Goal: Task Accomplishment & Management: Complete application form

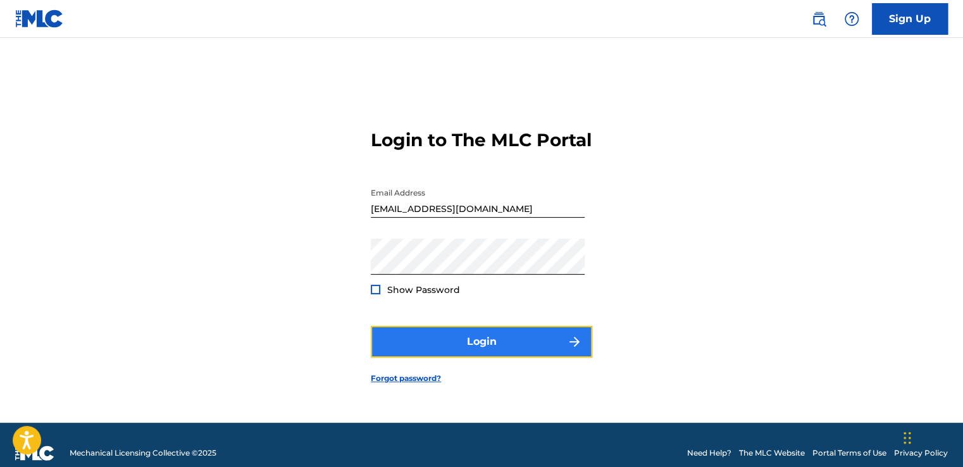
click at [551, 354] on button "Login" at bounding box center [481, 342] width 221 height 32
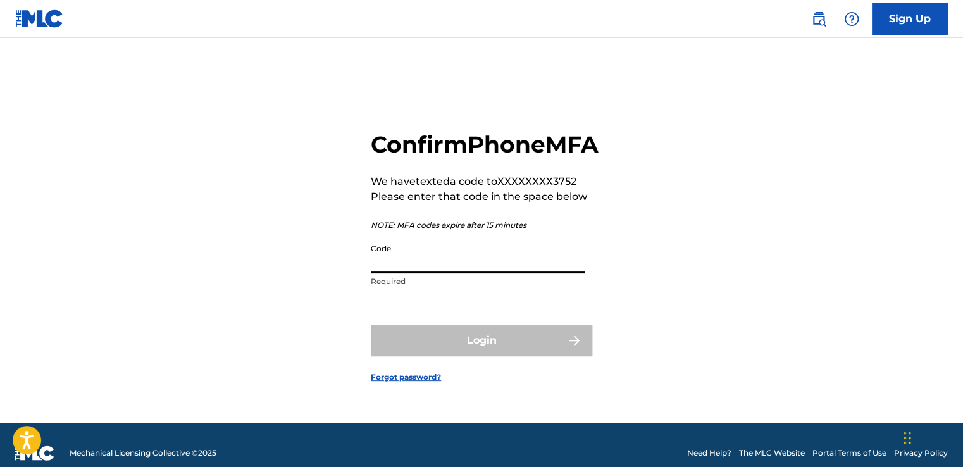
click at [412, 273] on input "Code" at bounding box center [478, 255] width 214 height 36
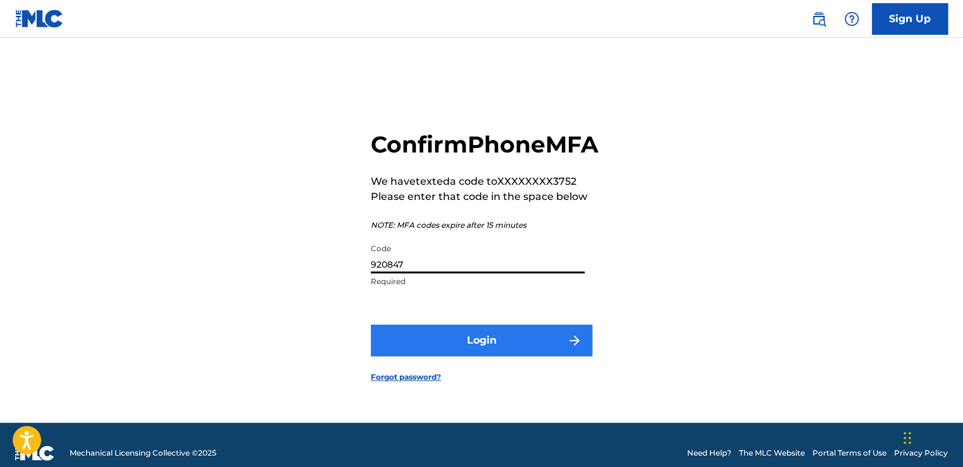
type input "920847"
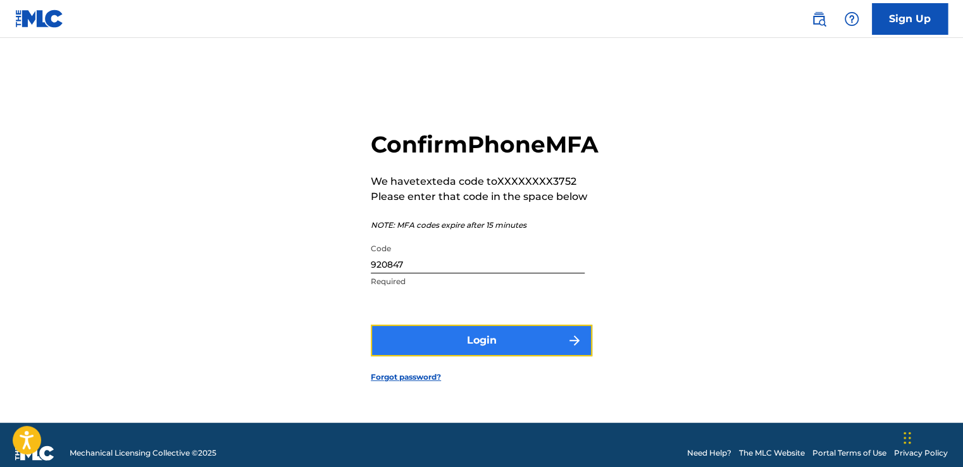
click at [392, 356] on button "Login" at bounding box center [481, 340] width 221 height 32
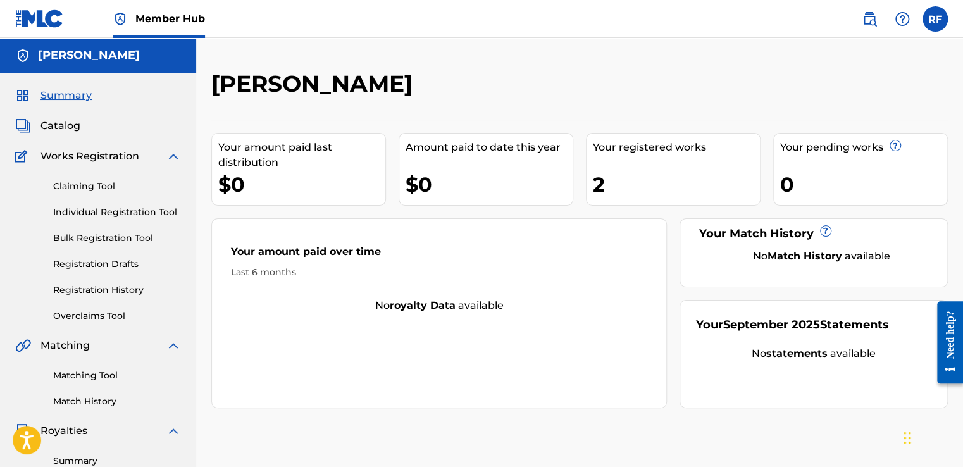
click at [625, 172] on div "2" at bounding box center [676, 184] width 167 height 28
click at [112, 285] on link "Registration History" at bounding box center [117, 289] width 128 height 13
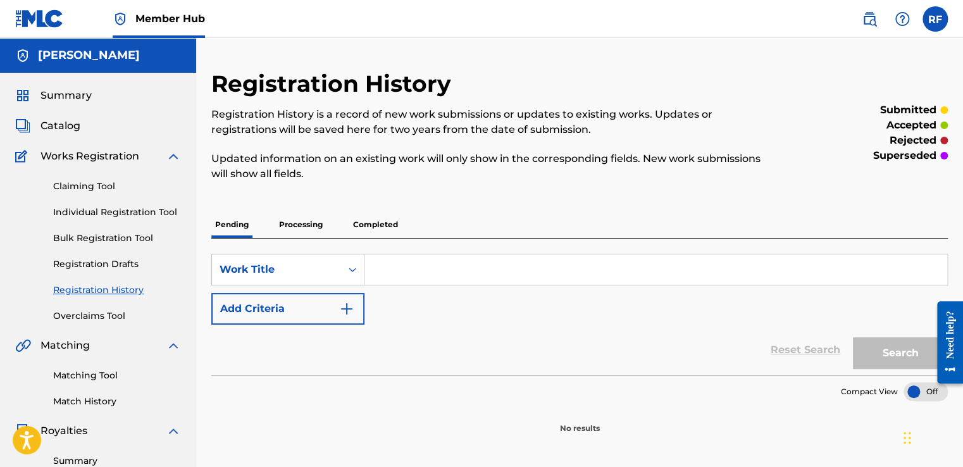
click at [295, 226] on p "Processing" at bounding box center [300, 224] width 51 height 27
click at [361, 224] on p "Completed" at bounding box center [375, 224] width 52 height 27
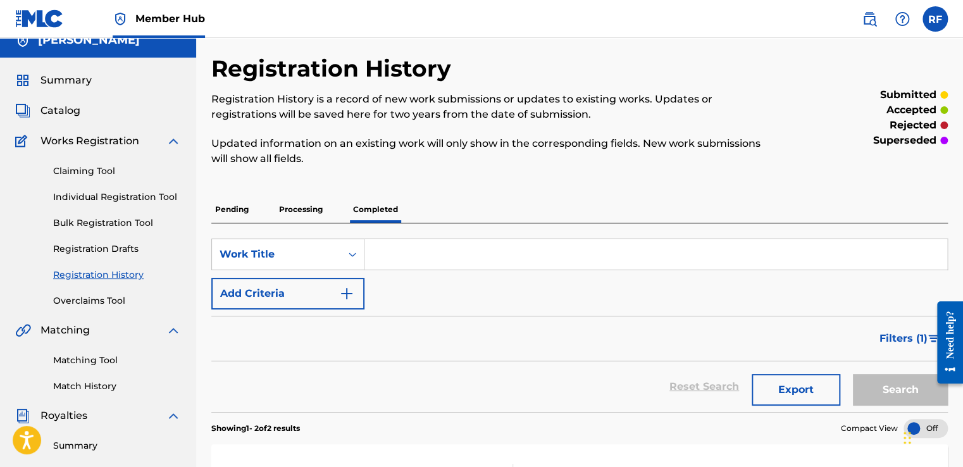
scroll to position [15, 0]
click at [303, 211] on p "Processing" at bounding box center [300, 210] width 51 height 27
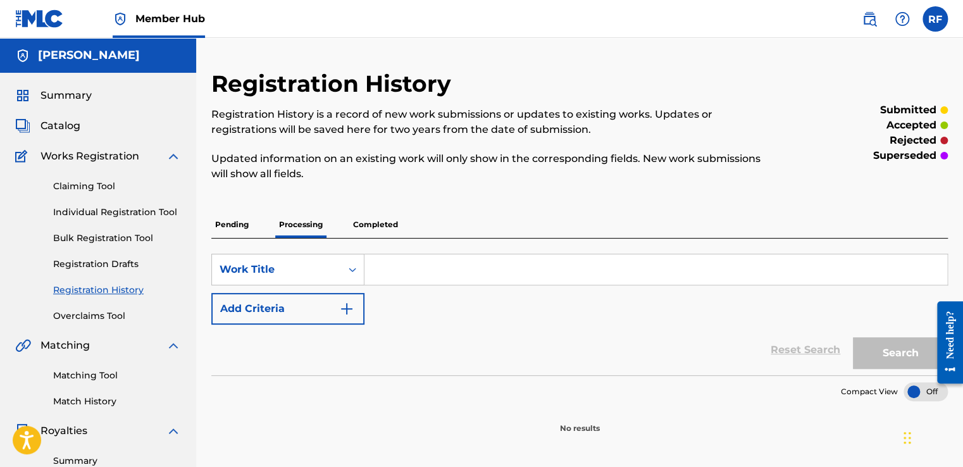
click at [225, 221] on p "Pending" at bounding box center [231, 224] width 41 height 27
click at [385, 226] on p "Completed" at bounding box center [375, 224] width 52 height 27
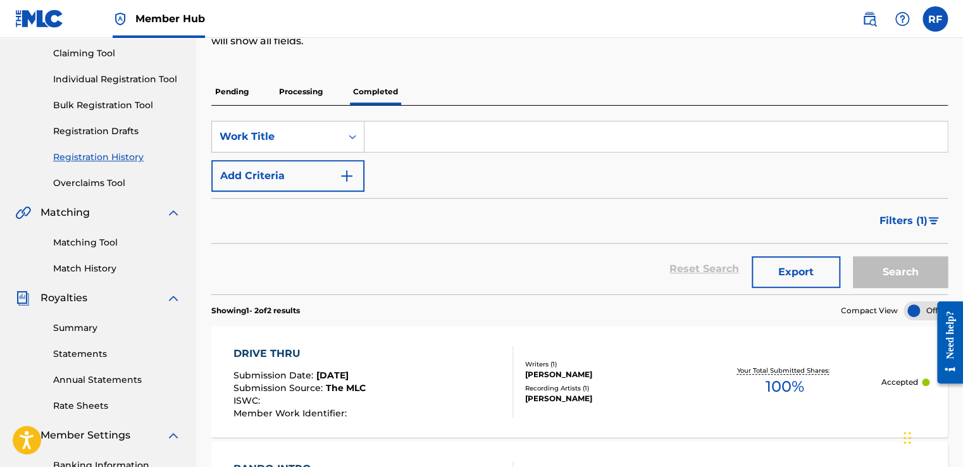
scroll to position [134, 0]
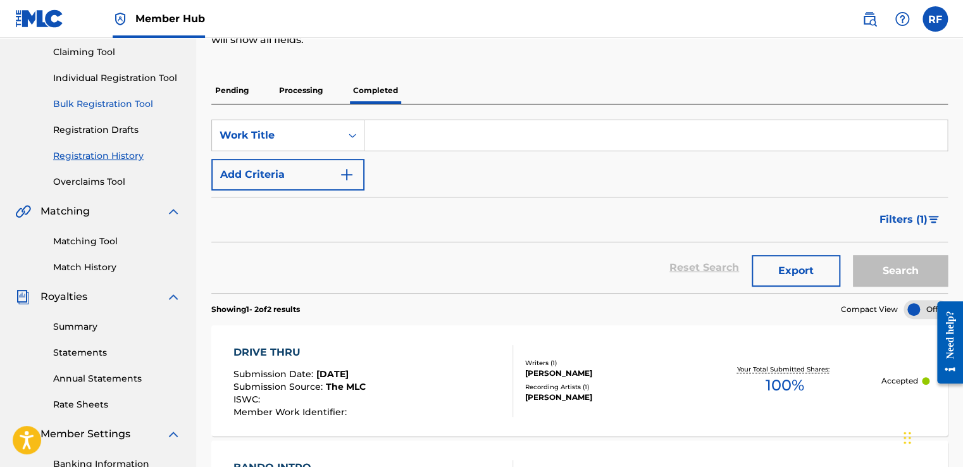
click at [70, 106] on link "Bulk Registration Tool" at bounding box center [117, 103] width 128 height 13
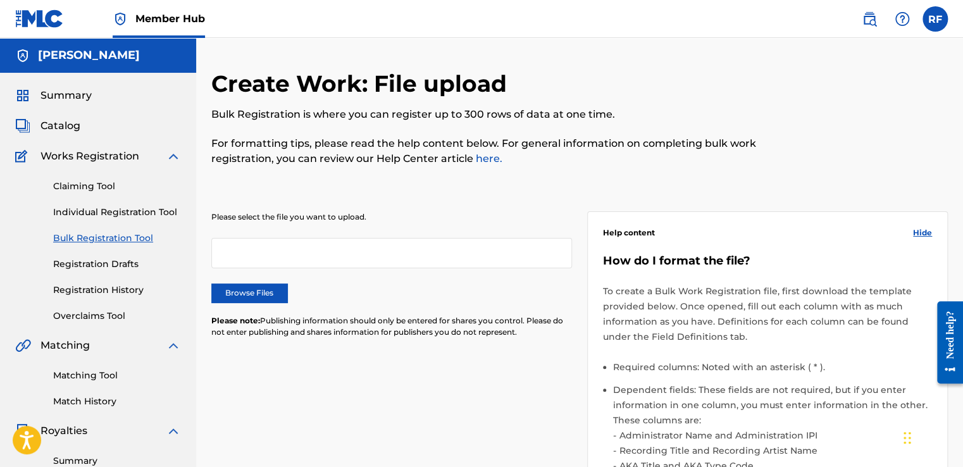
click at [147, 238] on link "Bulk Registration Tool" at bounding box center [117, 237] width 128 height 13
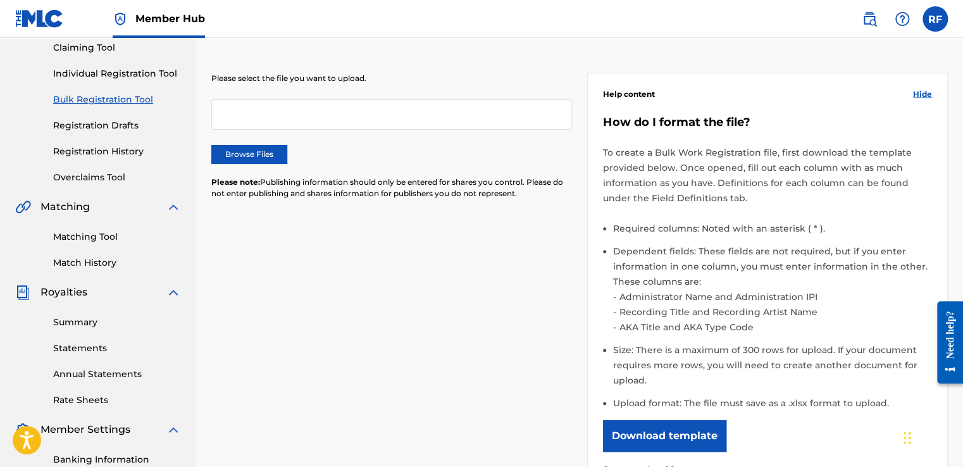
scroll to position [139, 0]
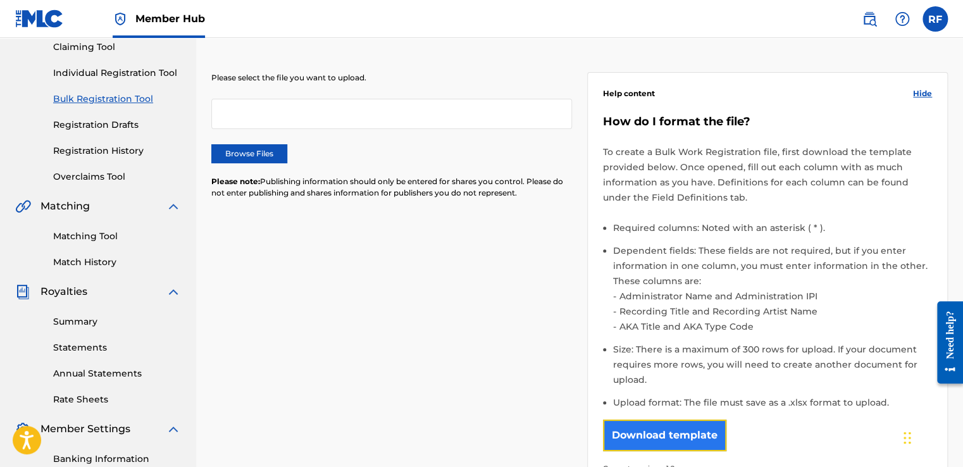
click at [712, 438] on button "Download template" at bounding box center [664, 435] width 123 height 32
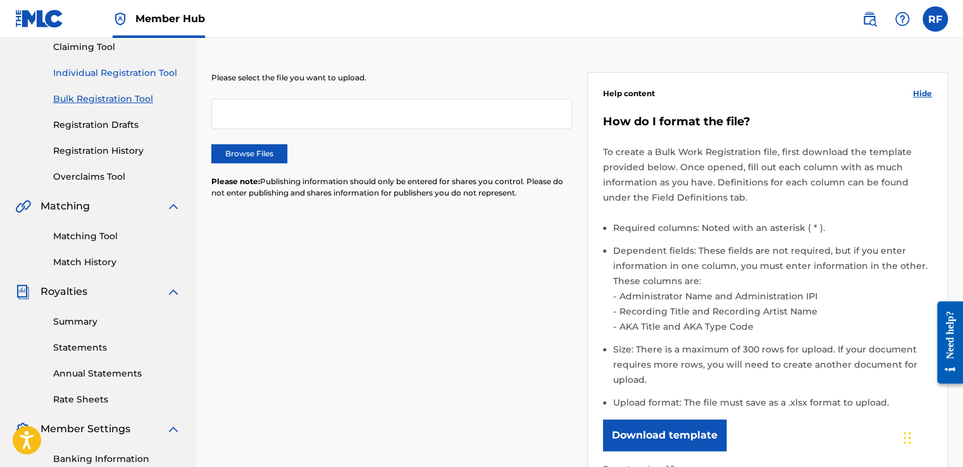
click at [125, 77] on link "Individual Registration Tool" at bounding box center [117, 72] width 128 height 13
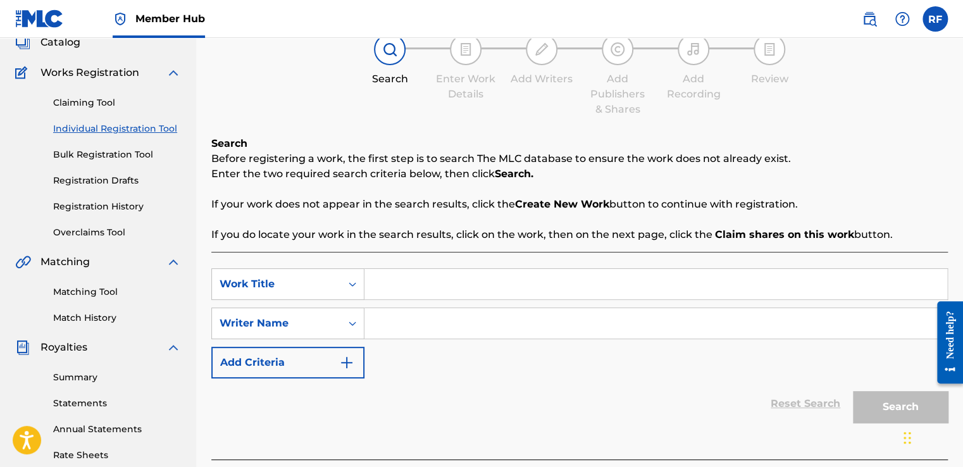
scroll to position [96, 0]
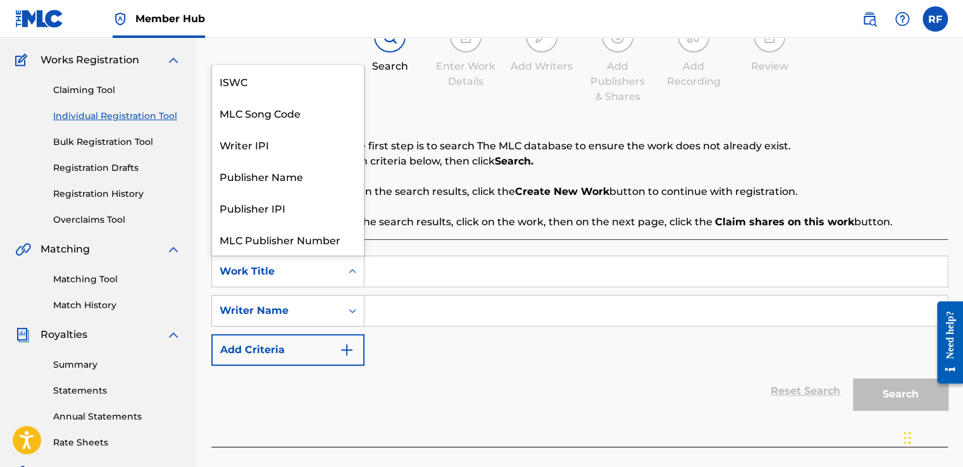
click at [357, 272] on icon "Search Form" at bounding box center [352, 271] width 13 height 13
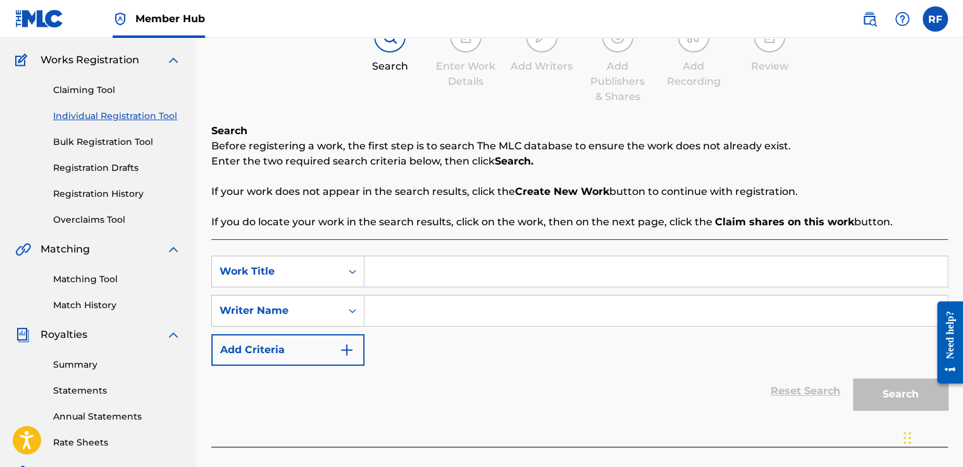
click at [850, 78] on div "Search Enter Work Details Add Writers Add Publishers & Shares Add Recording Rev…" at bounding box center [579, 62] width 736 height 83
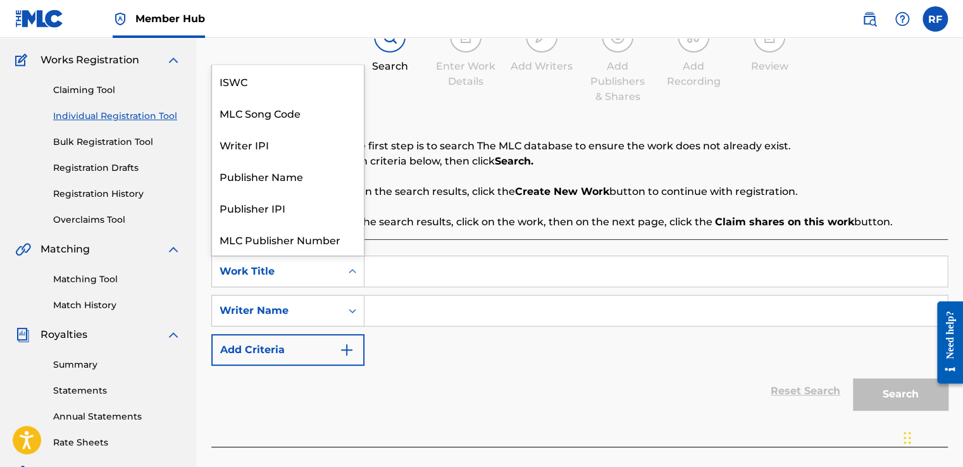
click at [344, 280] on div "Search Form" at bounding box center [352, 271] width 23 height 23
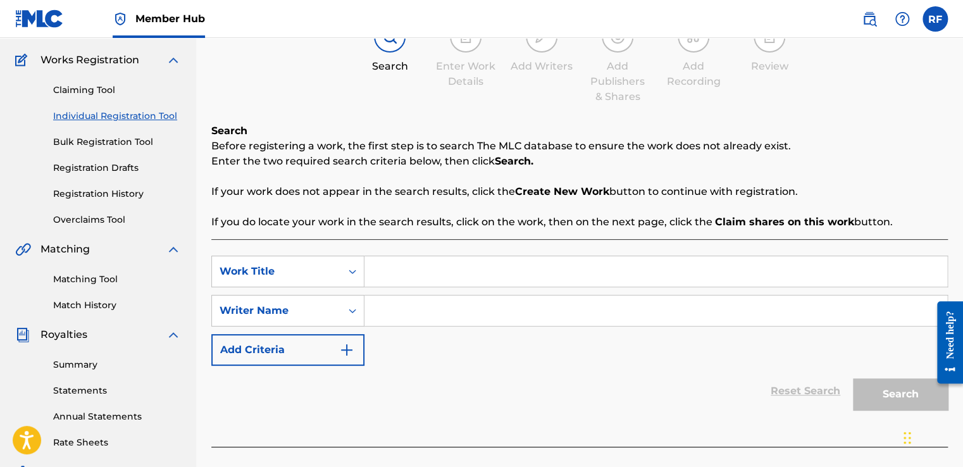
click at [388, 278] on input "Search Form" at bounding box center [655, 271] width 583 height 30
click at [407, 275] on input "[MEDICAL_DATA] Instro" at bounding box center [655, 271] width 583 height 30
type input "Autistic Instro"
click at [415, 304] on input "Search Form" at bounding box center [655, 310] width 583 height 30
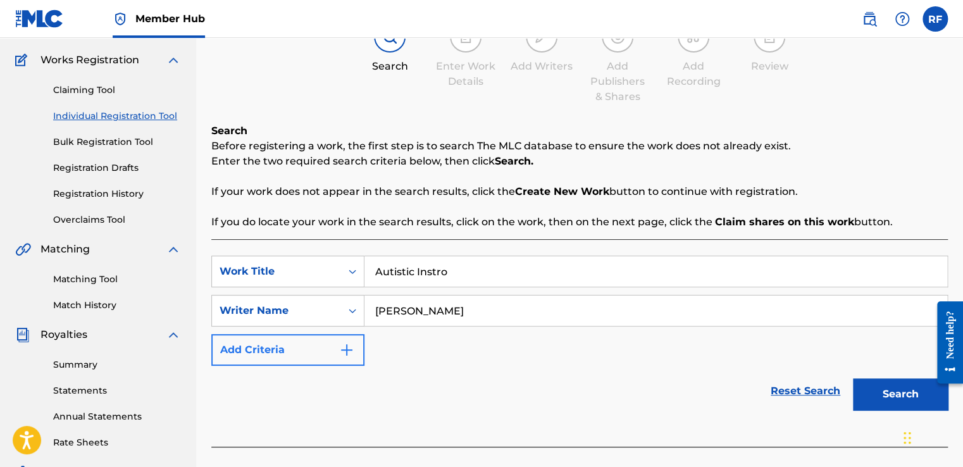
type input "[PERSON_NAME]"
click at [349, 349] on img "Search Form" at bounding box center [346, 349] width 15 height 15
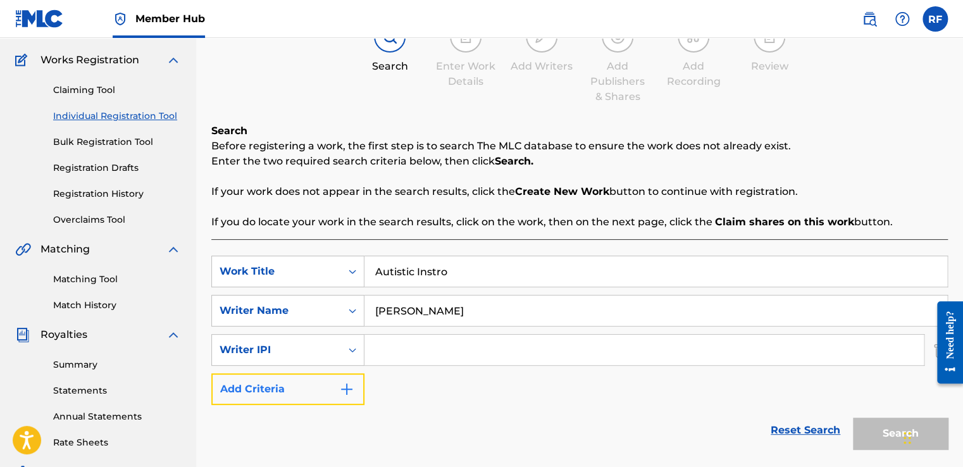
click at [354, 385] on img "Search Form" at bounding box center [346, 388] width 15 height 15
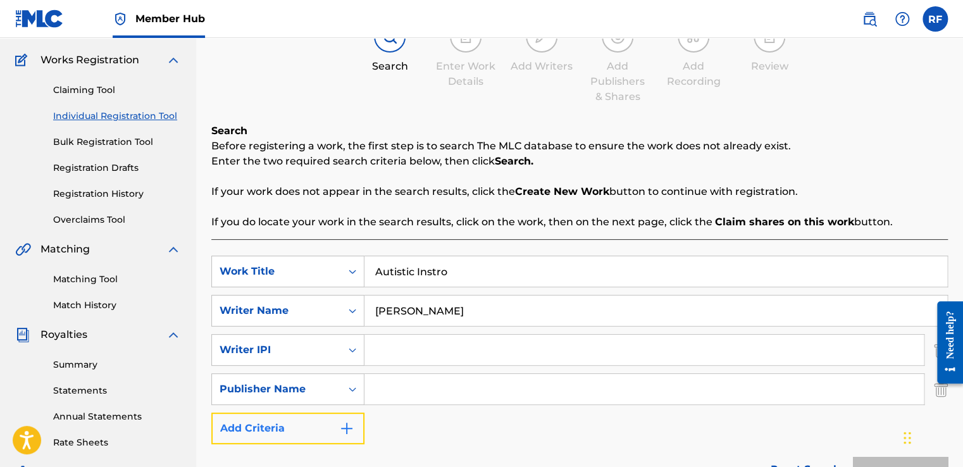
click at [352, 424] on img "Search Form" at bounding box center [346, 428] width 15 height 15
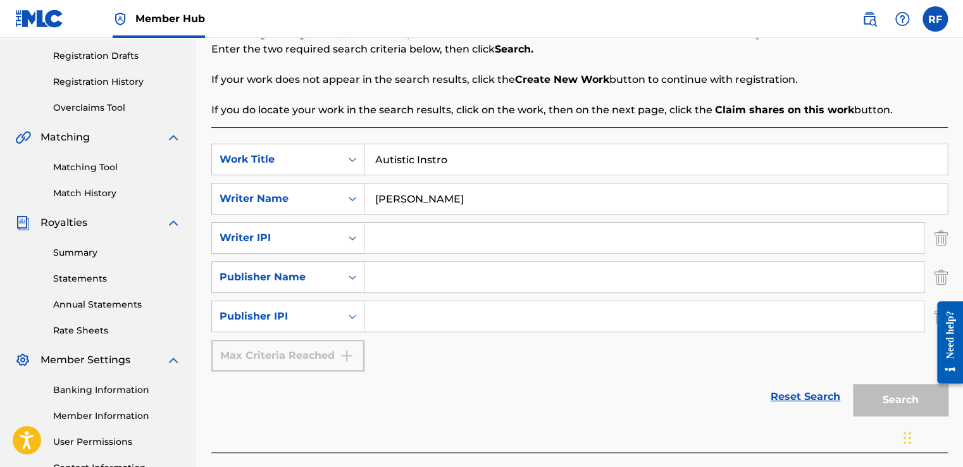
scroll to position [209, 0]
click at [931, 321] on div at bounding box center [944, 343] width 35 height 102
click at [935, 312] on div at bounding box center [944, 343] width 35 height 102
drag, startPoint x: 916, startPoint y: 345, endPoint x: 904, endPoint y: 371, distance: 29.2
click at [904, 371] on form "SearchWithCriteriada63b975-f69a-45fe-abb0-4ee88a3df5a8 Work Title Autistic Inst…" at bounding box center [579, 282] width 736 height 278
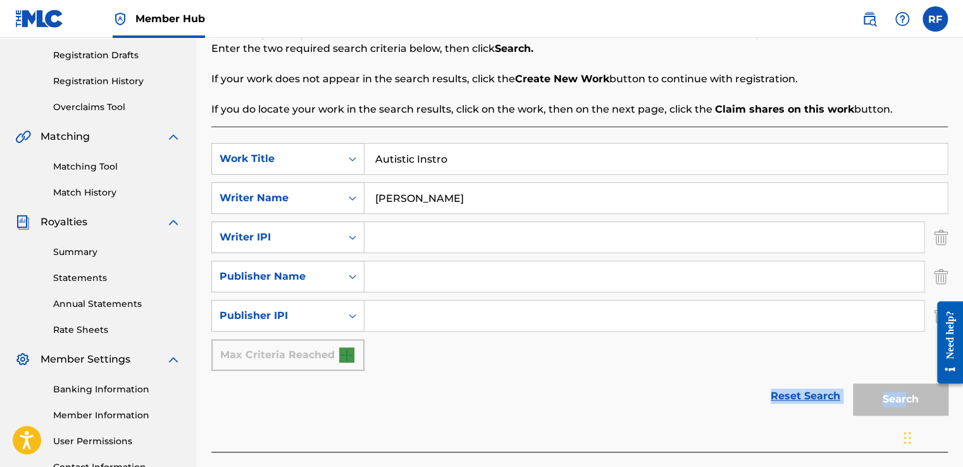
click at [904, 371] on div "Search" at bounding box center [896, 396] width 101 height 51
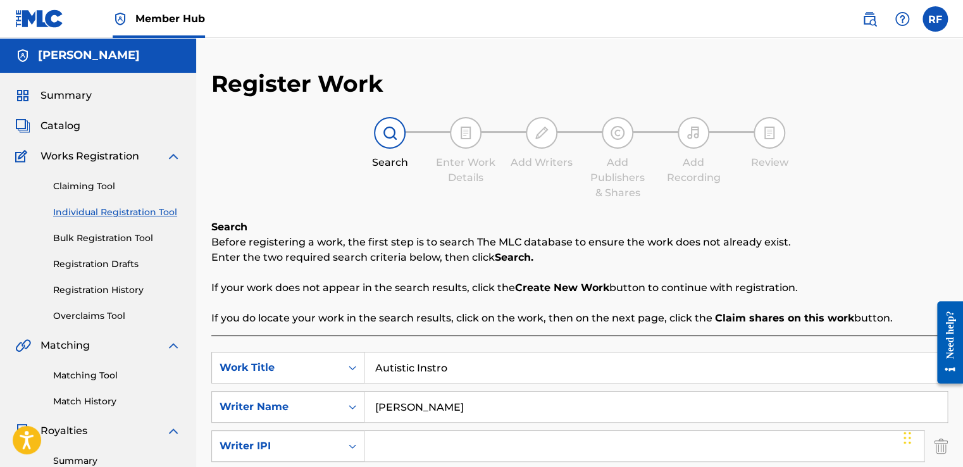
click at [954, 371] on div "Open Resource Center" at bounding box center [950, 369] width 10 height 10
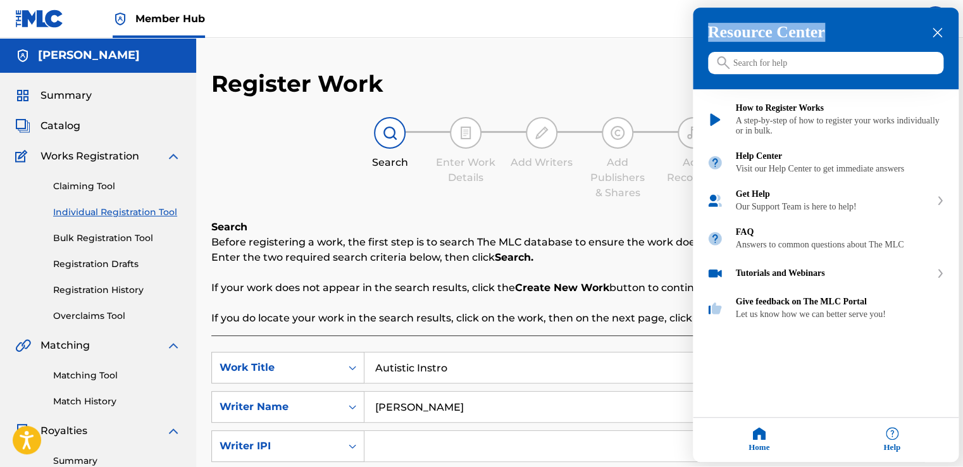
drag, startPoint x: 27, startPoint y: 80, endPoint x: 968, endPoint y: 76, distance: 941.2
click at [962, 76] on html "Need help? Resource Center Help Get the help you need from our knowledge base N…" at bounding box center [481, 233] width 963 height 467
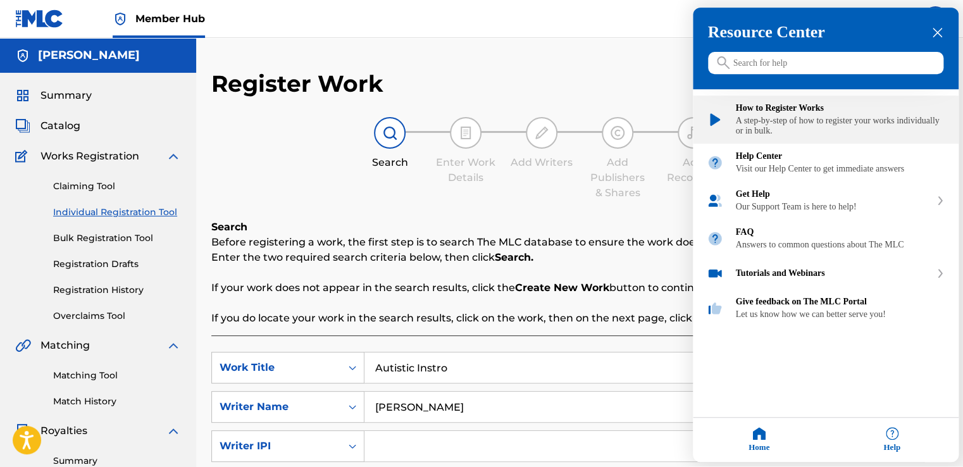
click at [846, 111] on div "How to Register Works" at bounding box center [840, 109] width 209 height 10
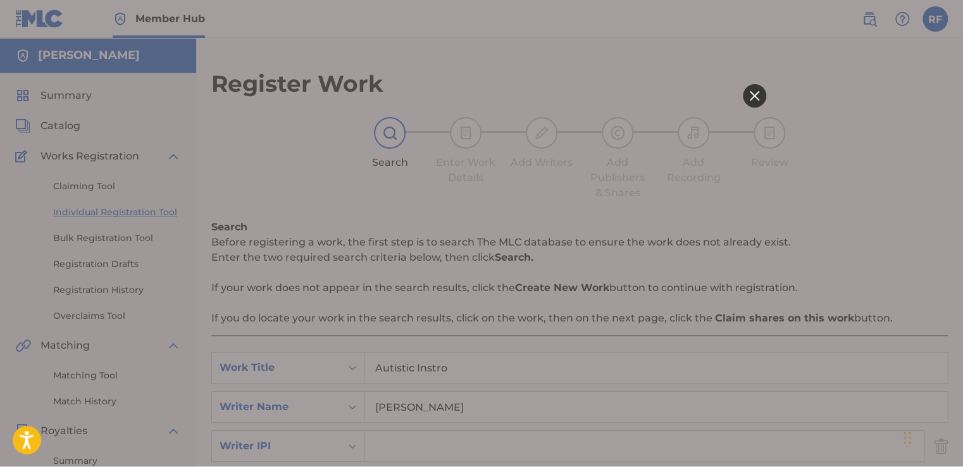
click at [572, 29] on html at bounding box center [481, 233] width 569 height 467
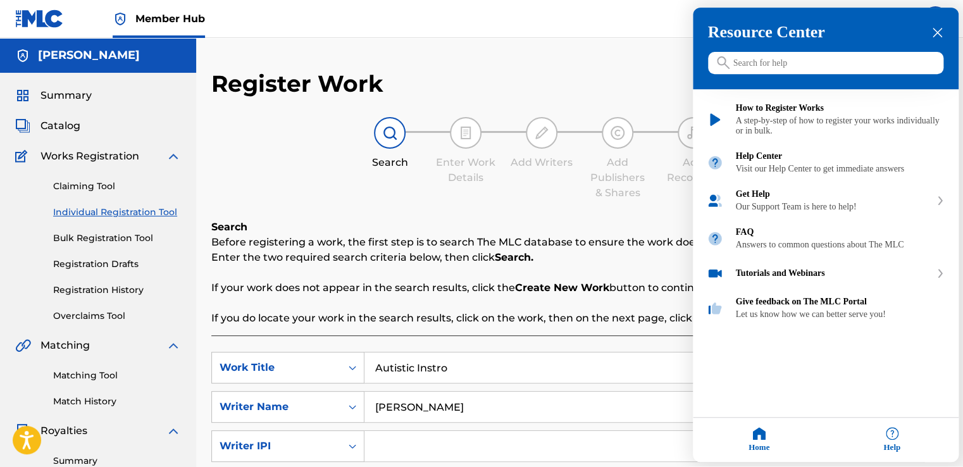
click at [938, 35] on icon "close resource center" at bounding box center [936, 32] width 9 height 9
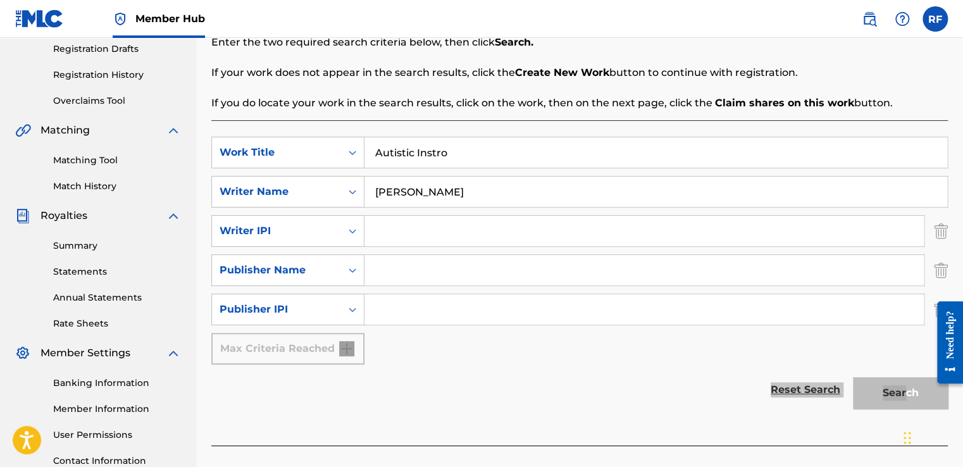
scroll to position [215, 0]
click at [941, 231] on img "Search Form" at bounding box center [941, 231] width 14 height 32
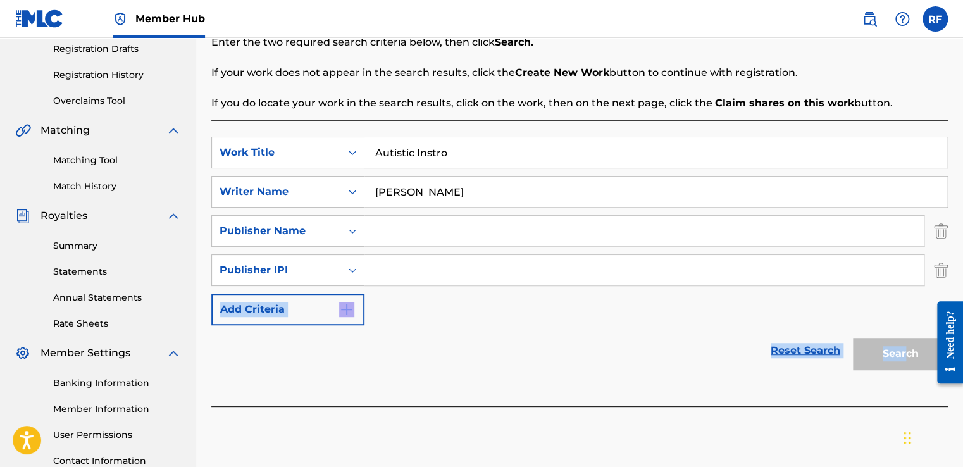
click at [941, 231] on img "Search Form" at bounding box center [941, 231] width 14 height 32
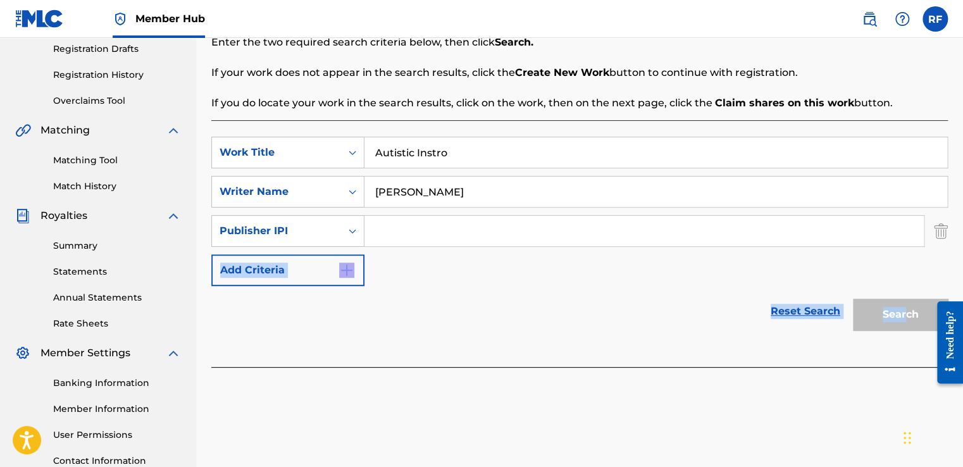
click at [941, 231] on img "Search Form" at bounding box center [941, 231] width 14 height 32
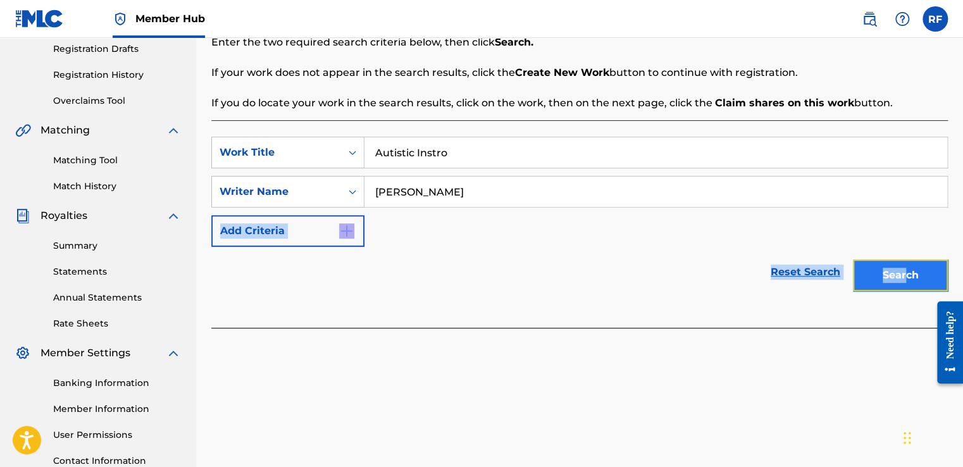
click at [902, 275] on button "Search" at bounding box center [900, 275] width 95 height 32
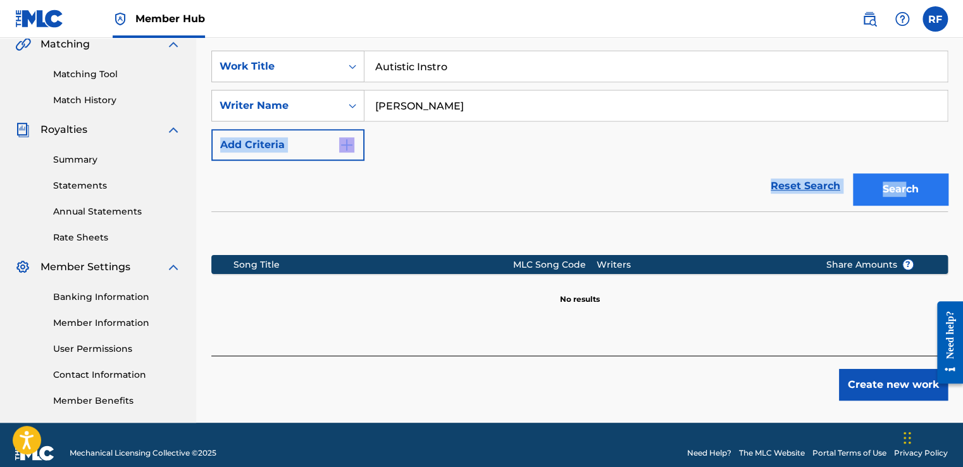
scroll to position [302, 0]
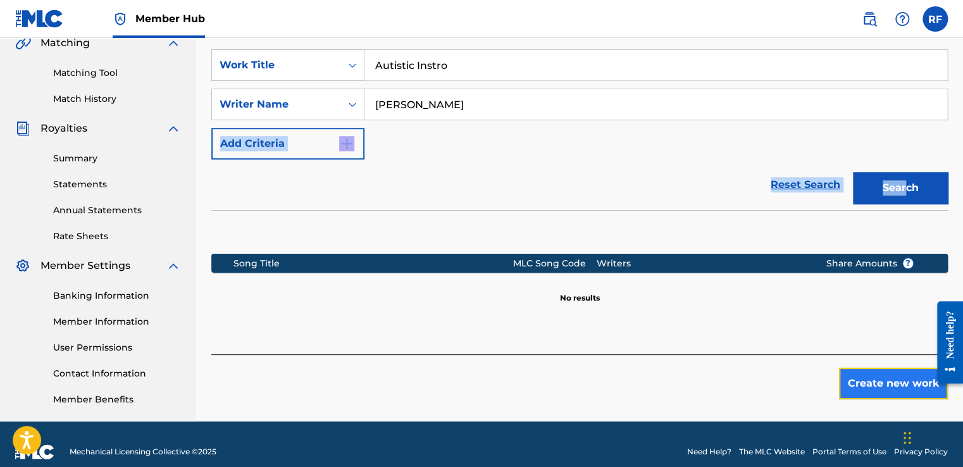
click at [883, 383] on button "Create new work" at bounding box center [893, 383] width 109 height 32
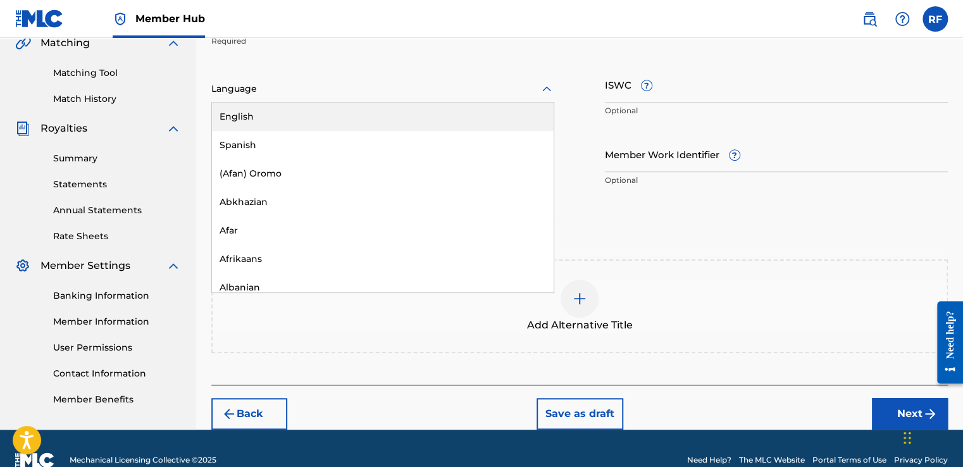
click at [548, 89] on icon at bounding box center [546, 88] width 9 height 5
click at [515, 108] on div "English" at bounding box center [383, 116] width 342 height 28
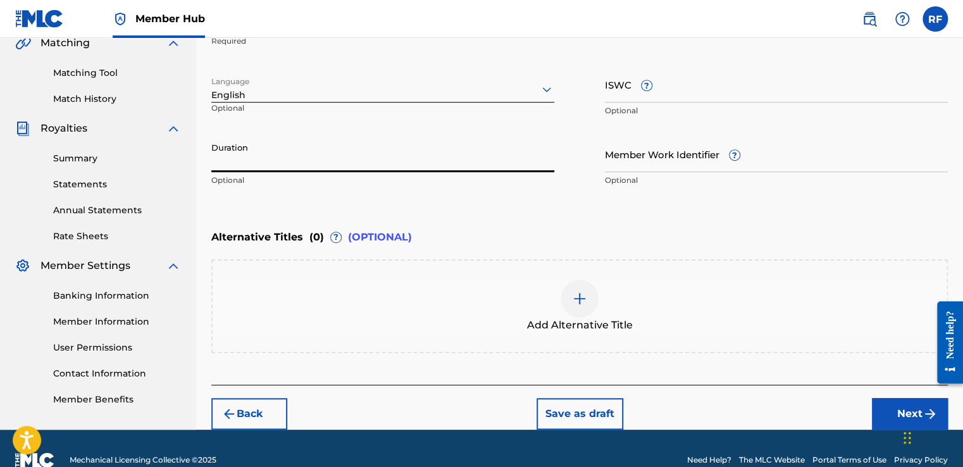
click at [378, 148] on input "Duration" at bounding box center [382, 154] width 343 height 36
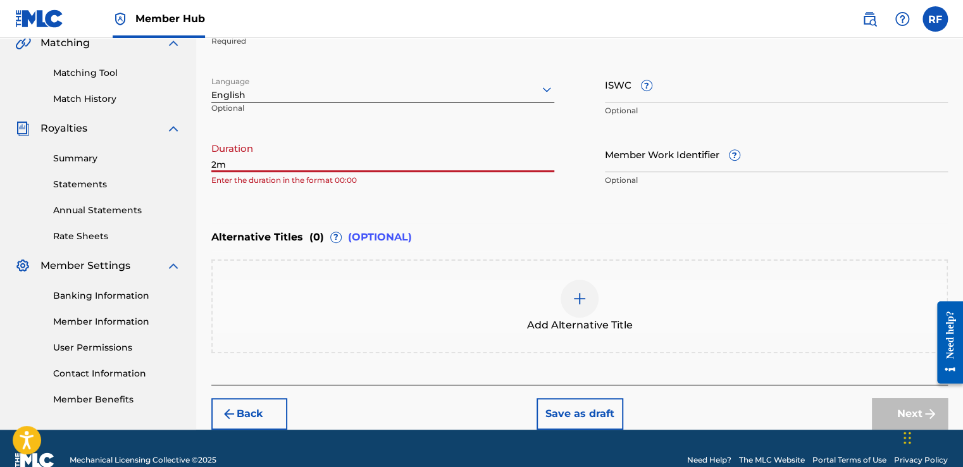
type input "2"
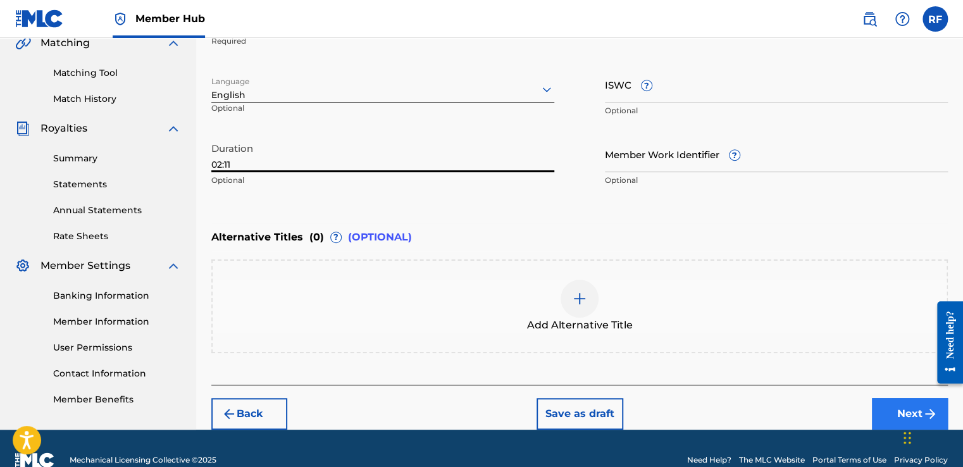
type input "02:11"
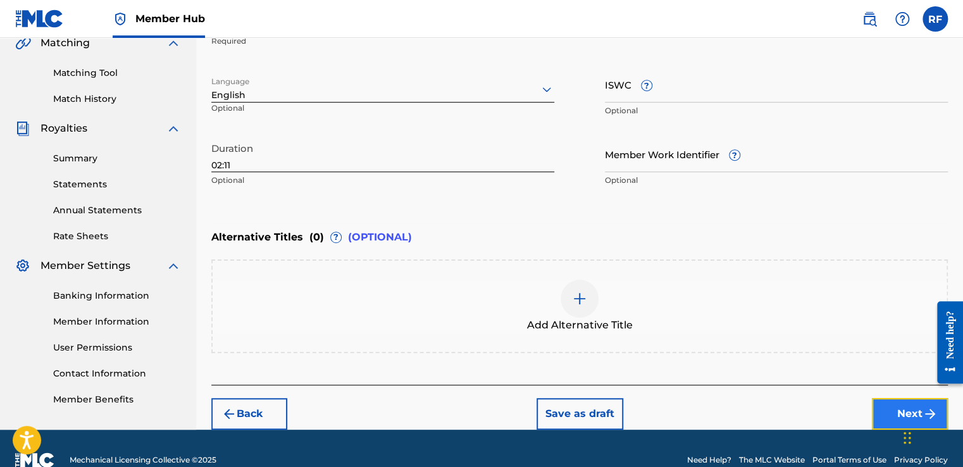
click at [880, 403] on button "Next" at bounding box center [910, 414] width 76 height 32
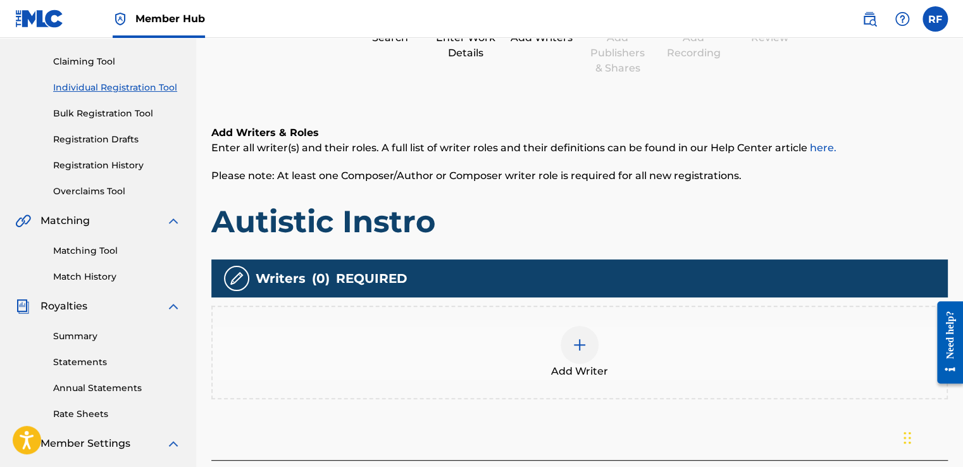
scroll to position [57, 0]
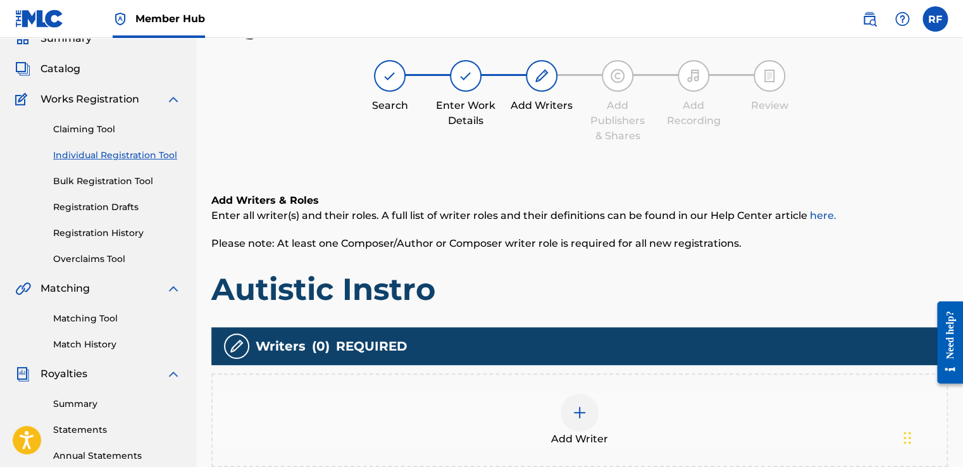
click at [581, 420] on div at bounding box center [579, 412] width 38 height 38
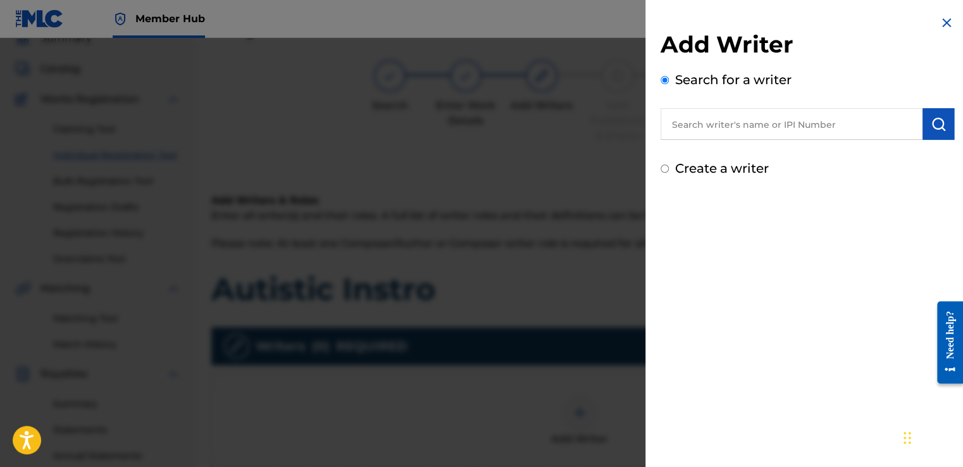
click at [691, 118] on input "text" at bounding box center [791, 124] width 262 height 32
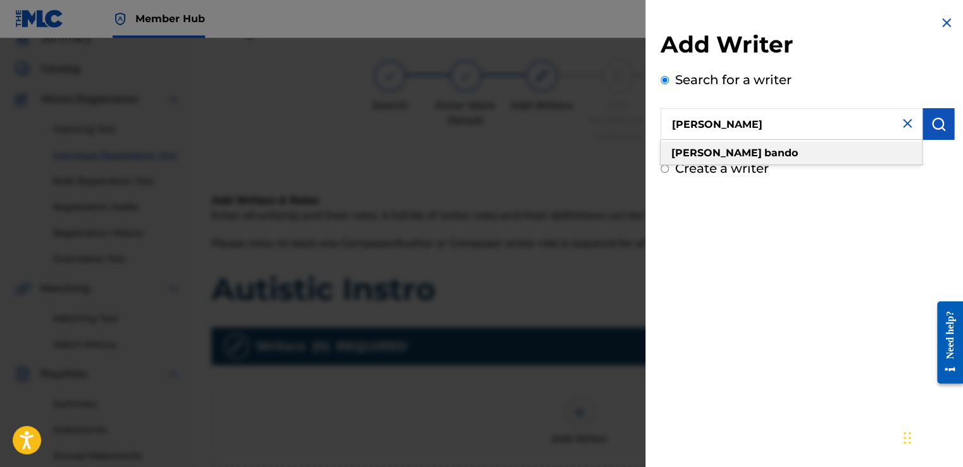
type input "[PERSON_NAME]"
click at [695, 152] on strong "[PERSON_NAME]" at bounding box center [716, 153] width 90 height 12
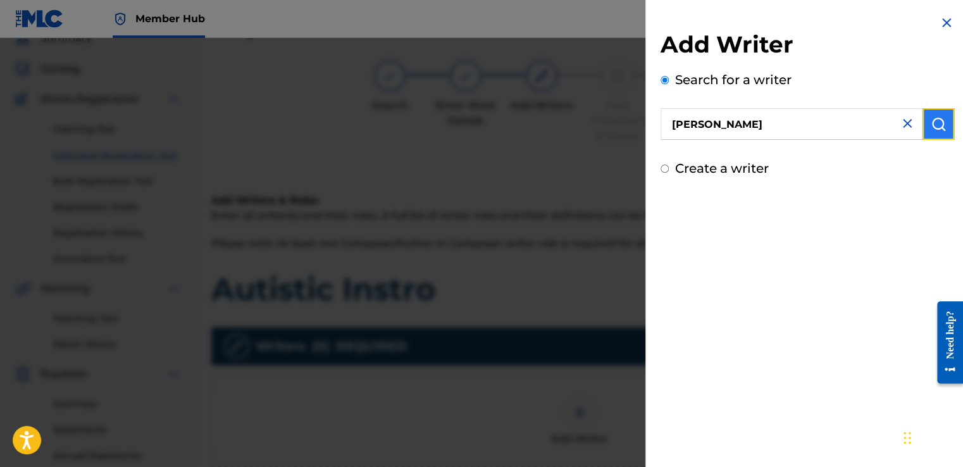
click at [935, 123] on img "submit" at bounding box center [937, 123] width 15 height 15
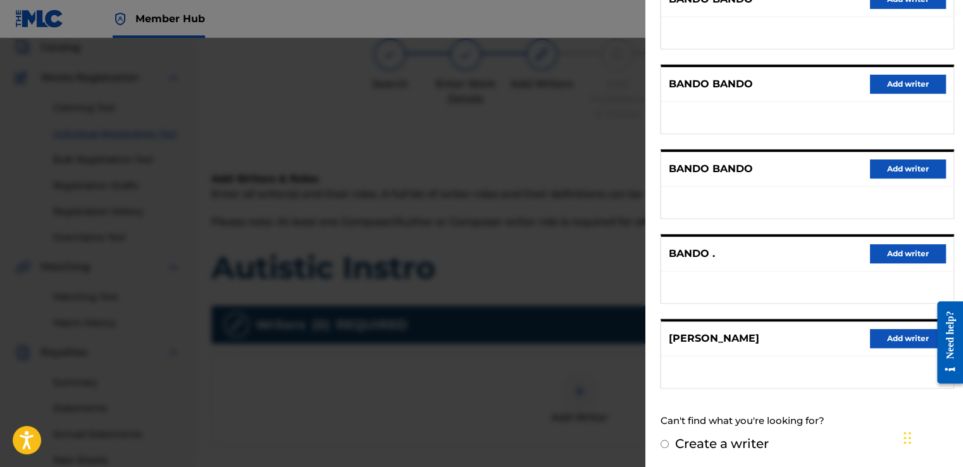
scroll to position [113, 0]
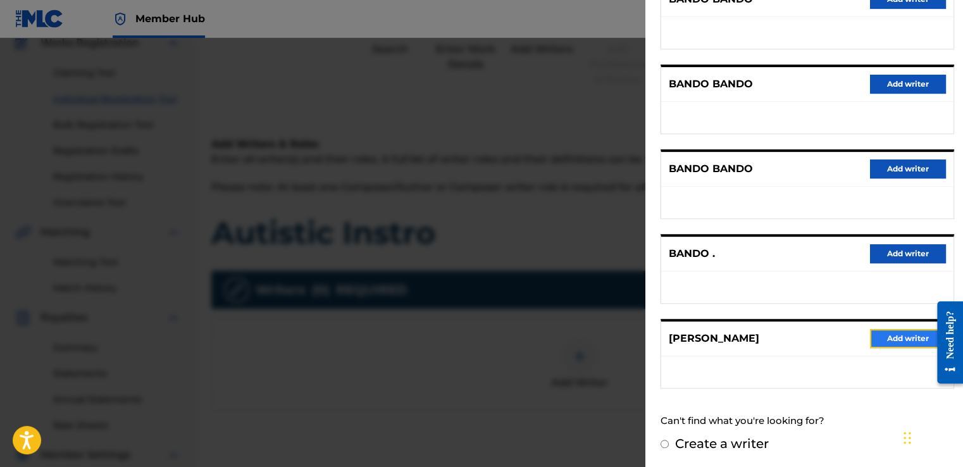
click at [891, 337] on button "Add writer" at bounding box center [908, 338] width 76 height 19
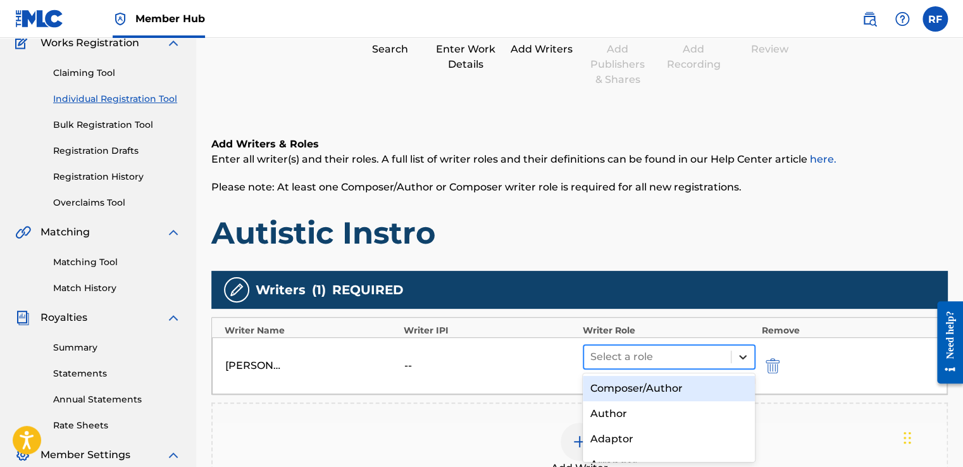
click at [743, 357] on icon at bounding box center [743, 357] width 8 height 4
click at [688, 393] on div "Composer/Author" at bounding box center [669, 388] width 173 height 25
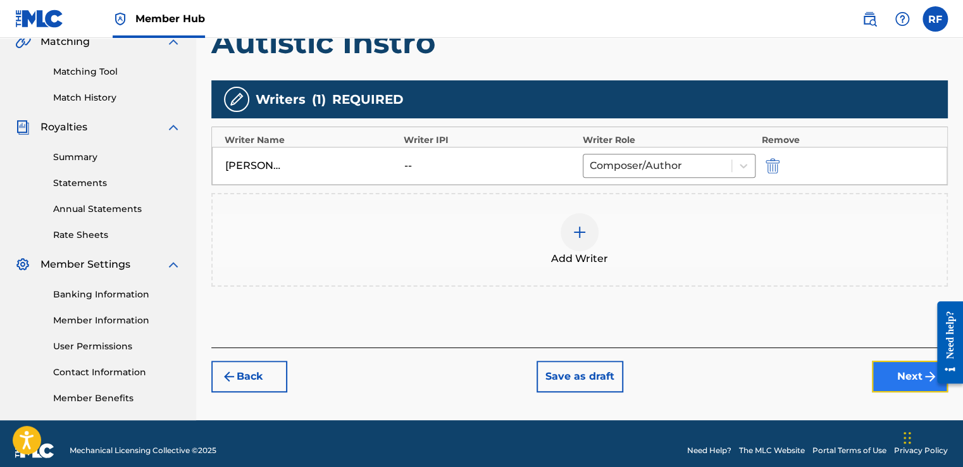
click at [896, 378] on button "Next" at bounding box center [910, 377] width 76 height 32
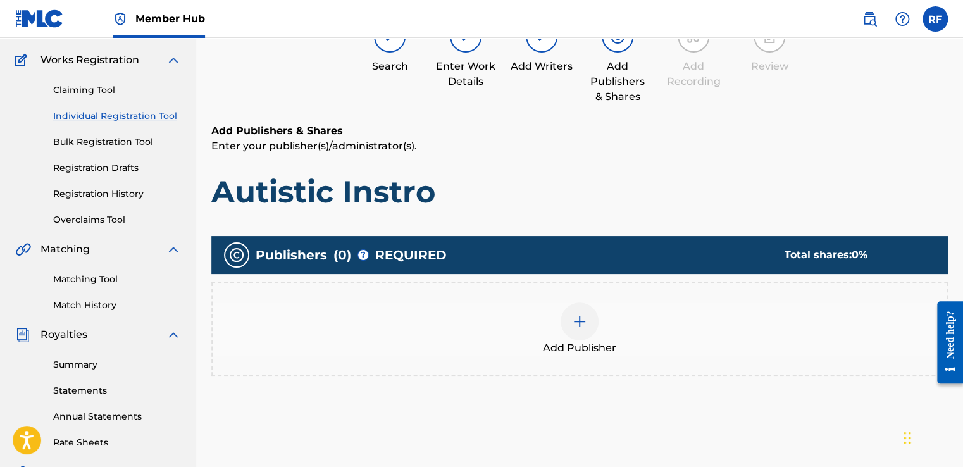
scroll to position [57, 0]
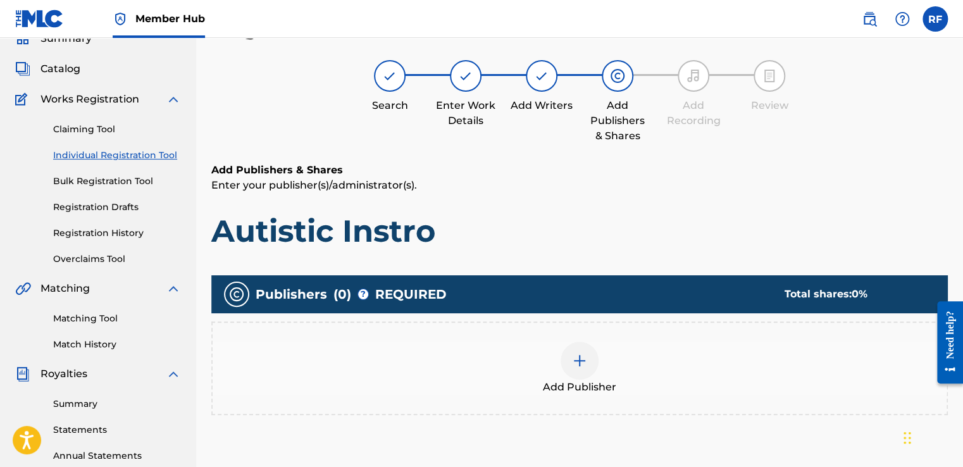
click at [787, 409] on div "Add Publisher" at bounding box center [579, 368] width 736 height 94
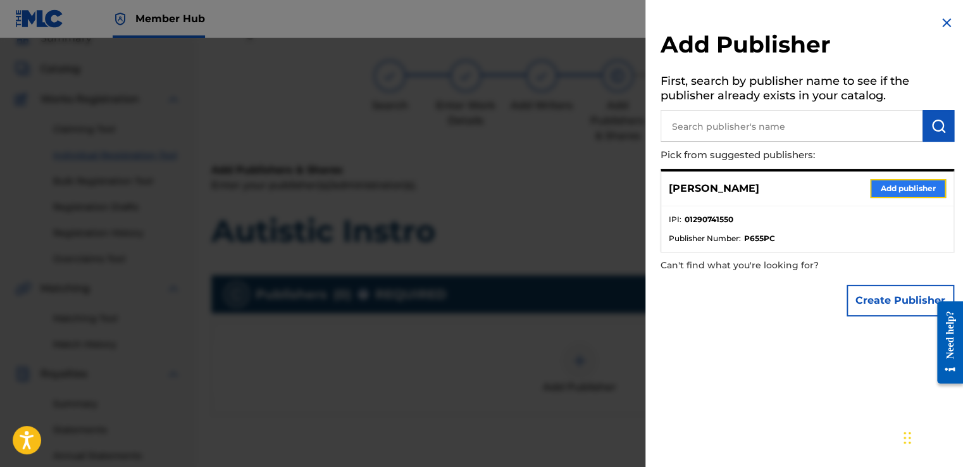
click at [885, 184] on button "Add publisher" at bounding box center [908, 188] width 76 height 19
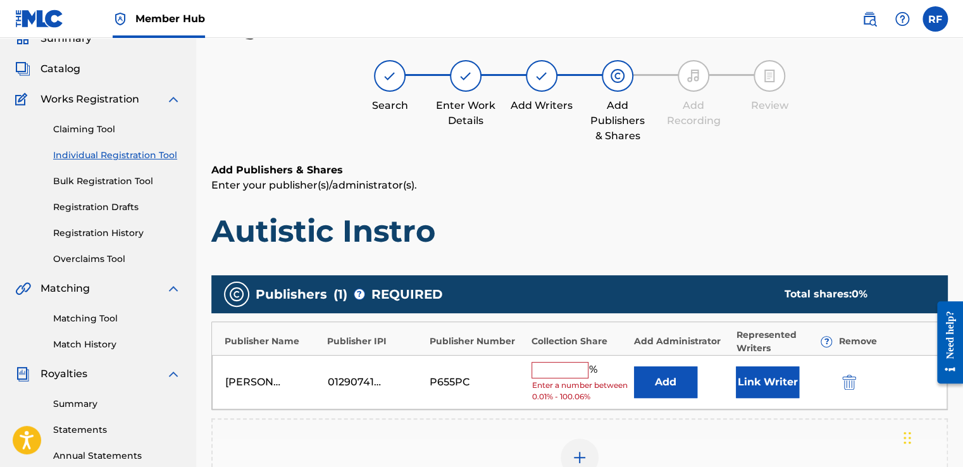
click at [544, 364] on input "text" at bounding box center [559, 370] width 57 height 16
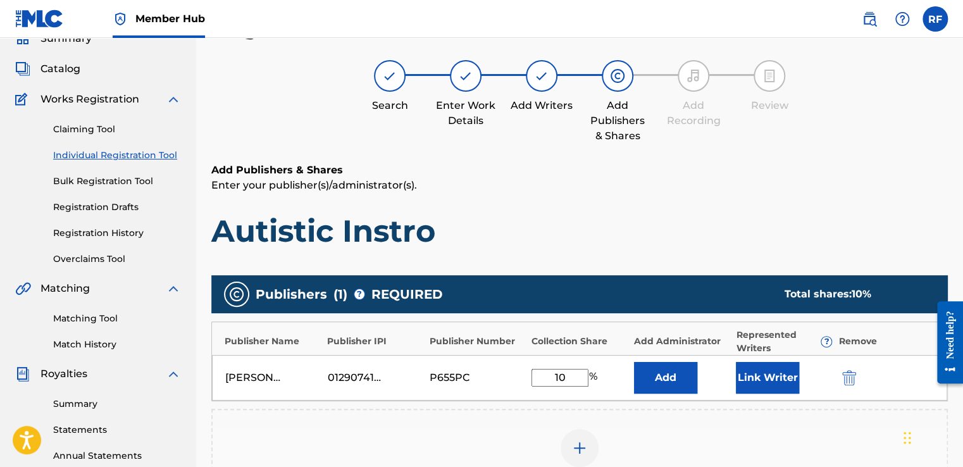
click at [636, 257] on div "Add Publishers & Shares Enter your publisher(s)/administrator(s). Autistic Inst…" at bounding box center [579, 382] width 736 height 438
click at [572, 380] on input "10" at bounding box center [559, 378] width 57 height 18
type input "100"
click at [645, 264] on div "Add Publishers & Shares Enter your publisher(s)/administrator(s). Autistic Inst…" at bounding box center [579, 382] width 736 height 438
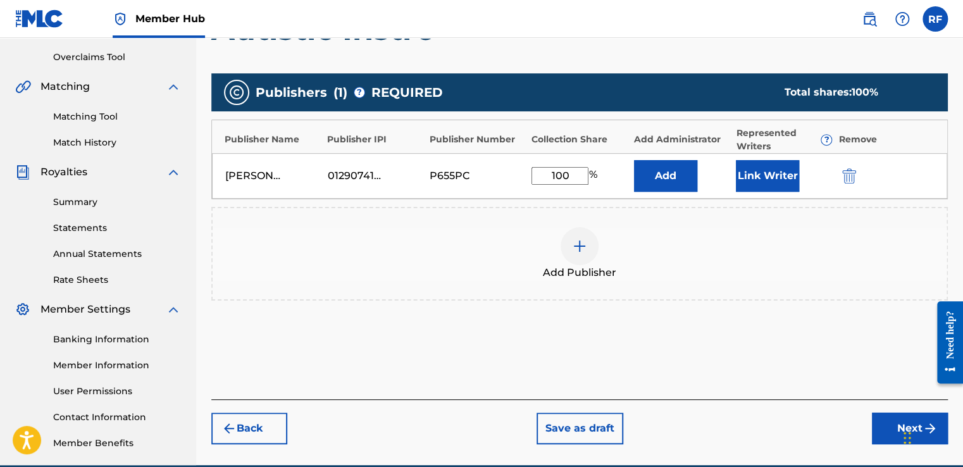
scroll to position [272, 0]
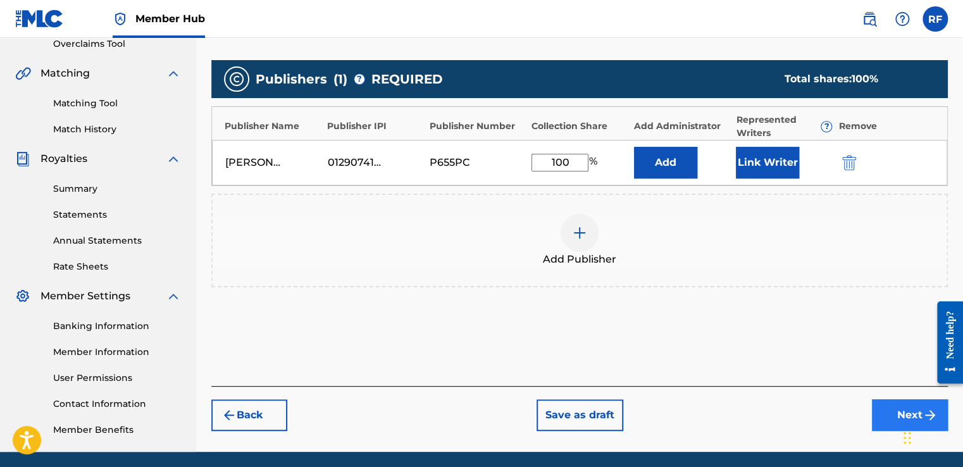
click at [878, 410] on button "Next" at bounding box center [910, 415] width 76 height 32
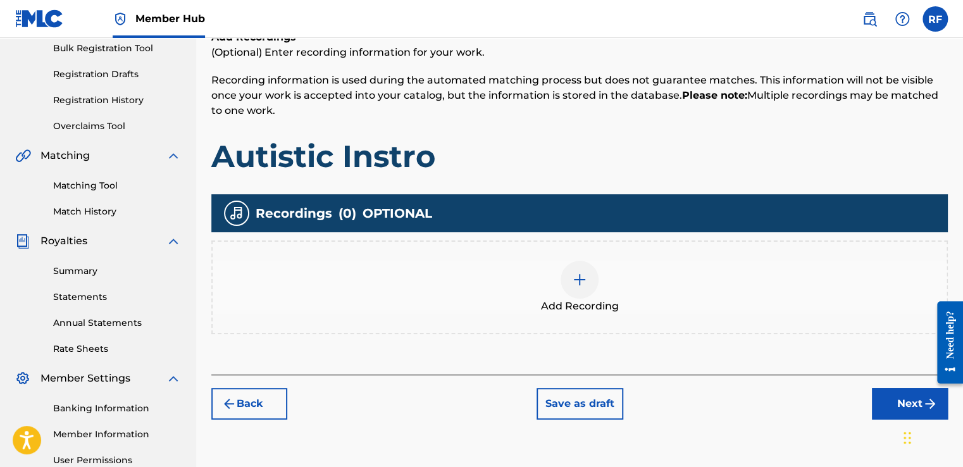
scroll to position [193, 0]
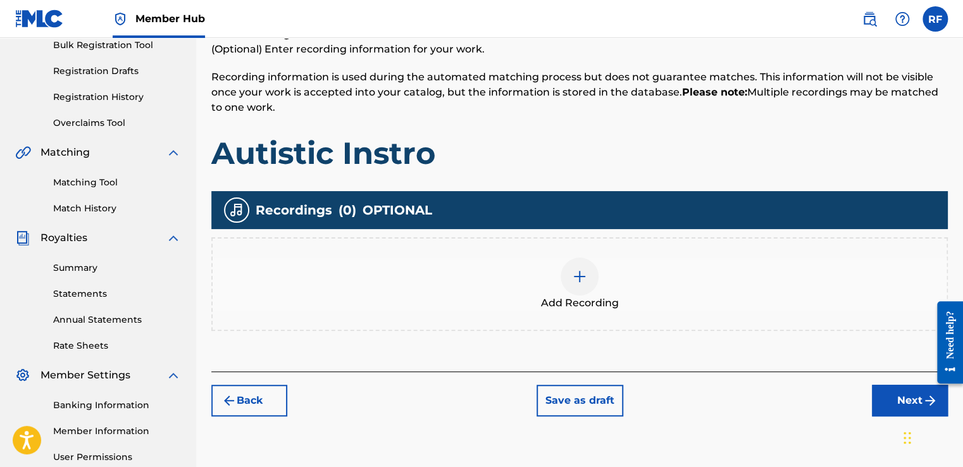
click at [588, 276] on div at bounding box center [579, 276] width 38 height 38
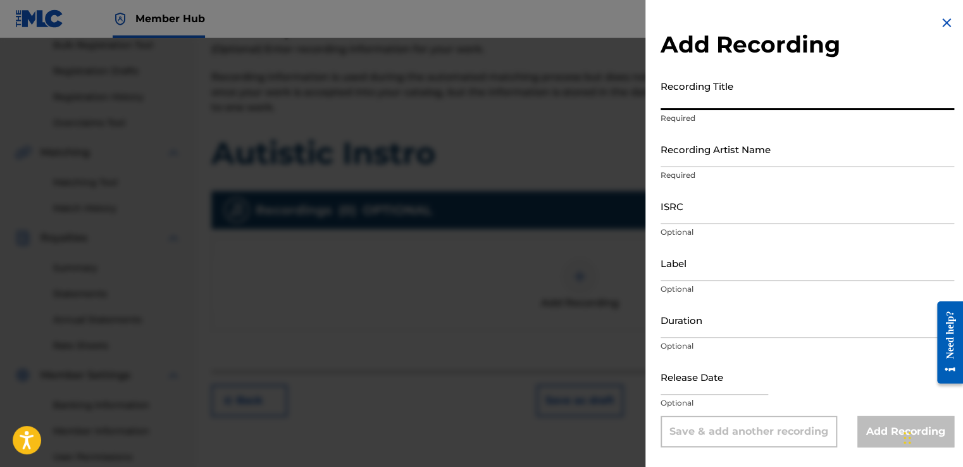
click at [779, 97] on input "Recording Title" at bounding box center [806, 92] width 293 height 36
type input "Autistic Instro"
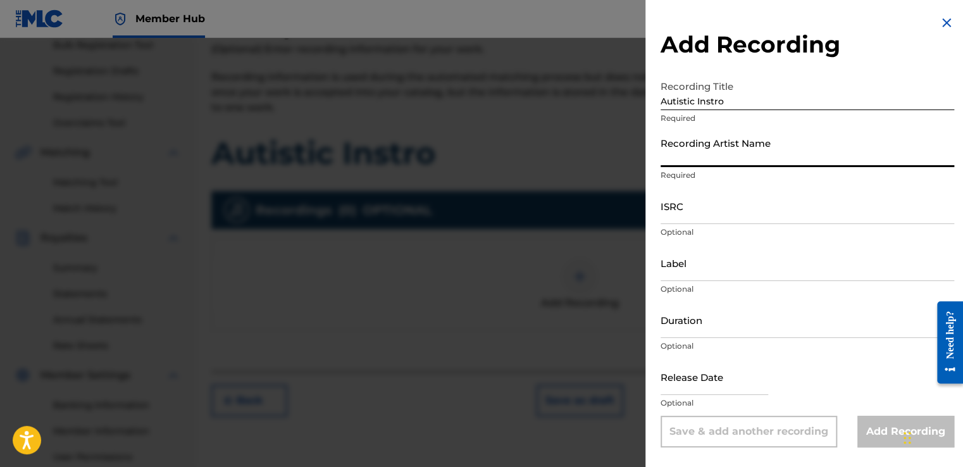
click at [745, 151] on input "Recording Artist Name" at bounding box center [806, 149] width 293 height 36
type input "[PERSON_NAME]"
type input "To The Cosmos Entertainment"
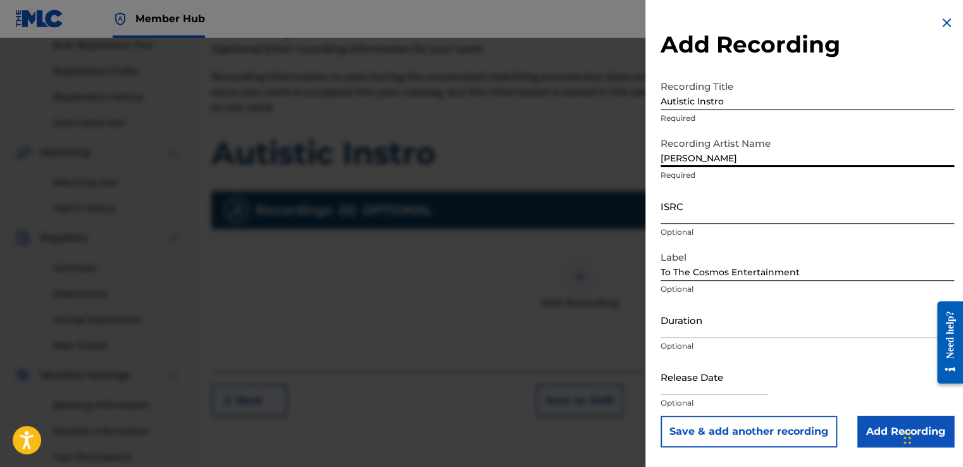
click at [719, 215] on input "ISRC" at bounding box center [806, 206] width 293 height 36
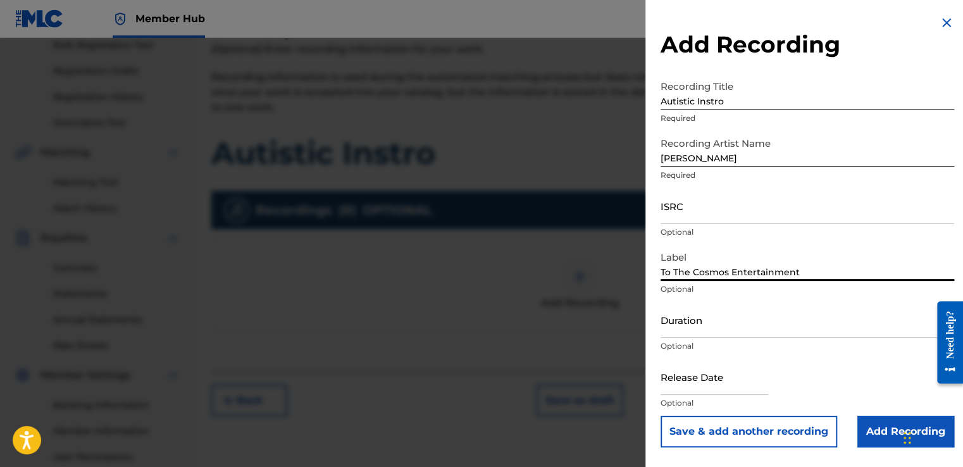
click at [751, 273] on input "To The Cosmos Entertainment" at bounding box center [806, 263] width 293 height 36
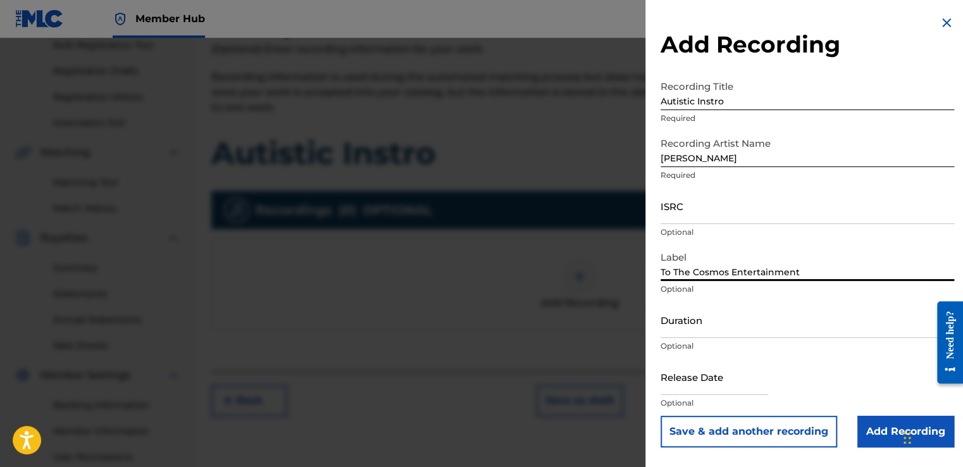
click at [751, 273] on input "To The Cosmos Entertainment" at bounding box center [806, 263] width 293 height 36
click at [757, 253] on input "To The Cosmos Entertainment" at bounding box center [806, 263] width 293 height 36
click at [744, 271] on input "To The Cosmos Entertainment" at bounding box center [806, 263] width 293 height 36
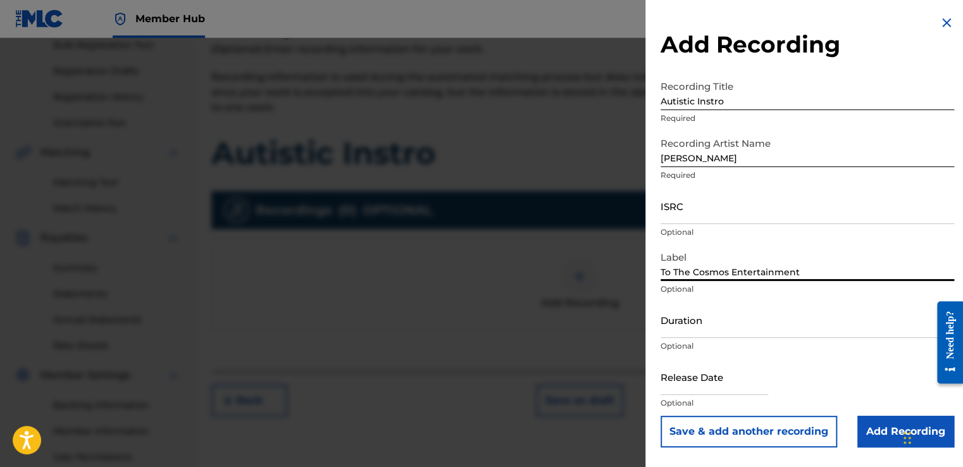
click at [744, 271] on input "To The Cosmos Entertainment" at bounding box center [806, 263] width 293 height 36
click at [744, 271] on input "Label" at bounding box center [806, 263] width 293 height 36
type input "To The Cosmos Entertainment"
click at [746, 217] on input "ISRC" at bounding box center [806, 206] width 293 height 36
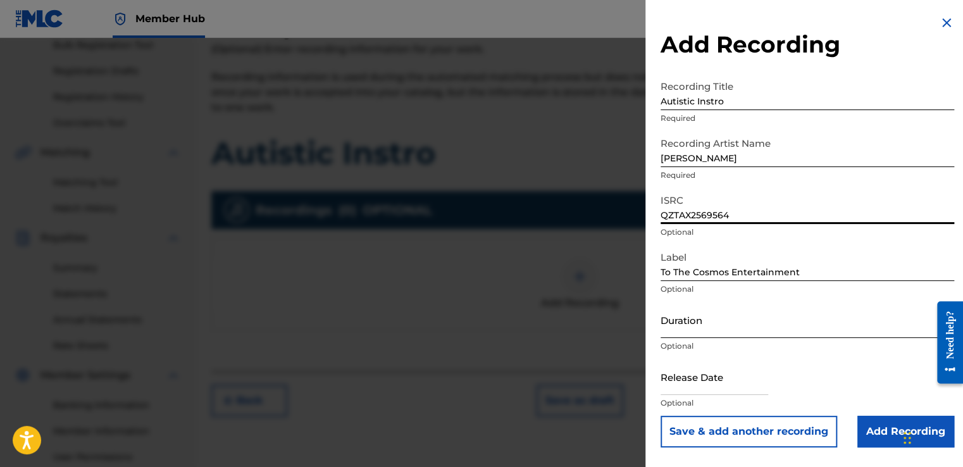
type input "QZTAX2569564"
click at [722, 325] on input "Duration" at bounding box center [806, 320] width 293 height 36
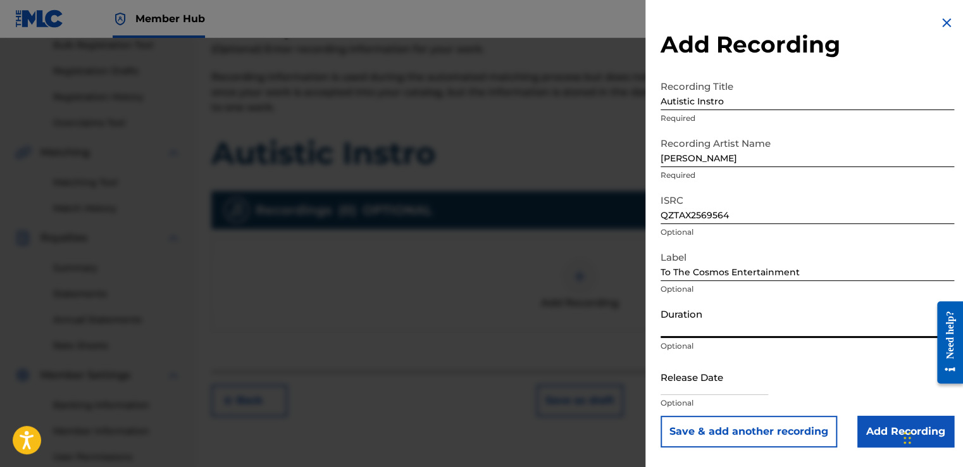
type input "02:11"
select select "8"
select select "2025"
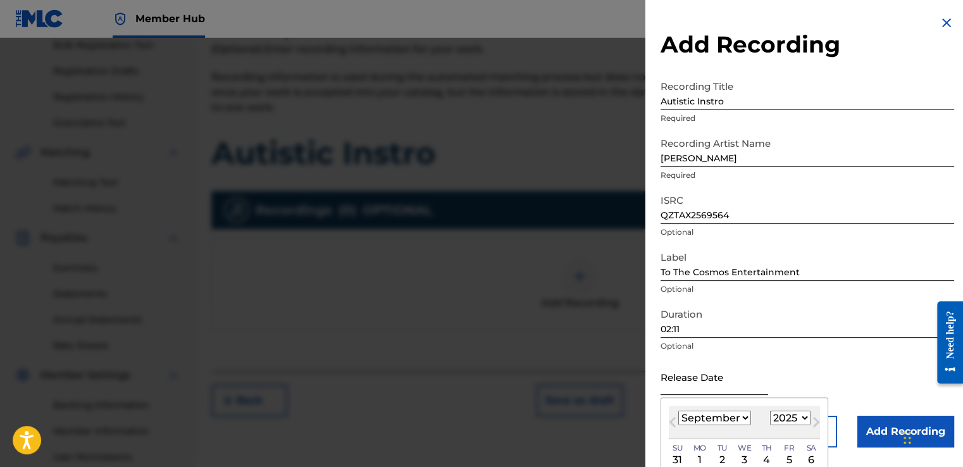
click at [744, 389] on input "text" at bounding box center [714, 377] width 108 height 36
type input "[DATE]"
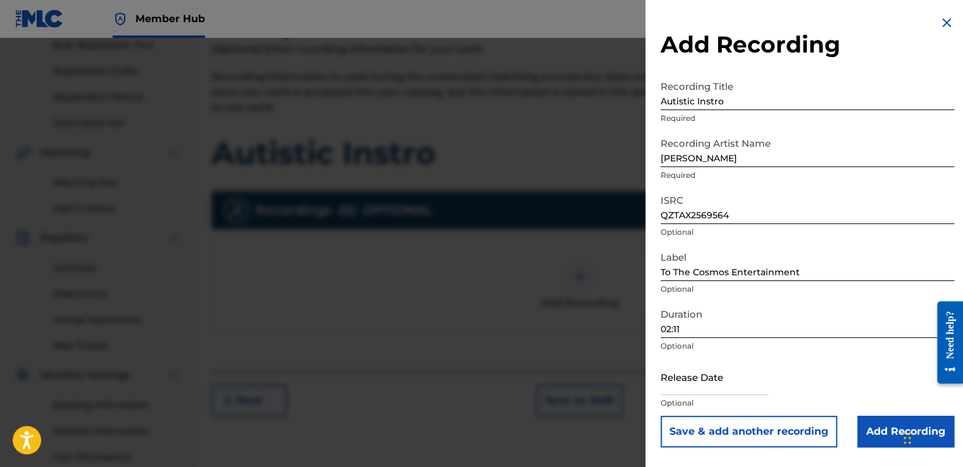
click at [824, 343] on p "Optional" at bounding box center [806, 345] width 293 height 11
select select "8"
select select "2025"
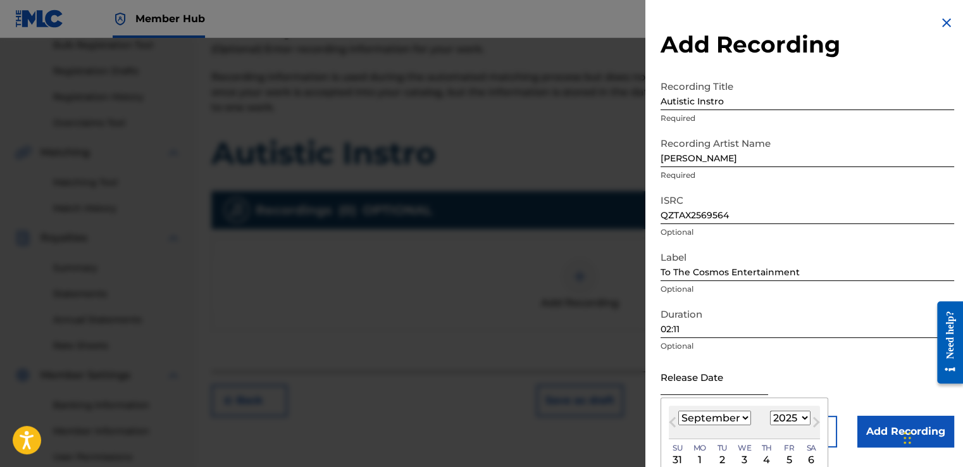
click at [762, 381] on input "text" at bounding box center [714, 377] width 108 height 36
click at [739, 416] on select "January February March April May June July August September October November De…" at bounding box center [714, 417] width 73 height 15
select select "5"
click at [678, 410] on select "January February March April May June July August September October November De…" at bounding box center [714, 417] width 73 height 15
click at [718, 457] on div "3" at bounding box center [721, 459] width 15 height 15
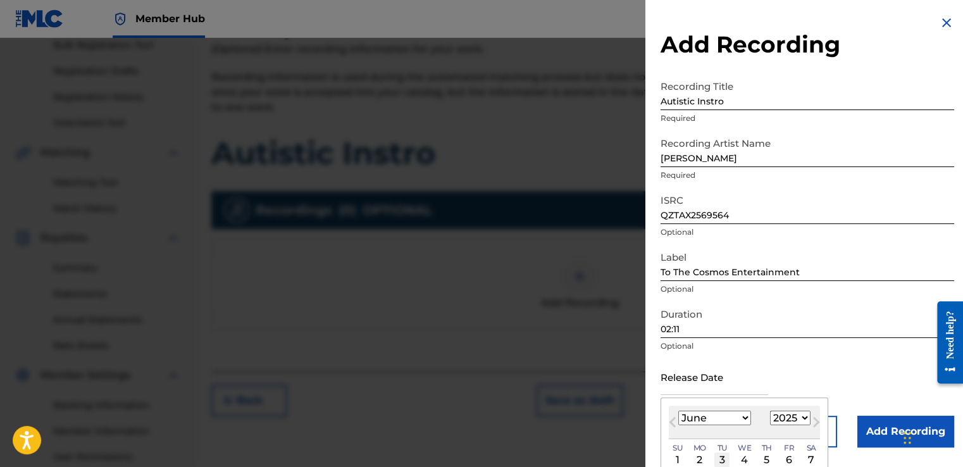
type input "[DATE]"
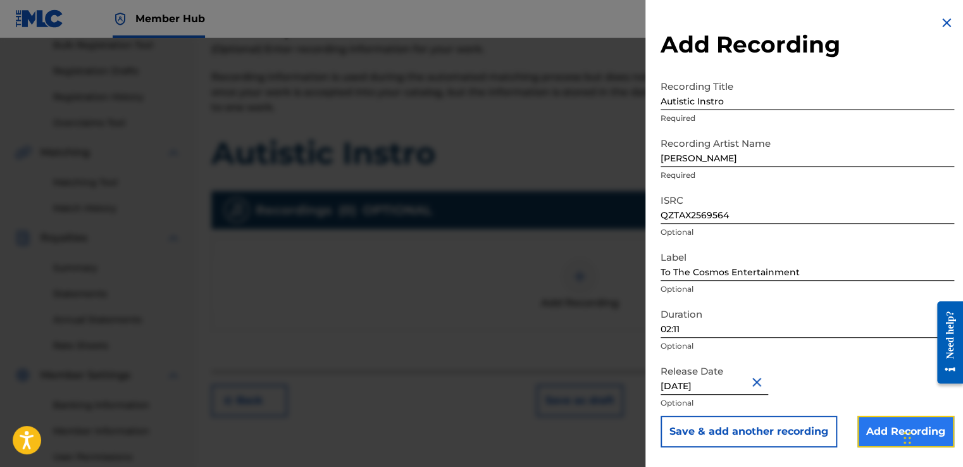
click at [868, 425] on input "Add Recording" at bounding box center [905, 432] width 97 height 32
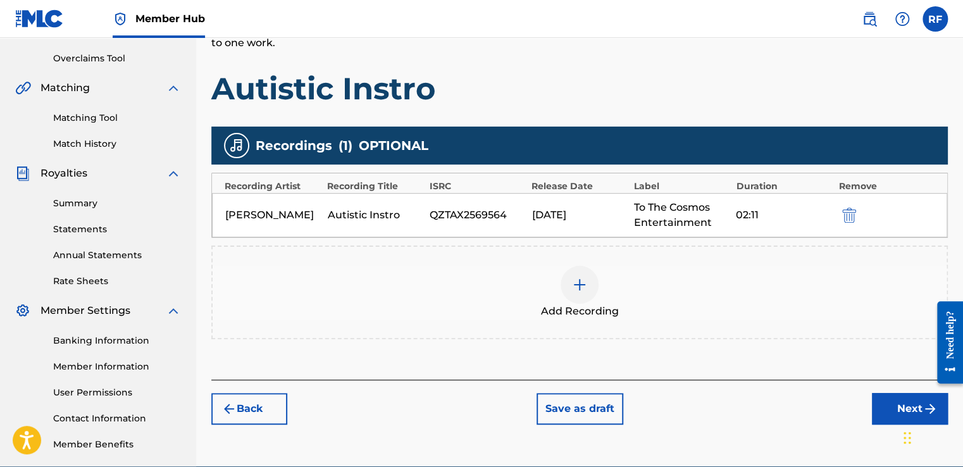
scroll to position [263, 0]
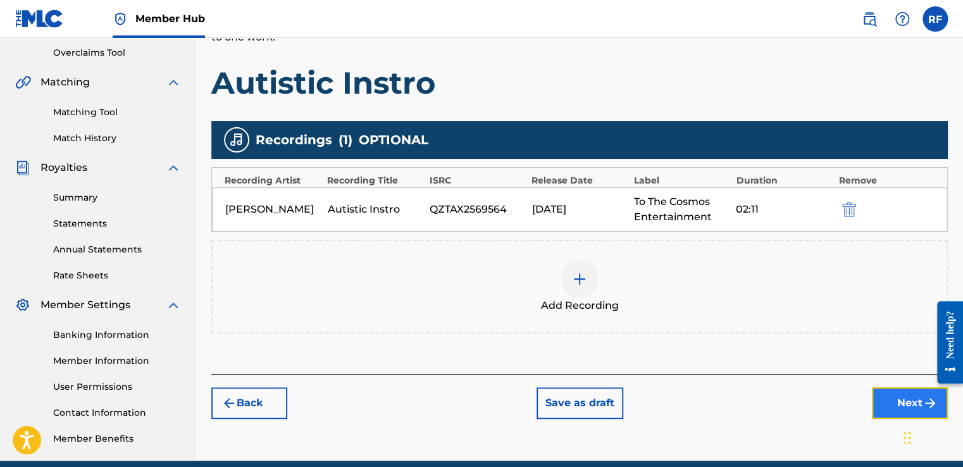
click at [894, 392] on button "Next" at bounding box center [910, 403] width 76 height 32
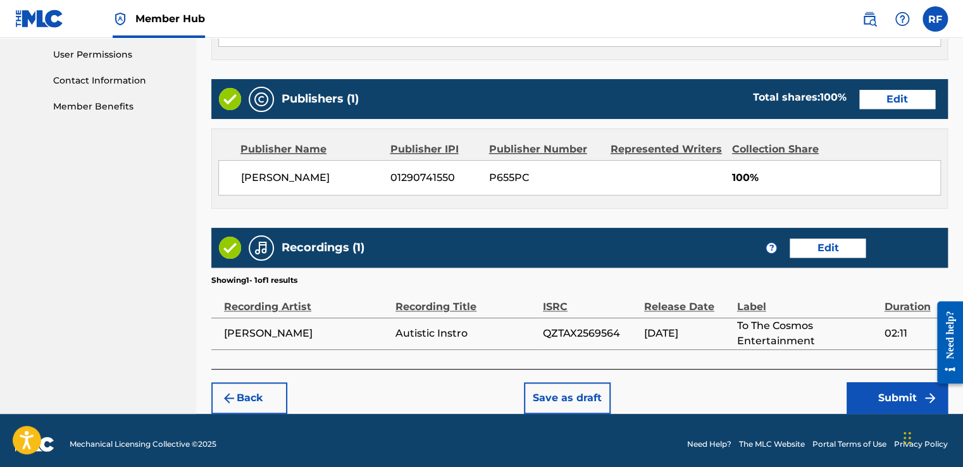
scroll to position [601, 0]
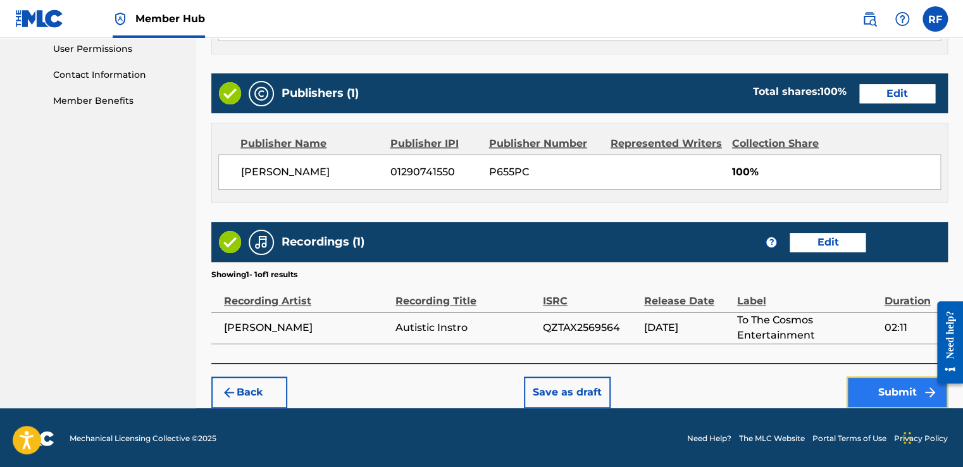
click at [878, 395] on button "Submit" at bounding box center [896, 392] width 101 height 32
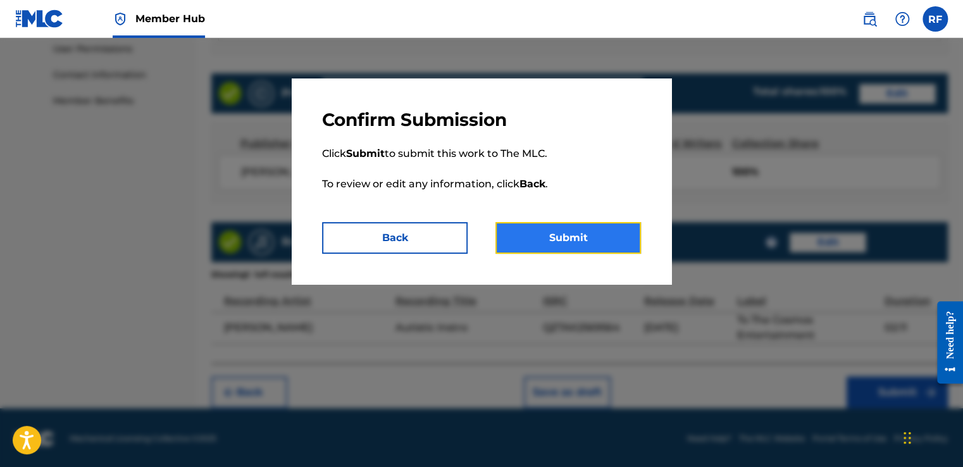
click at [586, 237] on button "Submit" at bounding box center [567, 238] width 145 height 32
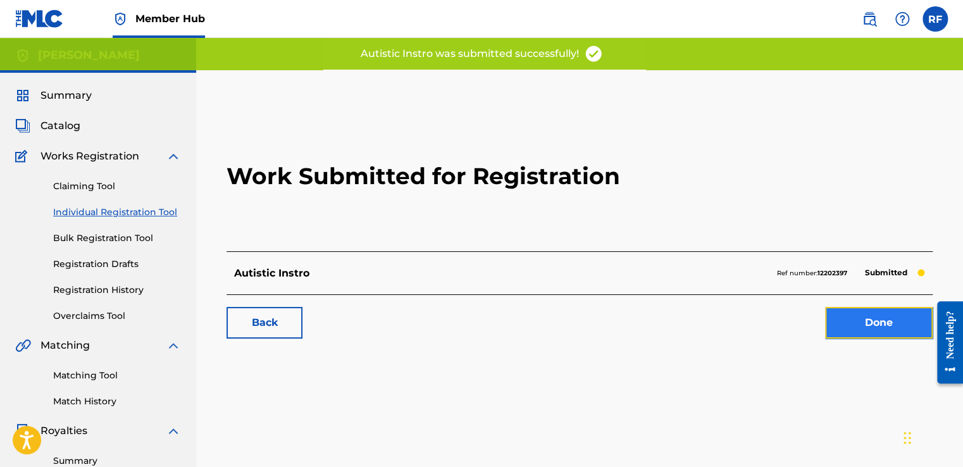
click at [842, 316] on link "Done" at bounding box center [879, 323] width 108 height 32
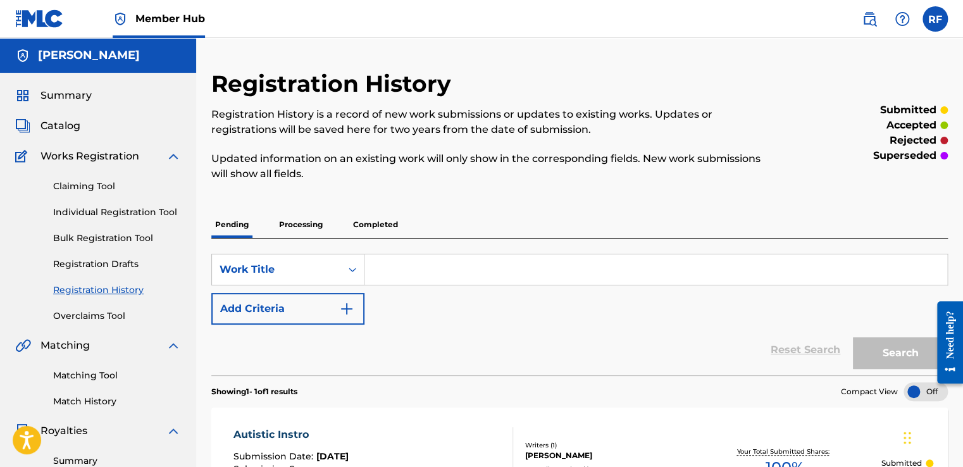
click at [491, 277] on input "Search Form" at bounding box center [655, 269] width 583 height 30
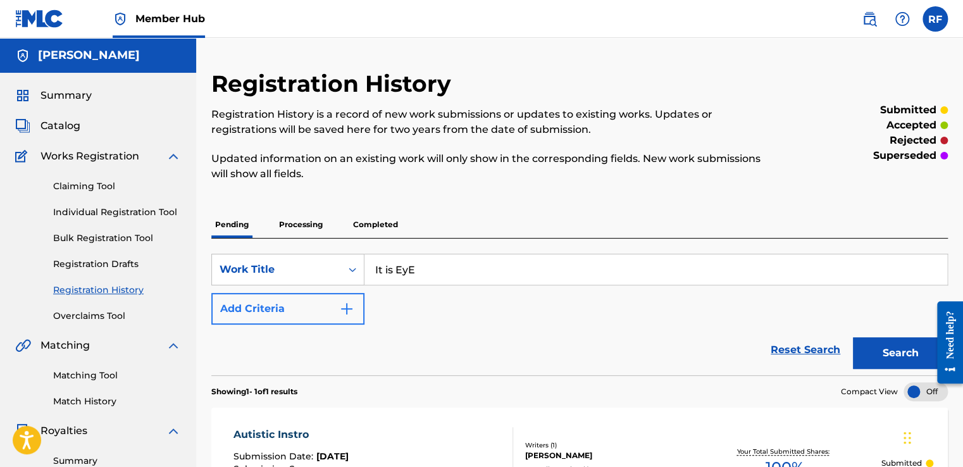
type input "It is EyE"
click at [348, 305] on img "Search Form" at bounding box center [346, 308] width 15 height 15
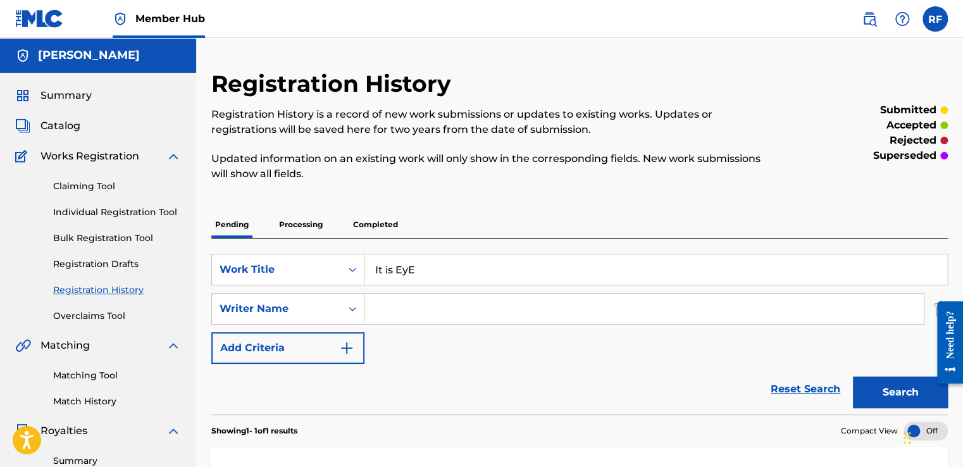
click at [384, 307] on input "Search Form" at bounding box center [643, 308] width 559 height 30
type input "[PERSON_NAME]"
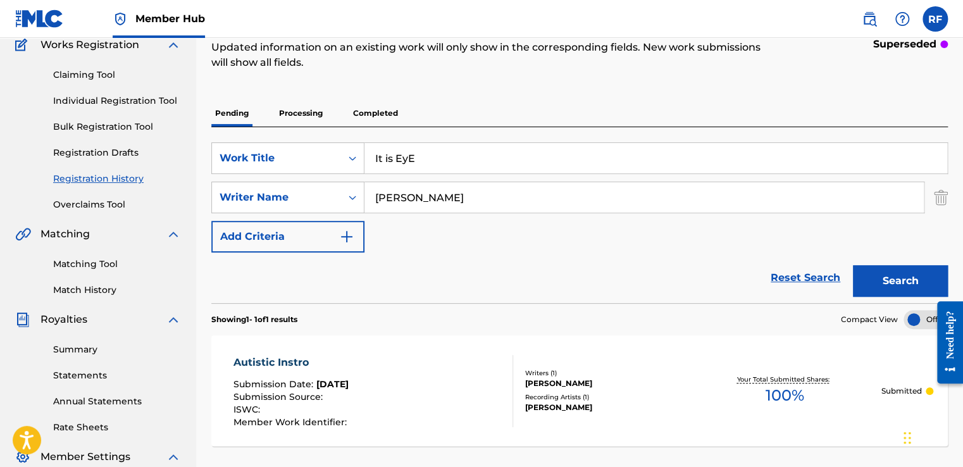
scroll to position [120, 0]
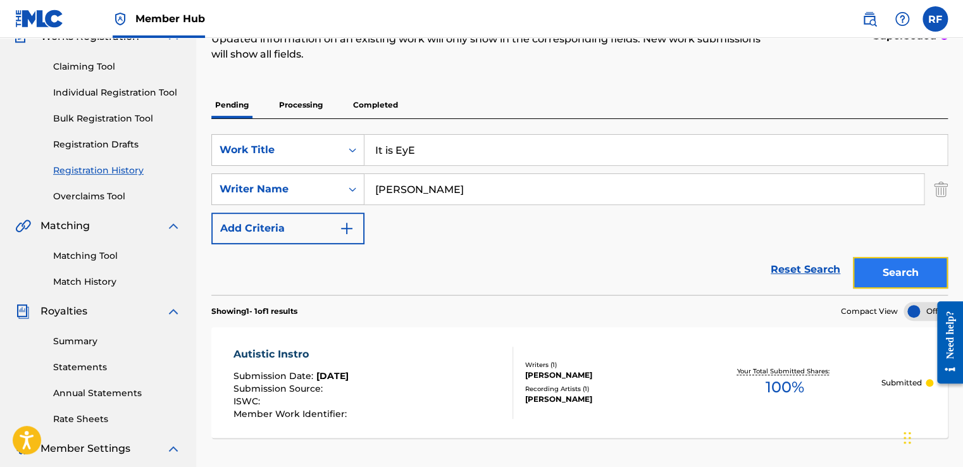
click at [922, 261] on button "Search" at bounding box center [900, 273] width 95 height 32
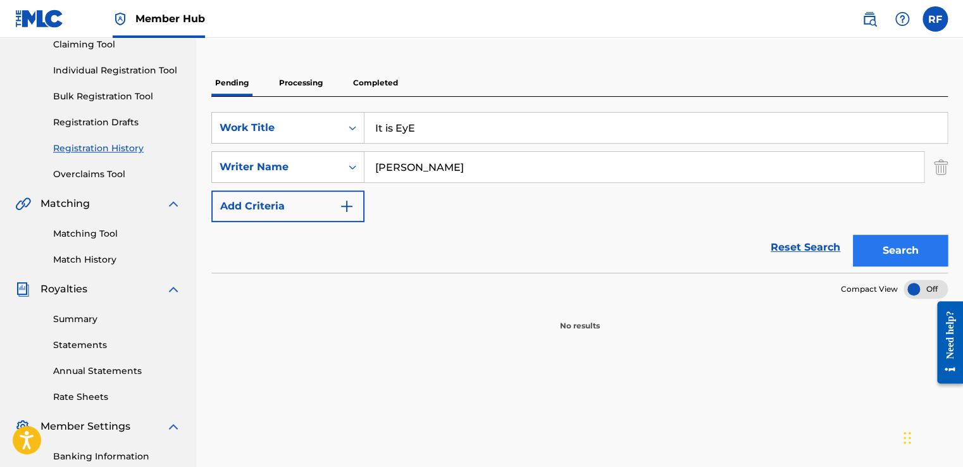
scroll to position [142, 0]
click at [925, 257] on button "Search" at bounding box center [900, 251] width 95 height 32
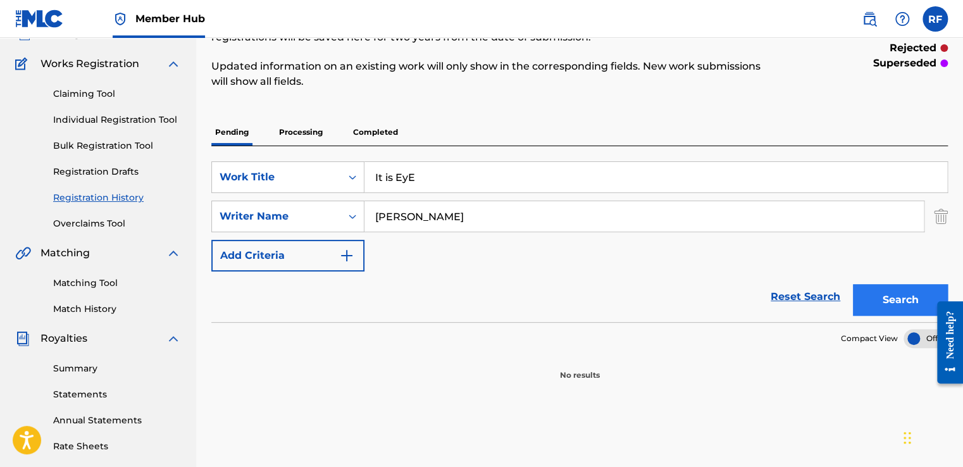
scroll to position [99, 0]
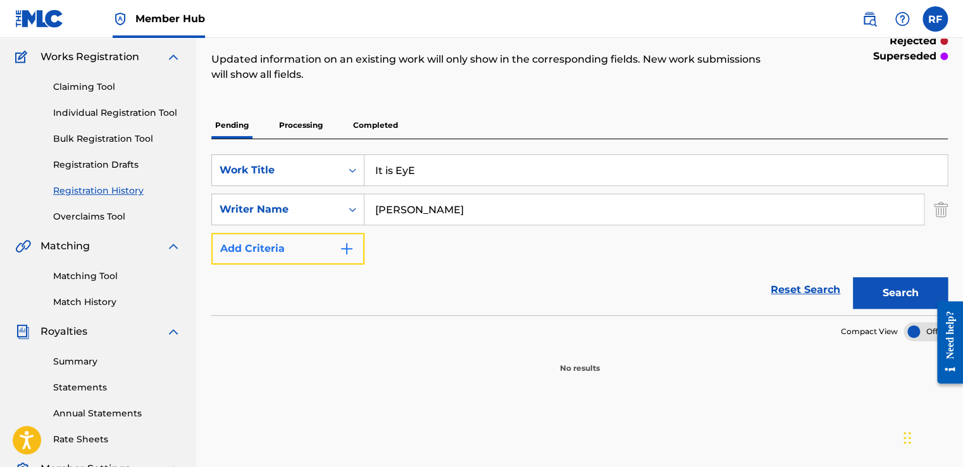
click at [359, 242] on button "Add Criteria" at bounding box center [287, 249] width 153 height 32
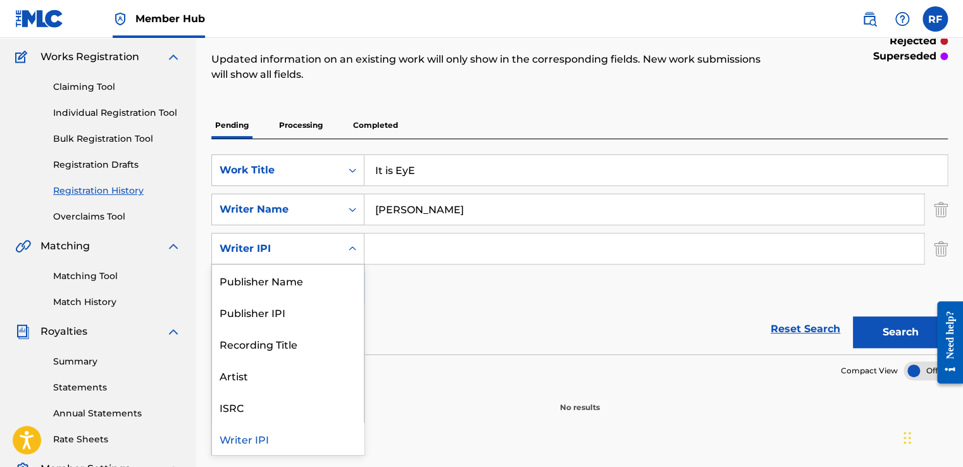
click at [359, 242] on div "Search Form" at bounding box center [352, 248] width 23 height 23
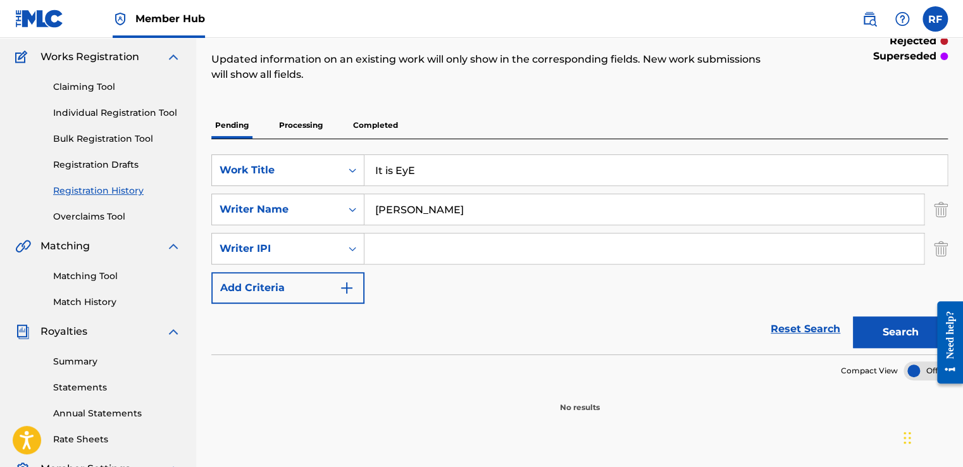
click at [398, 247] on input "Search Form" at bounding box center [643, 248] width 559 height 30
click at [108, 111] on link "Individual Registration Tool" at bounding box center [117, 112] width 128 height 13
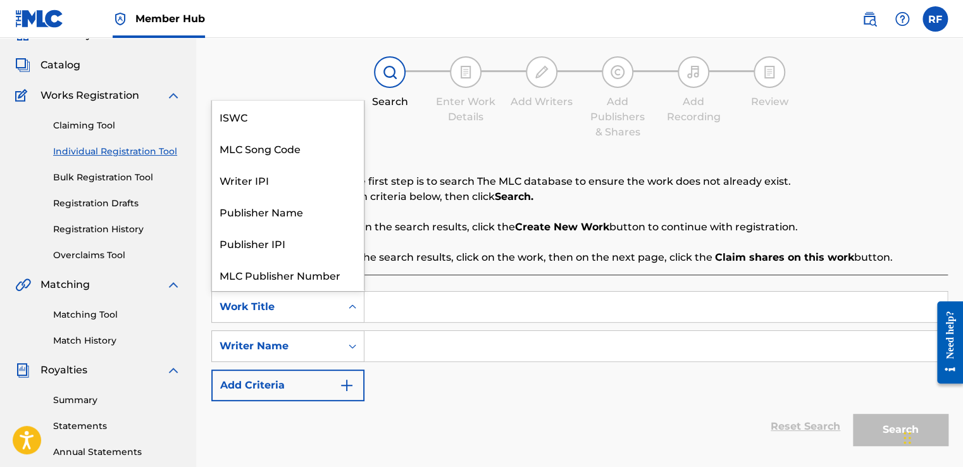
scroll to position [32, 0]
click at [354, 312] on icon "Search Form" at bounding box center [352, 306] width 13 height 13
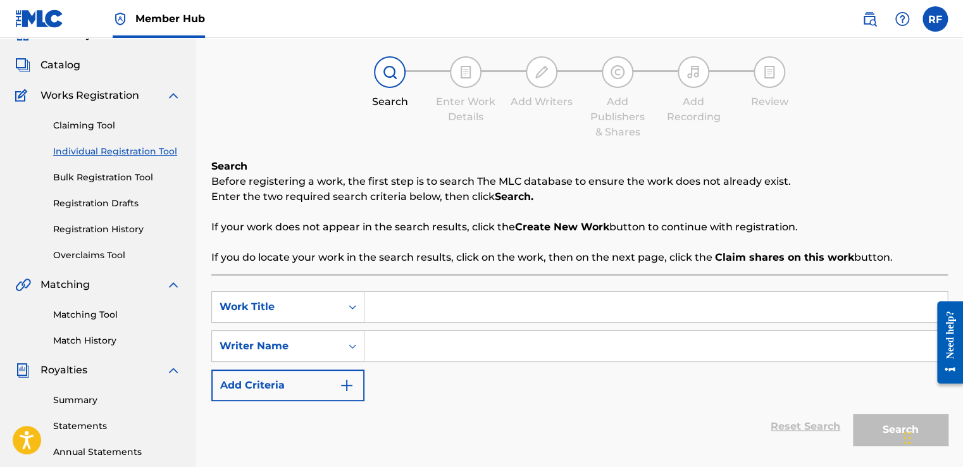
click at [354, 312] on icon "Search Form" at bounding box center [352, 306] width 13 height 13
click at [387, 305] on input "Search Form" at bounding box center [655, 307] width 583 height 30
type input "It is Eye"
click at [347, 347] on icon "Search Form" at bounding box center [352, 346] width 13 height 13
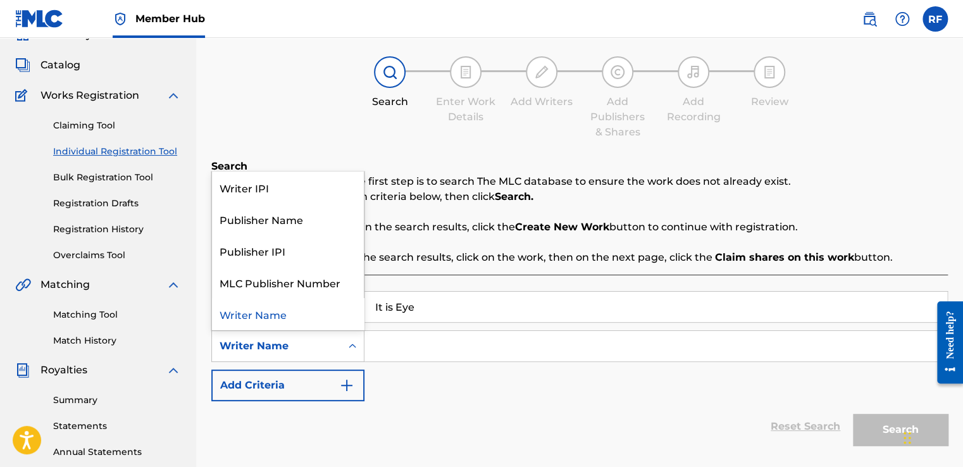
click at [385, 347] on input "Search Form" at bounding box center [655, 346] width 583 height 30
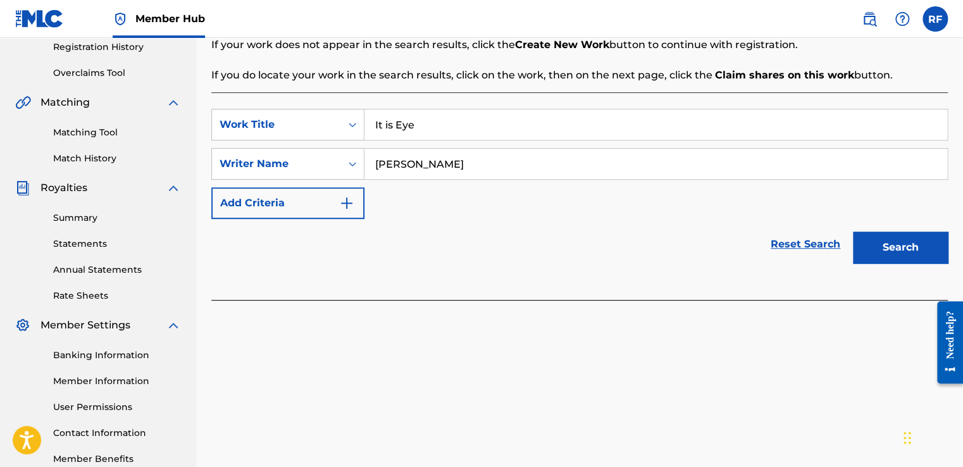
scroll to position [250, 0]
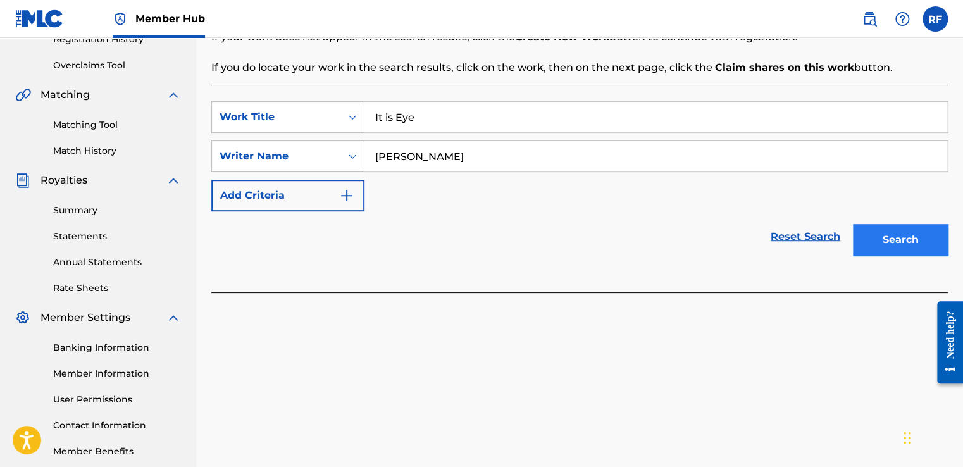
type input "[PERSON_NAME]"
click at [896, 240] on button "Search" at bounding box center [900, 240] width 95 height 32
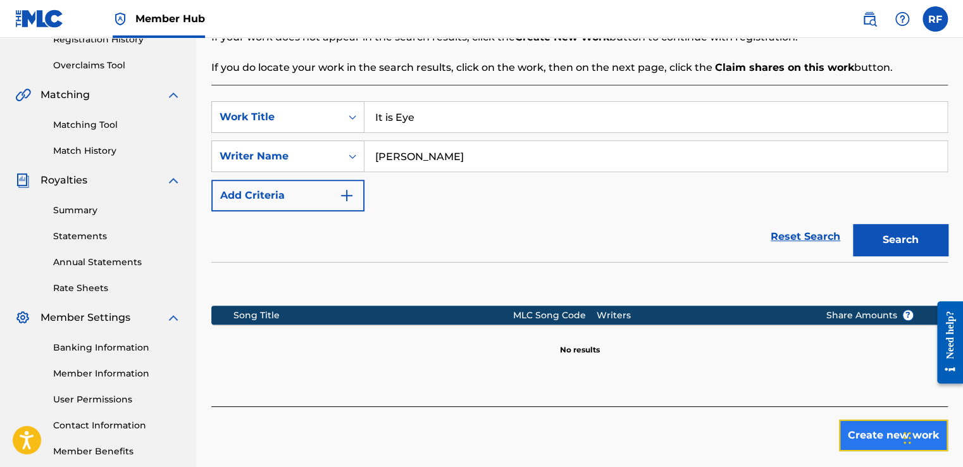
click at [865, 431] on button "Create new work" at bounding box center [893, 435] width 109 height 32
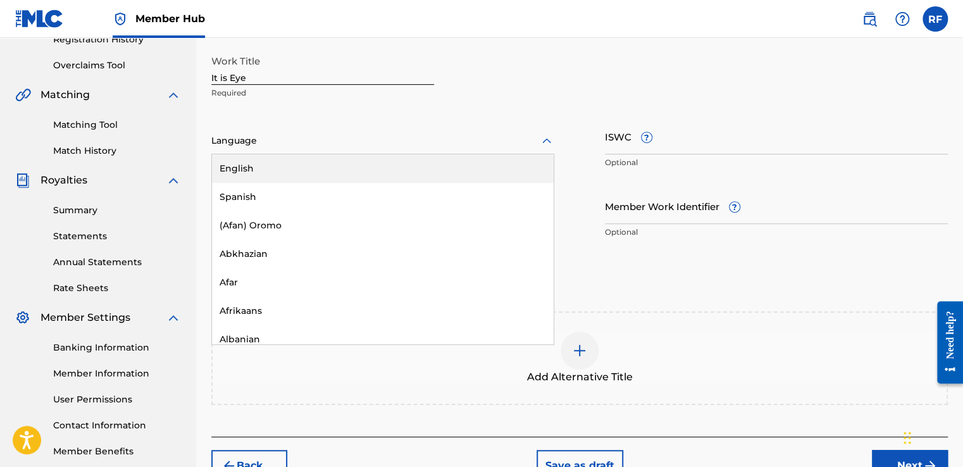
click at [549, 142] on icon at bounding box center [546, 140] width 15 height 15
click at [461, 158] on div "English" at bounding box center [383, 168] width 342 height 28
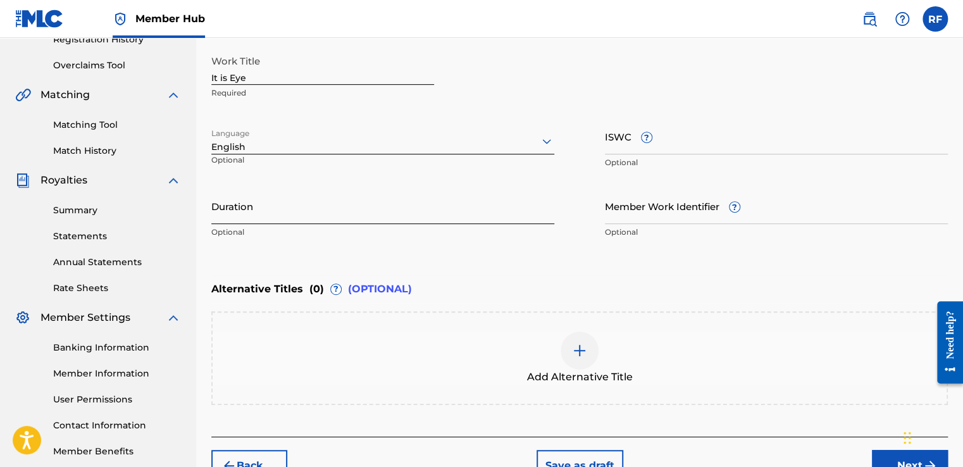
click at [388, 216] on input "Duration" at bounding box center [382, 206] width 343 height 36
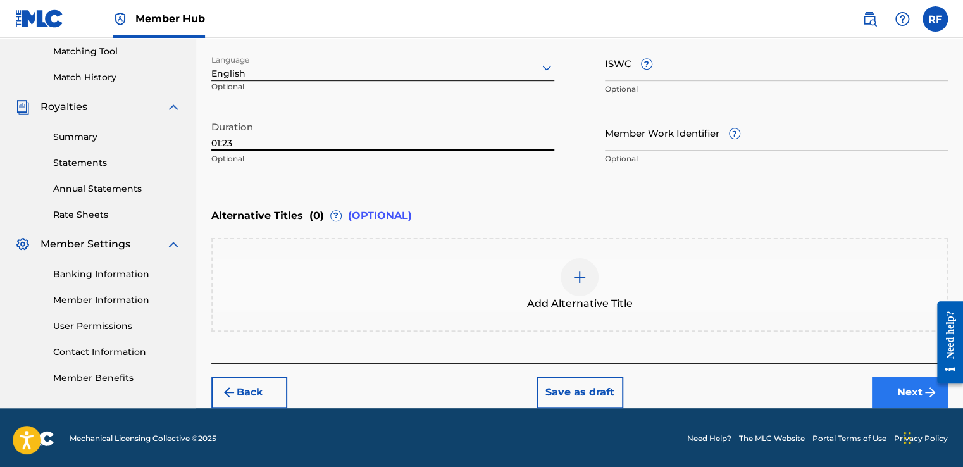
type input "01:23"
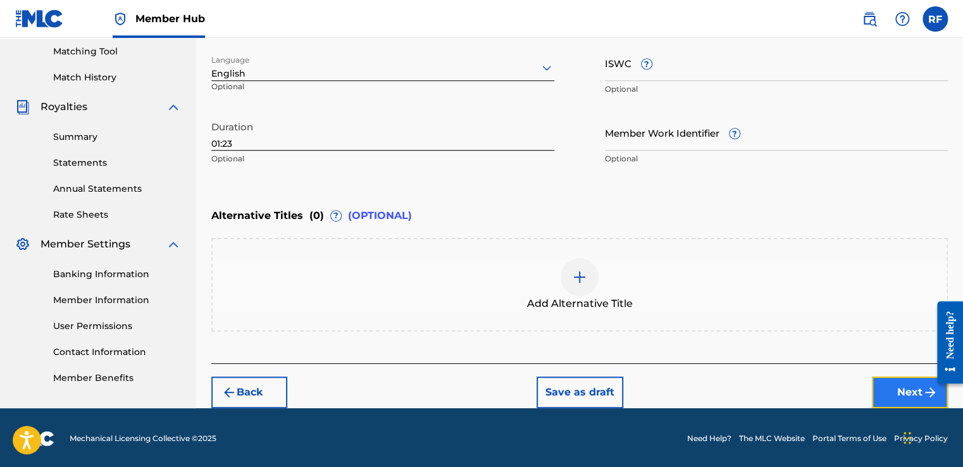
click at [911, 398] on button "Next" at bounding box center [910, 392] width 76 height 32
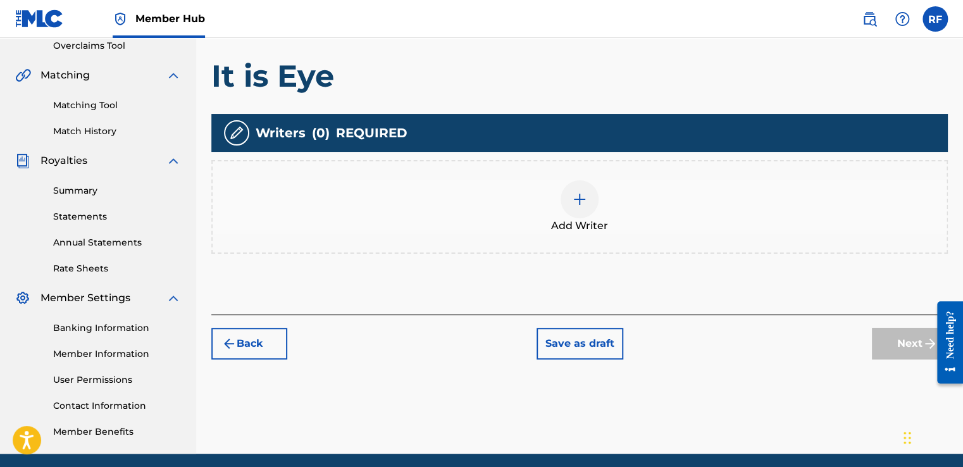
scroll to position [271, 0]
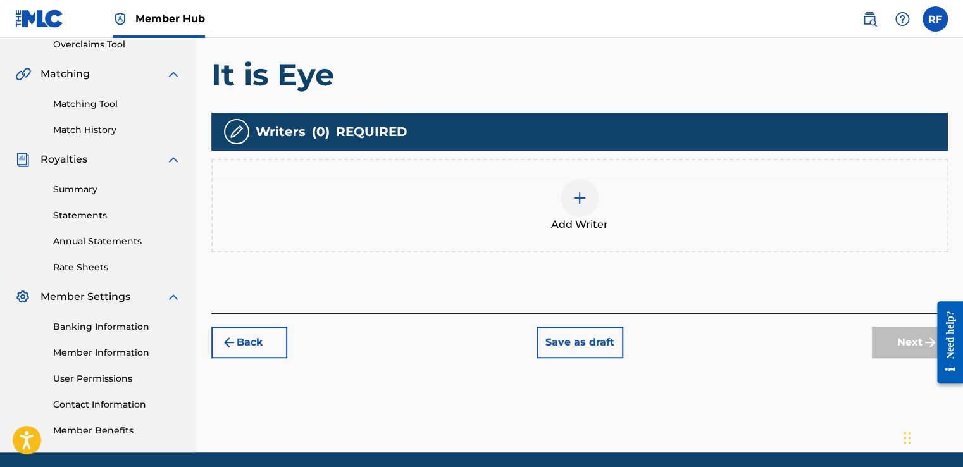
click at [579, 202] on img at bounding box center [579, 197] width 15 height 15
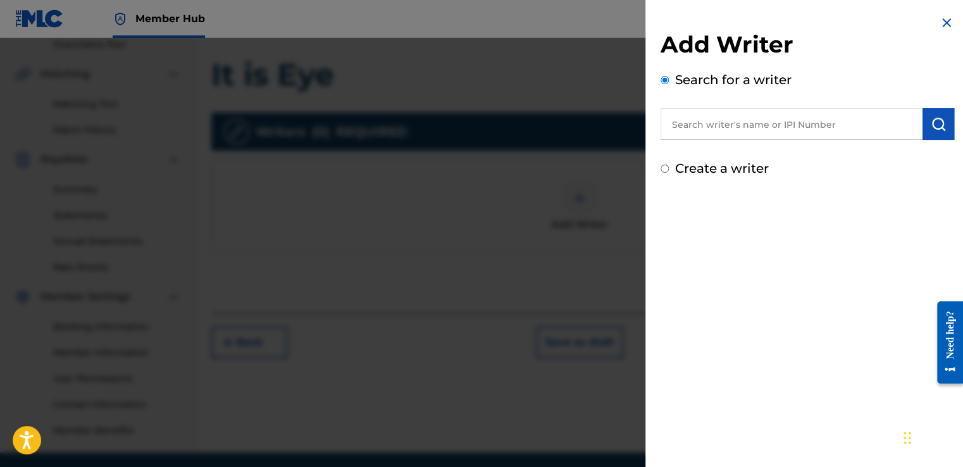
click at [693, 133] on input "text" at bounding box center [791, 124] width 262 height 32
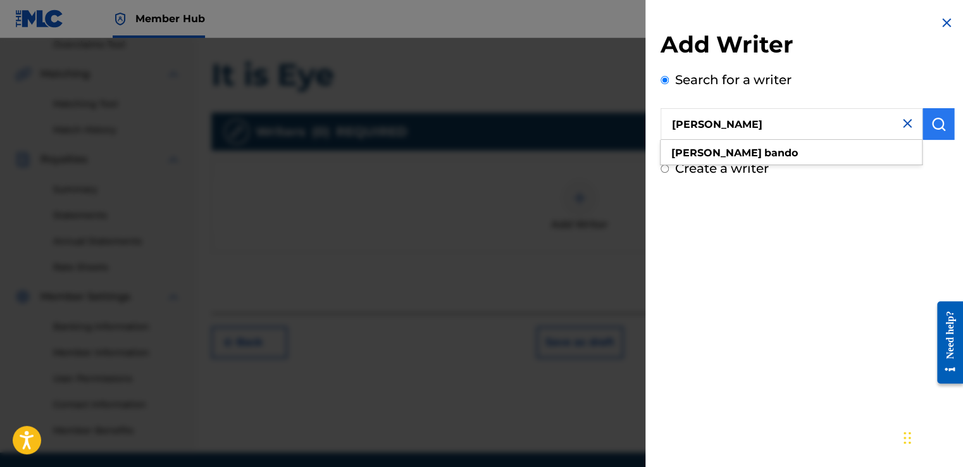
type input "[PERSON_NAME]"
click at [934, 125] on img "submit" at bounding box center [937, 123] width 15 height 15
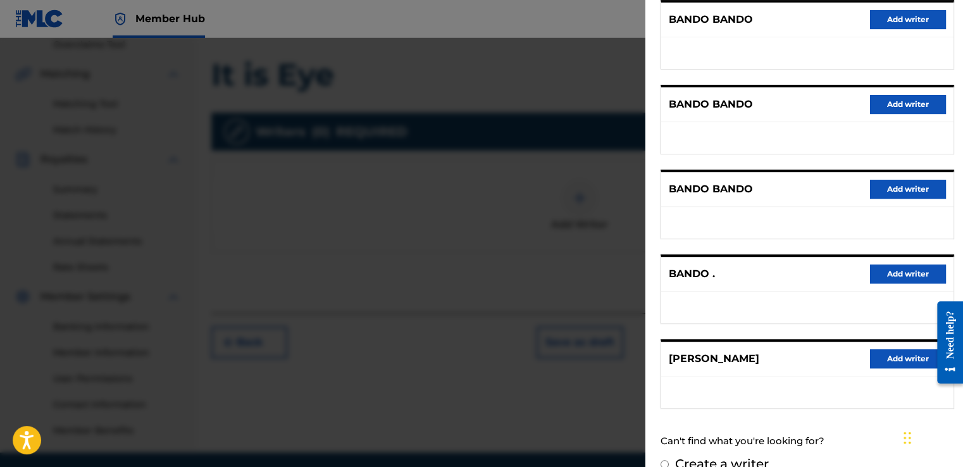
scroll to position [187, 0]
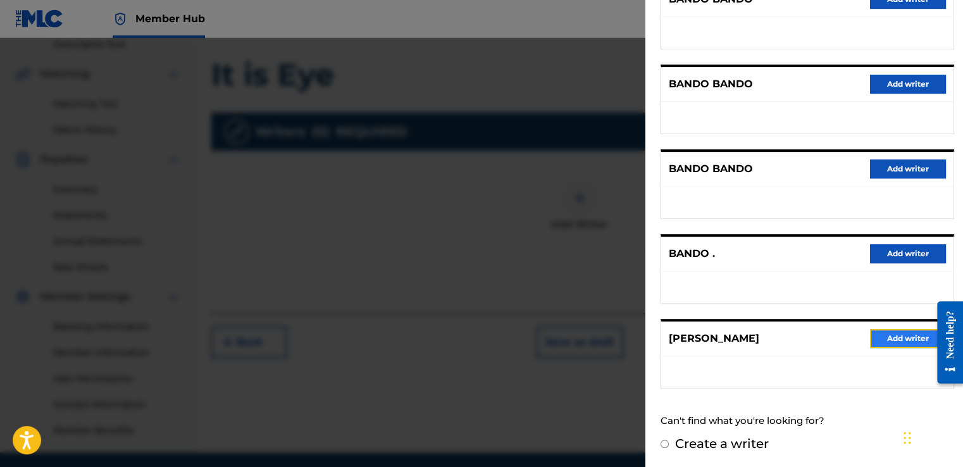
click at [898, 336] on button "Add writer" at bounding box center [908, 338] width 76 height 19
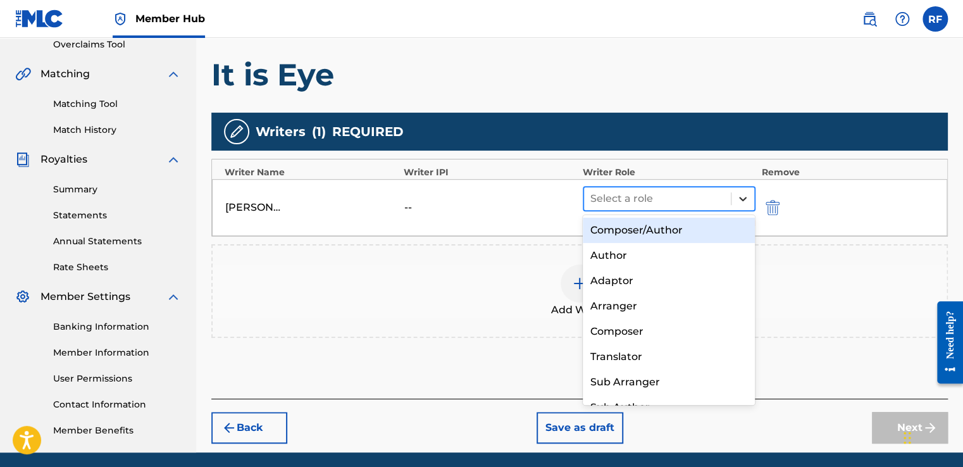
click at [744, 202] on icon at bounding box center [742, 198] width 13 height 13
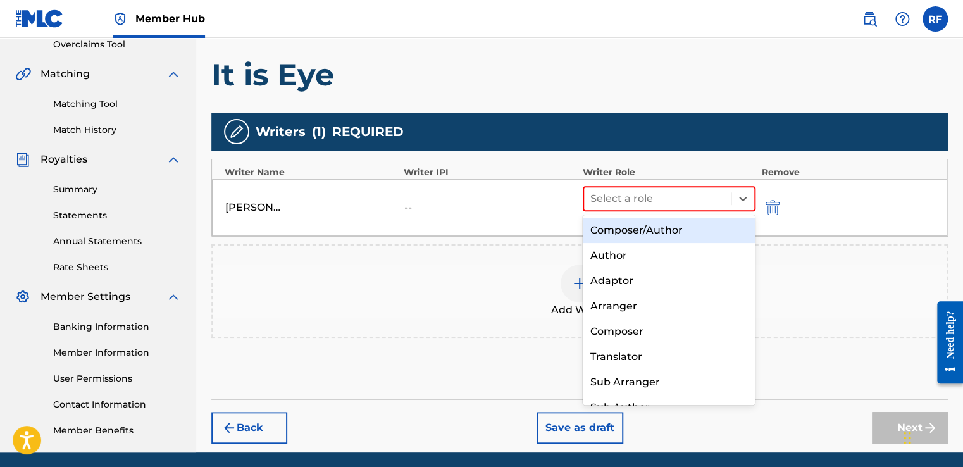
click at [676, 230] on div "Composer/Author" at bounding box center [669, 230] width 173 height 25
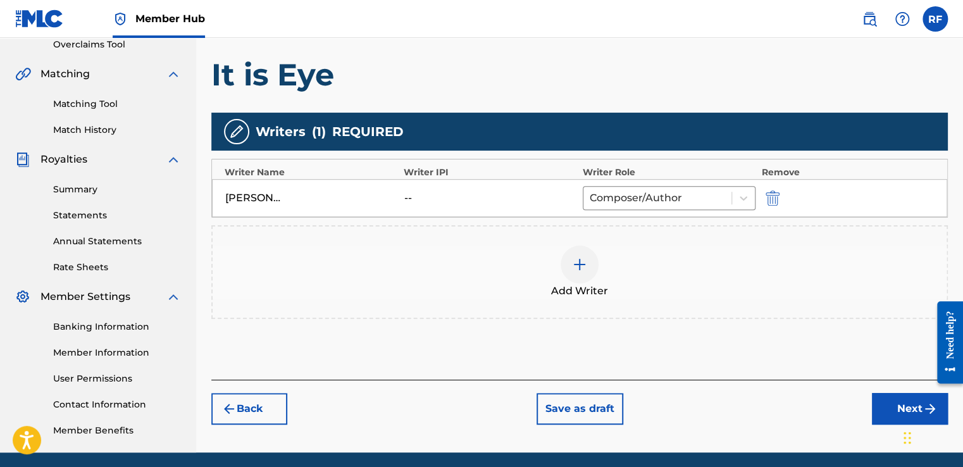
scroll to position [317, 0]
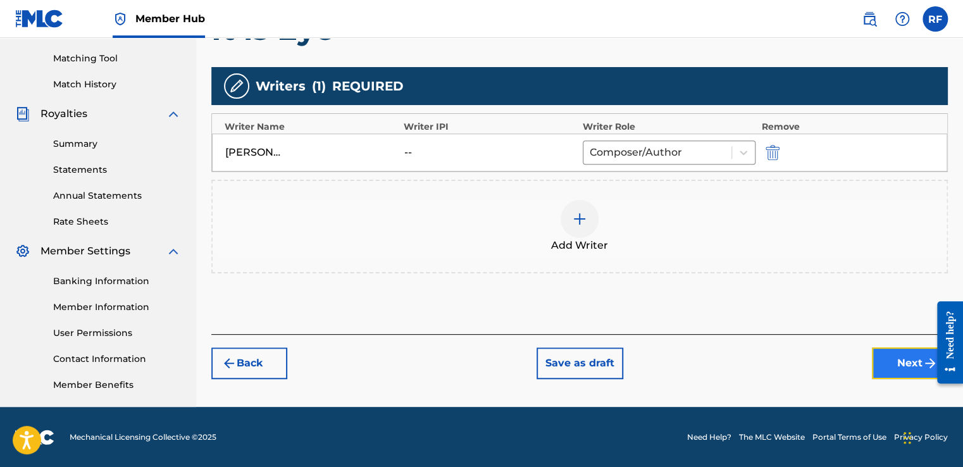
click at [891, 359] on button "Next" at bounding box center [910, 363] width 76 height 32
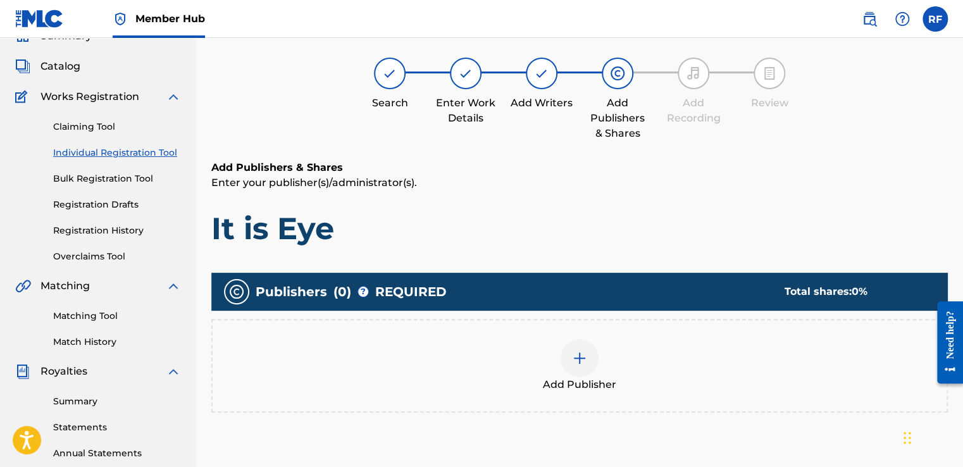
scroll to position [57, 0]
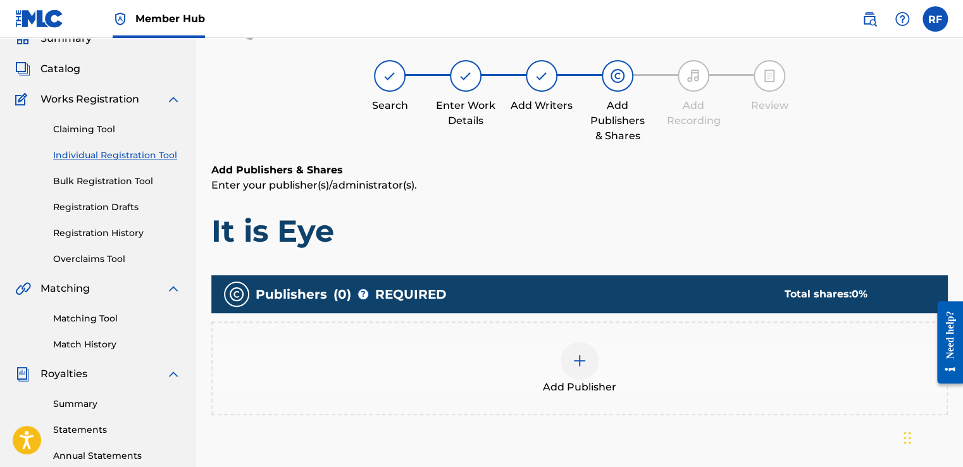
click at [586, 355] on img at bounding box center [579, 360] width 15 height 15
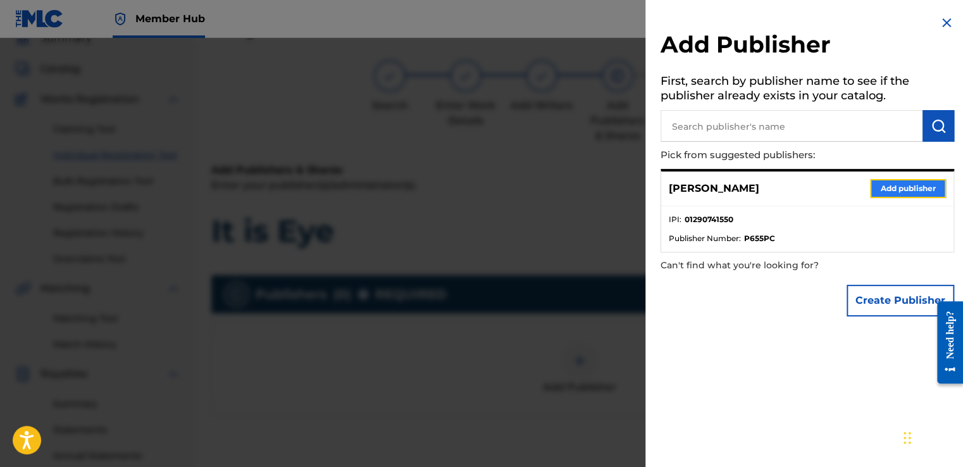
click at [875, 184] on button "Add publisher" at bounding box center [908, 188] width 76 height 19
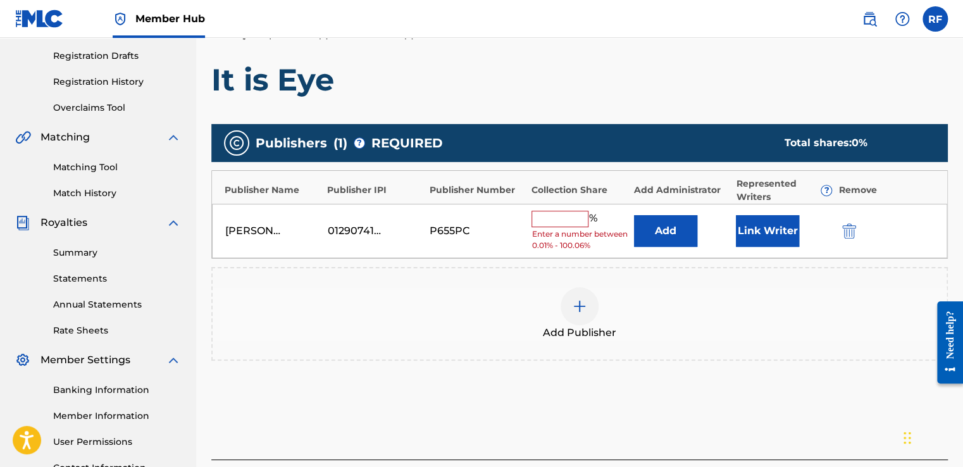
scroll to position [207, 0]
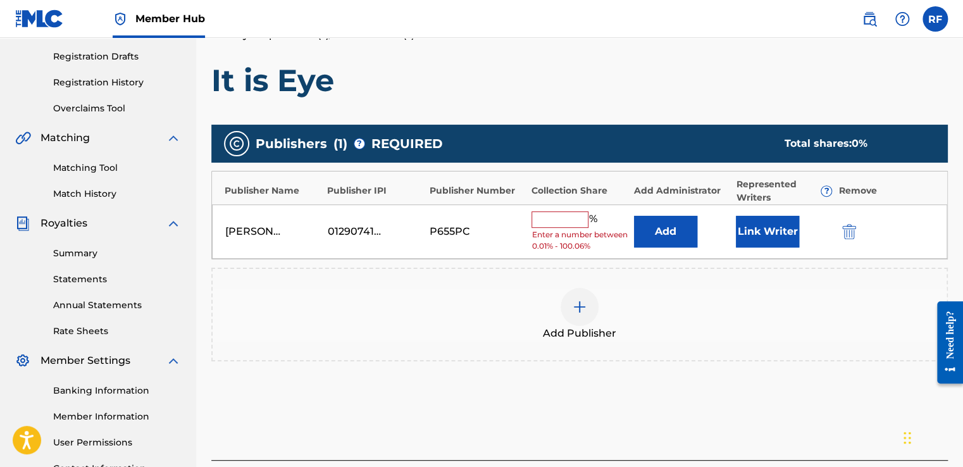
click at [560, 219] on input "text" at bounding box center [559, 219] width 57 height 16
type input "100"
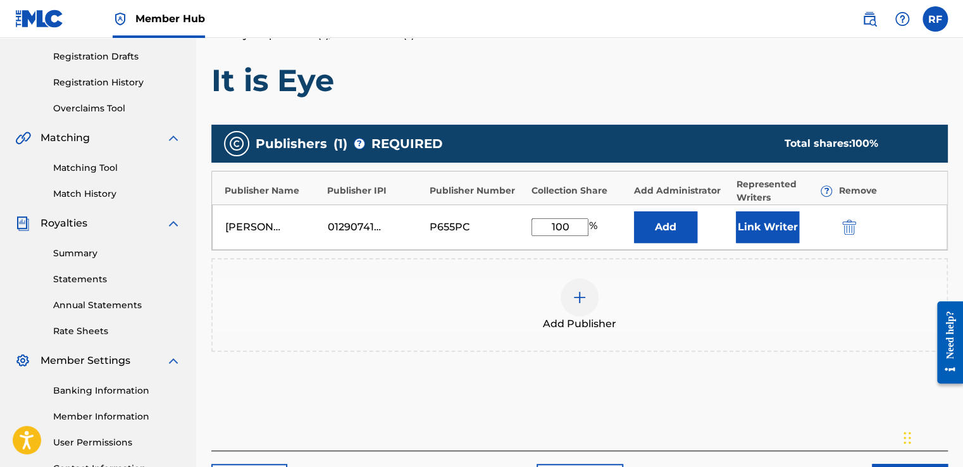
scroll to position [317, 0]
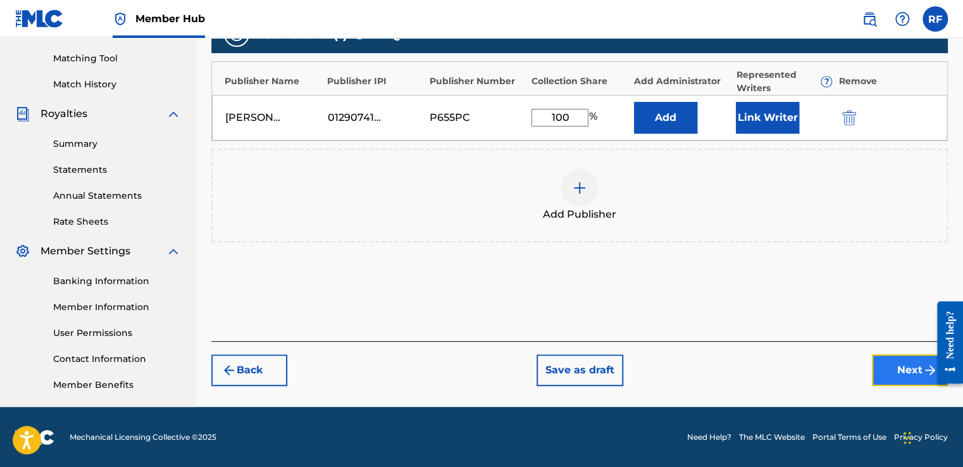
click at [895, 366] on button "Next" at bounding box center [910, 370] width 76 height 32
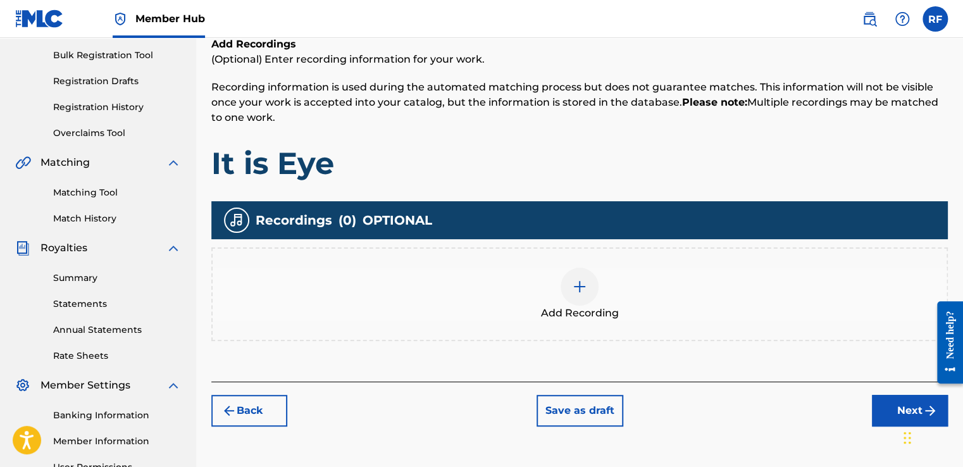
scroll to position [185, 0]
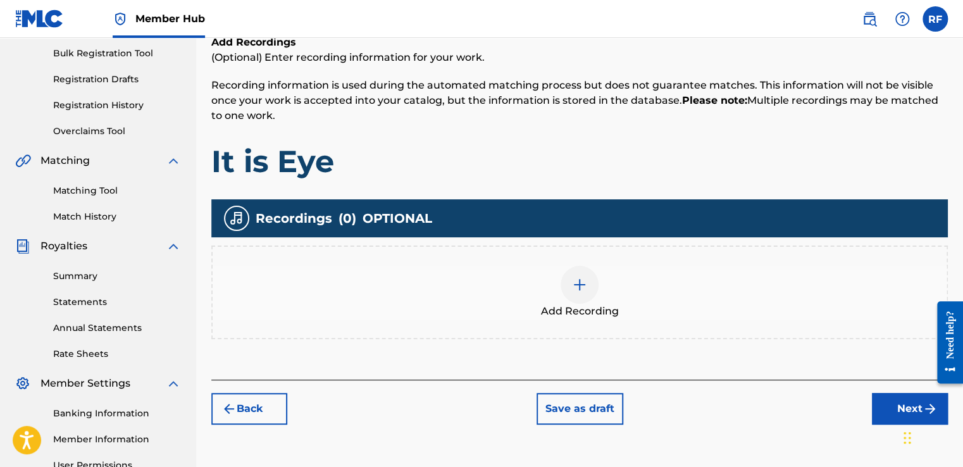
click at [583, 284] on img at bounding box center [579, 284] width 15 height 15
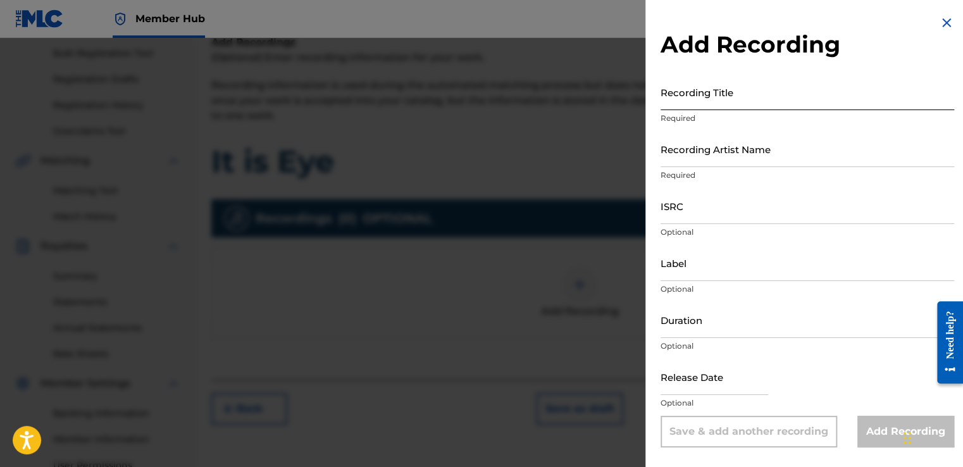
click at [703, 104] on input "Recording Title" at bounding box center [806, 92] width 293 height 36
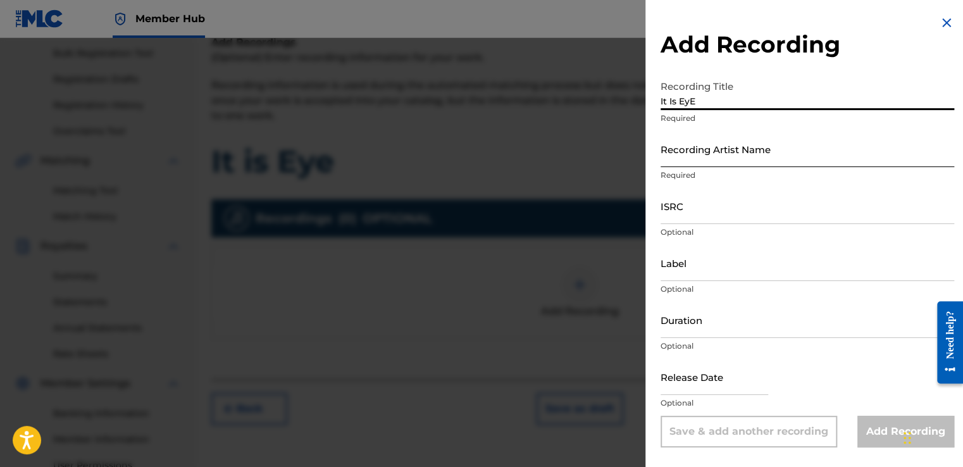
type input "It Is EyE"
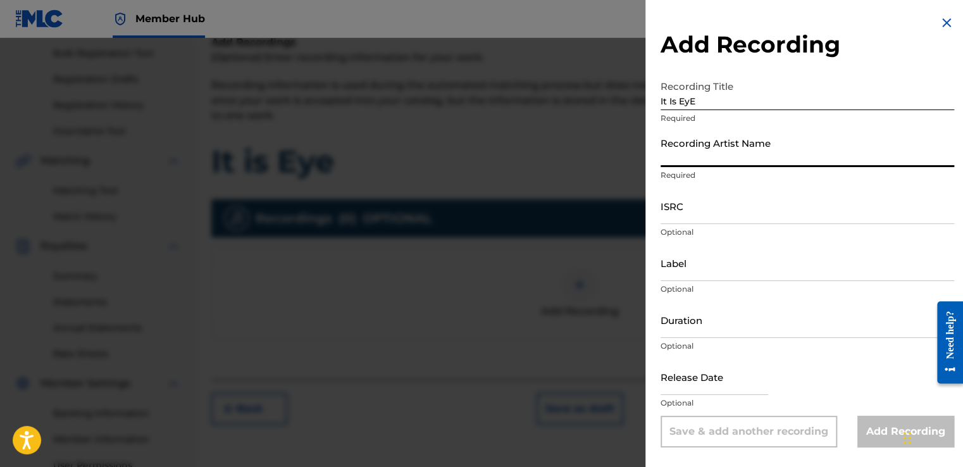
click at [747, 159] on input "Recording Artist Name" at bounding box center [806, 149] width 293 height 36
type input "[PERSON_NAME]"
type input "To The Cosmos Entertainment"
type input "02:11"
type input "[DATE]"
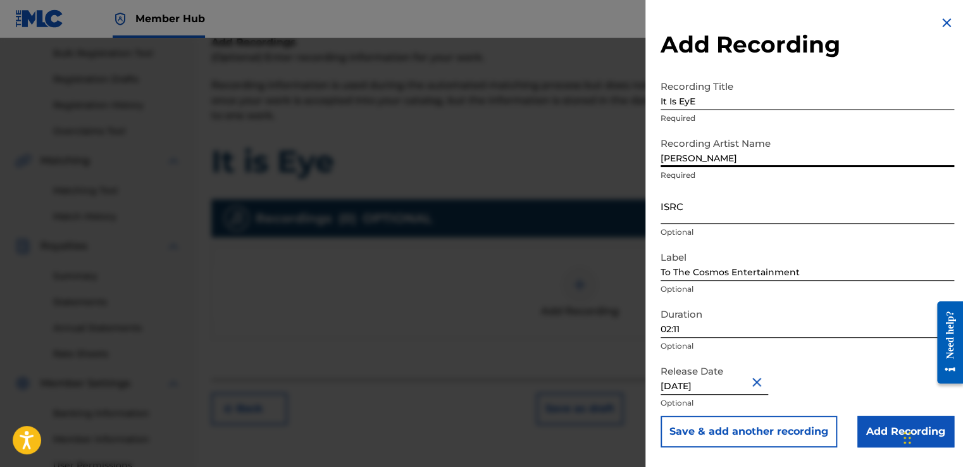
click at [693, 220] on input "ISRC" at bounding box center [806, 206] width 293 height 36
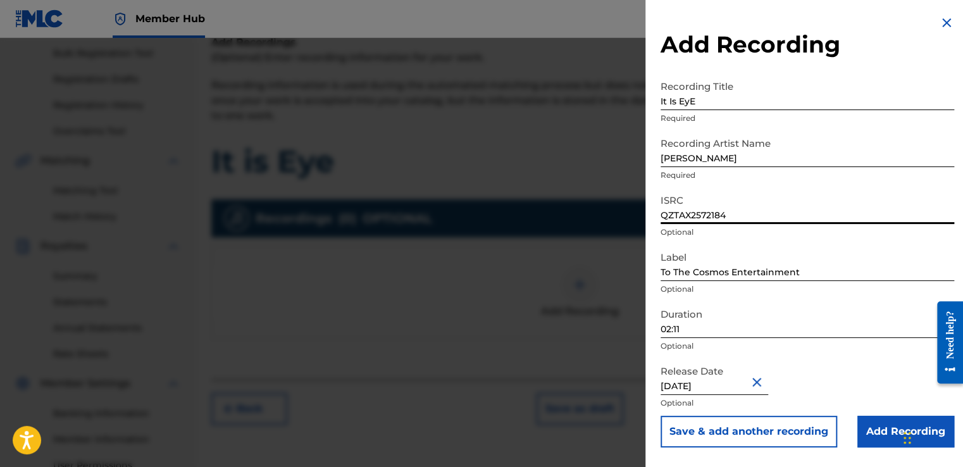
type input "QZTAX2572184"
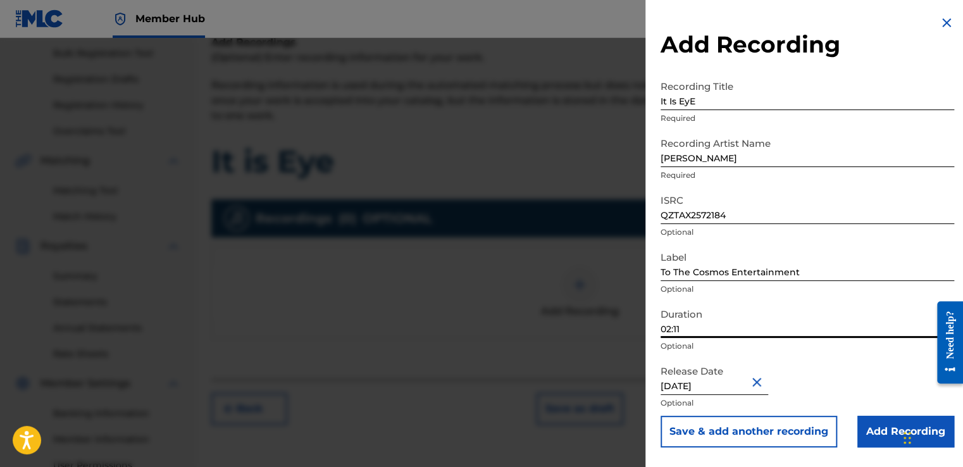
click at [756, 335] on input "02:11" at bounding box center [806, 320] width 293 height 36
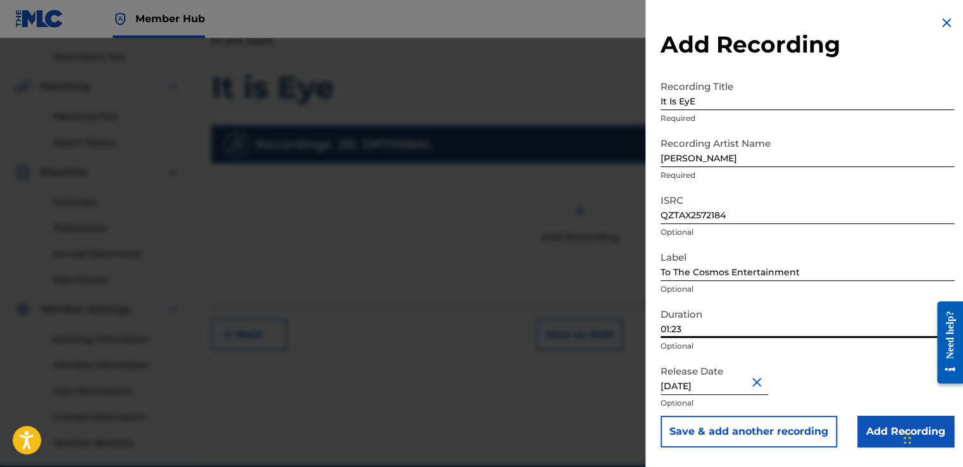
scroll to position [254, 0]
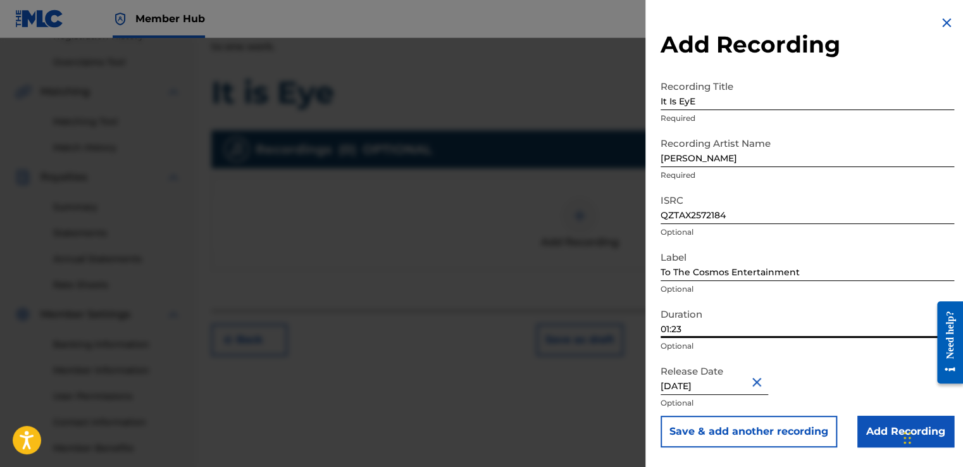
type input "01:23"
select select "5"
select select "2025"
click at [764, 383] on button "Close" at bounding box center [758, 381] width 19 height 39
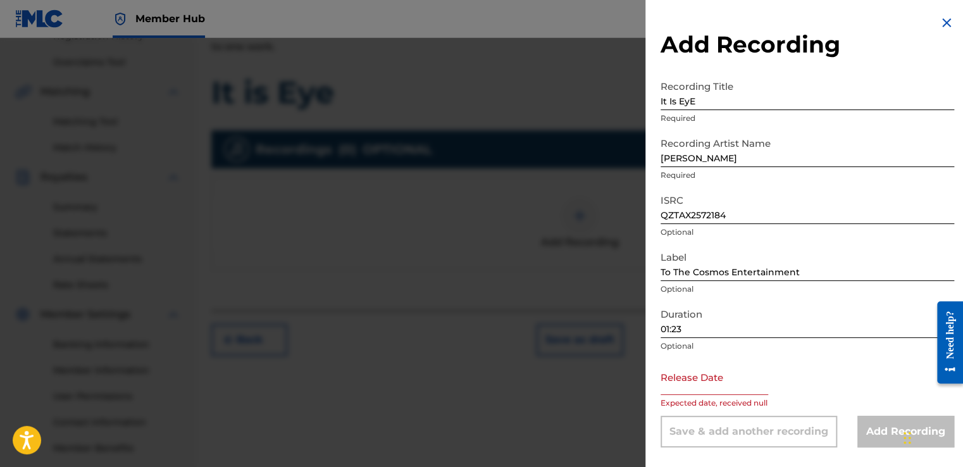
click at [738, 388] on input "text" at bounding box center [714, 377] width 108 height 36
select select "8"
select select "2025"
click at [728, 388] on input "text" at bounding box center [714, 377] width 108 height 36
type input "[DATE]"
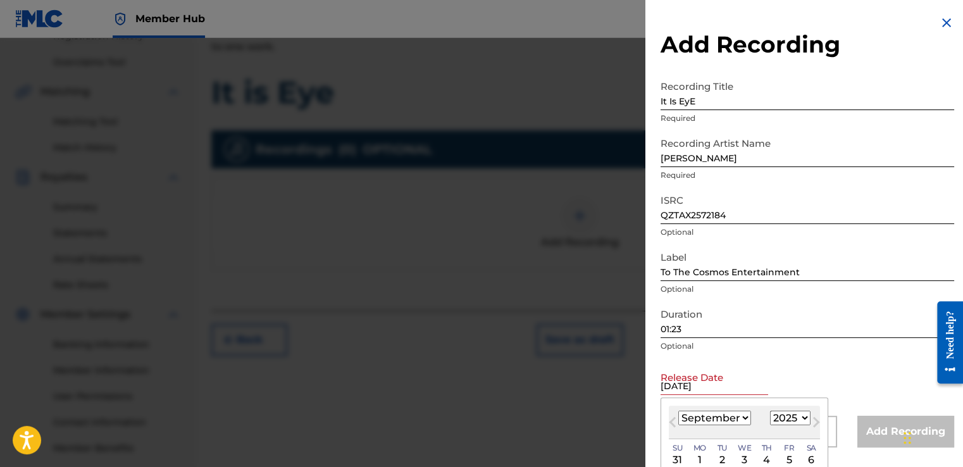
select select "8"
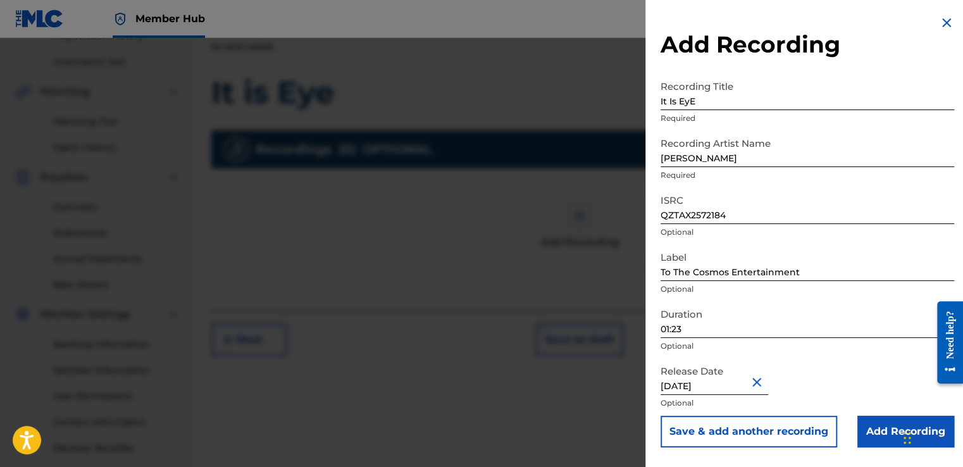
click at [812, 378] on div "Release Date [DATE] Optional" at bounding box center [806, 387] width 293 height 57
click at [872, 424] on input "Add Recording" at bounding box center [905, 432] width 97 height 32
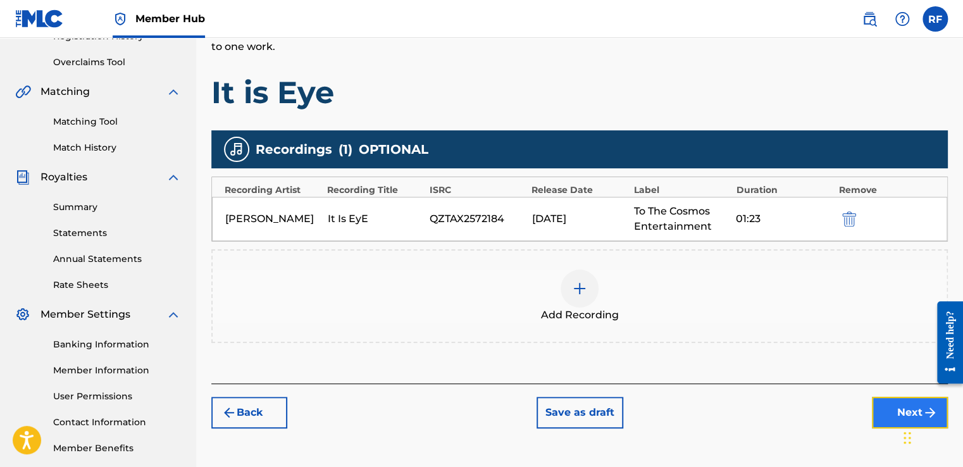
click at [881, 412] on button "Next" at bounding box center [910, 413] width 76 height 32
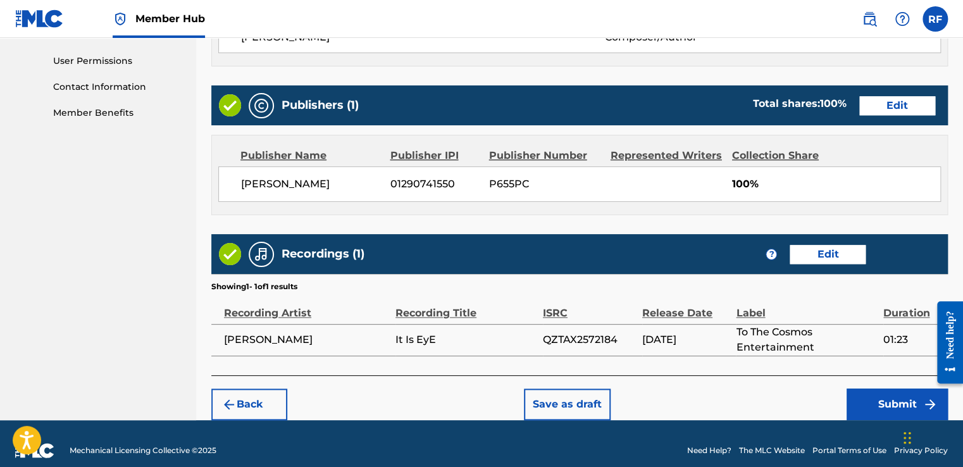
scroll to position [592, 0]
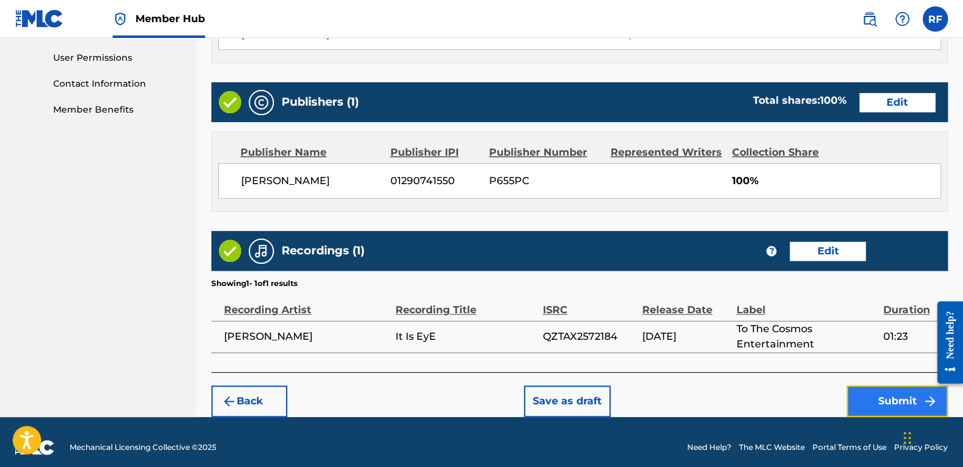
click at [878, 402] on button "Submit" at bounding box center [896, 401] width 101 height 32
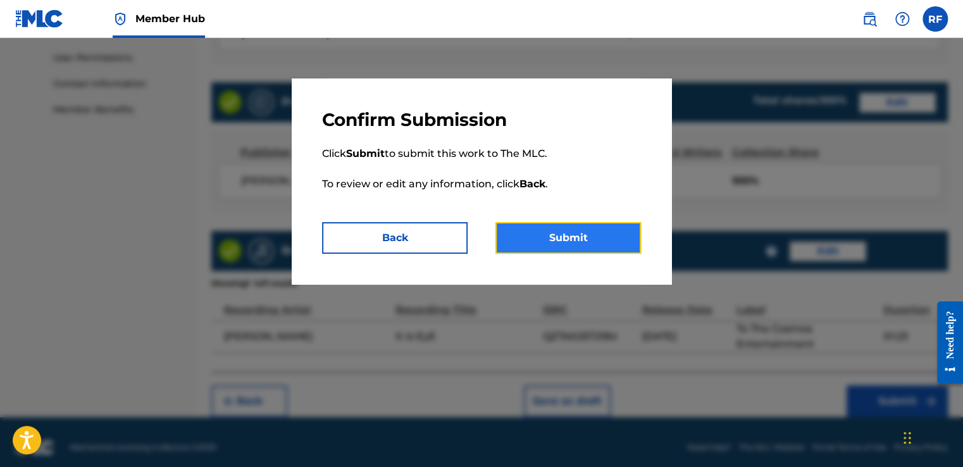
click at [629, 245] on button "Submit" at bounding box center [567, 238] width 145 height 32
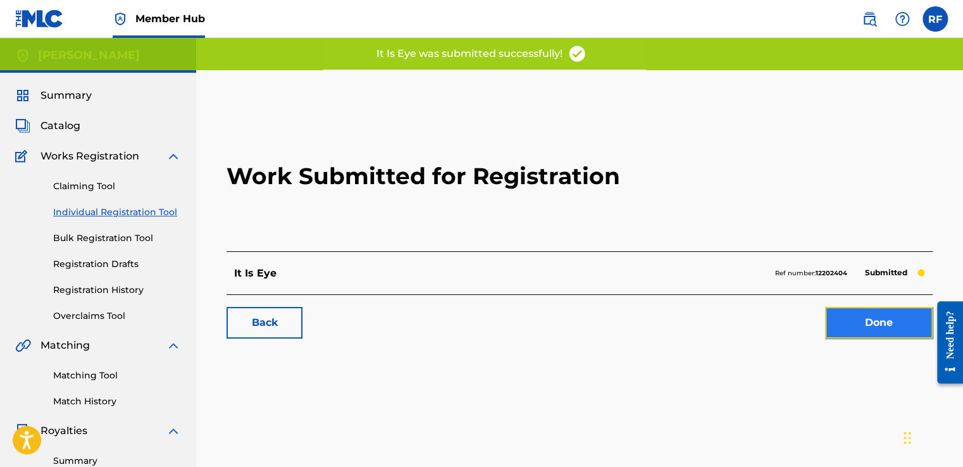
click at [837, 328] on link "Done" at bounding box center [879, 323] width 108 height 32
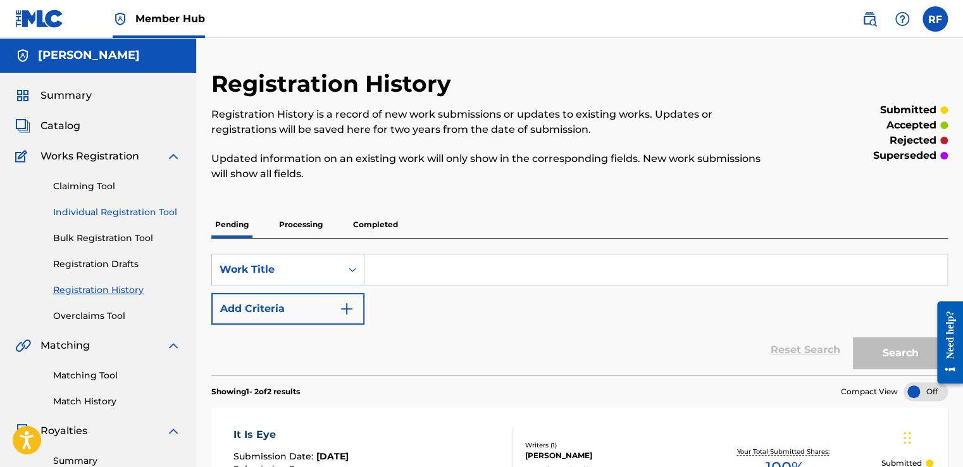
click at [161, 212] on link "Individual Registration Tool" at bounding box center [117, 212] width 128 height 13
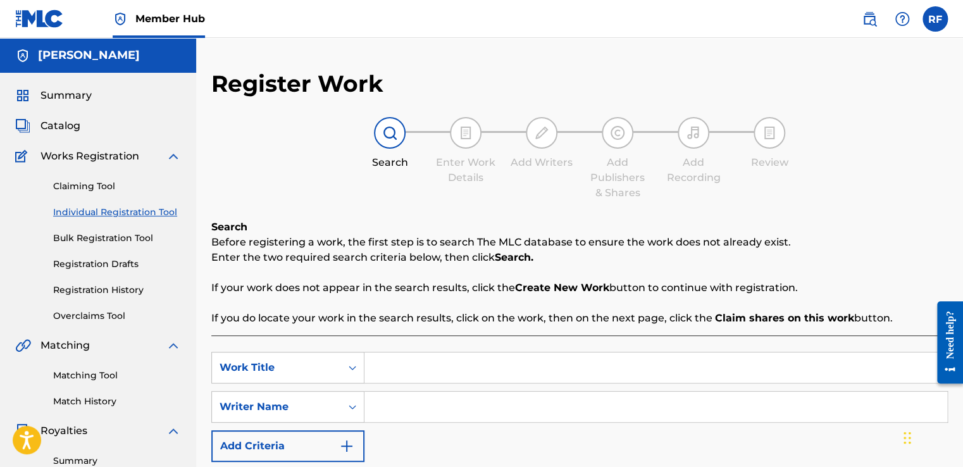
click at [413, 362] on input "Search Form" at bounding box center [655, 367] width 583 height 30
type input "b"
type input "Bando and Jaz"
click at [409, 403] on input "Search Form" at bounding box center [655, 407] width 583 height 30
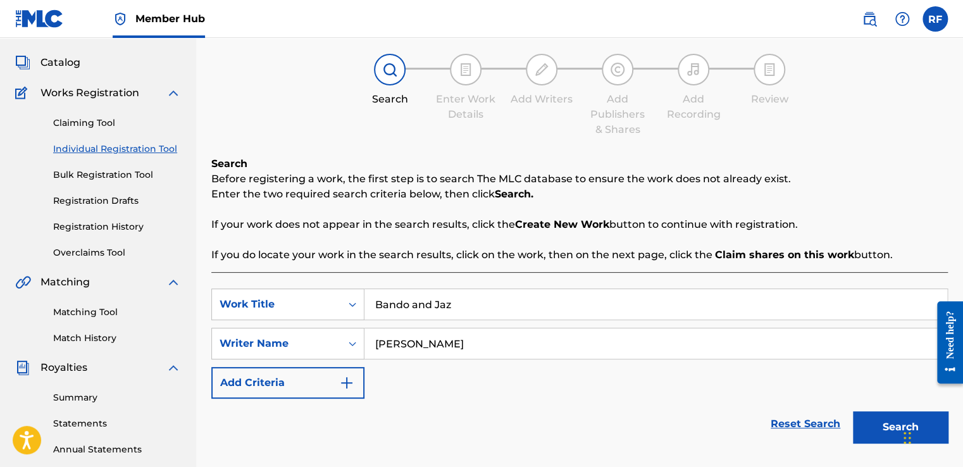
scroll to position [64, 0]
type input "[PERSON_NAME]"
click at [873, 420] on button "Search" at bounding box center [900, 426] width 95 height 32
click at [875, 424] on button "Search" at bounding box center [900, 426] width 95 height 32
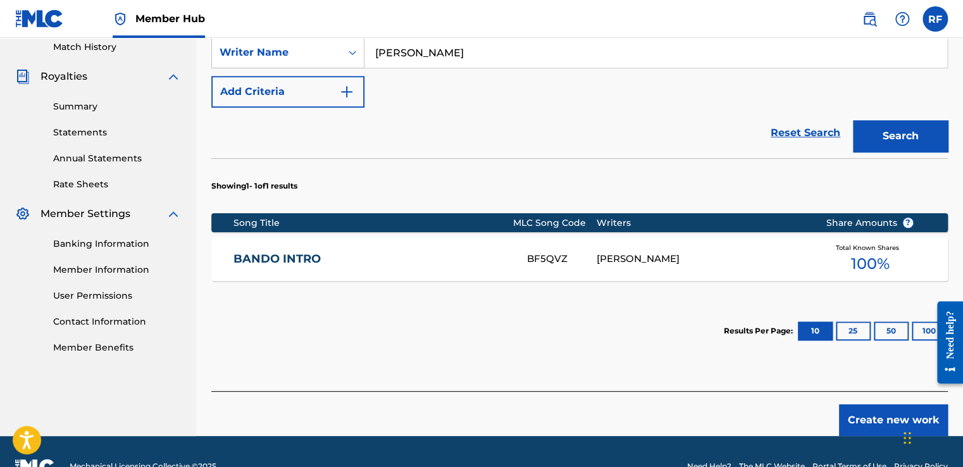
scroll to position [367, 0]
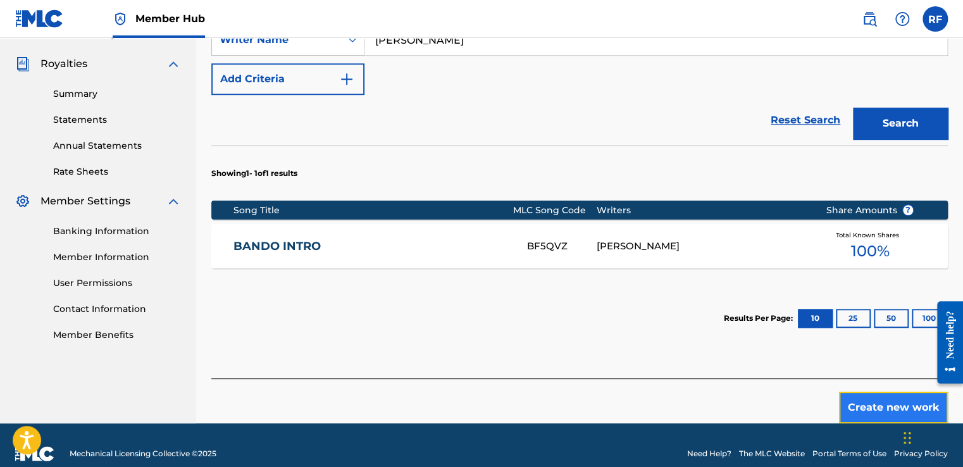
click at [872, 407] on button "Create new work" at bounding box center [893, 408] width 109 height 32
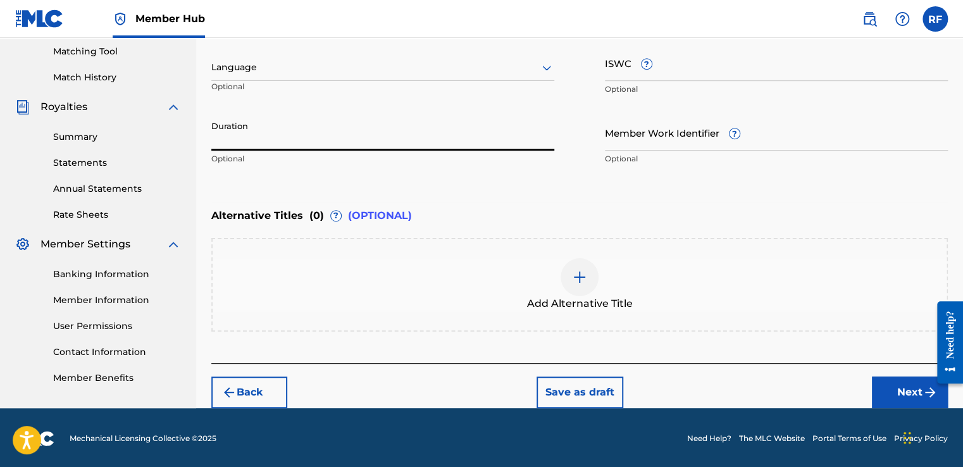
click at [340, 139] on input "Duration" at bounding box center [382, 132] width 343 height 36
type input "02:11"
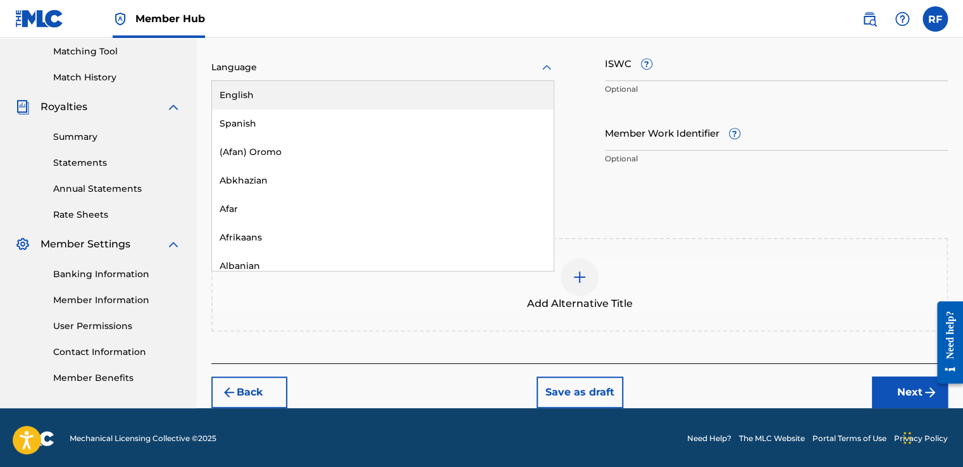
click at [344, 64] on div at bounding box center [382, 67] width 343 height 16
click at [355, 90] on div "English" at bounding box center [383, 95] width 342 height 28
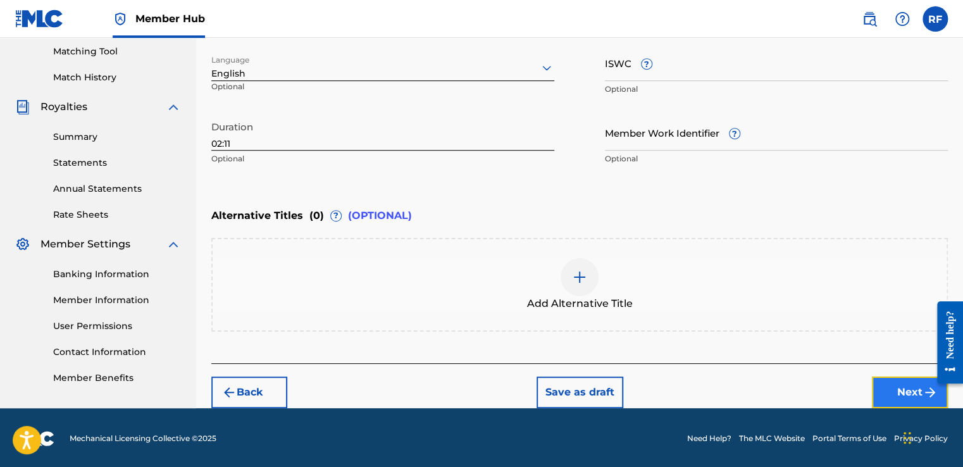
click at [904, 388] on button "Next" at bounding box center [910, 392] width 76 height 32
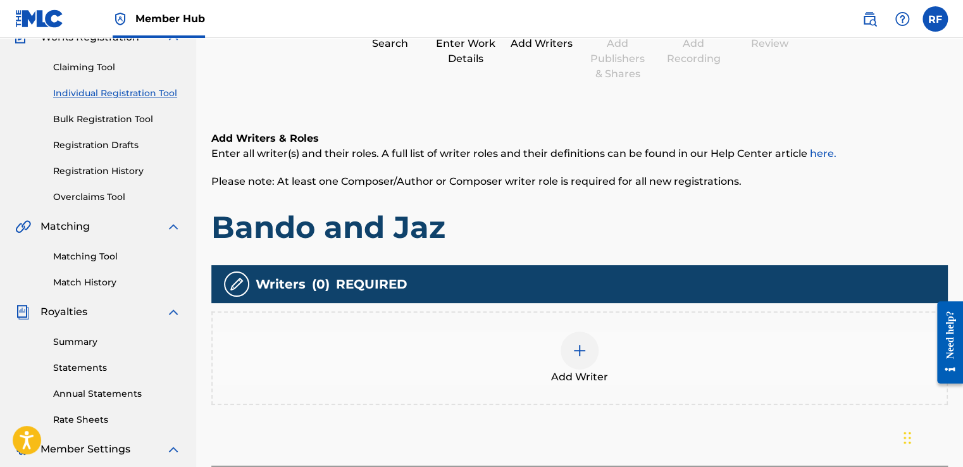
scroll to position [57, 0]
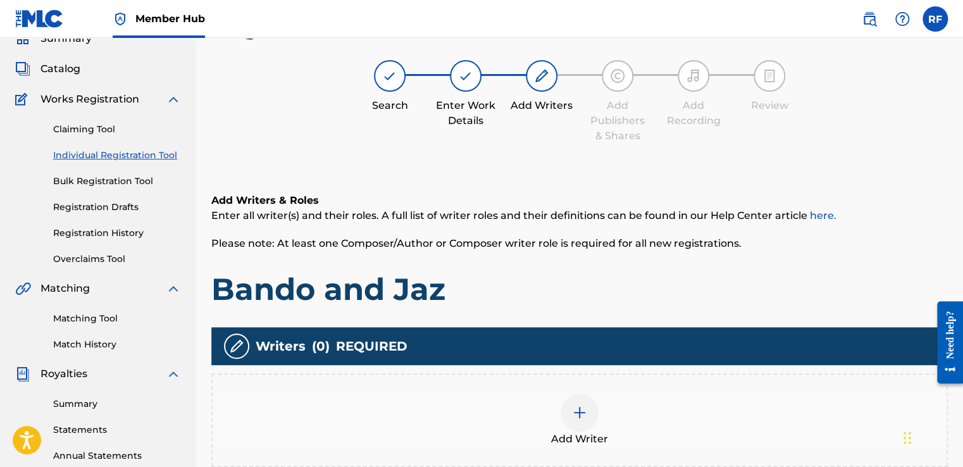
click at [592, 419] on div at bounding box center [579, 412] width 38 height 38
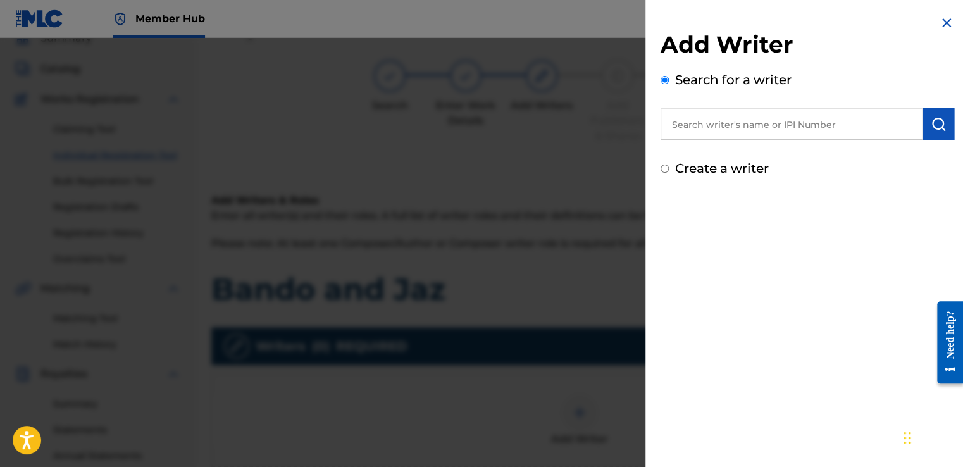
click at [746, 134] on input "text" at bounding box center [791, 124] width 262 height 32
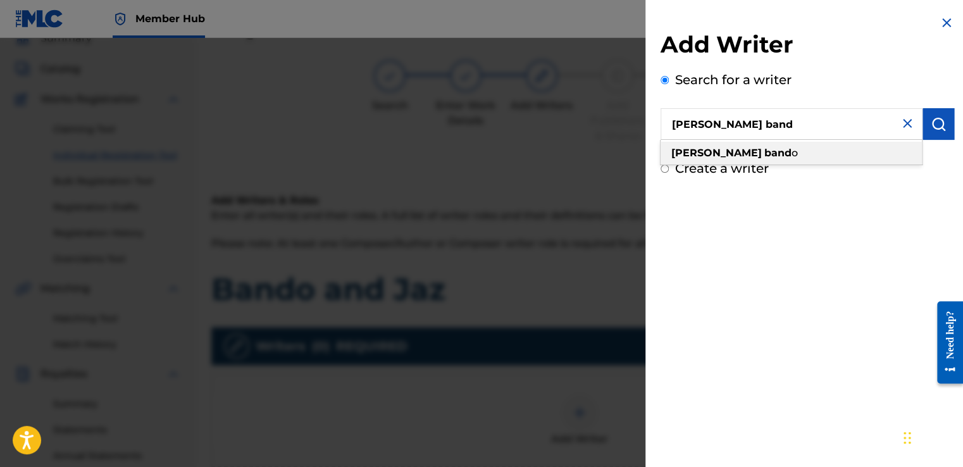
click at [764, 147] on strong "band" at bounding box center [777, 153] width 27 height 12
type input "[PERSON_NAME]"
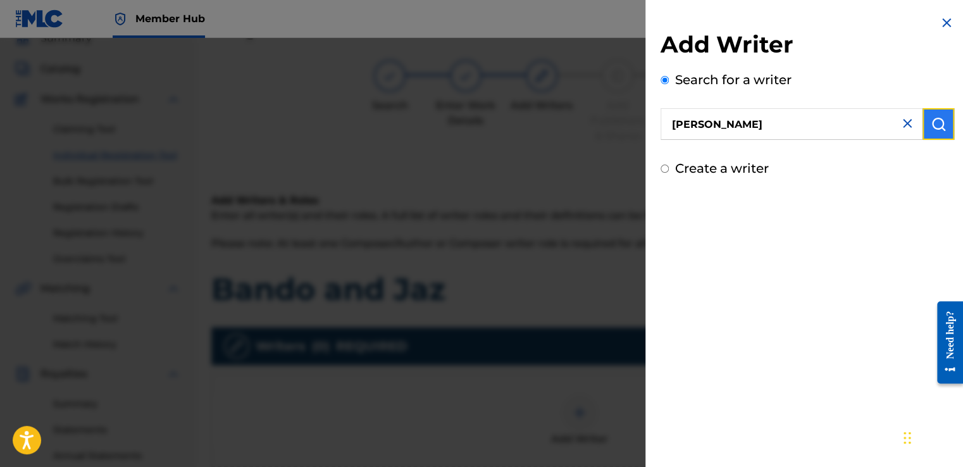
click at [934, 128] on img "submit" at bounding box center [937, 123] width 15 height 15
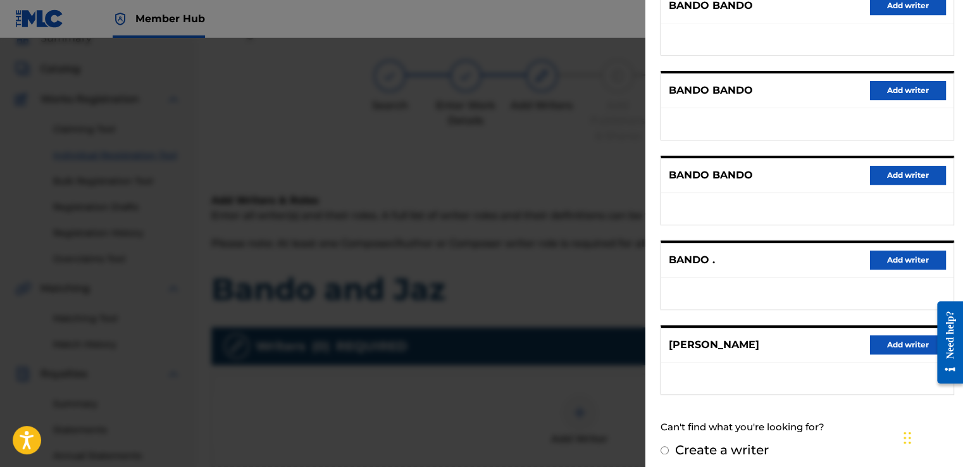
scroll to position [187, 0]
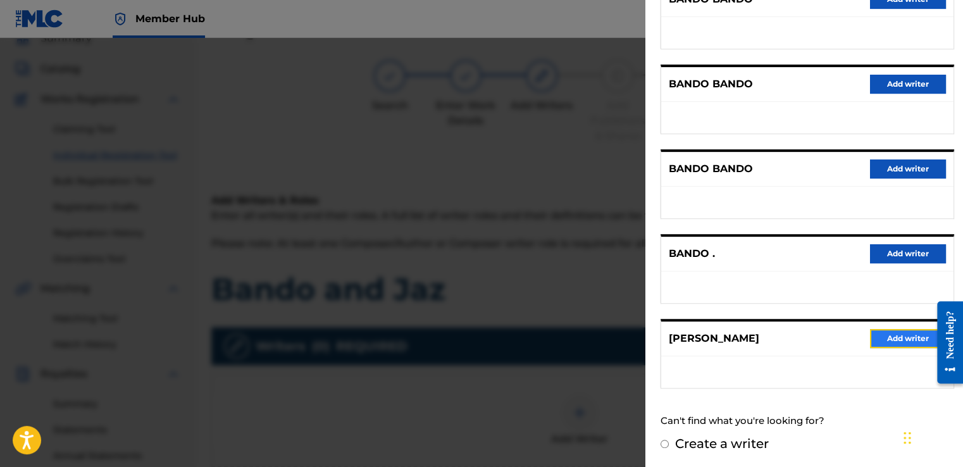
click at [896, 338] on button "Add writer" at bounding box center [908, 338] width 76 height 19
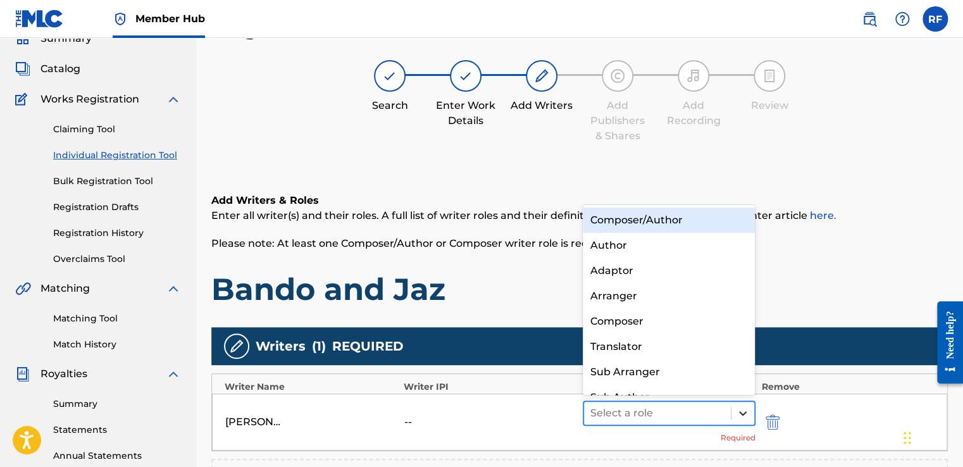
click at [744, 413] on icon at bounding box center [742, 413] width 13 height 13
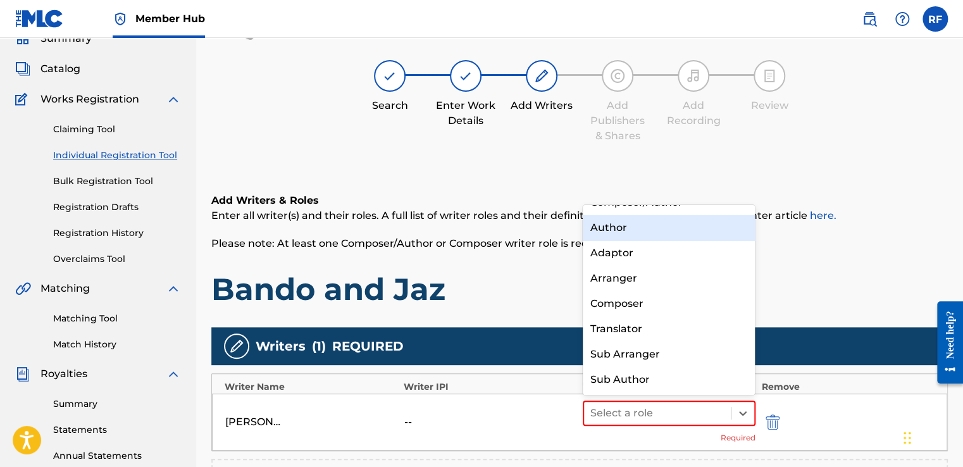
scroll to position [0, 0]
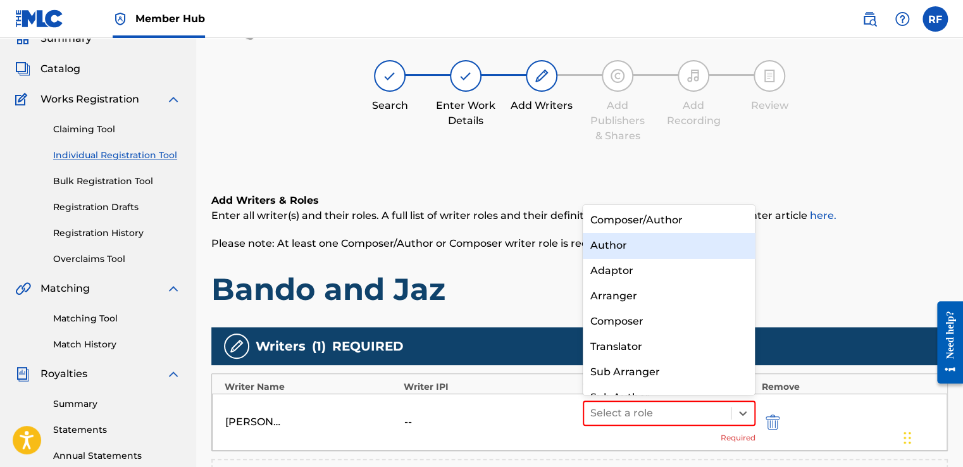
click at [692, 231] on div "Composer/Author" at bounding box center [669, 219] width 173 height 25
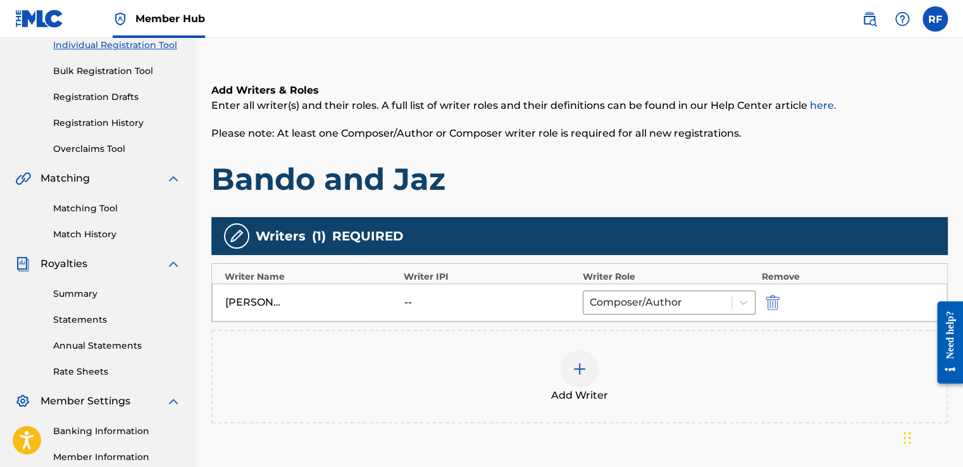
scroll to position [168, 0]
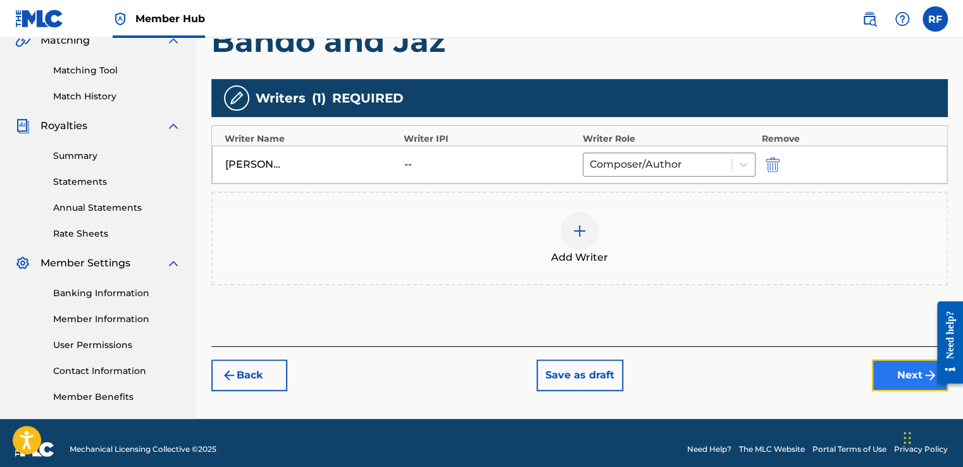
click at [884, 377] on button "Next" at bounding box center [910, 375] width 76 height 32
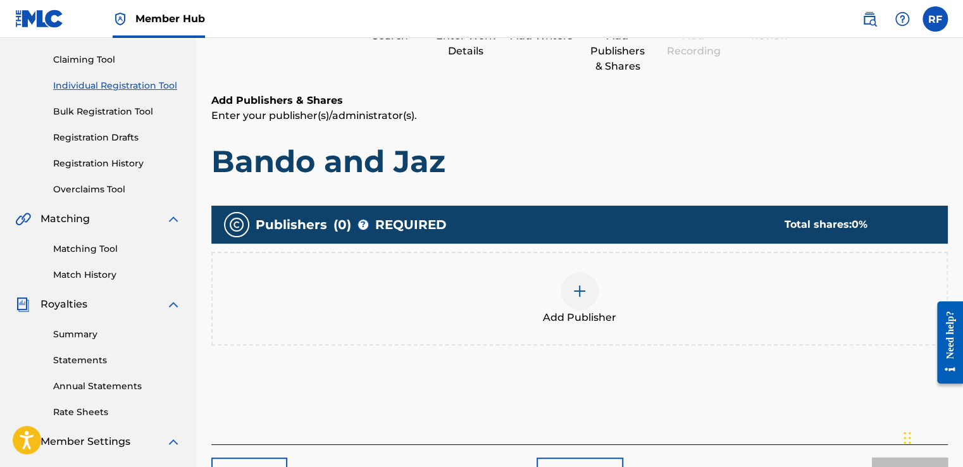
scroll to position [57, 0]
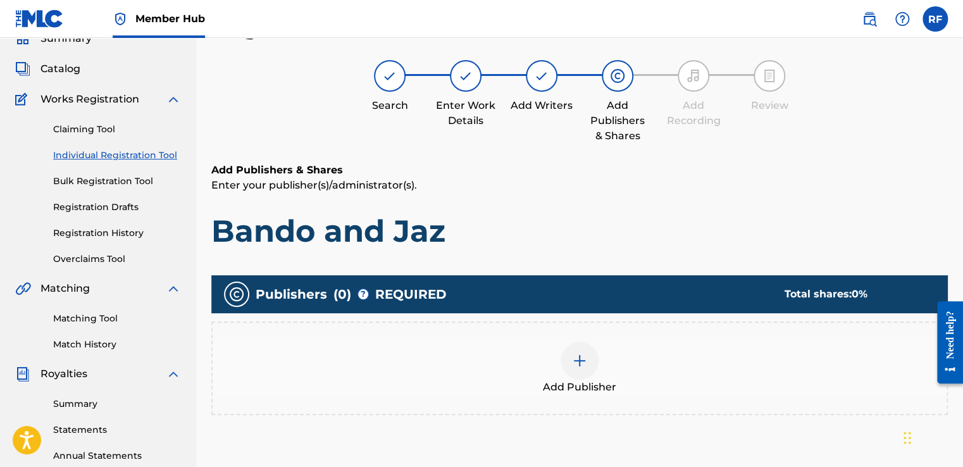
click at [593, 367] on div at bounding box center [579, 361] width 38 height 38
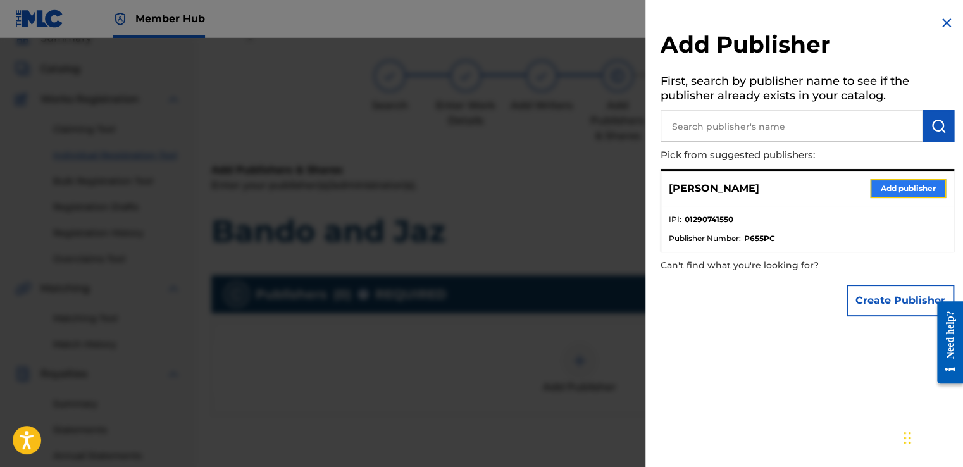
click at [877, 190] on button "Add publisher" at bounding box center [908, 188] width 76 height 19
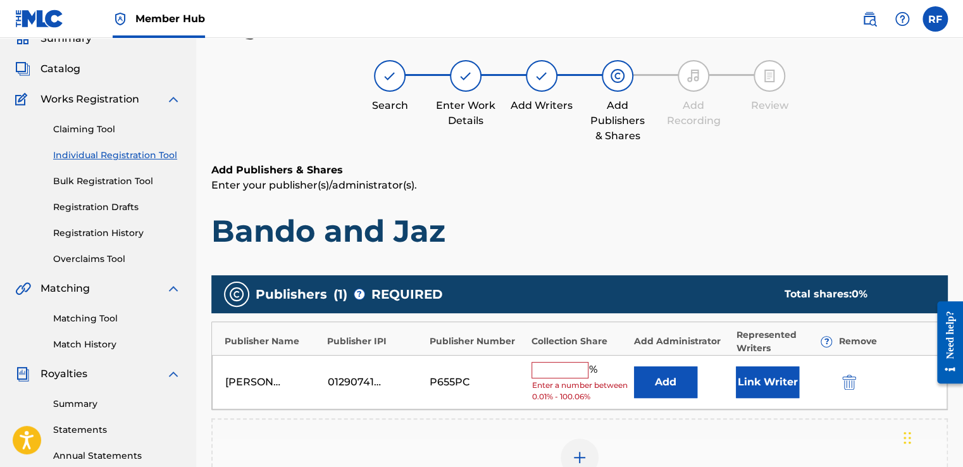
click at [553, 371] on input "text" at bounding box center [559, 370] width 57 height 16
type input "100"
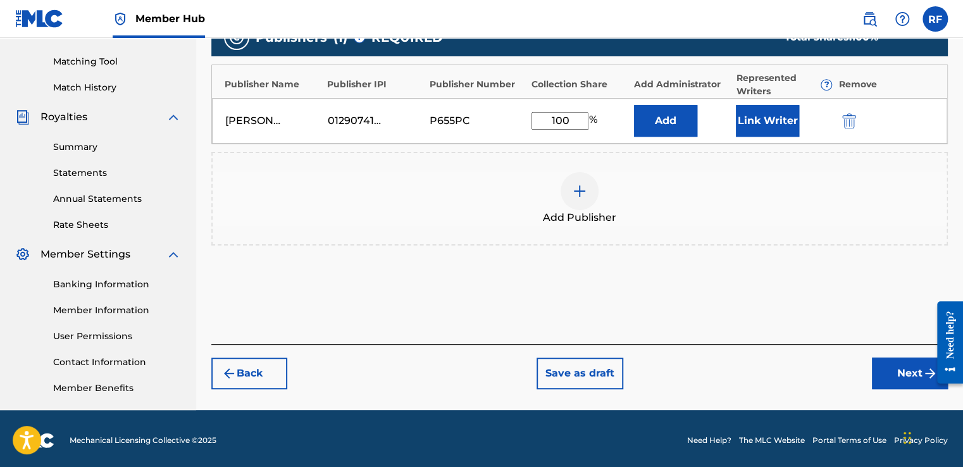
scroll to position [317, 0]
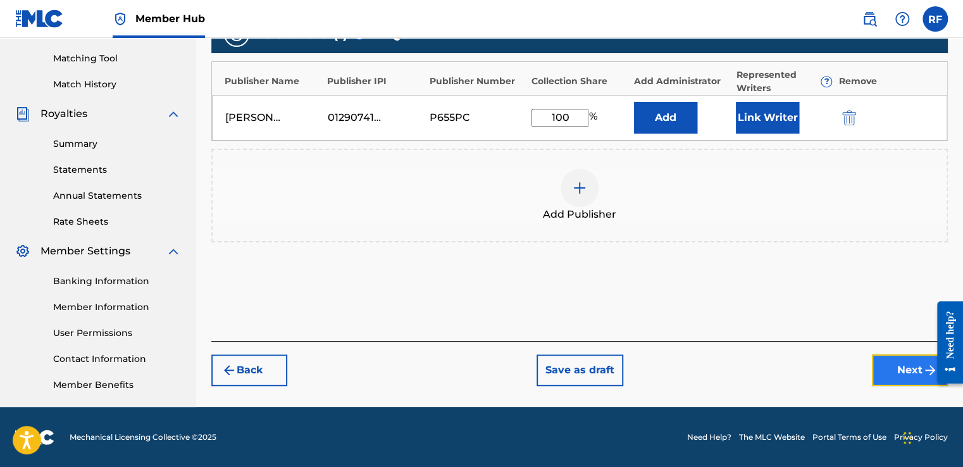
click at [894, 380] on button "Next" at bounding box center [910, 370] width 76 height 32
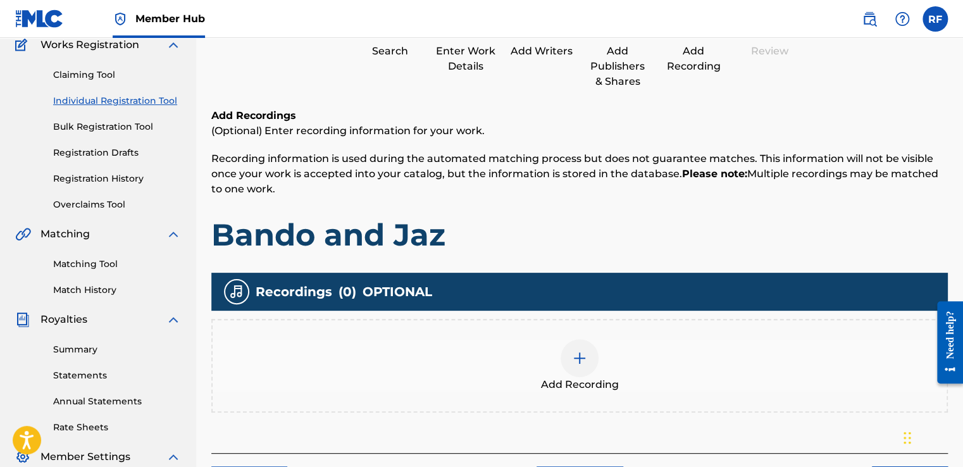
scroll to position [111, 0]
click at [580, 371] on div at bounding box center [579, 358] width 38 height 38
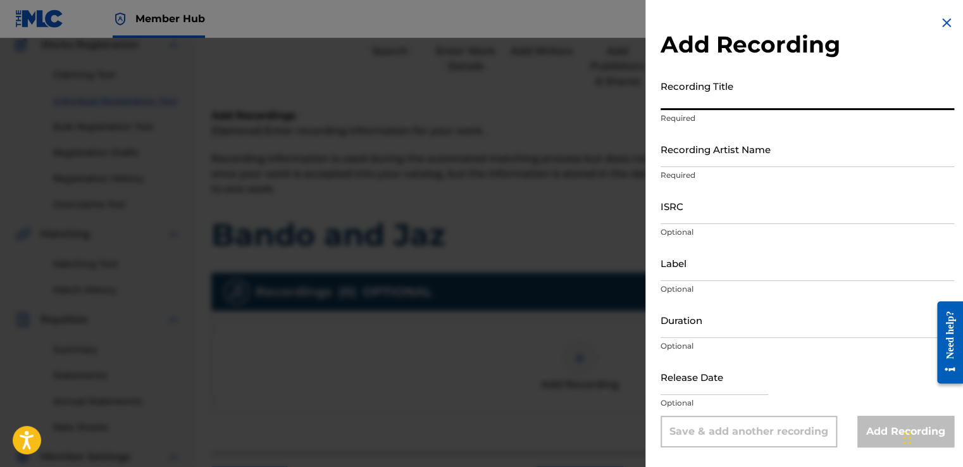
click at [817, 101] on input "Recording Title" at bounding box center [806, 92] width 293 height 36
type input "Bando and Jaz"
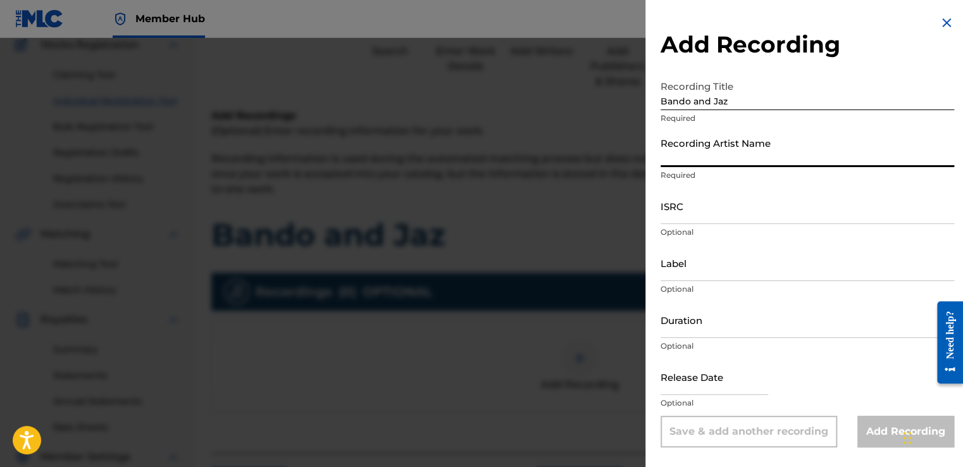
click at [738, 156] on input "Recording Artist Name" at bounding box center [806, 149] width 293 height 36
type input "[PERSON_NAME]"
type input "To The Cosmos Entertainment"
type input "01:23"
type input "[DATE]"
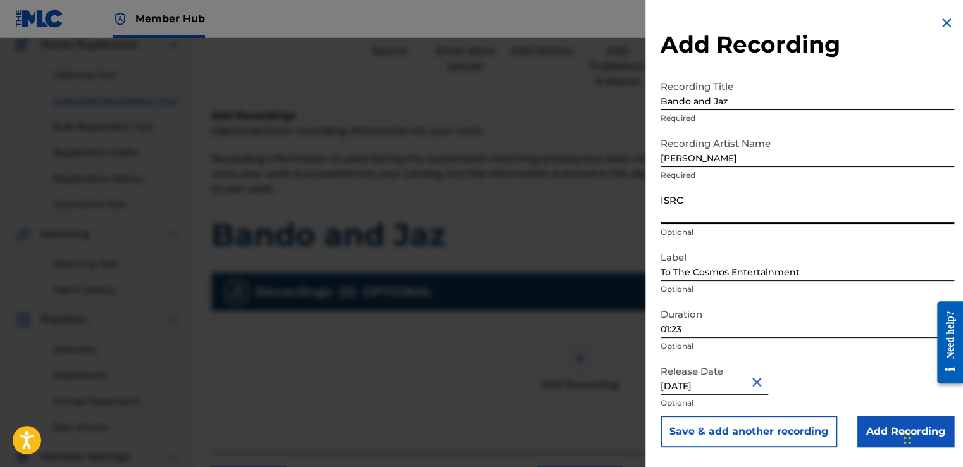
click at [719, 213] on input "ISRC" at bounding box center [806, 206] width 293 height 36
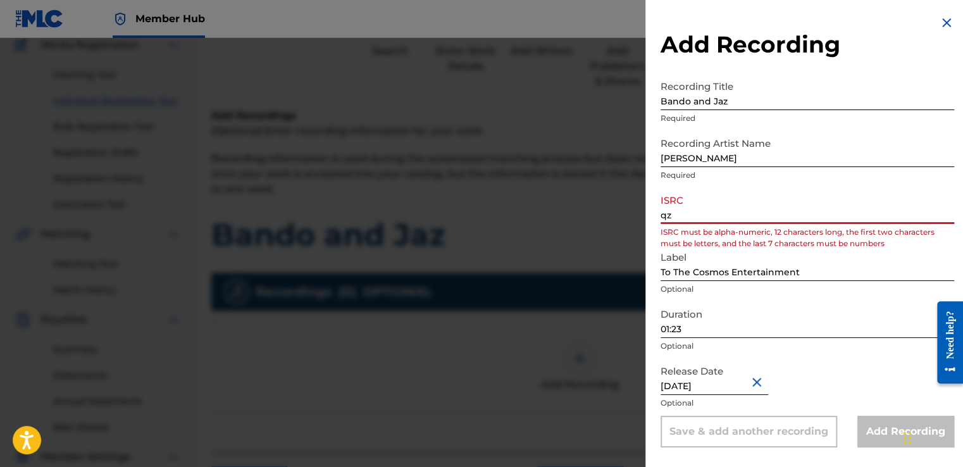
type input "q"
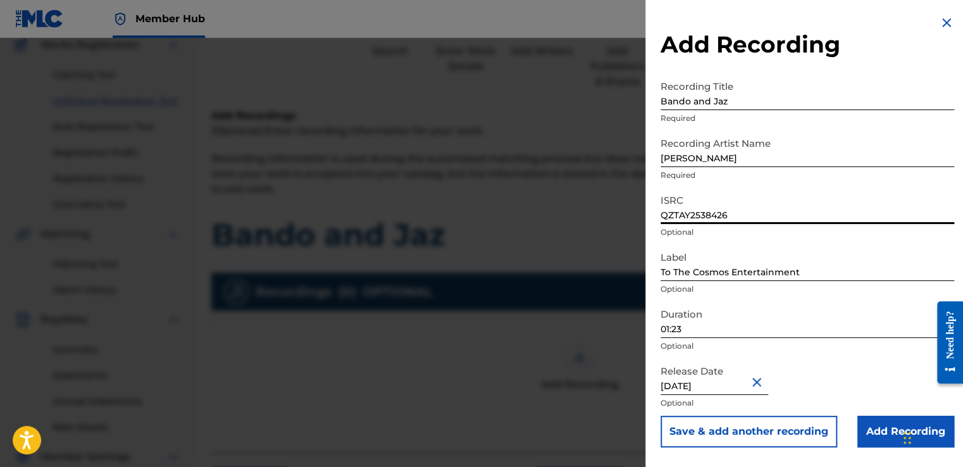
type input "QZTAY2538426"
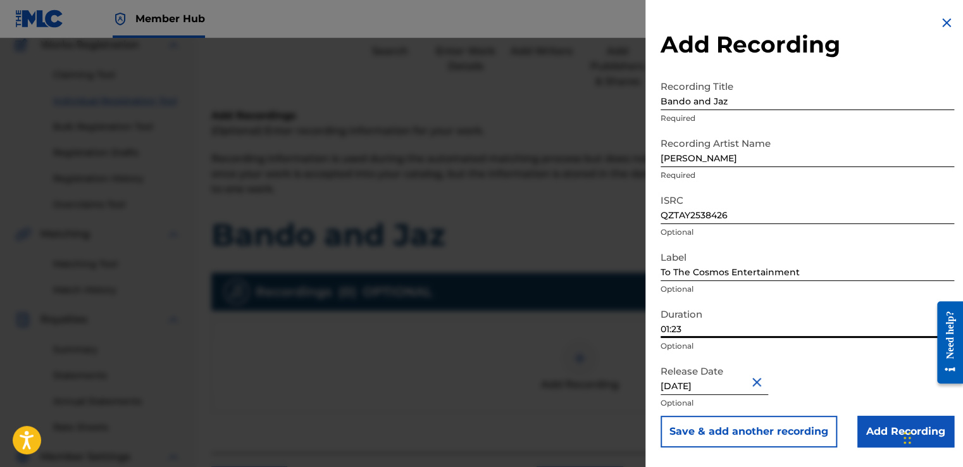
click at [712, 331] on input "01:23" at bounding box center [806, 320] width 293 height 36
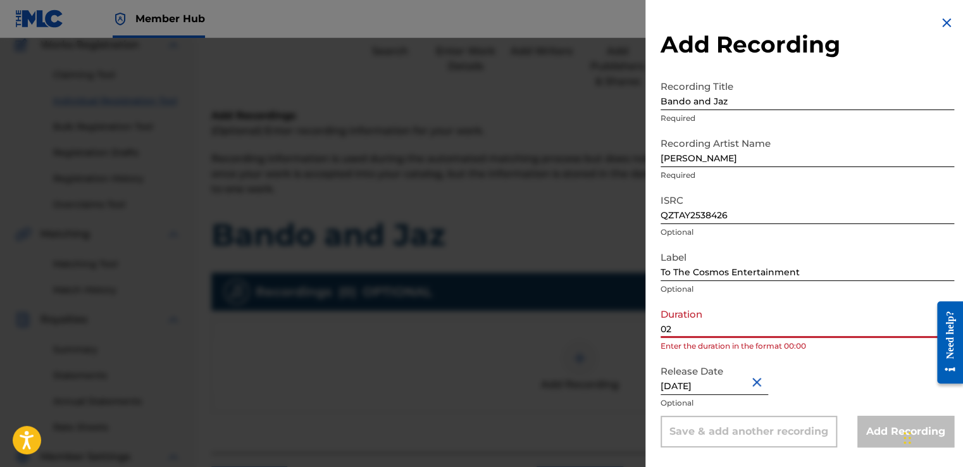
type input "02:11"
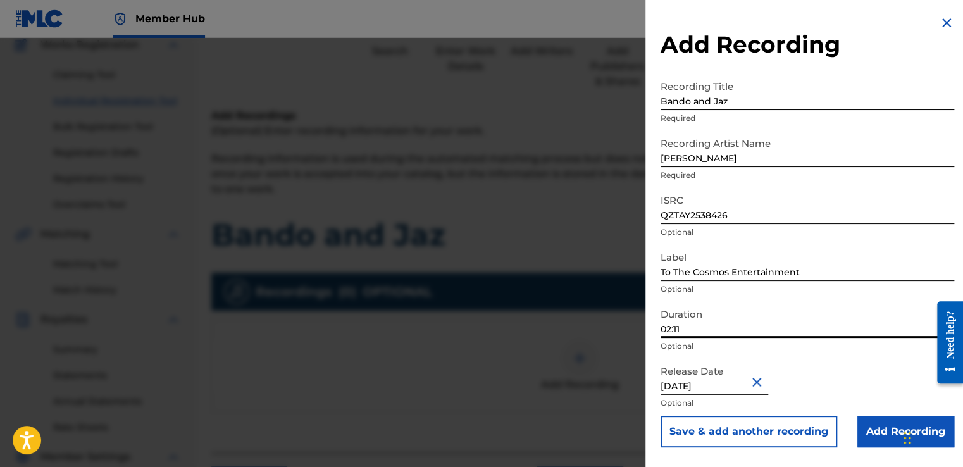
select select "5"
select select "2025"
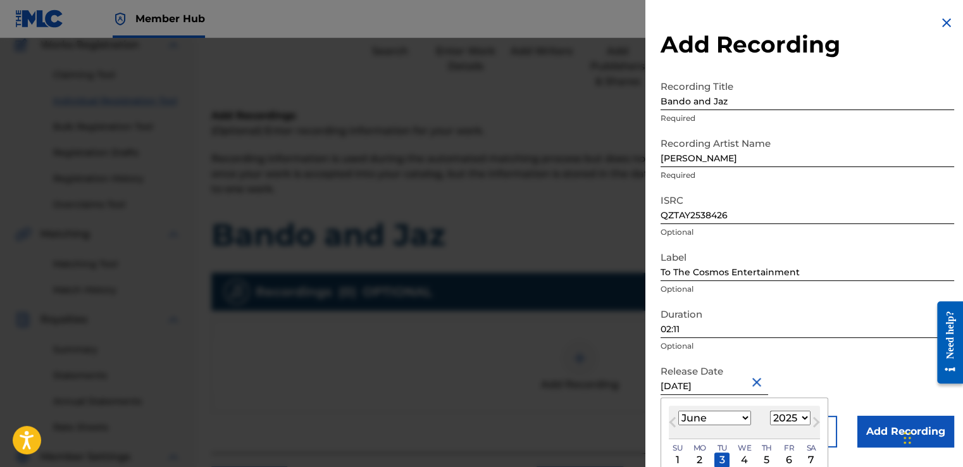
click at [685, 389] on input "[DATE]" at bounding box center [714, 377] width 108 height 36
click at [738, 462] on div "4" at bounding box center [744, 459] width 15 height 15
type input "[DATE]"
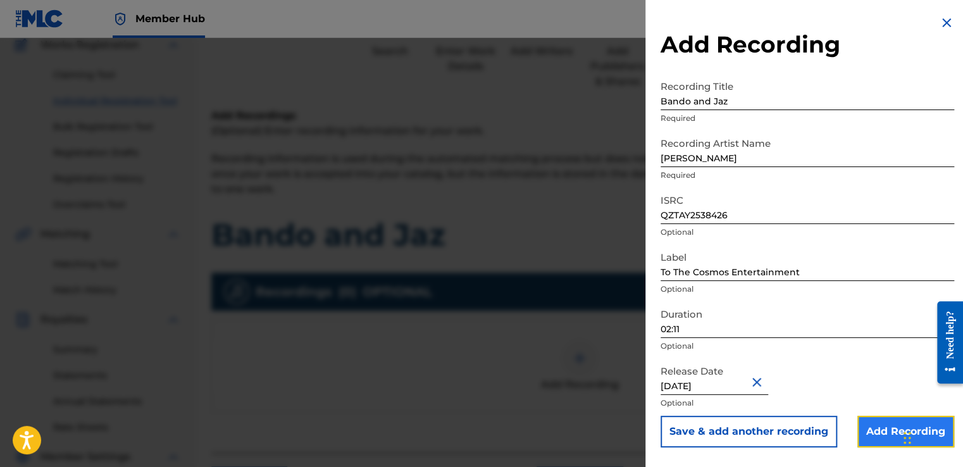
click at [872, 416] on input "Add Recording" at bounding box center [905, 432] width 97 height 32
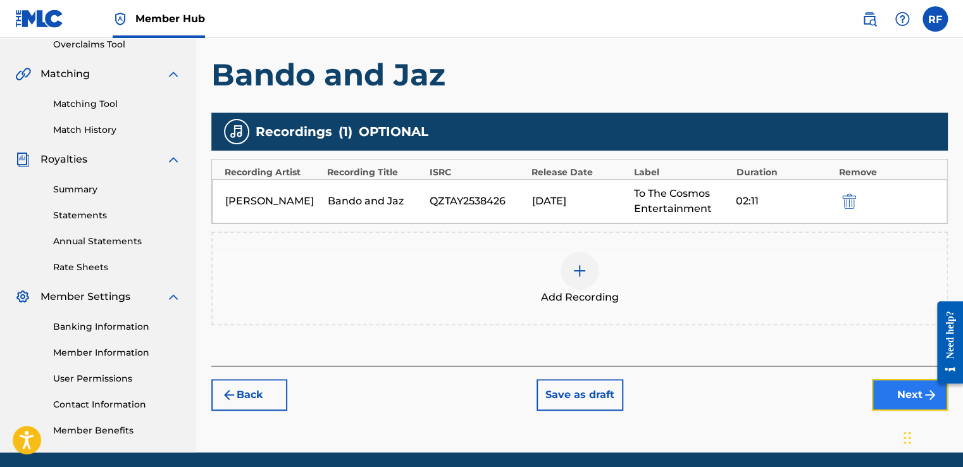
click at [893, 393] on button "Next" at bounding box center [910, 395] width 76 height 32
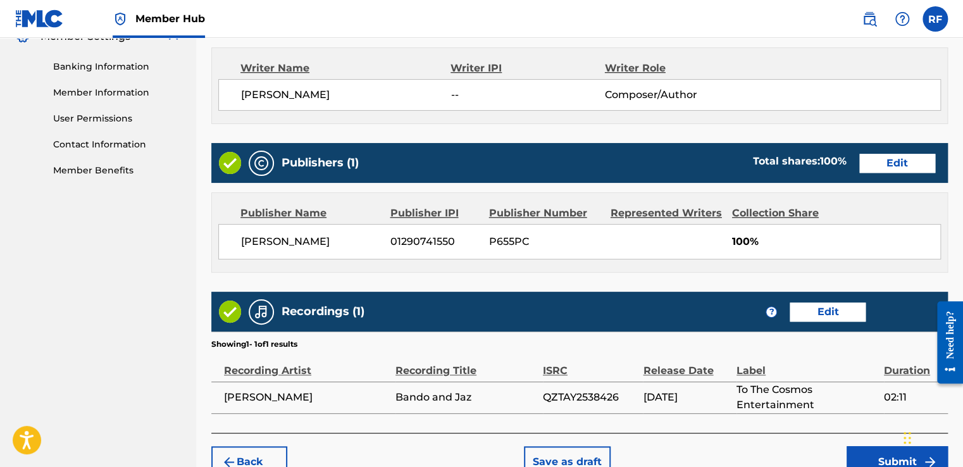
scroll to position [531, 0]
click at [865, 453] on button "Submit" at bounding box center [896, 462] width 101 height 32
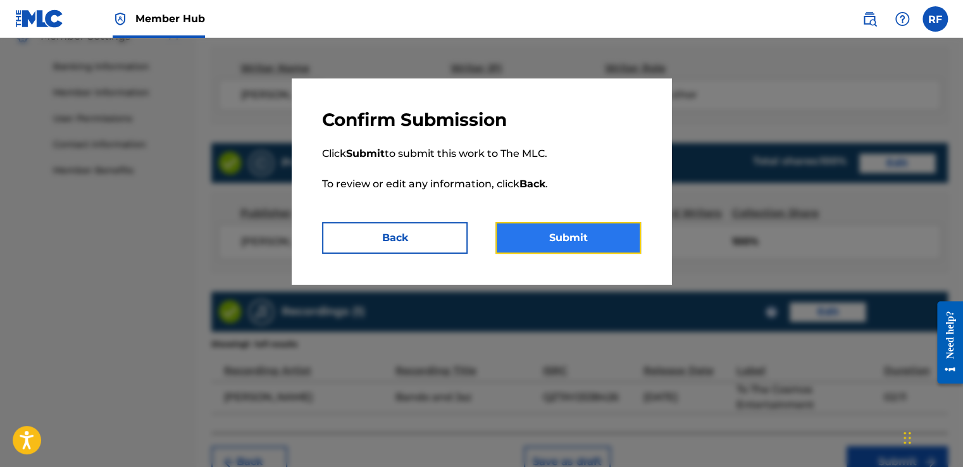
click at [605, 242] on button "Submit" at bounding box center [567, 238] width 145 height 32
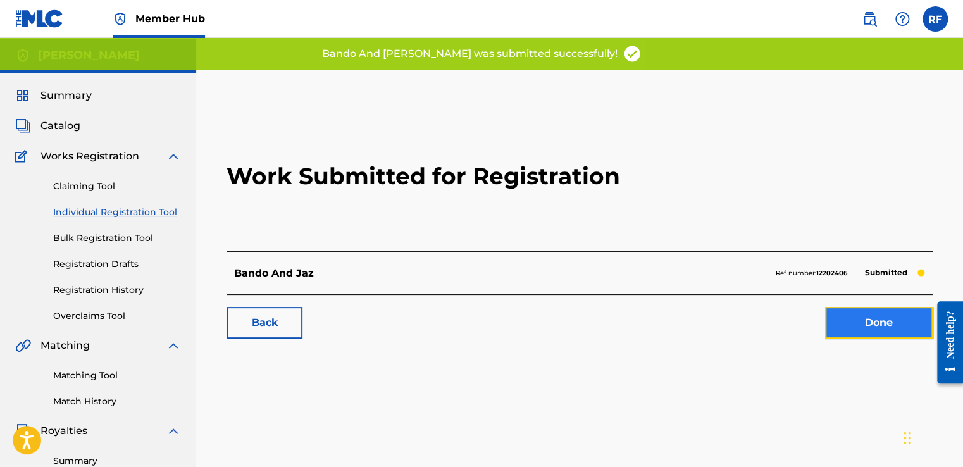
click at [837, 315] on link "Done" at bounding box center [879, 323] width 108 height 32
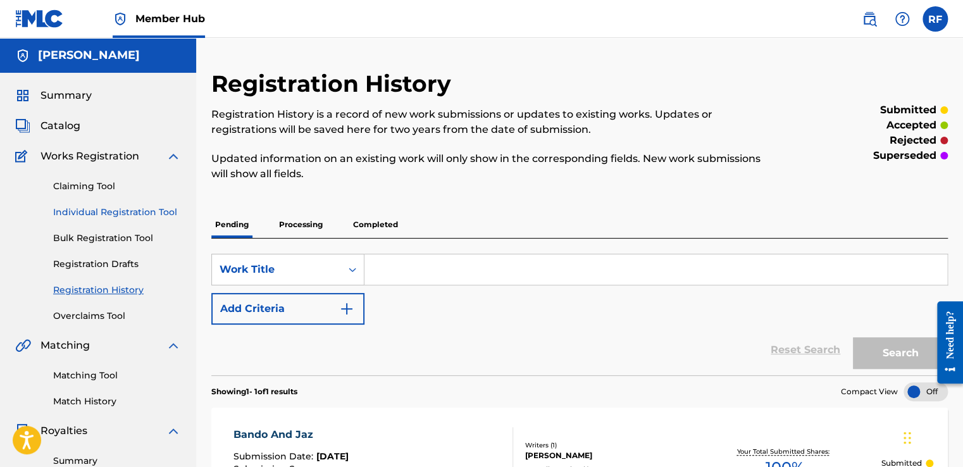
click at [117, 215] on link "Individual Registration Tool" at bounding box center [117, 212] width 128 height 13
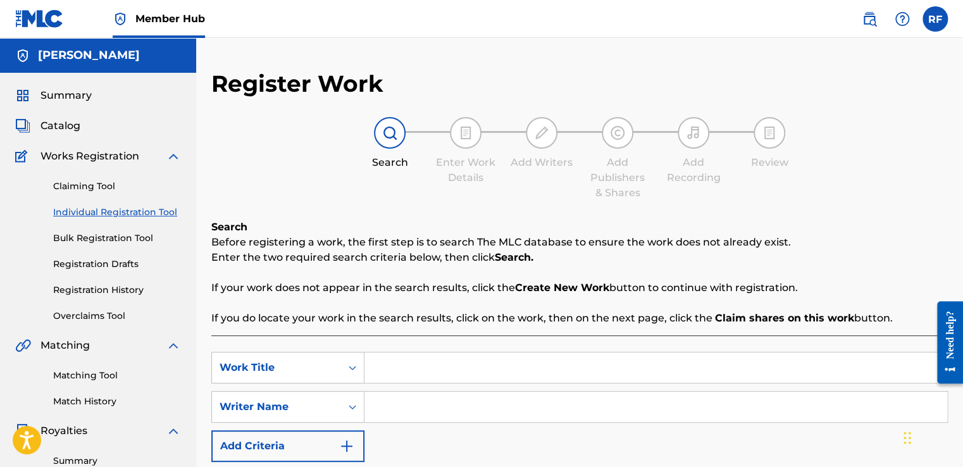
click at [417, 369] on input "Search Form" at bounding box center [655, 367] width 583 height 30
type input "m"
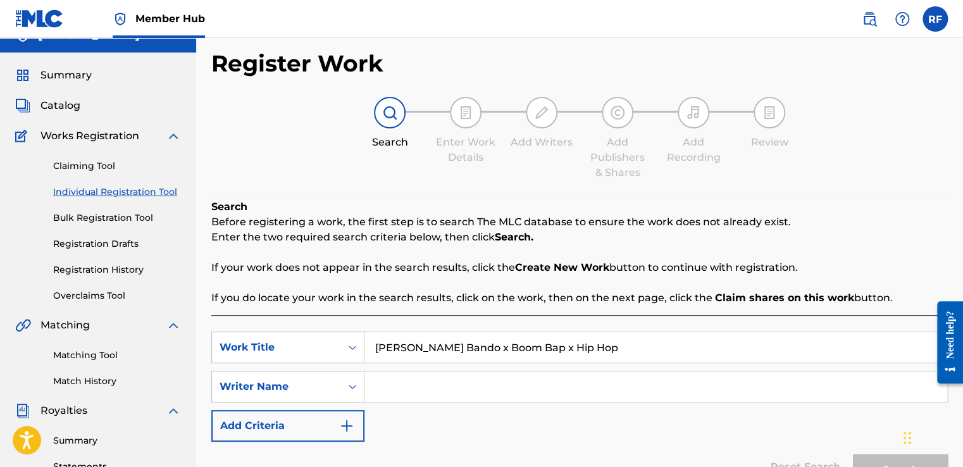
scroll to position [40, 0]
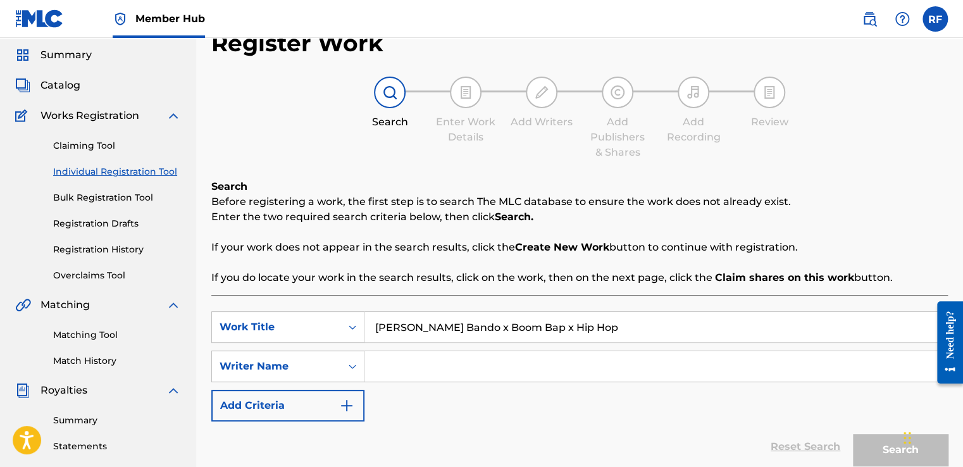
type input "[PERSON_NAME] Bando x Boom Bap x Hip Hop"
click at [668, 361] on input "Search Form" at bounding box center [655, 366] width 583 height 30
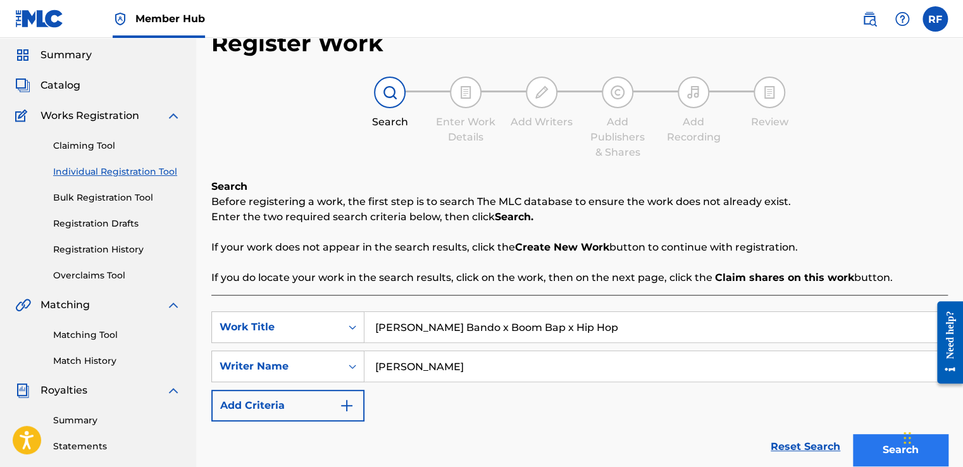
type input "[PERSON_NAME]"
click at [861, 463] on button "Search" at bounding box center [900, 450] width 95 height 32
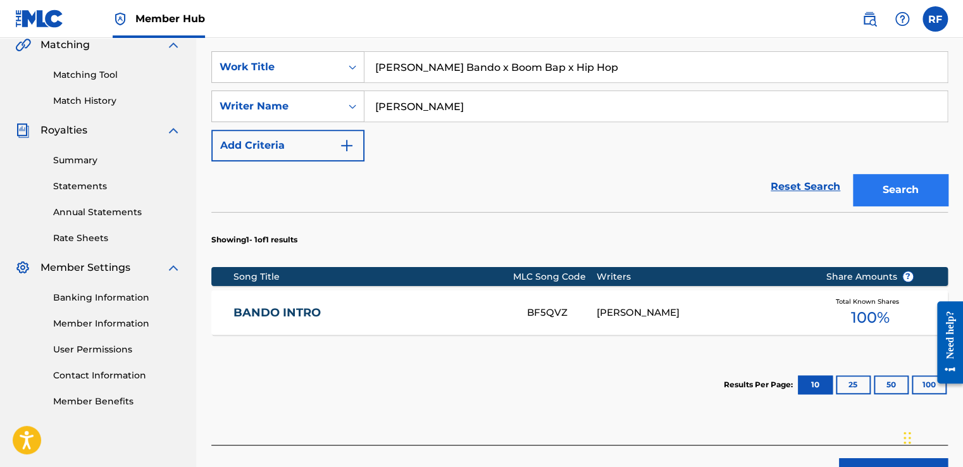
scroll to position [302, 0]
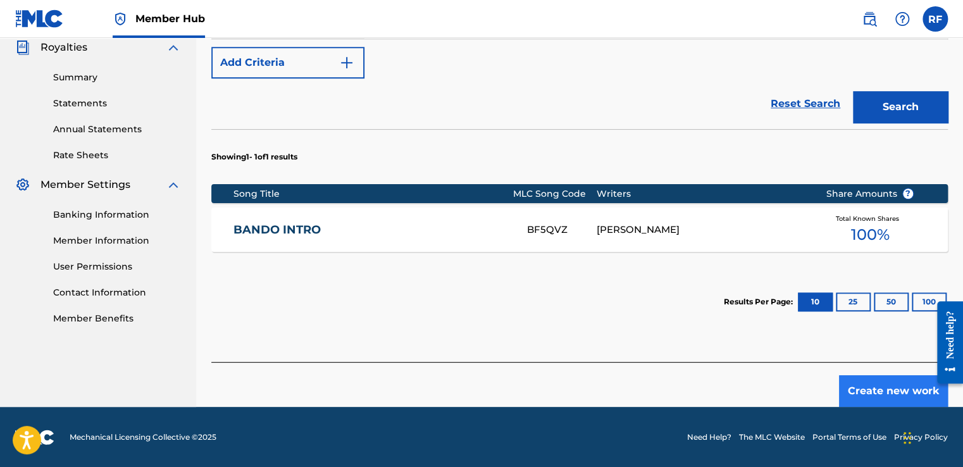
click at [860, 399] on button "Create new work" at bounding box center [893, 391] width 109 height 32
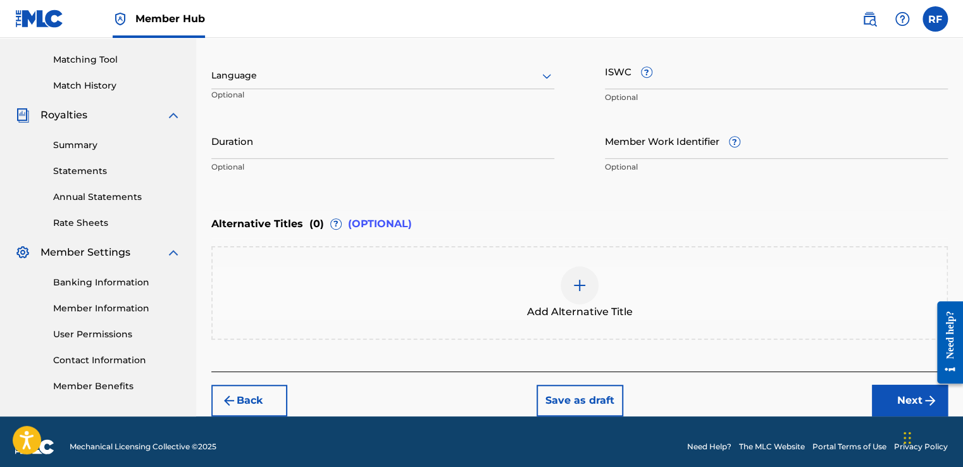
scroll to position [299, 0]
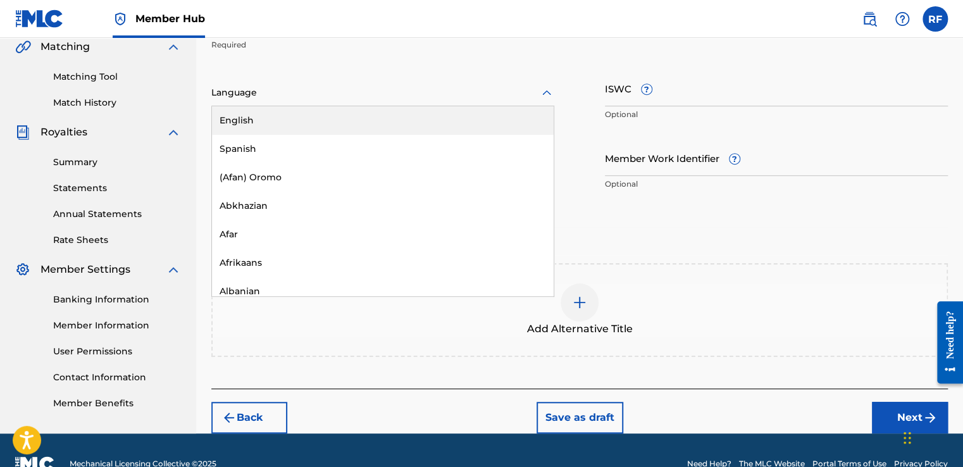
click at [404, 128] on div "English" at bounding box center [383, 120] width 342 height 28
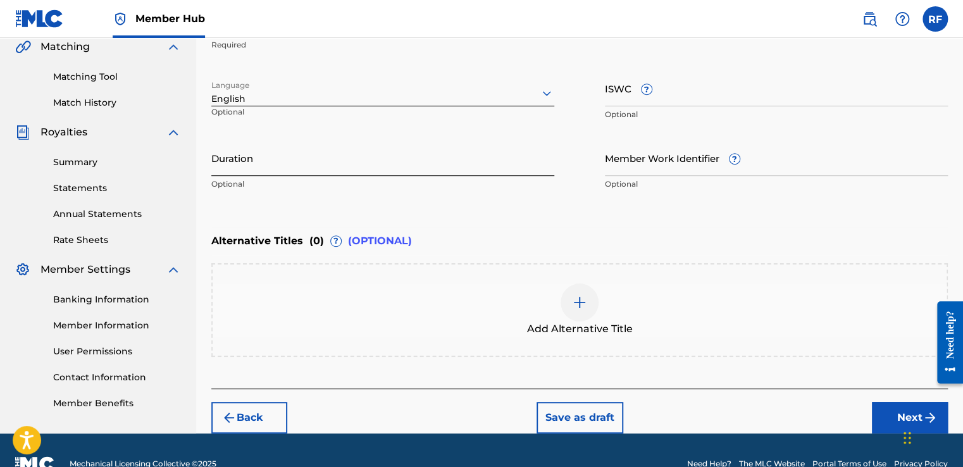
click at [367, 169] on input "Duration" at bounding box center [382, 158] width 343 height 36
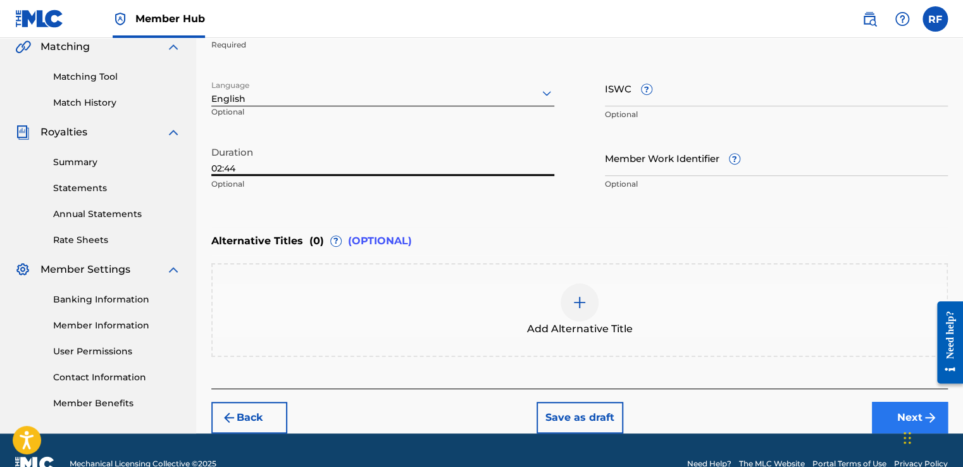
type input "02:44"
click at [877, 421] on button "Next" at bounding box center [910, 418] width 76 height 32
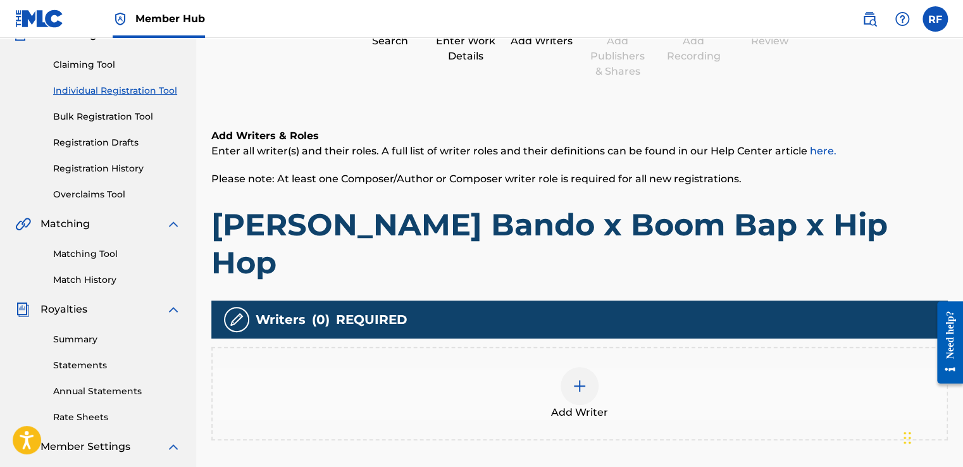
scroll to position [57, 0]
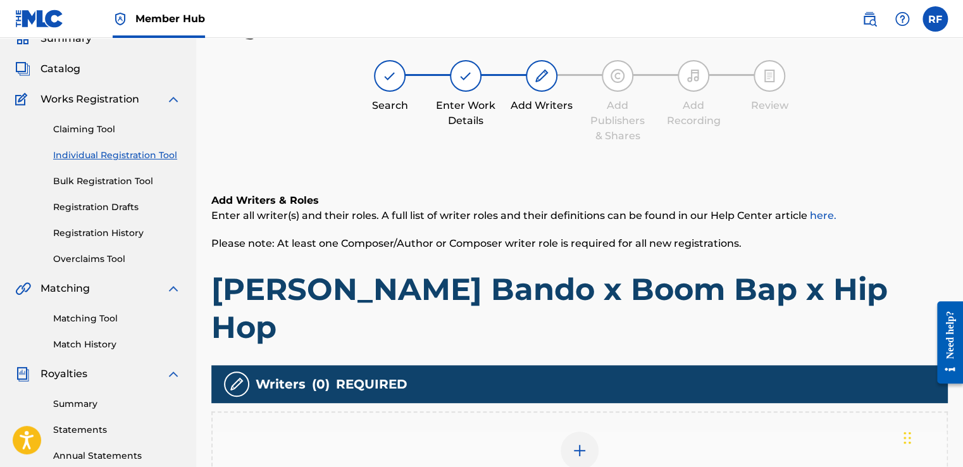
click at [594, 431] on div at bounding box center [579, 450] width 38 height 38
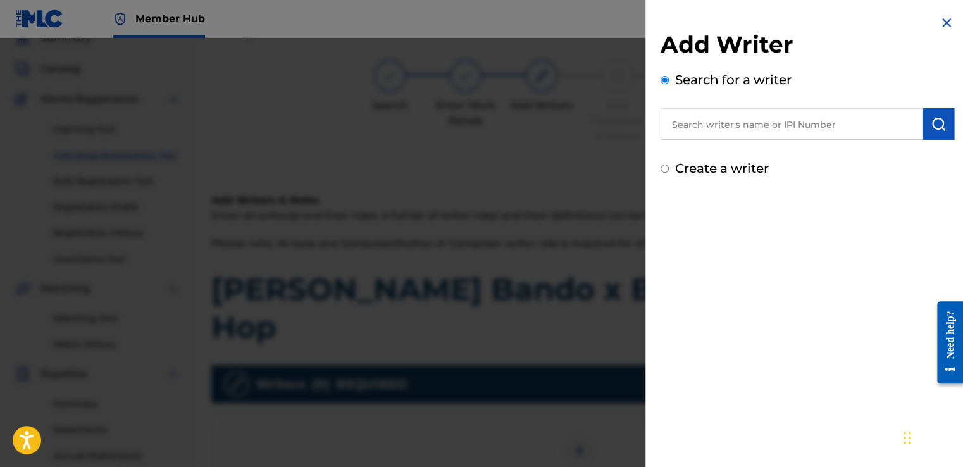
click at [747, 133] on input "text" at bounding box center [791, 124] width 262 height 32
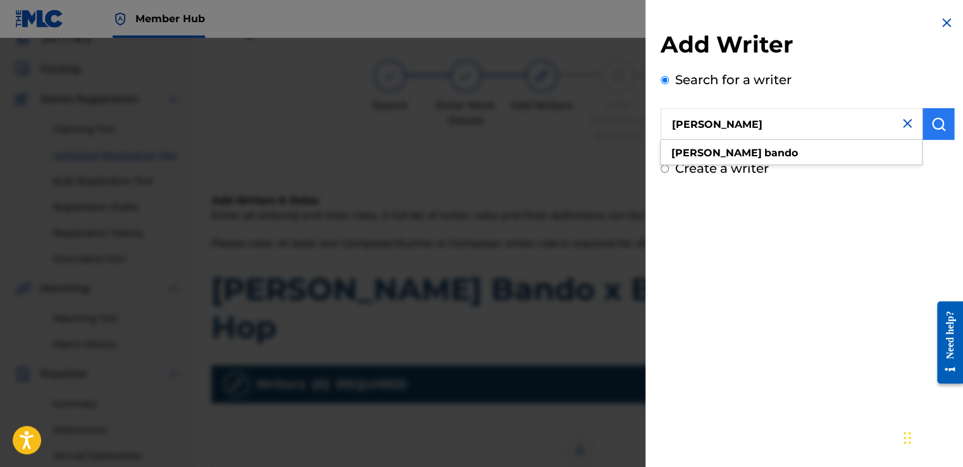
type input "[PERSON_NAME]"
click at [936, 128] on img "submit" at bounding box center [937, 123] width 15 height 15
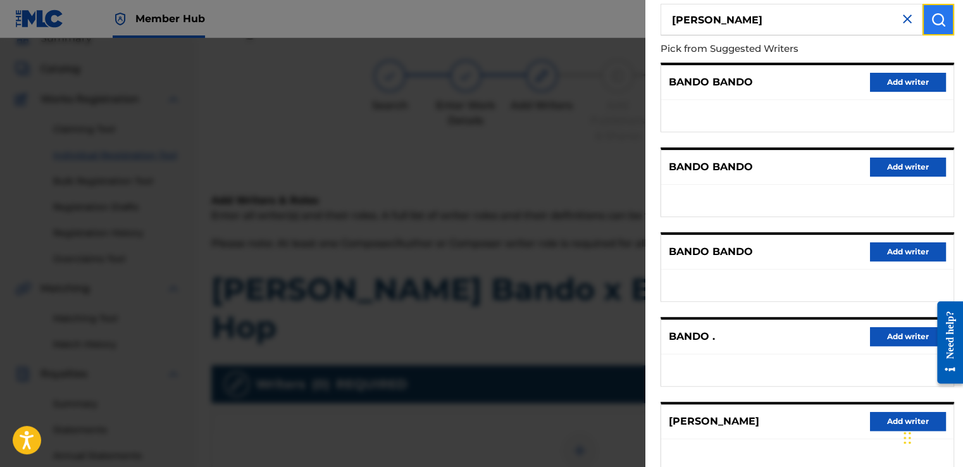
scroll to position [187, 0]
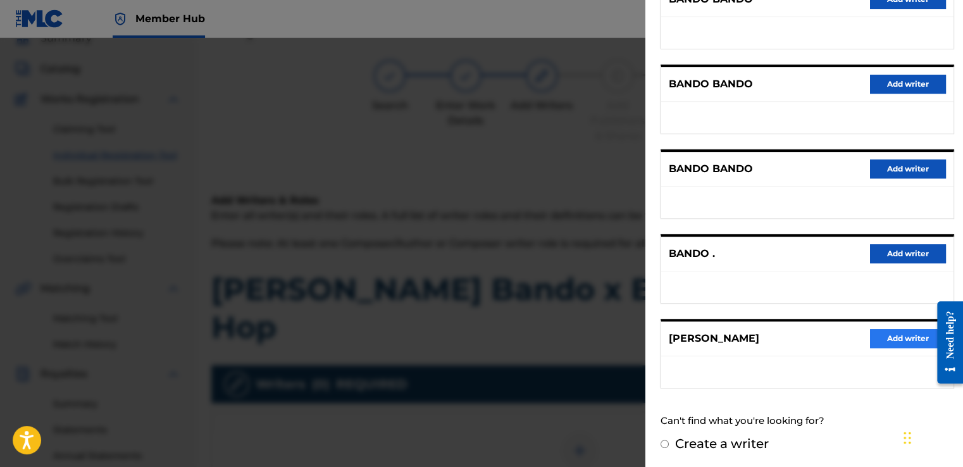
click at [877, 334] on button "Add writer" at bounding box center [908, 338] width 76 height 19
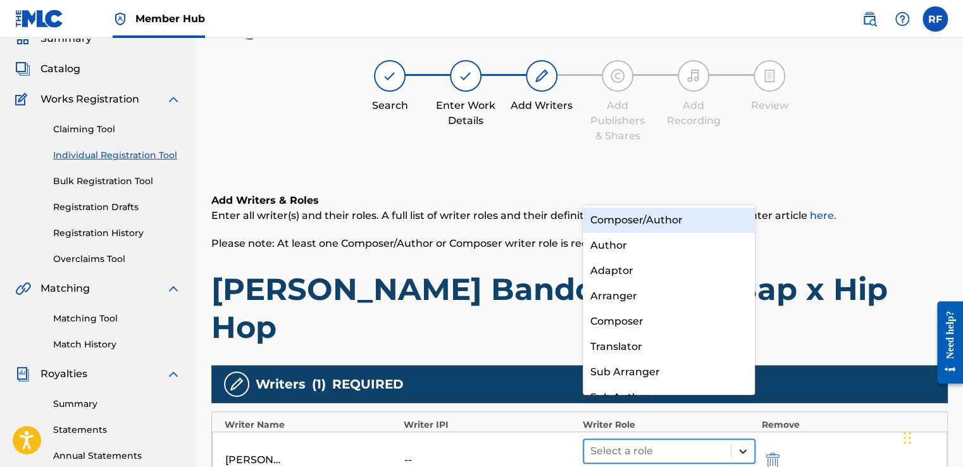
click at [743, 449] on icon at bounding box center [743, 451] width 8 height 4
click at [696, 219] on div "Composer/Author" at bounding box center [669, 219] width 173 height 25
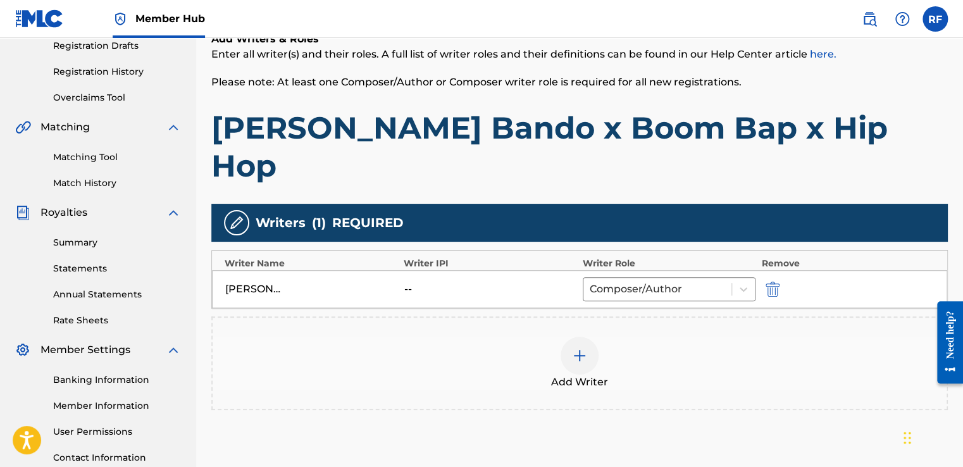
scroll to position [222, 0]
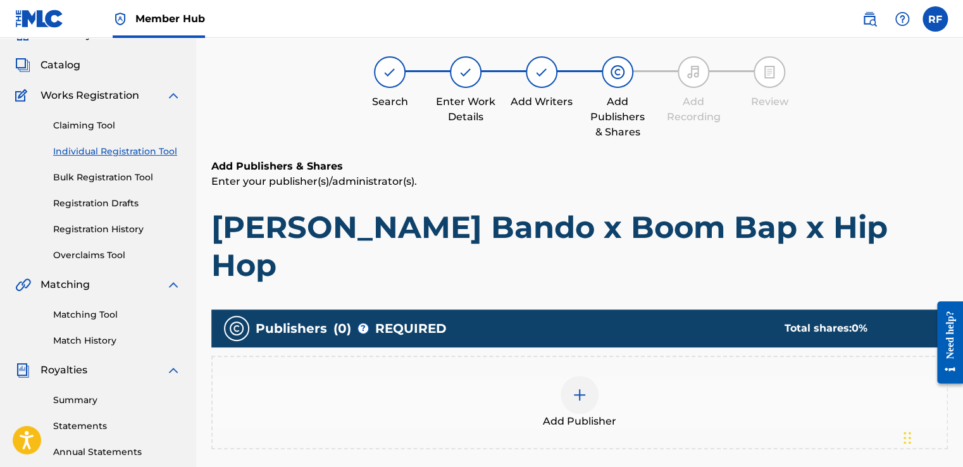
scroll to position [57, 0]
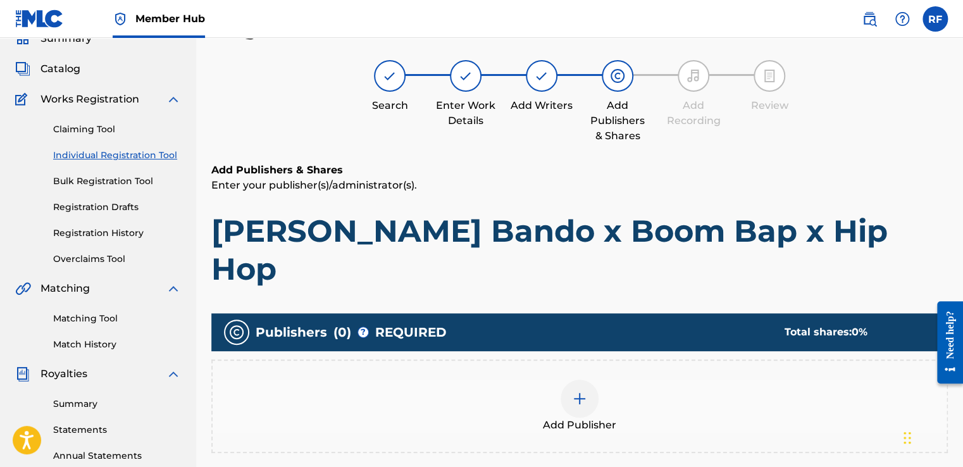
click at [579, 379] on div at bounding box center [579, 398] width 38 height 38
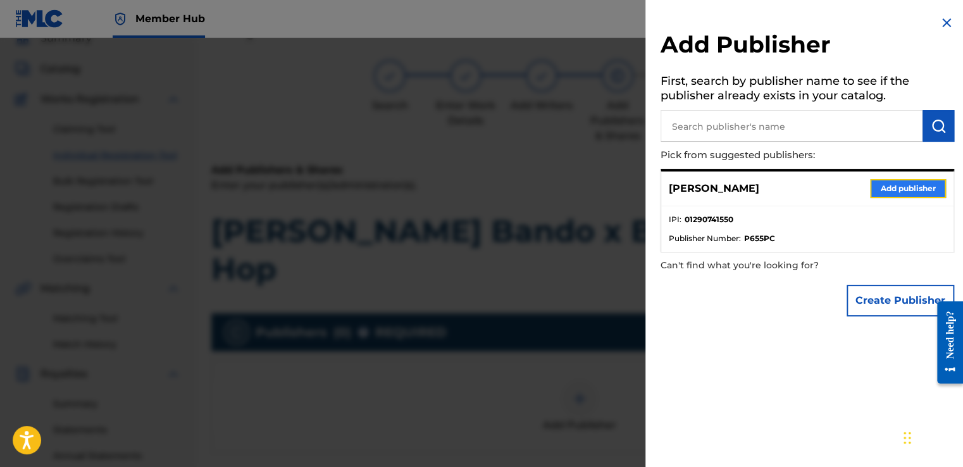
click at [894, 187] on button "Add publisher" at bounding box center [908, 188] width 76 height 19
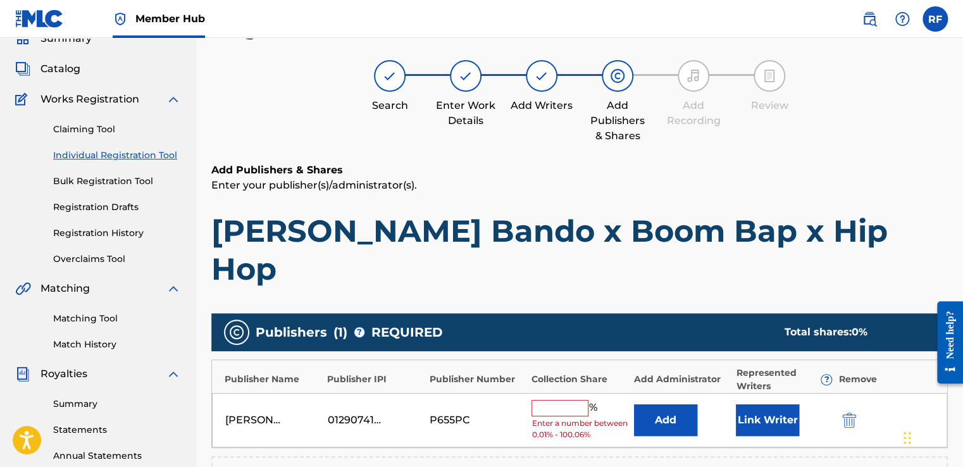
click at [567, 400] on input "text" at bounding box center [559, 408] width 57 height 16
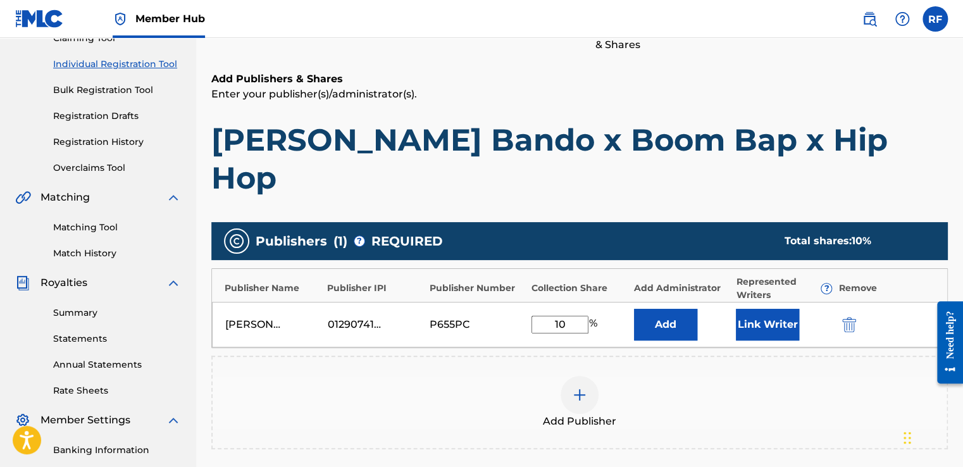
scroll to position [151, 0]
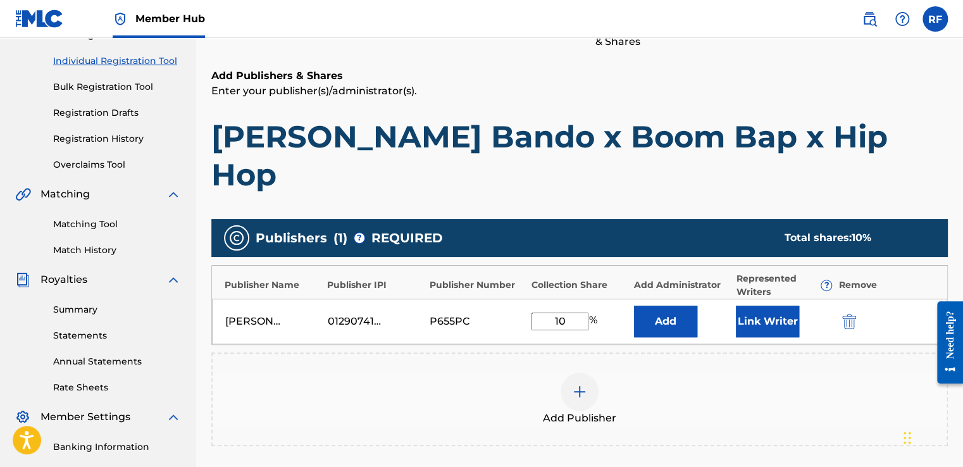
click at [559, 312] on input "10" at bounding box center [559, 321] width 57 height 18
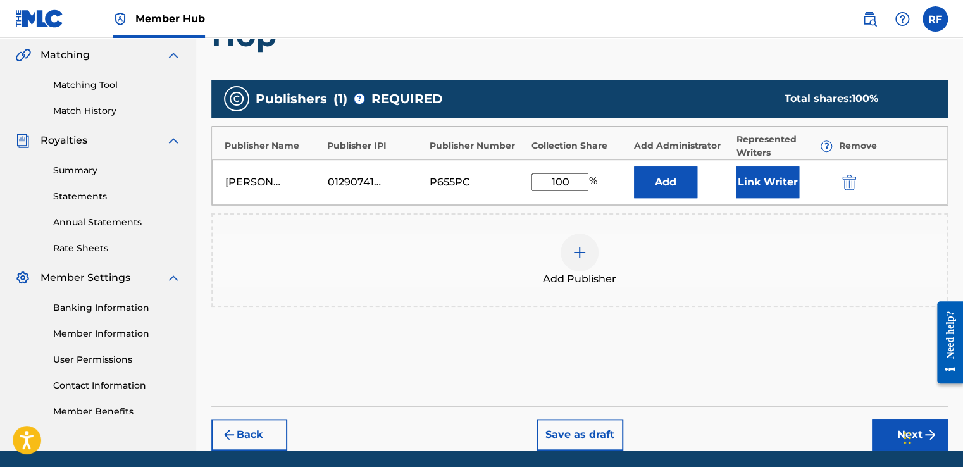
scroll to position [293, 0]
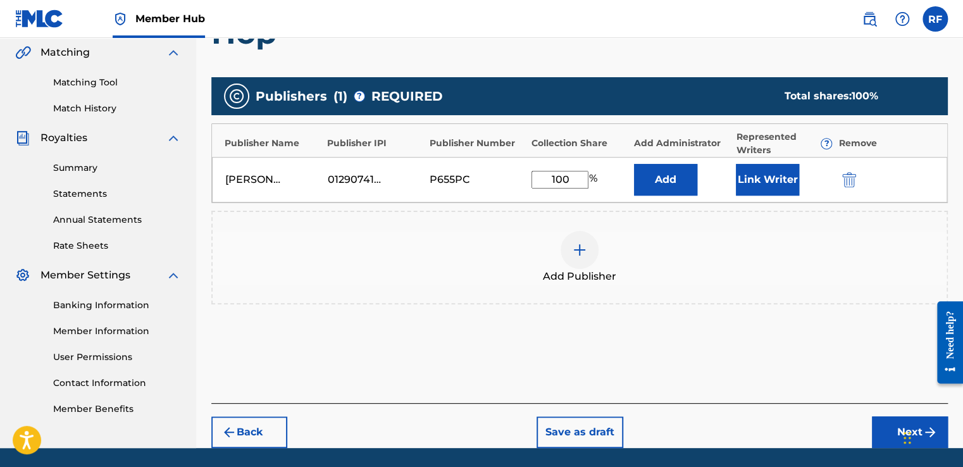
type input "100"
click at [770, 306] on div "Publishers ( 1 ) ? REQUIRED Total shares: 100 % Publisher Name Publisher IPI Pu…" at bounding box center [579, 209] width 736 height 276
click at [893, 416] on button "Next" at bounding box center [910, 432] width 76 height 32
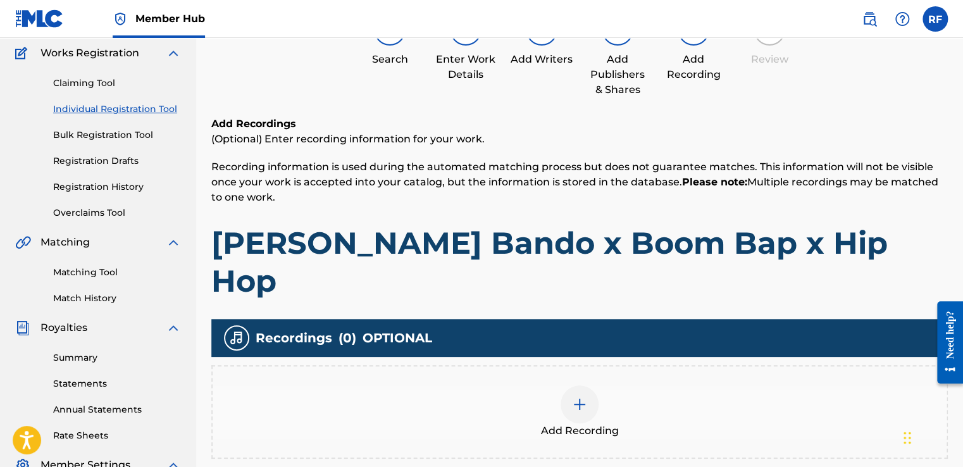
scroll to position [57, 0]
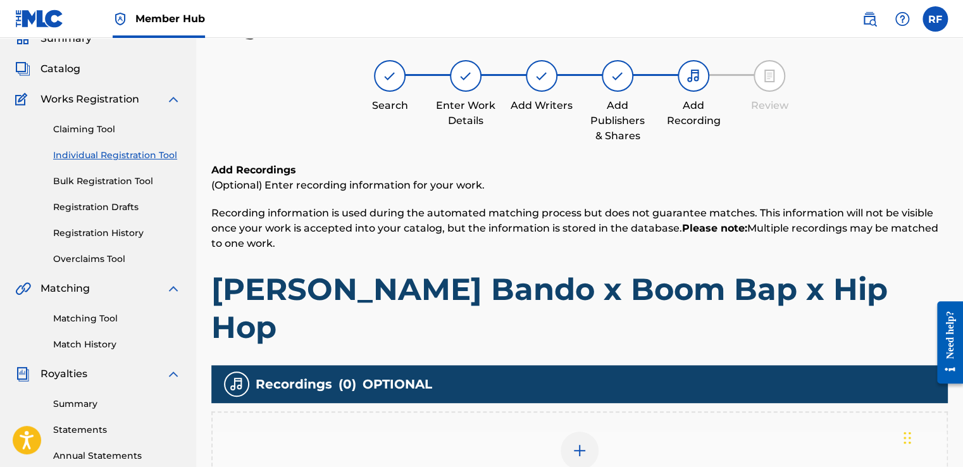
click at [573, 443] on img at bounding box center [579, 450] width 15 height 15
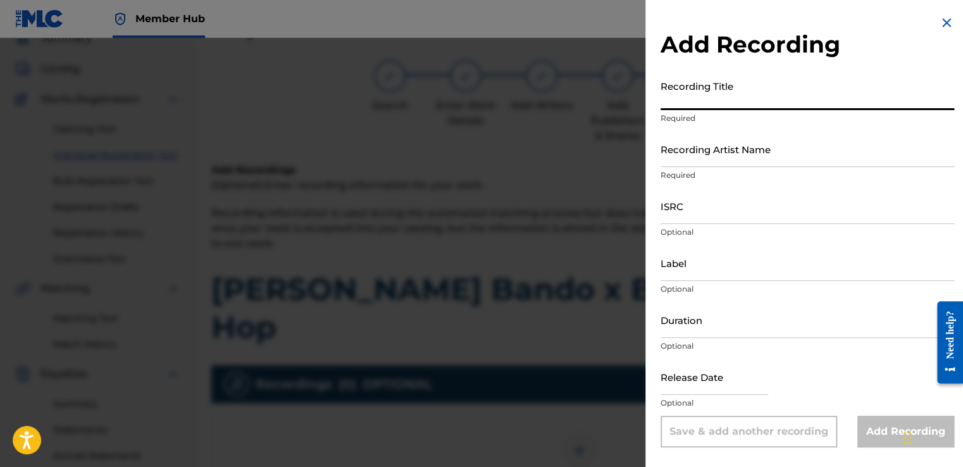
click at [877, 96] on input "Recording Title" at bounding box center [806, 92] width 293 height 36
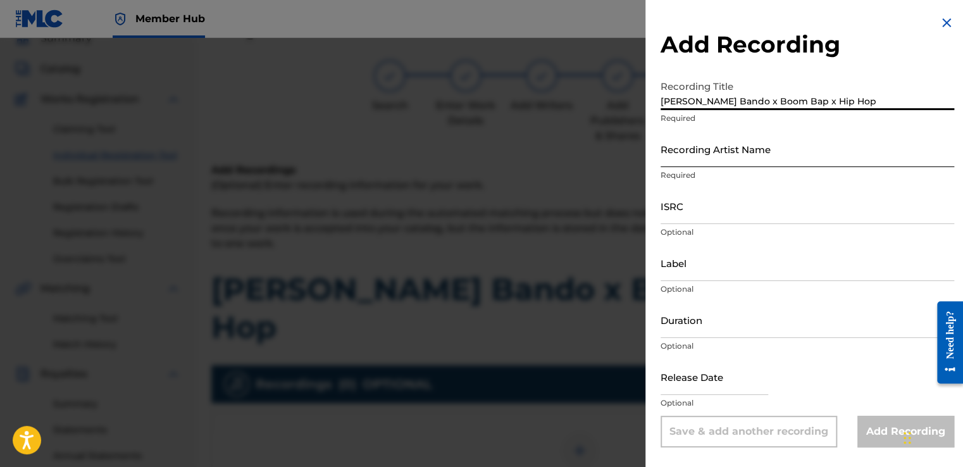
type input "[PERSON_NAME] Bando x Boom Bap x Hip Hop"
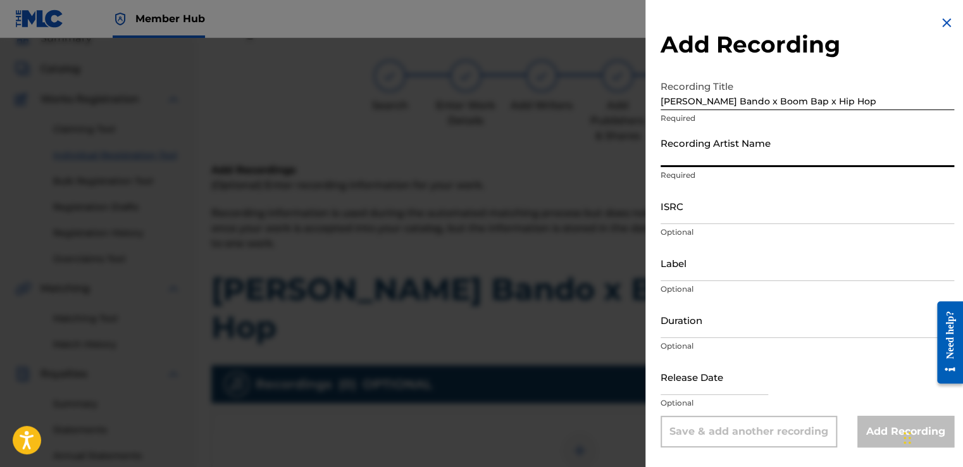
click at [810, 152] on input "Recording Artist Name" at bounding box center [806, 149] width 293 height 36
type input "[PERSON_NAME]"
type input "To The Cosmos Entertainment"
type input "02:11"
type input "[DATE]"
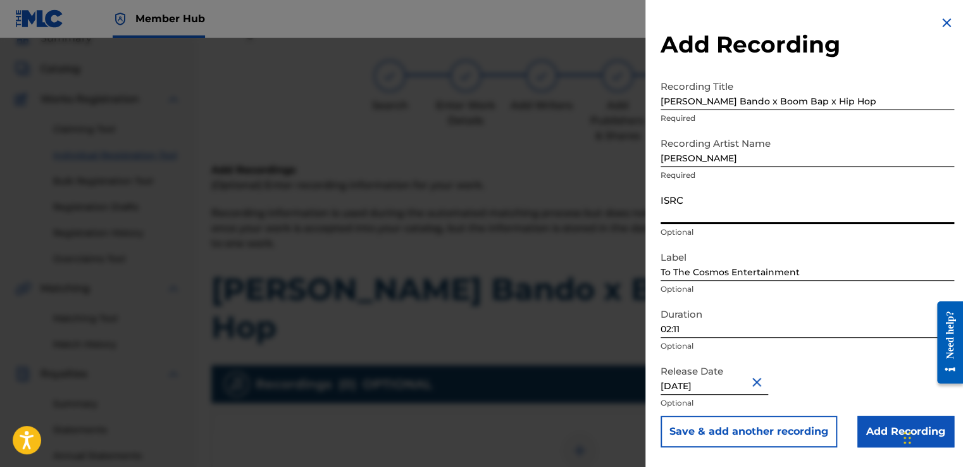
click at [768, 212] on input "ISRC" at bounding box center [806, 206] width 293 height 36
type input "QZTB42535022"
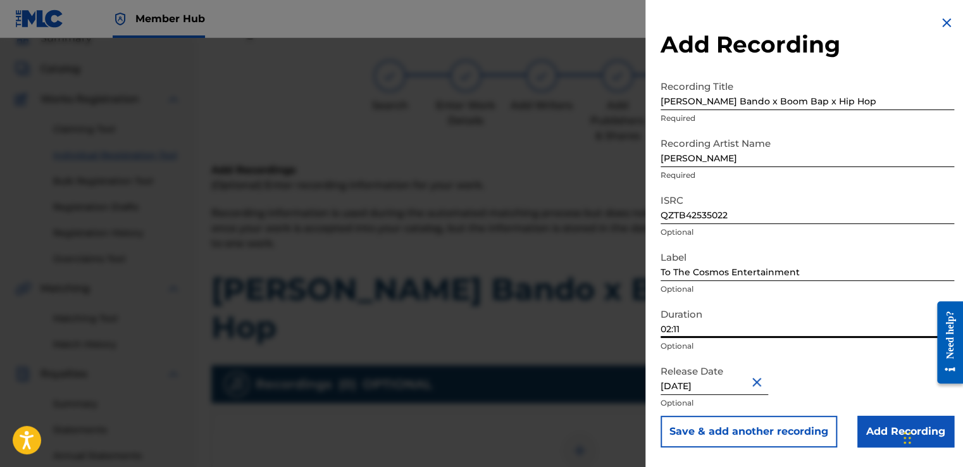
click at [701, 330] on input "02:11" at bounding box center [806, 320] width 293 height 36
type input "02:44"
select select "5"
select select "2025"
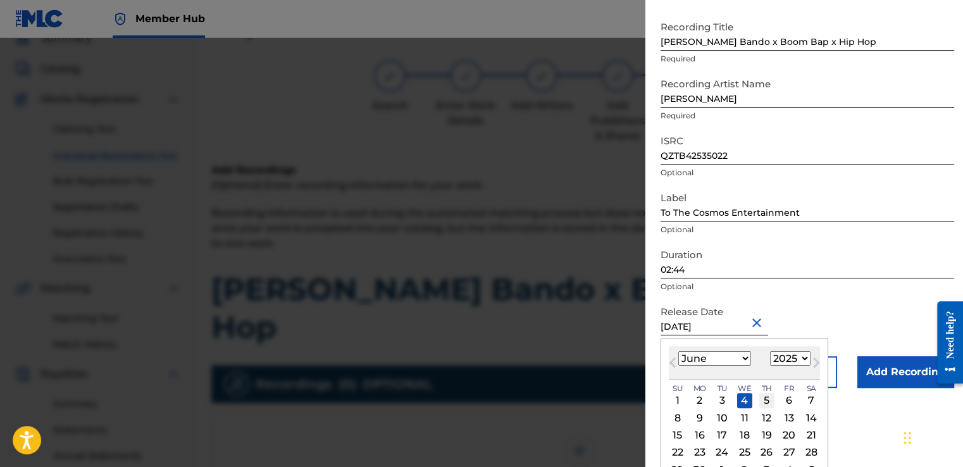
scroll to position [83, 0]
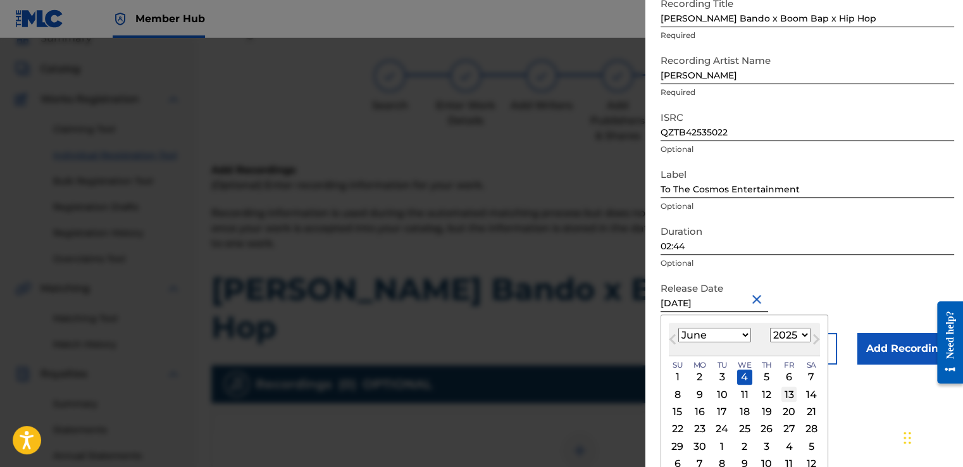
click at [787, 394] on div "13" at bounding box center [788, 393] width 15 height 15
type input "[DATE]"
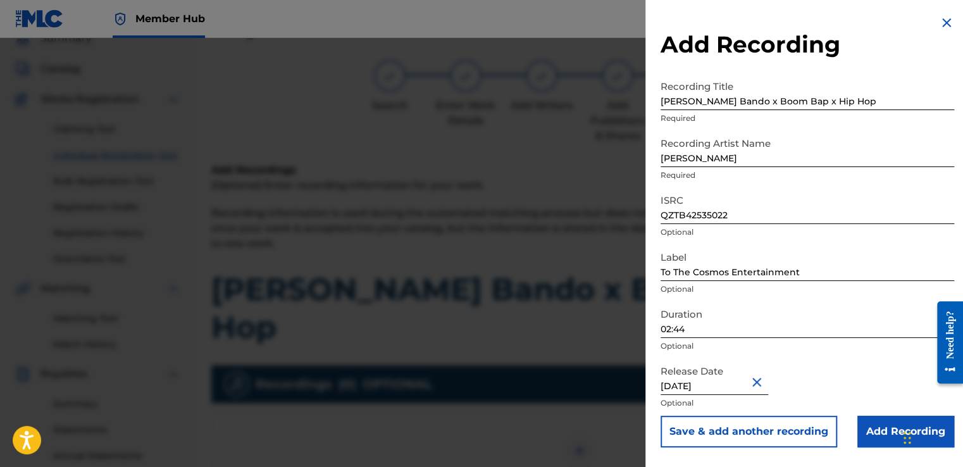
scroll to position [0, 0]
click at [867, 434] on input "Add Recording" at bounding box center [905, 432] width 97 height 32
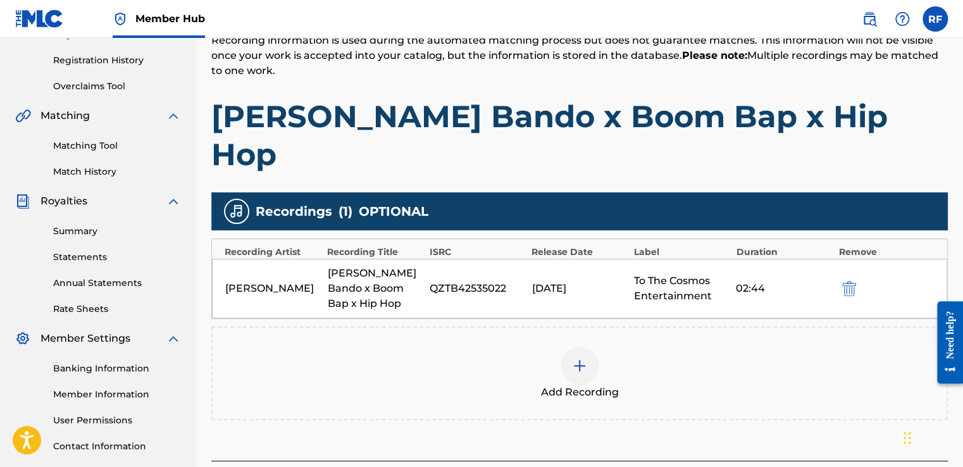
scroll to position [229, 0]
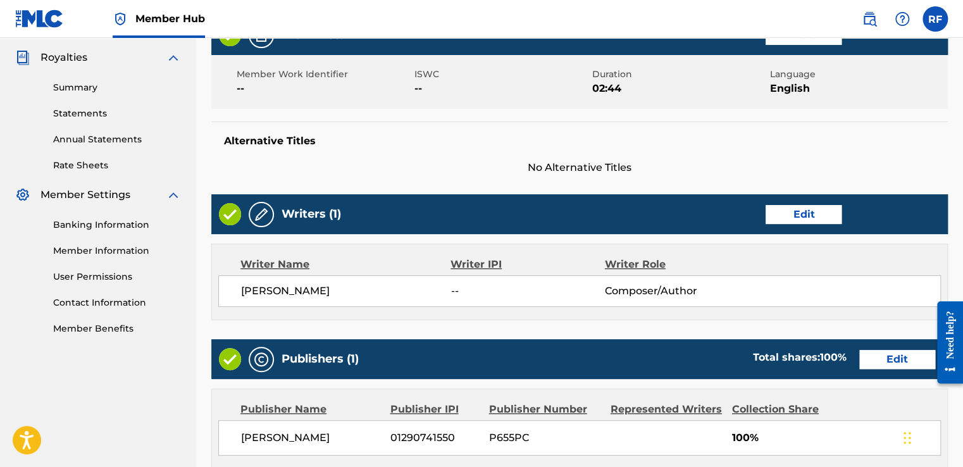
scroll to position [317, 0]
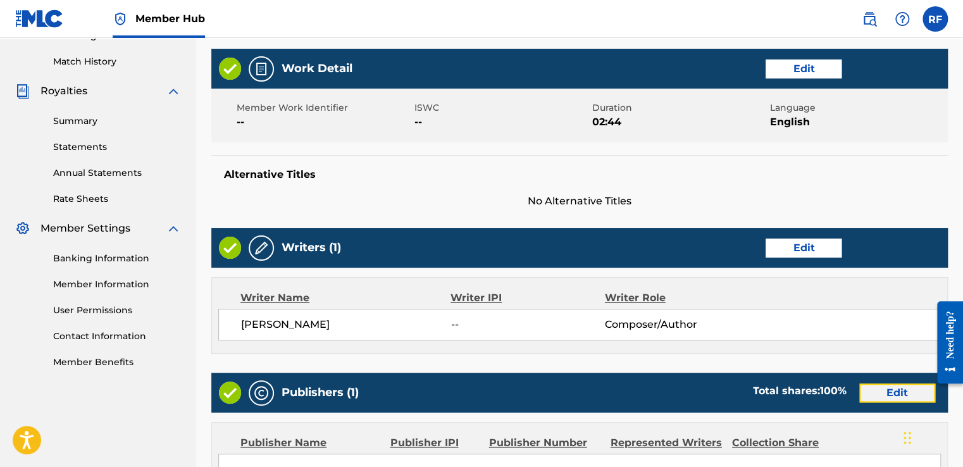
click at [863, 383] on button "Edit" at bounding box center [897, 392] width 76 height 19
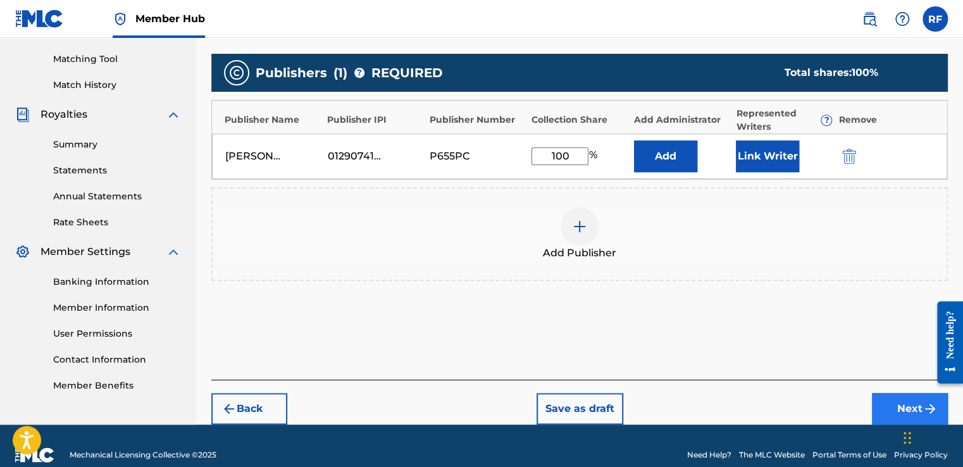
click at [893, 393] on button "Next" at bounding box center [910, 409] width 76 height 32
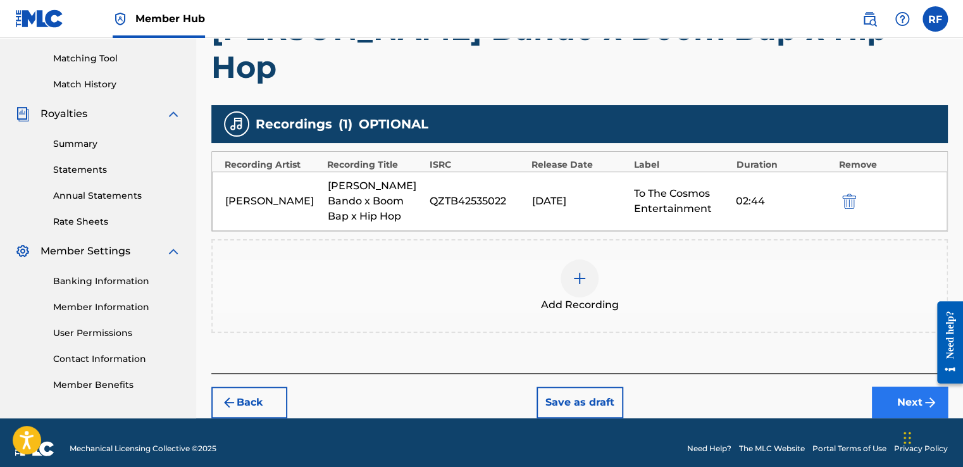
click at [896, 386] on button "Next" at bounding box center [910, 402] width 76 height 32
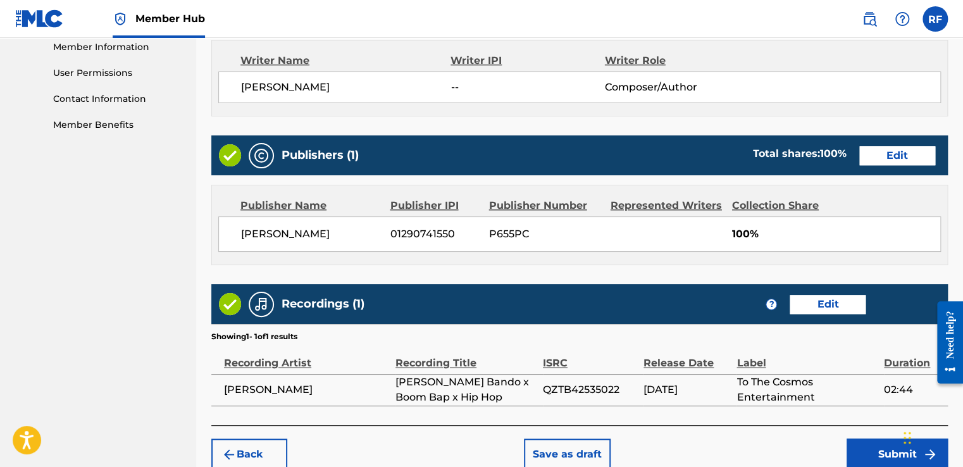
scroll to position [601, 0]
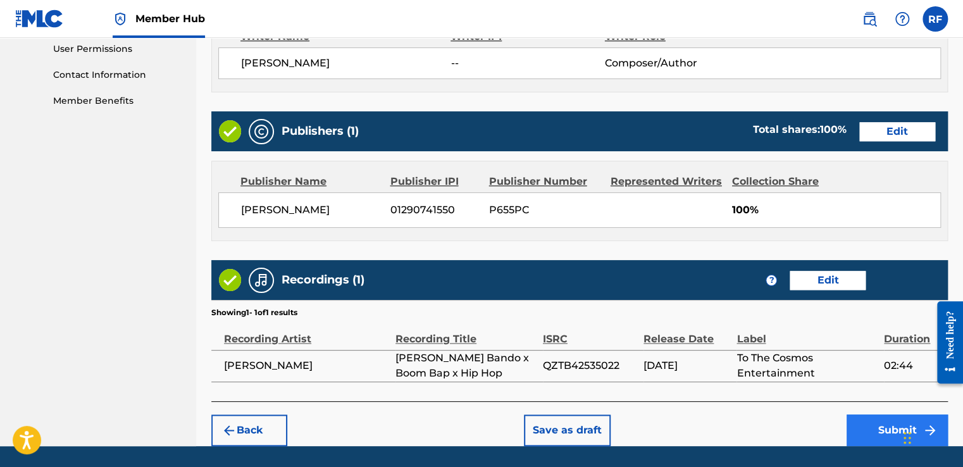
click at [873, 414] on button "Submit" at bounding box center [896, 430] width 101 height 32
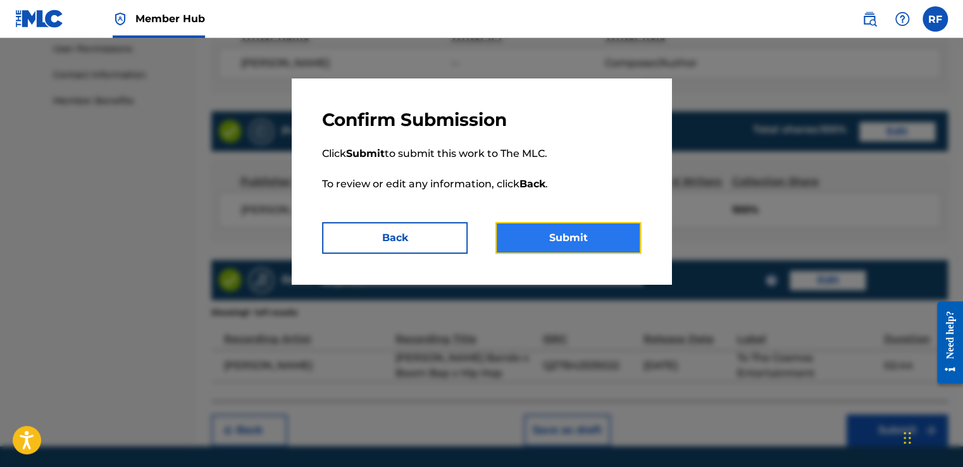
click at [610, 239] on button "Submit" at bounding box center [567, 238] width 145 height 32
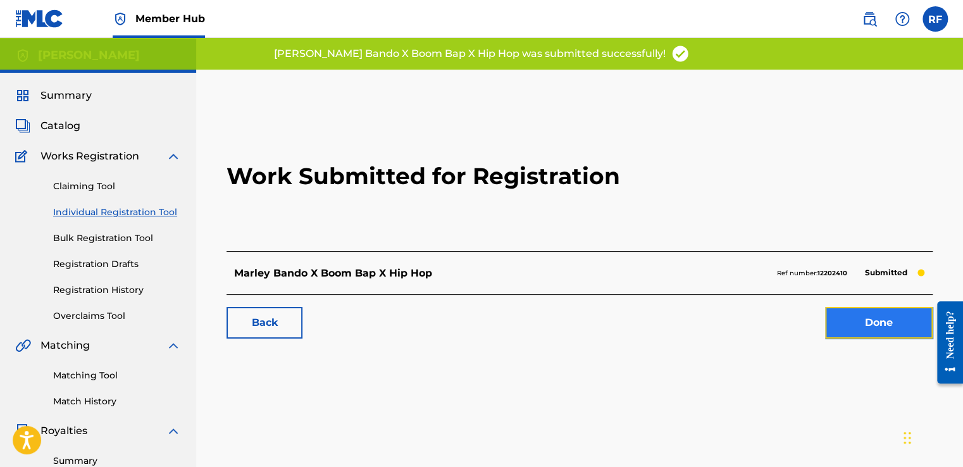
click at [859, 320] on link "Done" at bounding box center [879, 323] width 108 height 32
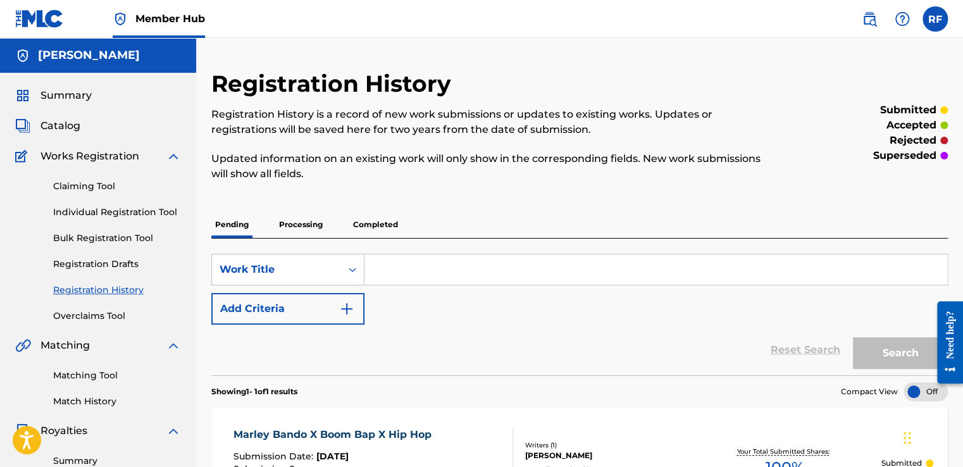
click at [135, 219] on div "Claiming Tool Individual Registration Tool Bulk Registration Tool Registration …" at bounding box center [98, 243] width 166 height 159
click at [145, 214] on link "Individual Registration Tool" at bounding box center [117, 212] width 128 height 13
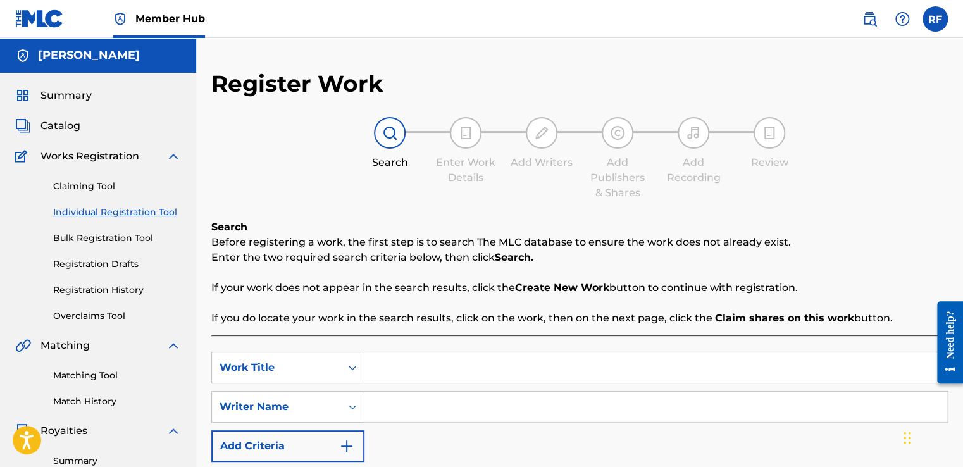
click at [424, 355] on input "Search Form" at bounding box center [655, 367] width 583 height 30
type input "s"
type input "Sza x [PERSON_NAME] x Pulse x Type Beat"
click at [382, 404] on input "Search Form" at bounding box center [655, 407] width 583 height 30
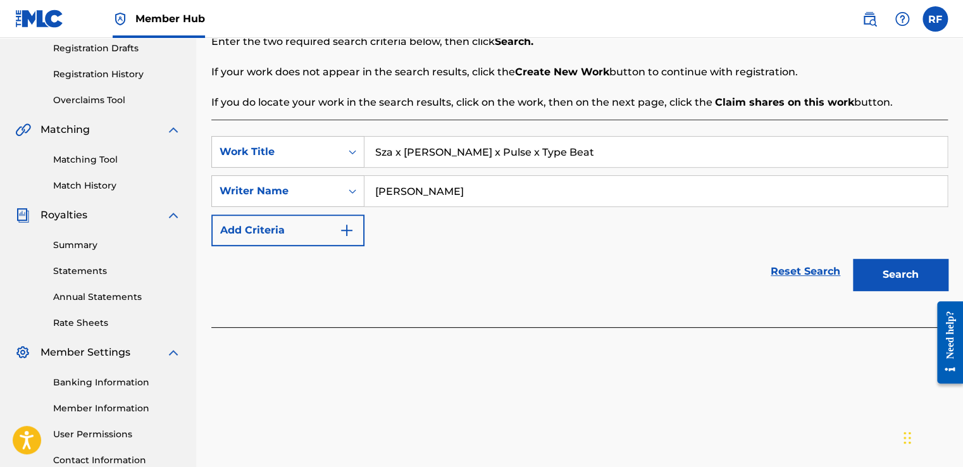
scroll to position [218, 0]
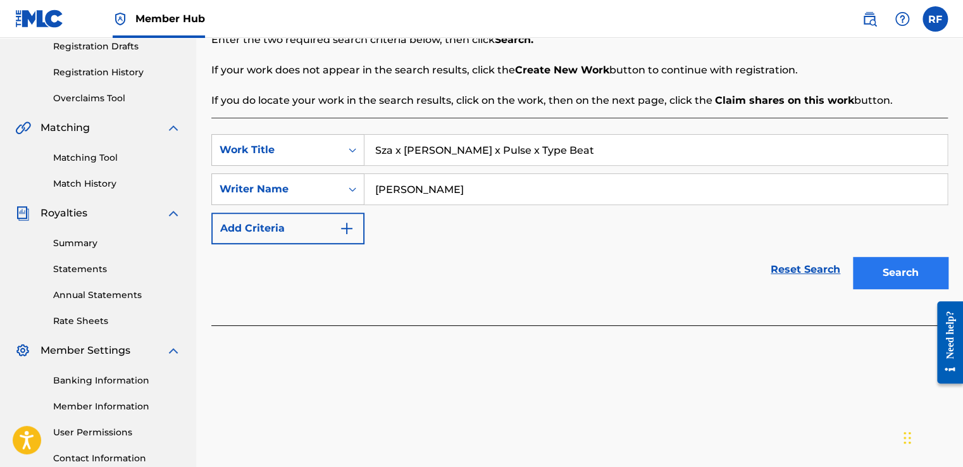
type input "[PERSON_NAME]"
click at [901, 266] on button "Search" at bounding box center [900, 273] width 95 height 32
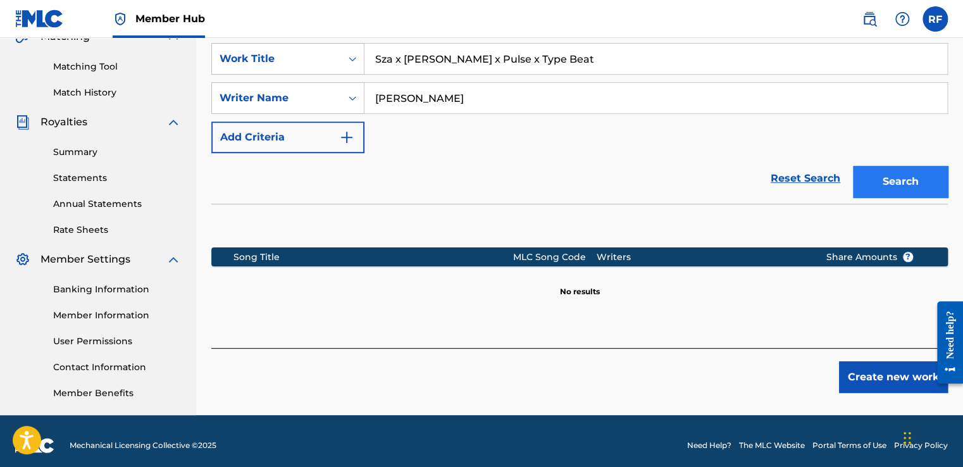
scroll to position [309, 0]
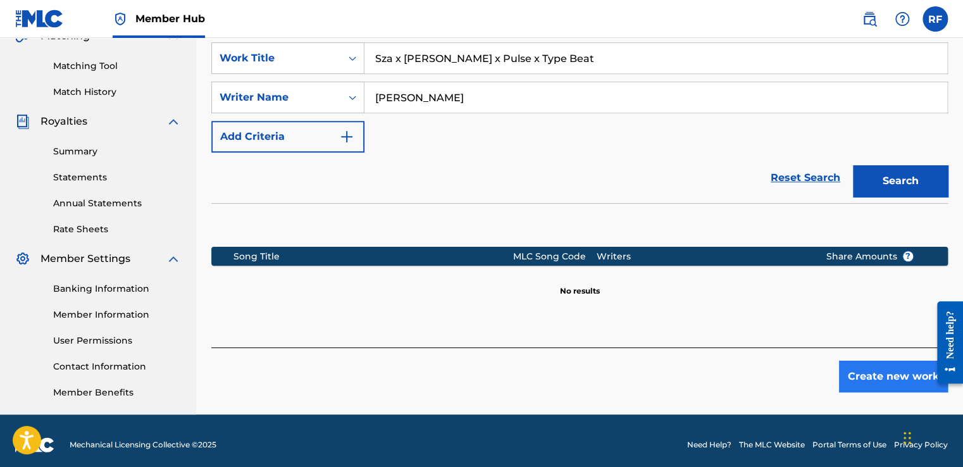
click at [898, 386] on button "Create new work" at bounding box center [893, 377] width 109 height 32
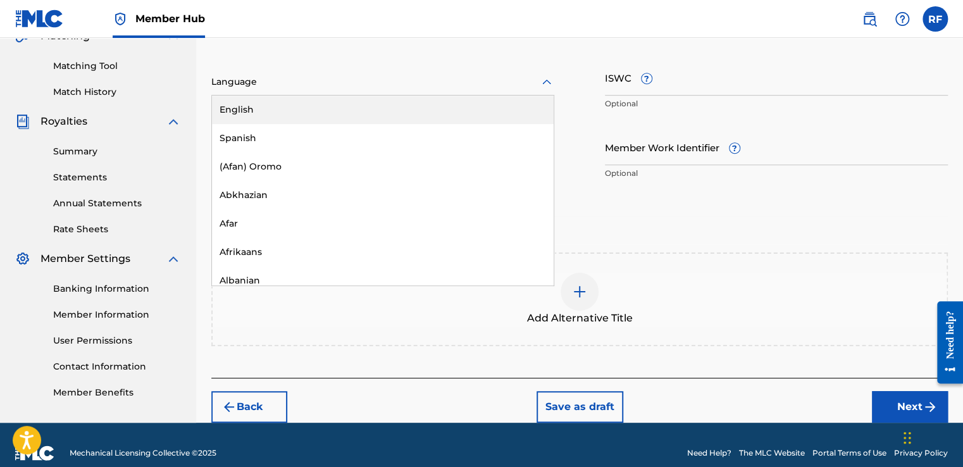
click at [362, 115] on div "English" at bounding box center [383, 110] width 342 height 28
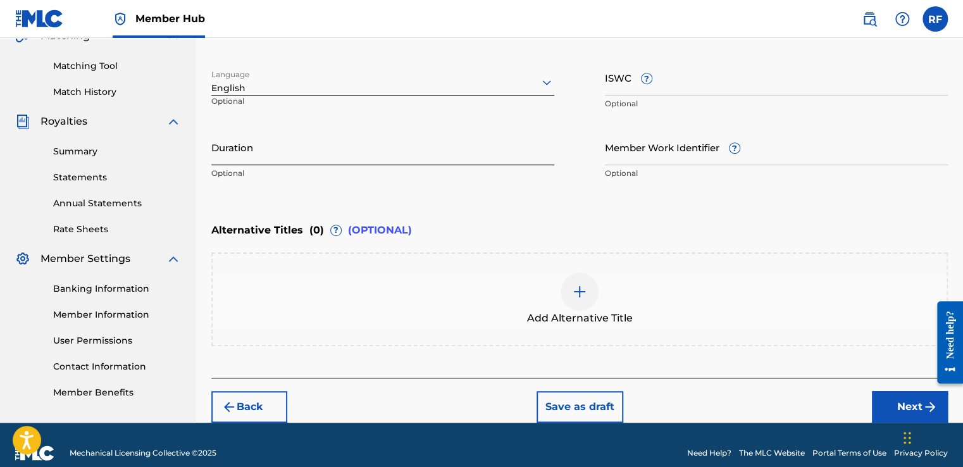
click at [392, 154] on input "Duration" at bounding box center [382, 147] width 343 height 36
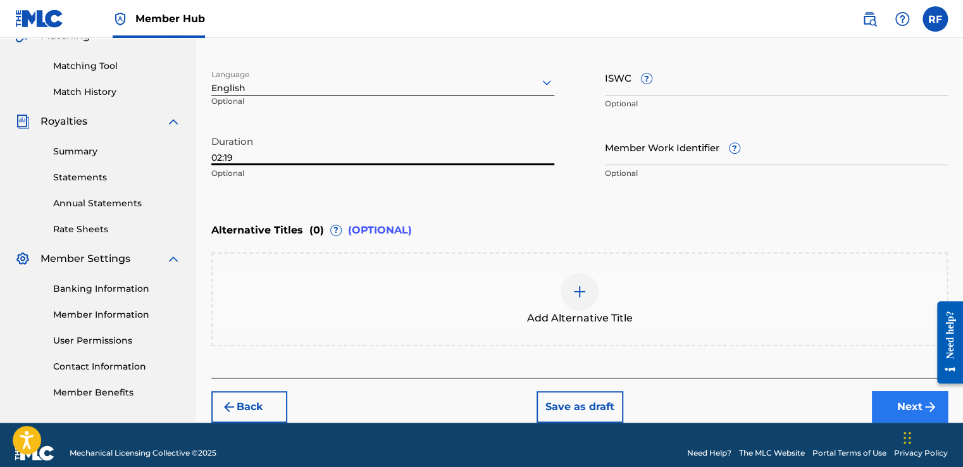
type input "02:19"
click at [877, 399] on button "Next" at bounding box center [910, 407] width 76 height 32
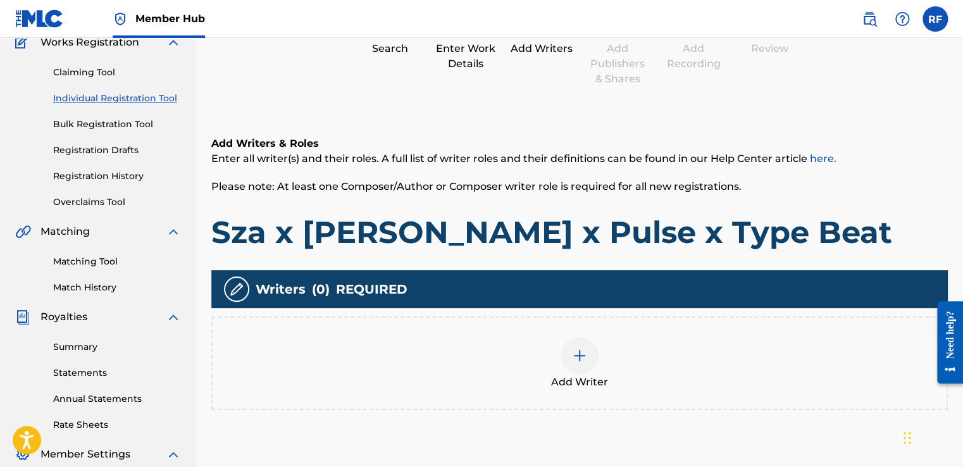
scroll to position [57, 0]
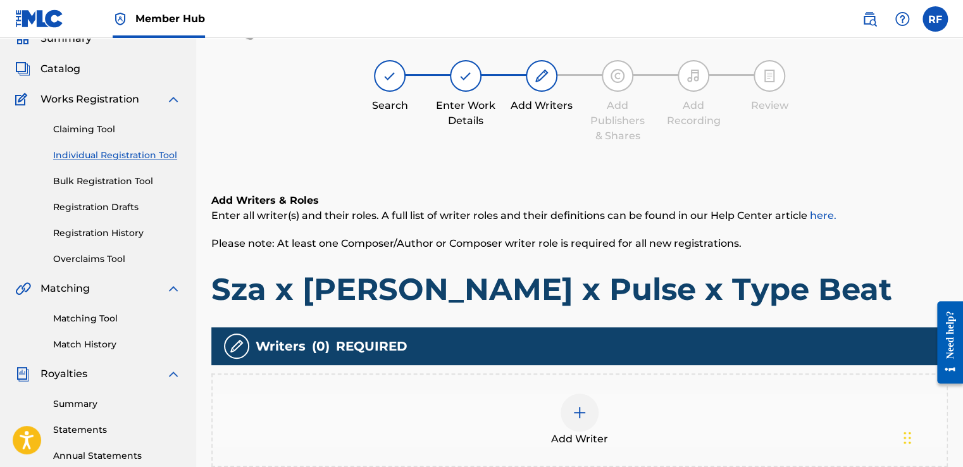
click at [591, 407] on div at bounding box center [579, 412] width 38 height 38
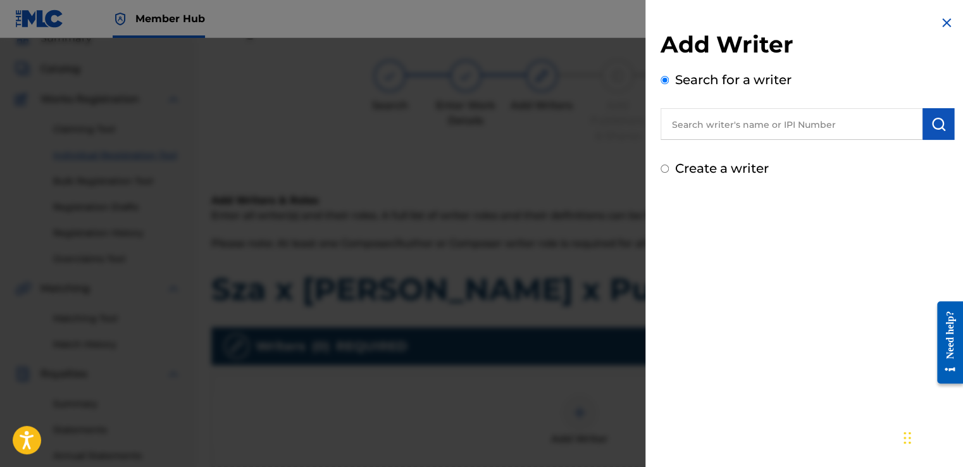
click at [732, 121] on input "text" at bounding box center [791, 124] width 262 height 32
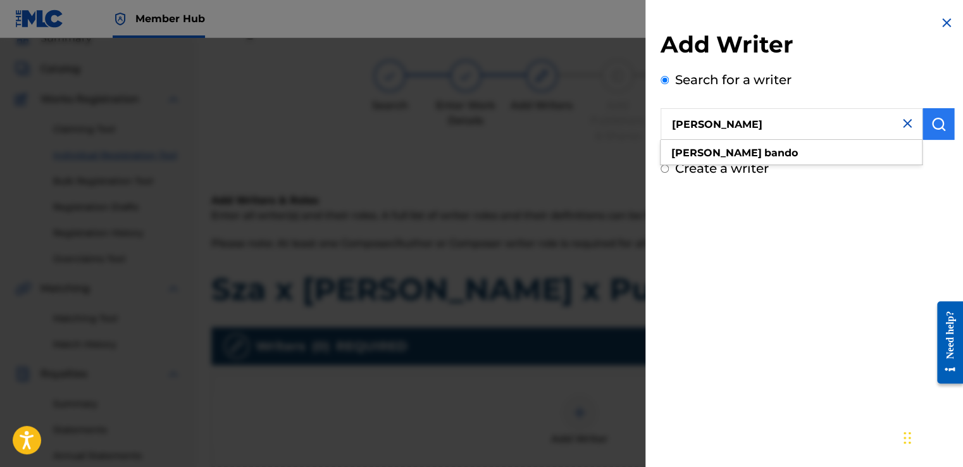
type input "[PERSON_NAME]"
click at [932, 120] on img "submit" at bounding box center [937, 123] width 15 height 15
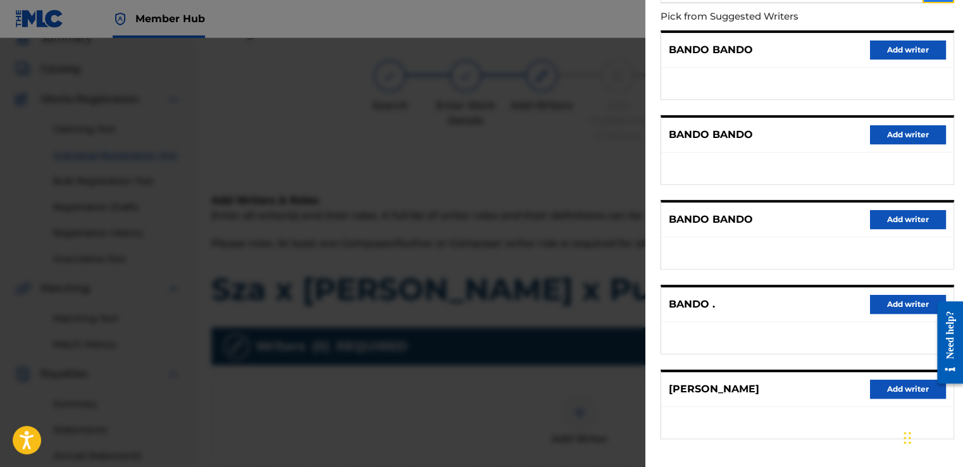
scroll to position [187, 0]
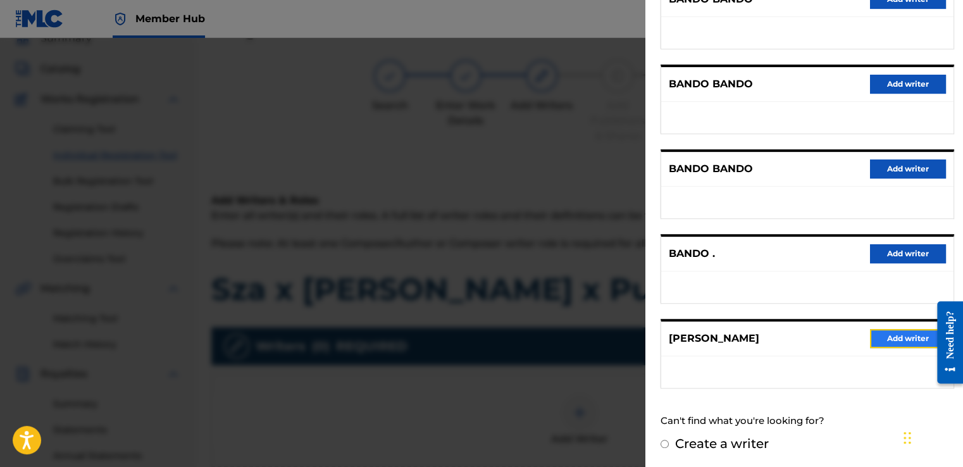
click at [888, 342] on button "Add writer" at bounding box center [908, 338] width 76 height 19
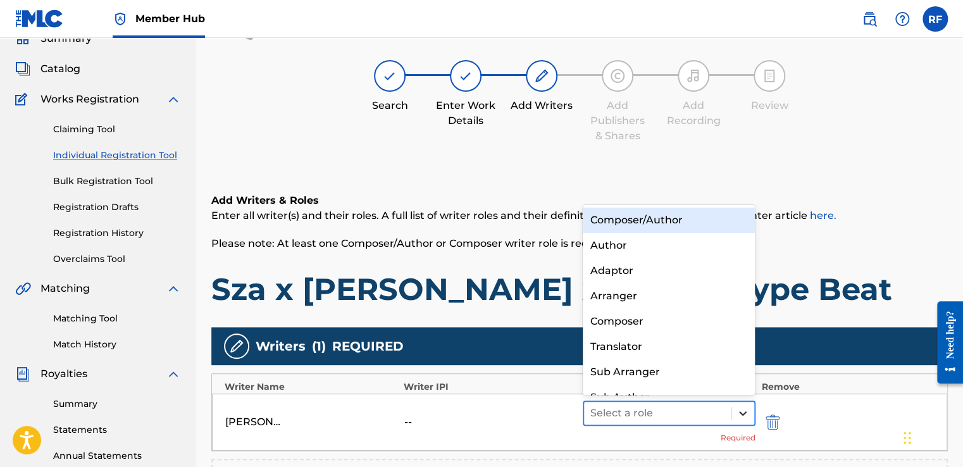
click at [750, 411] on div at bounding box center [742, 413] width 23 height 23
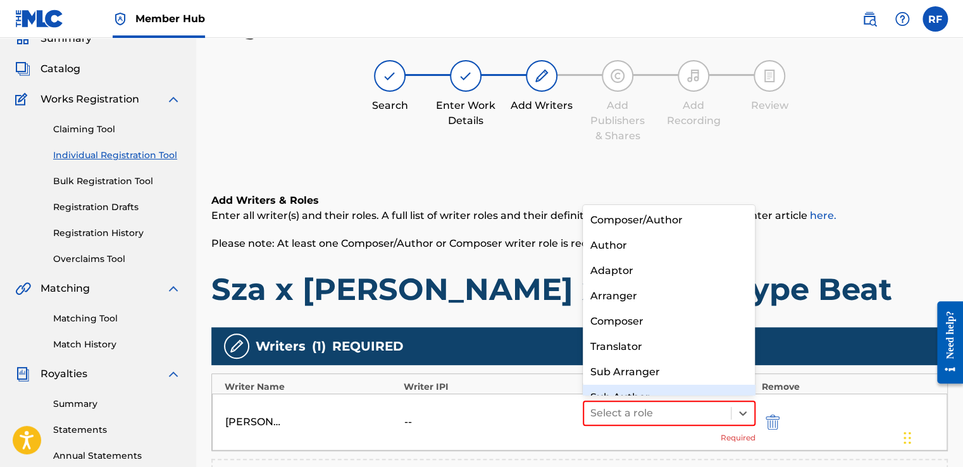
scroll to position [18, 0]
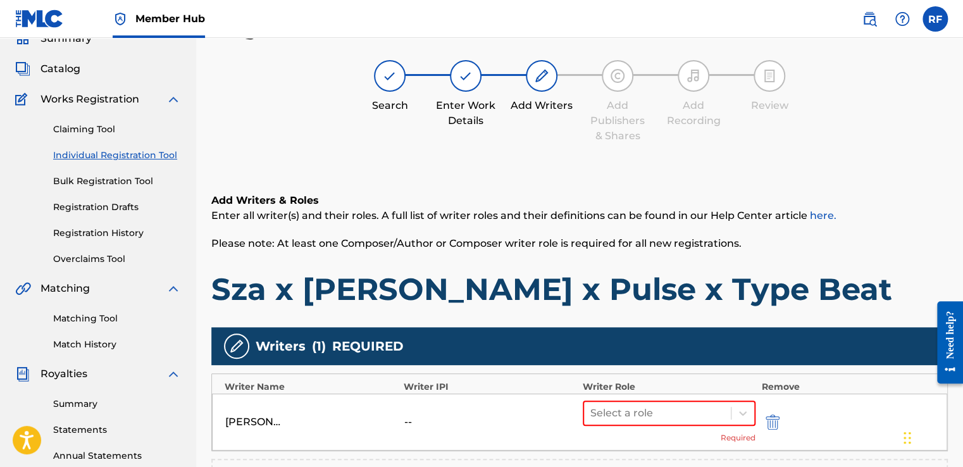
click at [672, 202] on h6 "Add Writers & Roles" at bounding box center [579, 200] width 736 height 15
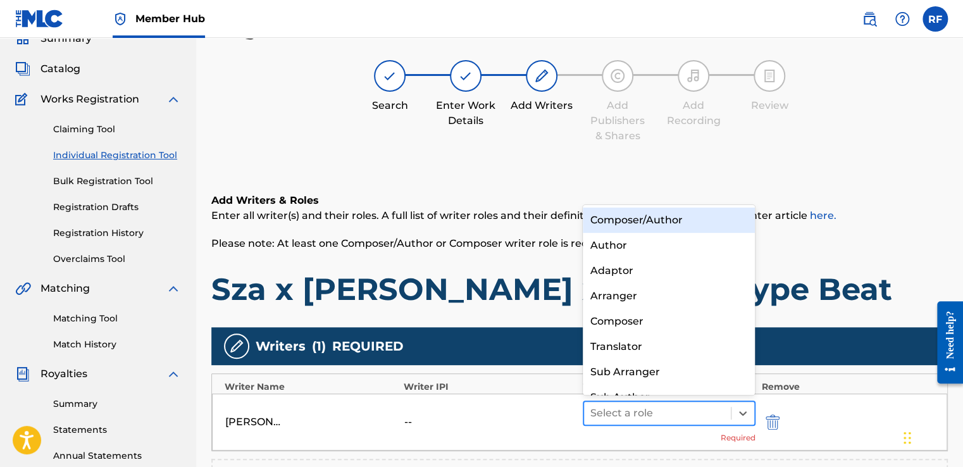
click at [718, 417] on div at bounding box center [657, 413] width 134 height 18
click at [665, 225] on div "Composer/Author" at bounding box center [669, 219] width 173 height 25
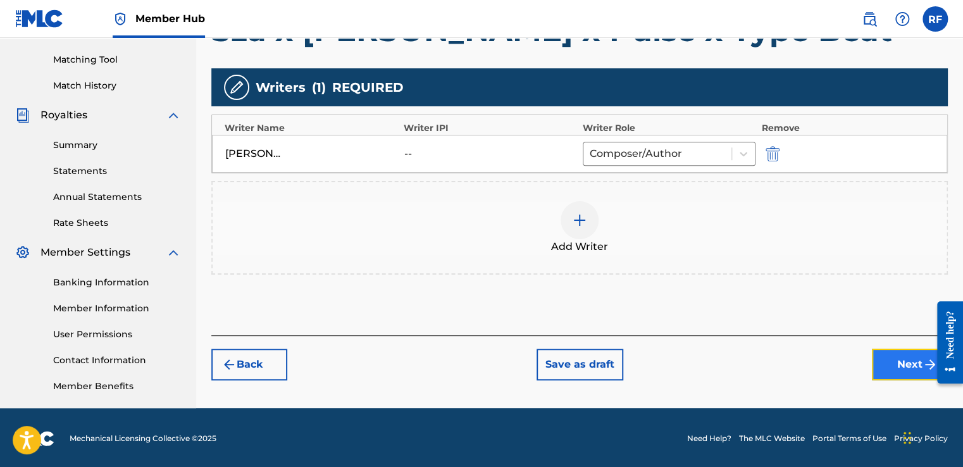
click at [891, 367] on button "Next" at bounding box center [910, 365] width 76 height 32
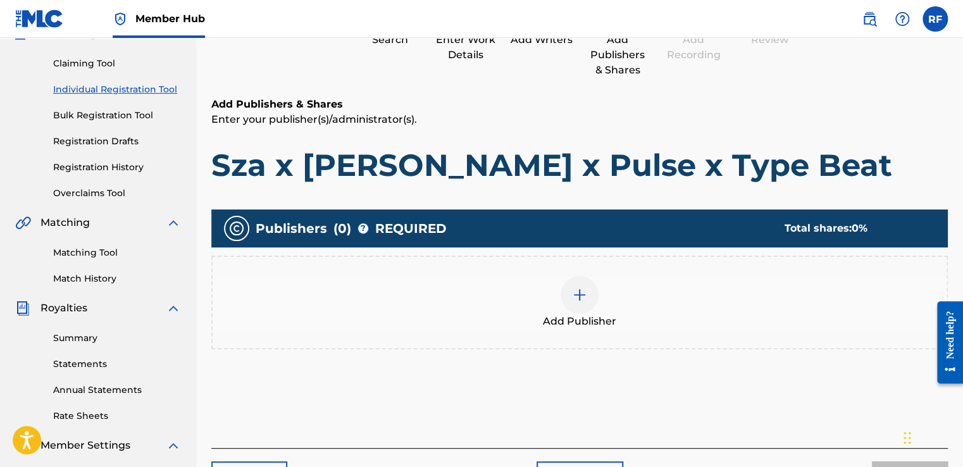
scroll to position [124, 0]
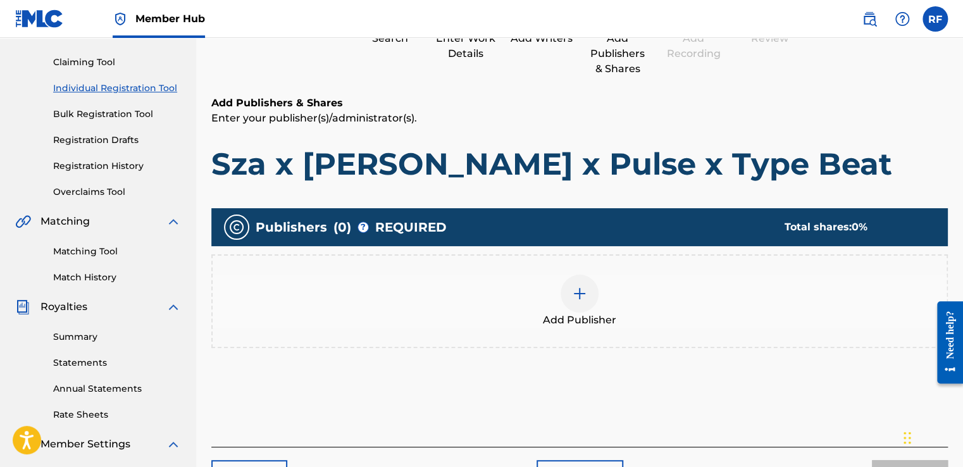
click at [579, 297] on img at bounding box center [579, 293] width 15 height 15
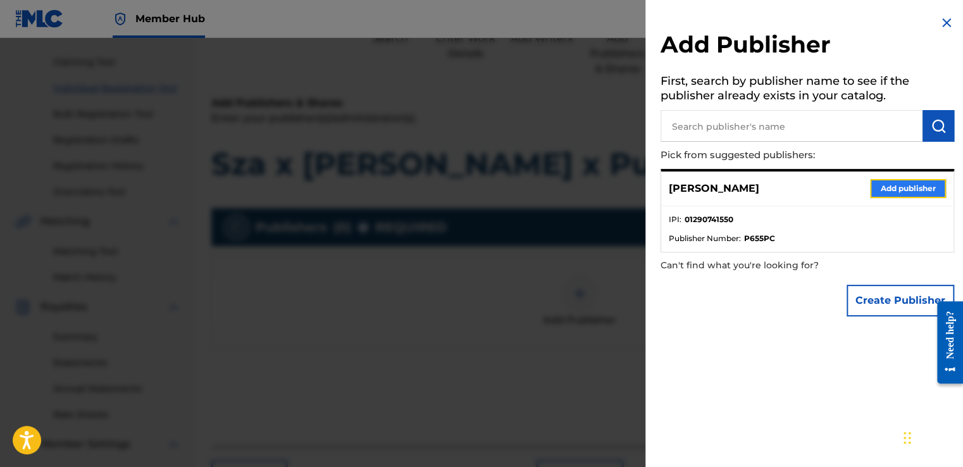
click at [901, 187] on button "Add publisher" at bounding box center [908, 188] width 76 height 19
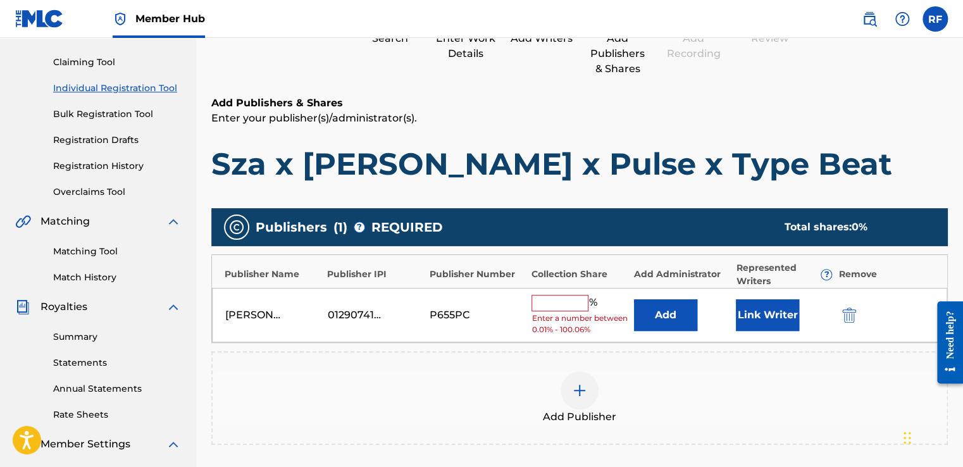
click at [550, 307] on input "text" at bounding box center [559, 303] width 57 height 16
type input "100"
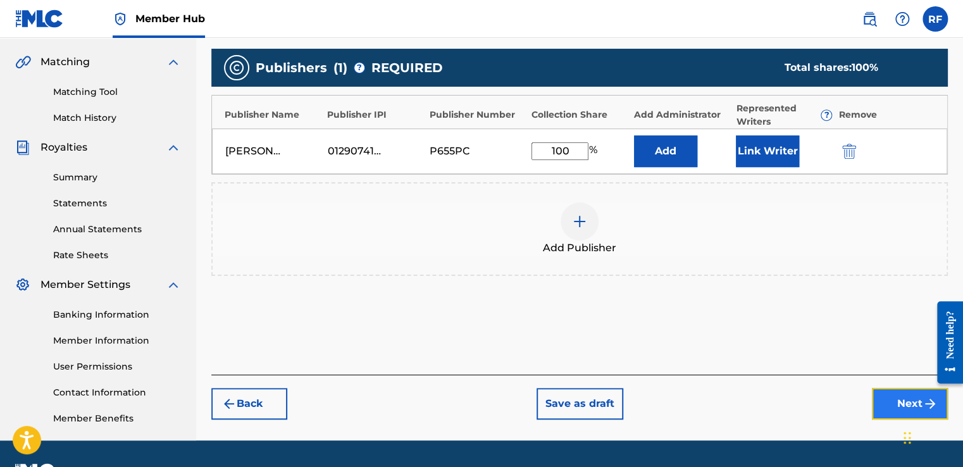
click at [879, 409] on button "Next" at bounding box center [910, 404] width 76 height 32
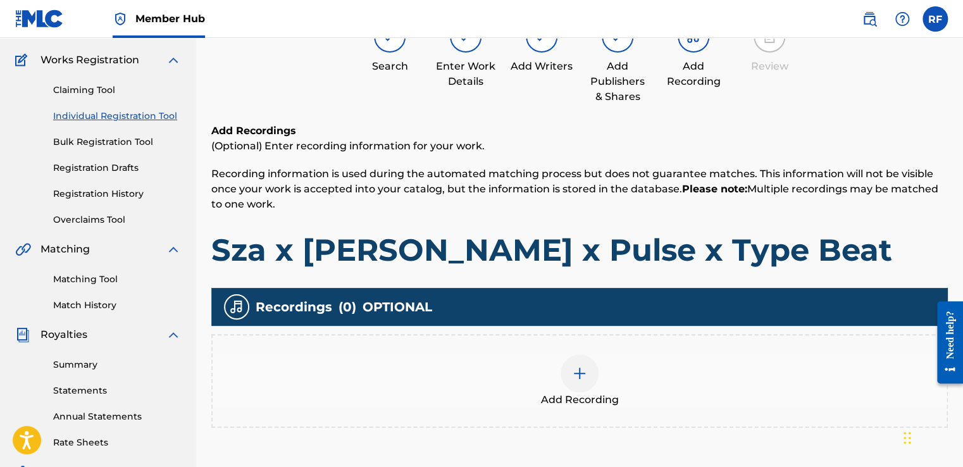
scroll to position [57, 0]
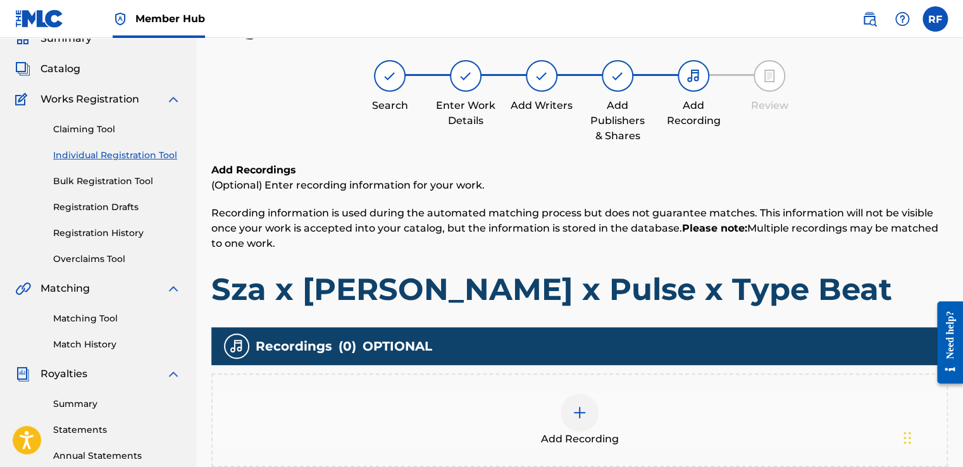
click at [582, 416] on img at bounding box center [579, 412] width 15 height 15
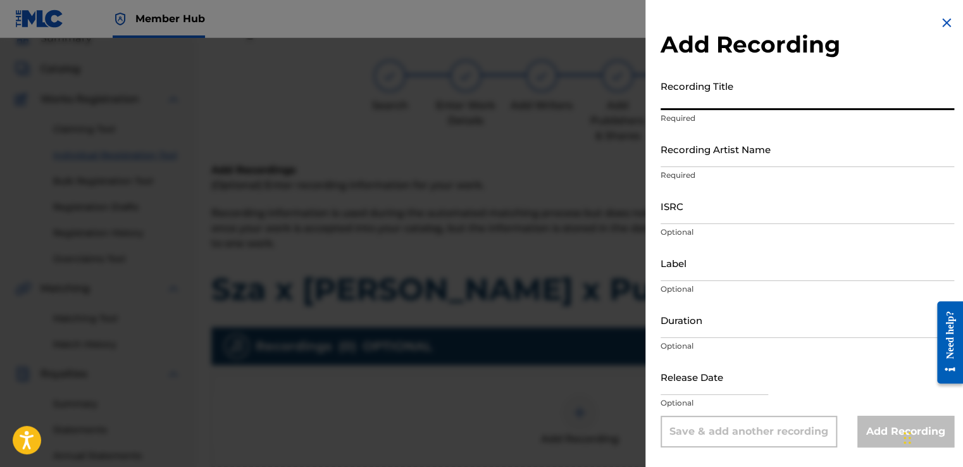
click at [746, 104] on input "Recording Title" at bounding box center [806, 92] width 293 height 36
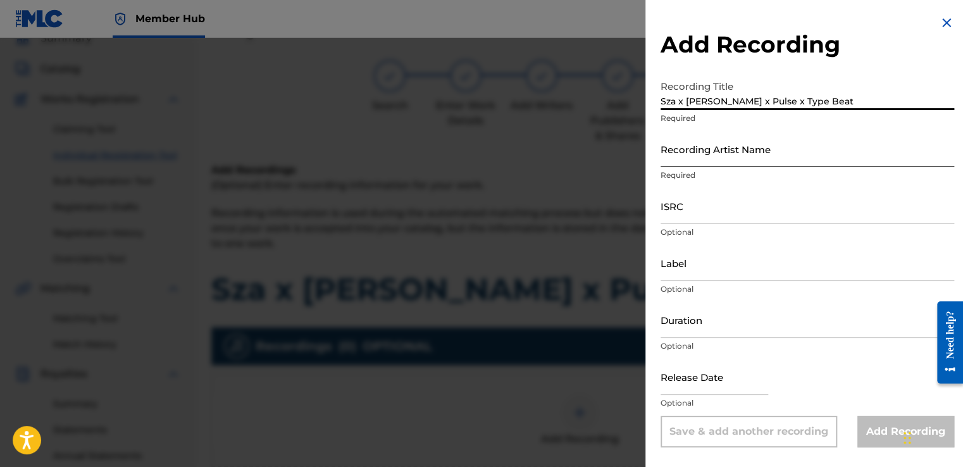
type input "Sza x [PERSON_NAME] x Pulse x Type Beat"
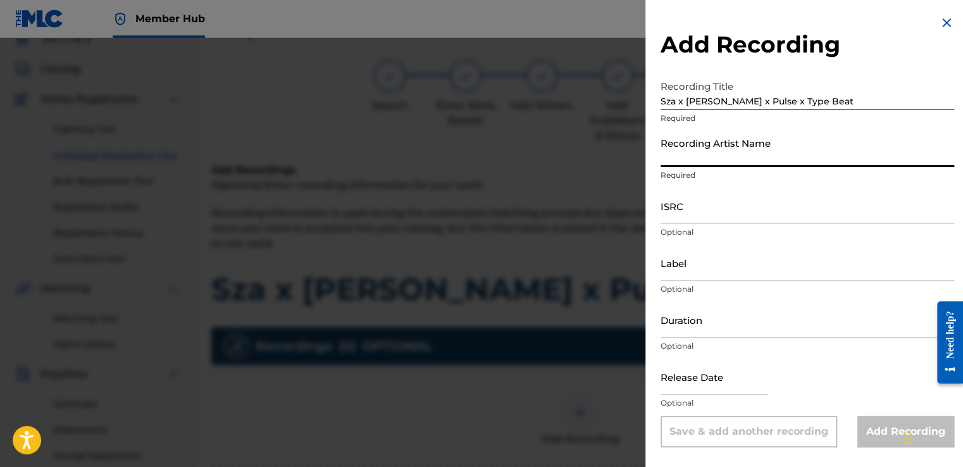
click at [742, 157] on input "Recording Artist Name" at bounding box center [806, 149] width 293 height 36
type input "[PERSON_NAME]"
type input "To The Cosmos Entertainment"
type input "02:44"
type input "[DATE]"
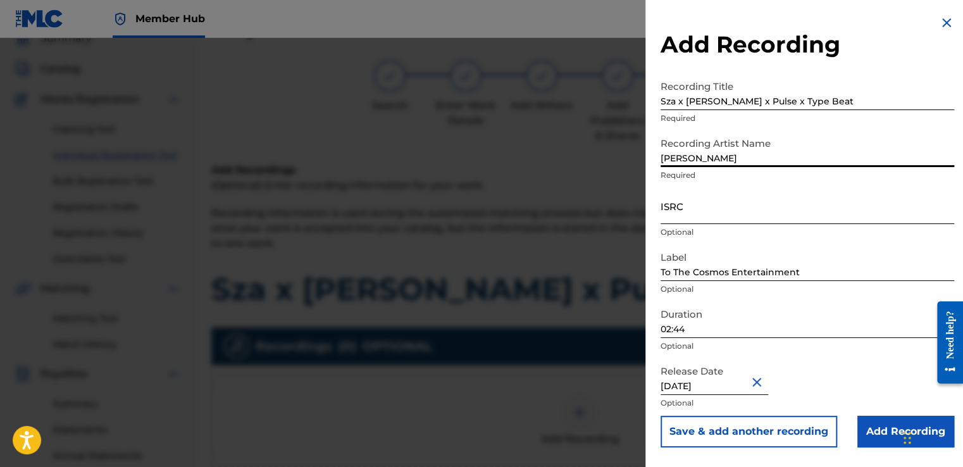
click at [728, 218] on input "ISRC" at bounding box center [806, 206] width 293 height 36
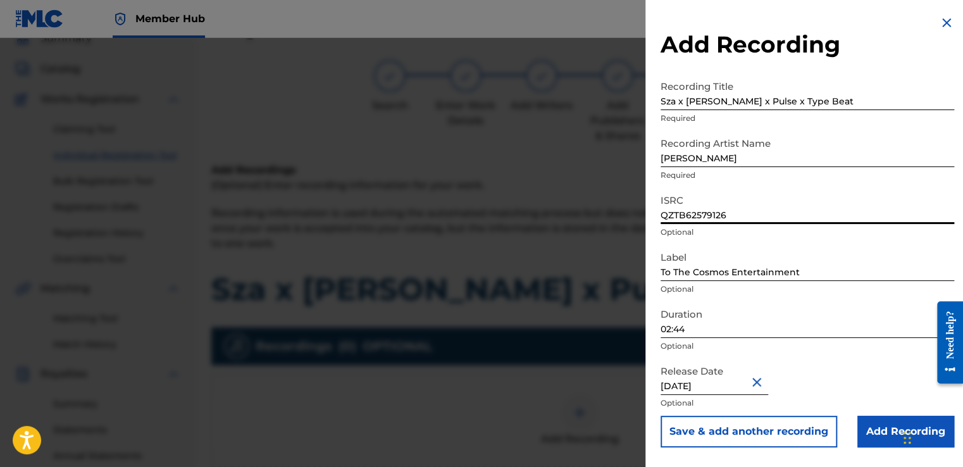
type input "QZTB62579126"
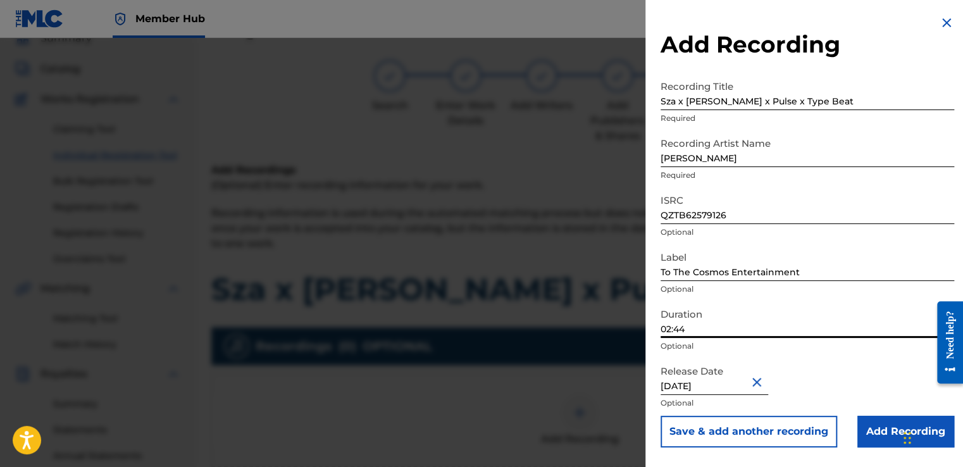
click at [756, 325] on input "02:44" at bounding box center [806, 320] width 293 height 36
type input "02:19"
select select "5"
select select "2025"
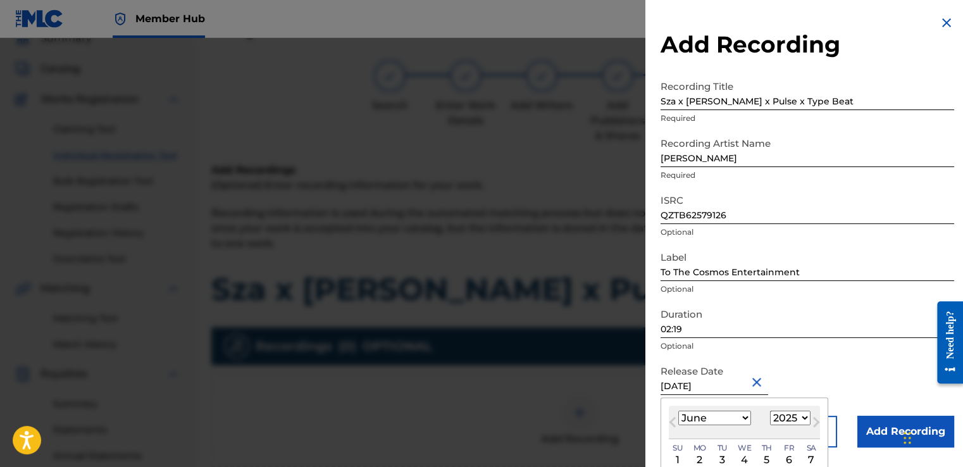
type input "[DATE]"
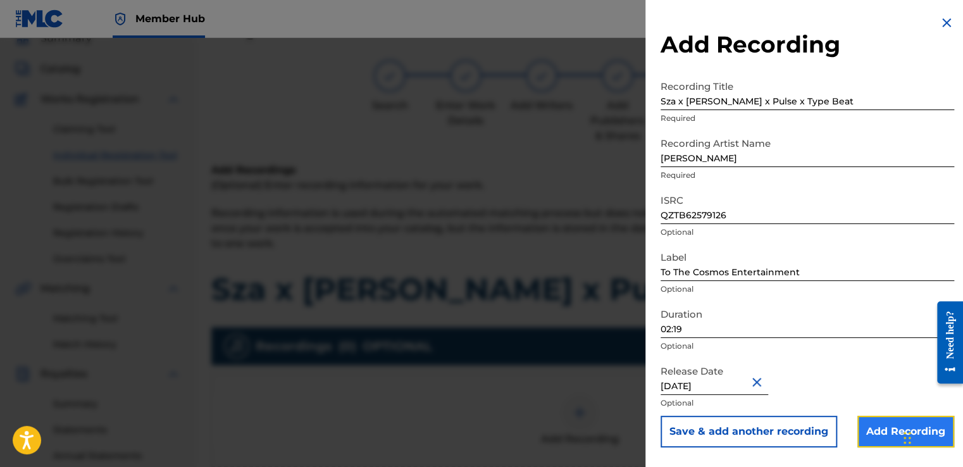
click at [893, 431] on input "Add Recording" at bounding box center [905, 432] width 97 height 32
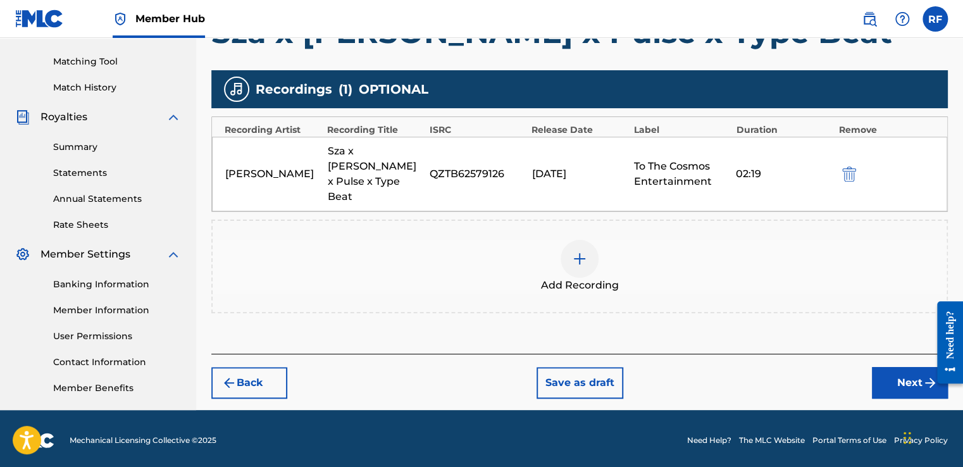
scroll to position [317, 0]
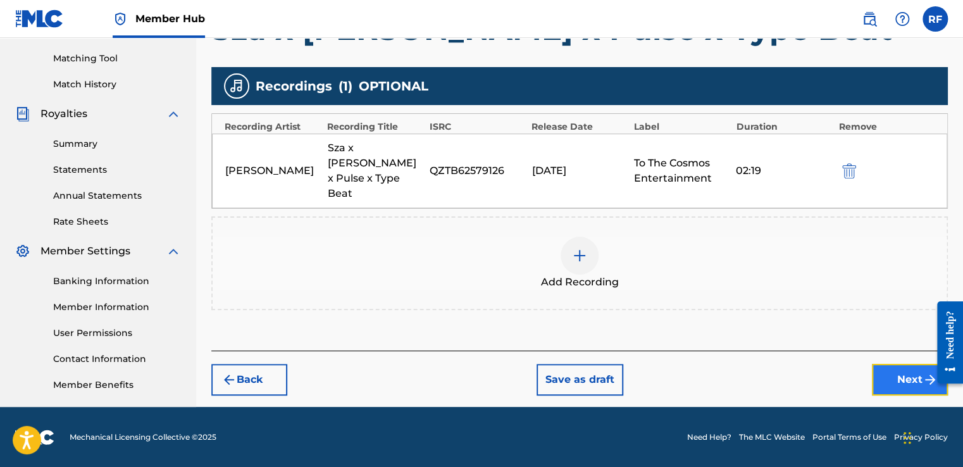
click at [887, 370] on button "Next" at bounding box center [910, 380] width 76 height 32
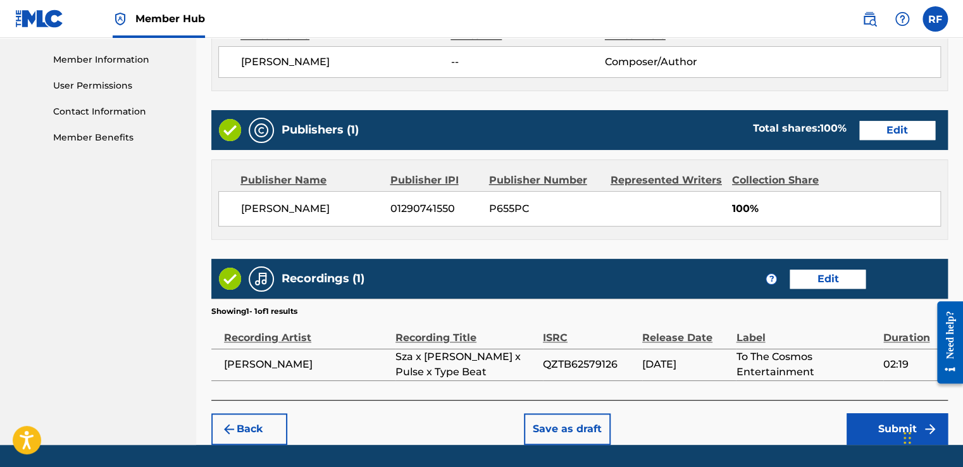
scroll to position [568, 0]
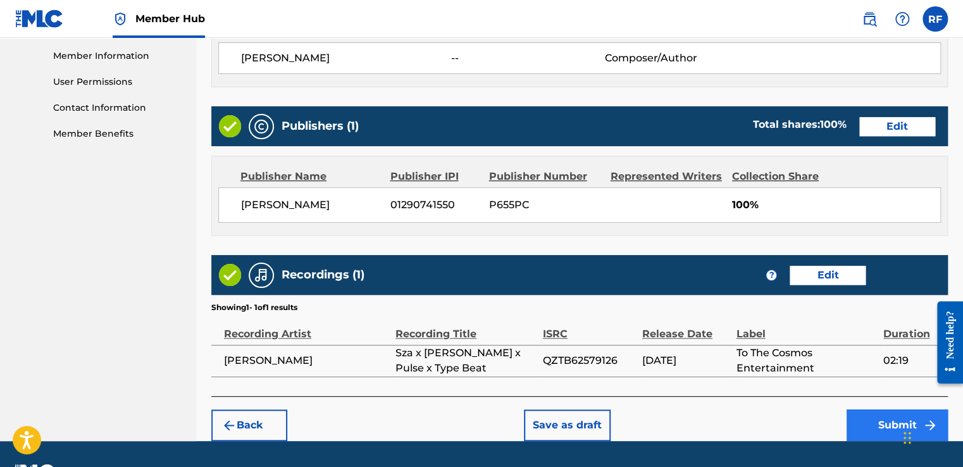
click at [866, 419] on button "Submit" at bounding box center [896, 425] width 101 height 32
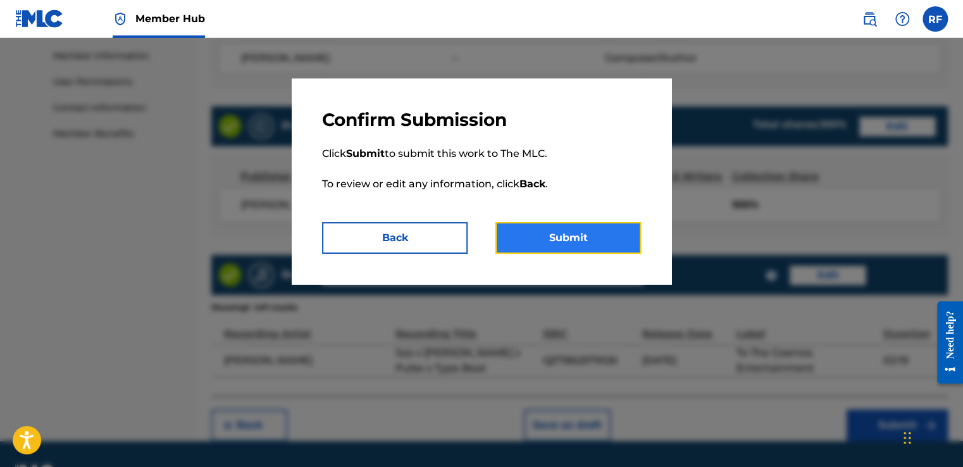
click at [620, 244] on button "Submit" at bounding box center [567, 238] width 145 height 32
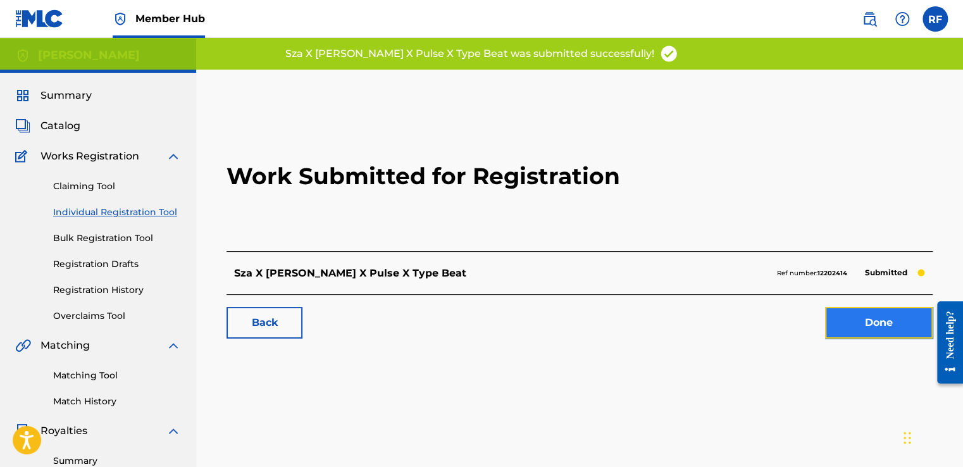
click at [835, 326] on link "Done" at bounding box center [879, 323] width 108 height 32
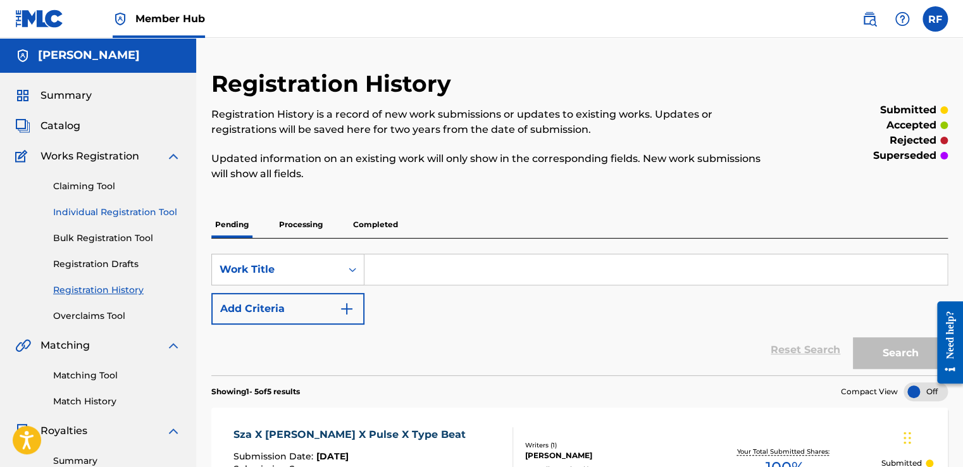
click at [153, 207] on link "Individual Registration Tool" at bounding box center [117, 212] width 128 height 13
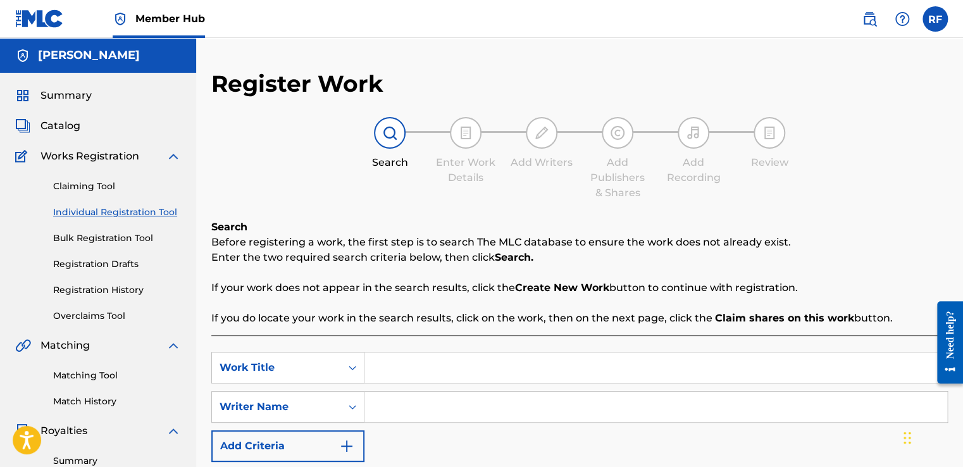
click at [419, 359] on input "Search Form" at bounding box center [655, 367] width 583 height 30
type input "i"
type input "Its a Filthie Game"
click at [447, 412] on input "Search Form" at bounding box center [655, 407] width 583 height 30
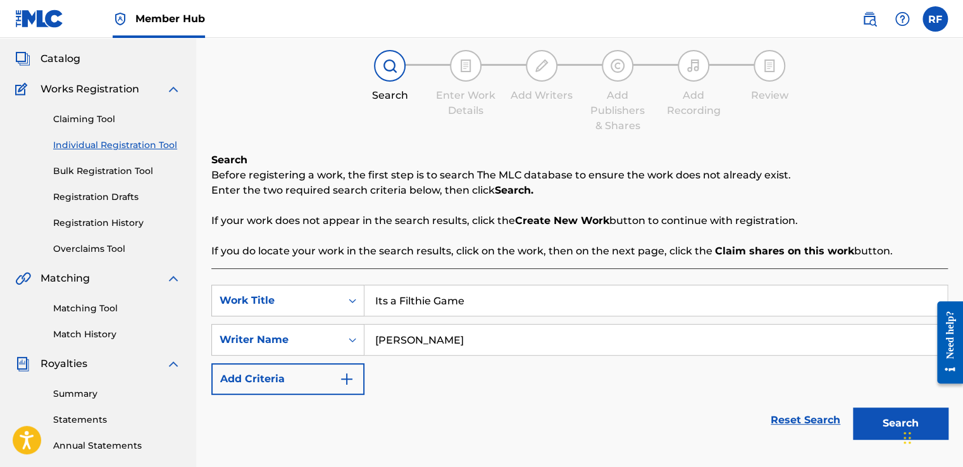
scroll to position [117, 0]
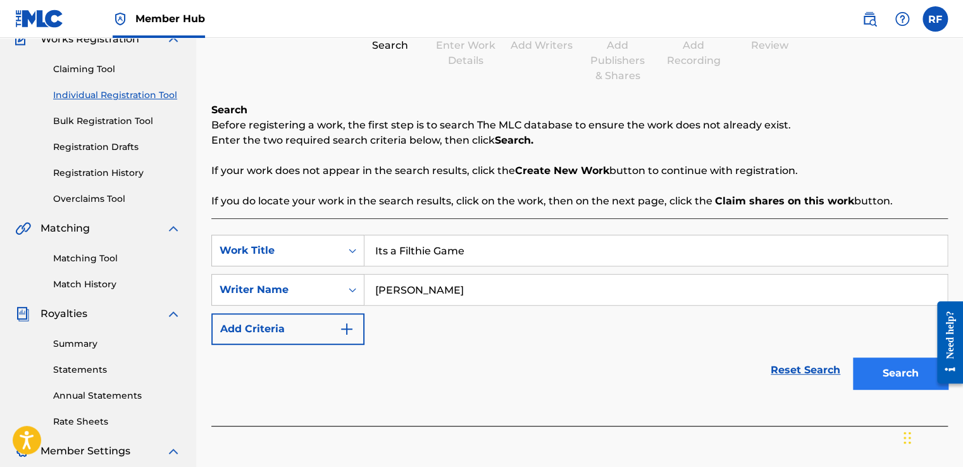
type input "[PERSON_NAME]"
click at [914, 376] on button "Search" at bounding box center [900, 373] width 95 height 32
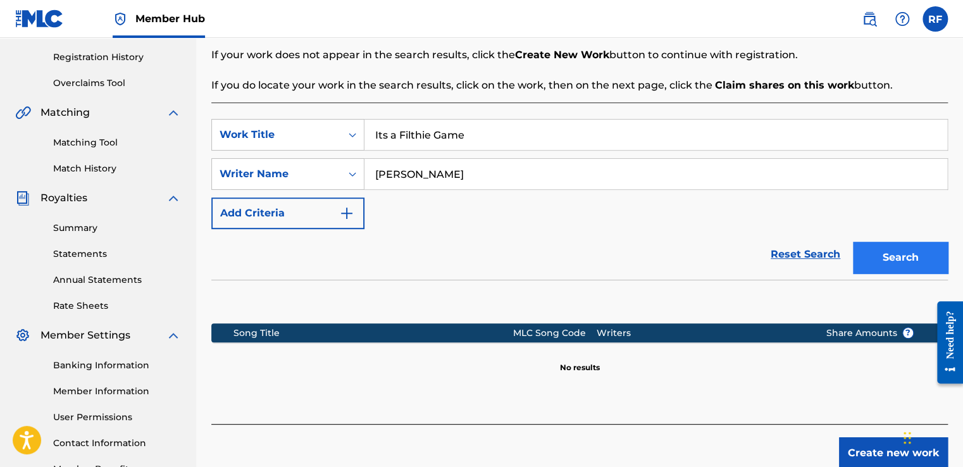
scroll to position [317, 0]
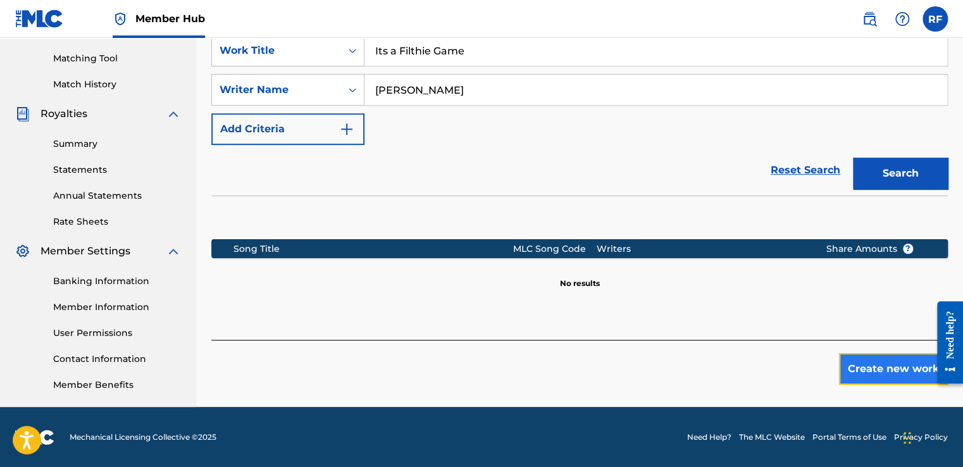
click at [860, 366] on button "Create new work" at bounding box center [893, 369] width 109 height 32
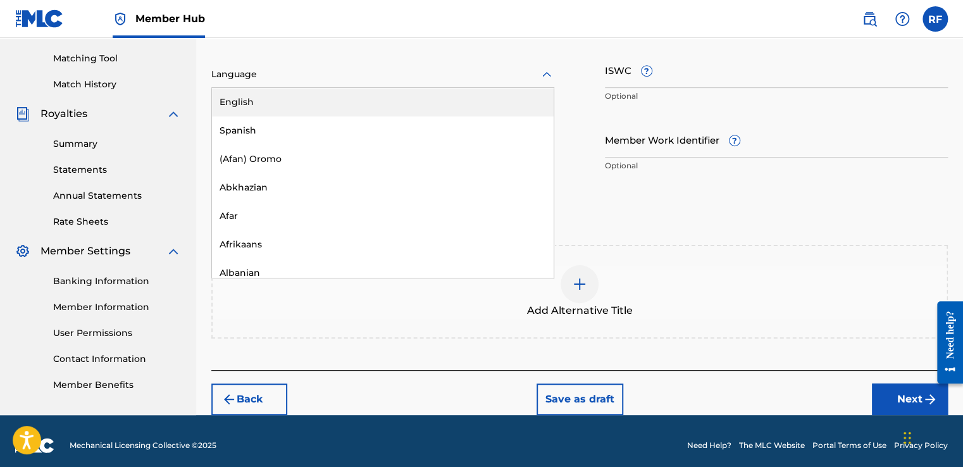
click at [544, 70] on icon at bounding box center [546, 74] width 15 height 15
click at [502, 106] on div "English" at bounding box center [383, 102] width 342 height 28
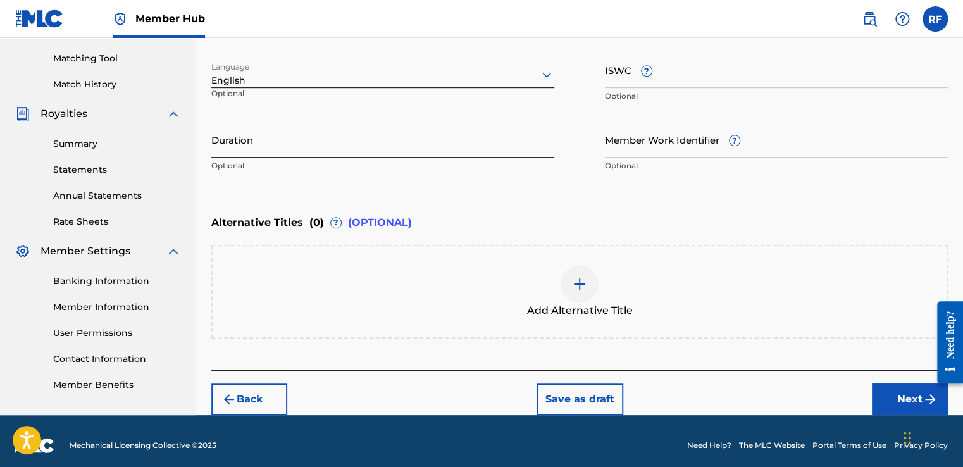
click at [443, 139] on input "Duration" at bounding box center [382, 139] width 343 height 36
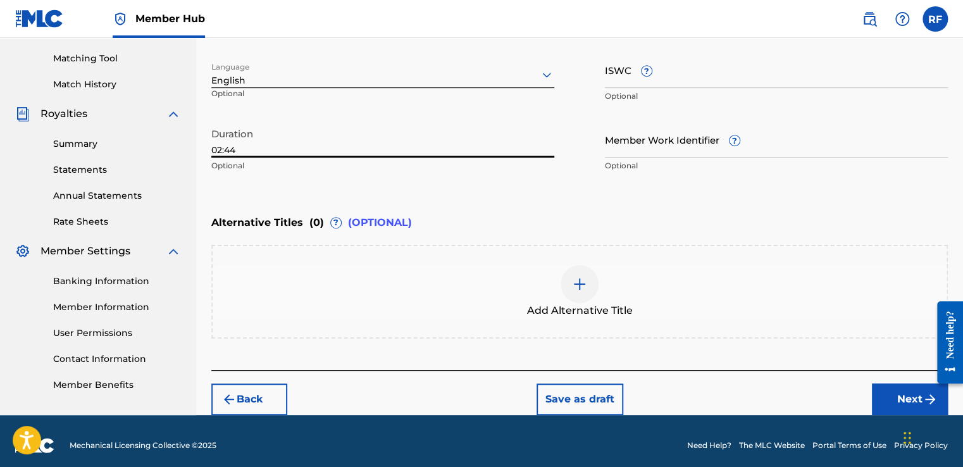
scroll to position [324, 0]
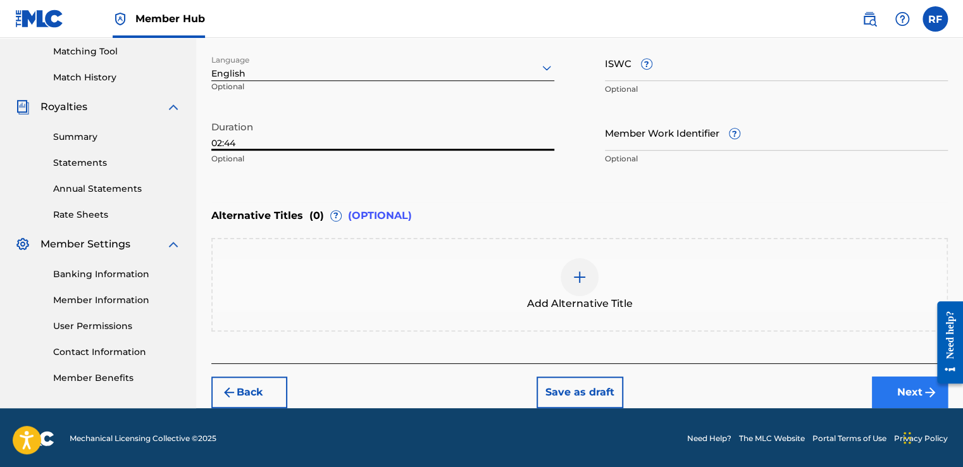
type input "02:44"
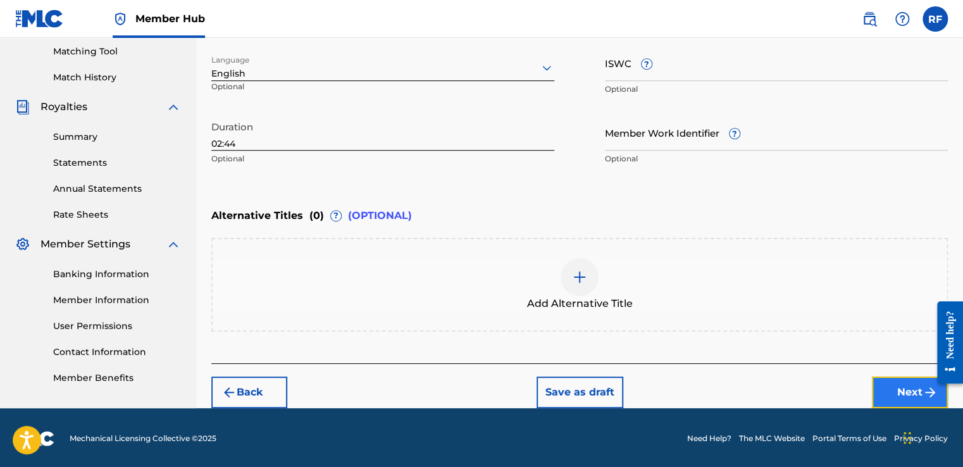
click at [895, 381] on button "Next" at bounding box center [910, 392] width 76 height 32
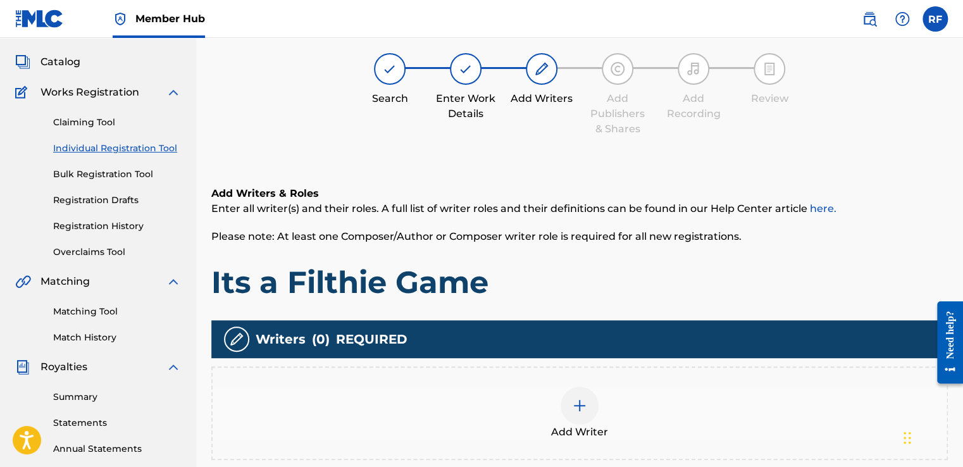
scroll to position [57, 0]
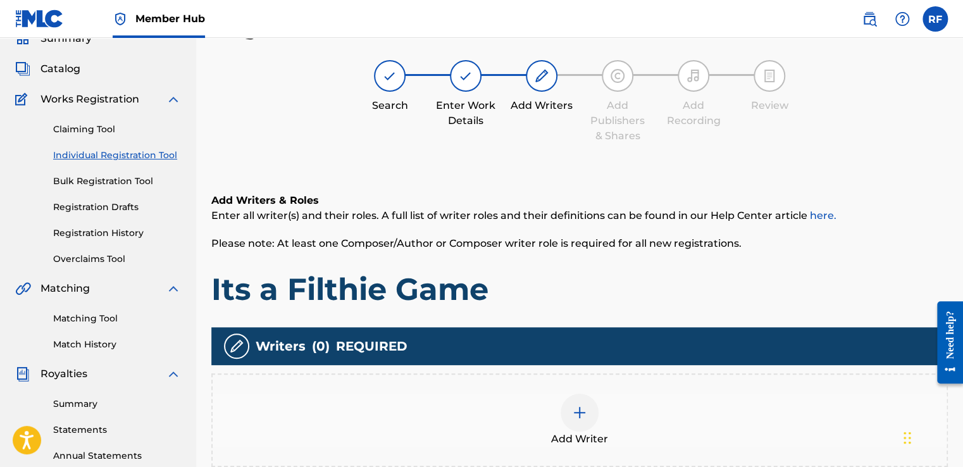
click at [583, 415] on img at bounding box center [579, 412] width 15 height 15
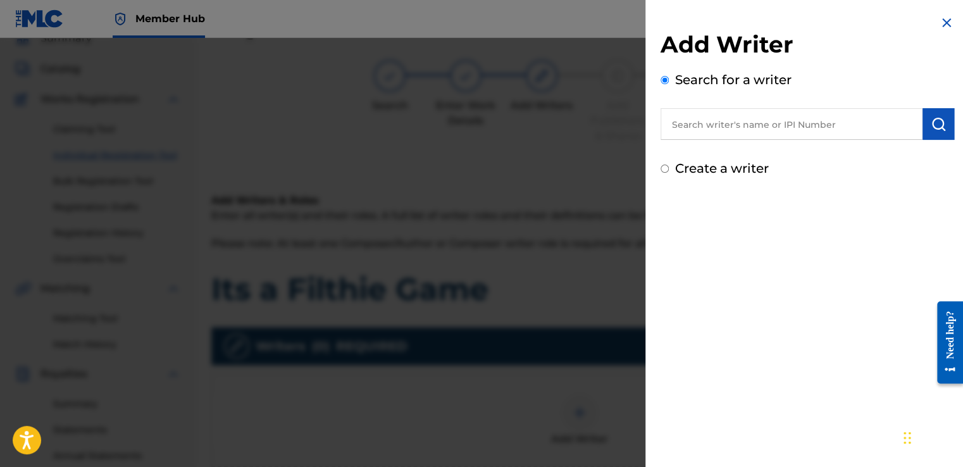
click at [739, 124] on input "text" at bounding box center [791, 124] width 262 height 32
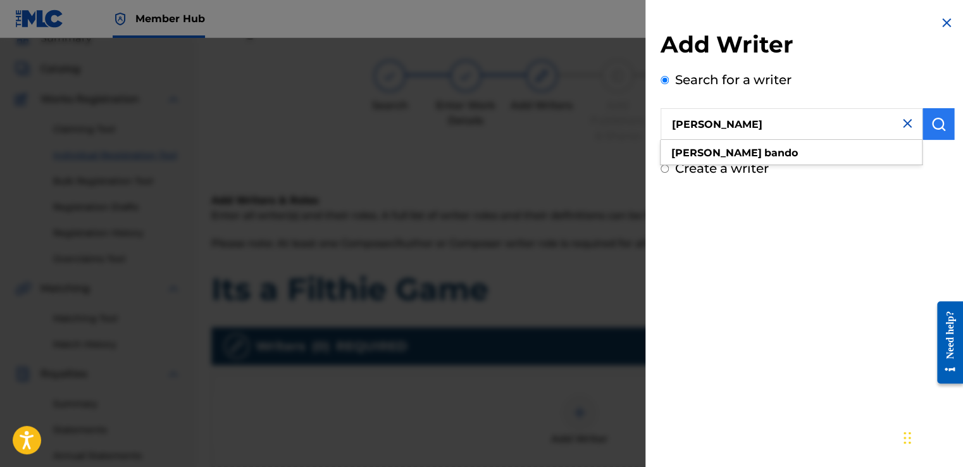
type input "[PERSON_NAME]"
click at [932, 125] on img "submit" at bounding box center [937, 123] width 15 height 15
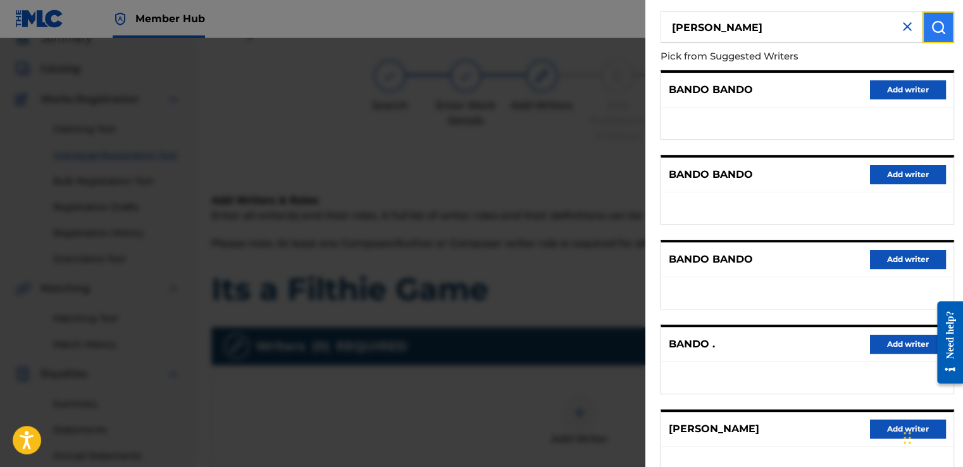
scroll to position [98, 0]
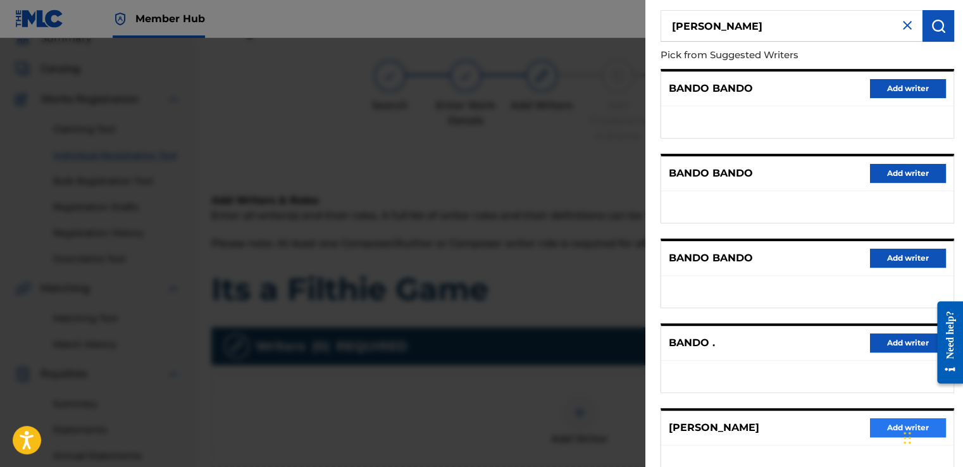
click at [887, 431] on button "Add writer" at bounding box center [908, 427] width 76 height 19
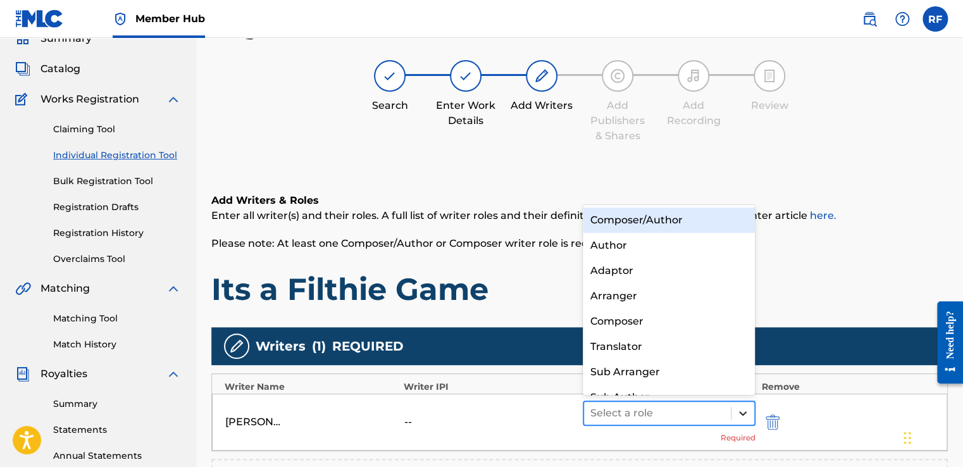
click at [737, 419] on div at bounding box center [742, 413] width 23 height 23
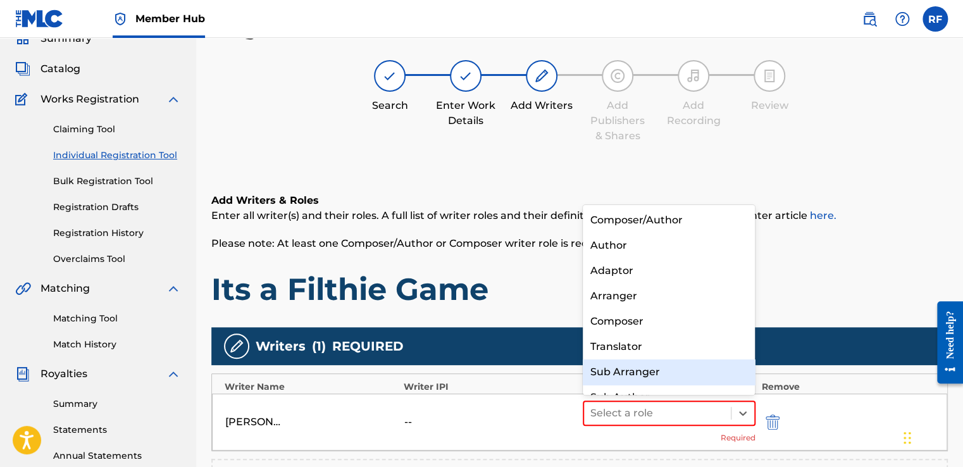
scroll to position [18, 0]
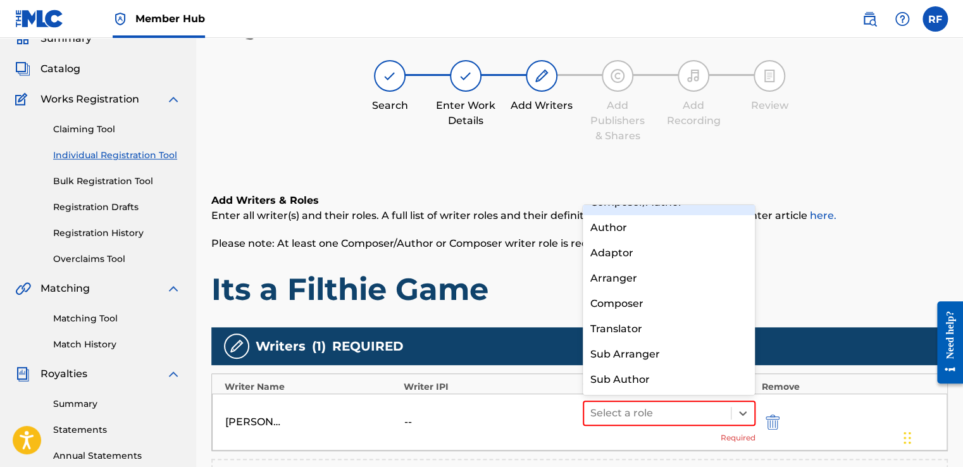
click at [698, 208] on div "Composer/Author" at bounding box center [669, 202] width 173 height 25
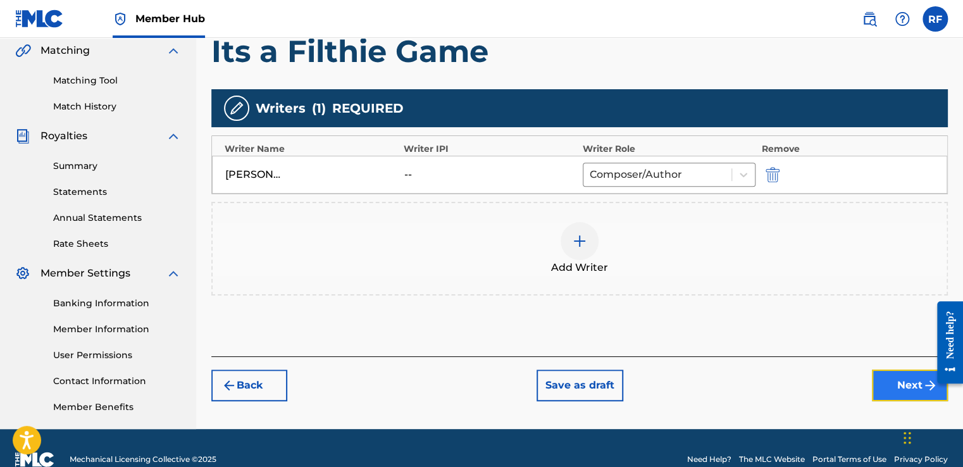
click at [885, 393] on button "Next" at bounding box center [910, 385] width 76 height 32
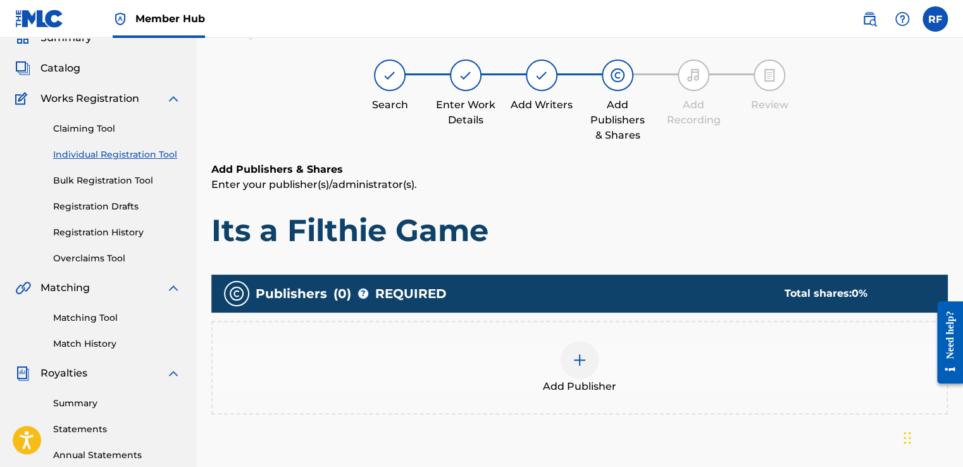
scroll to position [57, 0]
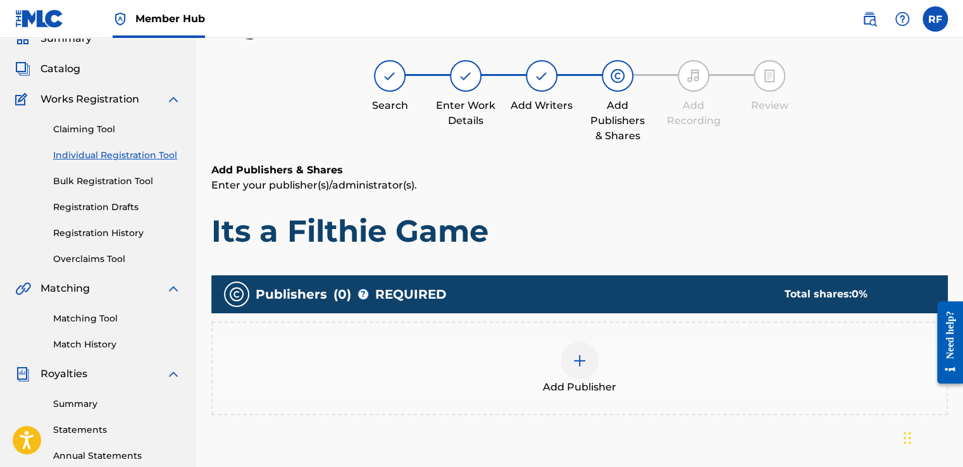
click at [577, 355] on img at bounding box center [579, 360] width 15 height 15
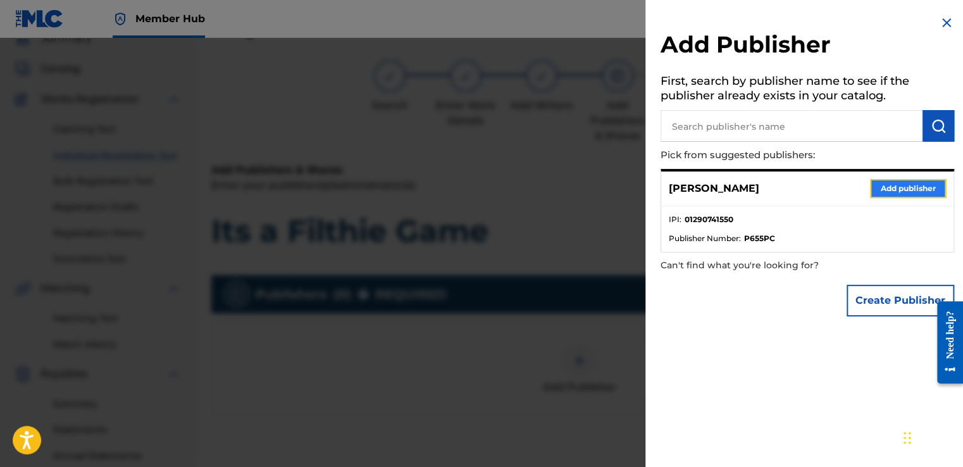
click at [908, 187] on button "Add publisher" at bounding box center [908, 188] width 76 height 19
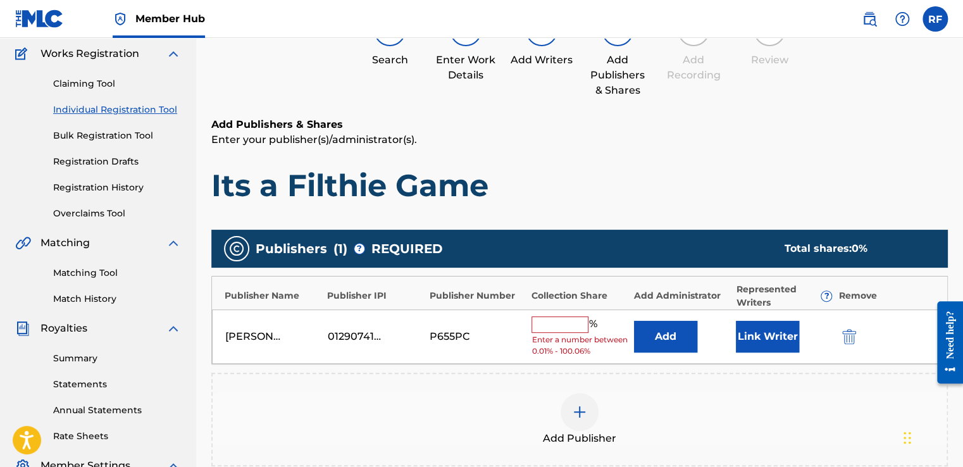
scroll to position [104, 0]
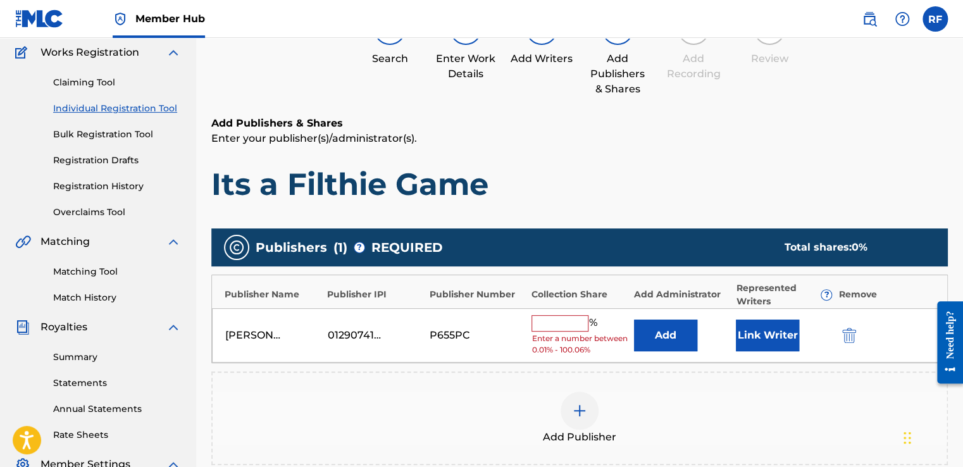
click at [548, 324] on input "text" at bounding box center [559, 323] width 57 height 16
click at [574, 320] on input "text" at bounding box center [559, 323] width 57 height 16
type input "100"
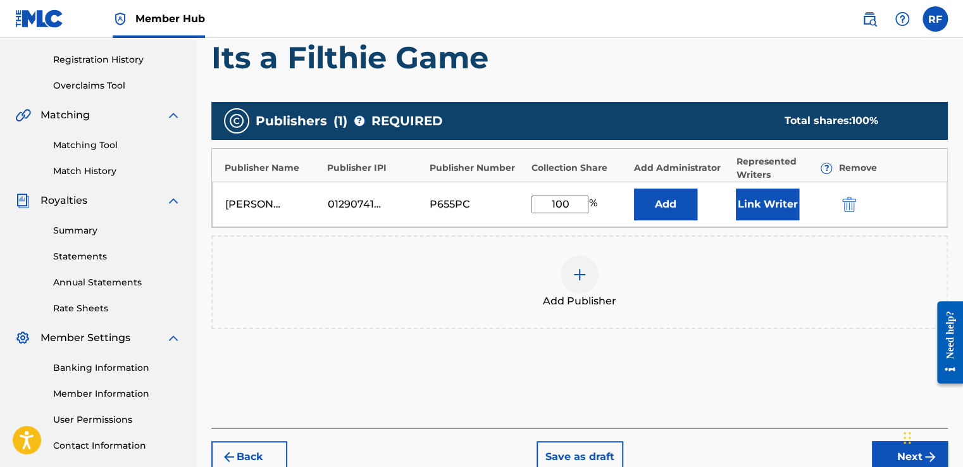
scroll to position [238, 0]
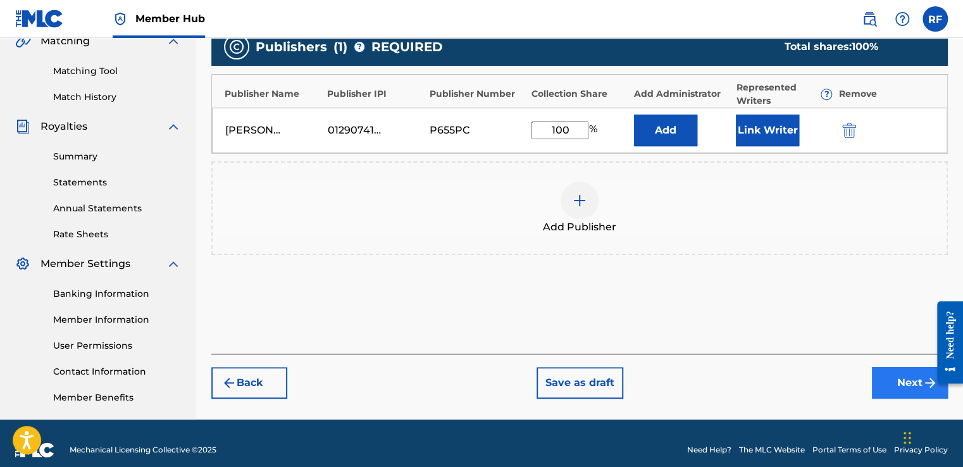
click at [896, 391] on button "Next" at bounding box center [910, 383] width 76 height 32
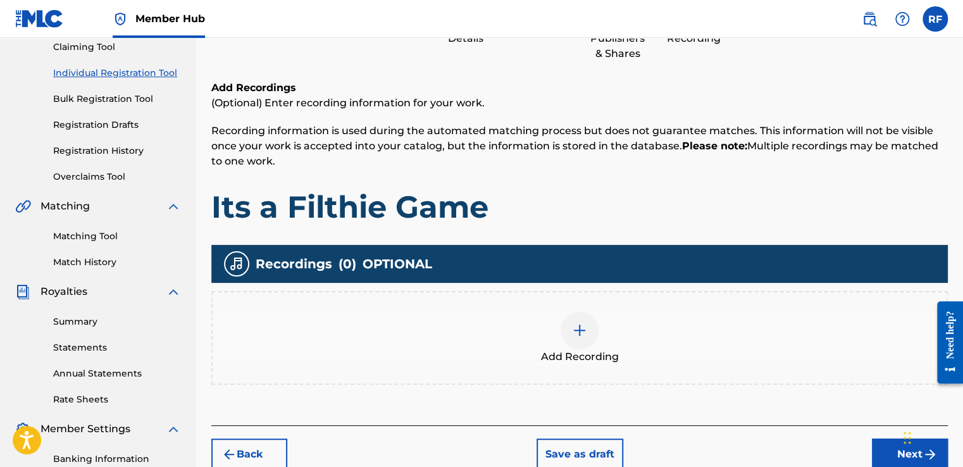
scroll to position [144, 0]
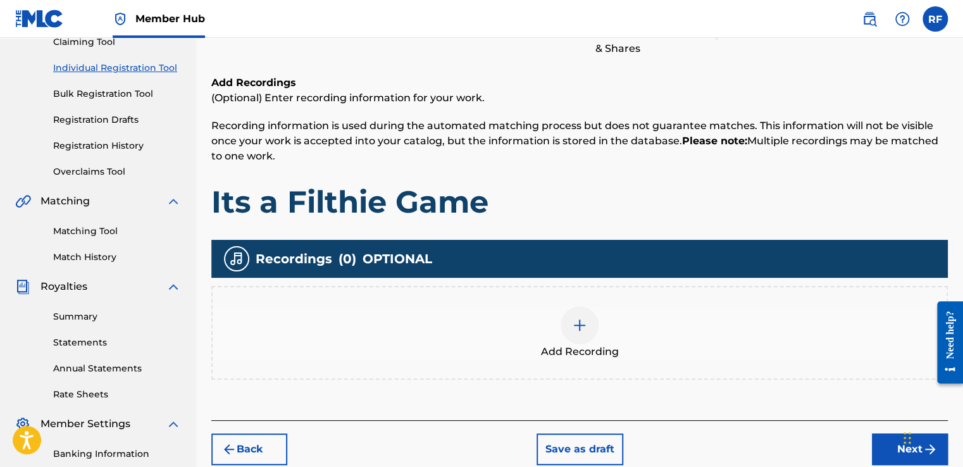
click at [588, 336] on div at bounding box center [579, 325] width 38 height 38
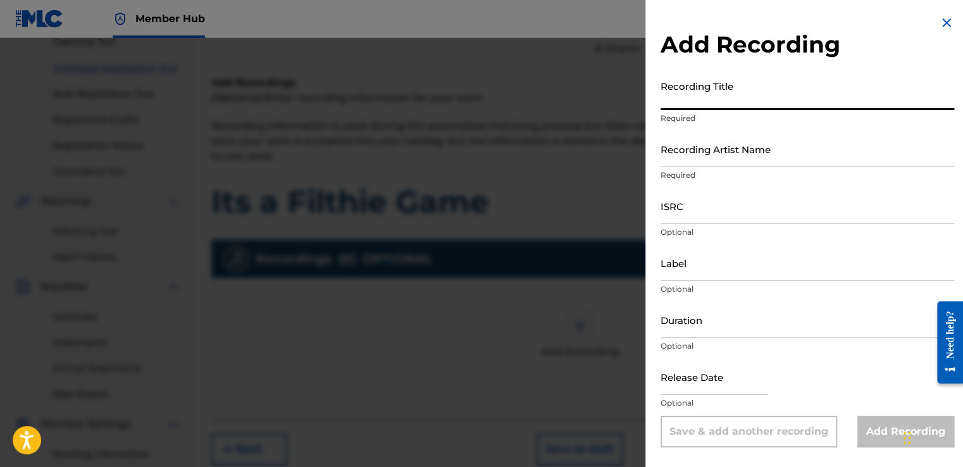
click at [739, 106] on input "Recording Title" at bounding box center [806, 92] width 293 height 36
type input "Its a Filthie Game"
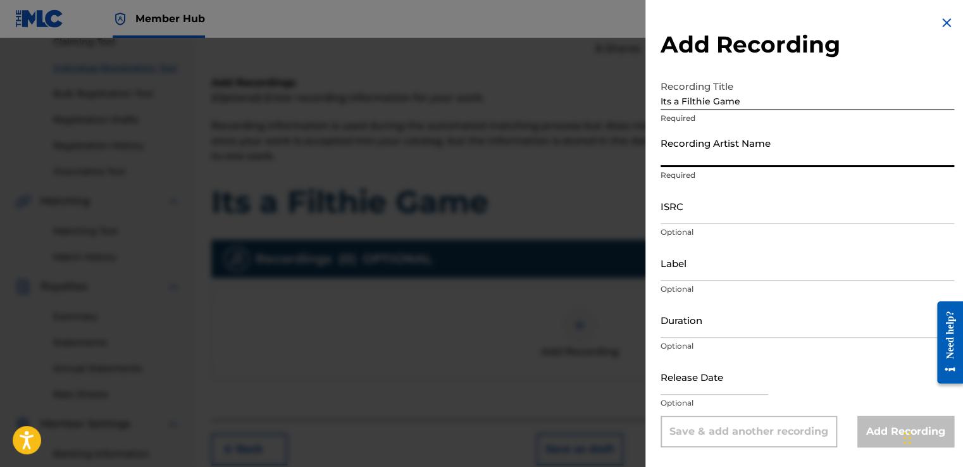
click at [719, 156] on input "Recording Artist Name" at bounding box center [806, 149] width 293 height 36
type input "[PERSON_NAME]"
type input "To The Cosmos Entertainment"
type input "02:19"
type input "[DATE]"
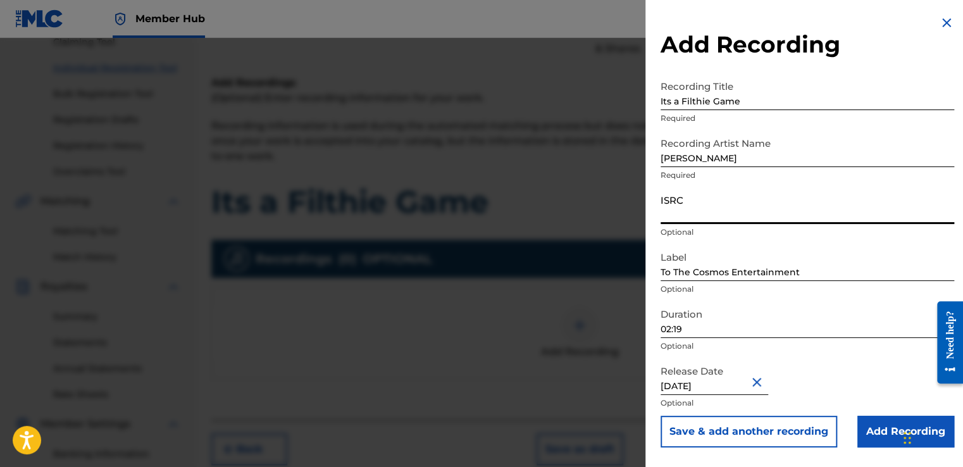
click at [703, 214] on input "ISRC" at bounding box center [806, 206] width 293 height 36
type input "QZTB82516794"
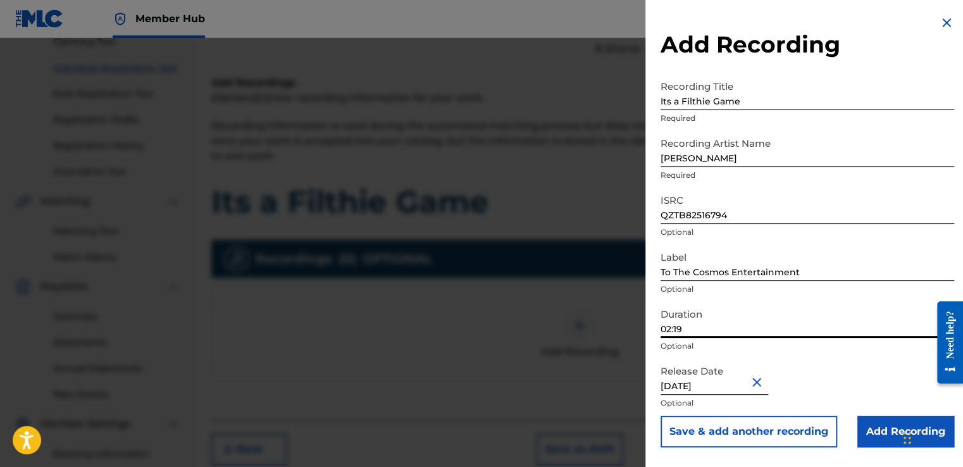
click at [696, 325] on input "02:19" at bounding box center [806, 320] width 293 height 36
type input "02:44"
select select "5"
select select "2025"
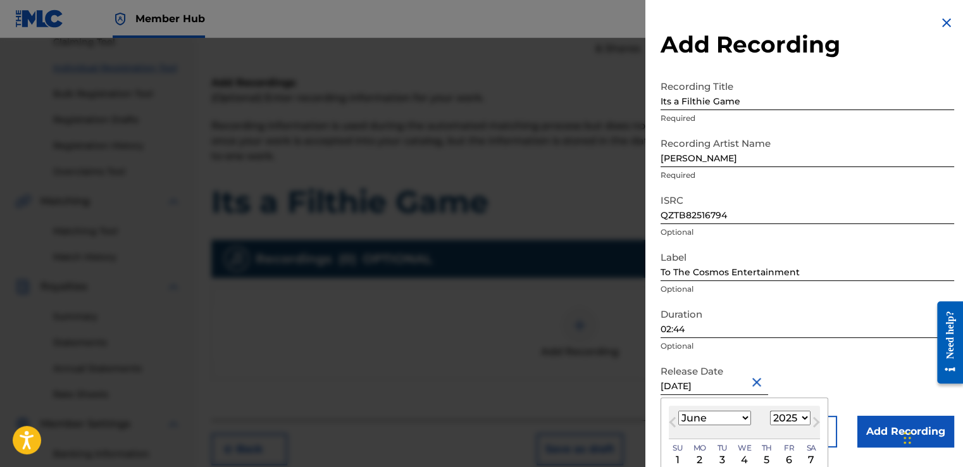
type input "[DATE]"
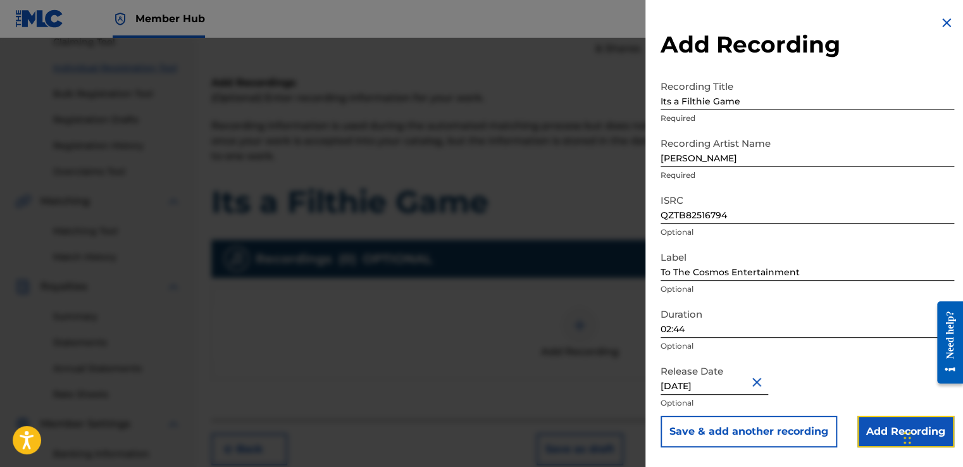
click at [893, 425] on input "Add Recording" at bounding box center [905, 432] width 97 height 32
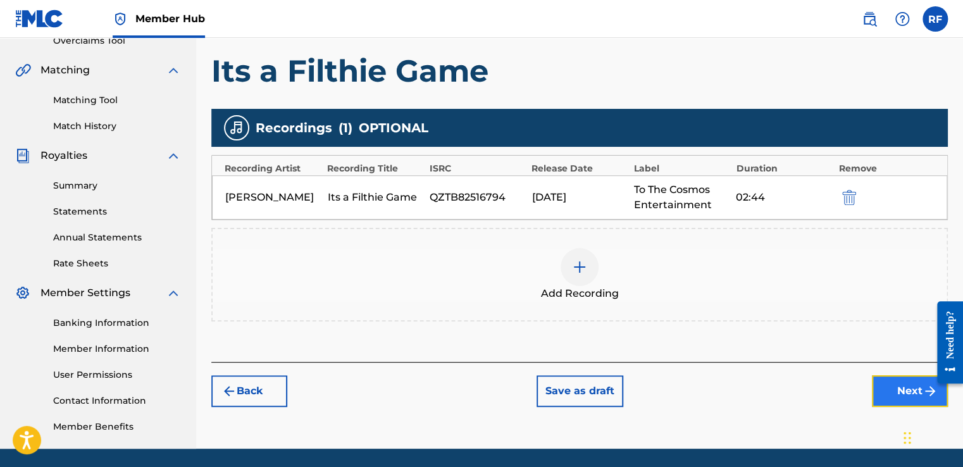
click at [885, 395] on button "Next" at bounding box center [910, 391] width 76 height 32
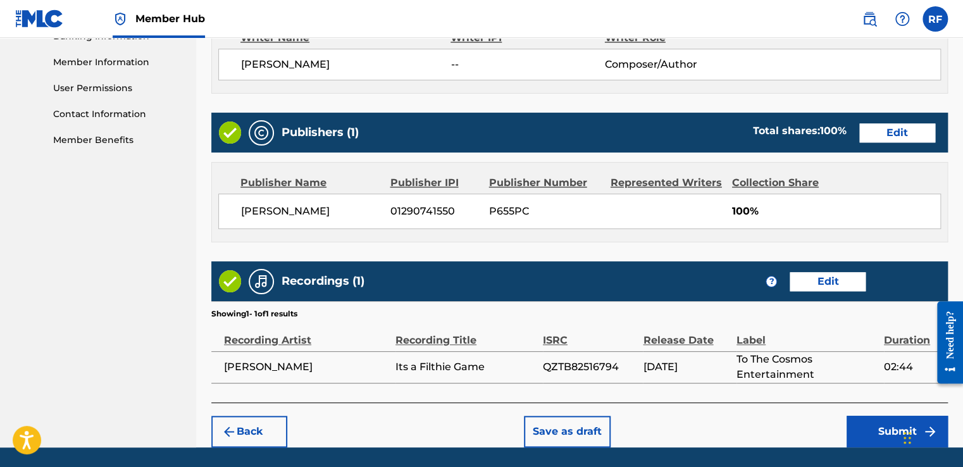
scroll to position [564, 0]
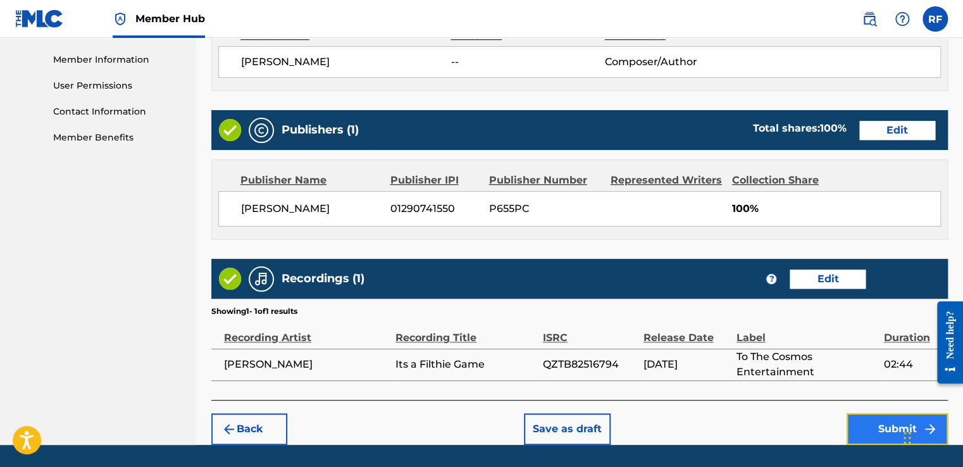
click at [874, 433] on button "Submit" at bounding box center [896, 429] width 101 height 32
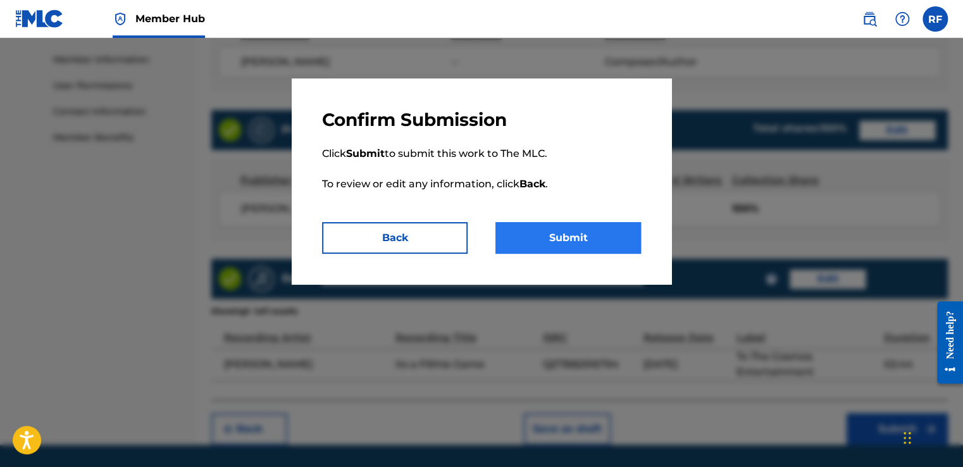
click at [595, 237] on button "Submit" at bounding box center [567, 238] width 145 height 32
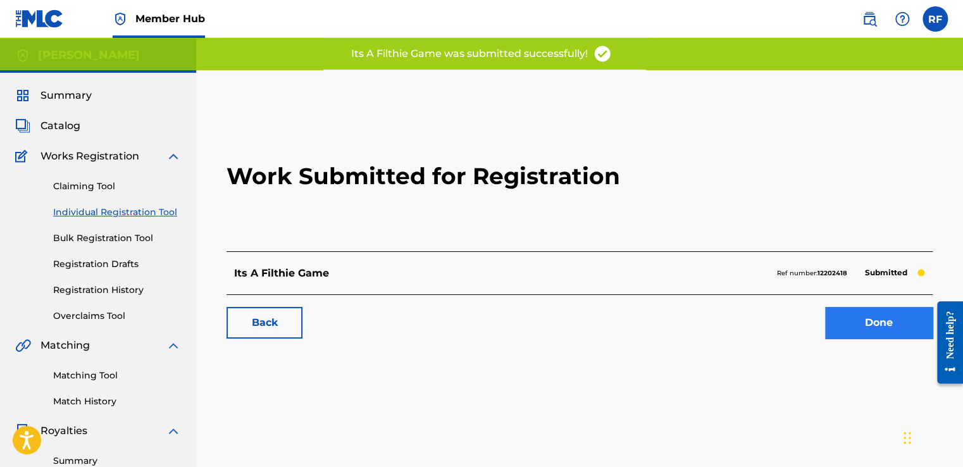
click at [875, 335] on link "Done" at bounding box center [879, 323] width 108 height 32
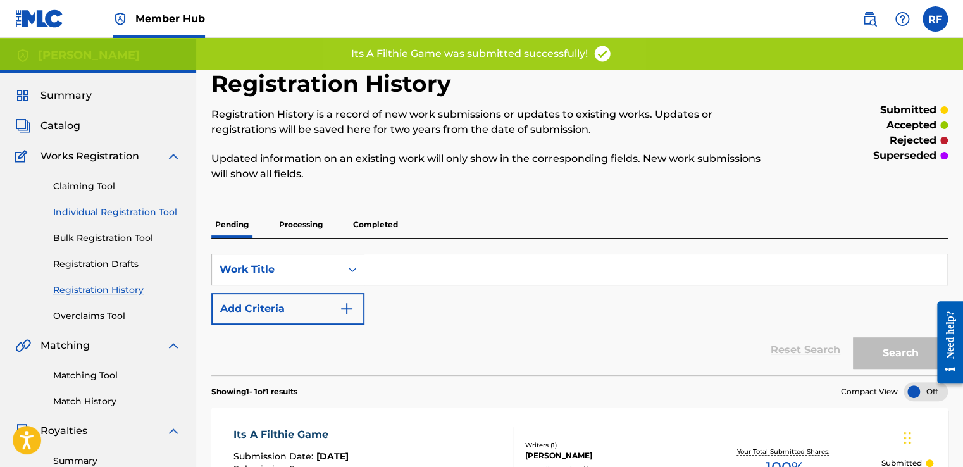
click at [155, 209] on link "Individual Registration Tool" at bounding box center [117, 212] width 128 height 13
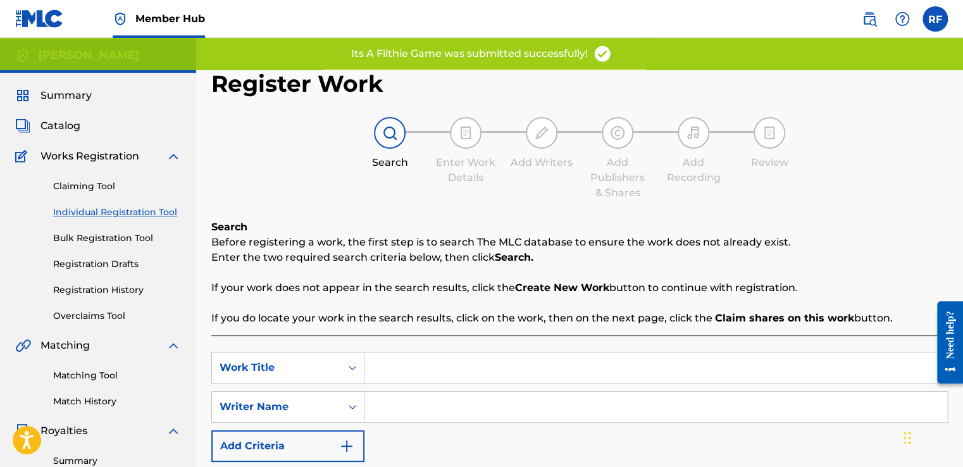
click at [426, 370] on input "Search Form" at bounding box center [655, 367] width 583 height 30
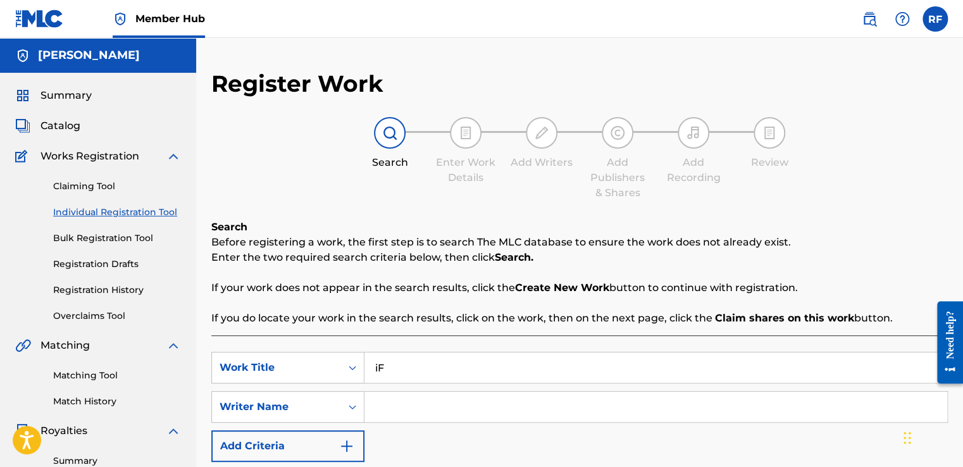
type input "i"
type input "If you dont know [PERSON_NAME]"
click at [748, 414] on input "Search Form" at bounding box center [655, 407] width 583 height 30
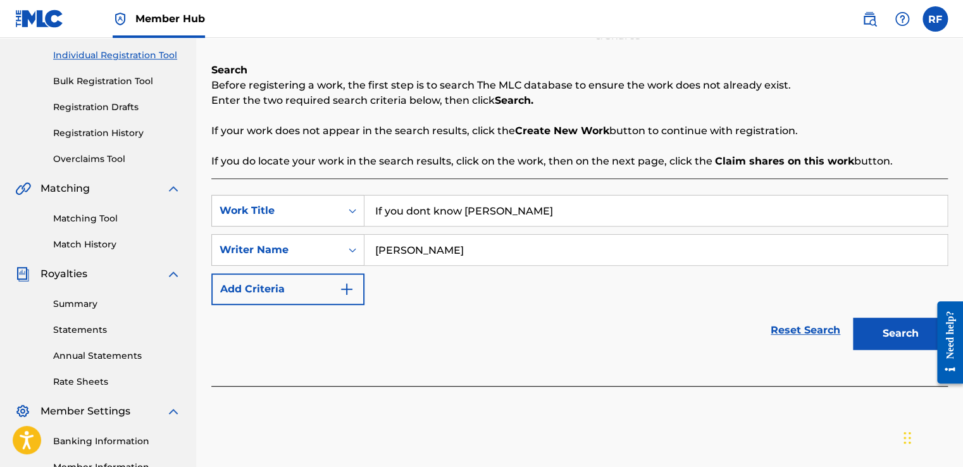
scroll to position [164, 0]
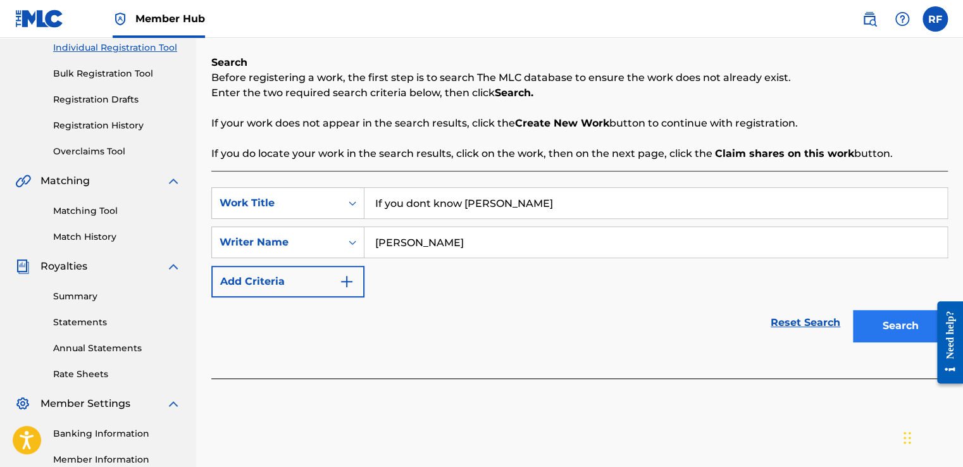
type input "[PERSON_NAME]"
click at [873, 327] on button "Search" at bounding box center [900, 326] width 95 height 32
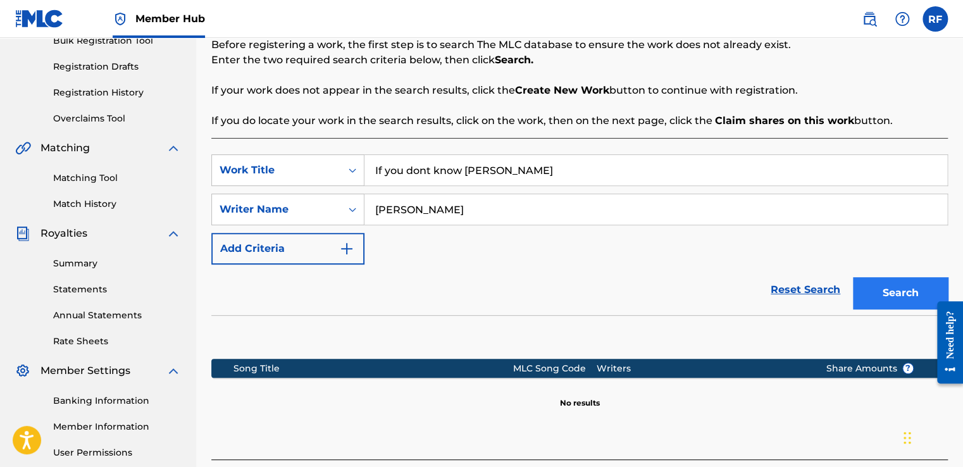
scroll to position [257, 0]
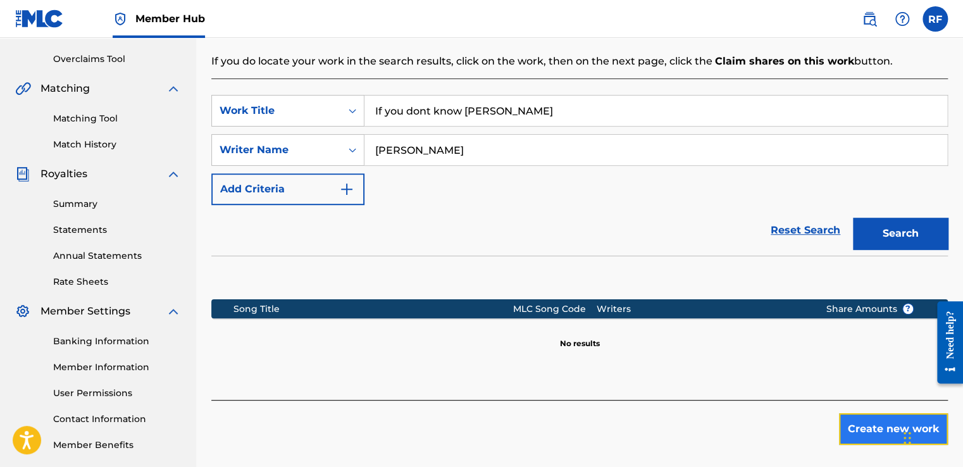
click at [863, 420] on button "Create new work" at bounding box center [893, 429] width 109 height 32
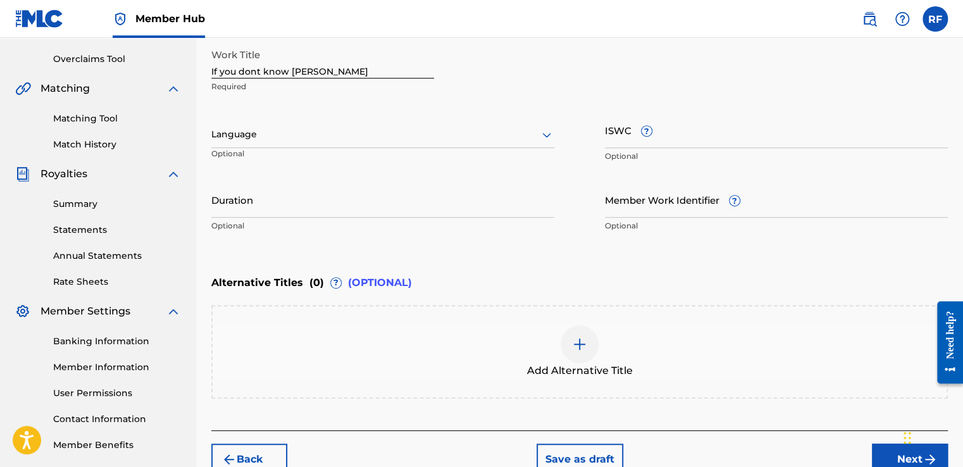
click at [388, 167] on div "Language Optional" at bounding box center [382, 140] width 343 height 57
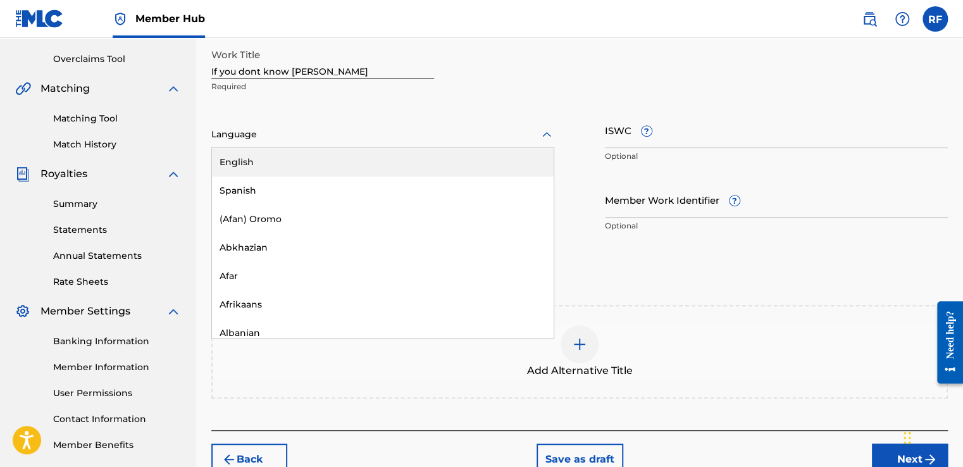
click at [378, 195] on div "Spanish" at bounding box center [383, 190] width 342 height 28
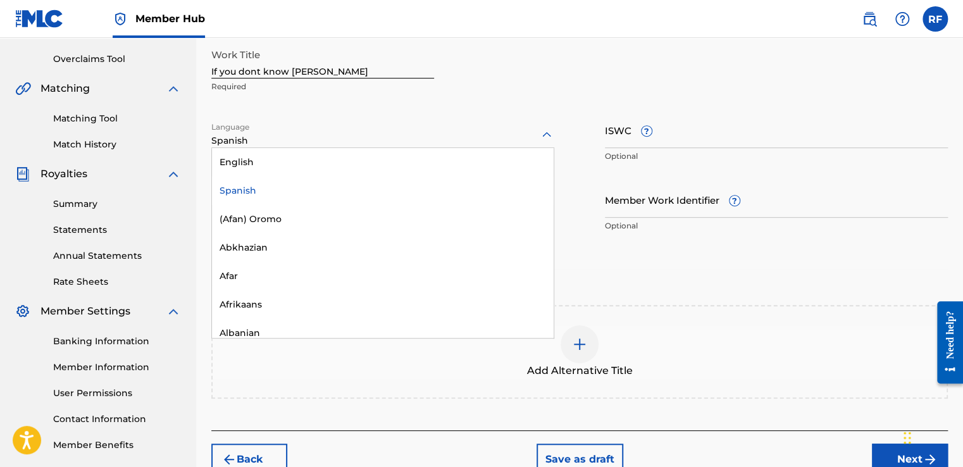
click at [381, 177] on div "Spanish" at bounding box center [383, 190] width 342 height 28
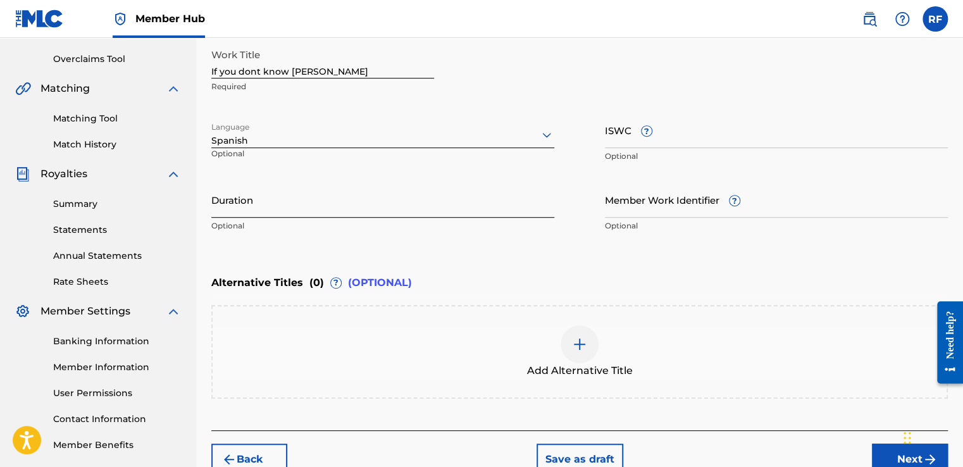
click at [376, 207] on input "Duration" at bounding box center [382, 200] width 343 height 36
type input "02:44"
click at [882, 452] on button "Next" at bounding box center [910, 459] width 76 height 32
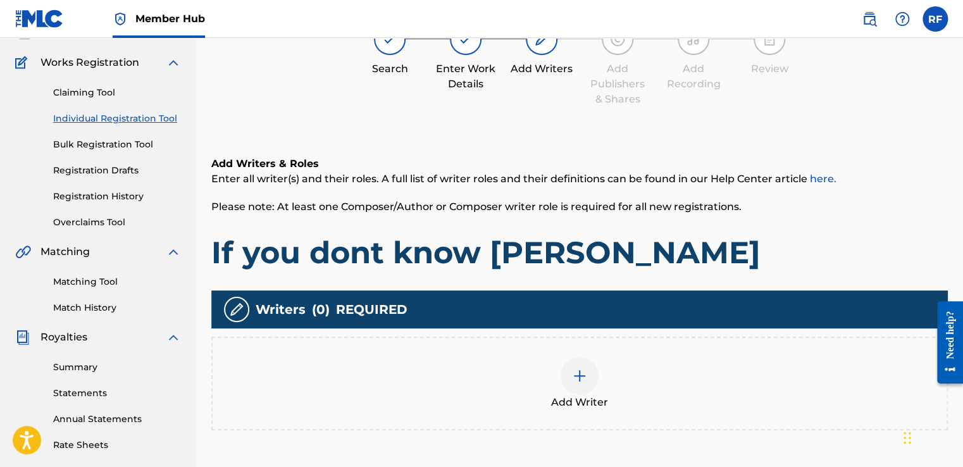
scroll to position [57, 0]
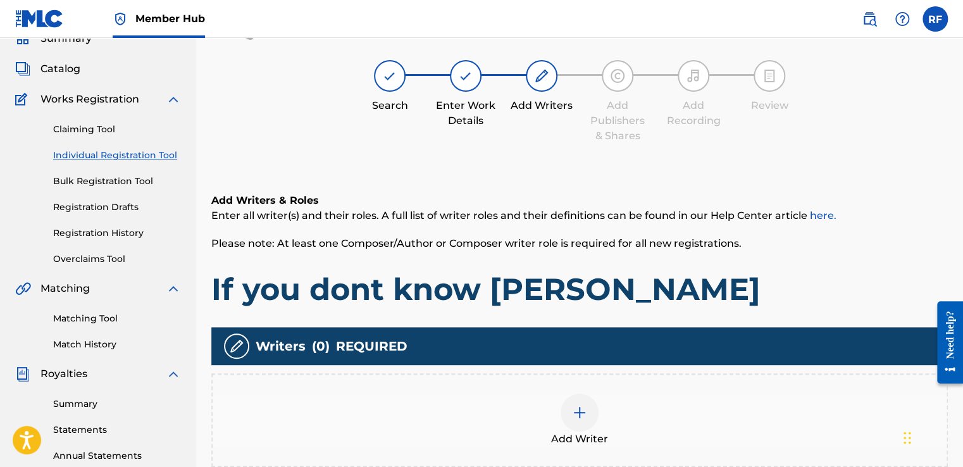
click at [589, 409] on div at bounding box center [579, 412] width 38 height 38
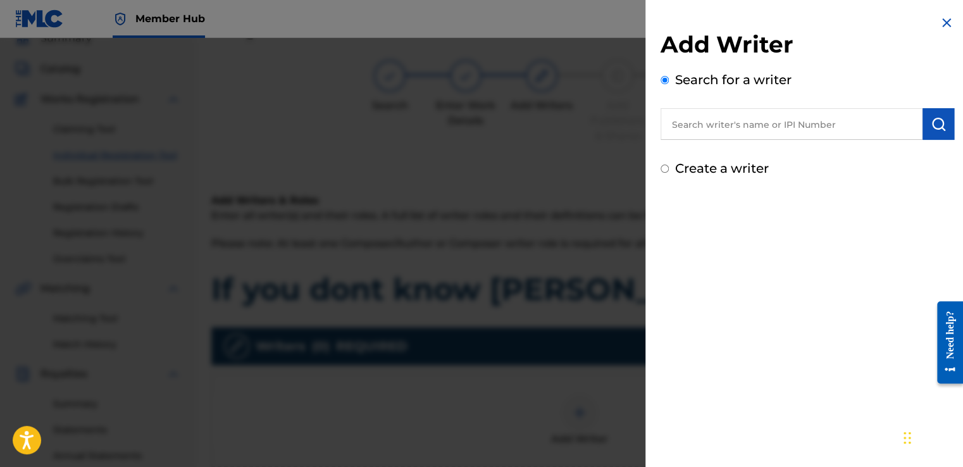
click at [707, 118] on input "text" at bounding box center [791, 124] width 262 height 32
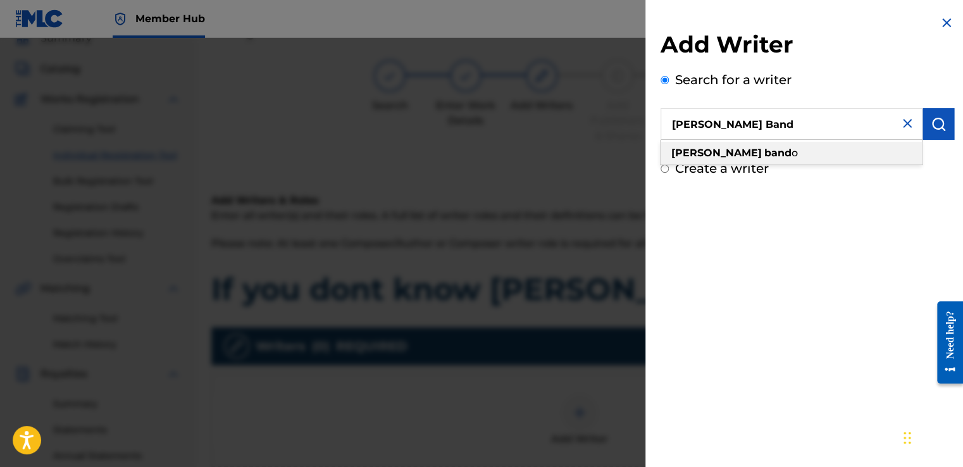
click at [820, 148] on div "[PERSON_NAME] band o" at bounding box center [790, 153] width 261 height 23
type input "[PERSON_NAME]"
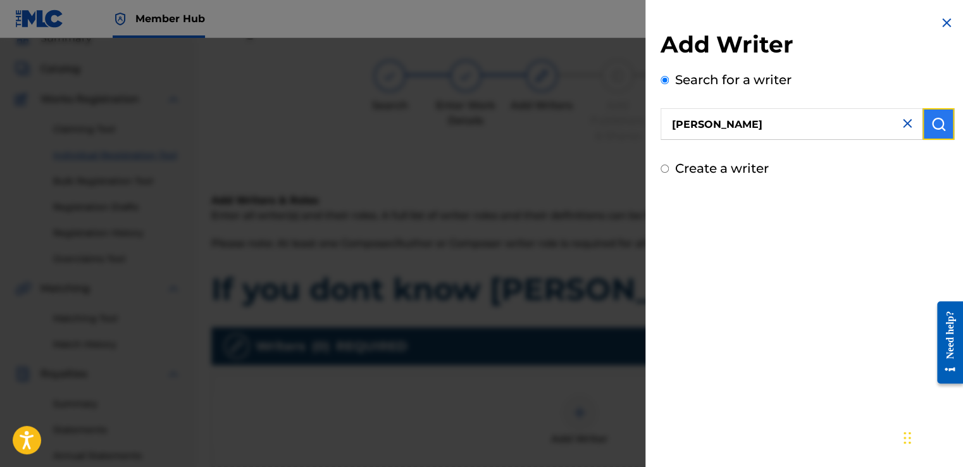
click at [928, 113] on button "submit" at bounding box center [938, 124] width 32 height 32
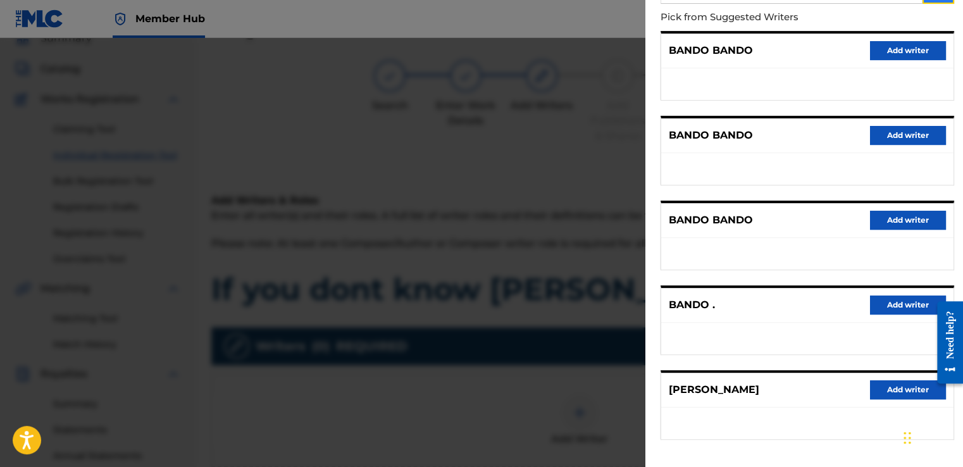
scroll to position [187, 0]
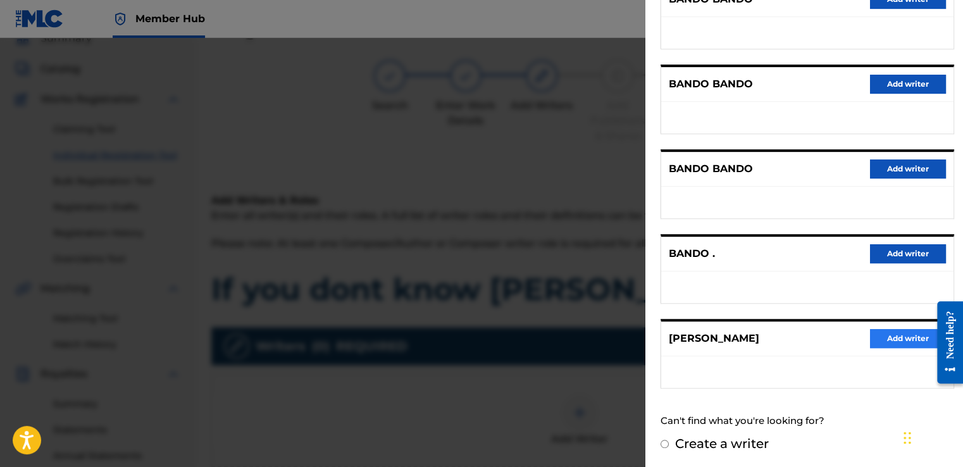
click at [885, 342] on button "Add writer" at bounding box center [908, 338] width 76 height 19
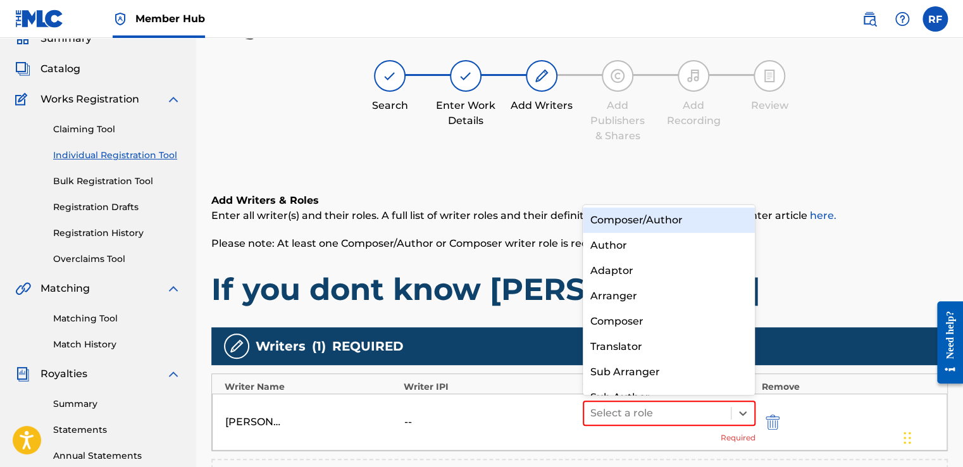
click at [707, 228] on div "Composer/Author" at bounding box center [669, 219] width 173 height 25
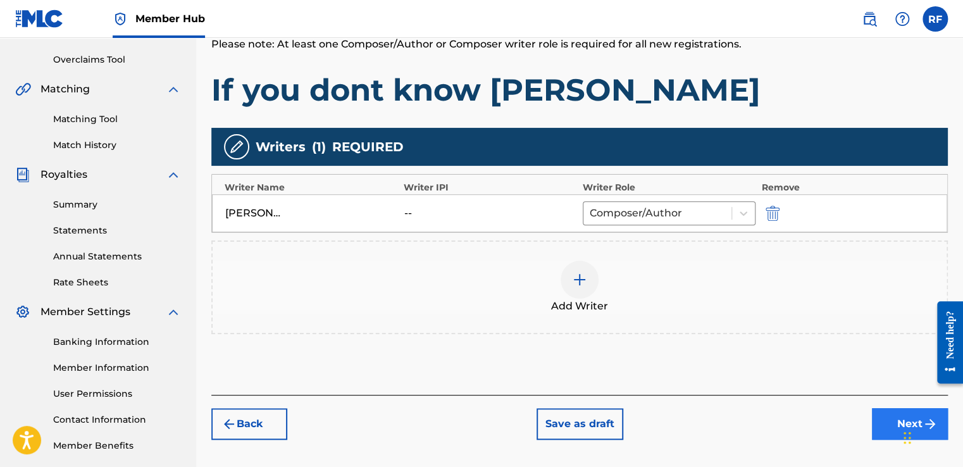
click at [885, 420] on button "Next" at bounding box center [910, 424] width 76 height 32
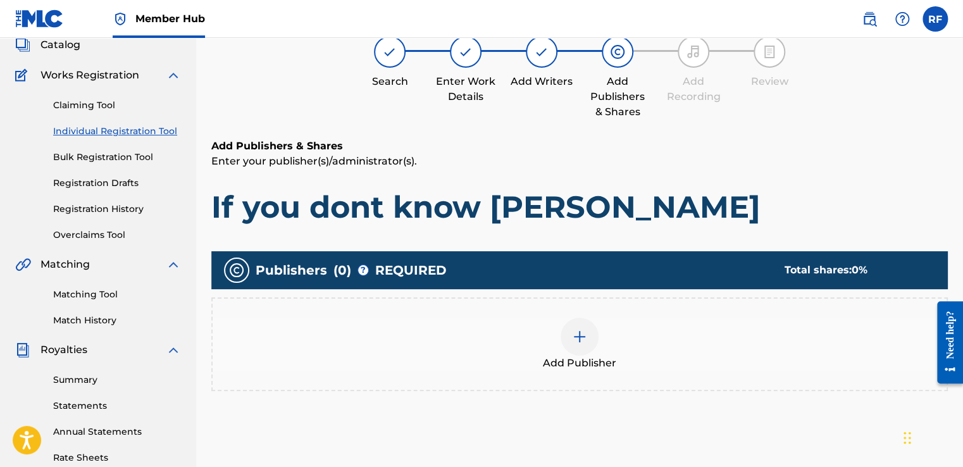
scroll to position [57, 0]
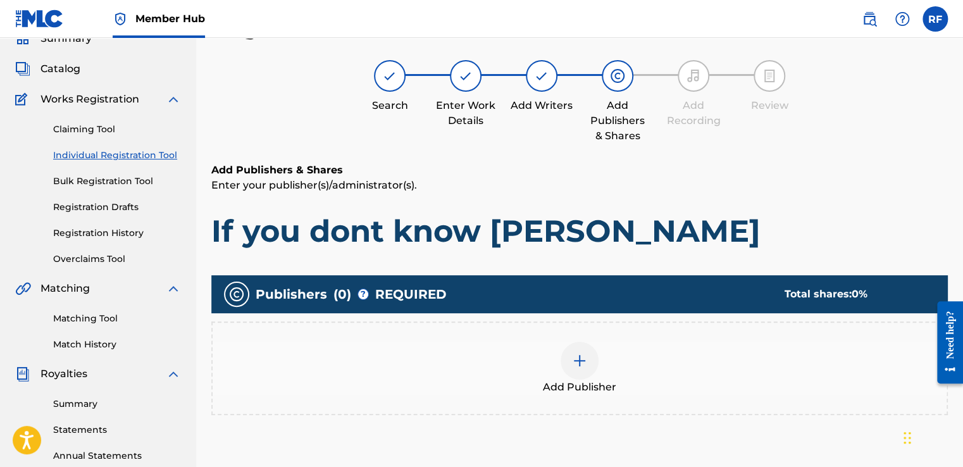
click at [572, 371] on div at bounding box center [579, 361] width 38 height 38
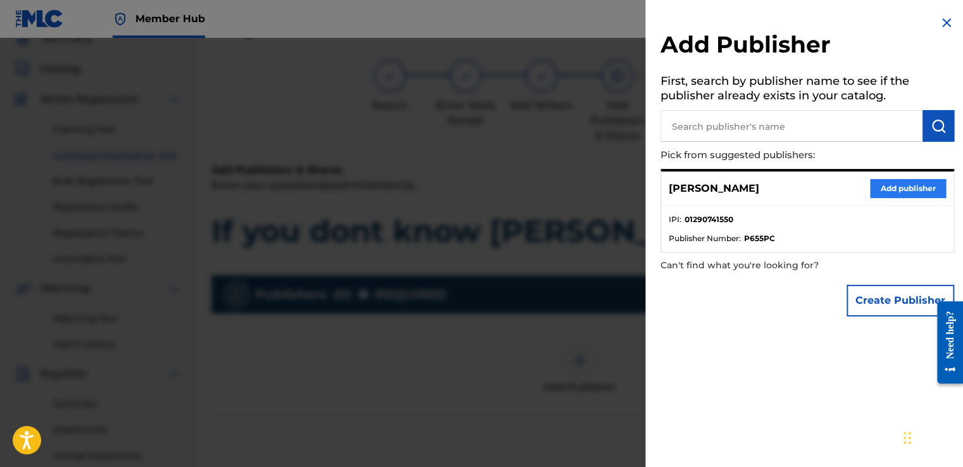
click at [907, 194] on button "Add publisher" at bounding box center [908, 188] width 76 height 19
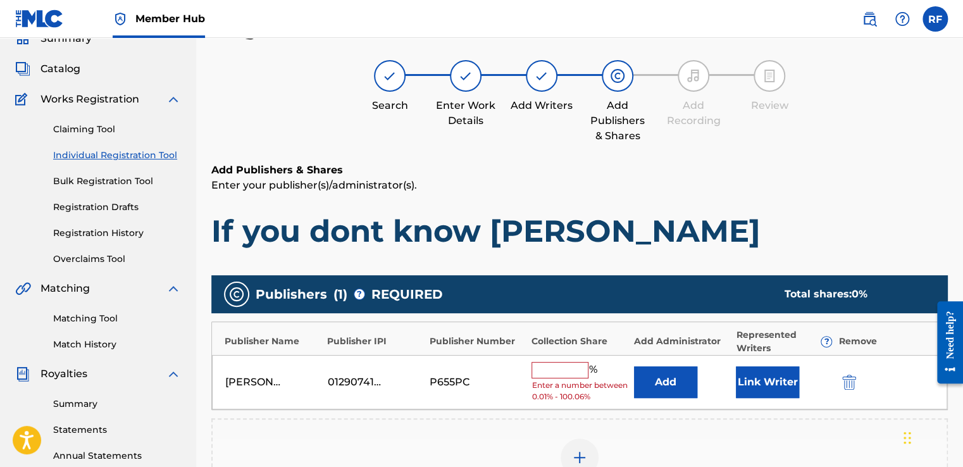
click at [552, 370] on input "text" at bounding box center [559, 370] width 57 height 16
type input "100"
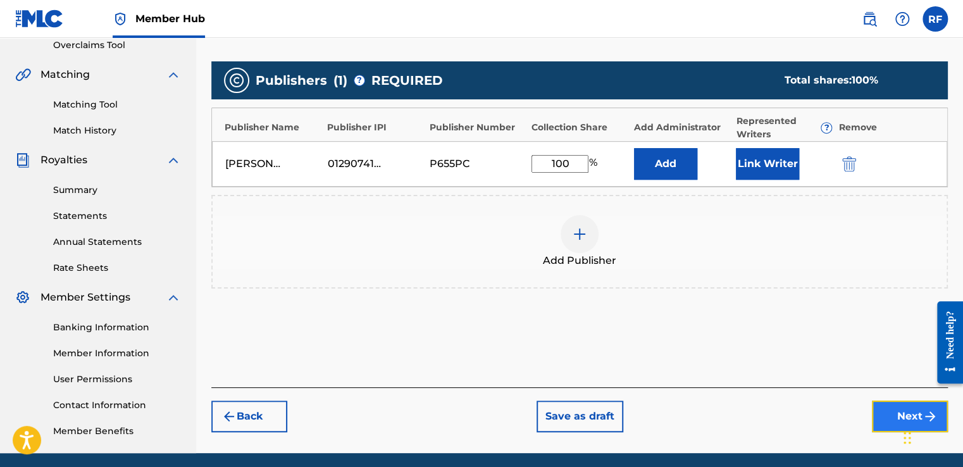
click at [882, 424] on button "Next" at bounding box center [910, 416] width 76 height 32
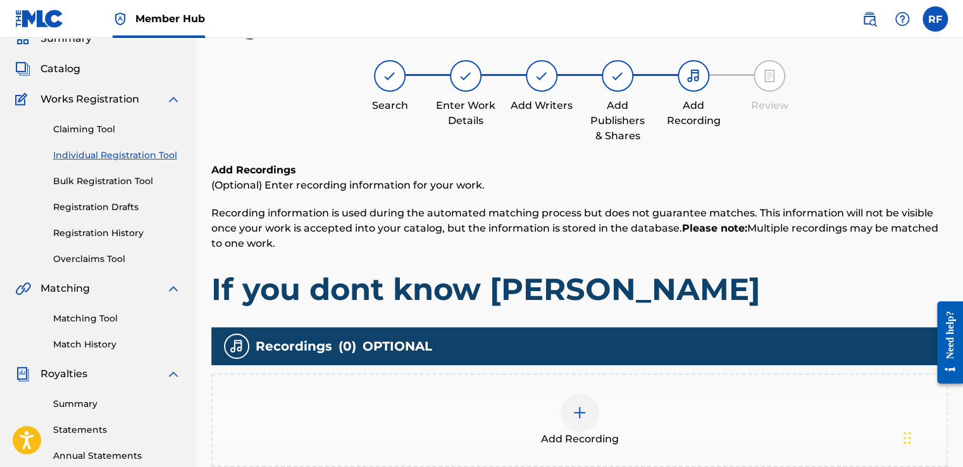
click at [584, 421] on div at bounding box center [579, 412] width 38 height 38
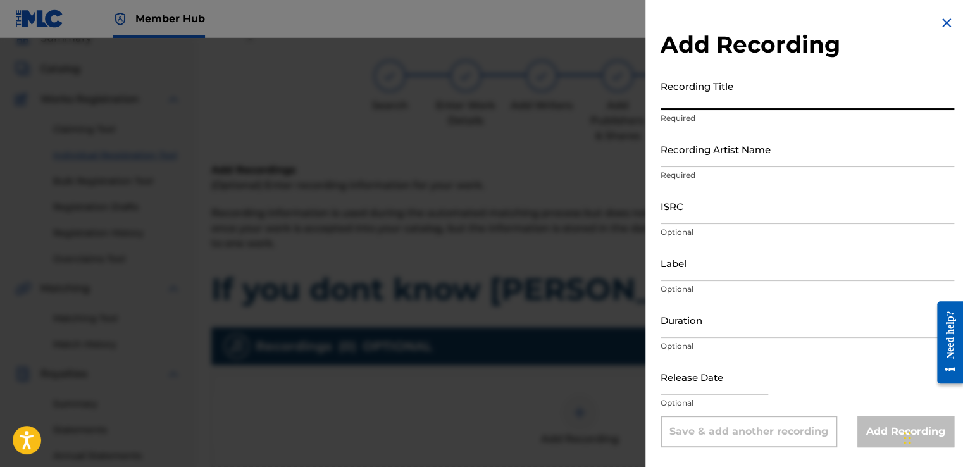
click at [863, 98] on input "Recording Title" at bounding box center [806, 92] width 293 height 36
type input "If you dont know [PERSON_NAME]"
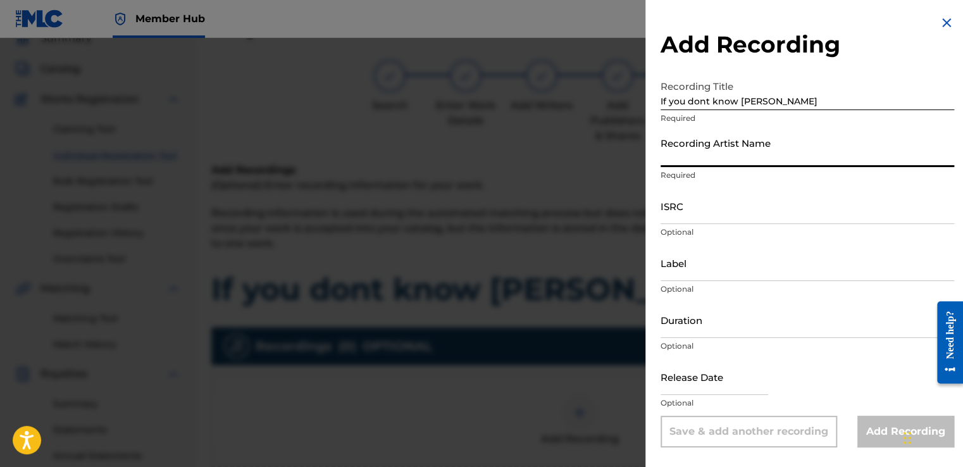
click at [799, 149] on input "Recording Artist Name" at bounding box center [806, 149] width 293 height 36
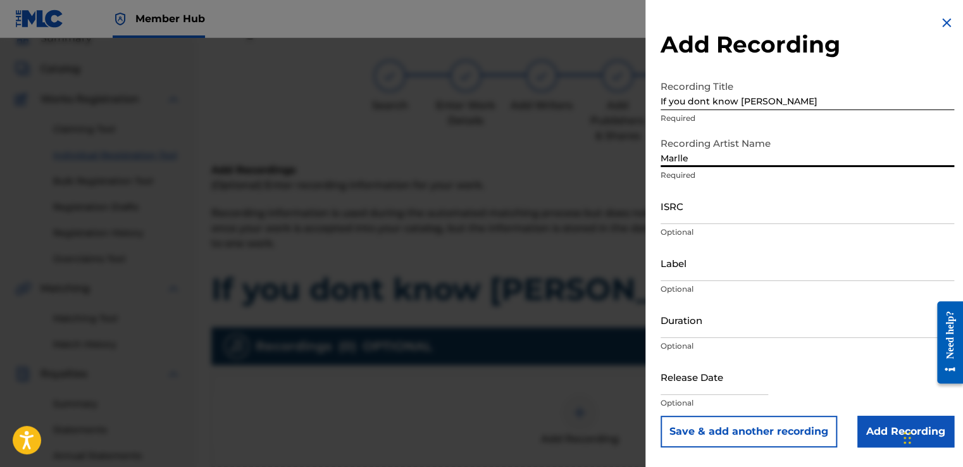
type input "[PERSON_NAME]"
type input "To The Cosmos Entertainment"
type input "02:44"
type input "[DATE]"
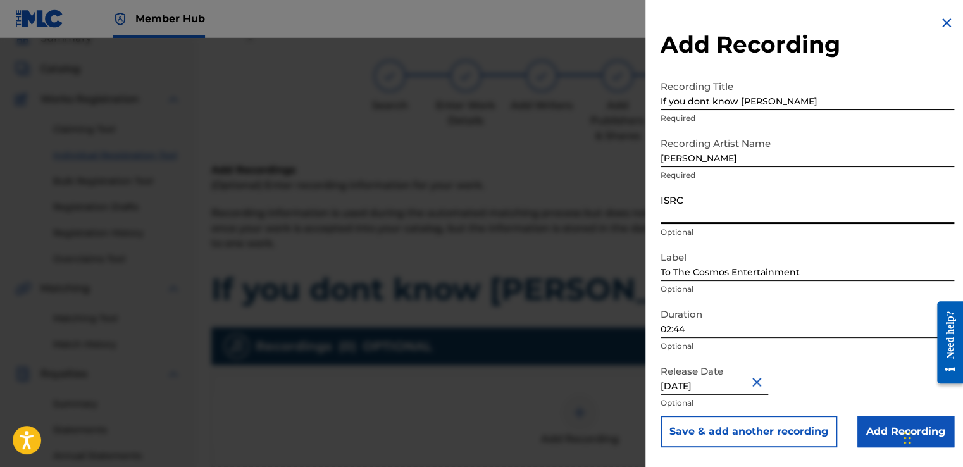
click at [748, 208] on input "ISRC" at bounding box center [806, 206] width 293 height 36
type input "QZTB82529816"
select select "5"
select select "2025"
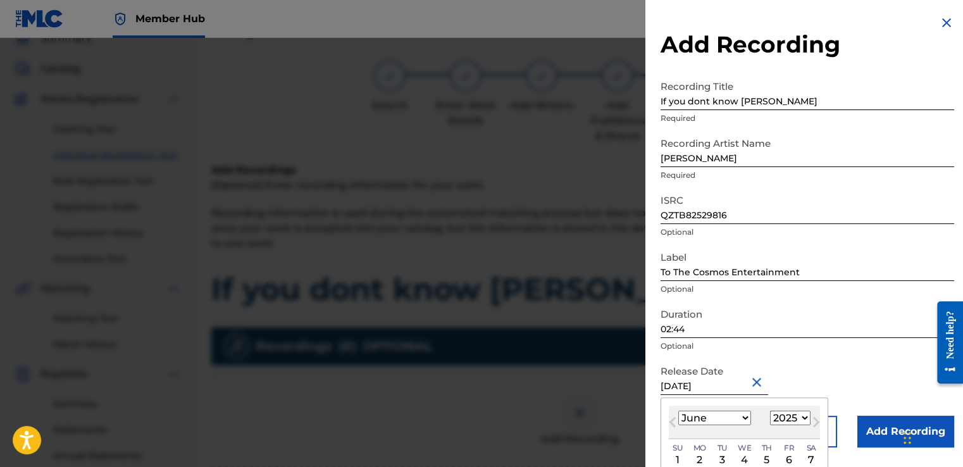
click at [691, 388] on input "[DATE]" at bounding box center [714, 377] width 108 height 36
type input "[DATE]"
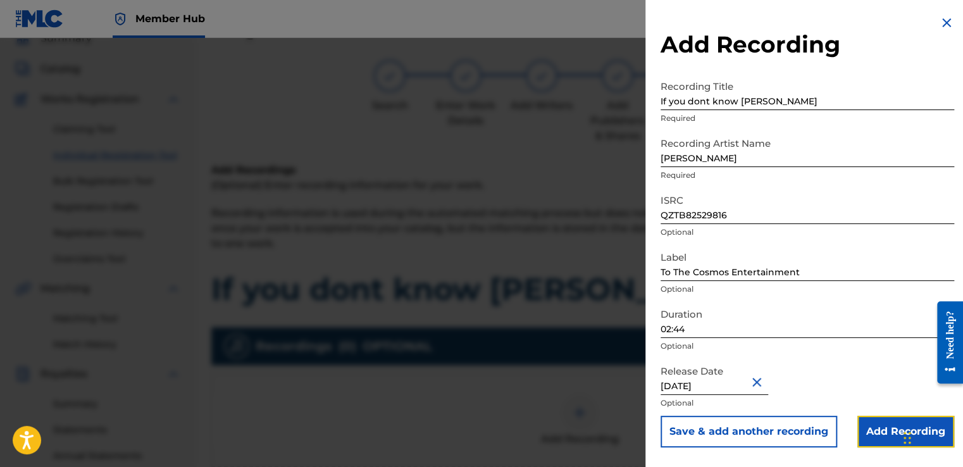
click at [873, 433] on input "Add Recording" at bounding box center [905, 432] width 97 height 32
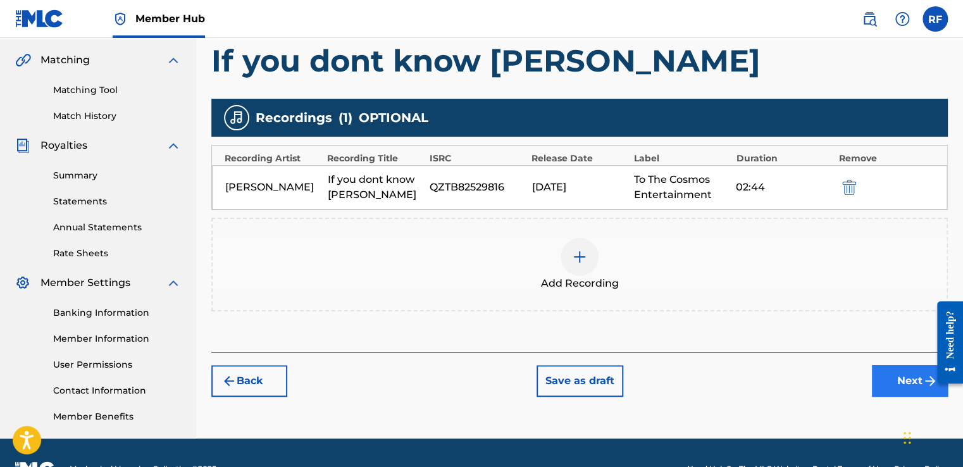
click at [888, 385] on button "Next" at bounding box center [910, 381] width 76 height 32
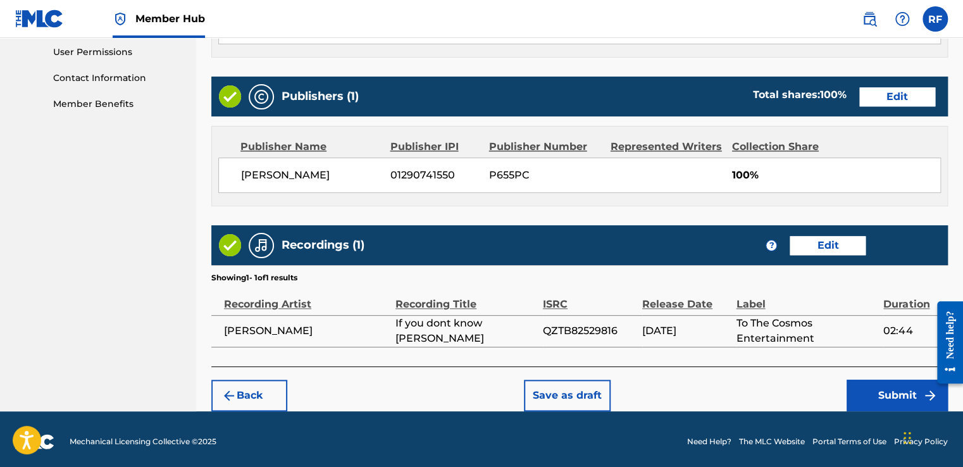
scroll to position [601, 0]
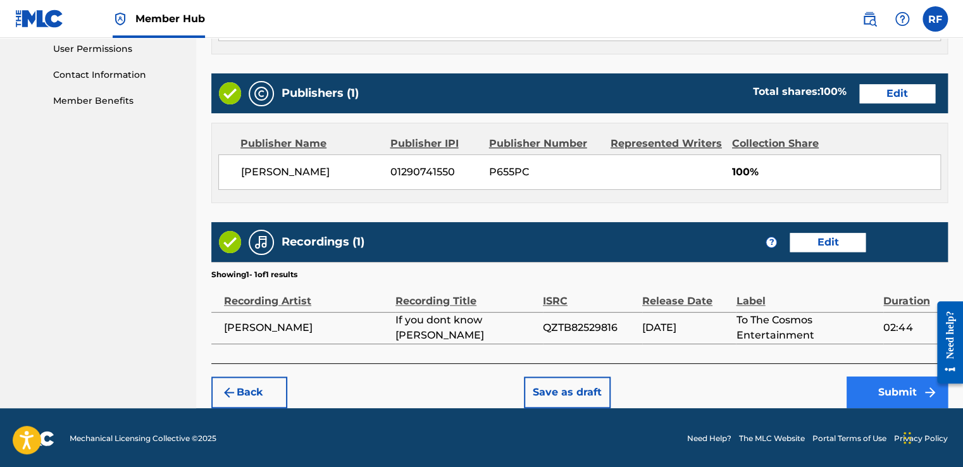
click at [881, 395] on button "Submit" at bounding box center [896, 392] width 101 height 32
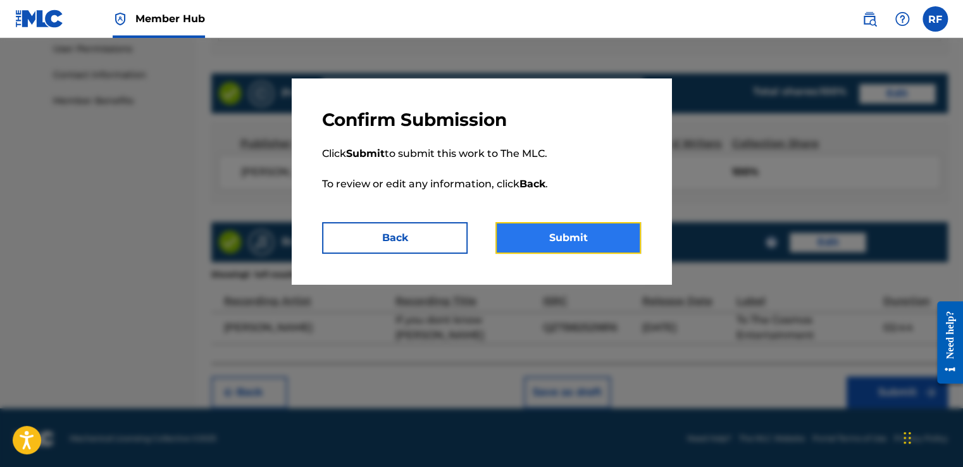
click at [541, 231] on button "Submit" at bounding box center [567, 238] width 145 height 32
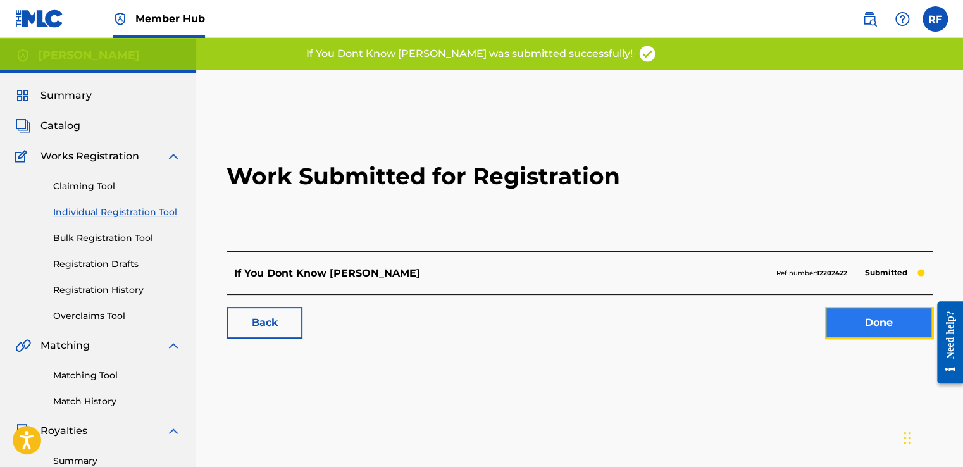
click at [838, 330] on link "Done" at bounding box center [879, 323] width 108 height 32
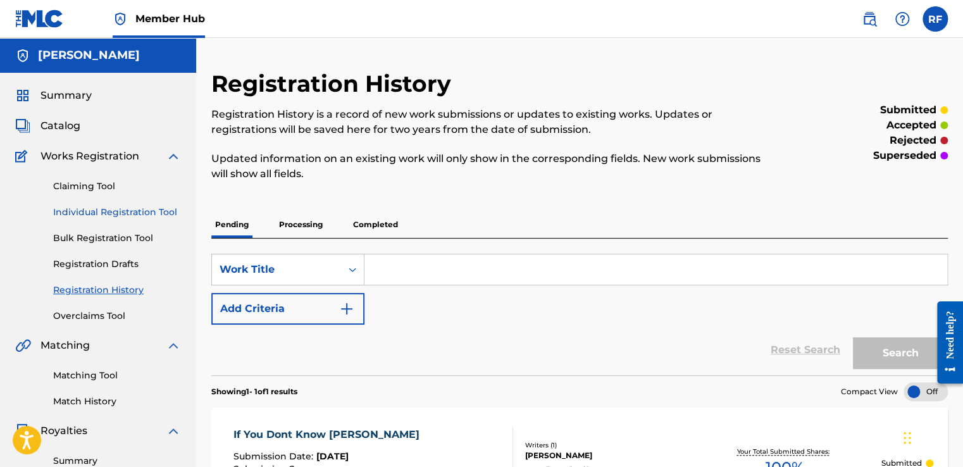
click at [149, 212] on link "Individual Registration Tool" at bounding box center [117, 212] width 128 height 13
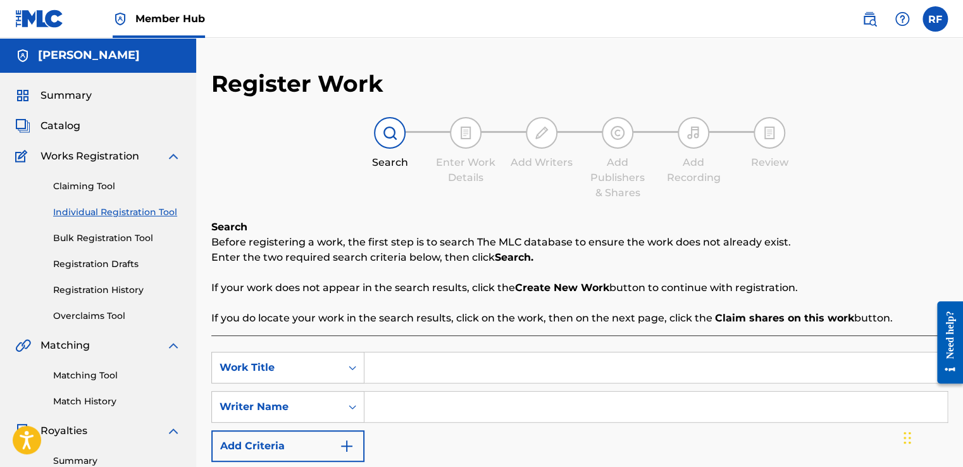
click at [430, 359] on input "Search Form" at bounding box center [655, 367] width 583 height 30
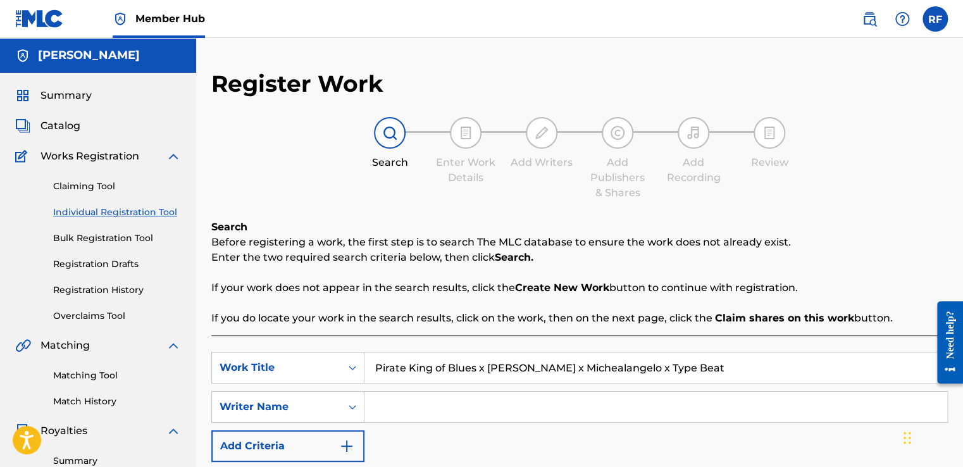
type input "Pirate King of Blues x [PERSON_NAME] x Michealangelo x Type Beat"
click at [385, 408] on input "Search Form" at bounding box center [655, 407] width 583 height 30
drag, startPoint x: 376, startPoint y: 370, endPoint x: 710, endPoint y: 372, distance: 334.0
click at [710, 372] on input "Pirate King of Blues x [PERSON_NAME] x Michealangelo x Type Beat" at bounding box center [655, 367] width 583 height 30
click at [466, 413] on input "M" at bounding box center [655, 407] width 583 height 30
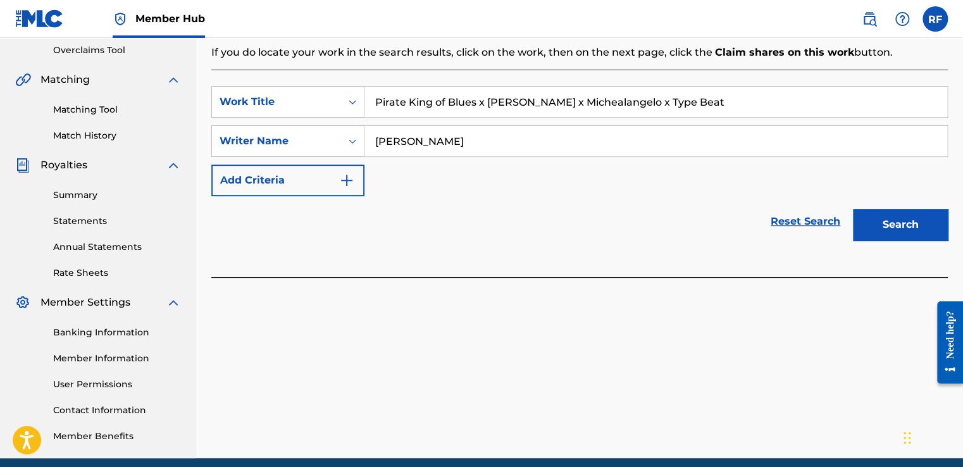
scroll to position [268, 0]
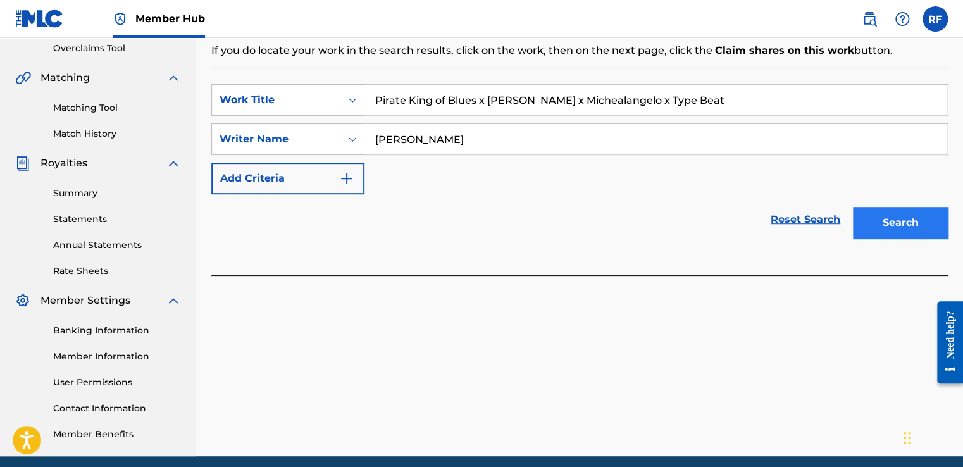
type input "[PERSON_NAME]"
click at [902, 226] on button "Search" at bounding box center [900, 223] width 95 height 32
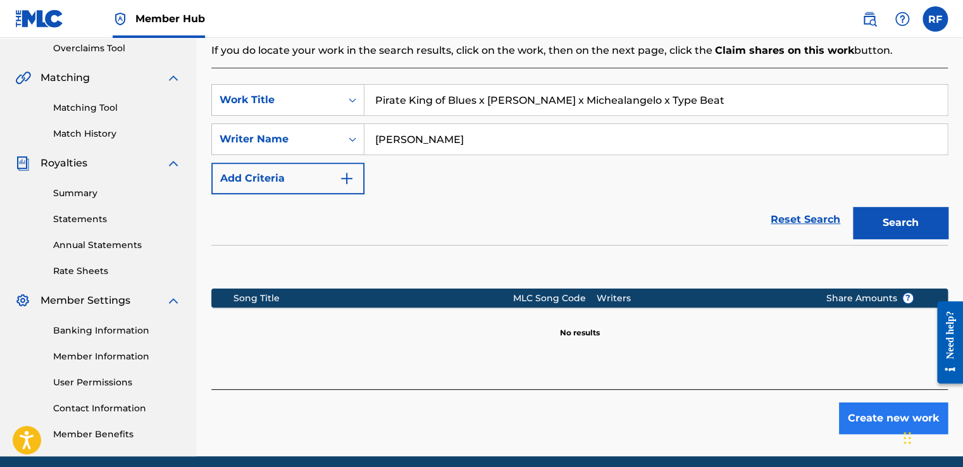
click at [853, 419] on button "Create new work" at bounding box center [893, 418] width 109 height 32
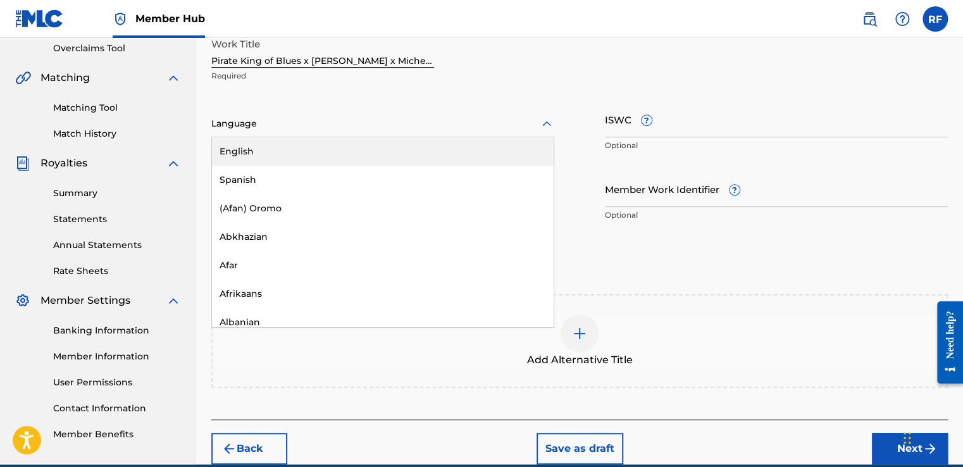
click at [405, 157] on div "English" at bounding box center [383, 151] width 342 height 28
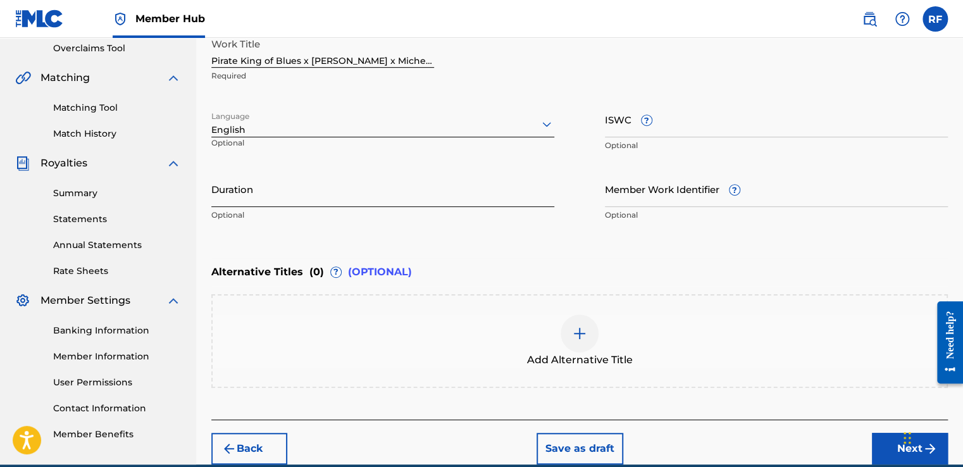
click at [430, 200] on input "Duration" at bounding box center [382, 189] width 343 height 36
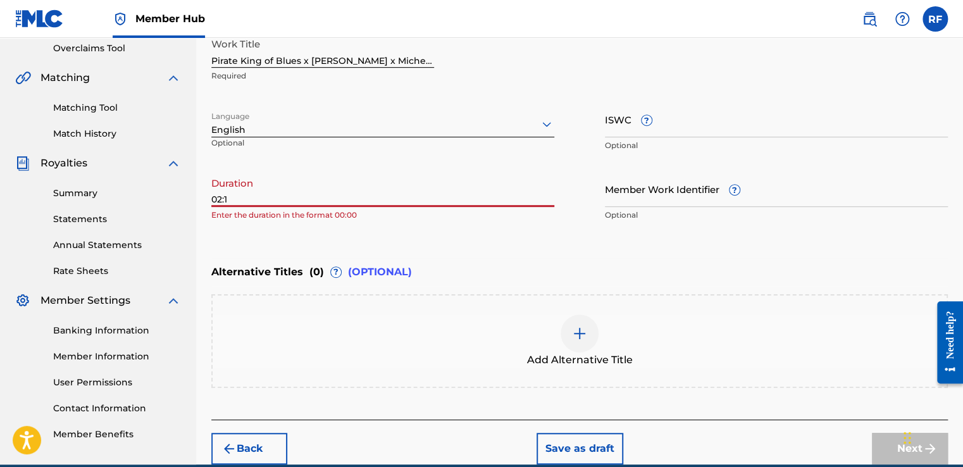
type input "02:11"
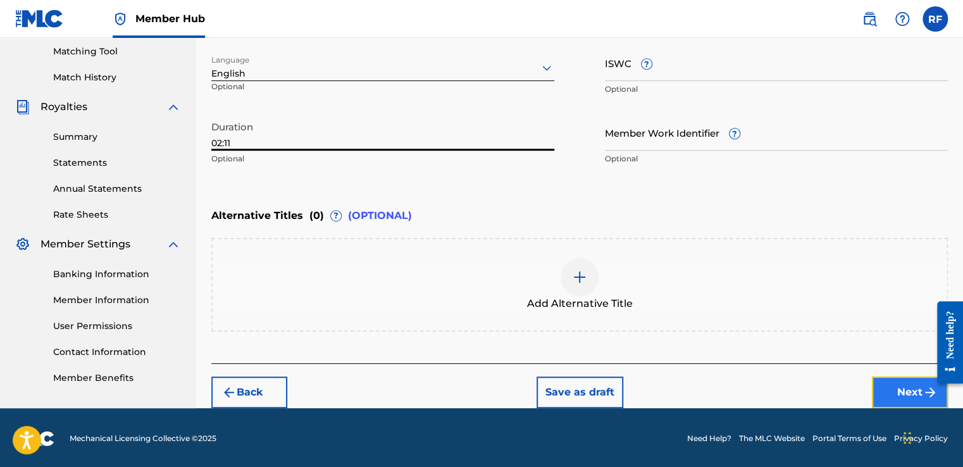
click at [885, 395] on button "Next" at bounding box center [910, 392] width 76 height 32
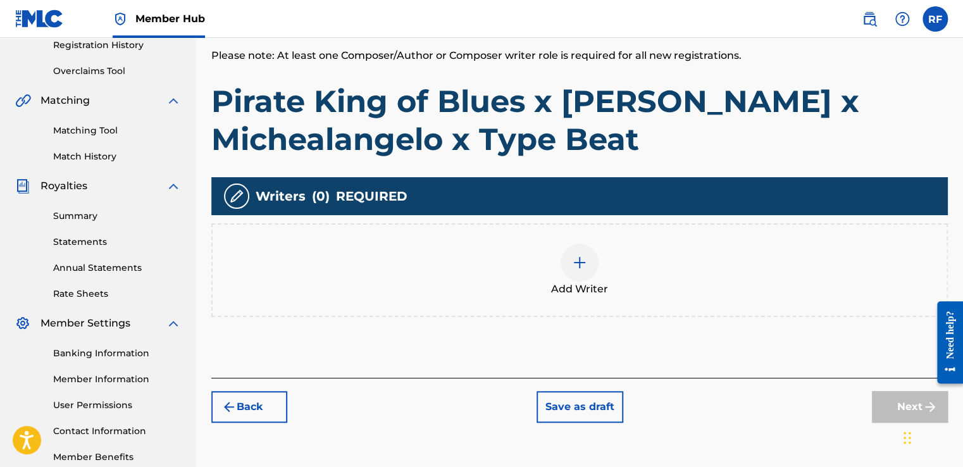
scroll to position [264, 0]
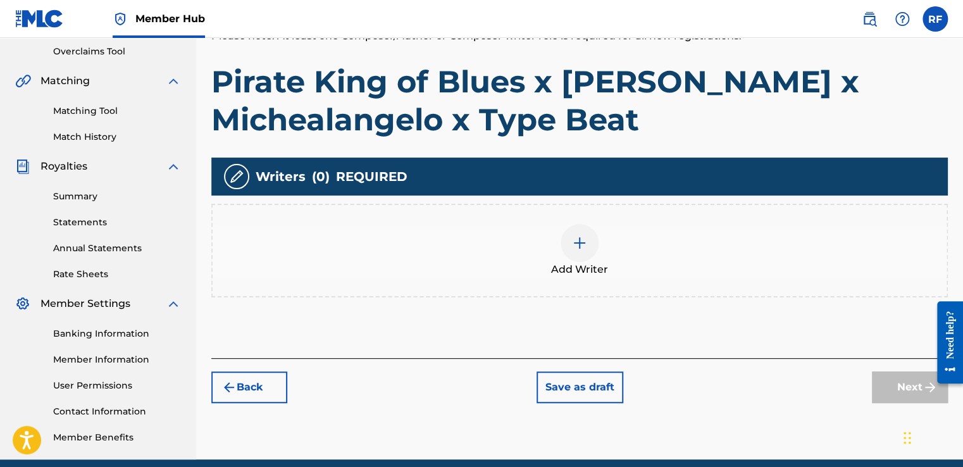
click at [579, 242] on img at bounding box center [579, 242] width 15 height 15
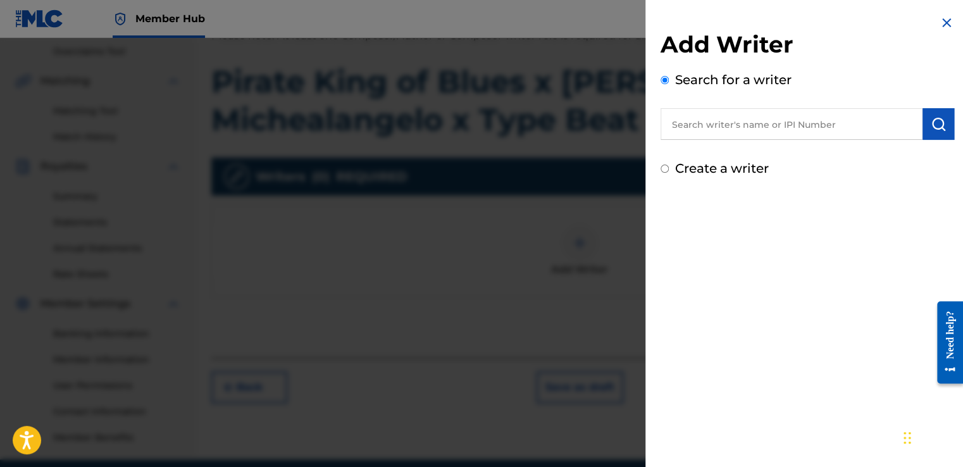
click at [810, 129] on input "text" at bounding box center [791, 124] width 262 height 32
type input "[PERSON_NAME]"
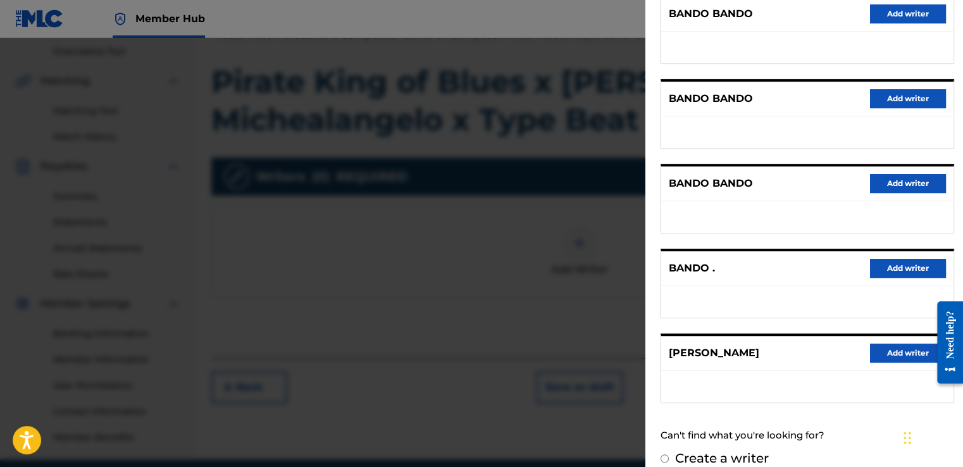
scroll to position [187, 0]
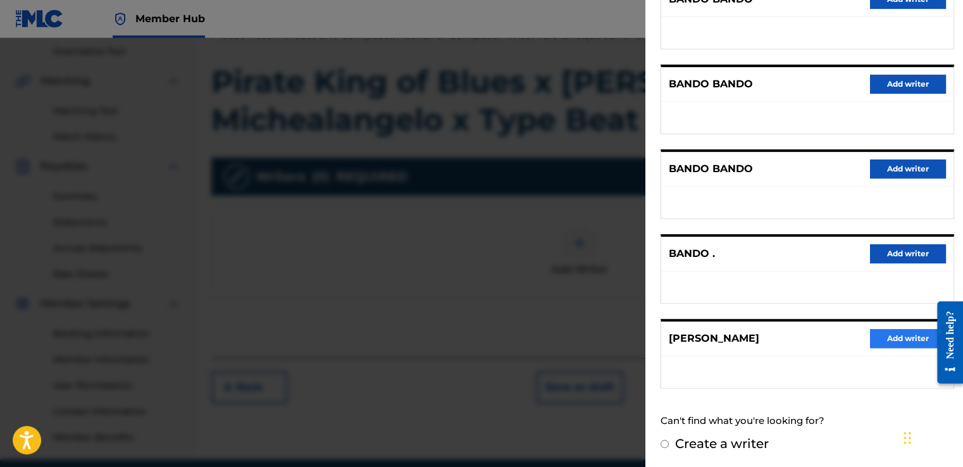
click at [892, 340] on button "Add writer" at bounding box center [908, 338] width 76 height 19
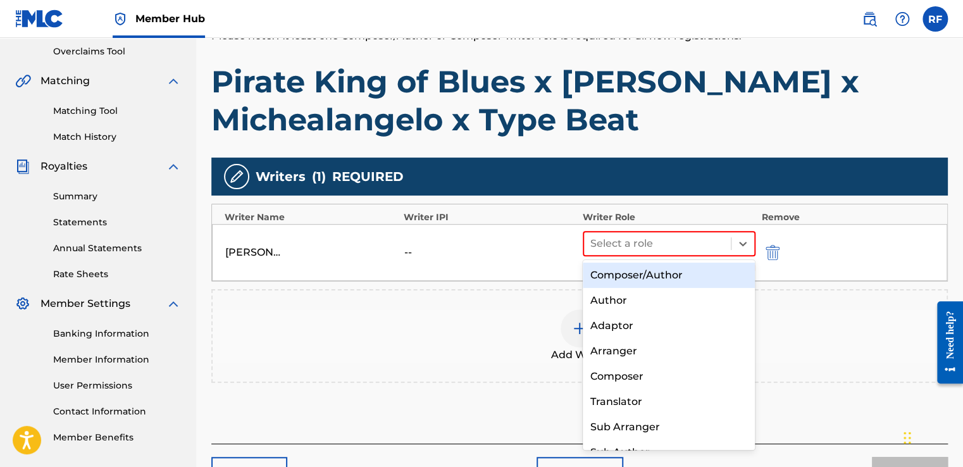
click at [717, 288] on div "Author" at bounding box center [669, 300] width 173 height 25
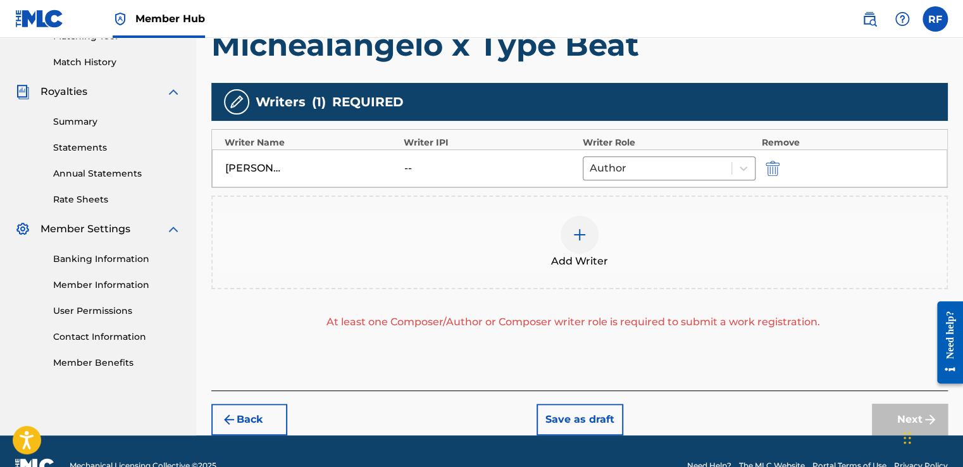
scroll to position [338, 0]
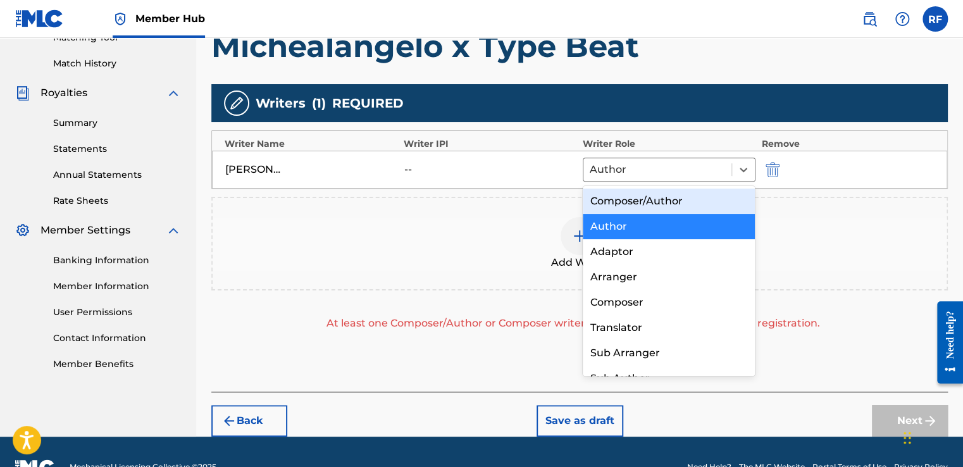
click at [712, 208] on div "Composer/Author" at bounding box center [669, 200] width 173 height 25
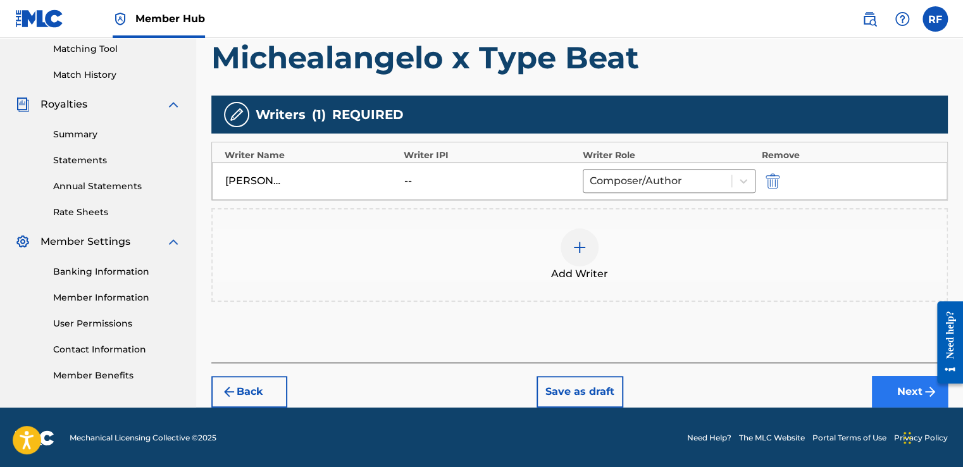
click at [896, 397] on button "Next" at bounding box center [910, 392] width 76 height 32
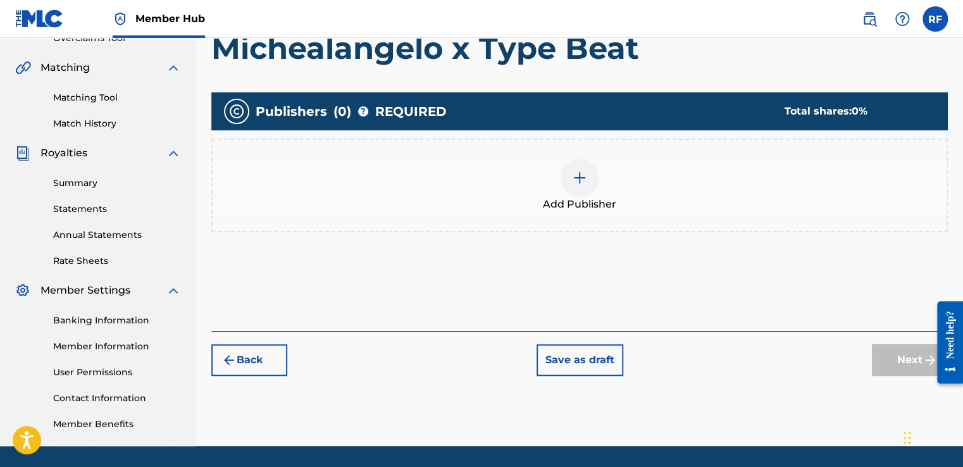
scroll to position [317, 0]
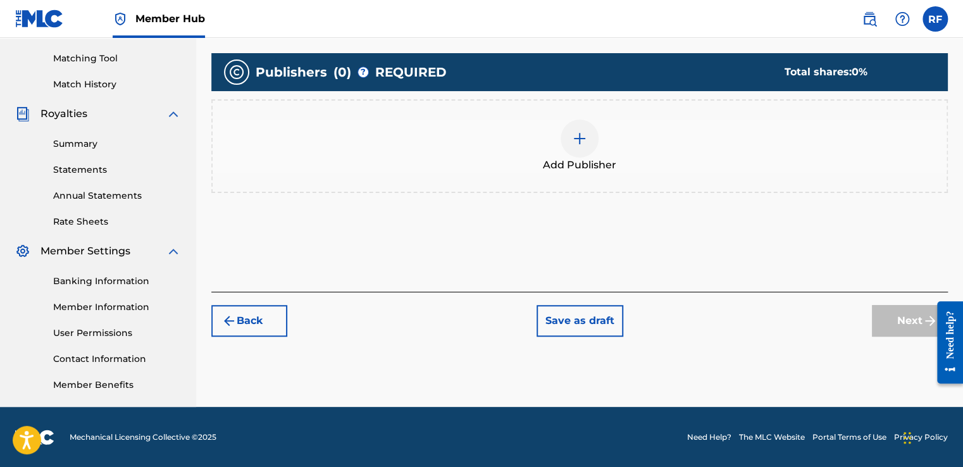
click at [564, 152] on div "Add Publisher" at bounding box center [580, 146] width 734 height 53
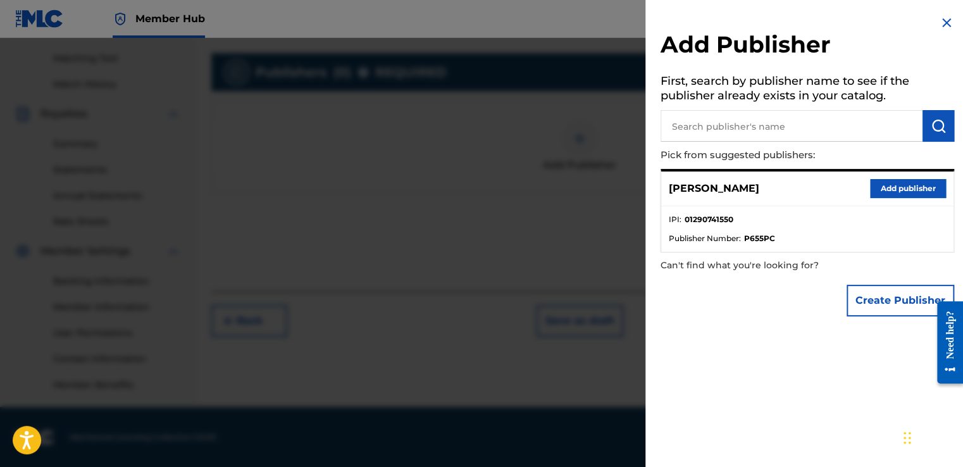
click at [817, 126] on input "text" at bounding box center [791, 126] width 262 height 32
click at [896, 192] on button "Add publisher" at bounding box center [908, 188] width 76 height 19
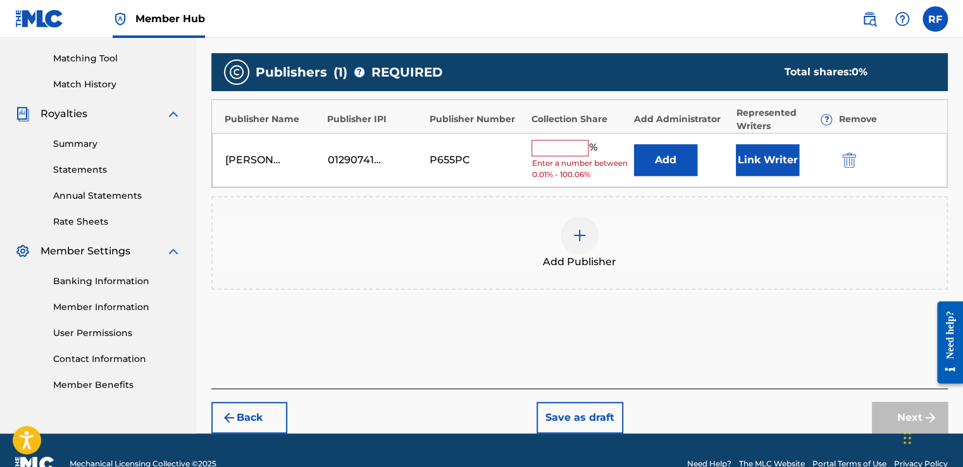
click at [550, 141] on input "text" at bounding box center [559, 148] width 57 height 16
type input "100"
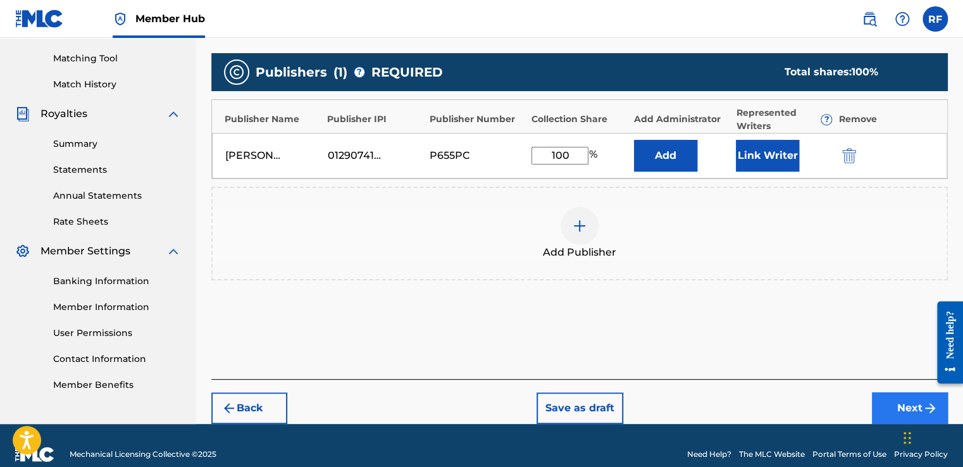
click at [892, 404] on button "Next" at bounding box center [910, 408] width 76 height 32
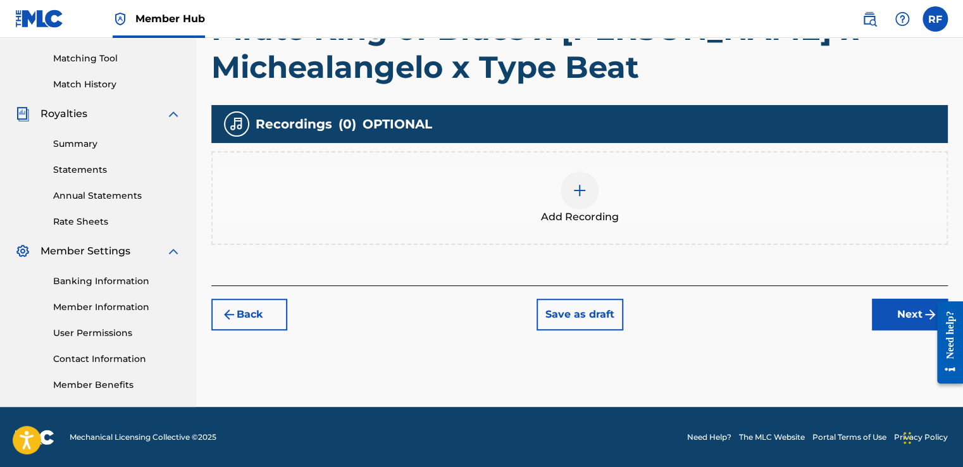
click at [586, 190] on img at bounding box center [579, 190] width 15 height 15
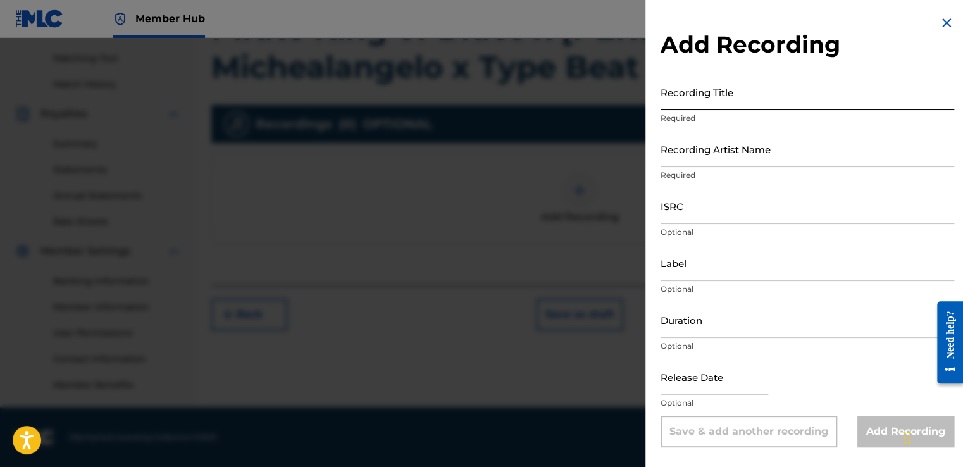
click at [751, 104] on input "Recording Title" at bounding box center [806, 92] width 293 height 36
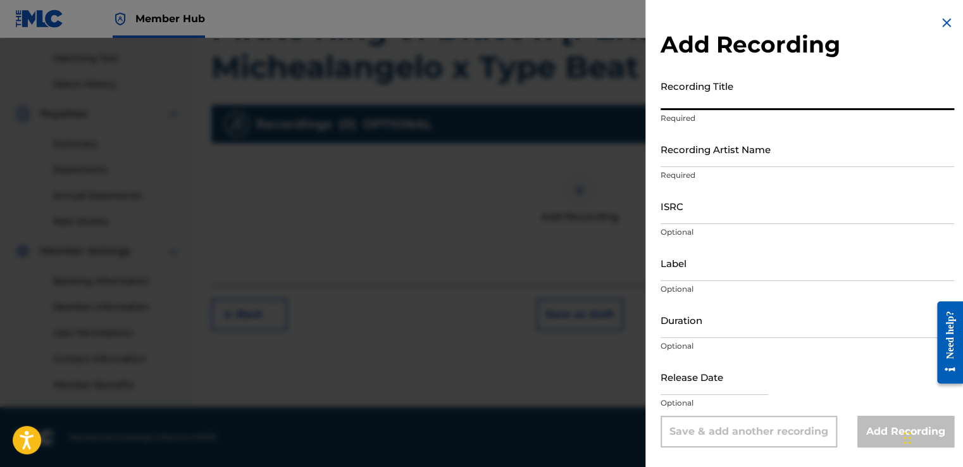
paste input "Pirate King of Blues x [PERSON_NAME] x Michealangelo x Type Beat"
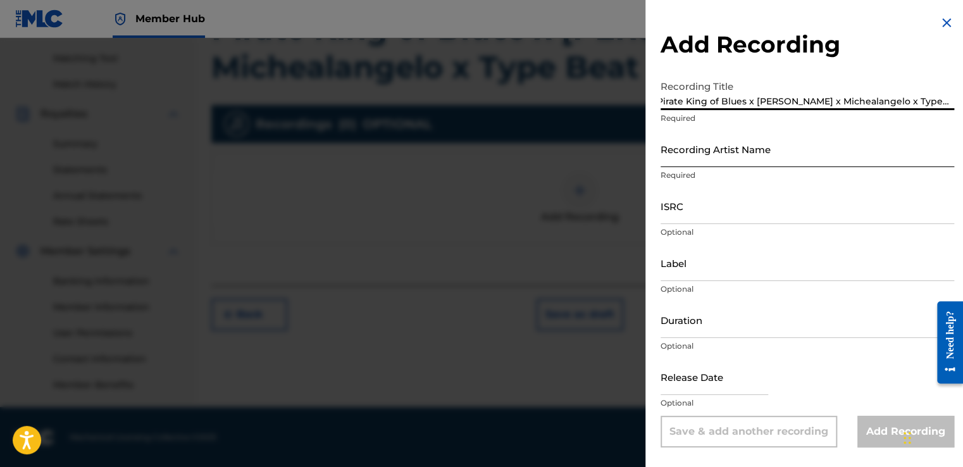
type input "Pirate King of Blues x [PERSON_NAME] x Michealangelo x Type Beat"
click at [764, 161] on input "Recording Artist Name" at bounding box center [806, 149] width 293 height 36
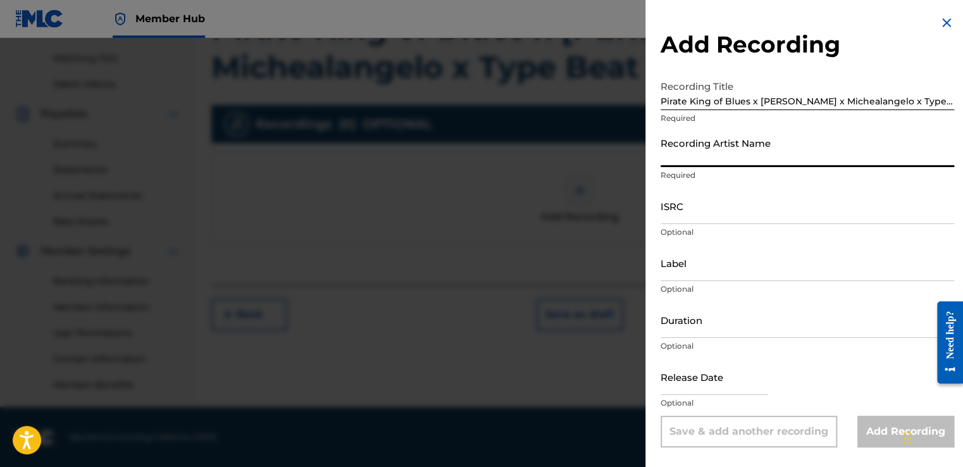
type input "[PERSON_NAME]"
type input "To The Cosmos Entertainment"
type input "02:44"
type input "[DATE]"
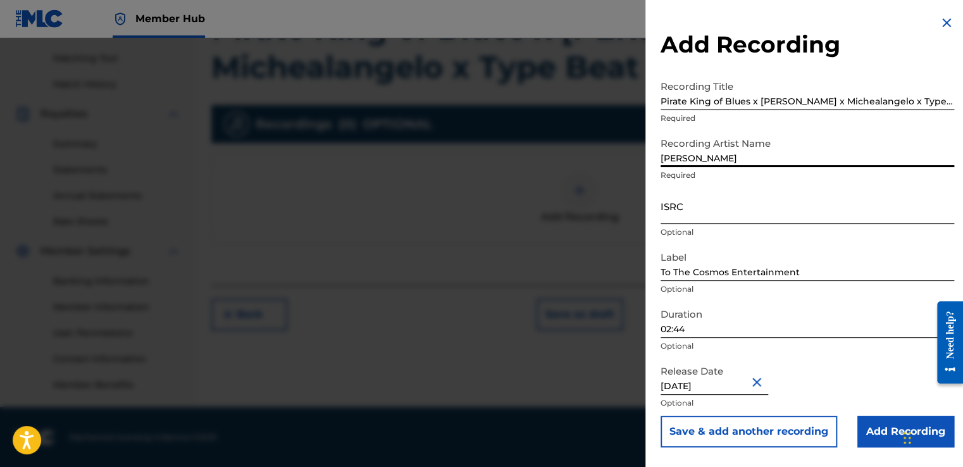
click at [708, 219] on input "ISRC" at bounding box center [806, 206] width 293 height 36
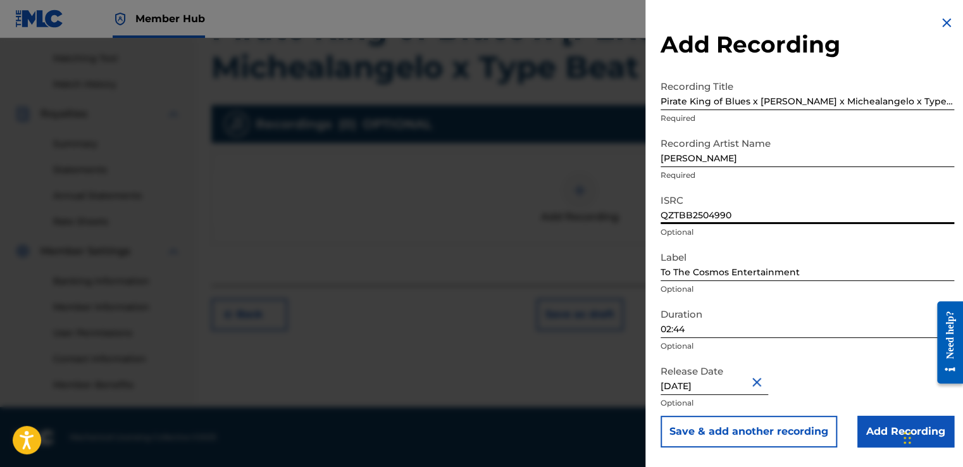
type input "QZTBB2504990"
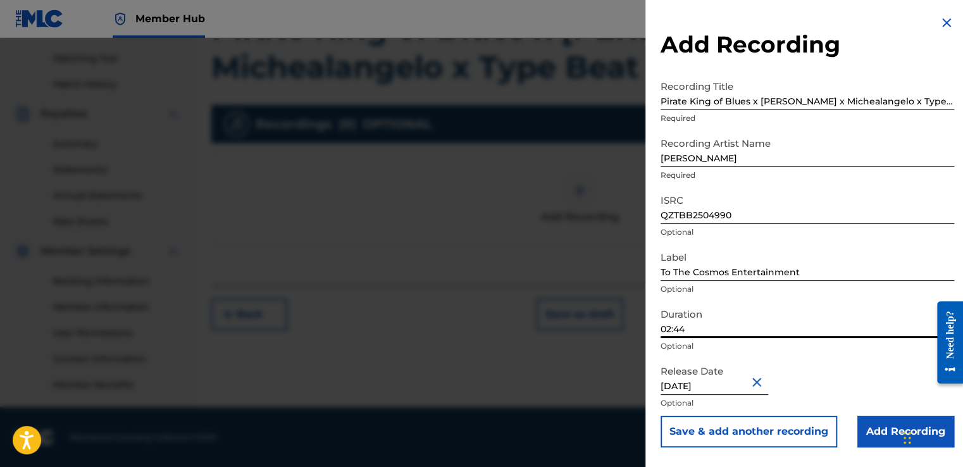
click at [682, 328] on input "02:44" at bounding box center [806, 320] width 293 height 36
type input "02:11"
select select "5"
select select "2025"
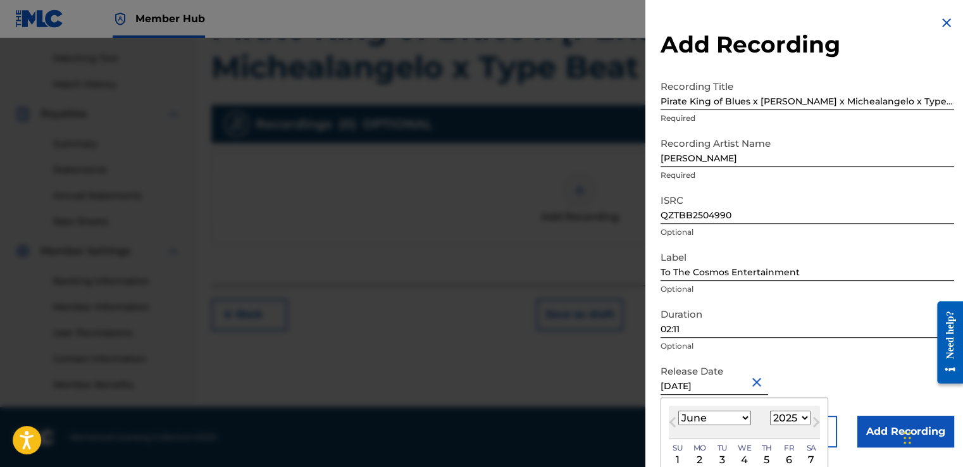
click at [693, 387] on input "[DATE]" at bounding box center [714, 377] width 108 height 36
type input "[DATE]"
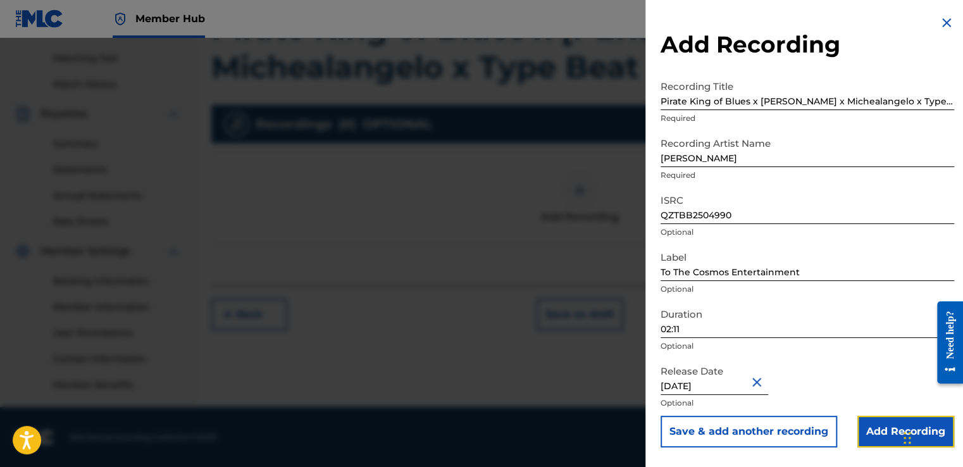
click at [874, 426] on input "Add Recording" at bounding box center [905, 432] width 97 height 32
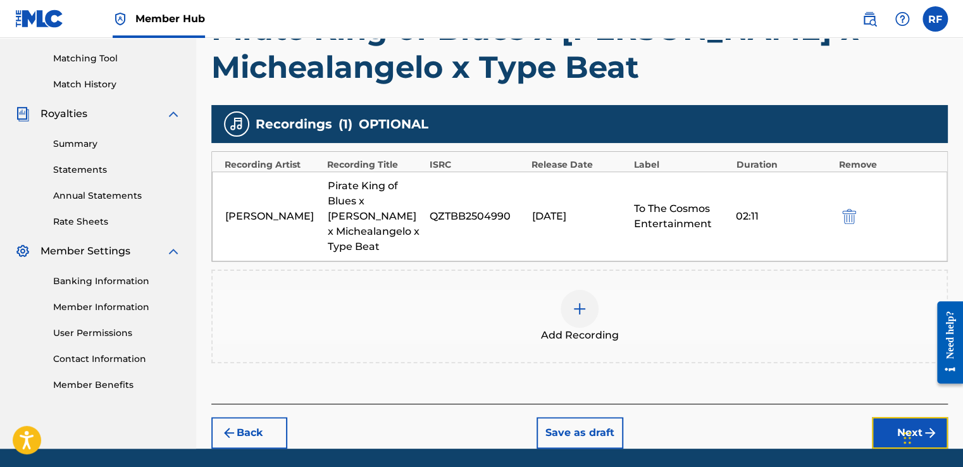
click at [874, 426] on button "Next" at bounding box center [910, 433] width 76 height 32
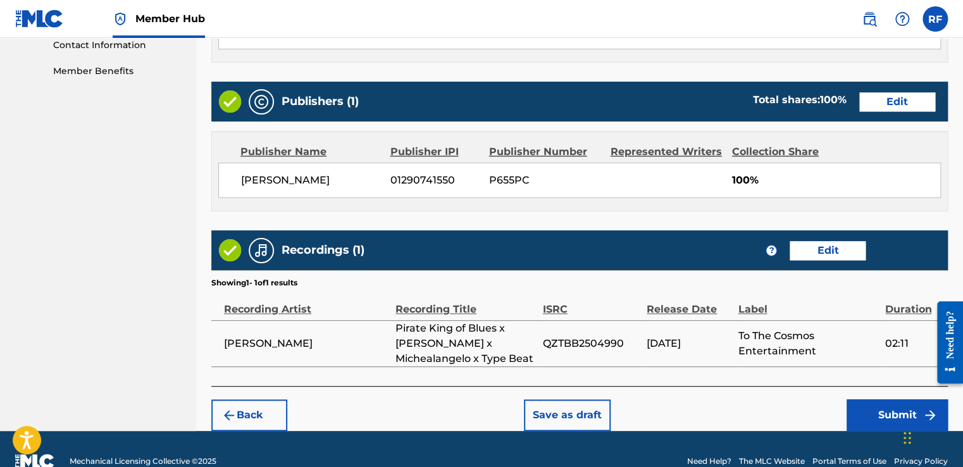
scroll to position [653, 0]
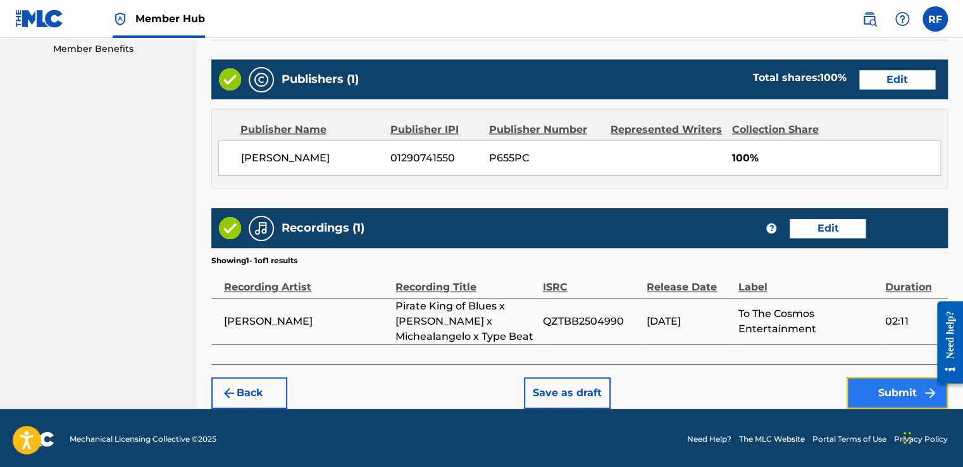
click at [875, 399] on button "Submit" at bounding box center [896, 393] width 101 height 32
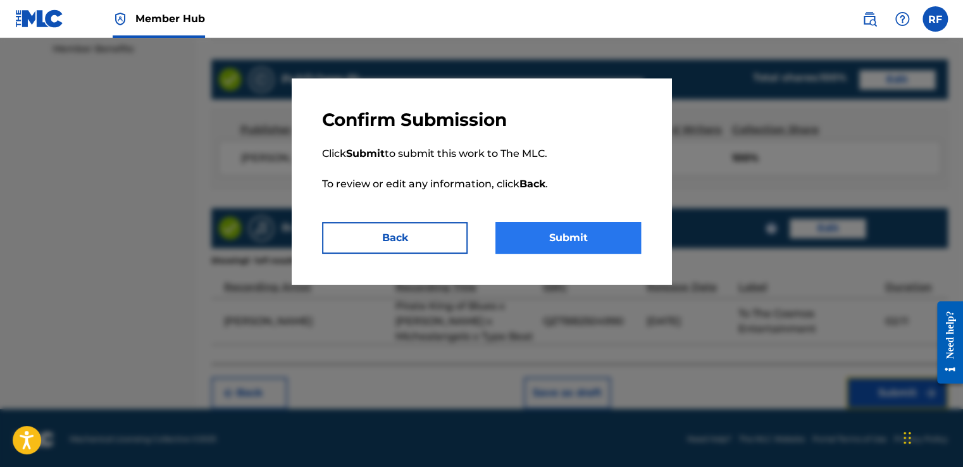
click at [597, 231] on button "Submit" at bounding box center [567, 238] width 145 height 32
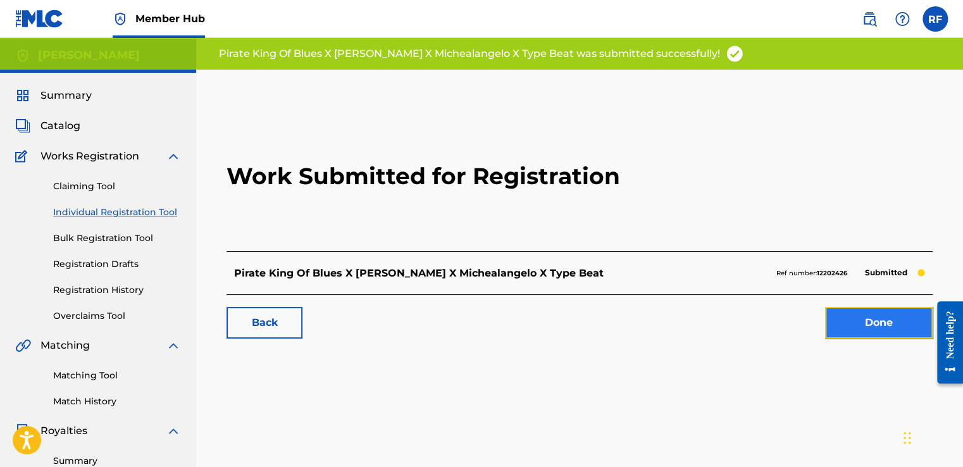
click at [882, 329] on link "Done" at bounding box center [879, 323] width 108 height 32
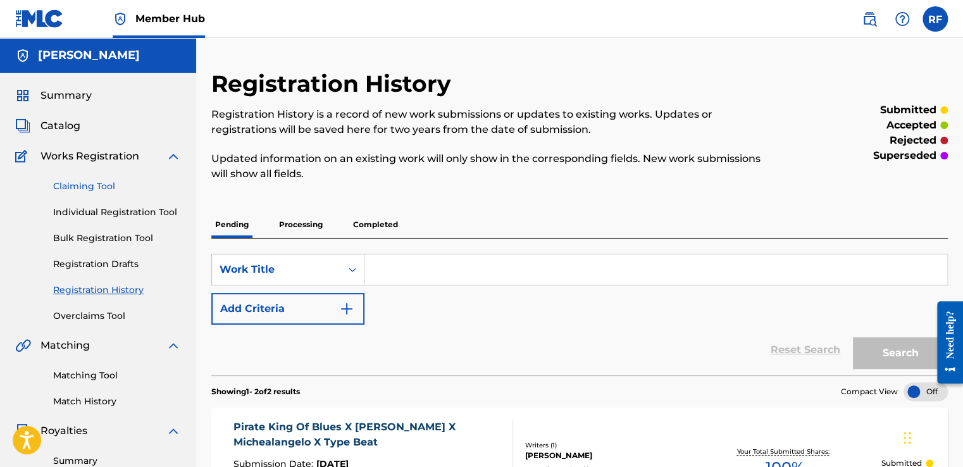
click at [109, 188] on link "Claiming Tool" at bounding box center [117, 186] width 128 height 13
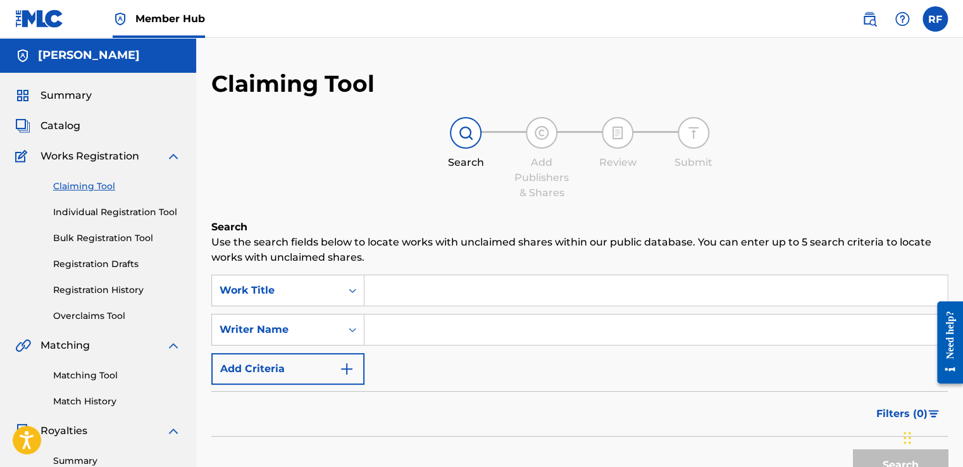
click at [390, 291] on input "Search Form" at bounding box center [655, 290] width 583 height 30
click at [165, 208] on link "Individual Registration Tool" at bounding box center [117, 212] width 128 height 13
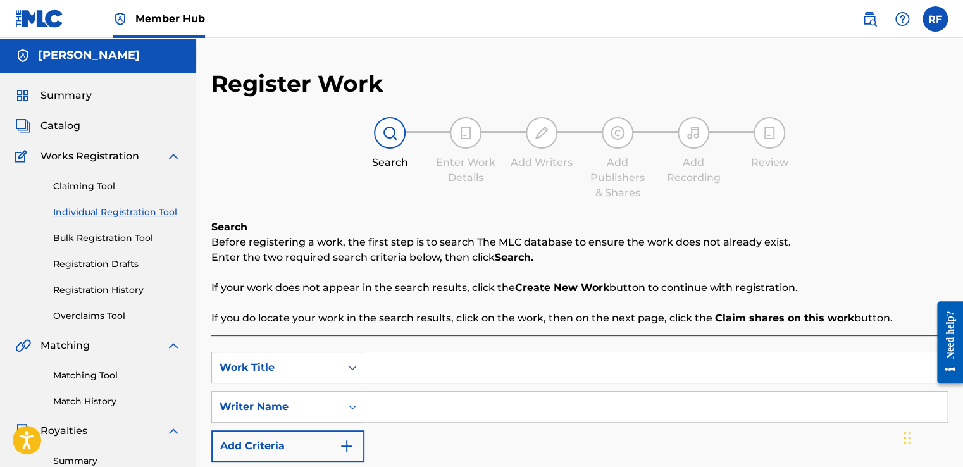
click at [396, 362] on input "Search Form" at bounding box center [655, 367] width 583 height 30
type input "Cleveland Ish"
click at [392, 412] on input "Search Form" at bounding box center [655, 407] width 583 height 30
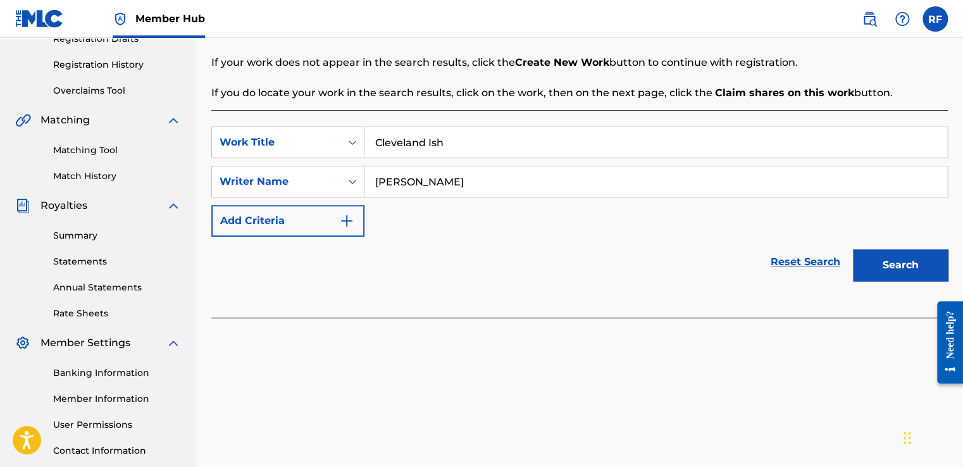
scroll to position [226, 0]
type input "[PERSON_NAME]"
click at [899, 270] on button "Search" at bounding box center [900, 264] width 95 height 32
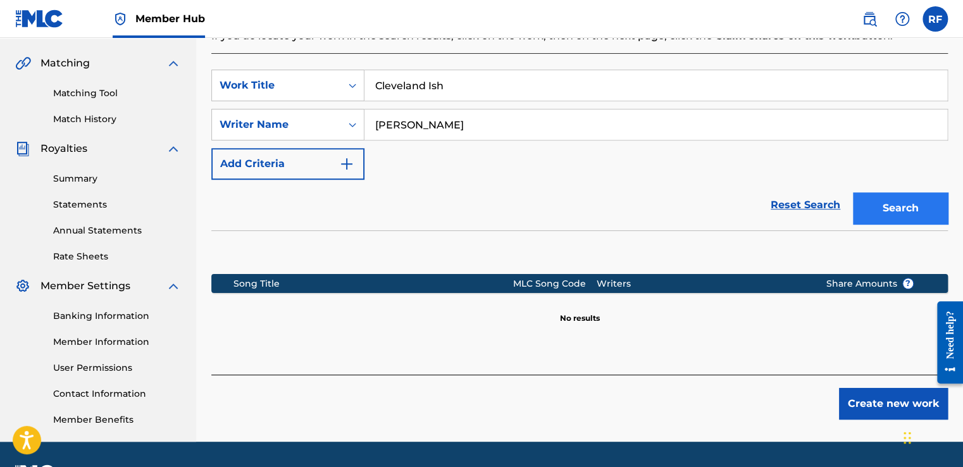
scroll to position [283, 0]
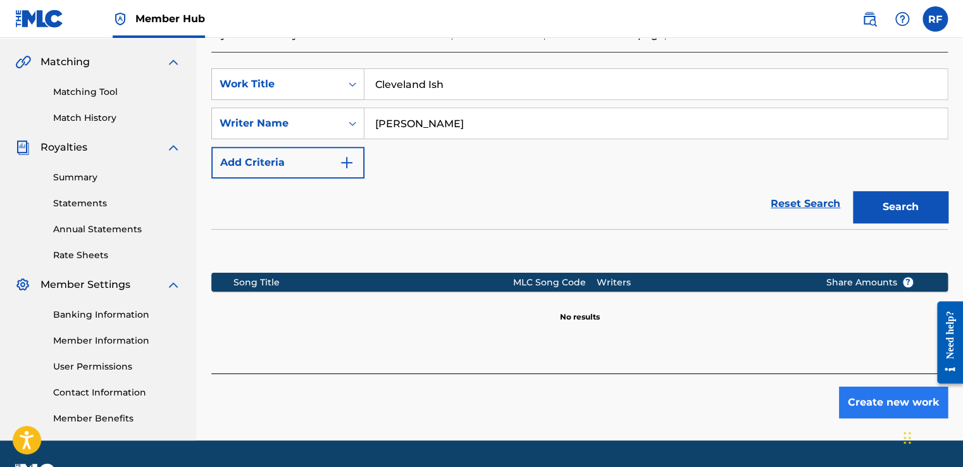
click at [893, 404] on button "Create new work" at bounding box center [893, 402] width 109 height 32
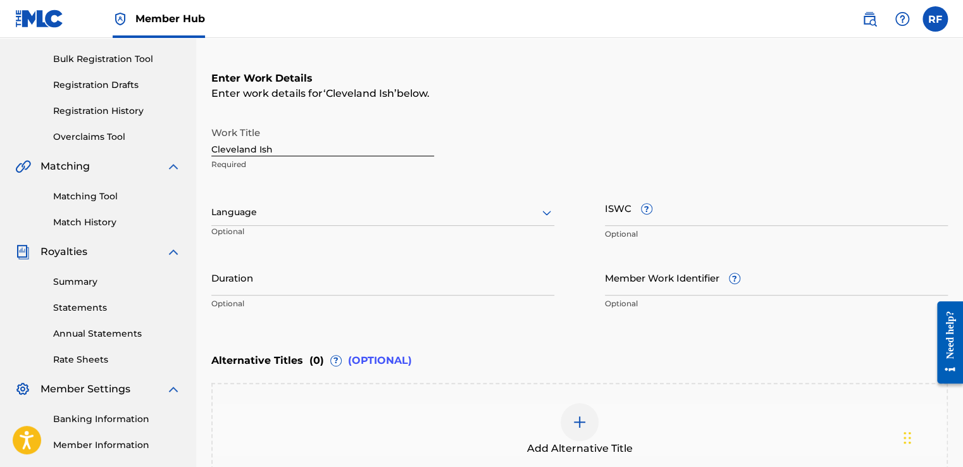
scroll to position [181, 0]
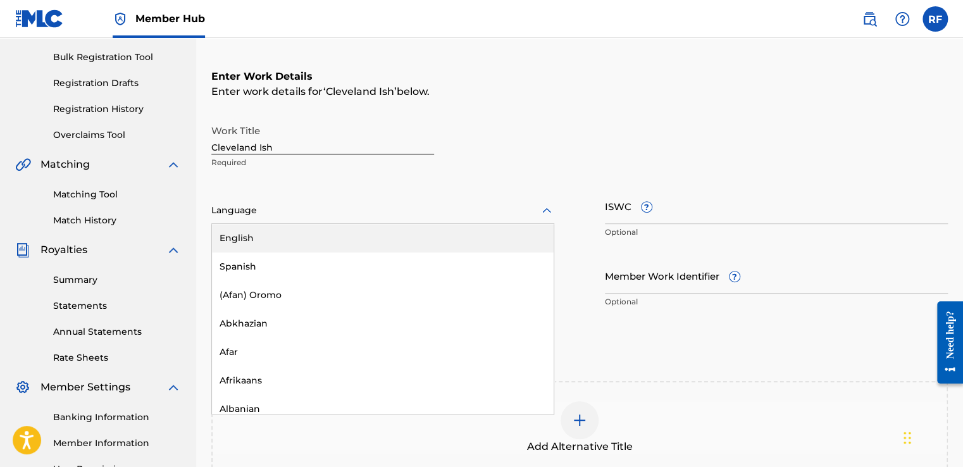
click at [354, 235] on div "English" at bounding box center [383, 238] width 342 height 28
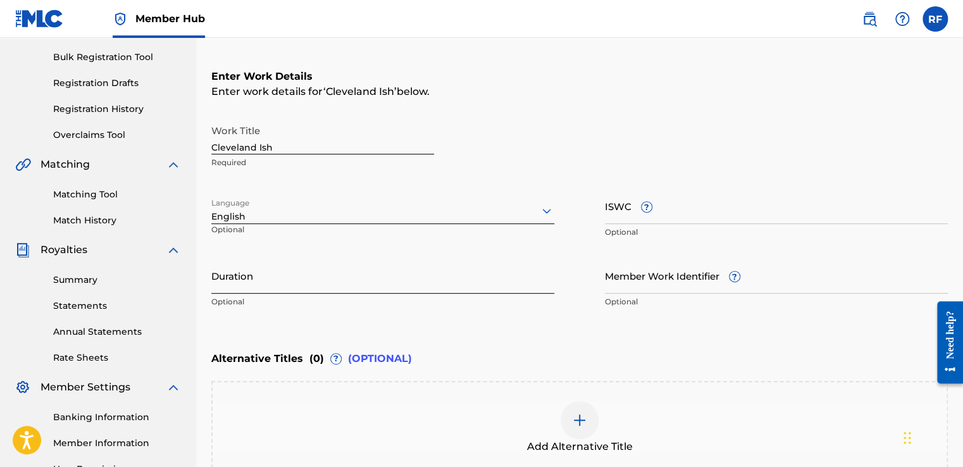
click at [397, 286] on input "Duration" at bounding box center [382, 275] width 343 height 36
type input ")"
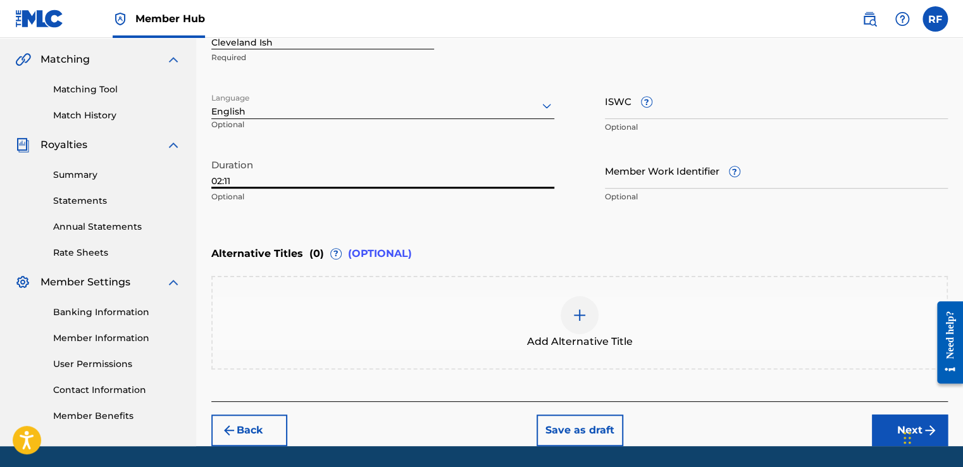
scroll to position [289, 0]
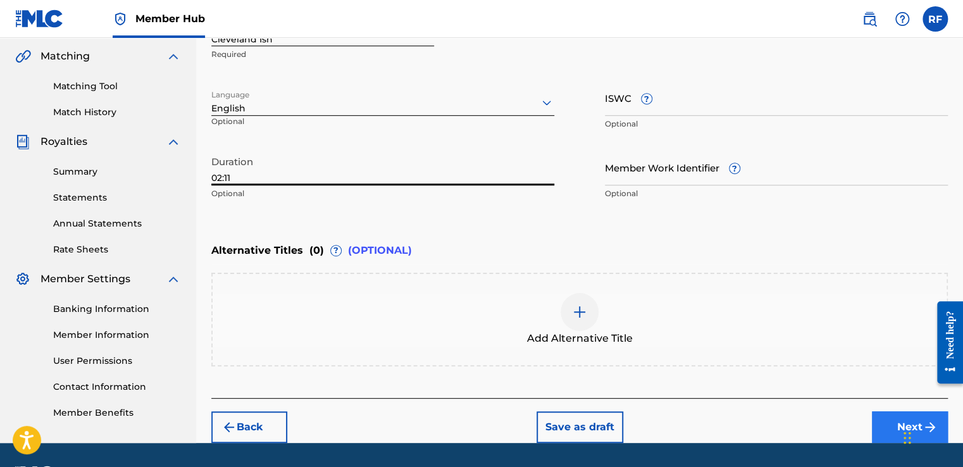
type input "02:11"
click at [880, 431] on button "Next" at bounding box center [910, 427] width 76 height 32
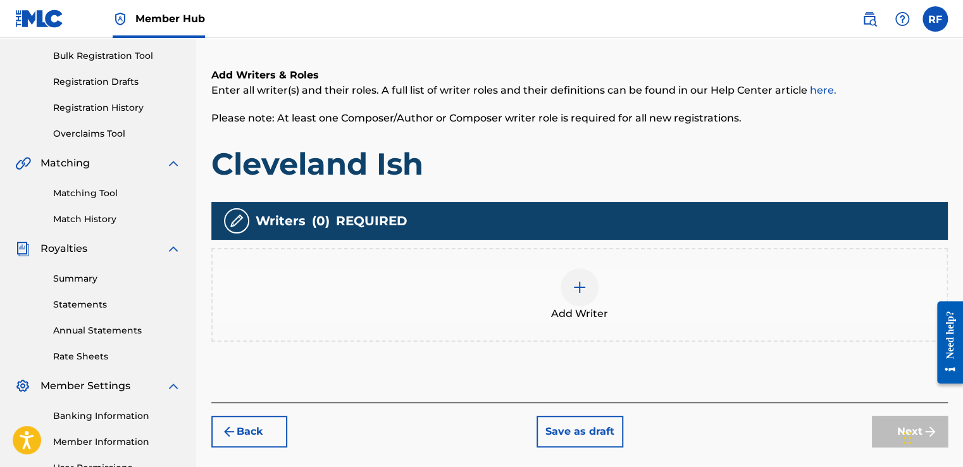
scroll to position [200, 0]
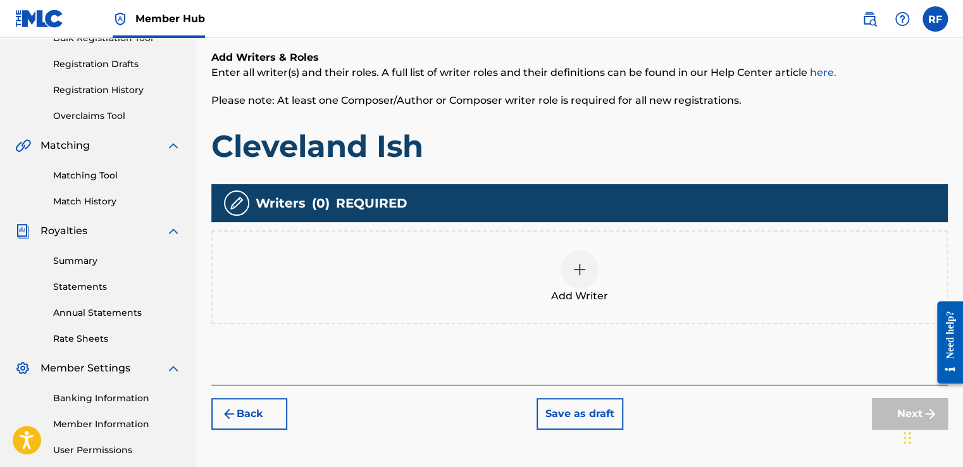
click at [577, 276] on img at bounding box center [579, 269] width 15 height 15
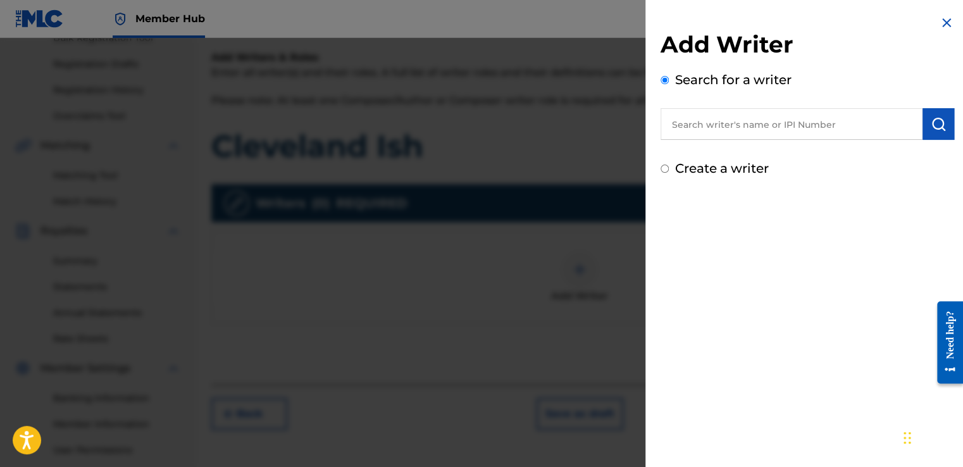
click at [852, 129] on input "text" at bounding box center [791, 124] width 262 height 32
type input "[PERSON_NAME]"
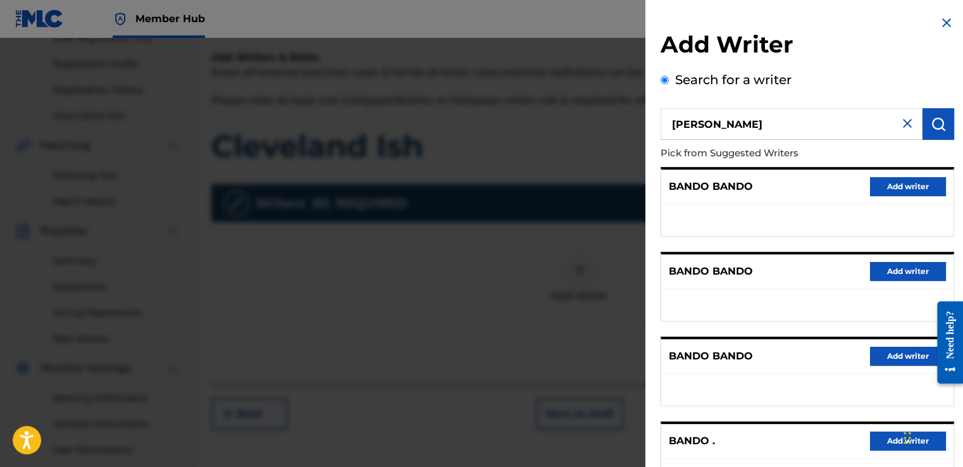
scroll to position [187, 0]
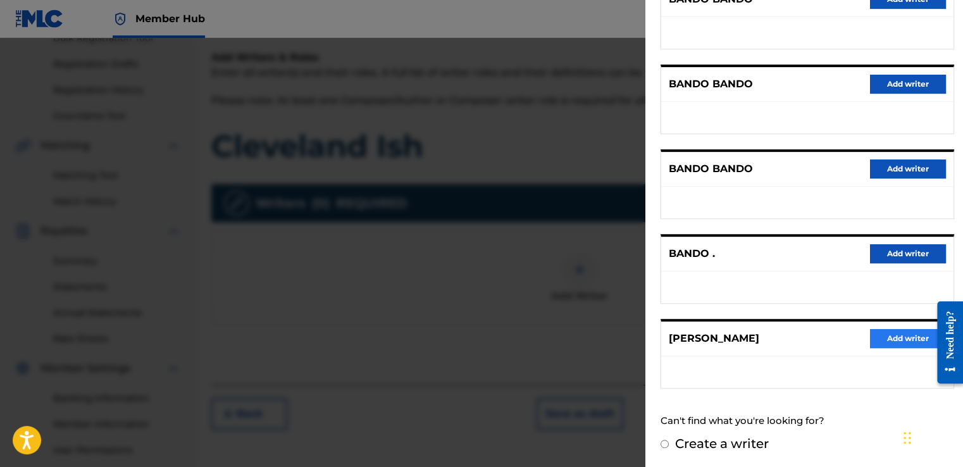
click at [903, 340] on button "Add writer" at bounding box center [908, 338] width 76 height 19
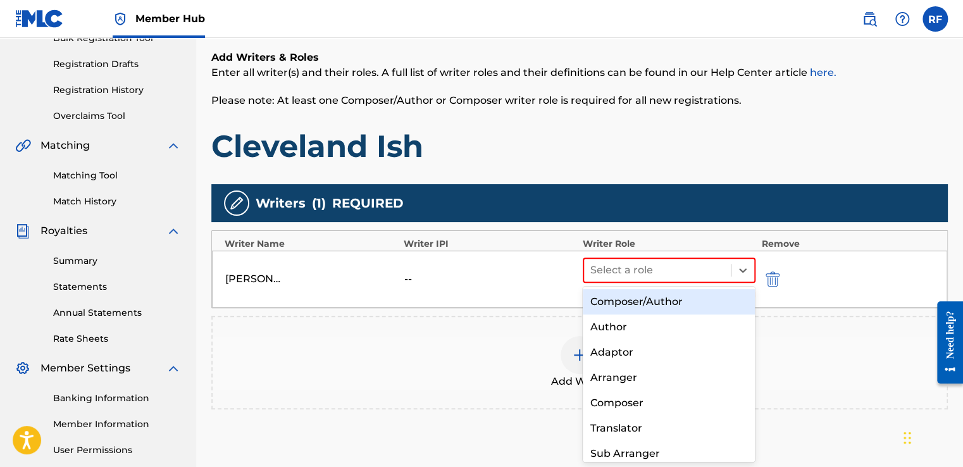
click at [693, 309] on div "Composer/Author" at bounding box center [669, 301] width 173 height 25
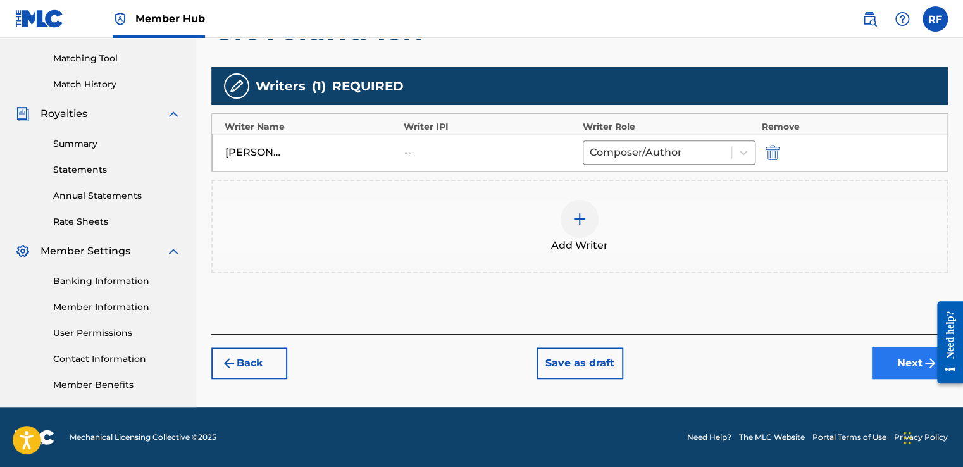
click at [910, 366] on button "Next" at bounding box center [910, 363] width 76 height 32
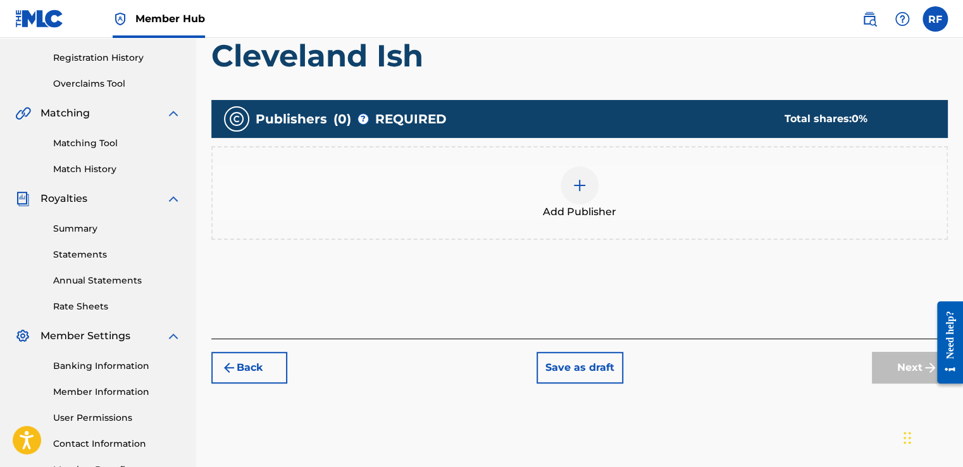
scroll to position [243, 0]
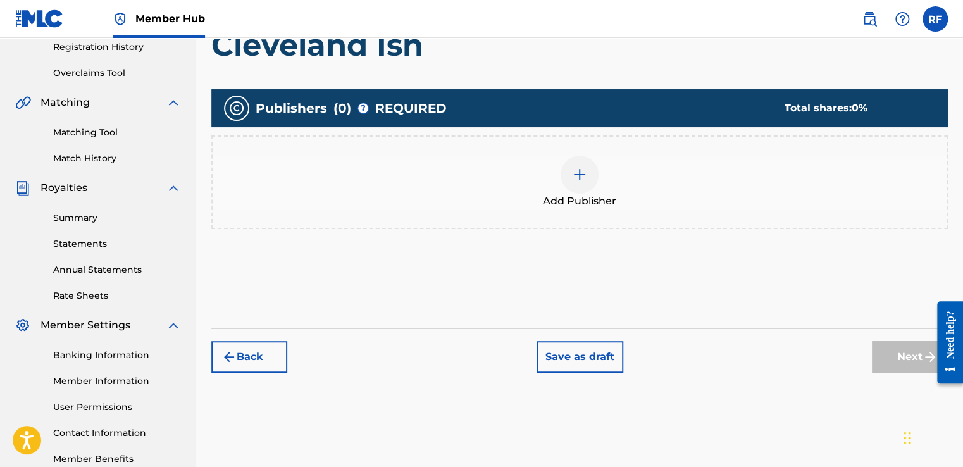
click at [574, 185] on div at bounding box center [579, 175] width 38 height 38
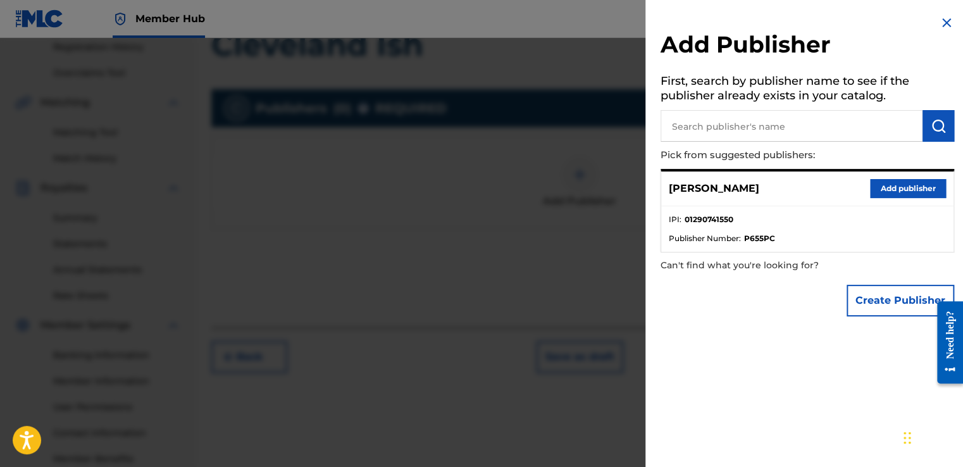
click at [841, 128] on input "text" at bounding box center [791, 126] width 262 height 32
click at [913, 188] on button "Add publisher" at bounding box center [908, 188] width 76 height 19
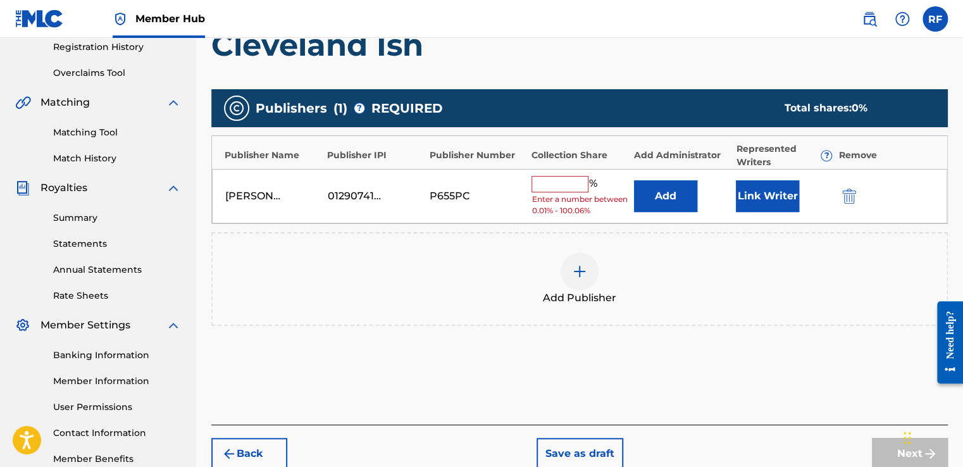
click at [564, 181] on input "text" at bounding box center [559, 184] width 57 height 16
type input "100"
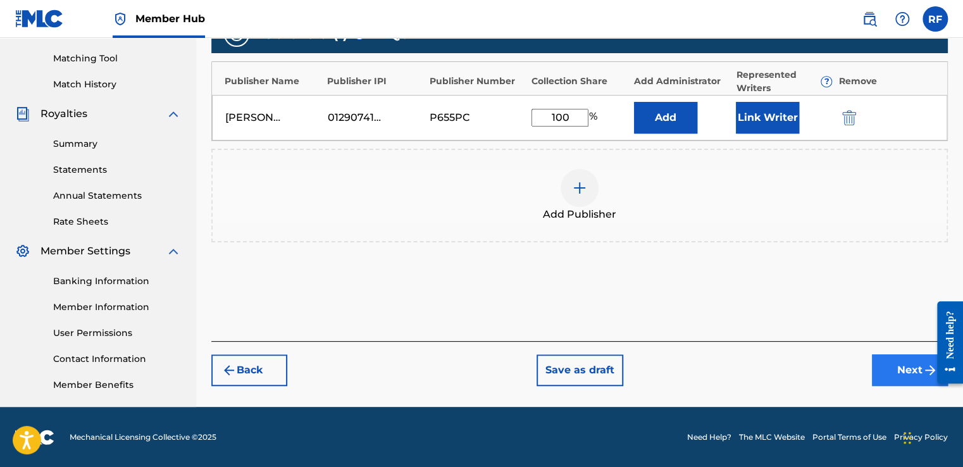
click at [901, 361] on button "Next" at bounding box center [910, 370] width 76 height 32
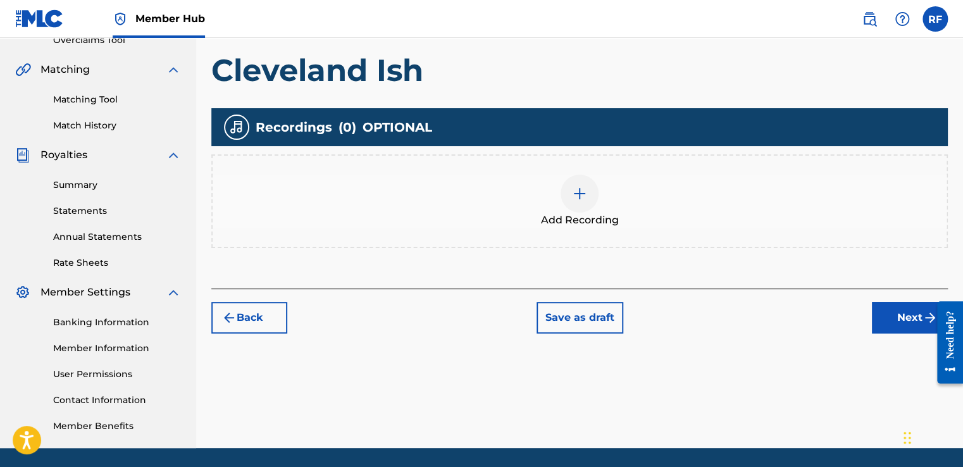
scroll to position [274, 0]
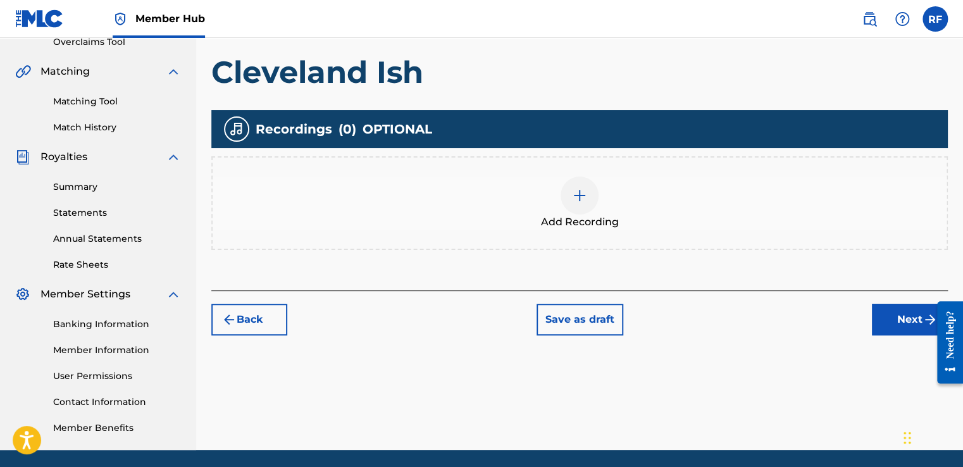
click at [575, 206] on div at bounding box center [579, 195] width 38 height 38
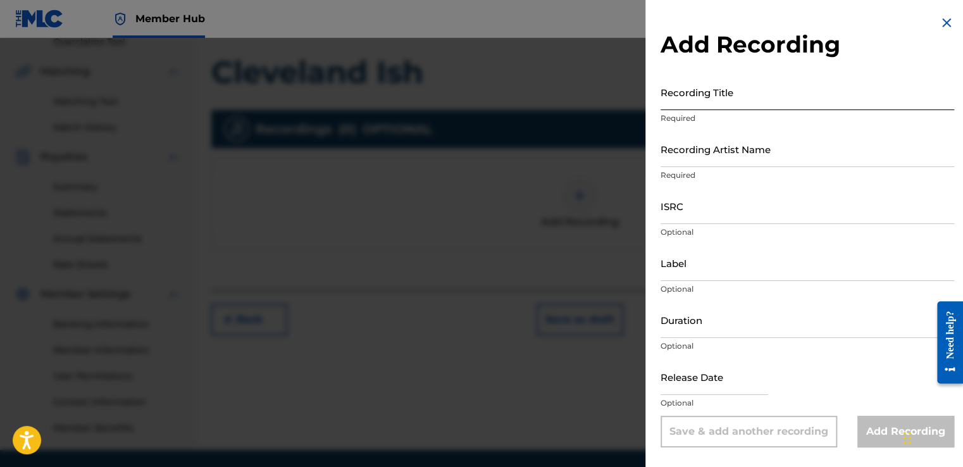
click at [769, 102] on input "Recording Title" at bounding box center [806, 92] width 293 height 36
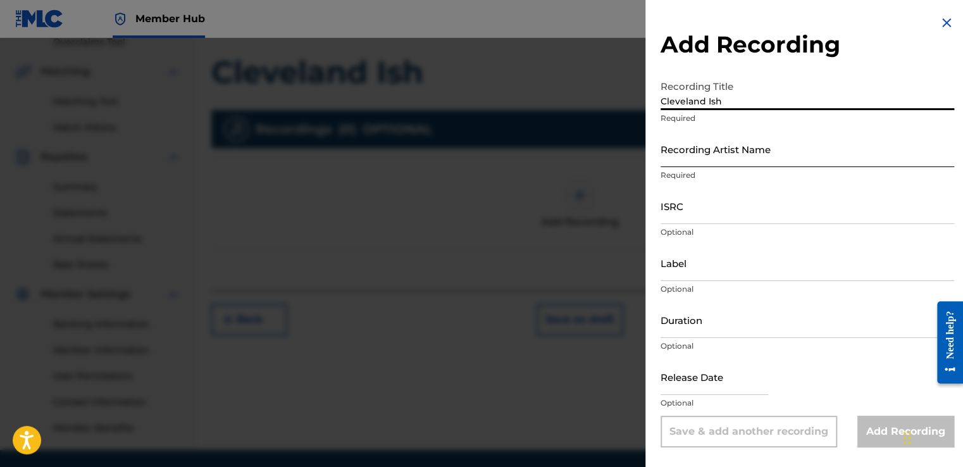
type input "Cleveland Ish"
click at [689, 163] on input "Recording Artist Name" at bounding box center [806, 149] width 293 height 36
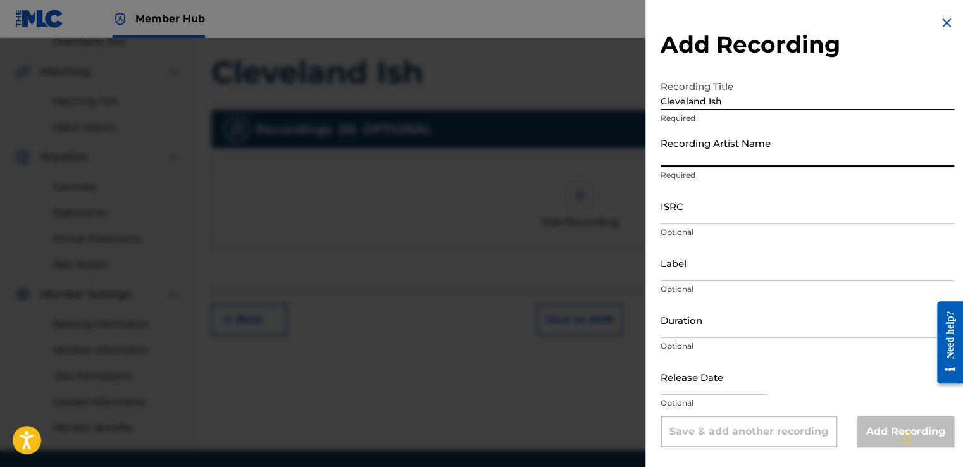
type input "[PERSON_NAME]"
type input "To The Cosmos Entertainment"
type input "02:11"
type input "[DATE]"
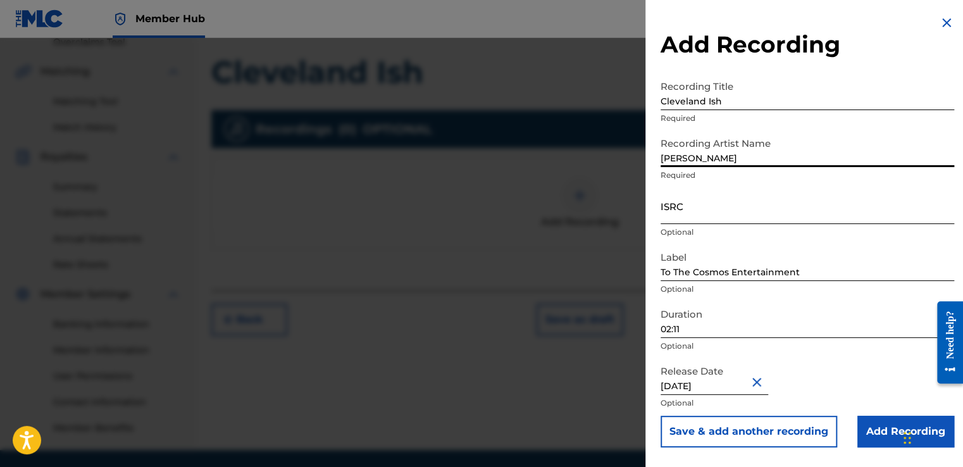
type input "[PERSON_NAME]"
click at [676, 211] on input "ISRC" at bounding box center [806, 206] width 293 height 36
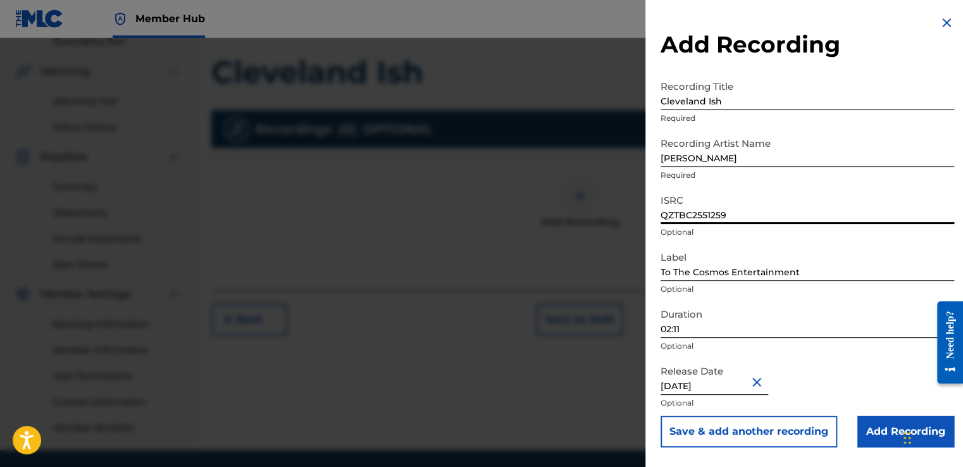
type input "QZTBC2551259"
select select "5"
select select "2025"
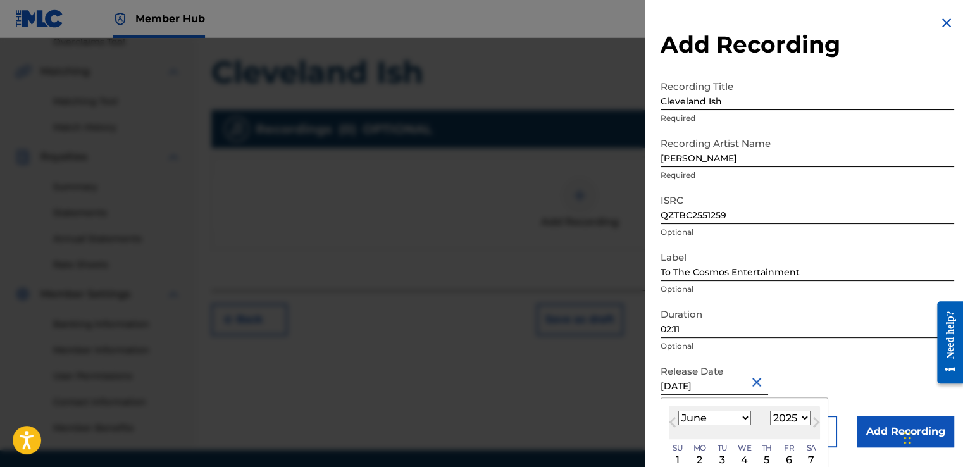
click at [692, 385] on input "[DATE]" at bounding box center [714, 377] width 108 height 36
click at [743, 419] on select "January February March April May June July August September October November De…" at bounding box center [714, 417] width 73 height 15
select select "6"
click at [678, 410] on select "January February March April May June July August September October November De…" at bounding box center [714, 417] width 73 height 15
click at [726, 459] on div "1" at bounding box center [721, 459] width 15 height 15
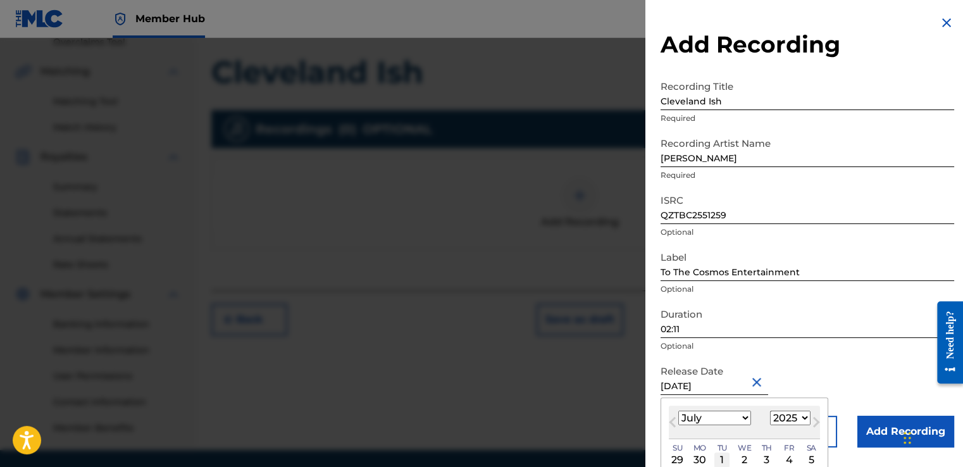
type input "[DATE]"
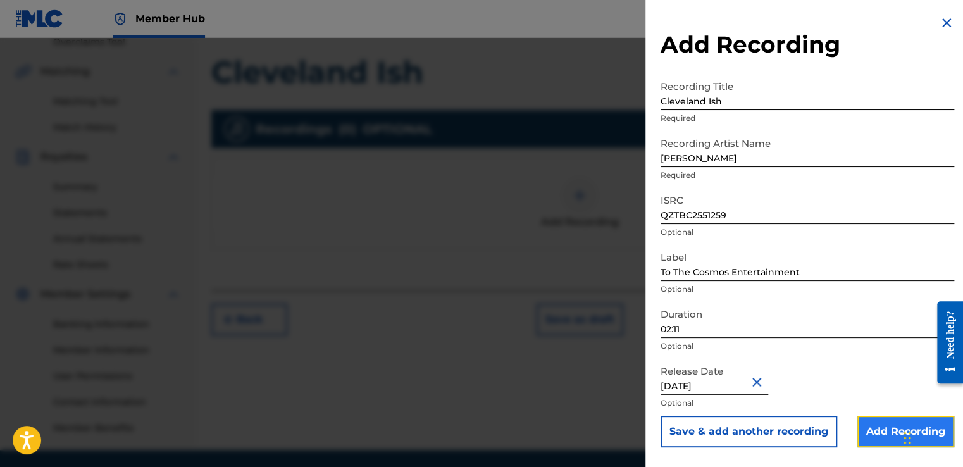
click at [866, 429] on input "Add Recording" at bounding box center [905, 432] width 97 height 32
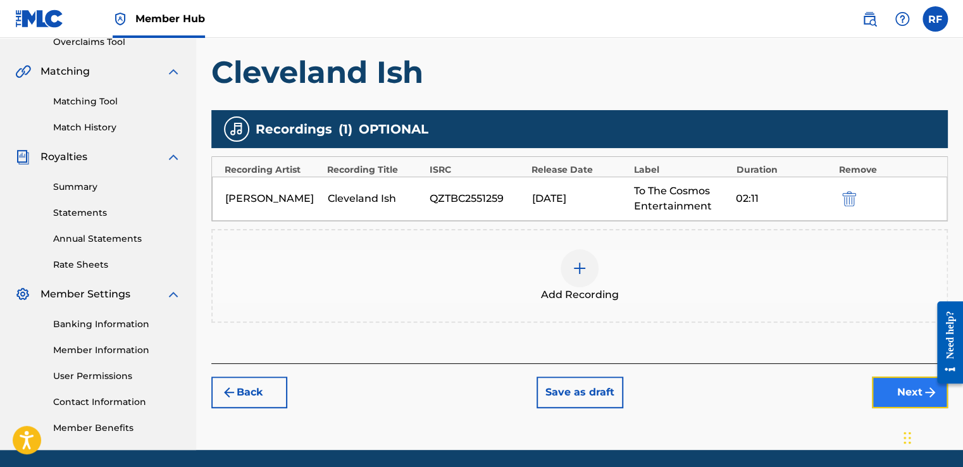
click at [903, 396] on button "Next" at bounding box center [910, 392] width 76 height 32
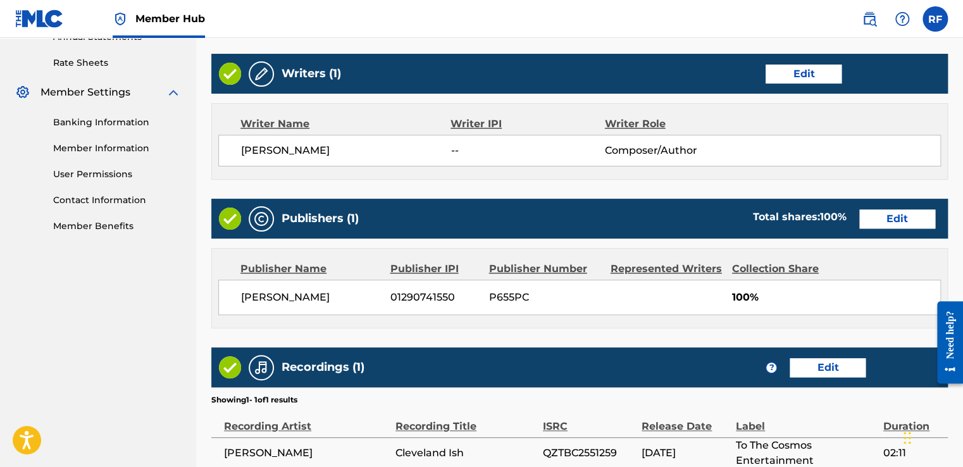
scroll to position [601, 0]
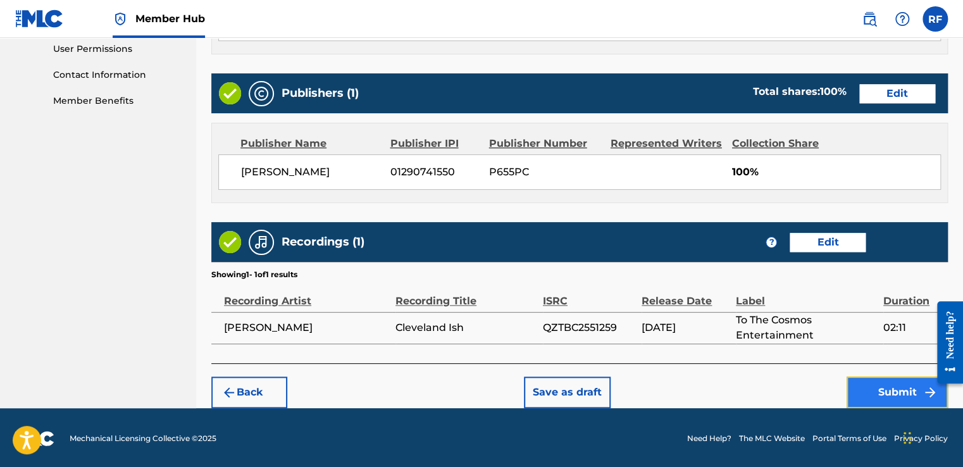
click at [885, 400] on button "Submit" at bounding box center [896, 392] width 101 height 32
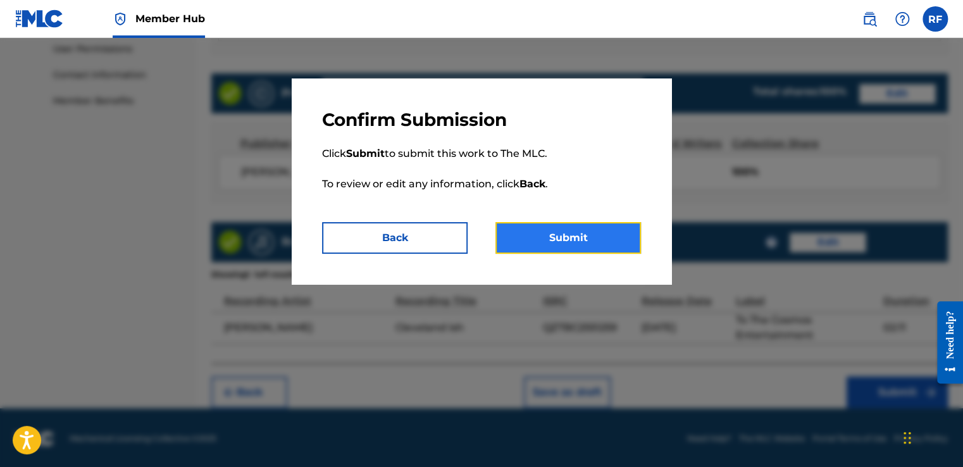
click at [613, 253] on button "Submit" at bounding box center [567, 238] width 145 height 32
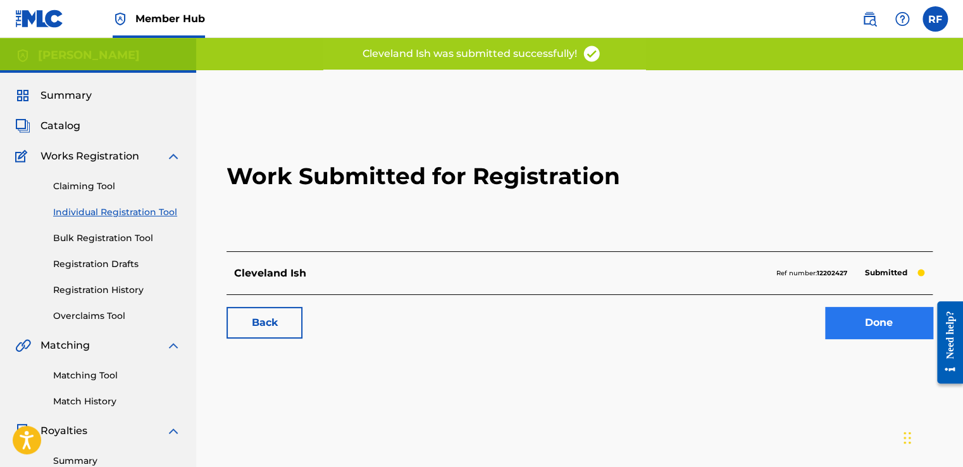
click at [884, 333] on link "Done" at bounding box center [879, 323] width 108 height 32
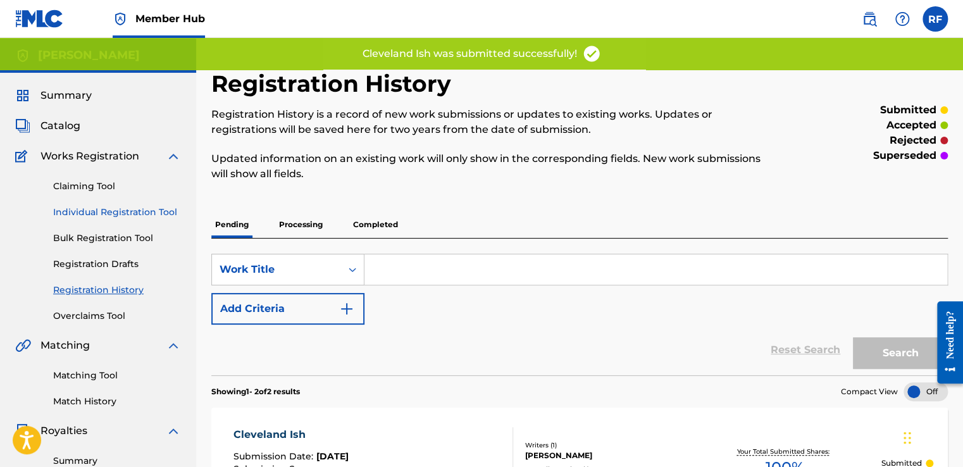
click at [145, 214] on link "Individual Registration Tool" at bounding box center [117, 212] width 128 height 13
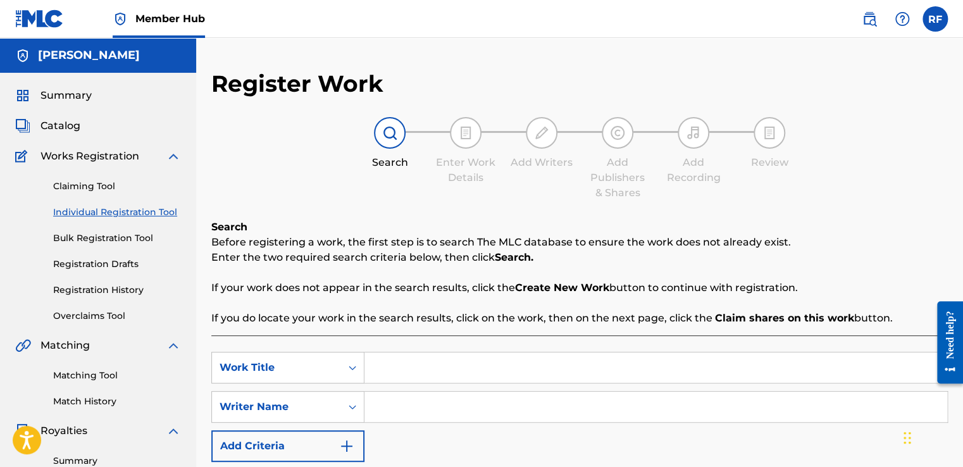
click at [694, 370] on input "Search Form" at bounding box center [655, 367] width 583 height 30
type input "NiGaMe Black Adventures"
click at [636, 404] on input "Search Form" at bounding box center [655, 407] width 583 height 30
type input "[PERSON_NAME]"
click at [481, 364] on input "NiGaMe Black Adventures" at bounding box center [655, 367] width 583 height 30
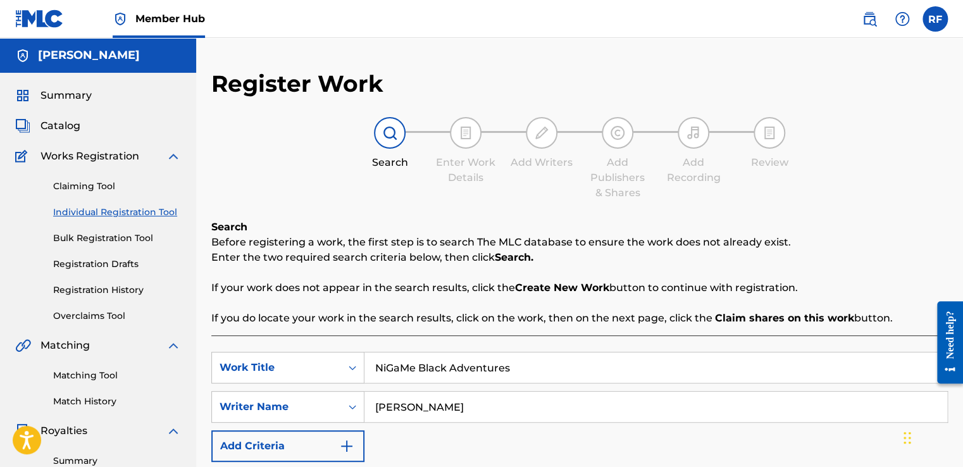
click at [481, 364] on input "NiGaMe Black Adventures" at bounding box center [655, 367] width 583 height 30
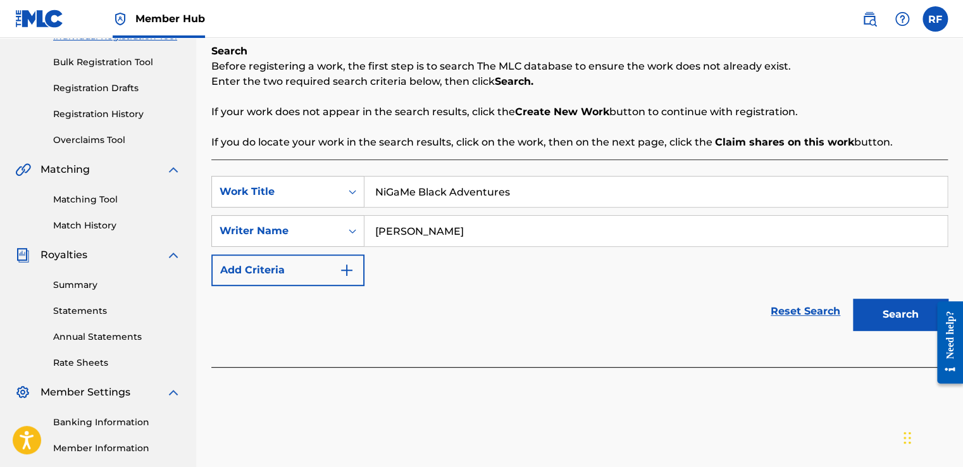
scroll to position [177, 0]
click at [885, 311] on button "Search" at bounding box center [900, 313] width 95 height 32
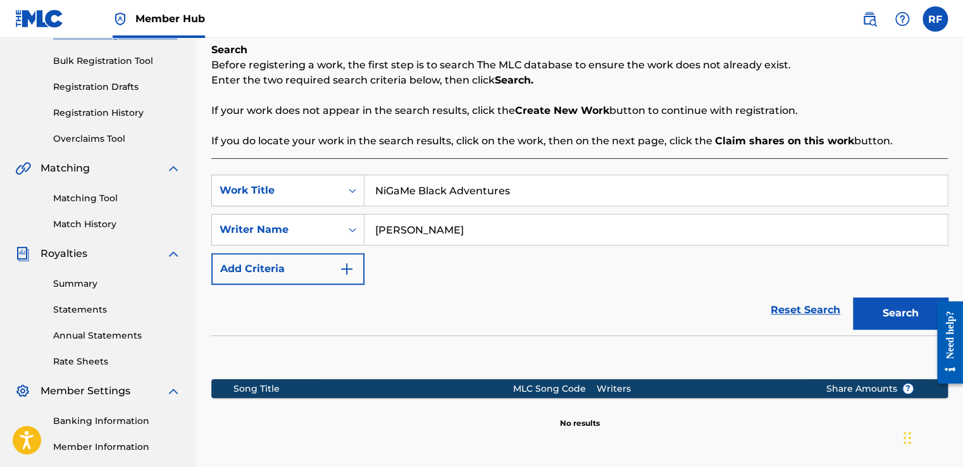
scroll to position [317, 0]
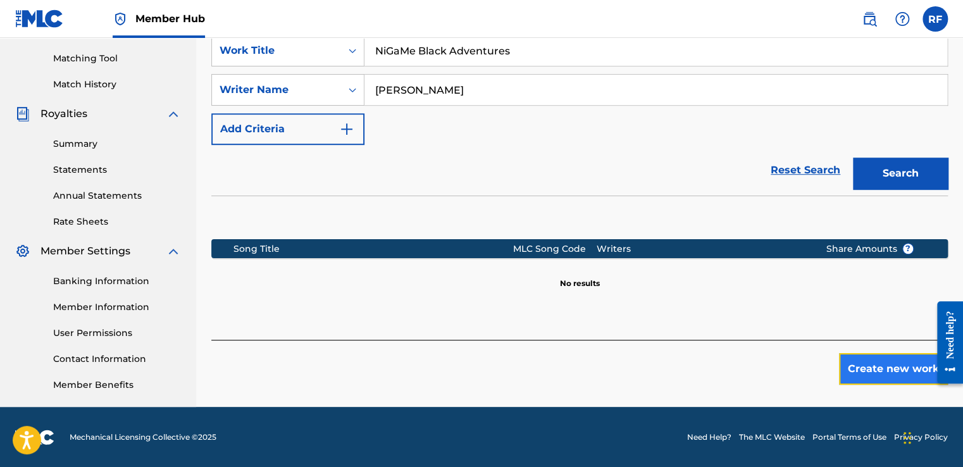
click at [858, 377] on button "Create new work" at bounding box center [893, 369] width 109 height 32
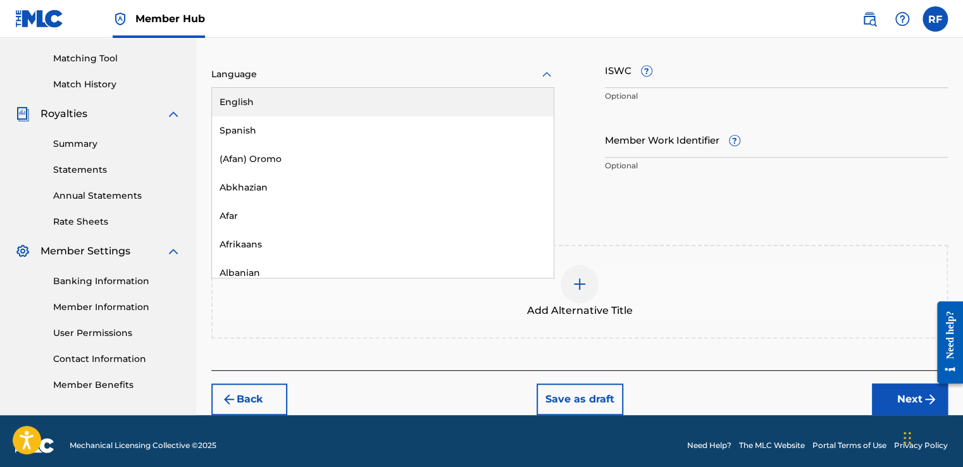
click at [405, 109] on div "English" at bounding box center [383, 102] width 342 height 28
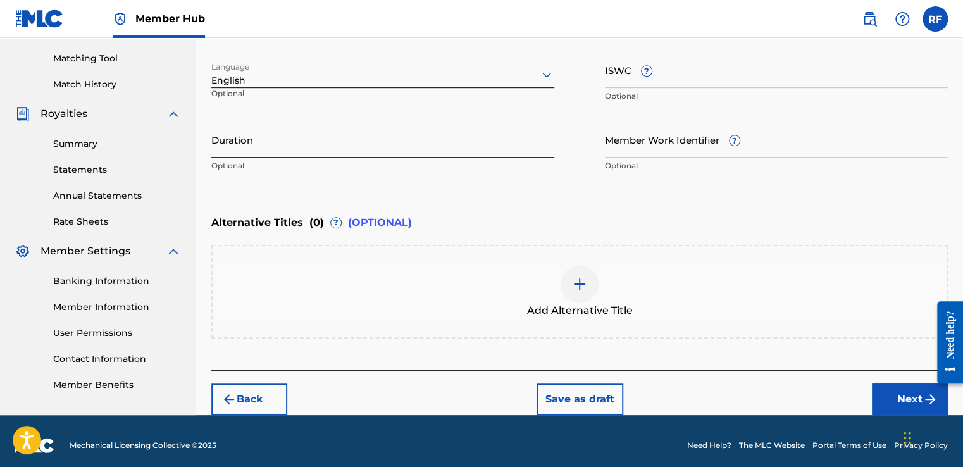
click at [389, 148] on input "Duration" at bounding box center [382, 139] width 343 height 36
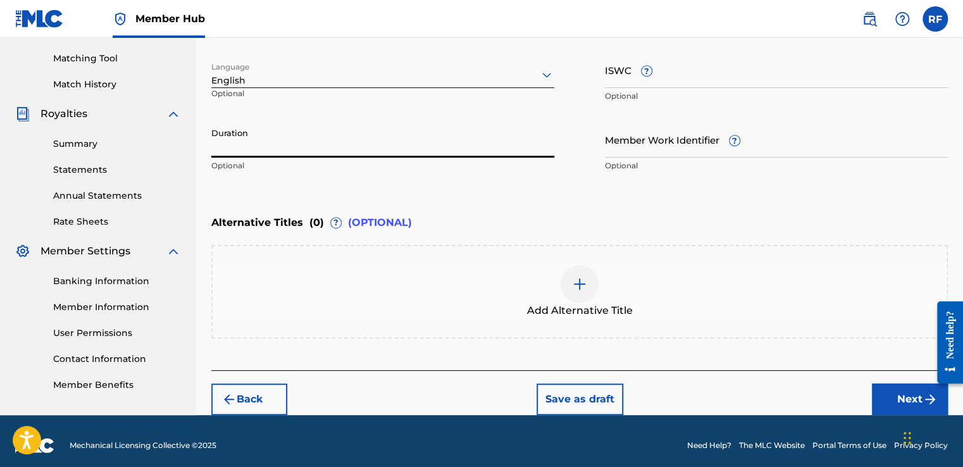
type input ":"
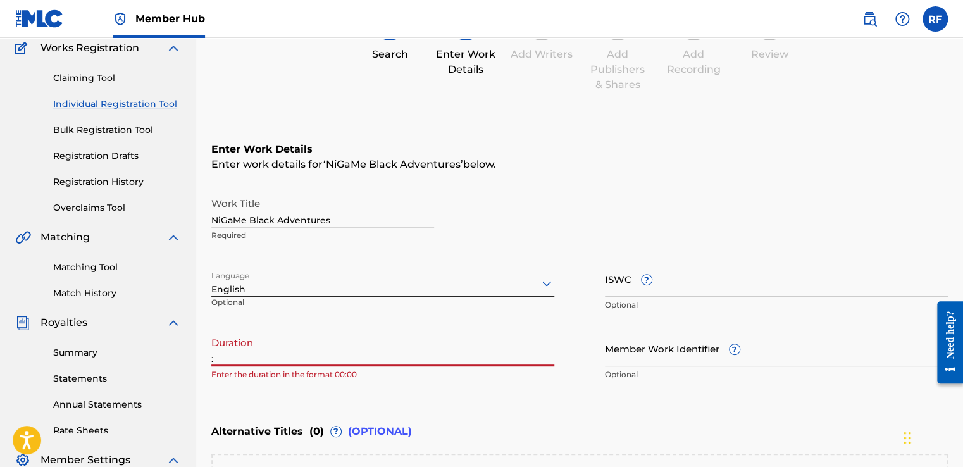
scroll to position [116, 0]
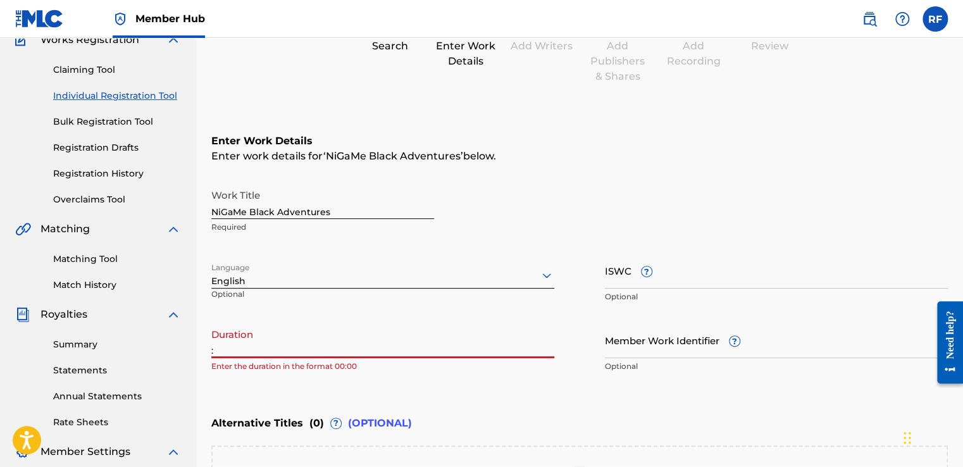
click at [379, 352] on input ":" at bounding box center [382, 340] width 343 height 36
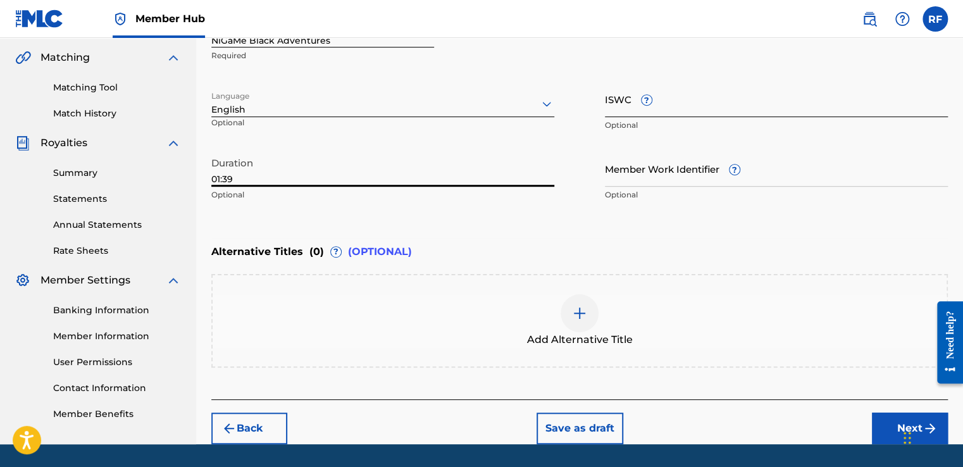
scroll to position [292, 0]
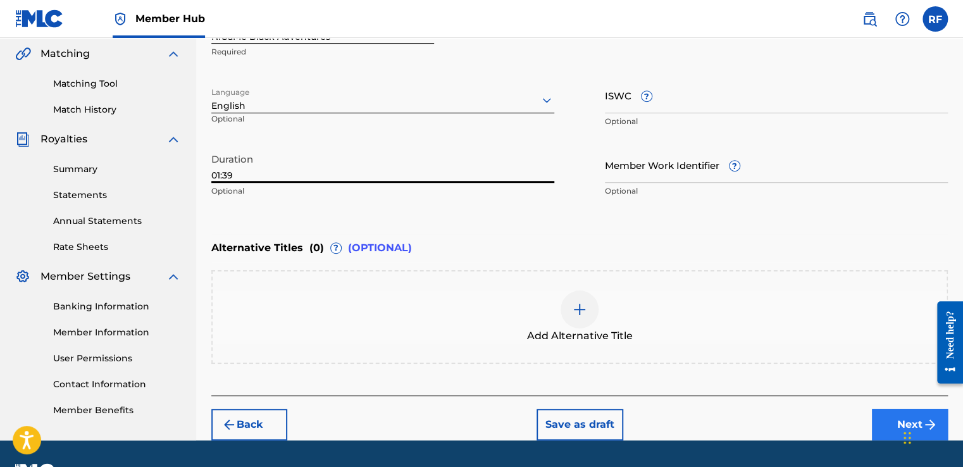
type input "01:39"
click at [880, 419] on button "Next" at bounding box center [910, 425] width 76 height 32
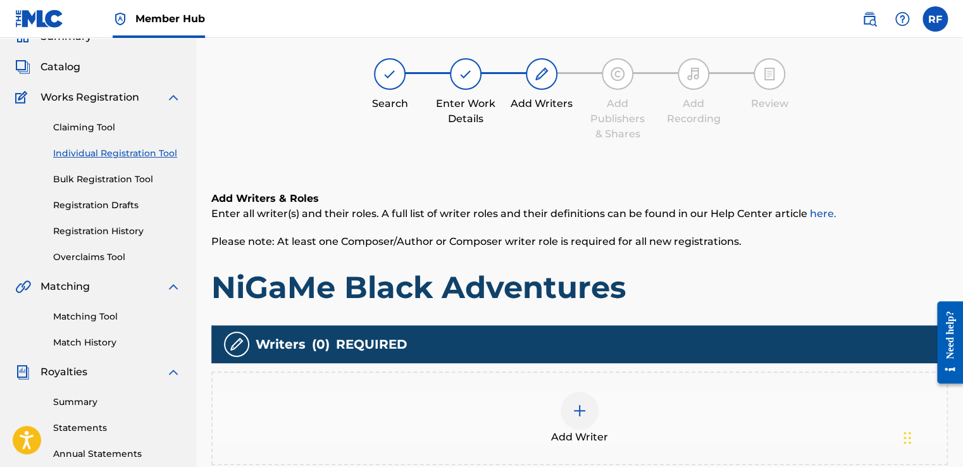
scroll to position [57, 0]
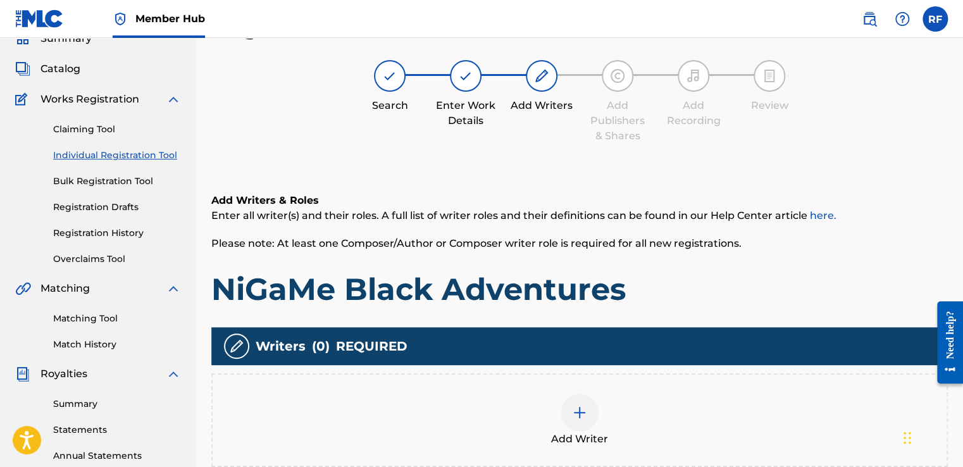
click at [577, 414] on img at bounding box center [579, 412] width 15 height 15
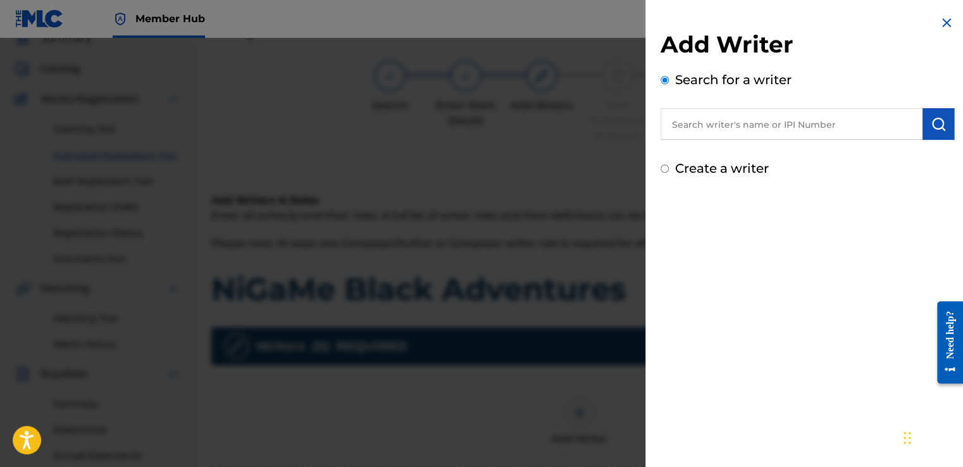
click at [771, 128] on input "text" at bounding box center [791, 124] width 262 height 32
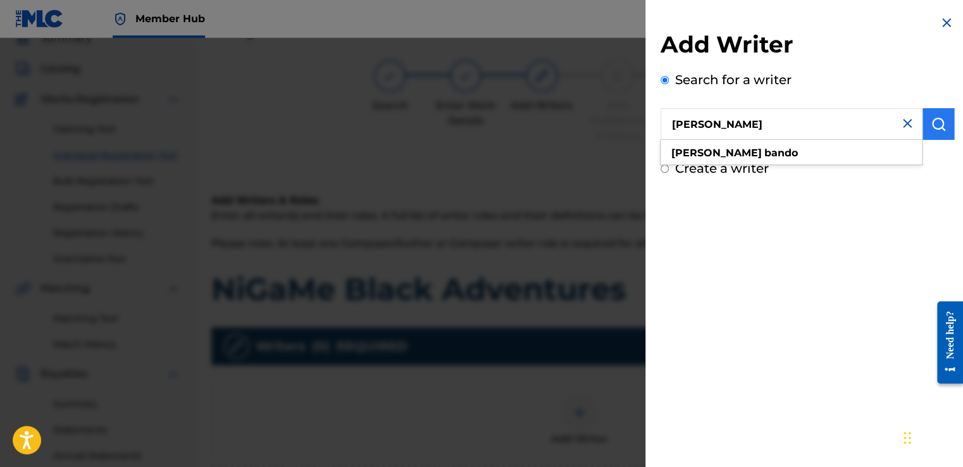
type input "[PERSON_NAME]"
click at [946, 120] on button "submit" at bounding box center [938, 124] width 32 height 32
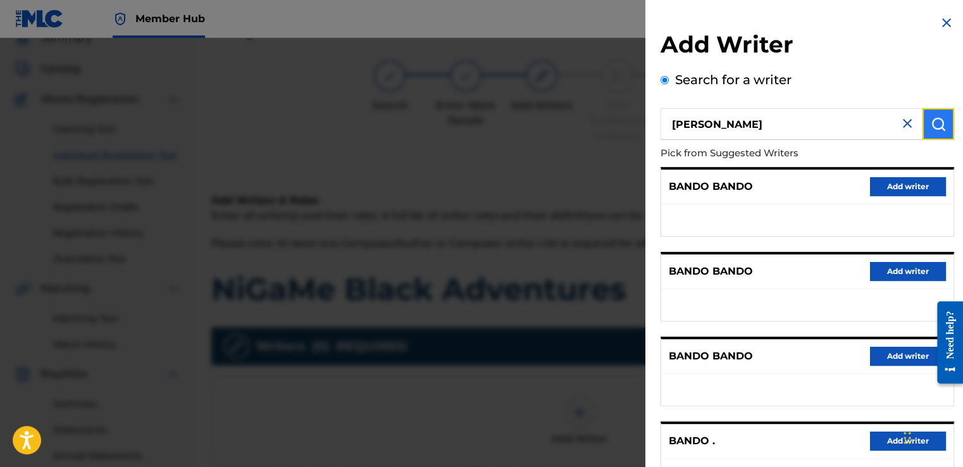
scroll to position [134, 0]
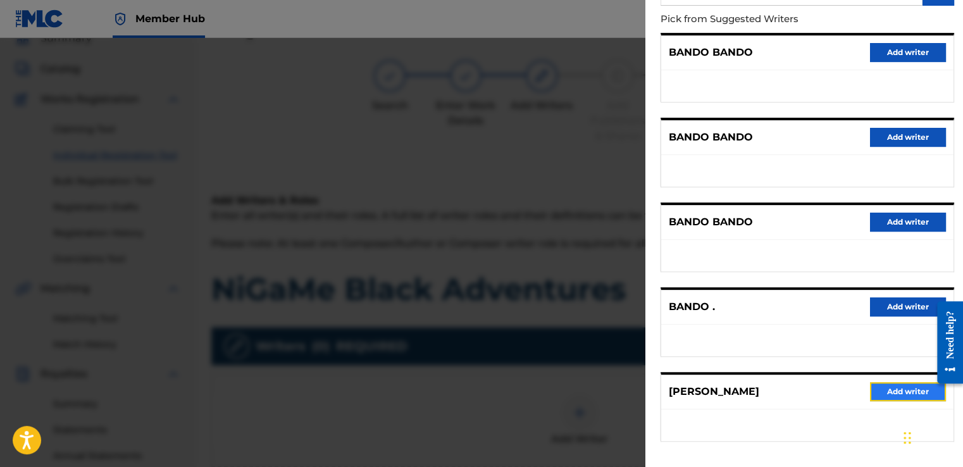
click at [882, 397] on button "Add writer" at bounding box center [908, 391] width 76 height 19
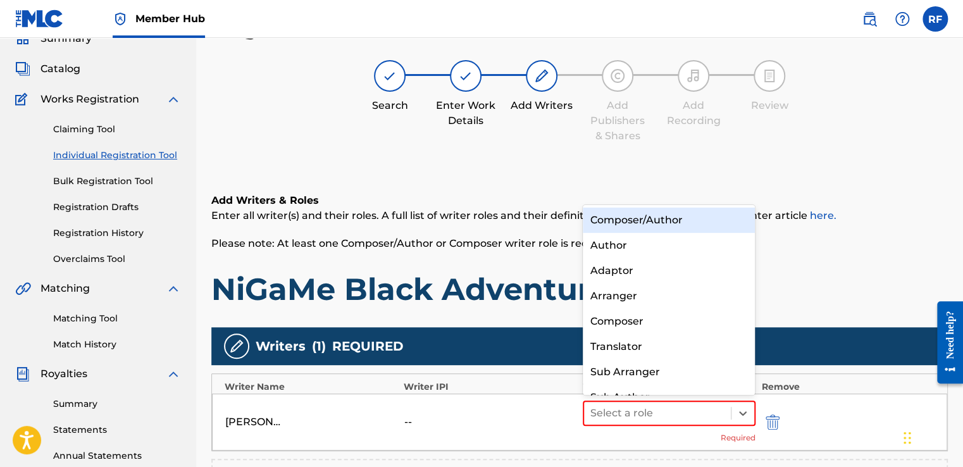
click at [714, 221] on div "Composer/Author" at bounding box center [669, 219] width 173 height 25
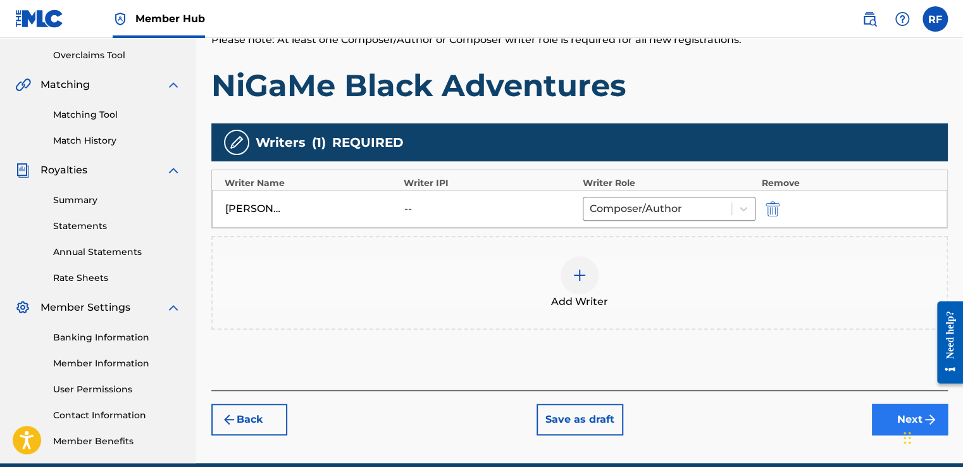
click at [883, 419] on button "Next" at bounding box center [910, 420] width 76 height 32
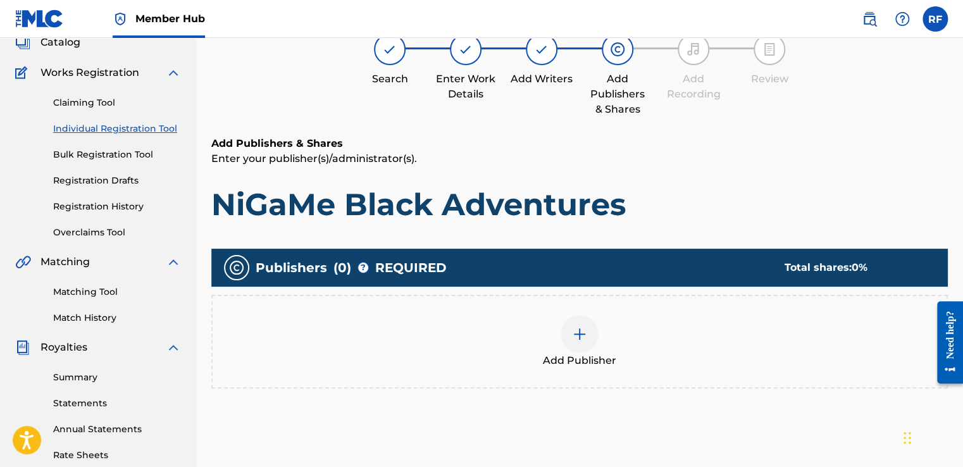
scroll to position [57, 0]
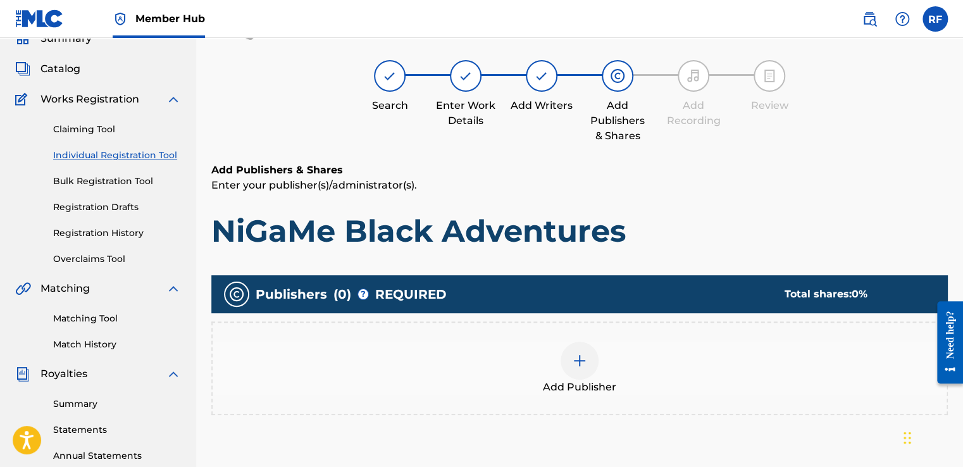
click at [595, 364] on div at bounding box center [579, 361] width 38 height 38
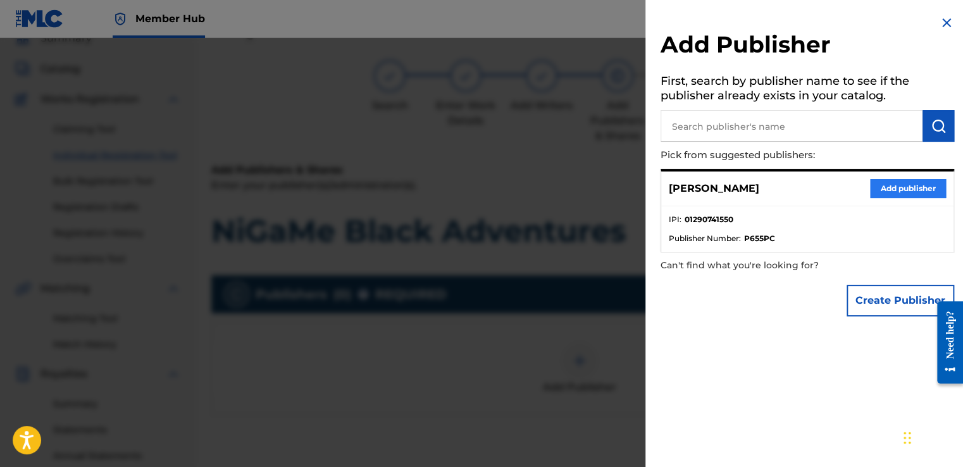
click at [906, 194] on button "Add publisher" at bounding box center [908, 188] width 76 height 19
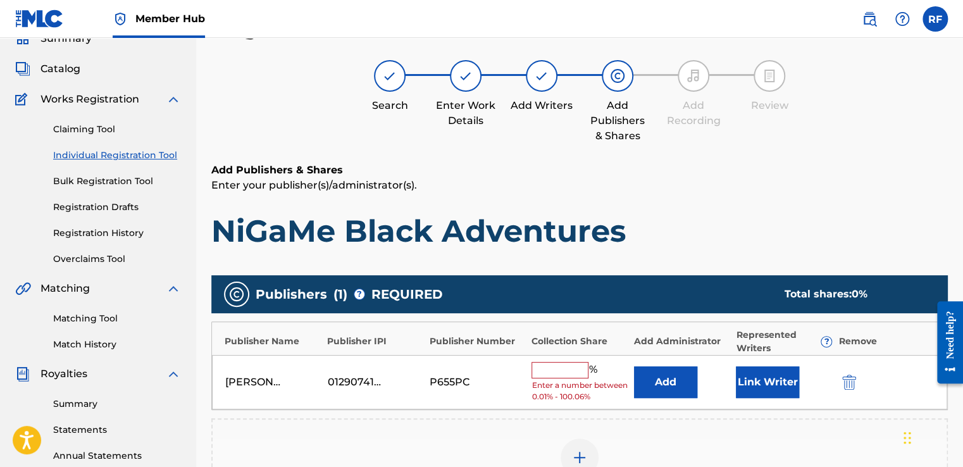
click at [559, 373] on input "text" at bounding box center [559, 370] width 57 height 16
type input "100"
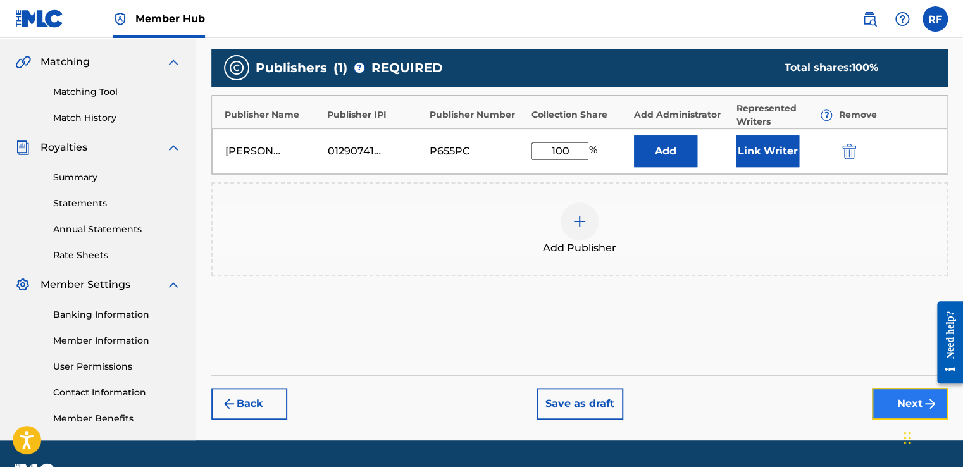
click at [884, 410] on button "Next" at bounding box center [910, 404] width 76 height 32
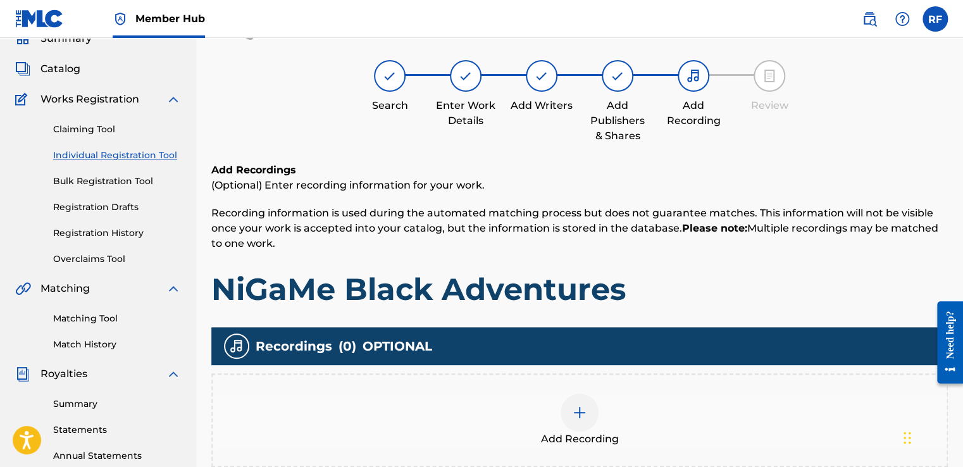
click at [584, 412] on img at bounding box center [579, 412] width 15 height 15
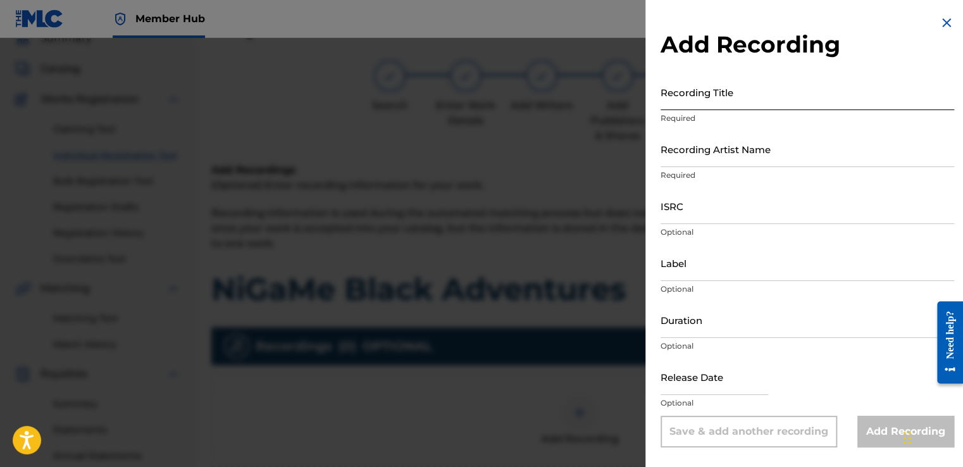
click at [774, 96] on input "Recording Title" at bounding box center [806, 92] width 293 height 36
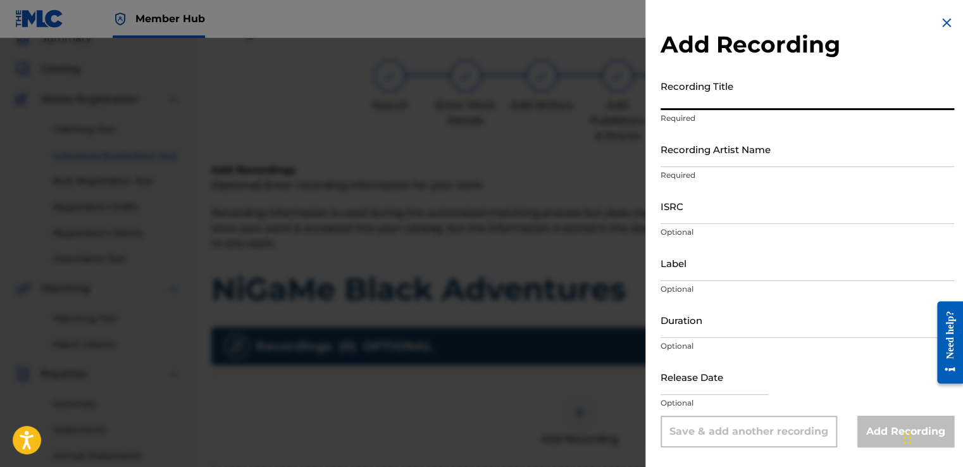
paste input "NiGaMe Black Adventures"
type input "NiGaMe Black Adventures"
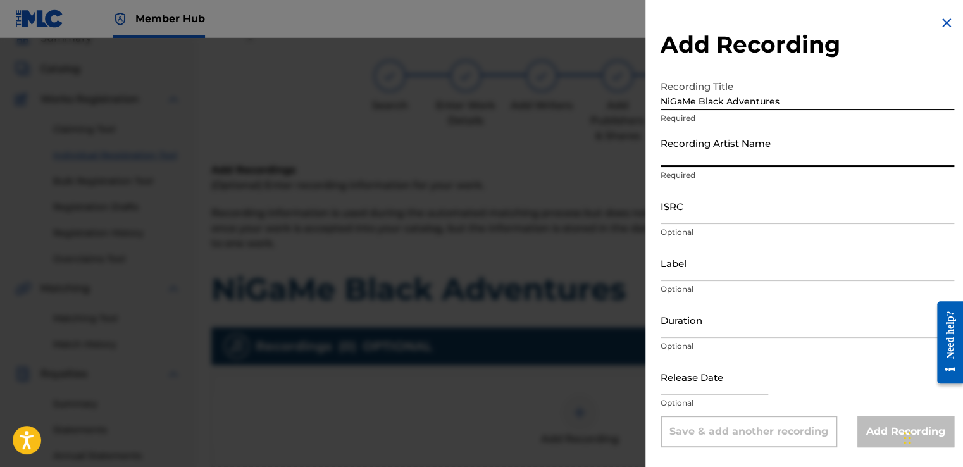
click at [725, 159] on input "Recording Artist Name" at bounding box center [806, 149] width 293 height 36
type input "[PERSON_NAME]"
type input "To The Cosmos Entertainment"
type input "02:11"
type input "[DATE]"
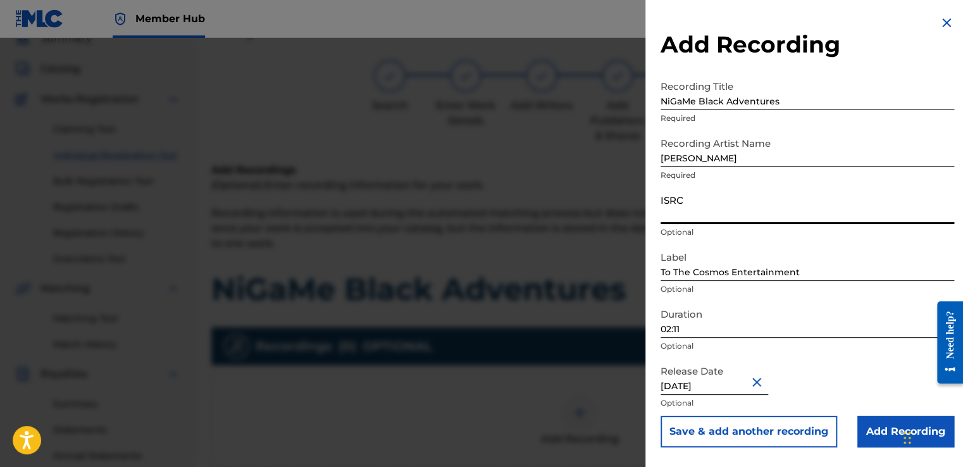
click at [719, 216] on input "ISRC" at bounding box center [806, 206] width 293 height 36
type input "QZTBD2507743"
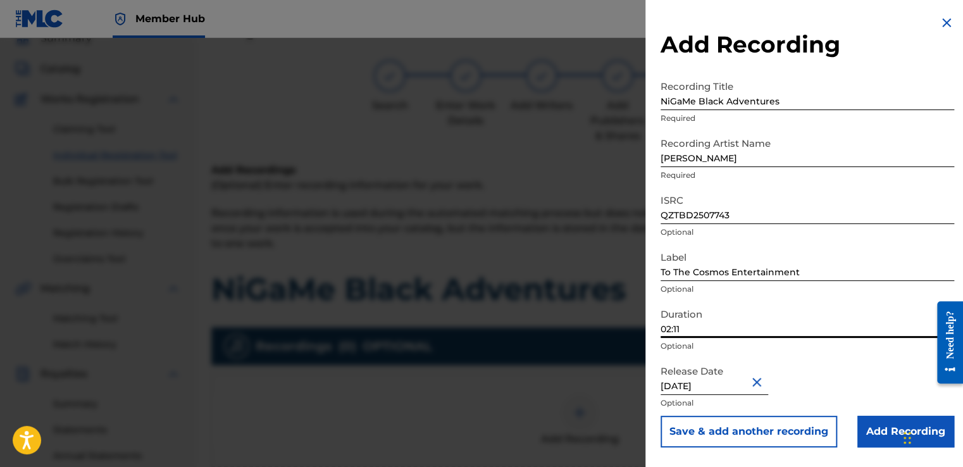
click at [706, 328] on input "02:11" at bounding box center [806, 320] width 293 height 36
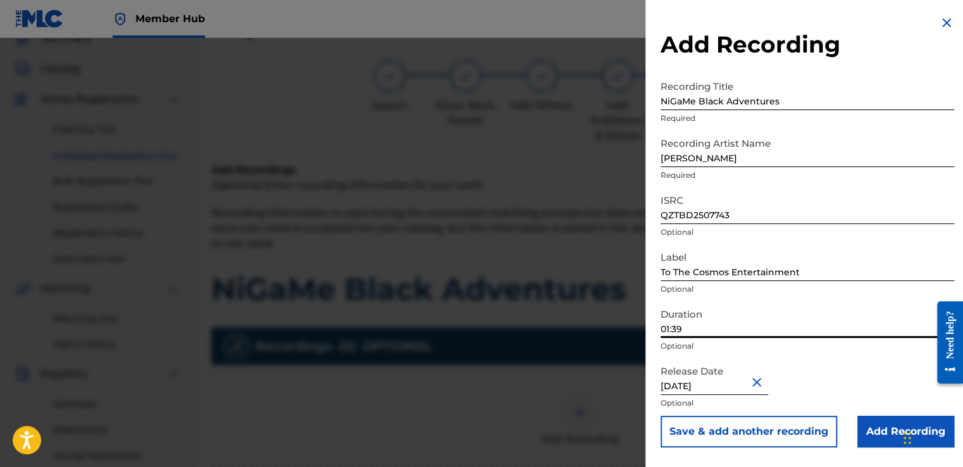
type input "01:39"
select select "6"
select select "2025"
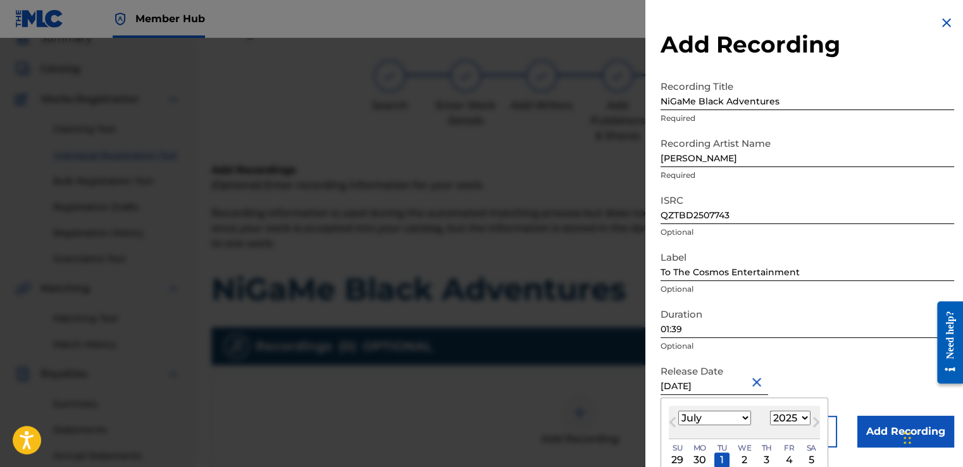
click at [684, 378] on input "[DATE]" at bounding box center [714, 377] width 108 height 36
type input "[DATE]"
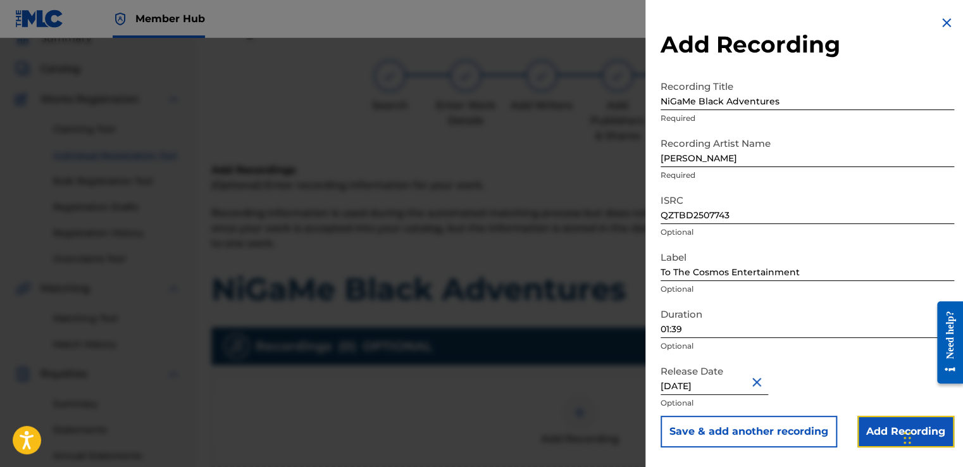
click at [873, 424] on input "Add Recording" at bounding box center [905, 432] width 97 height 32
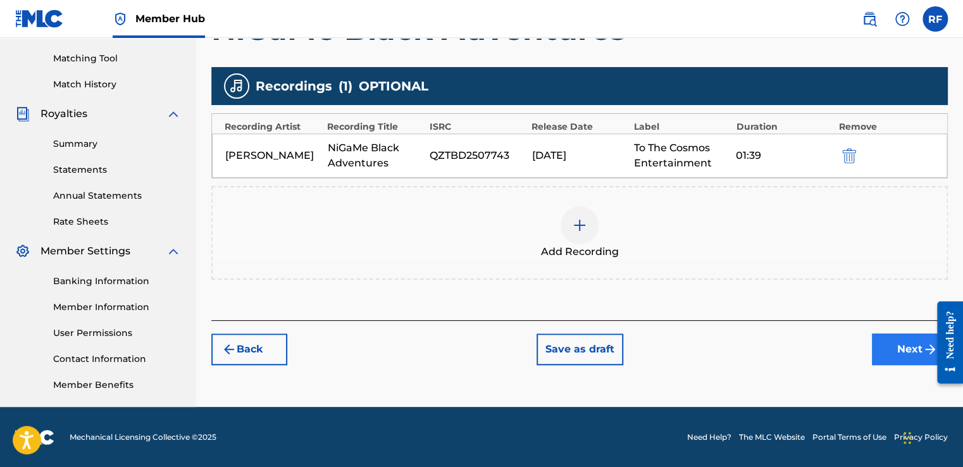
click at [885, 348] on button "Next" at bounding box center [910, 349] width 76 height 32
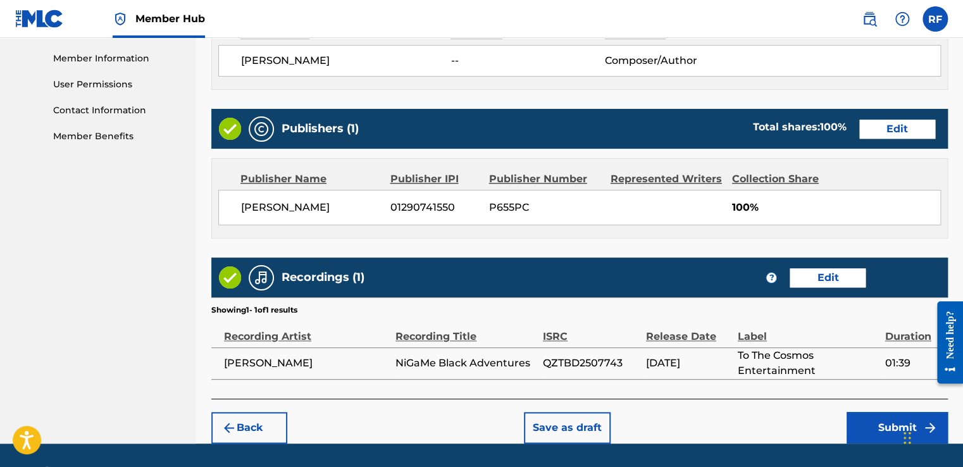
scroll to position [601, 0]
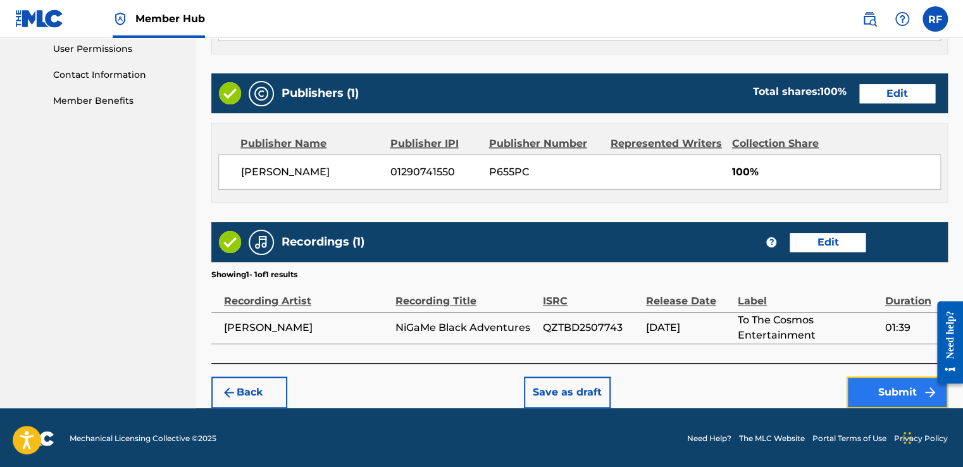
click at [880, 392] on button "Submit" at bounding box center [896, 392] width 101 height 32
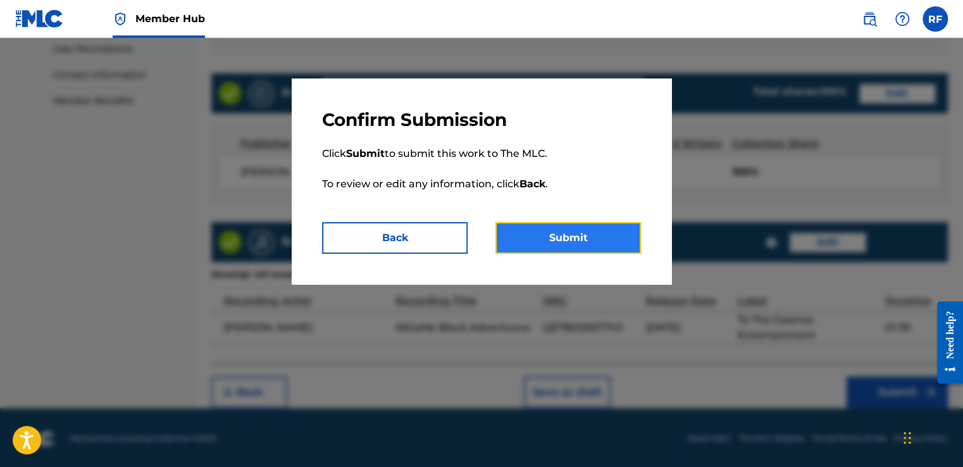
click at [591, 243] on button "Submit" at bounding box center [567, 238] width 145 height 32
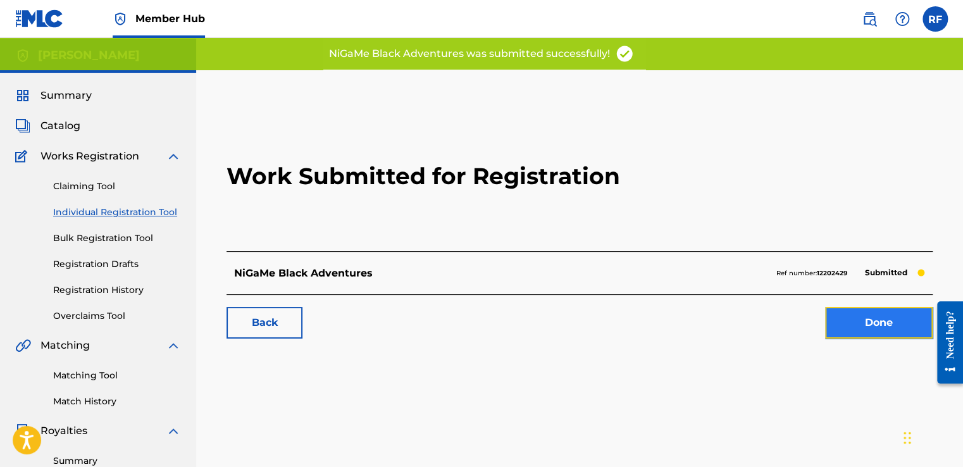
click at [842, 333] on link "Done" at bounding box center [879, 323] width 108 height 32
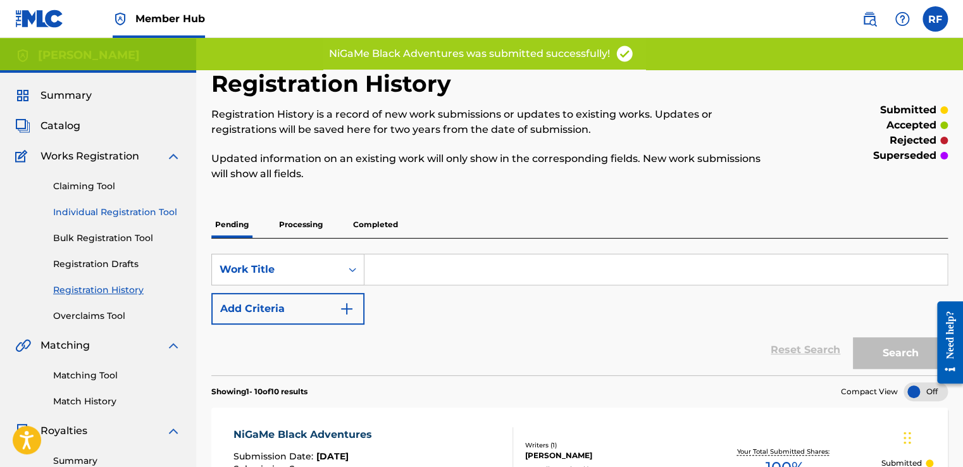
click at [164, 213] on link "Individual Registration Tool" at bounding box center [117, 212] width 128 height 13
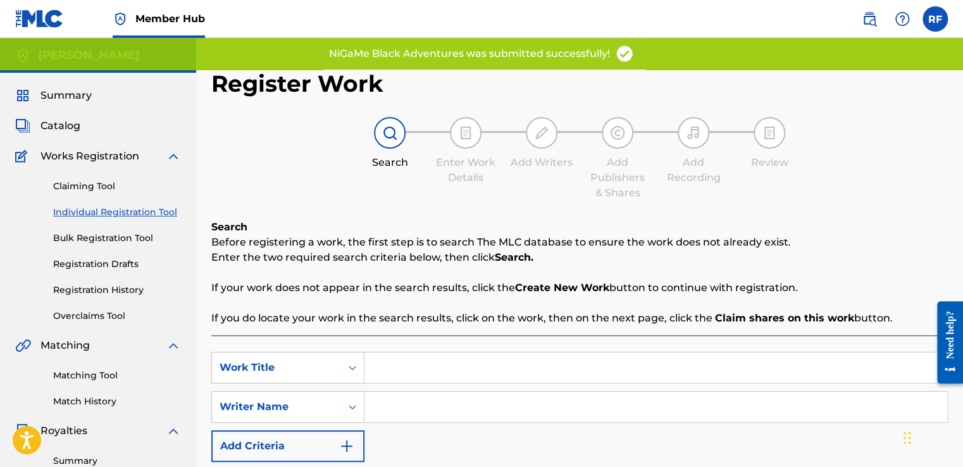
click at [486, 373] on input "Search Form" at bounding box center [655, 367] width 583 height 30
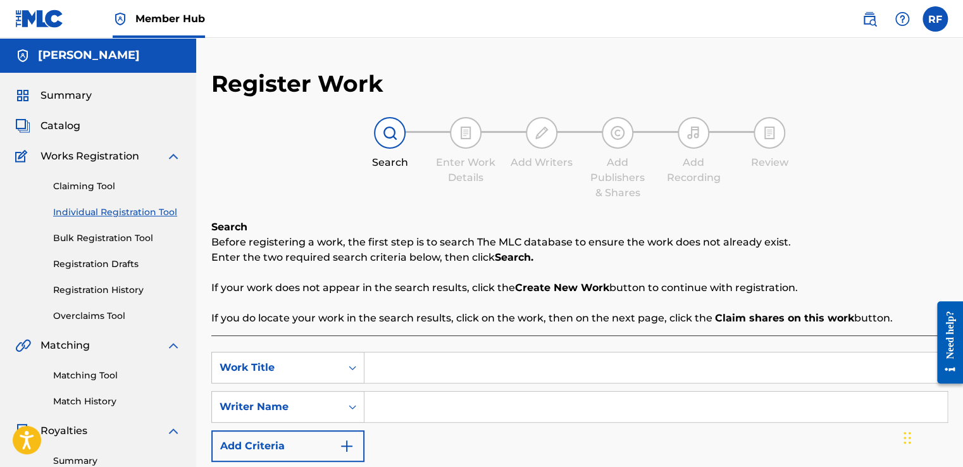
type input "b"
type input "Bando Drill"
click at [679, 402] on input "Search Form" at bounding box center [655, 407] width 583 height 30
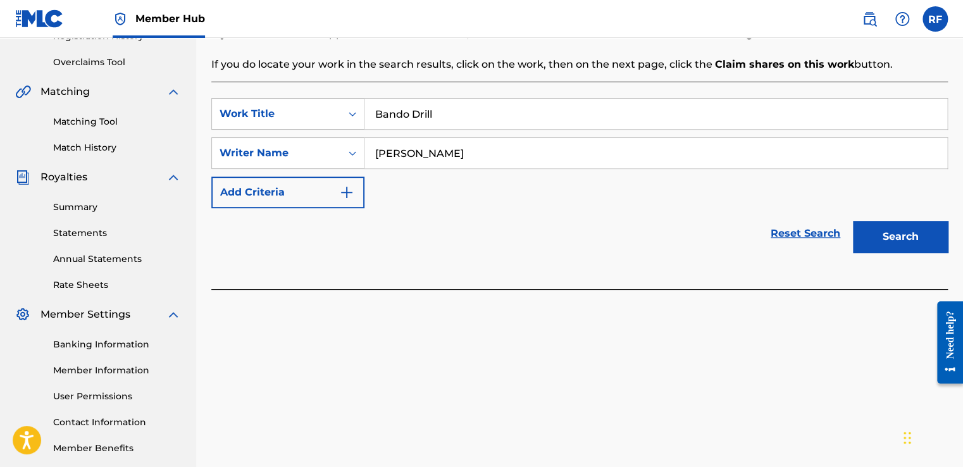
scroll to position [286, 0]
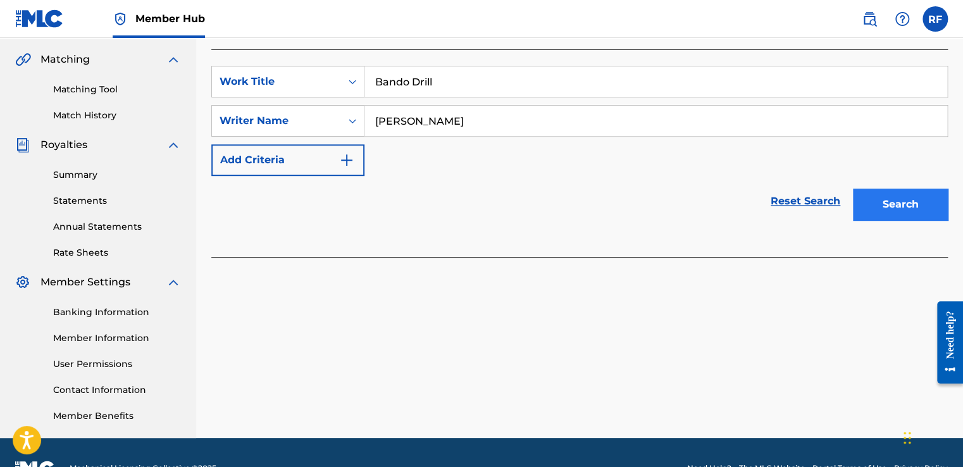
type input "[PERSON_NAME]"
click at [889, 200] on button "Search" at bounding box center [900, 204] width 95 height 32
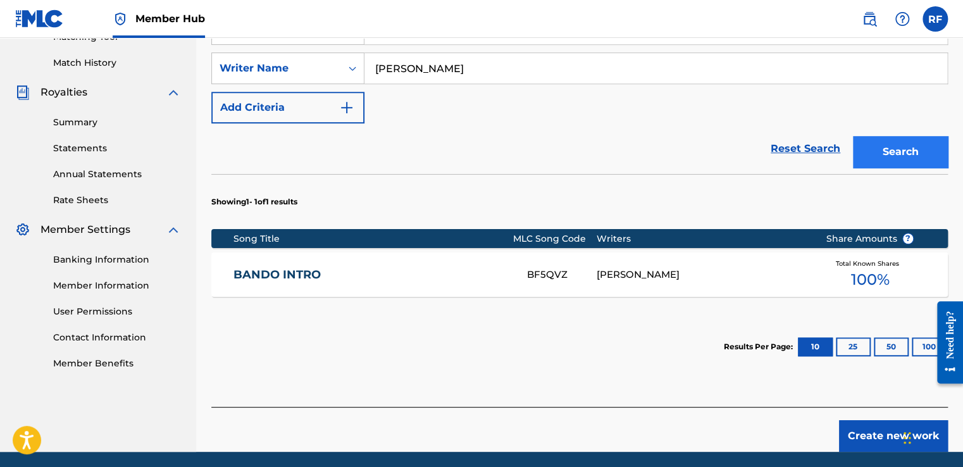
scroll to position [383, 0]
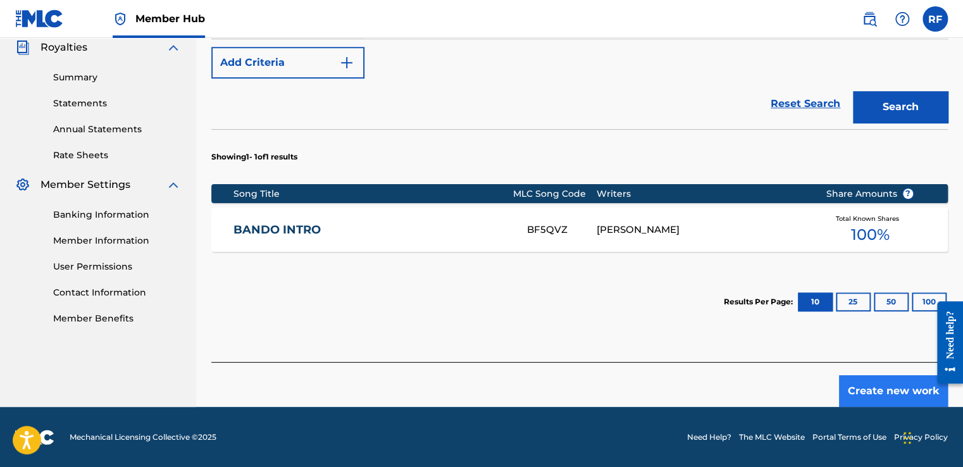
click at [864, 388] on button "Create new work" at bounding box center [893, 391] width 109 height 32
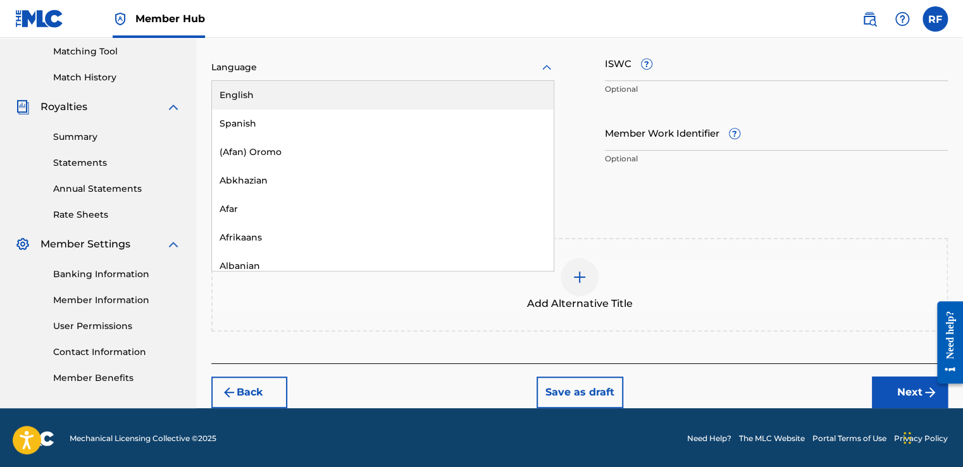
click at [425, 94] on div "English" at bounding box center [383, 95] width 342 height 28
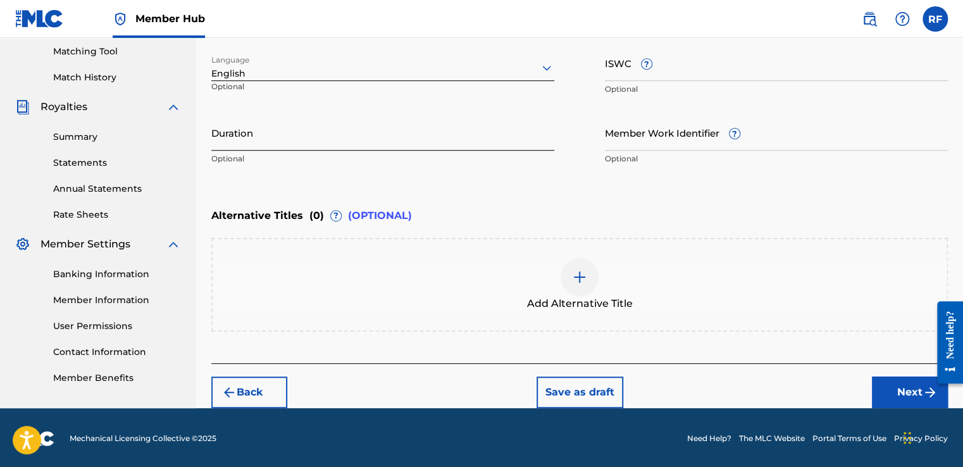
click at [427, 141] on input "Duration" at bounding box center [382, 132] width 343 height 36
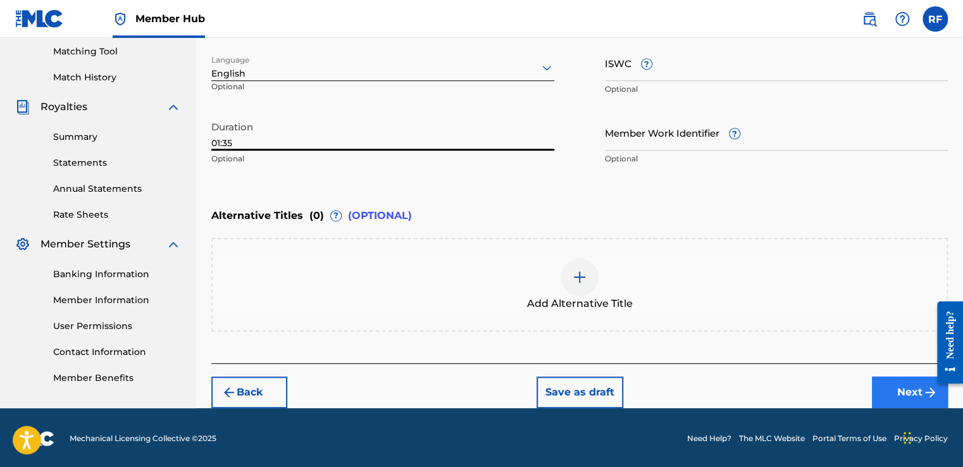
type input "01:35"
click at [914, 378] on button "Next" at bounding box center [910, 392] width 76 height 32
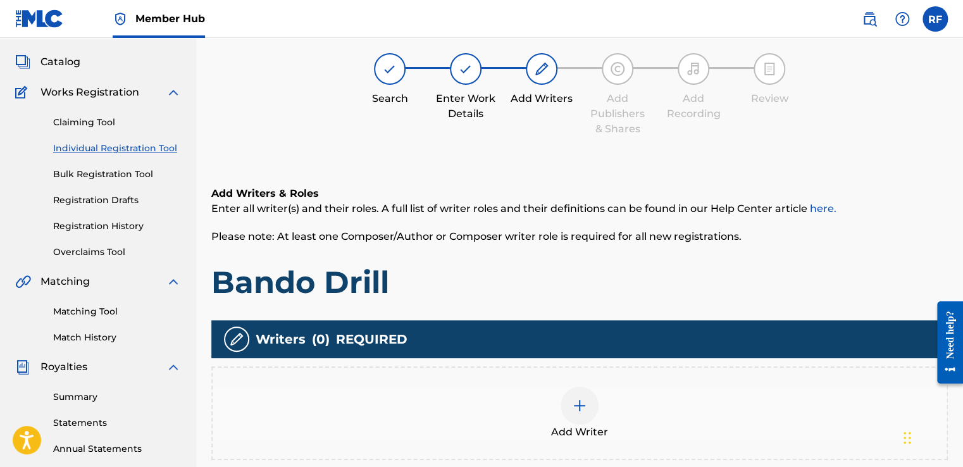
scroll to position [57, 0]
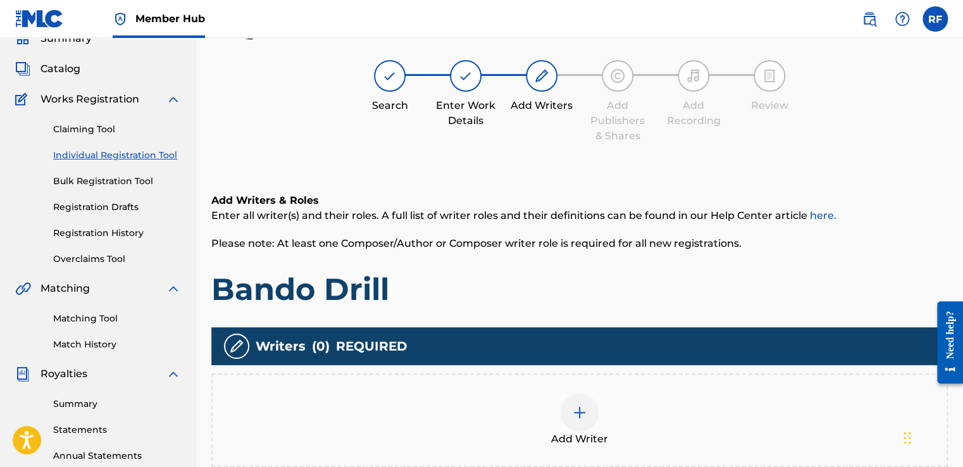
click at [596, 412] on div at bounding box center [579, 412] width 38 height 38
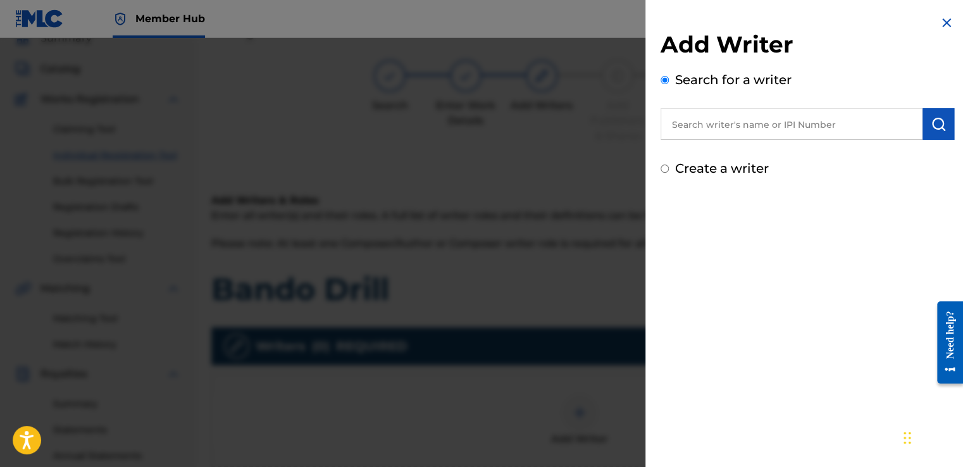
click at [727, 118] on input "text" at bounding box center [791, 124] width 262 height 32
type input "<"
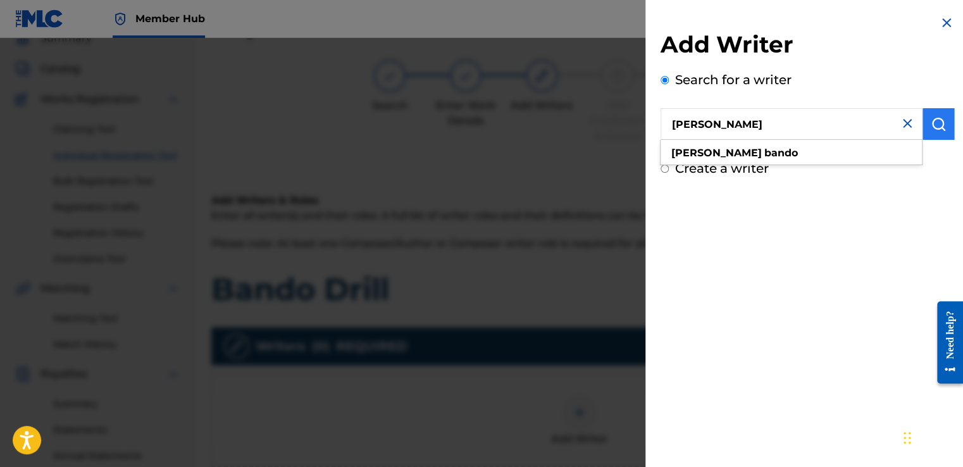
type input "[PERSON_NAME]"
click at [933, 118] on img "submit" at bounding box center [937, 123] width 15 height 15
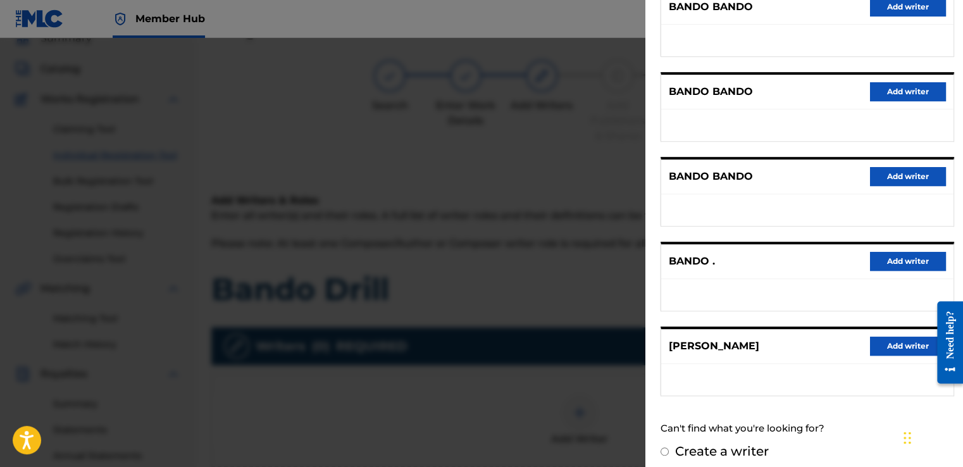
scroll to position [187, 0]
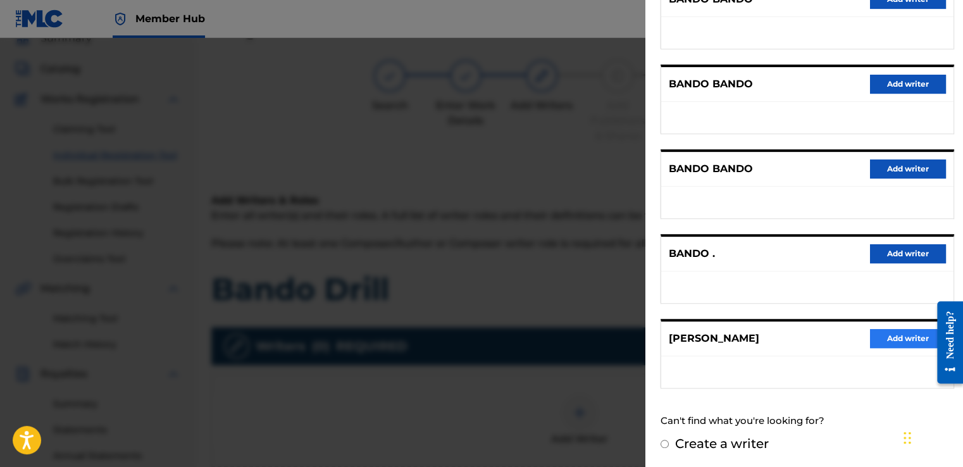
click at [877, 344] on button "Add writer" at bounding box center [908, 338] width 76 height 19
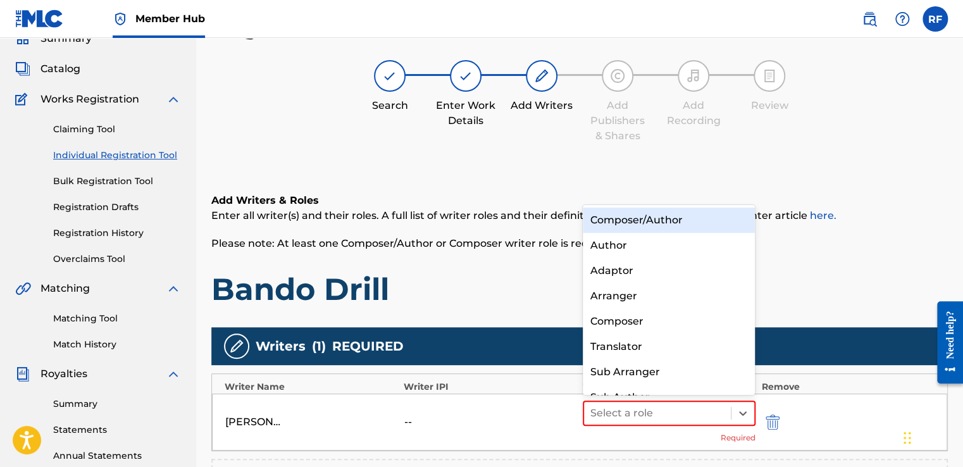
click at [700, 227] on div "Composer/Author" at bounding box center [669, 219] width 173 height 25
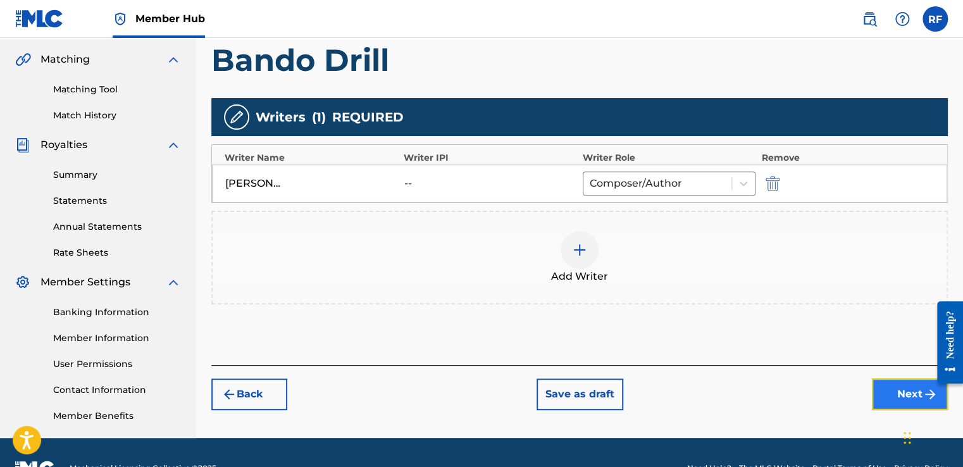
click at [903, 399] on button "Next" at bounding box center [910, 394] width 76 height 32
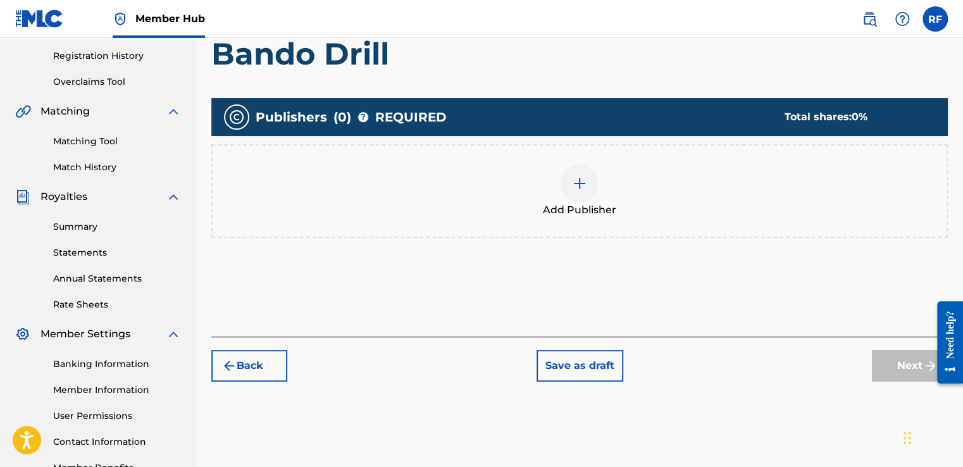
scroll to position [57, 0]
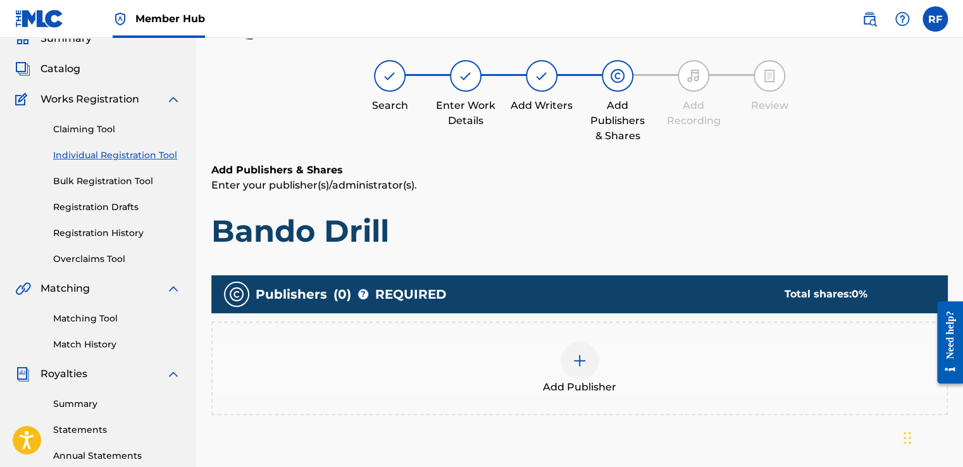
click at [583, 370] on div at bounding box center [579, 361] width 38 height 38
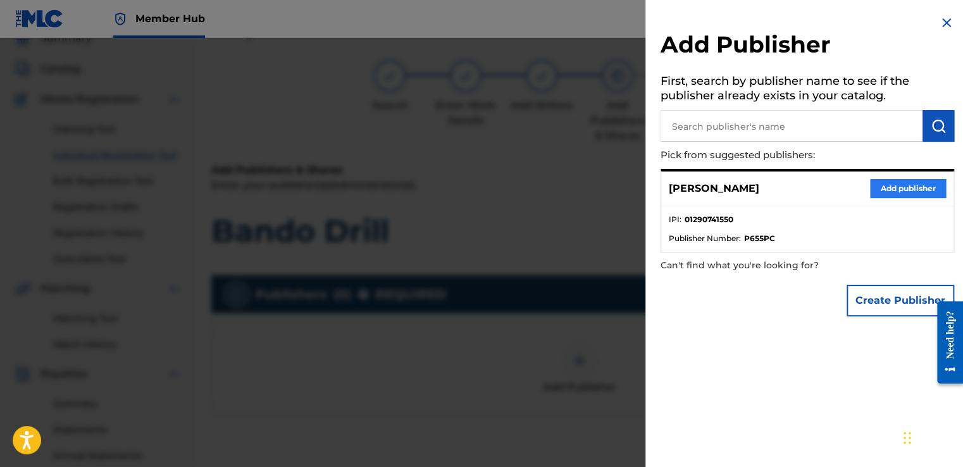
click at [896, 188] on button "Add publisher" at bounding box center [908, 188] width 76 height 19
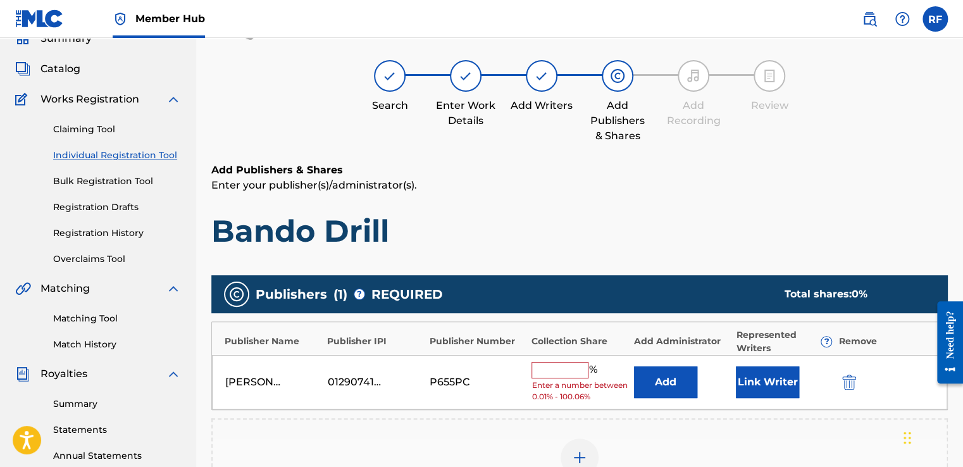
click at [552, 376] on input "text" at bounding box center [559, 370] width 57 height 16
type input "100"
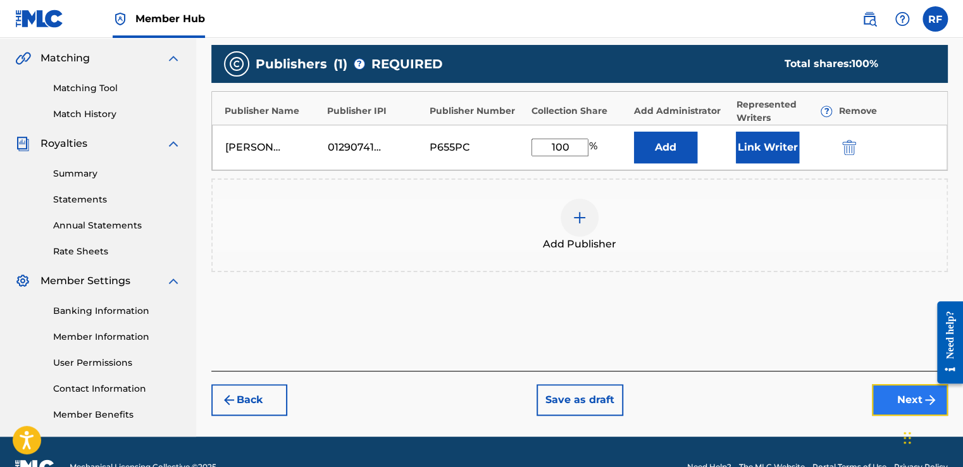
click at [877, 409] on button "Next" at bounding box center [910, 400] width 76 height 32
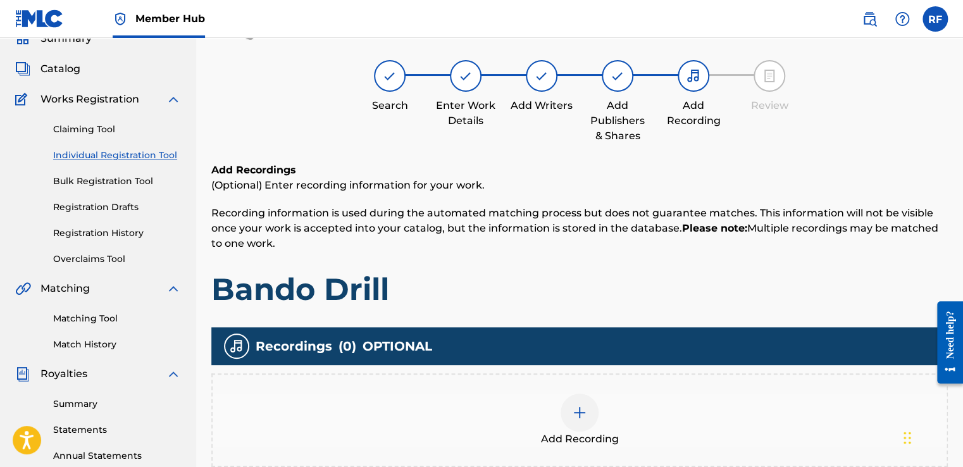
click at [572, 417] on img at bounding box center [579, 412] width 15 height 15
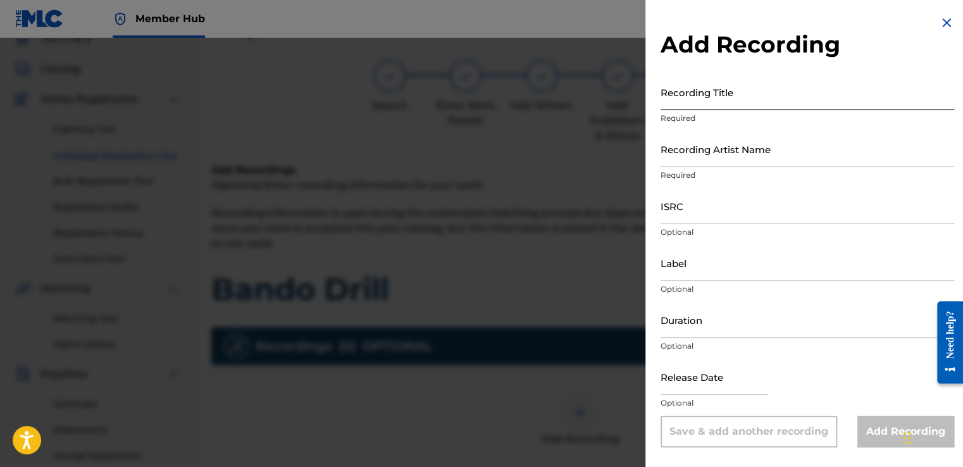
click at [800, 104] on input "Recording Title" at bounding box center [806, 92] width 293 height 36
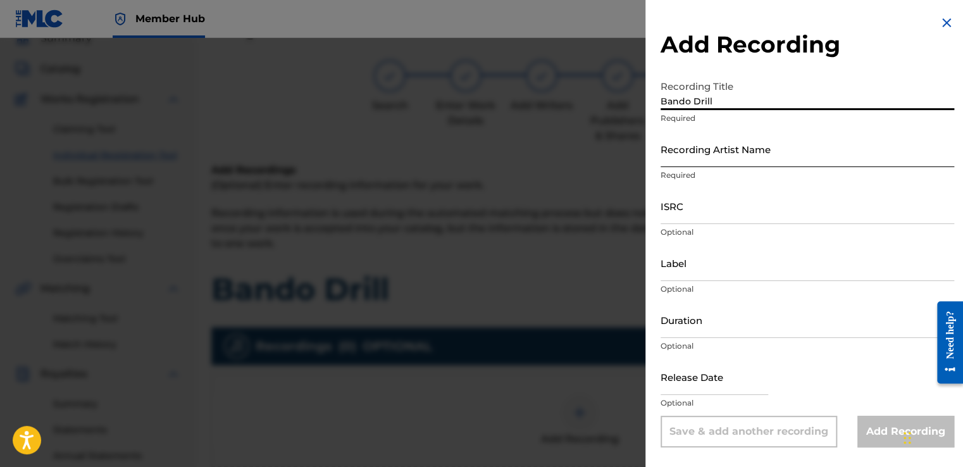
type input "Bando Drill"
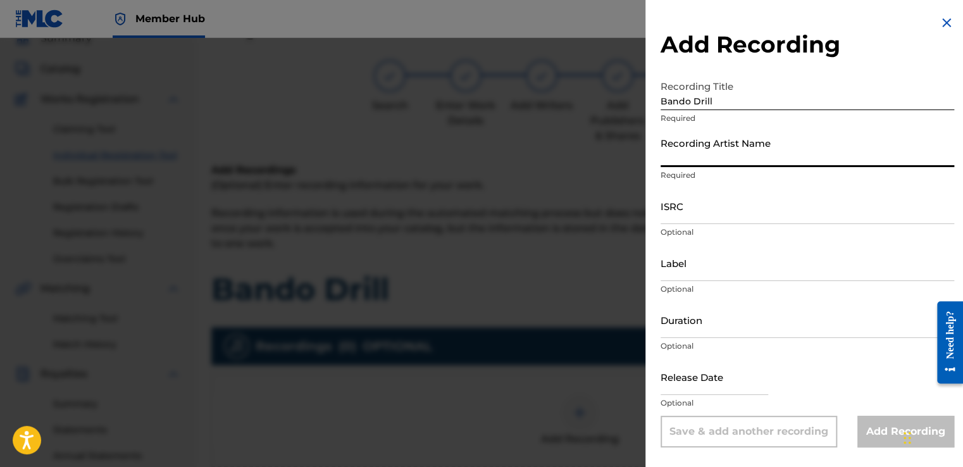
click at [784, 156] on input "Recording Artist Name" at bounding box center [806, 149] width 293 height 36
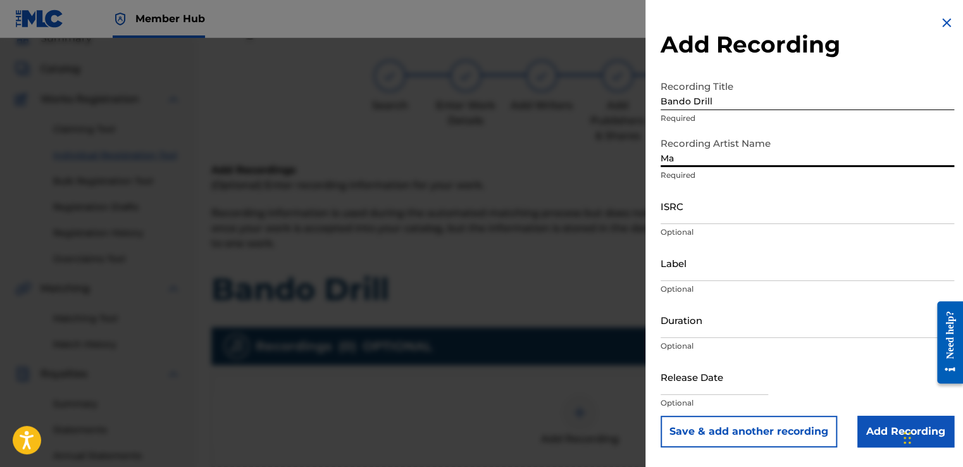
type input "[PERSON_NAME]"
type input "To The Cosmos Entertainment"
type input "01:39"
type input "[DATE]"
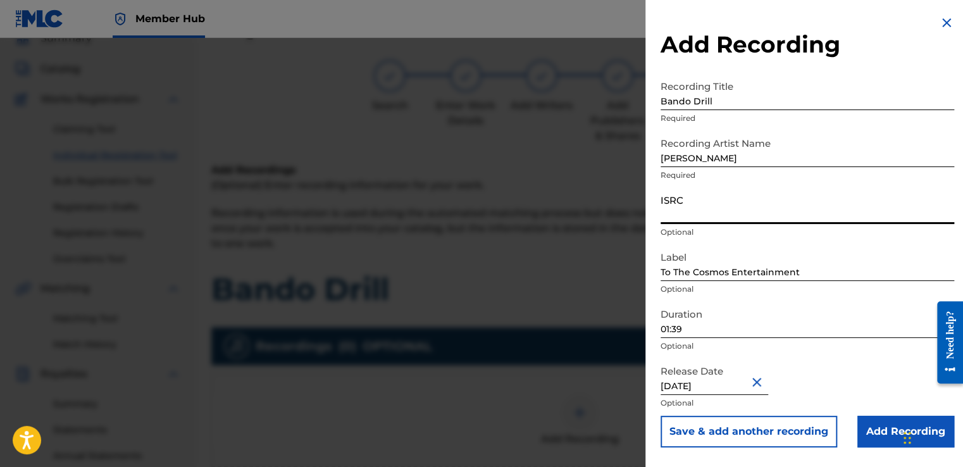
click at [739, 214] on input "ISRC" at bounding box center [806, 206] width 293 height 36
type input "QZTBE2521364"
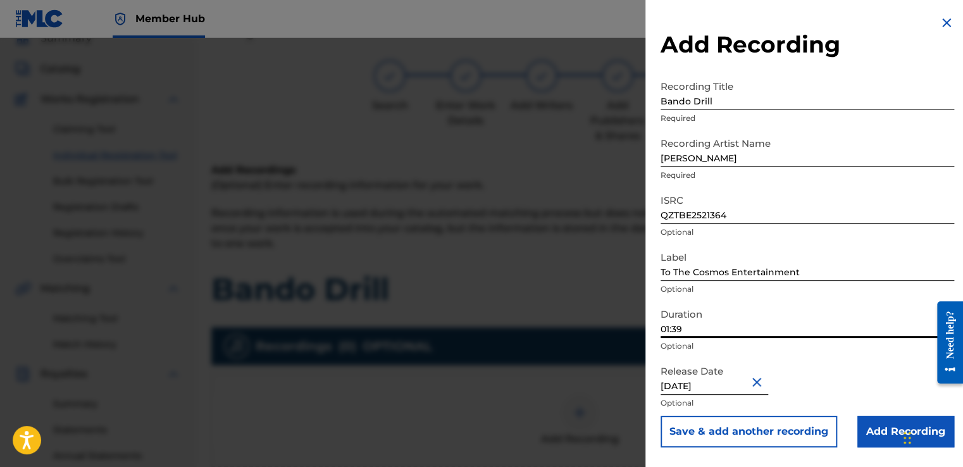
click at [756, 321] on input "01:39" at bounding box center [806, 320] width 293 height 36
type input "01:35"
select select "6"
select select "2025"
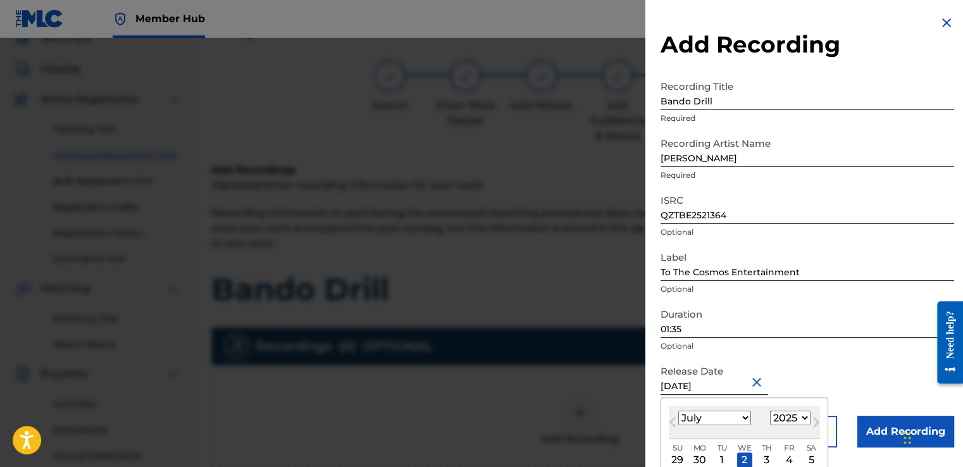
click at [685, 388] on input "[DATE]" at bounding box center [714, 377] width 108 height 36
type input "[DATE]"
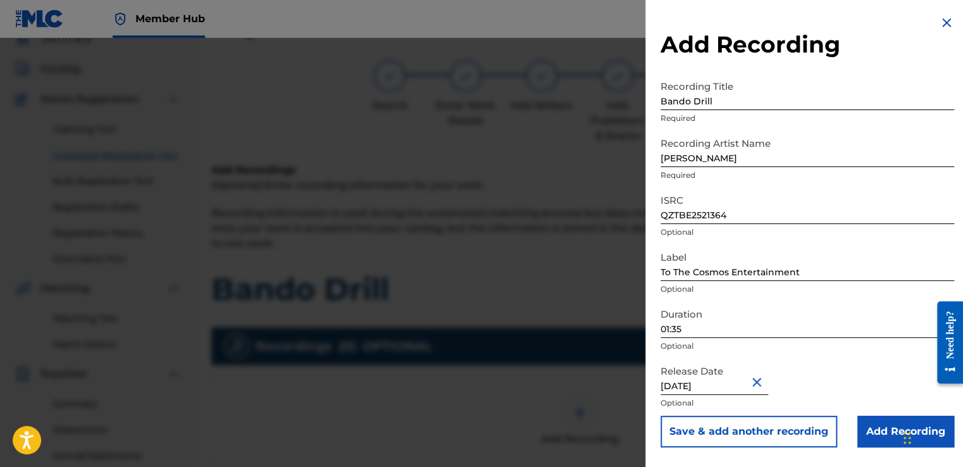
click at [794, 359] on div "Release Date [DATE] Optional" at bounding box center [806, 387] width 293 height 57
click at [873, 424] on input "Add Recording" at bounding box center [905, 432] width 97 height 32
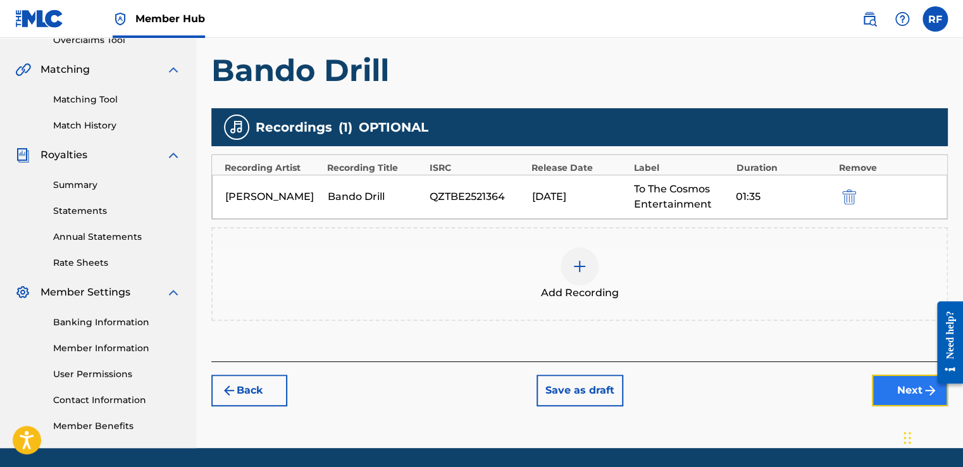
click at [880, 395] on button "Next" at bounding box center [910, 390] width 76 height 32
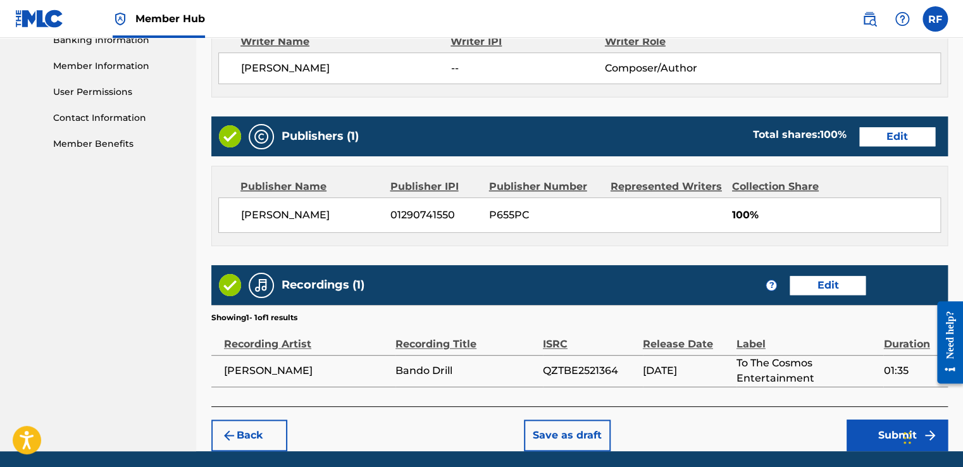
scroll to position [601, 0]
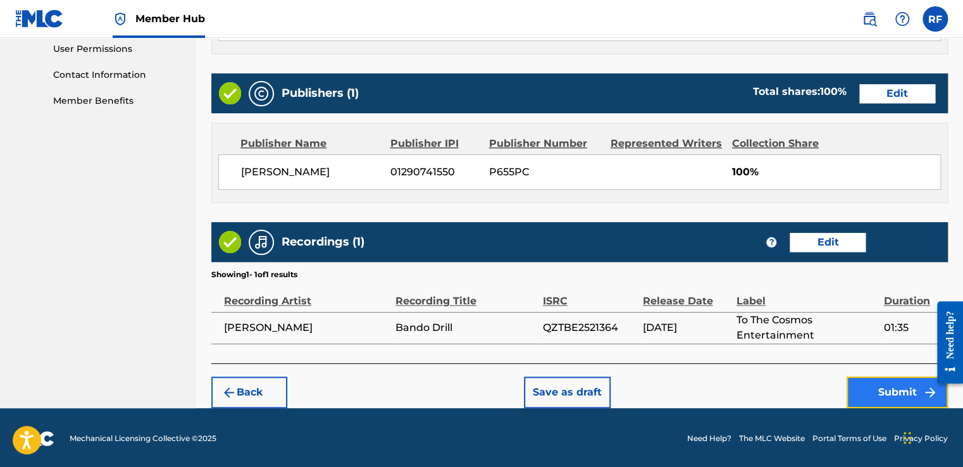
click at [873, 400] on button "Submit" at bounding box center [896, 392] width 101 height 32
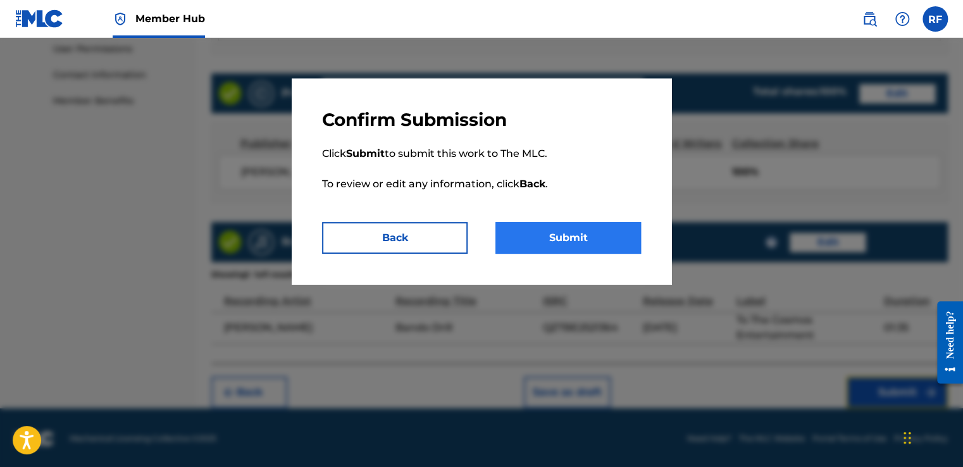
click at [589, 240] on button "Submit" at bounding box center [567, 238] width 145 height 32
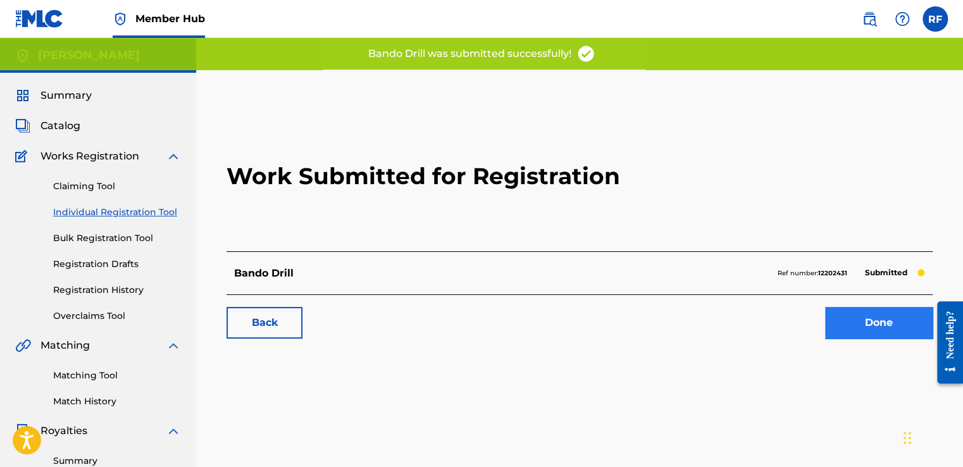
click at [868, 336] on link "Done" at bounding box center [879, 323] width 108 height 32
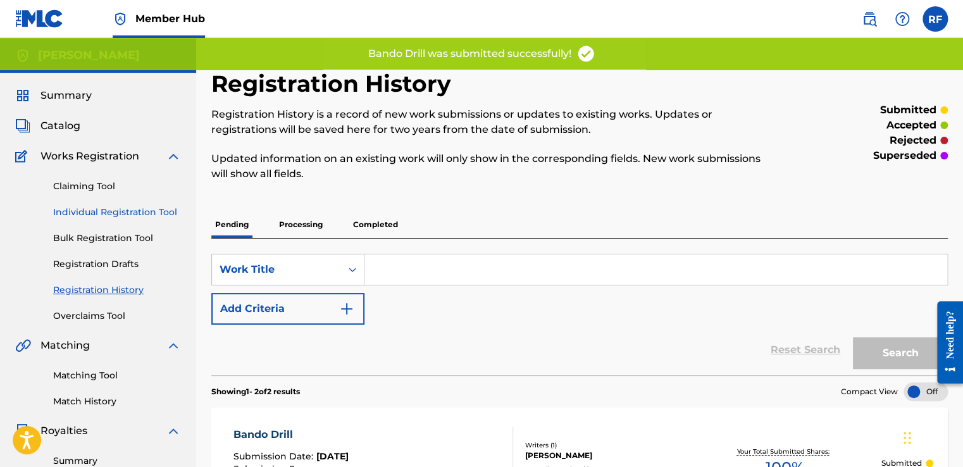
click at [168, 217] on link "Individual Registration Tool" at bounding box center [117, 212] width 128 height 13
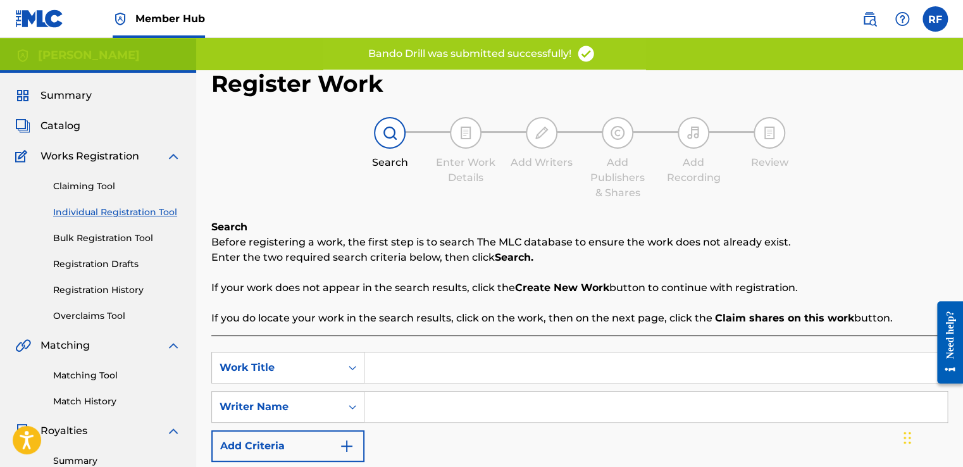
click at [433, 373] on input "Search Form" at bounding box center [655, 367] width 583 height 30
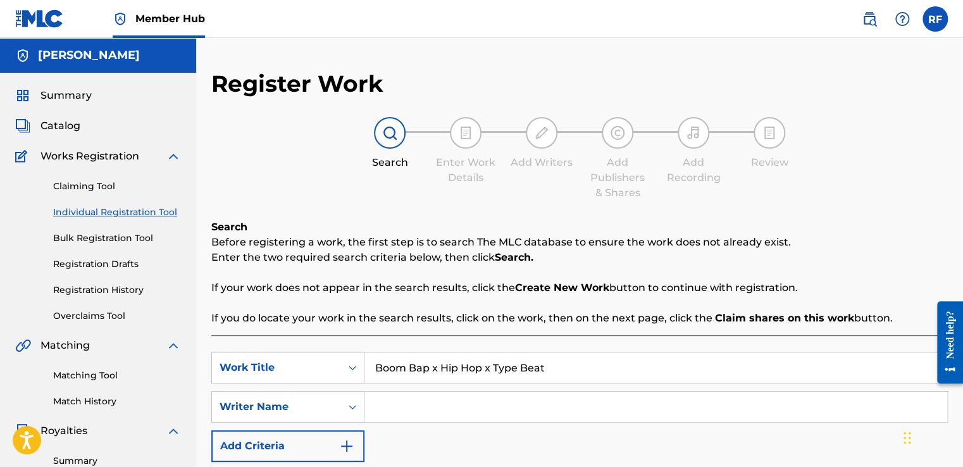
type input "Boom Bap x Hip Hop x Type Beat"
click at [470, 412] on input "Search Form" at bounding box center [655, 407] width 583 height 30
type input "[PERSON_NAME]"
drag, startPoint x: 374, startPoint y: 368, endPoint x: 544, endPoint y: 369, distance: 169.5
click at [544, 369] on input "Boom Bap x Hip Hop x Type Beat" at bounding box center [655, 367] width 583 height 30
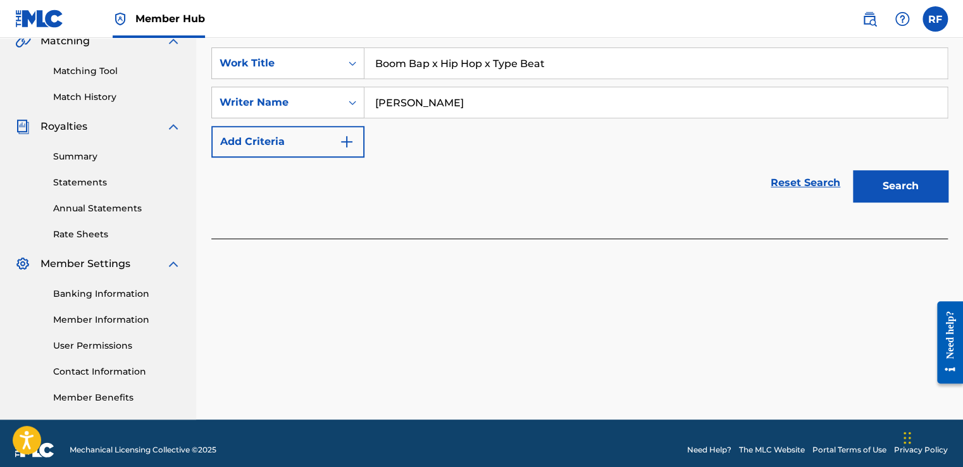
scroll to position [317, 0]
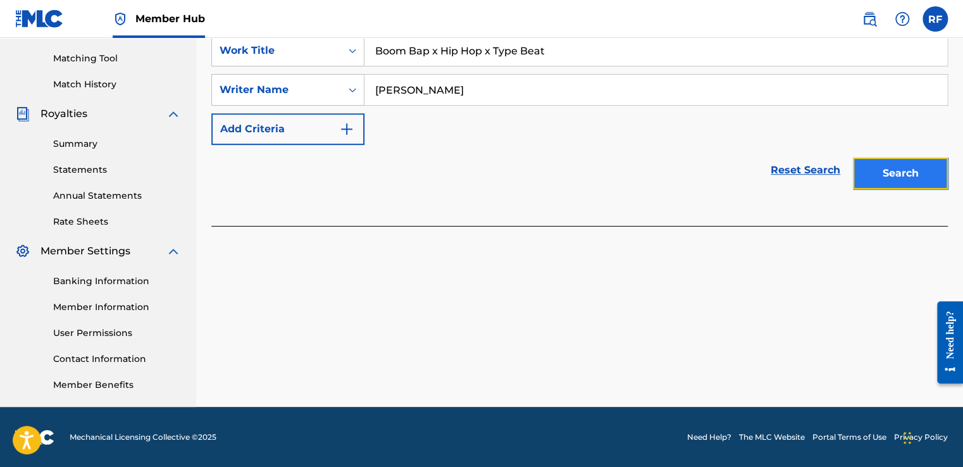
click at [906, 177] on button "Search" at bounding box center [900, 173] width 95 height 32
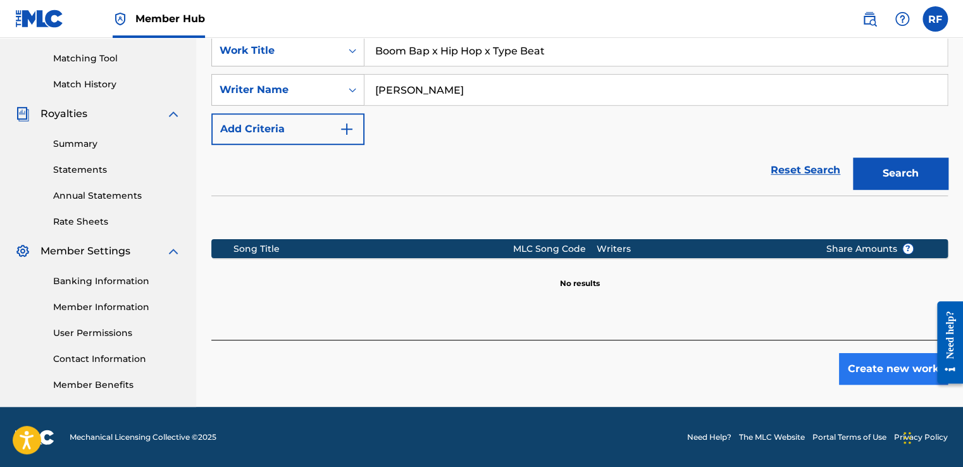
click at [882, 371] on button "Create new work" at bounding box center [893, 369] width 109 height 32
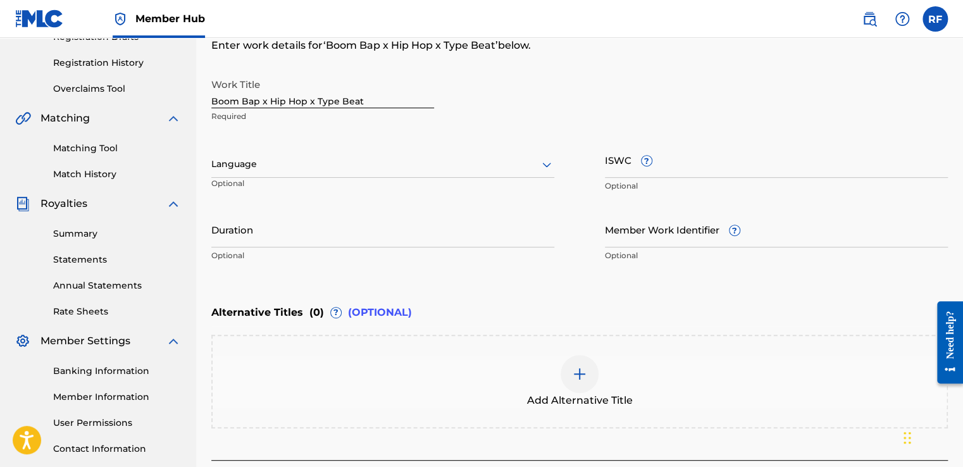
scroll to position [226, 0]
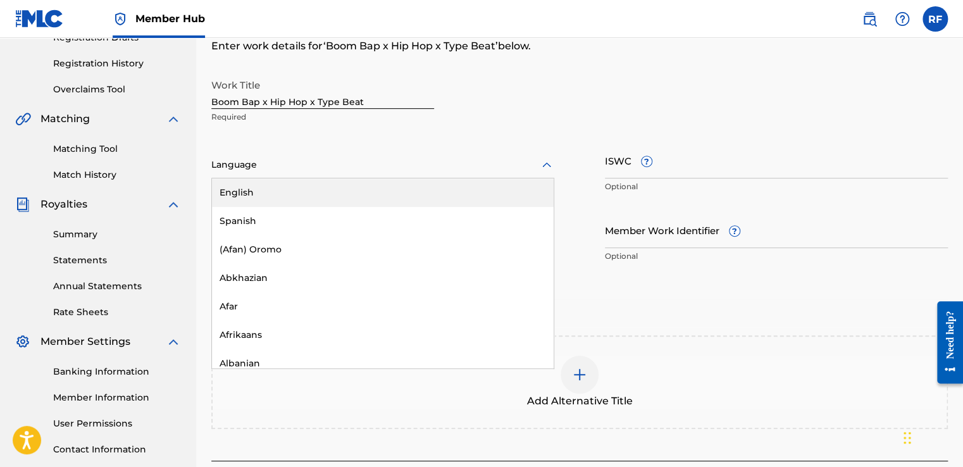
click at [232, 196] on div "English" at bounding box center [383, 192] width 342 height 28
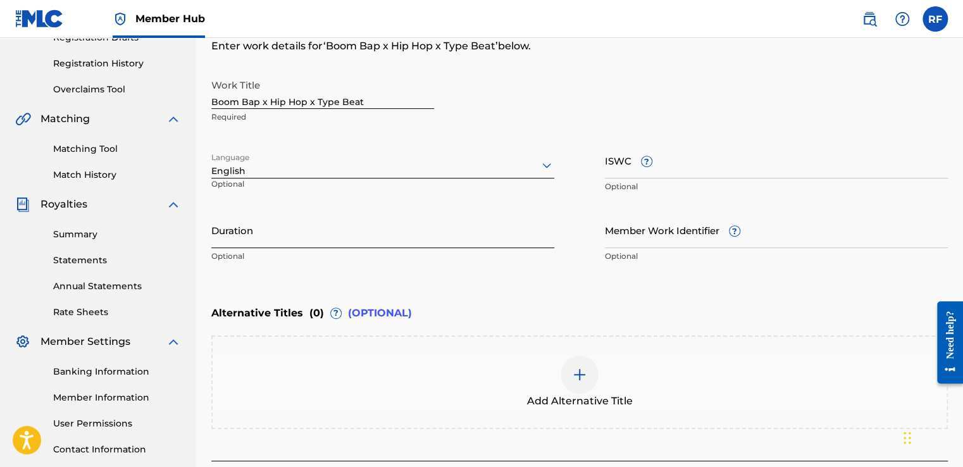
click at [234, 242] on input "Duration" at bounding box center [382, 230] width 343 height 36
type input "01:59"
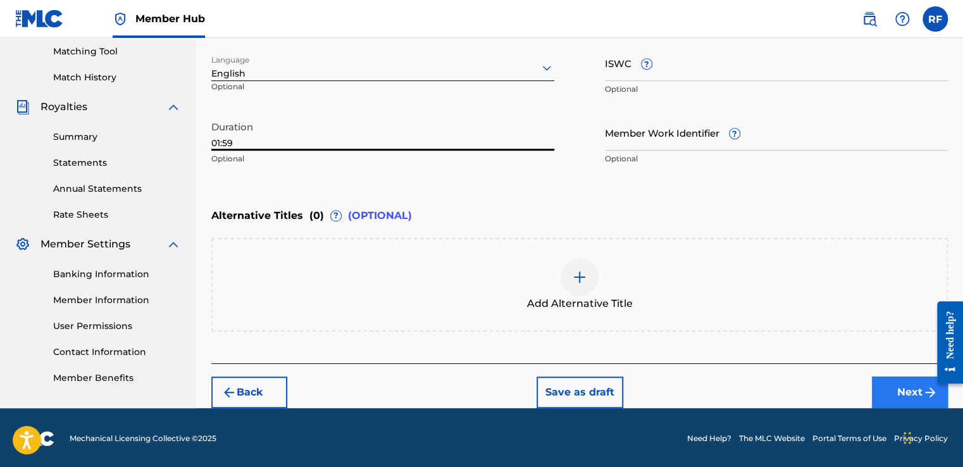
click at [901, 397] on button "Next" at bounding box center [910, 392] width 76 height 32
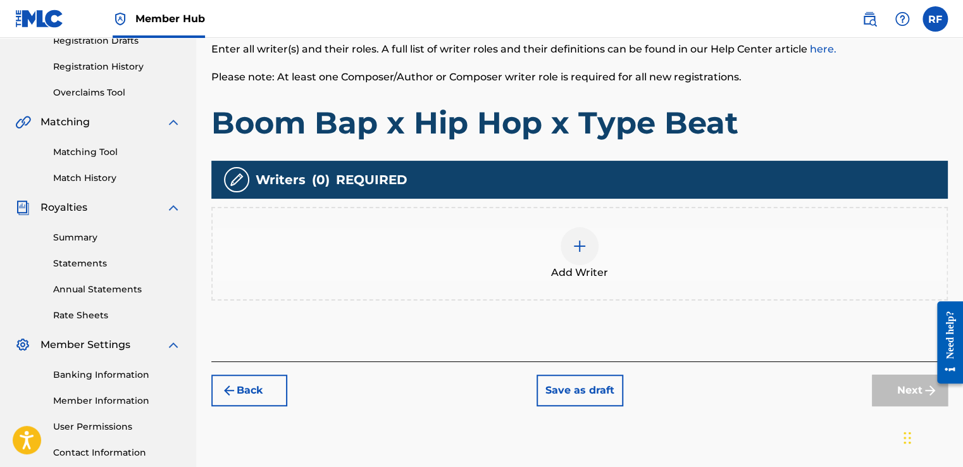
scroll to position [225, 0]
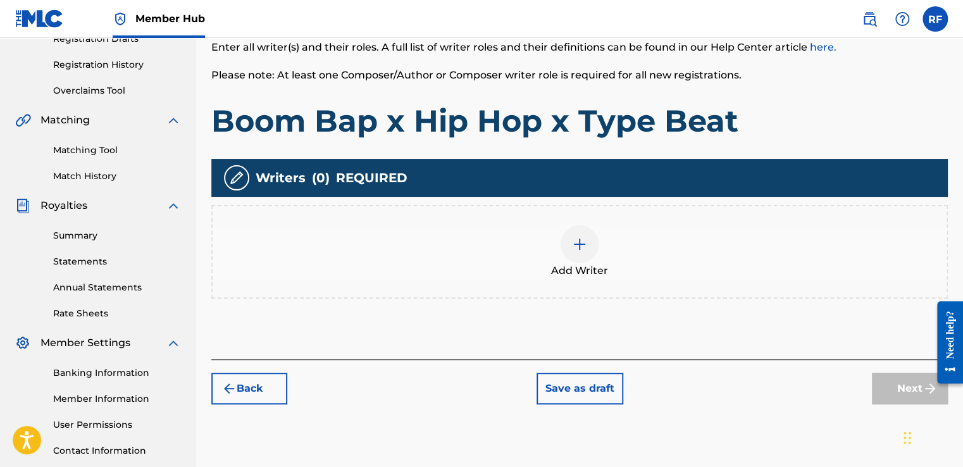
click at [583, 257] on div at bounding box center [579, 244] width 38 height 38
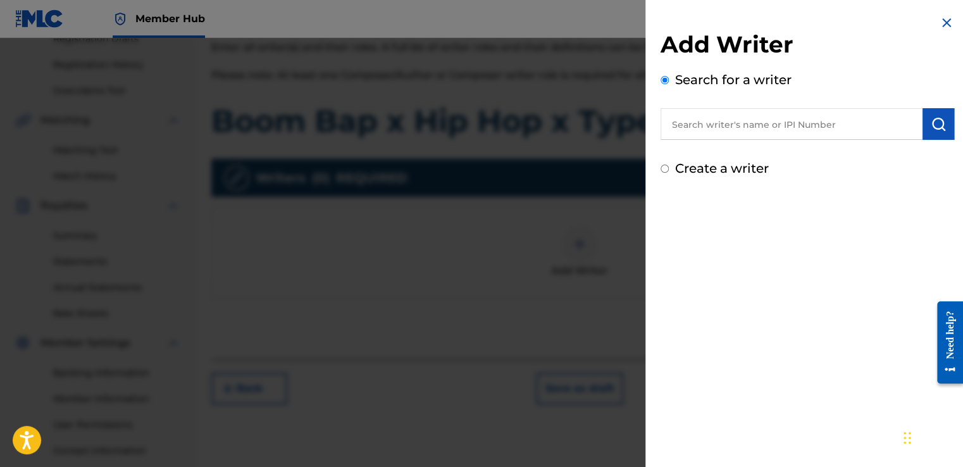
click at [767, 125] on input "text" at bounding box center [791, 124] width 262 height 32
click at [934, 130] on img "submit" at bounding box center [937, 123] width 15 height 15
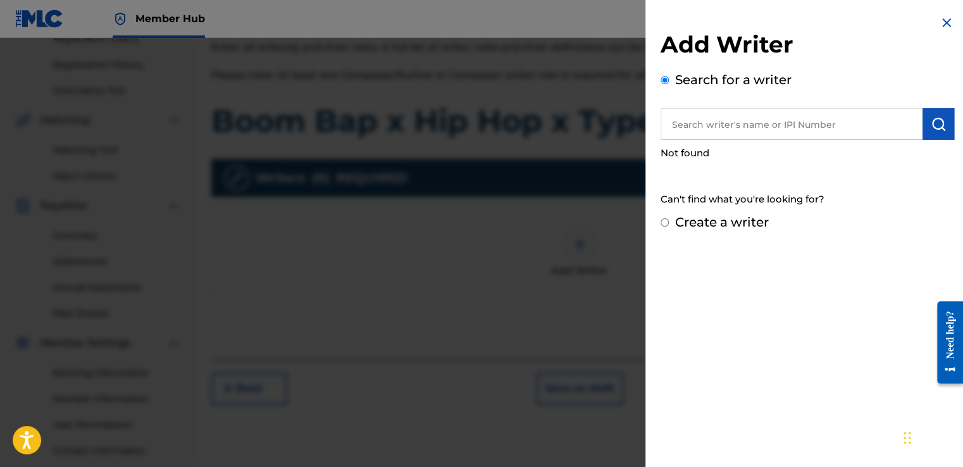
click at [834, 126] on input "text" at bounding box center [791, 124] width 262 height 32
type input "m"
type input "[PERSON_NAME]"
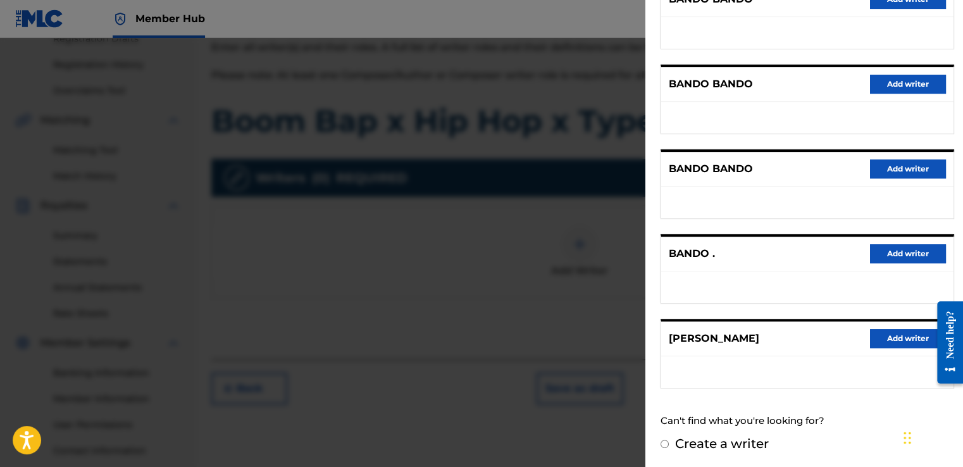
scroll to position [176, 0]
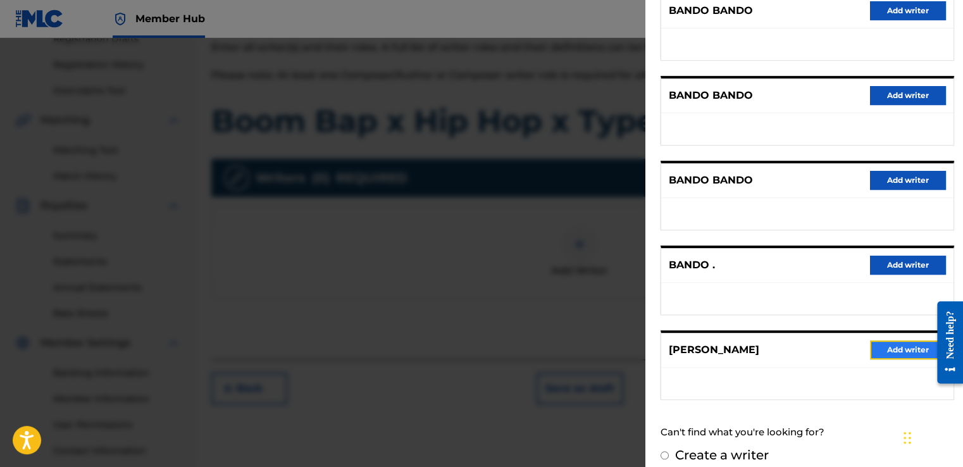
click at [893, 347] on button "Add writer" at bounding box center [908, 349] width 76 height 19
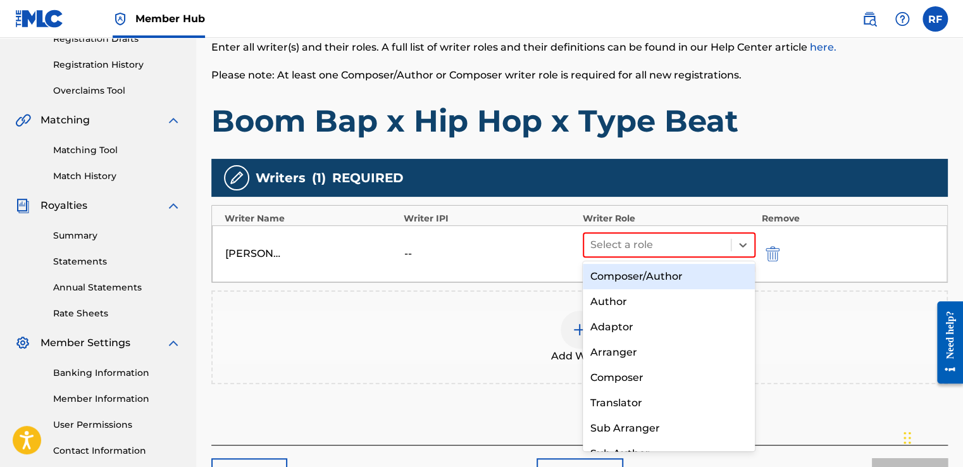
click at [713, 281] on div "Composer/Author" at bounding box center [669, 276] width 173 height 25
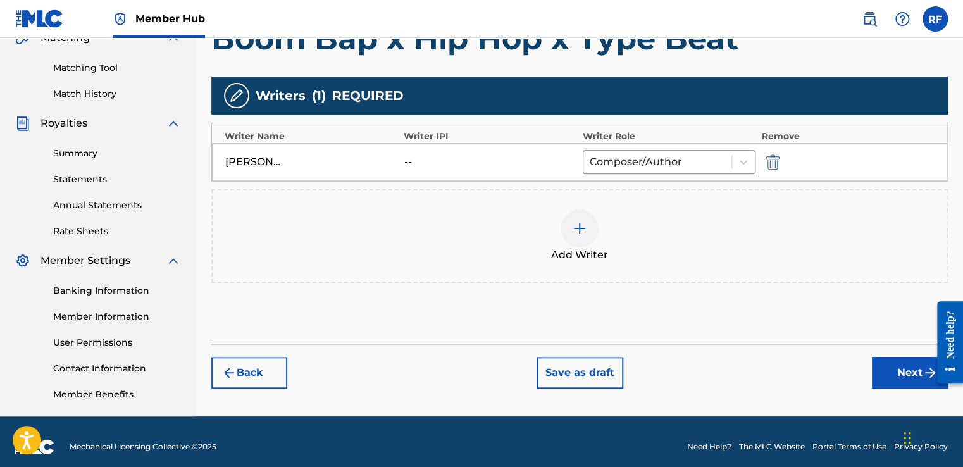
scroll to position [317, 0]
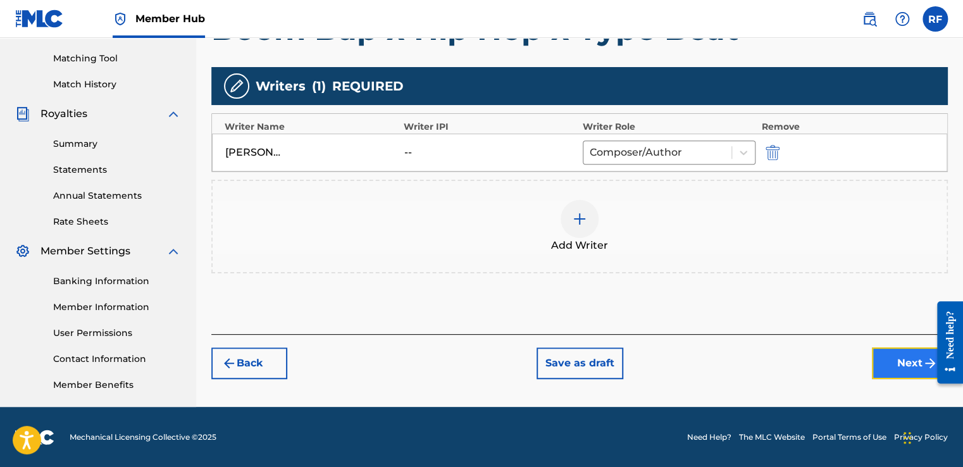
click at [903, 370] on button "Next" at bounding box center [910, 363] width 76 height 32
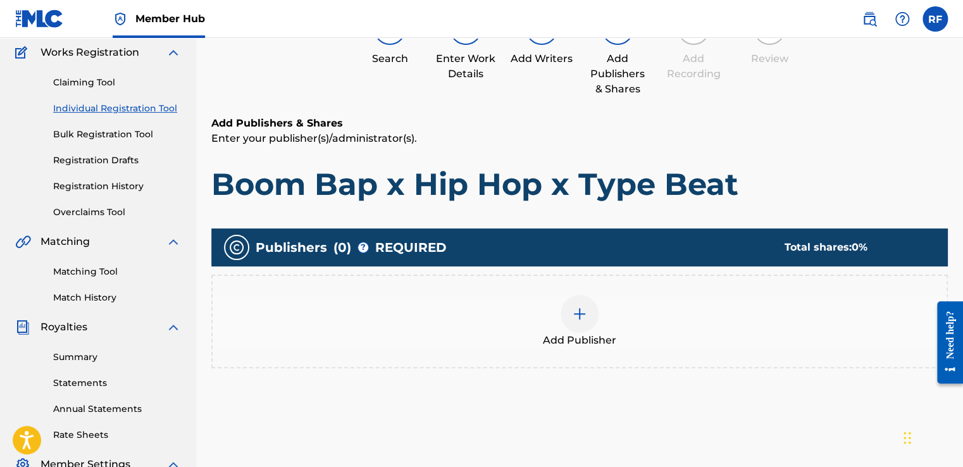
scroll to position [57, 0]
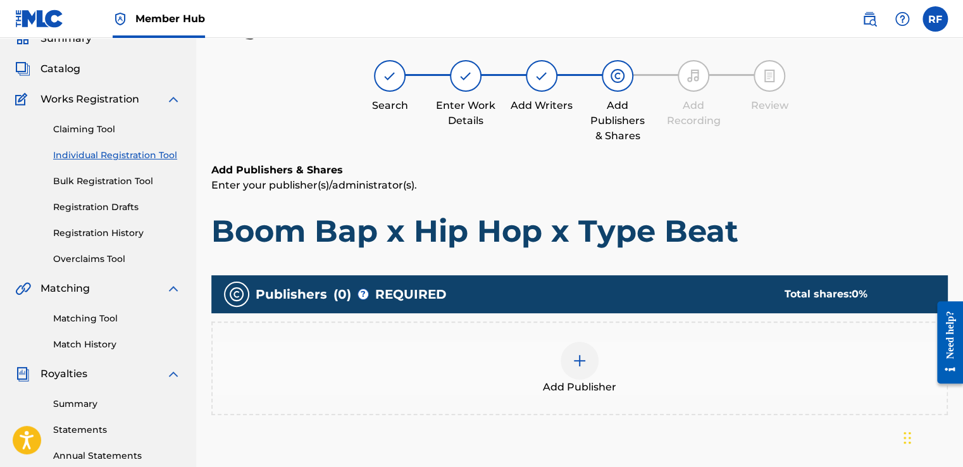
click at [576, 359] on img at bounding box center [579, 360] width 15 height 15
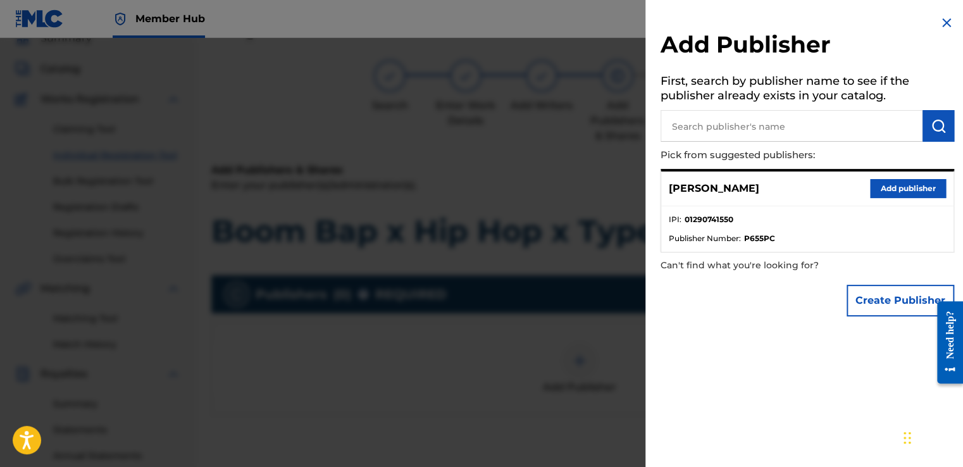
click at [844, 128] on input "text" at bounding box center [791, 126] width 262 height 32
click at [915, 191] on button "Add publisher" at bounding box center [908, 188] width 76 height 19
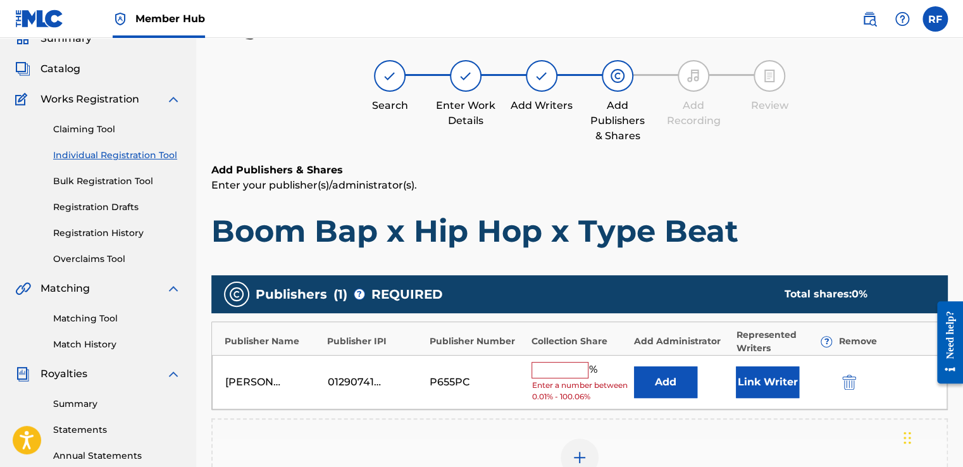
click at [571, 371] on input "text" at bounding box center [559, 370] width 57 height 16
type input "100"
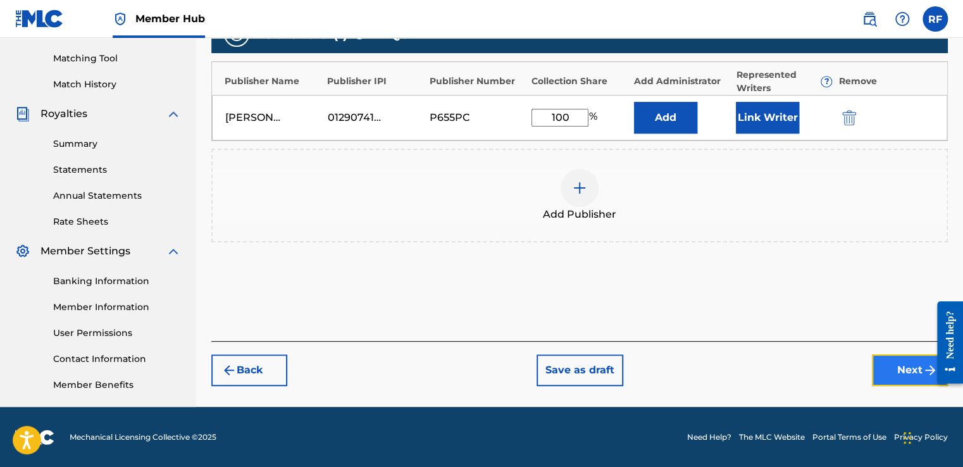
click at [905, 371] on button "Next" at bounding box center [910, 370] width 76 height 32
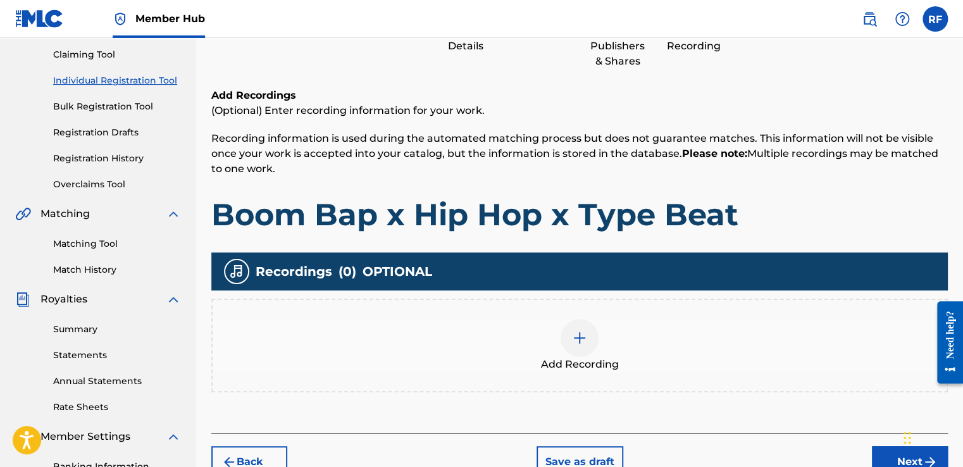
scroll to position [140, 0]
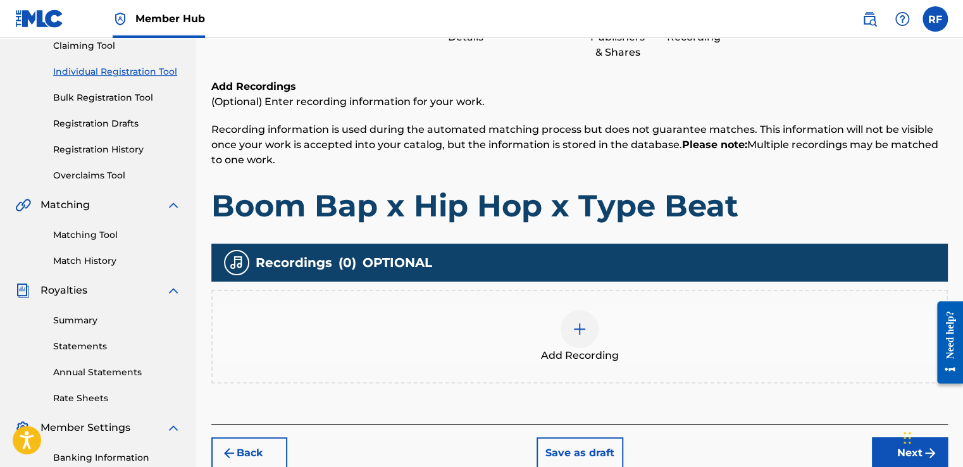
click at [577, 337] on div at bounding box center [579, 329] width 38 height 38
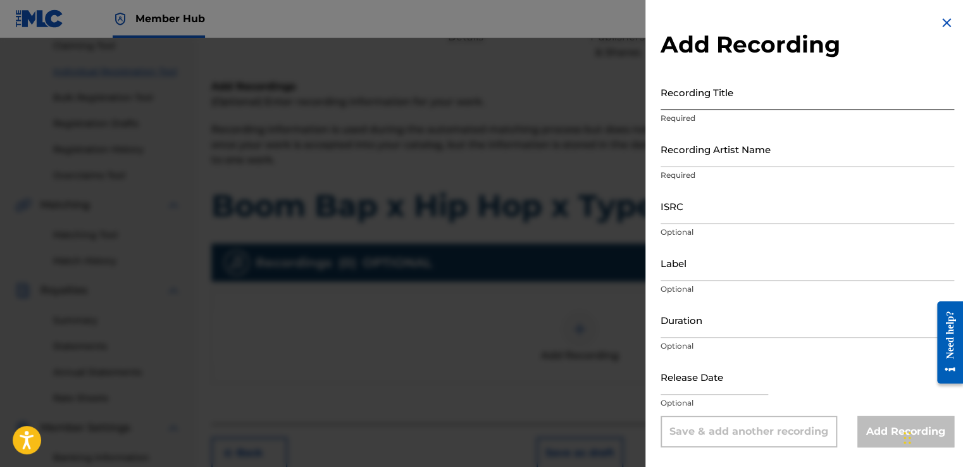
click at [777, 102] on input "Recording Title" at bounding box center [806, 92] width 293 height 36
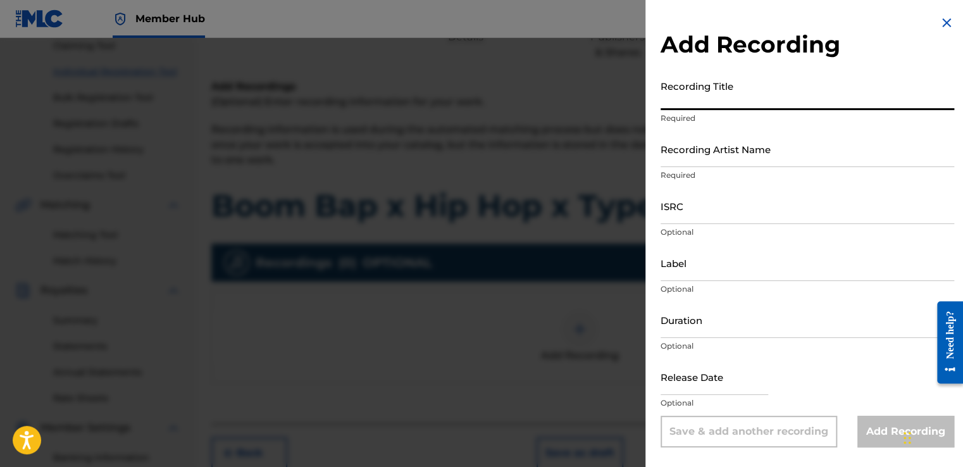
paste input "Boom Bap x Hip Hop x Type Beat"
type input "Boom Bap x Hip Hop x Type Beat"
click at [768, 159] on input "Recording Artist Name" at bounding box center [806, 149] width 293 height 36
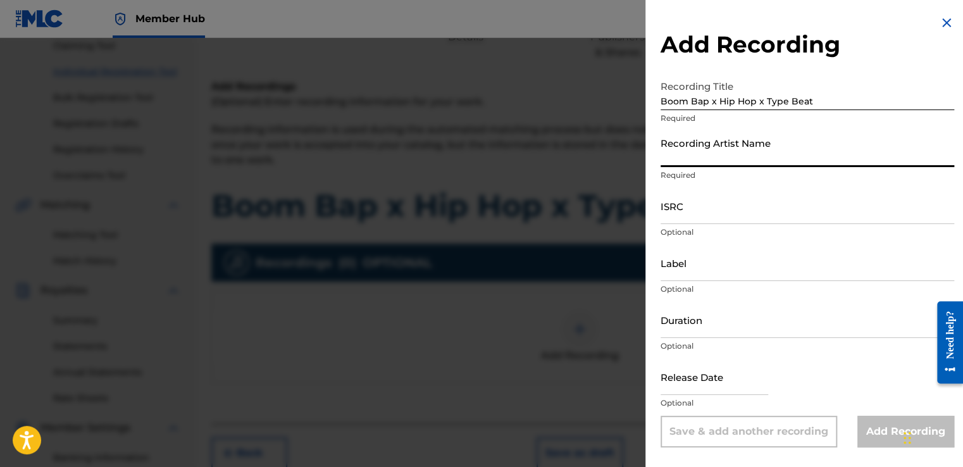
type input "[PERSON_NAME]"
type input "To The Cosmos Entertainment"
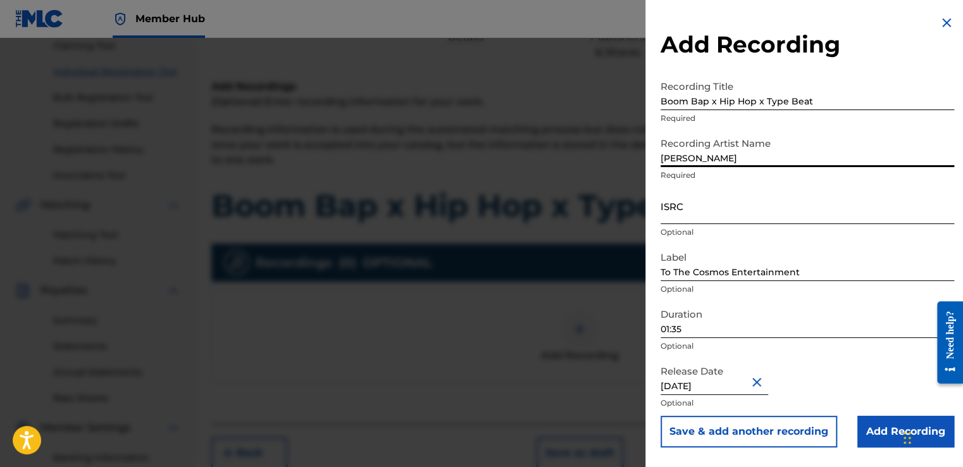
click at [736, 215] on input "ISRC" at bounding box center [806, 206] width 293 height 36
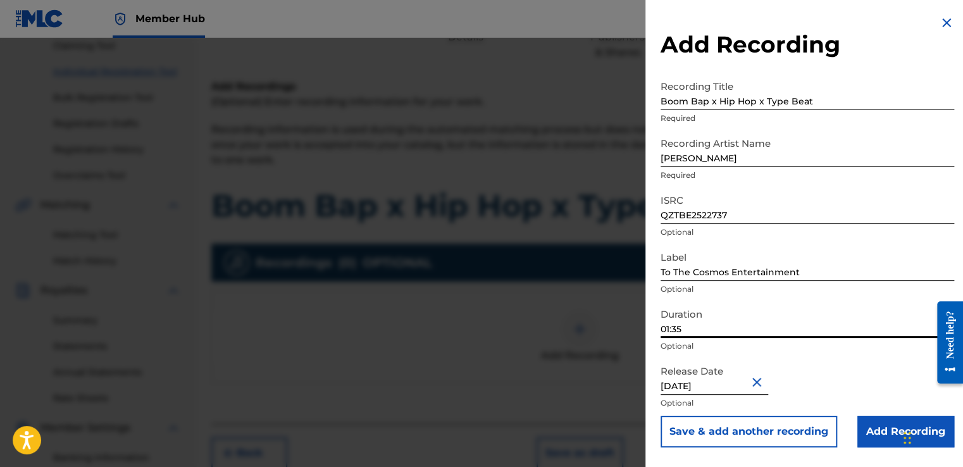
click at [682, 329] on input "01:35" at bounding box center [806, 320] width 293 height 36
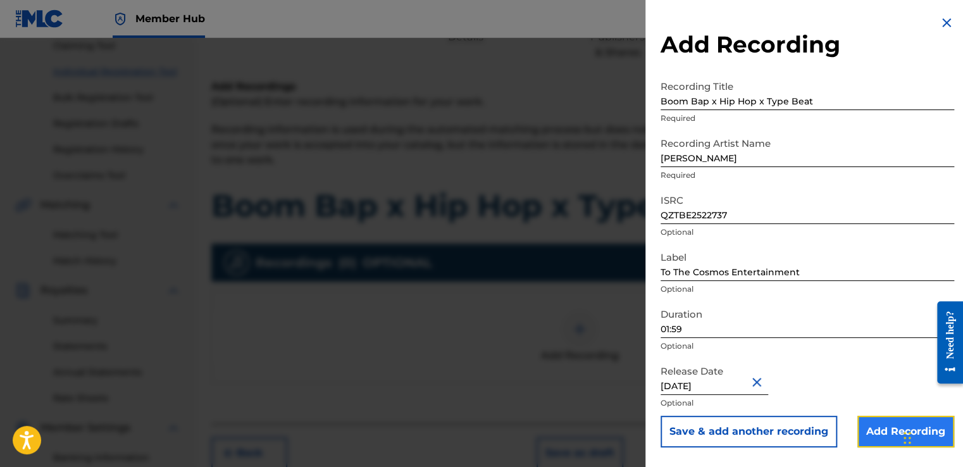
click at [873, 433] on input "Add Recording" at bounding box center [905, 432] width 97 height 32
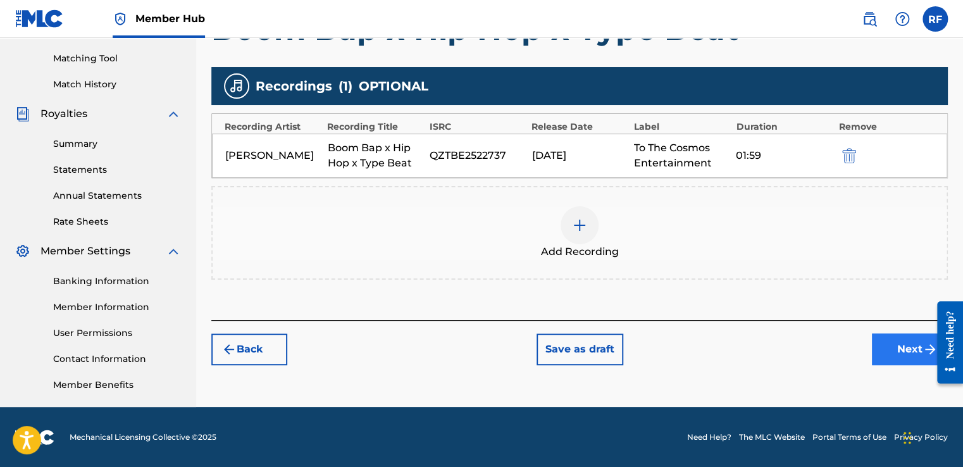
click at [902, 352] on button "Next" at bounding box center [910, 349] width 76 height 32
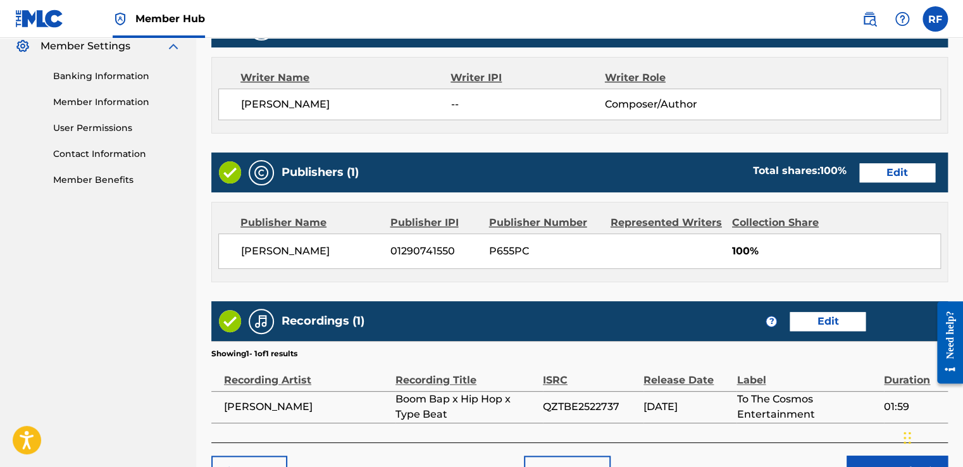
scroll to position [601, 0]
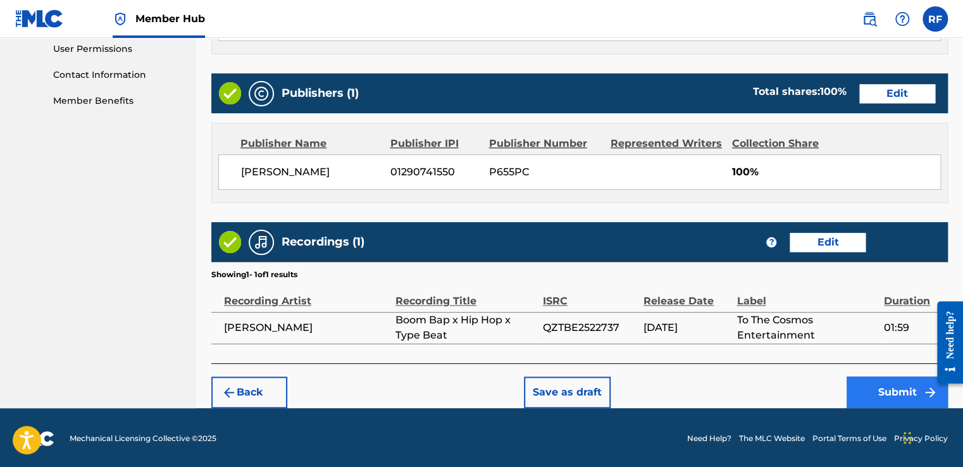
click at [886, 392] on button "Submit" at bounding box center [896, 392] width 101 height 32
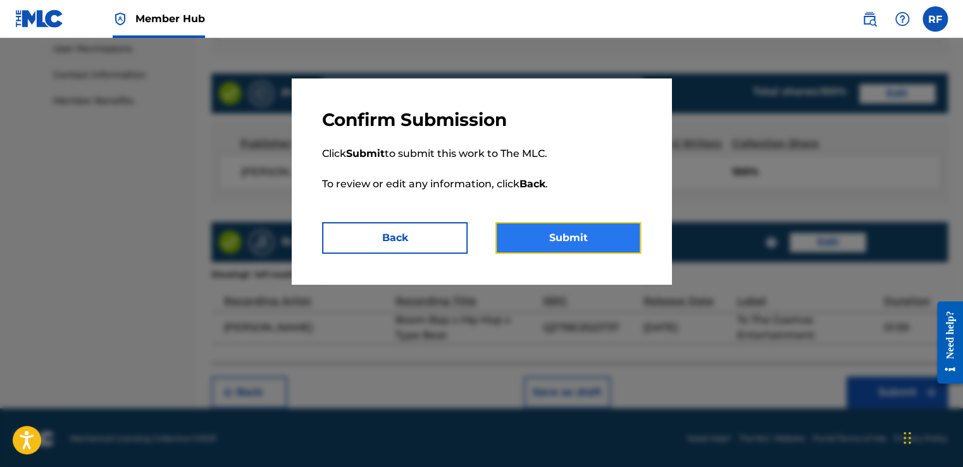
click at [620, 248] on button "Submit" at bounding box center [567, 238] width 145 height 32
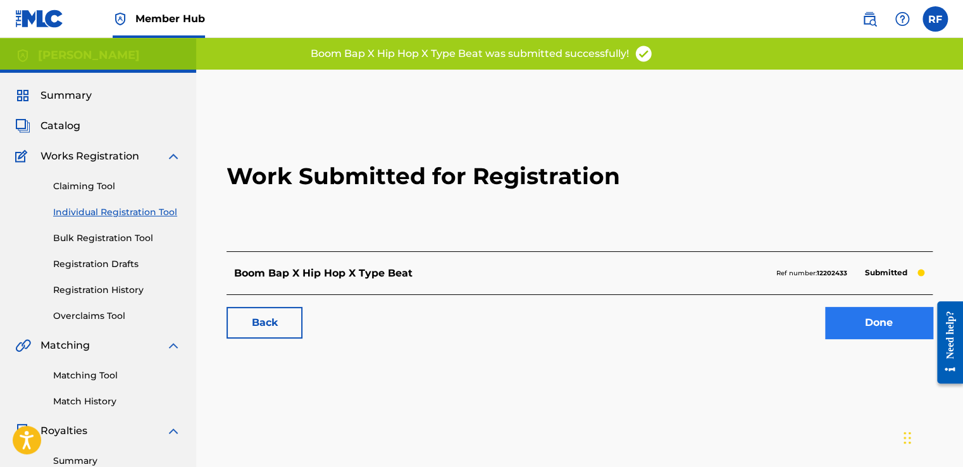
click at [877, 326] on link "Done" at bounding box center [879, 323] width 108 height 32
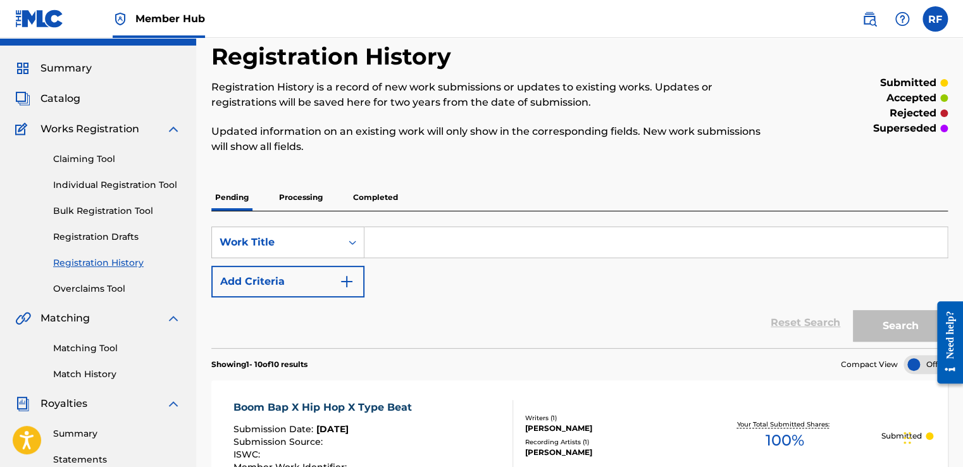
scroll to position [26, 0]
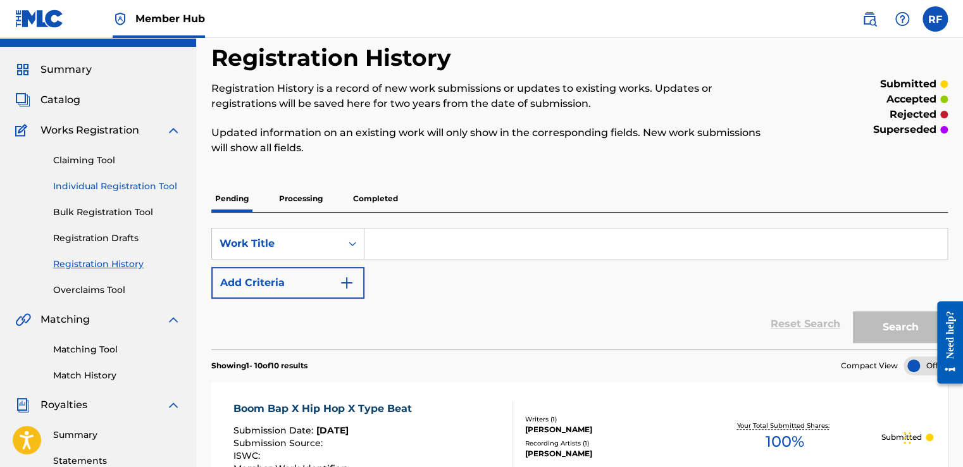
click at [72, 185] on link "Individual Registration Tool" at bounding box center [117, 186] width 128 height 13
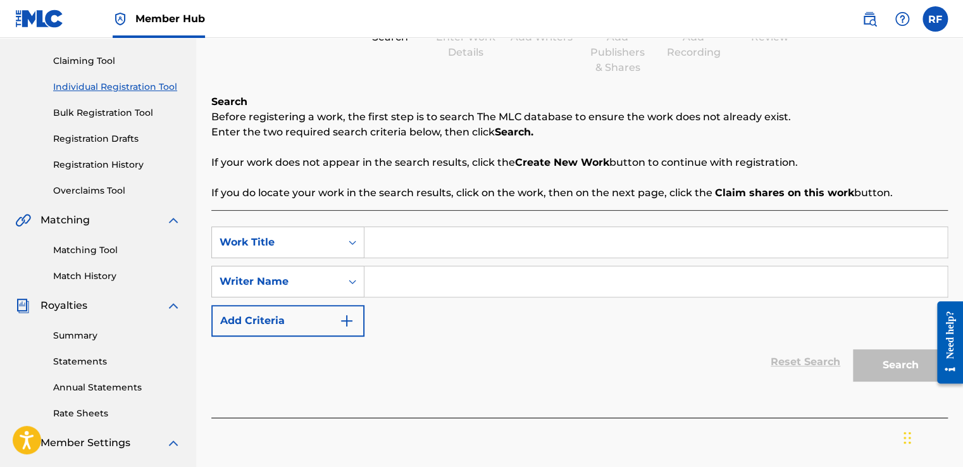
scroll to position [126, 0]
click at [384, 245] on input "Search Form" at bounding box center [655, 241] width 583 height 30
click at [451, 287] on input "Search Form" at bounding box center [655, 280] width 583 height 30
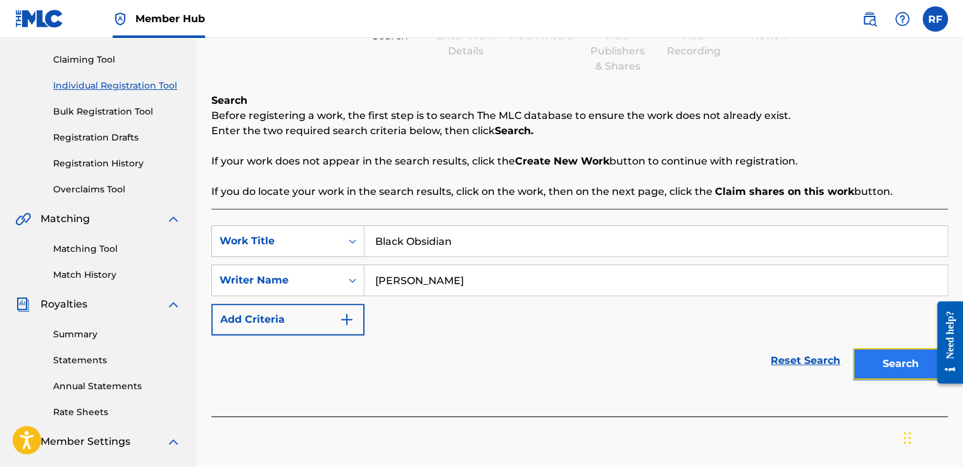
click at [893, 374] on button "Search" at bounding box center [900, 364] width 95 height 32
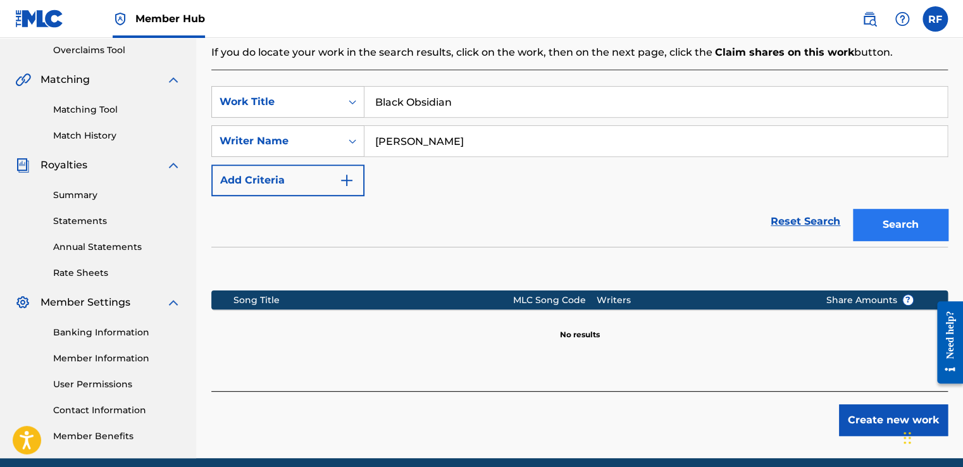
scroll to position [271, 0]
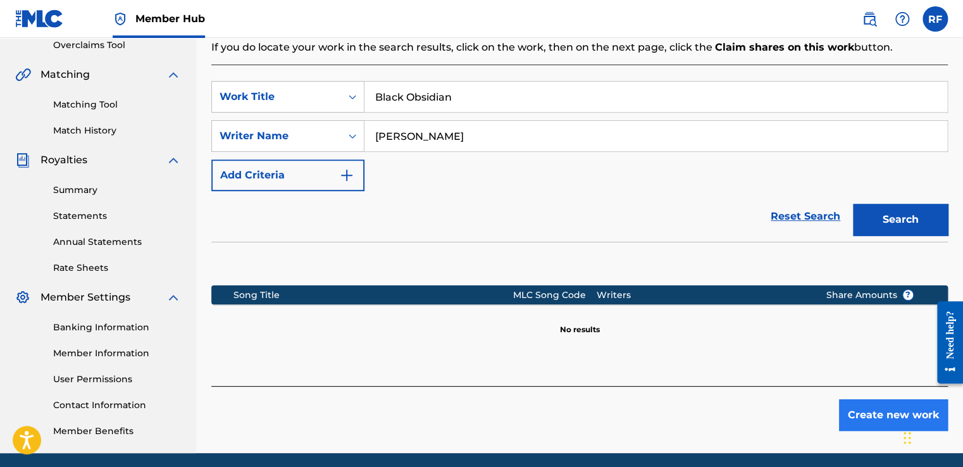
click at [866, 423] on button "Create new work" at bounding box center [893, 415] width 109 height 32
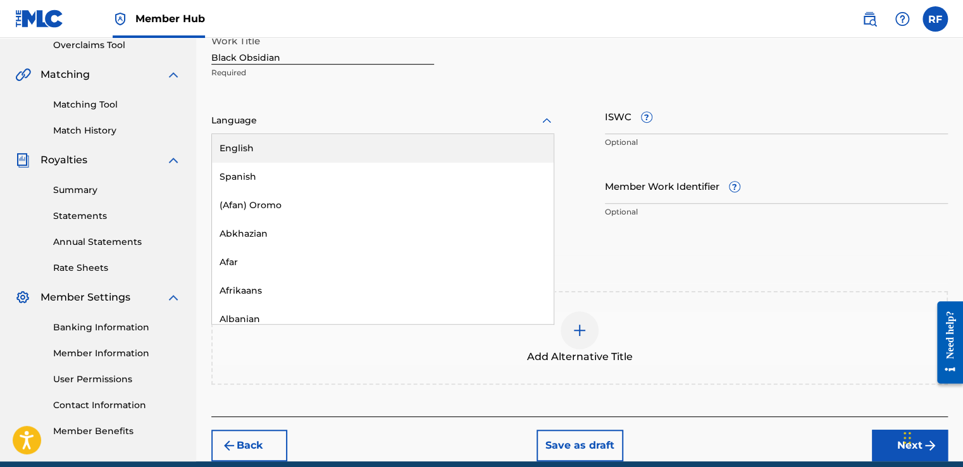
click at [367, 152] on div "English" at bounding box center [383, 148] width 342 height 28
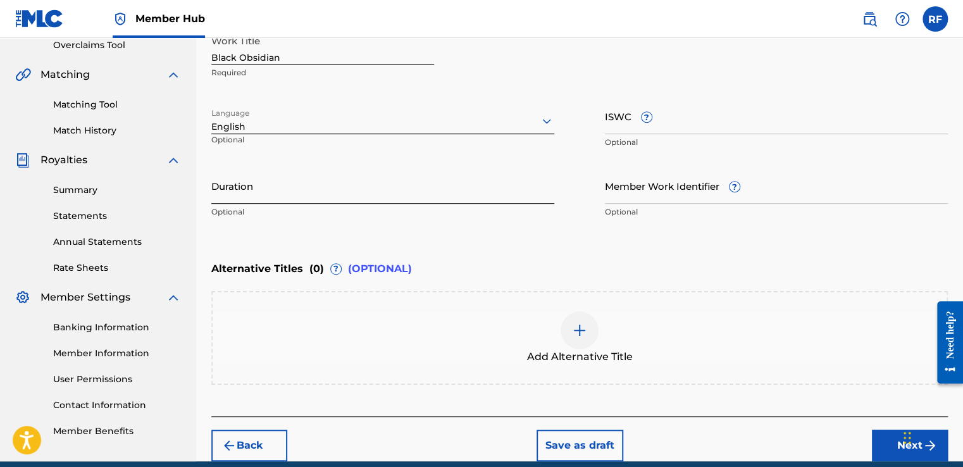
click at [441, 192] on input "Duration" at bounding box center [382, 186] width 343 height 36
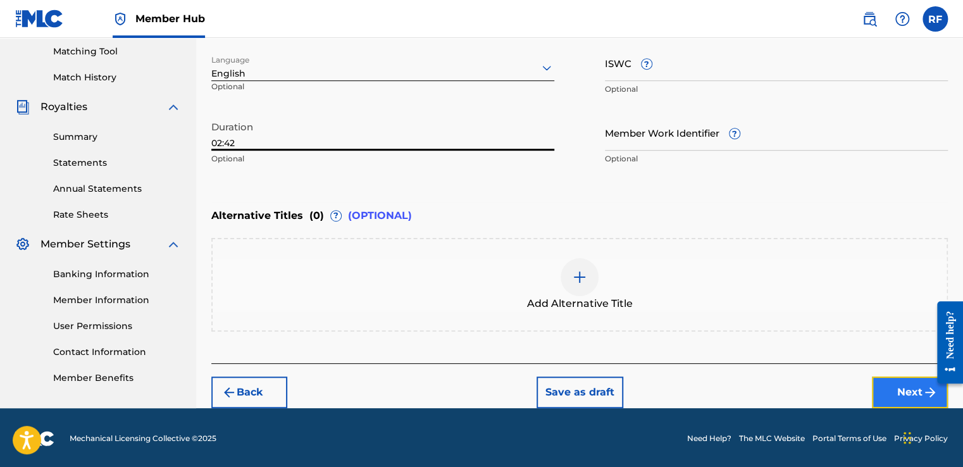
click at [898, 391] on button "Next" at bounding box center [910, 392] width 76 height 32
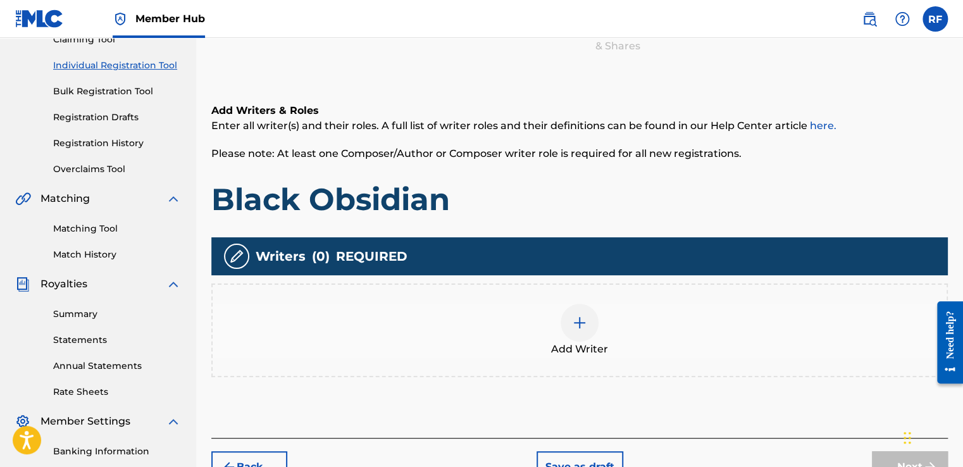
scroll to position [152, 0]
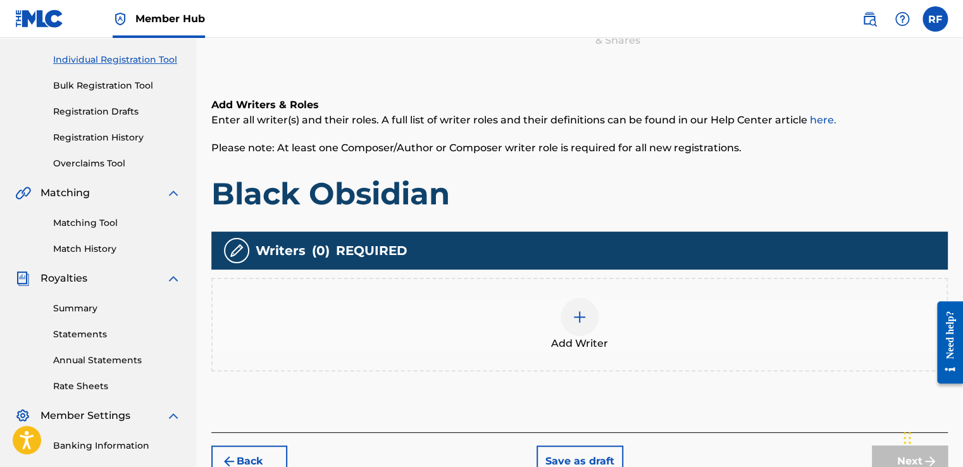
click at [583, 324] on div at bounding box center [579, 317] width 38 height 38
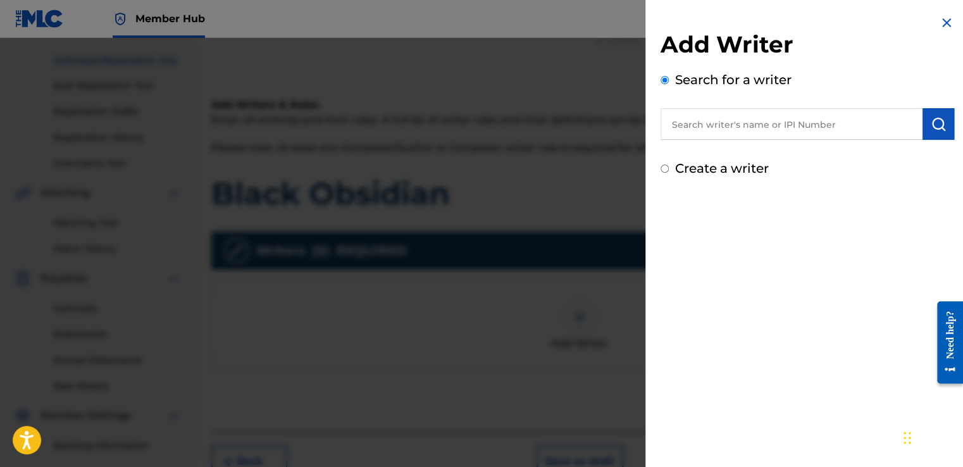
click at [736, 128] on input "text" at bounding box center [791, 124] width 262 height 32
click at [853, 125] on input "text" at bounding box center [791, 124] width 262 height 32
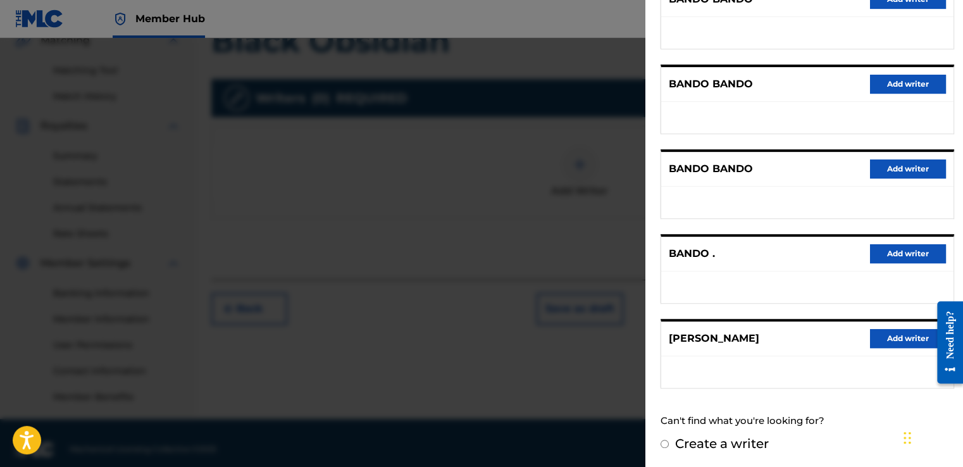
scroll to position [305, 0]
click at [903, 342] on button "Add writer" at bounding box center [908, 338] width 76 height 19
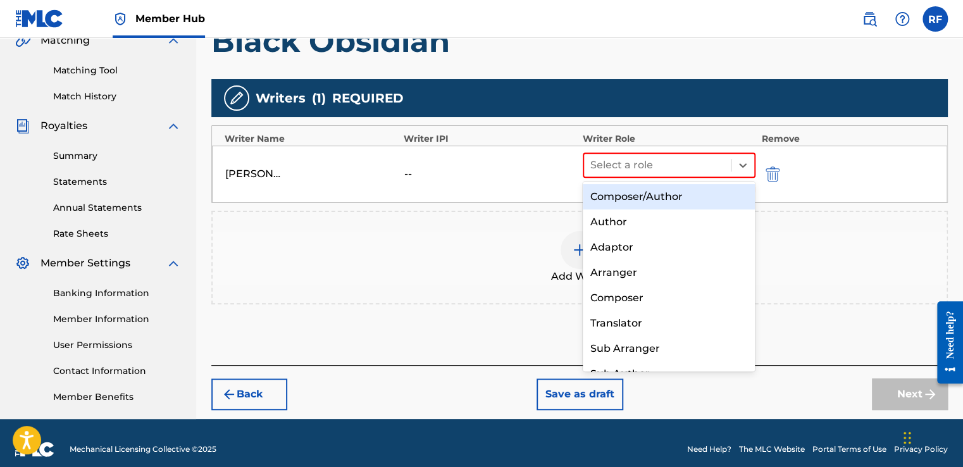
click at [716, 202] on div "Composer/Author" at bounding box center [669, 196] width 173 height 25
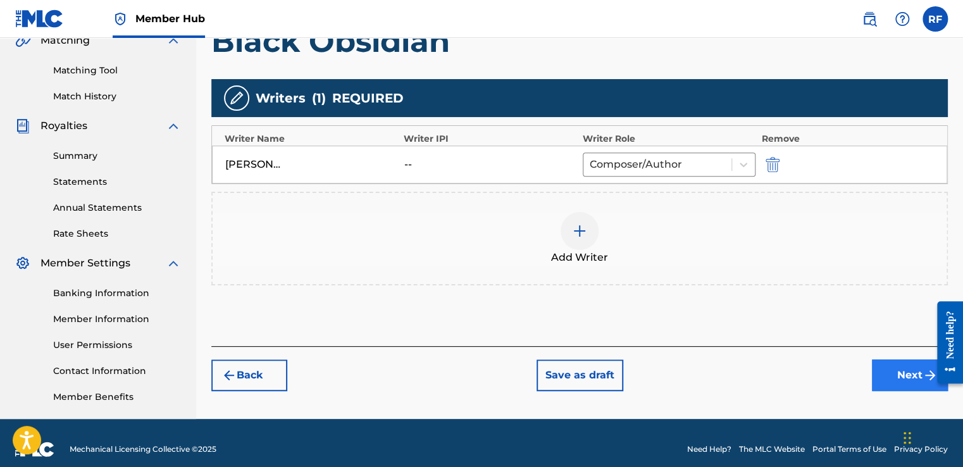
click at [891, 384] on button "Next" at bounding box center [910, 375] width 76 height 32
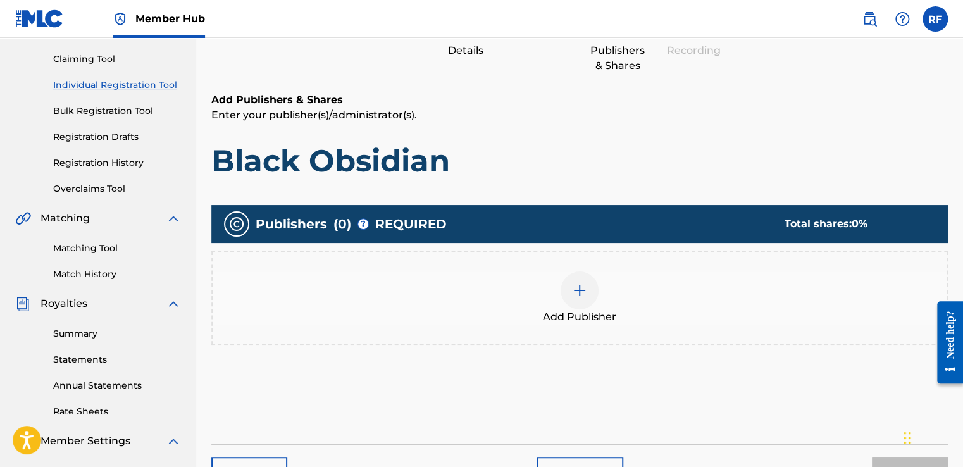
scroll to position [57, 0]
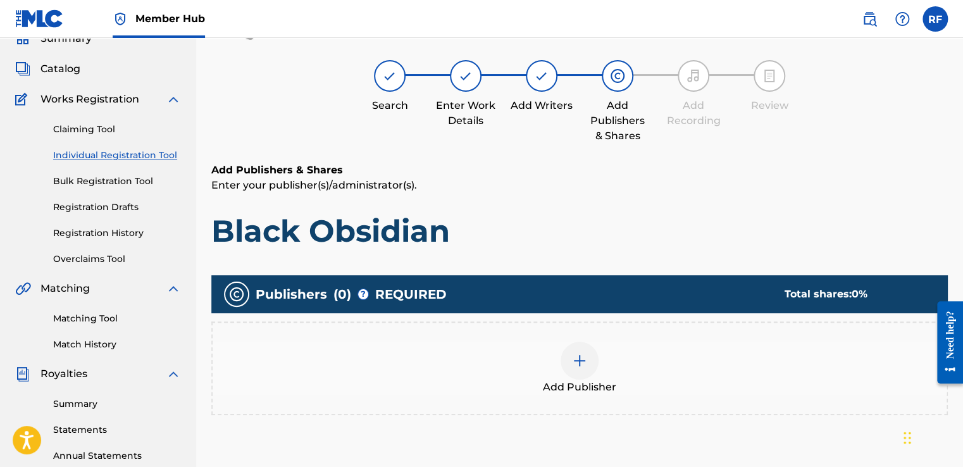
click at [579, 361] on img at bounding box center [579, 360] width 15 height 15
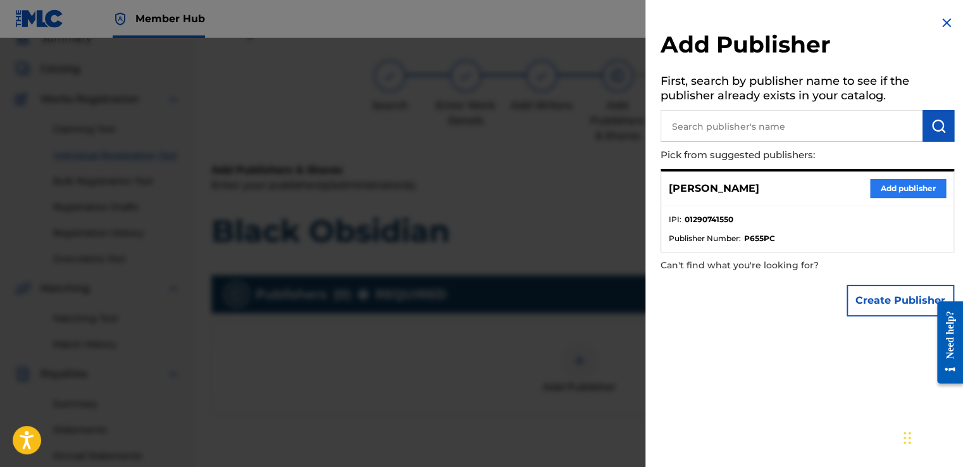
click at [916, 187] on button "Add publisher" at bounding box center [908, 188] width 76 height 19
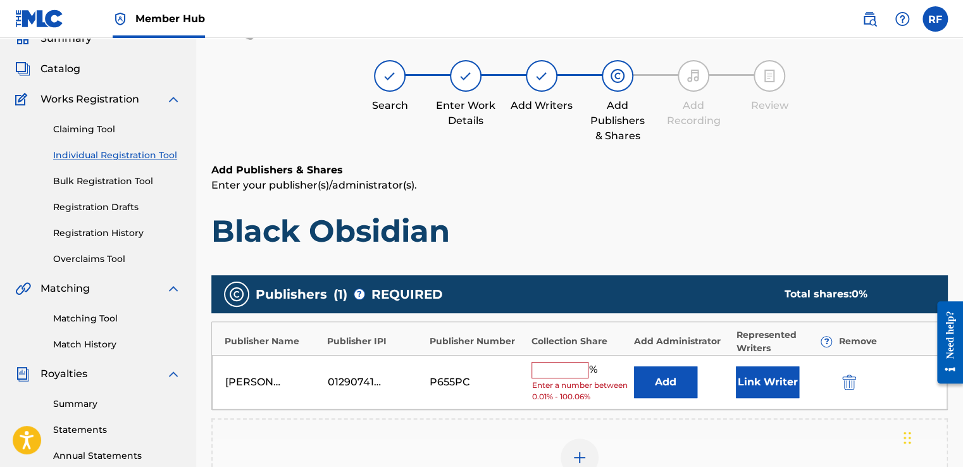
click at [560, 372] on input "text" at bounding box center [559, 370] width 57 height 16
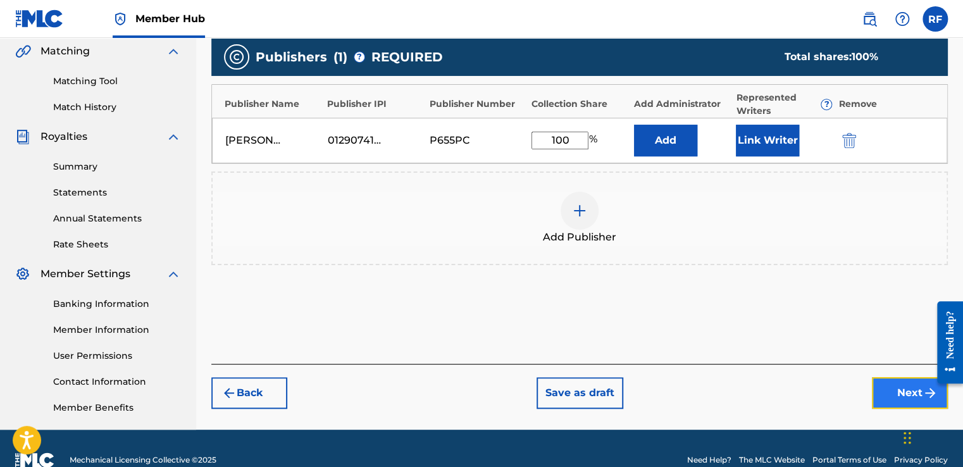
click at [904, 386] on button "Next" at bounding box center [910, 393] width 76 height 32
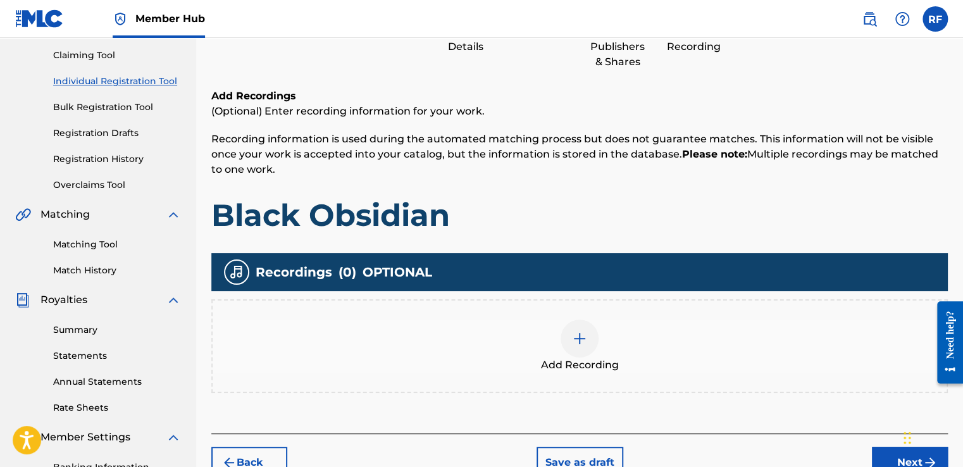
scroll to position [154, 0]
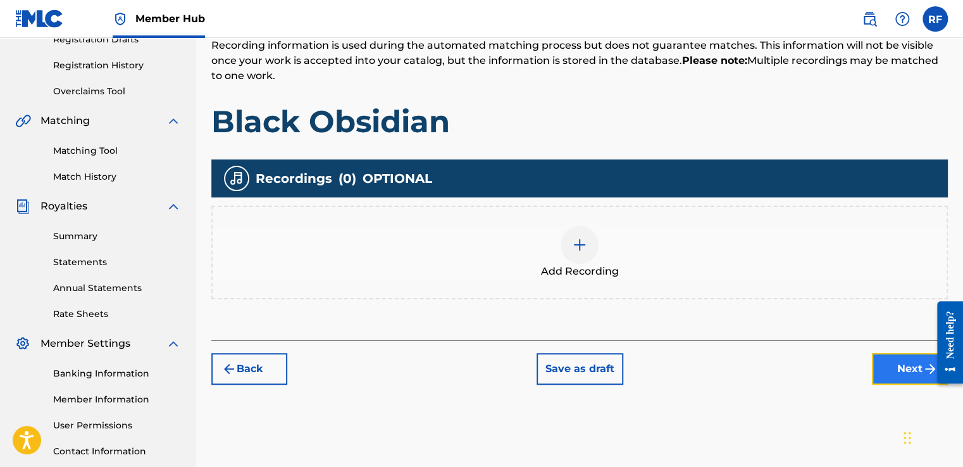
click at [897, 369] on button "Next" at bounding box center [910, 369] width 76 height 32
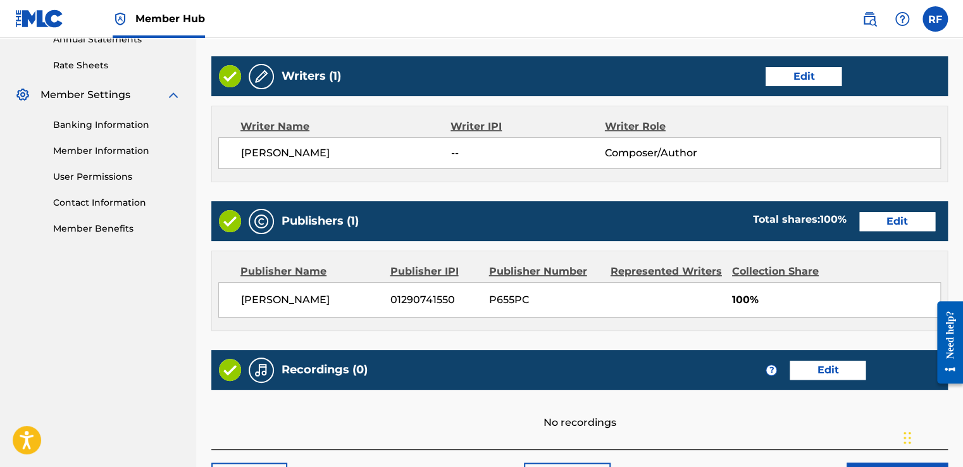
scroll to position [559, 0]
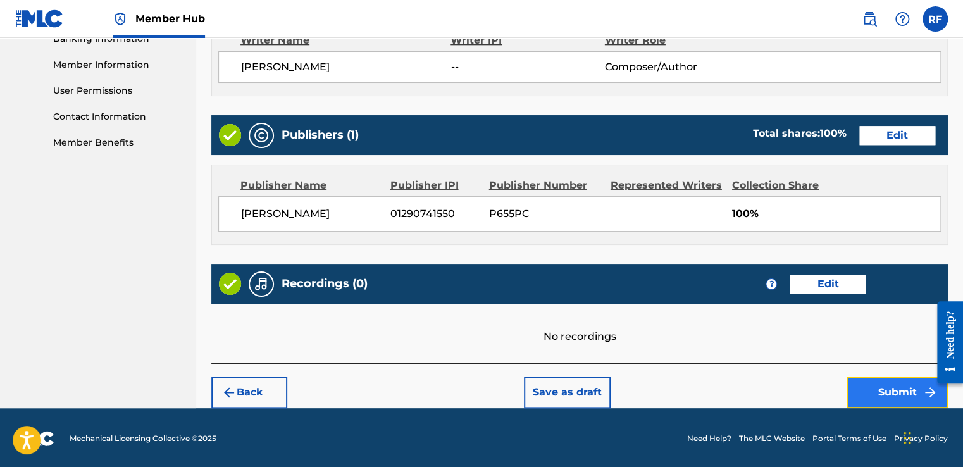
click at [889, 397] on button "Submit" at bounding box center [896, 392] width 101 height 32
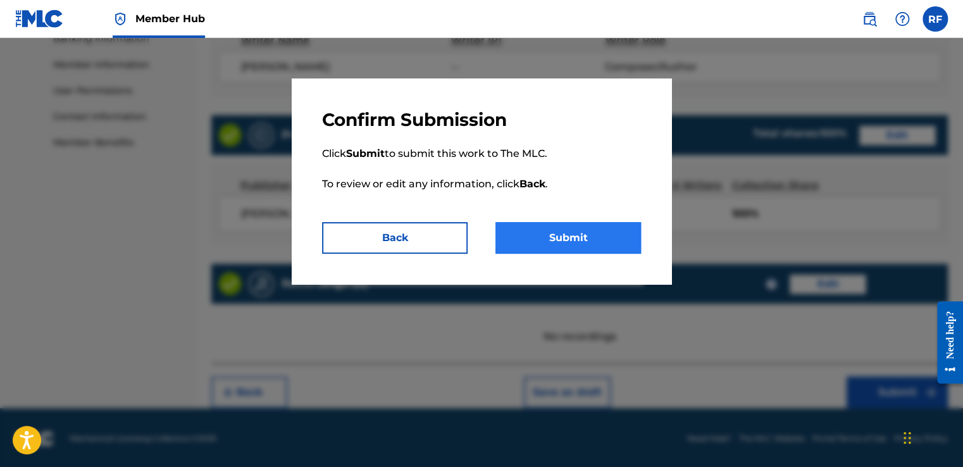
click at [595, 240] on button "Submit" at bounding box center [567, 238] width 145 height 32
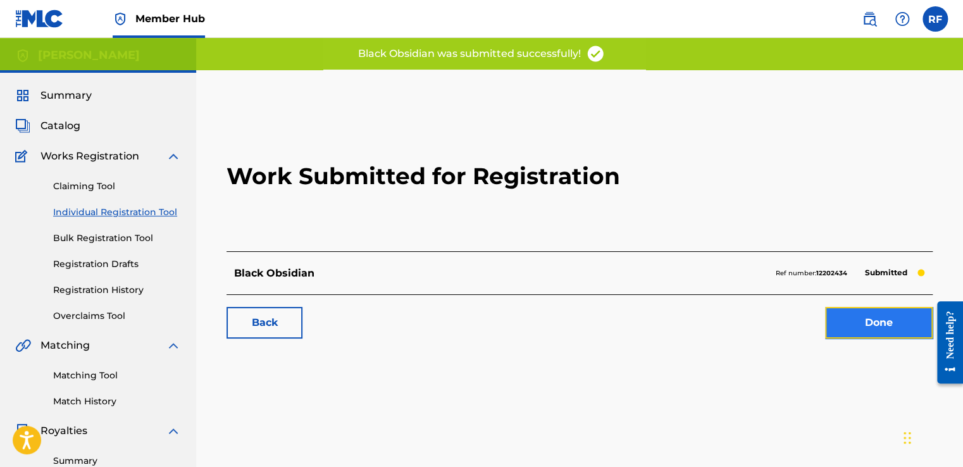
click at [883, 319] on link "Done" at bounding box center [879, 323] width 108 height 32
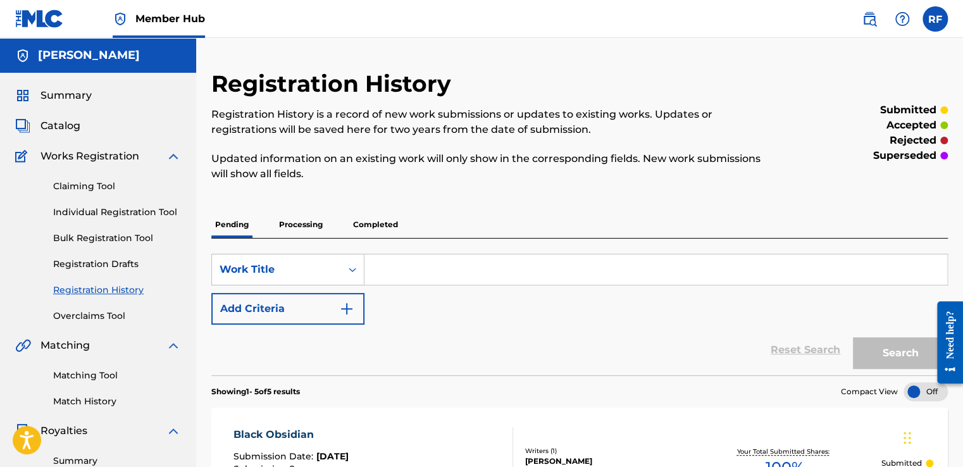
click at [270, 450] on span "Submission Date :" at bounding box center [274, 455] width 83 height 11
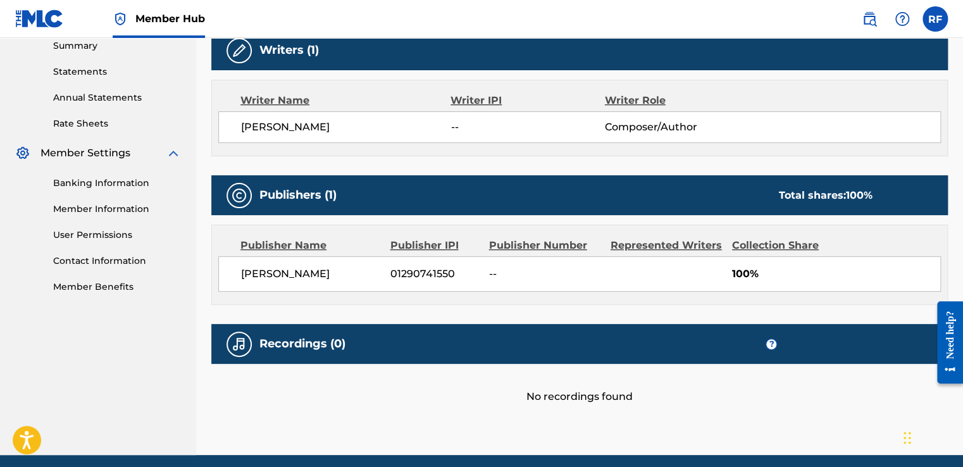
scroll to position [436, 0]
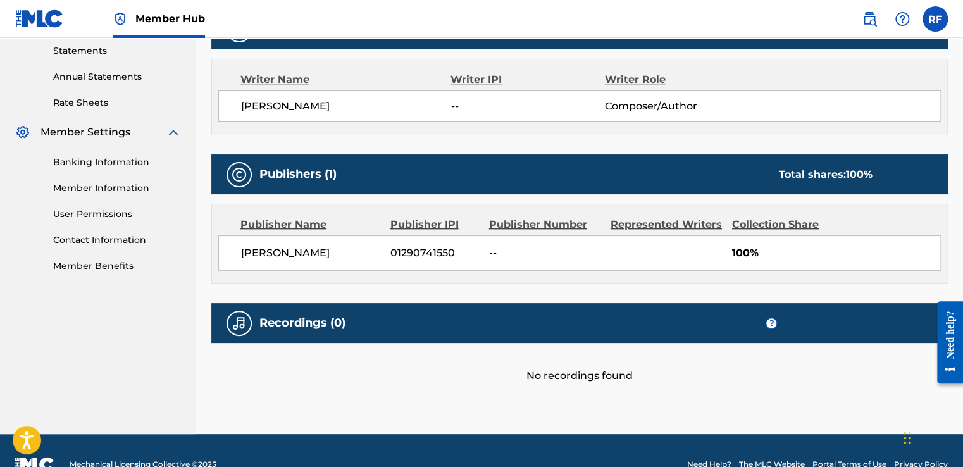
click at [773, 323] on span "?" at bounding box center [771, 323] width 10 height 10
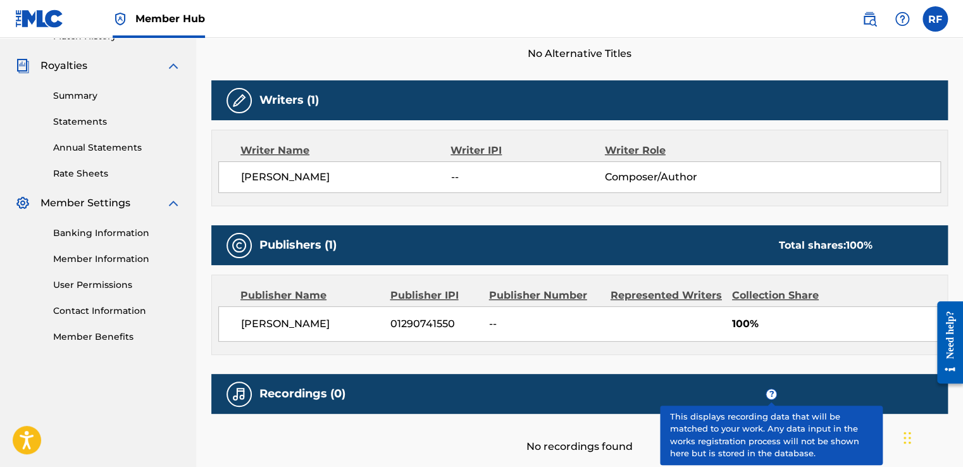
scroll to position [369, 0]
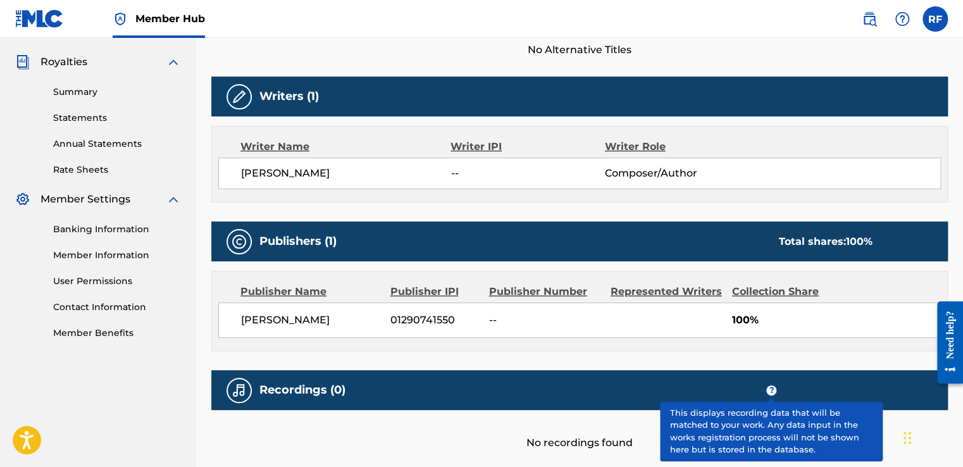
click at [316, 151] on div "Writer Name" at bounding box center [345, 146] width 210 height 15
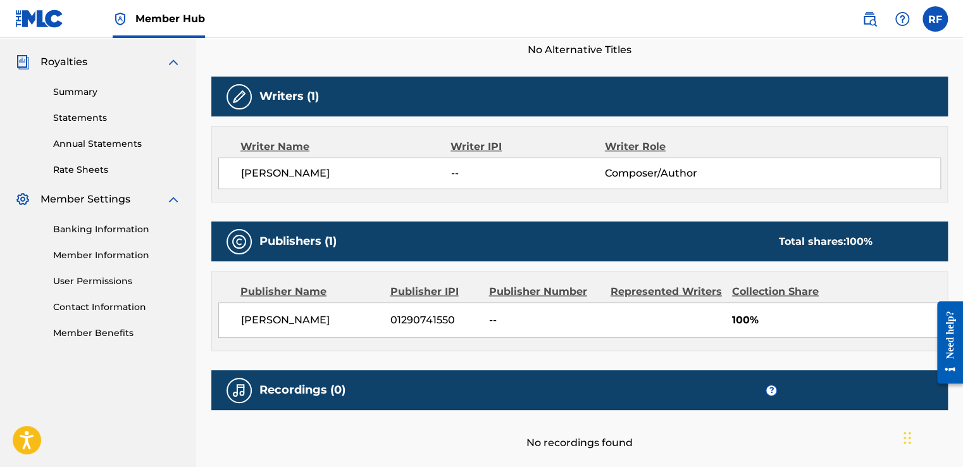
click at [368, 157] on div "[PERSON_NAME] -- Composer/Author" at bounding box center [579, 173] width 722 height 32
click at [377, 106] on div "Writers (1)" at bounding box center [579, 97] width 736 height 40
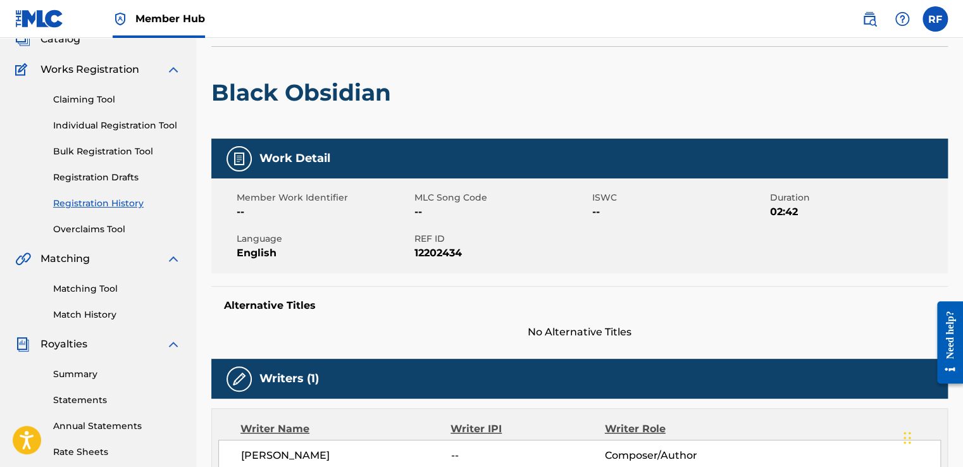
scroll to position [83, 0]
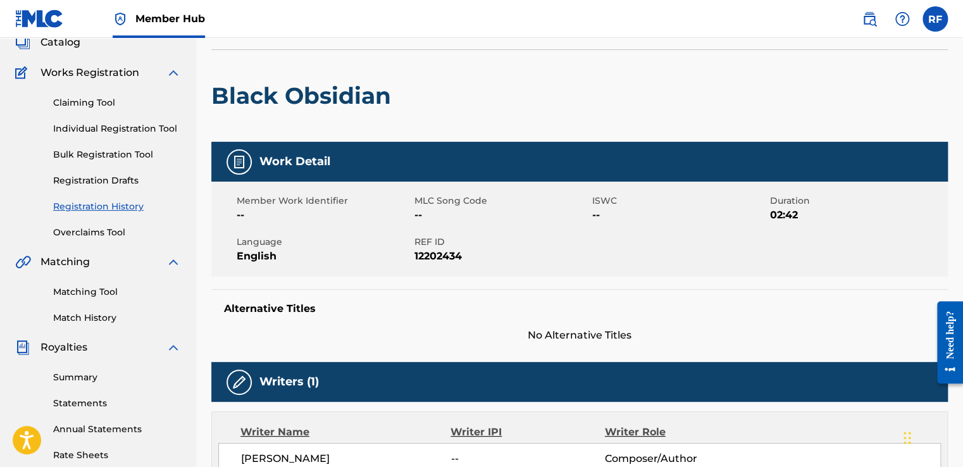
click at [299, 221] on span "--" at bounding box center [324, 214] width 175 height 15
click at [249, 211] on span "--" at bounding box center [324, 214] width 175 height 15
click at [410, 205] on span "Member Work Identifier" at bounding box center [324, 200] width 175 height 13
click at [437, 202] on span "MLC Song Code" at bounding box center [501, 200] width 175 height 13
click at [431, 210] on span "--" at bounding box center [501, 214] width 175 height 15
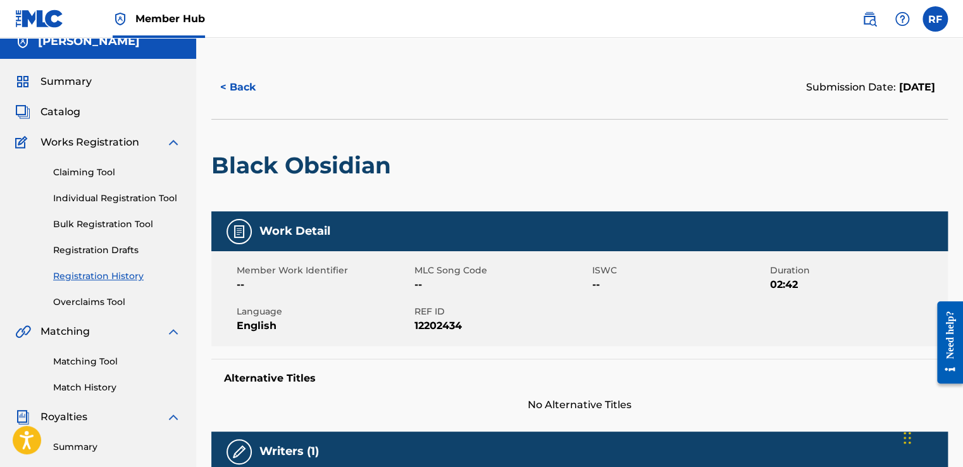
scroll to position [0, 0]
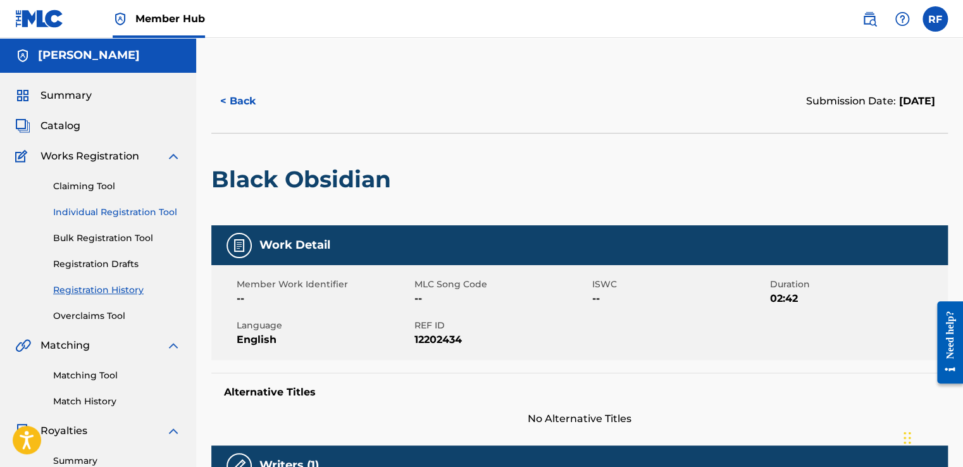
click at [82, 213] on link "Individual Registration Tool" at bounding box center [117, 212] width 128 height 13
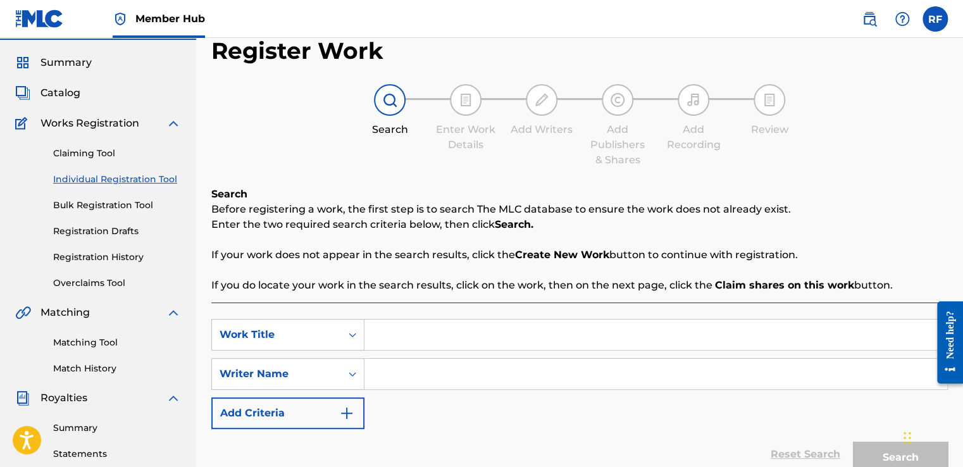
scroll to position [35, 0]
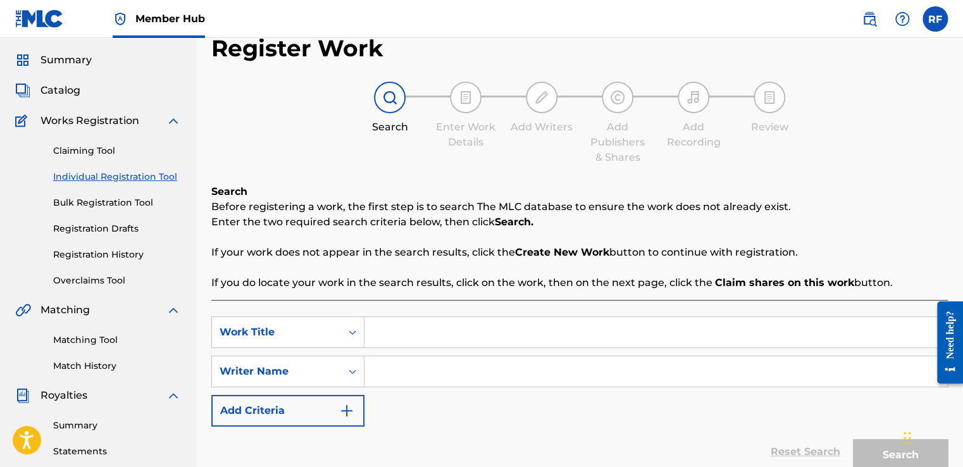
click at [387, 335] on input "Search Form" at bounding box center [655, 332] width 583 height 30
click at [435, 382] on input "Search Form" at bounding box center [655, 371] width 583 height 30
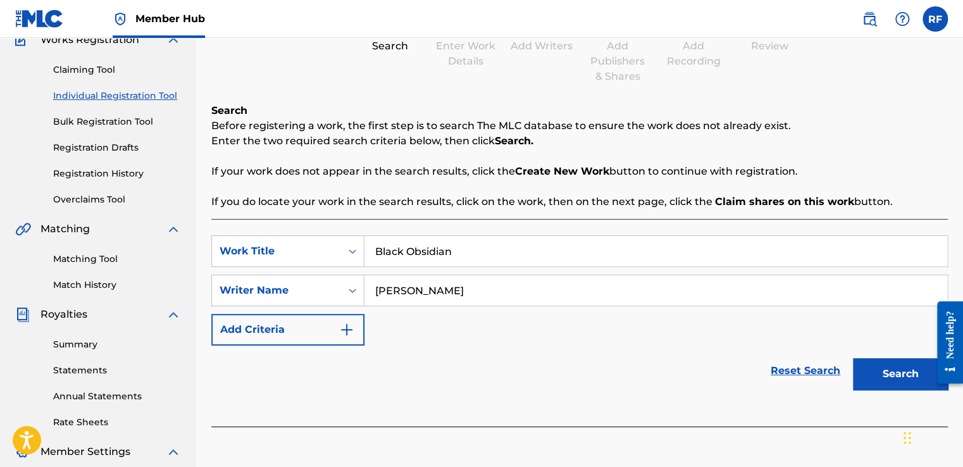
scroll to position [129, 0]
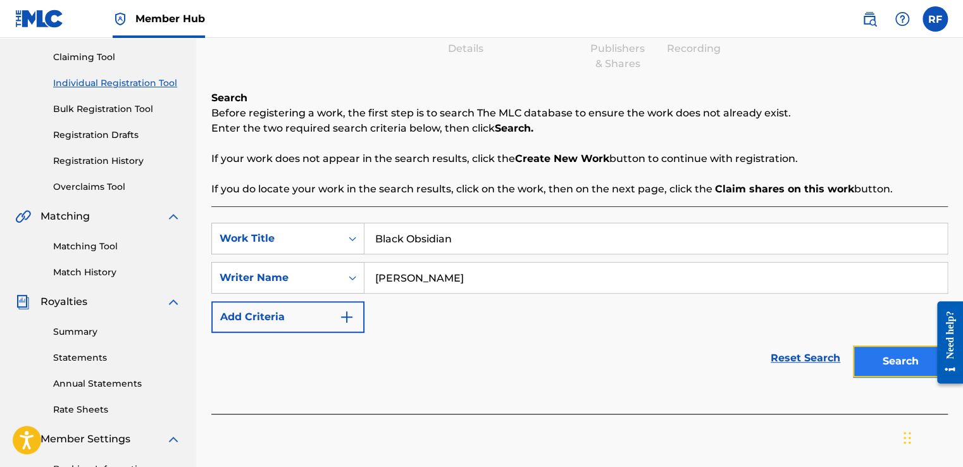
click at [896, 366] on button "Search" at bounding box center [900, 361] width 95 height 32
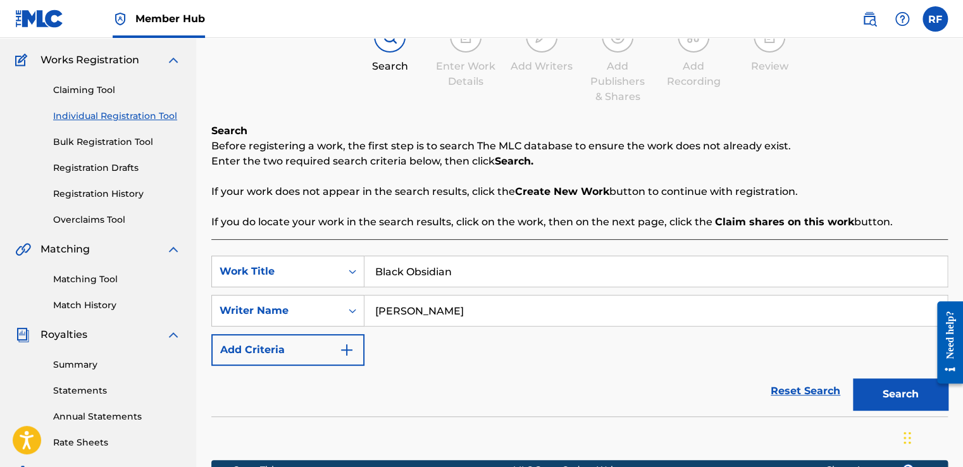
scroll to position [111, 0]
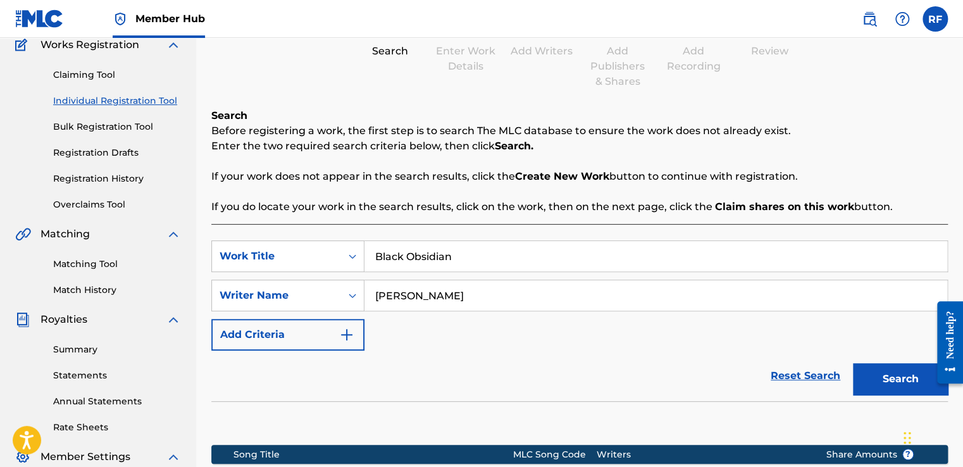
click at [481, 300] on input "[PERSON_NAME]" at bounding box center [655, 295] width 583 height 30
click at [467, 256] on input "Black Obsidian" at bounding box center [655, 256] width 583 height 30
click at [887, 370] on button "Search" at bounding box center [900, 379] width 95 height 32
drag, startPoint x: 375, startPoint y: 254, endPoint x: 527, endPoint y: 260, distance: 152.5
click at [527, 260] on input "[US_STATE] x DRILL x Type Beat" at bounding box center [655, 256] width 583 height 30
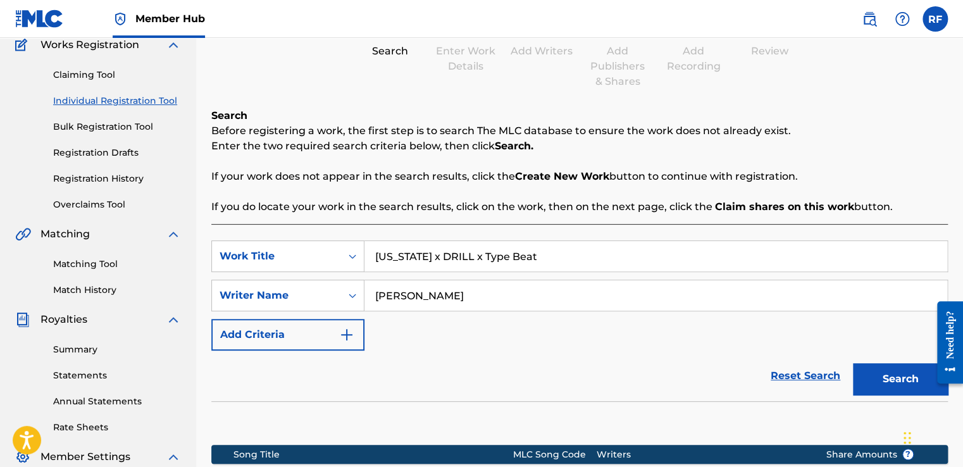
scroll to position [249, 0]
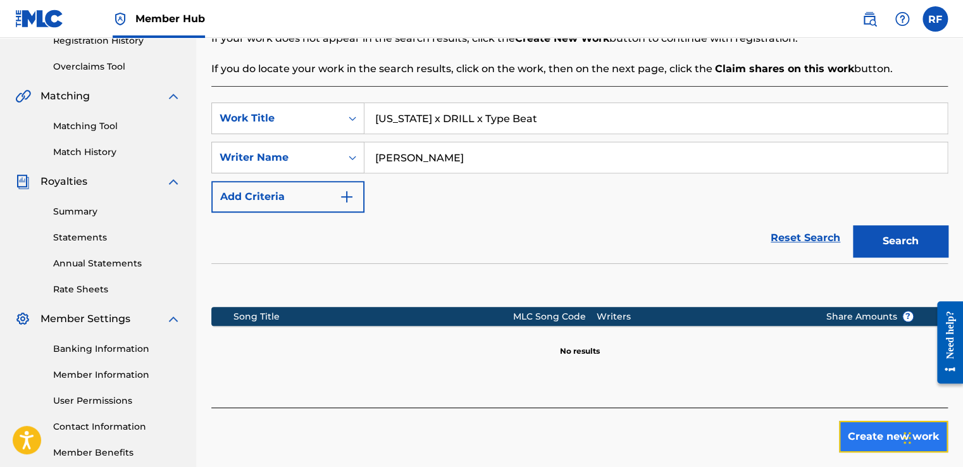
click at [874, 449] on button "Create new work" at bounding box center [893, 437] width 109 height 32
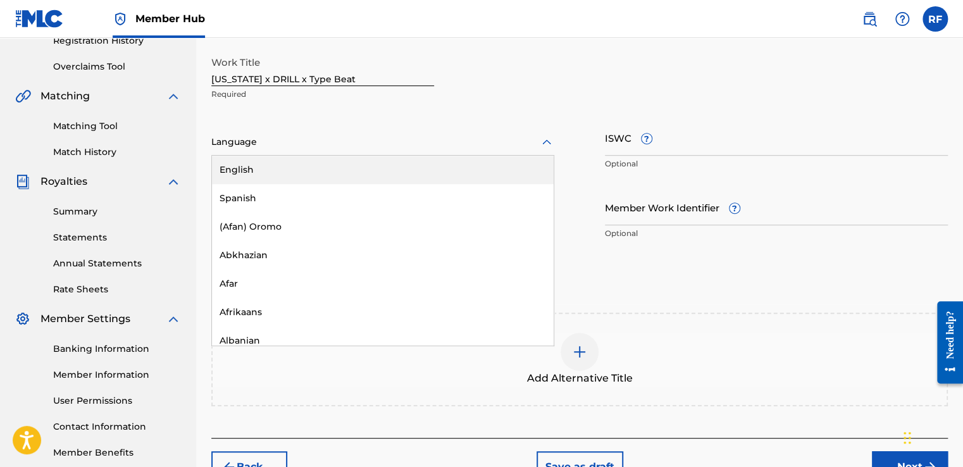
click at [314, 173] on div "English" at bounding box center [383, 170] width 342 height 28
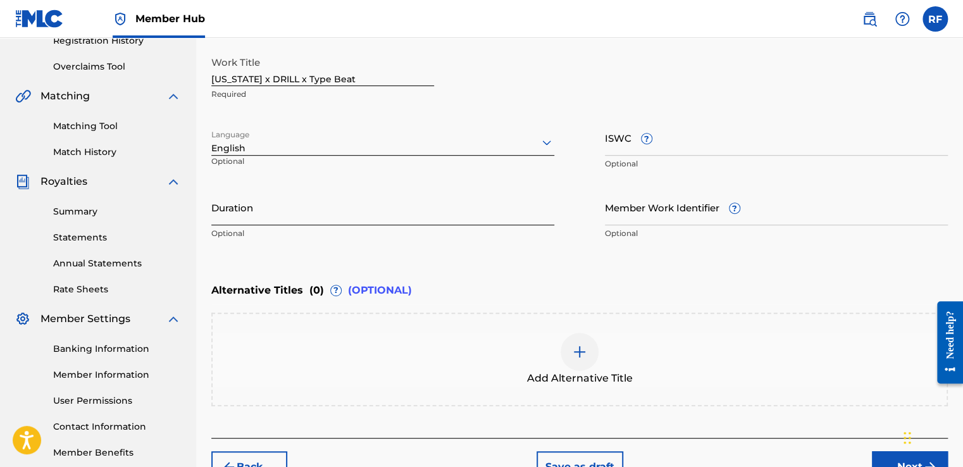
click at [450, 216] on input "Duration" at bounding box center [382, 207] width 343 height 36
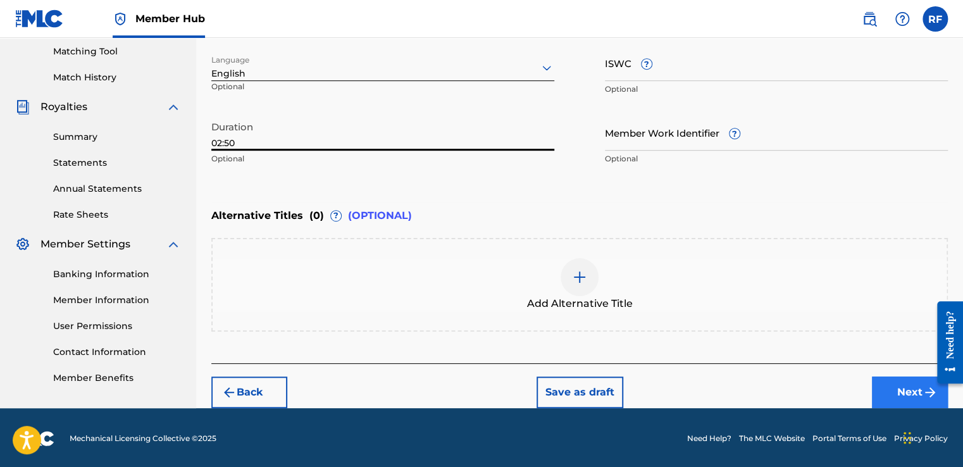
click at [899, 404] on button "Next" at bounding box center [910, 392] width 76 height 32
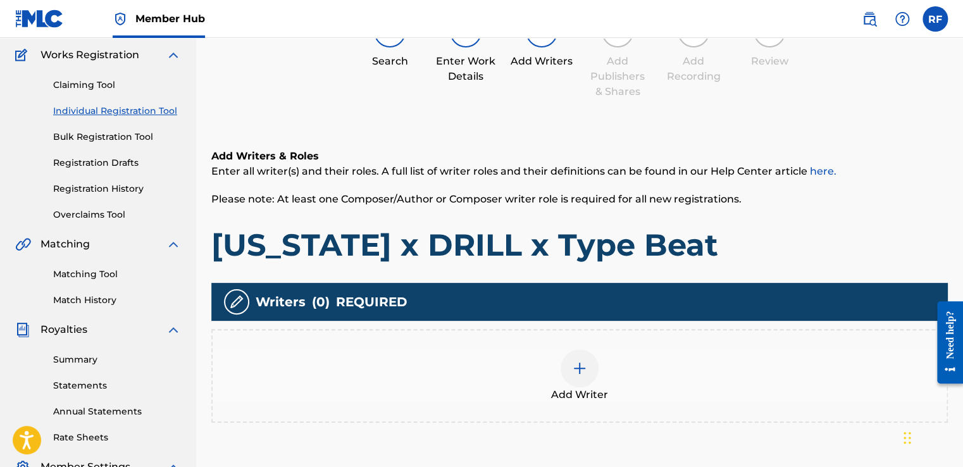
scroll to position [154, 0]
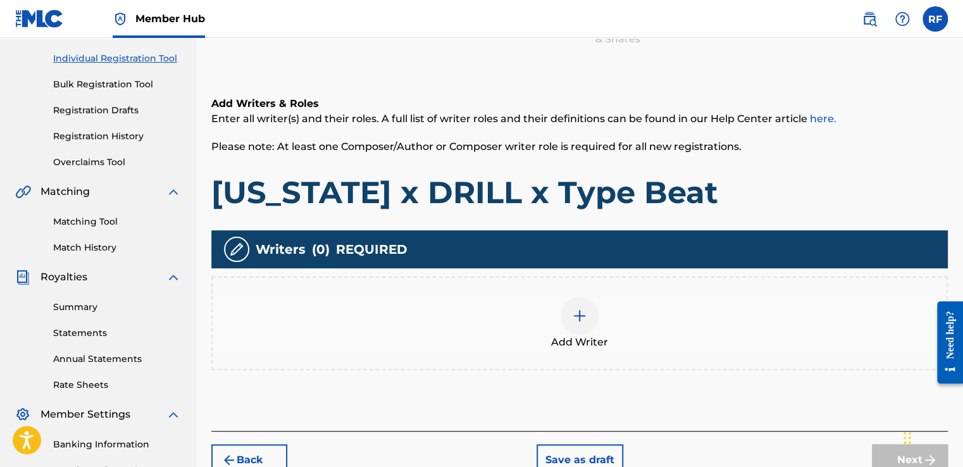
click at [583, 323] on div at bounding box center [579, 316] width 38 height 38
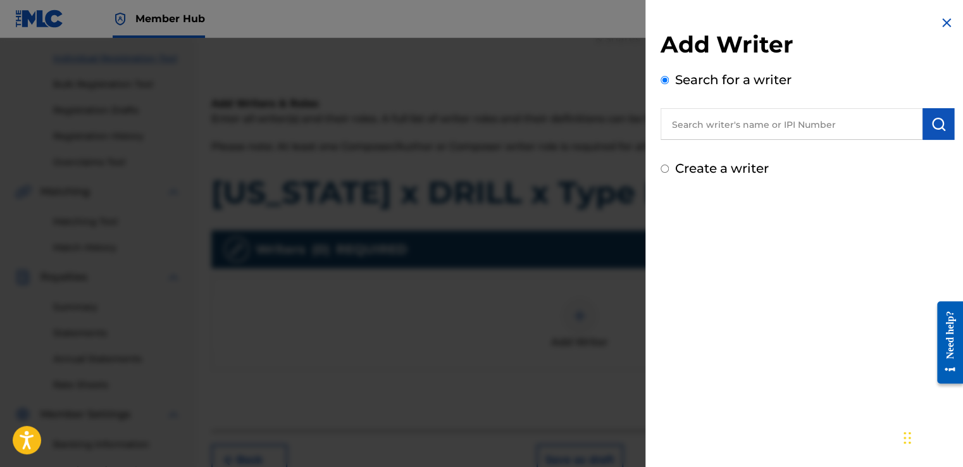
click at [846, 126] on input "text" at bounding box center [791, 124] width 262 height 32
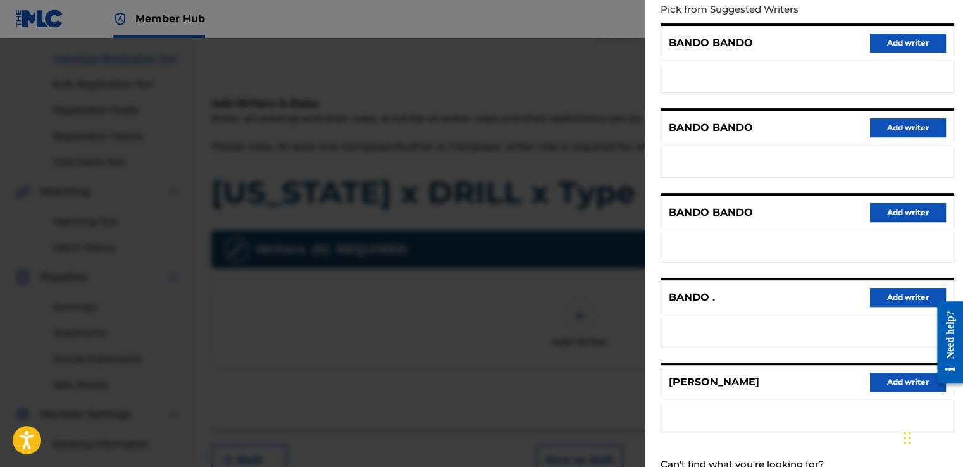
scroll to position [159, 0]
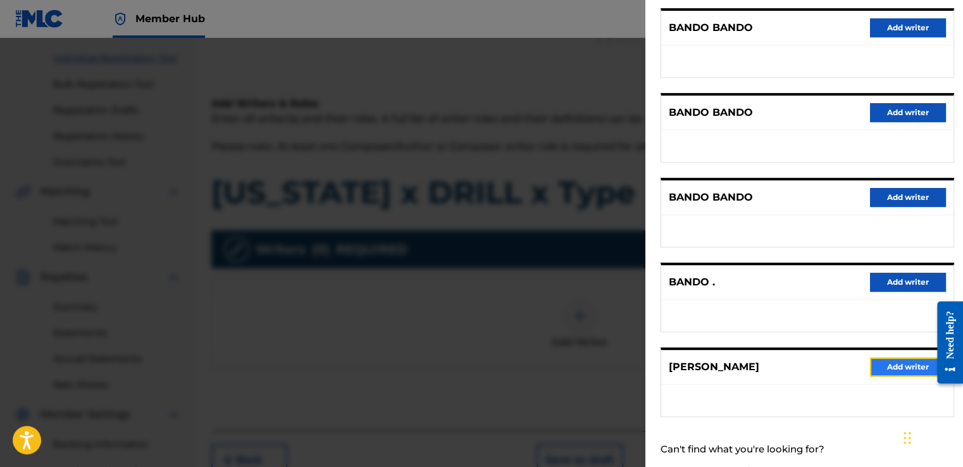
click at [895, 369] on button "Add writer" at bounding box center [908, 366] width 76 height 19
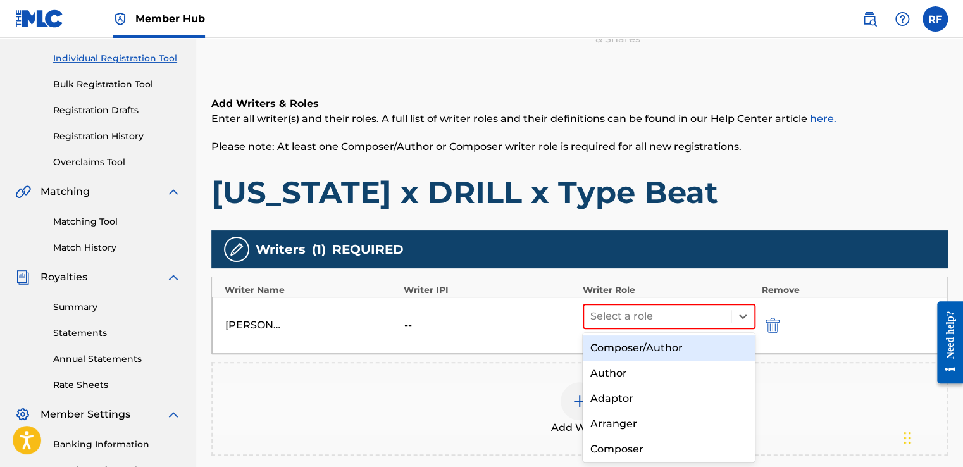
click at [711, 354] on div "Composer/Author" at bounding box center [669, 347] width 173 height 25
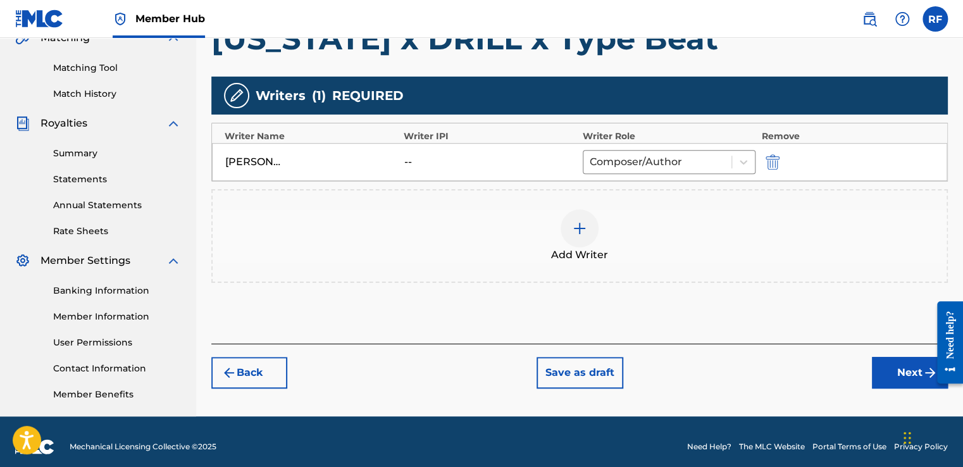
scroll to position [317, 0]
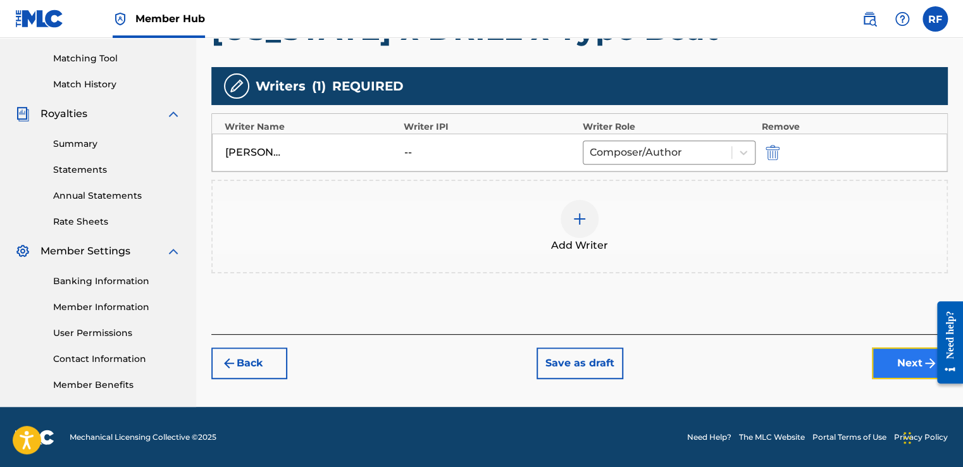
click at [902, 367] on button "Next" at bounding box center [910, 363] width 76 height 32
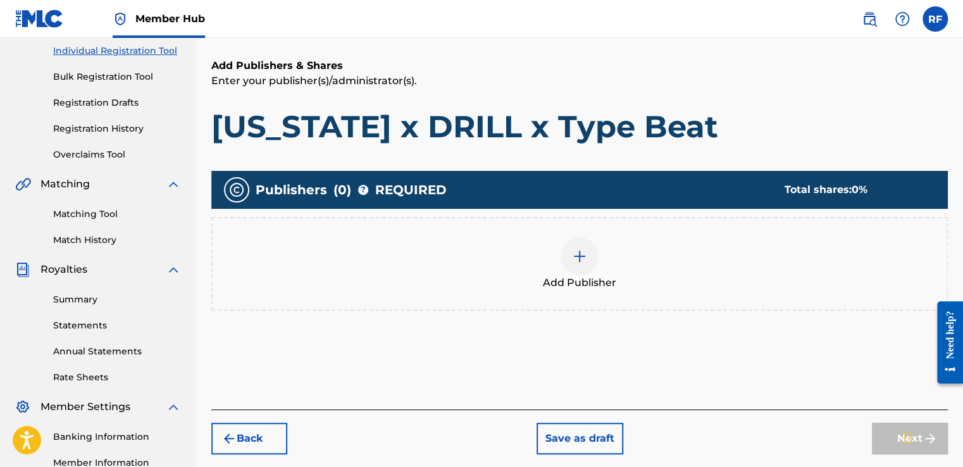
scroll to position [173, 0]
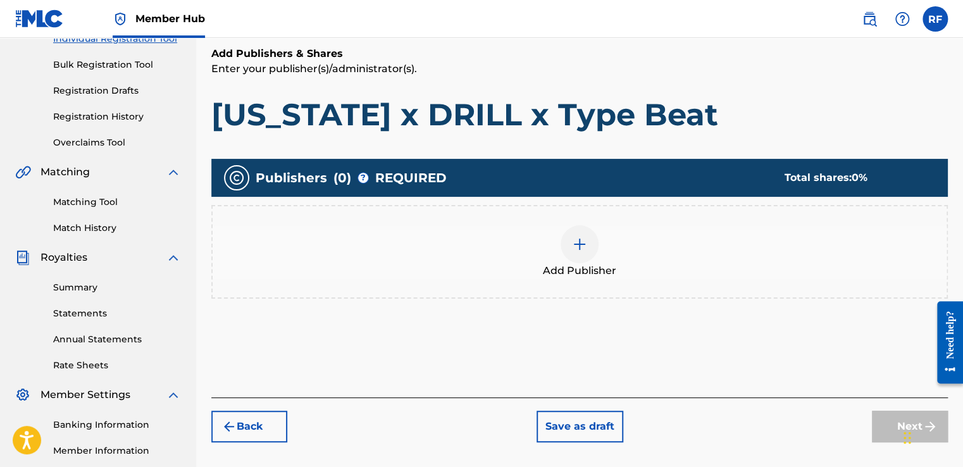
click at [575, 248] on img at bounding box center [579, 244] width 15 height 15
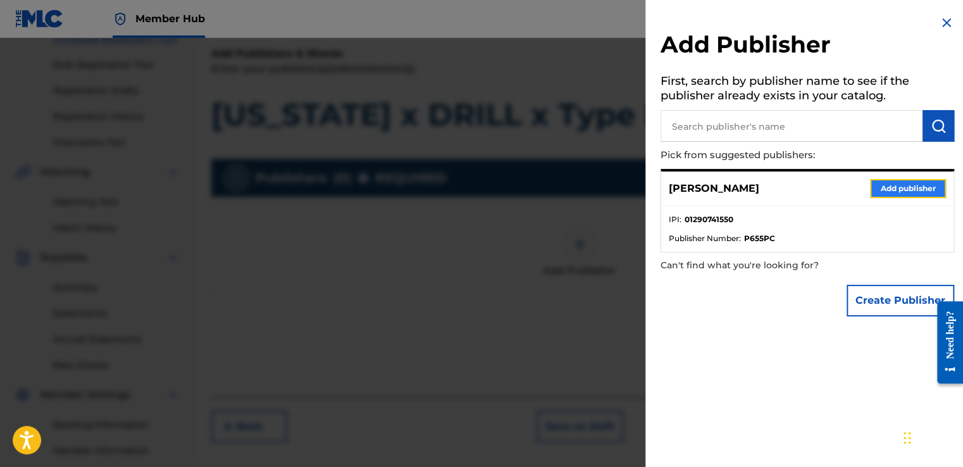
click at [912, 197] on button "Add publisher" at bounding box center [908, 188] width 76 height 19
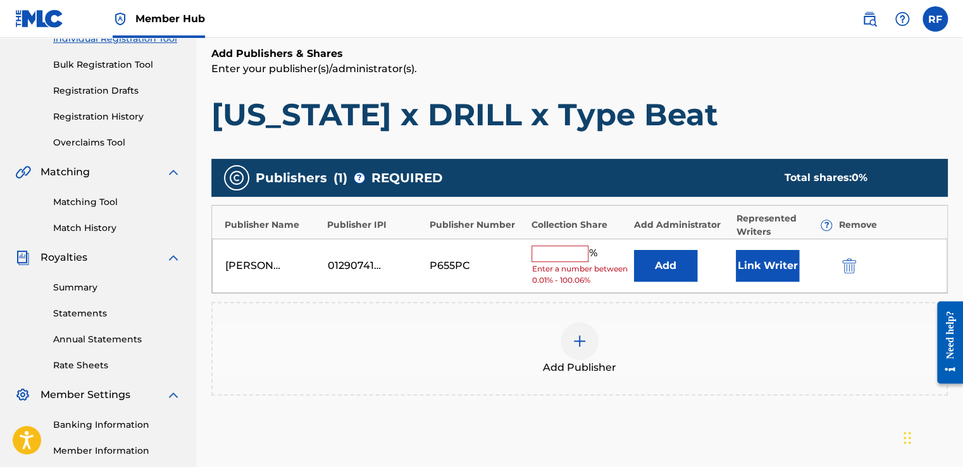
click at [574, 256] on input "text" at bounding box center [559, 253] width 57 height 16
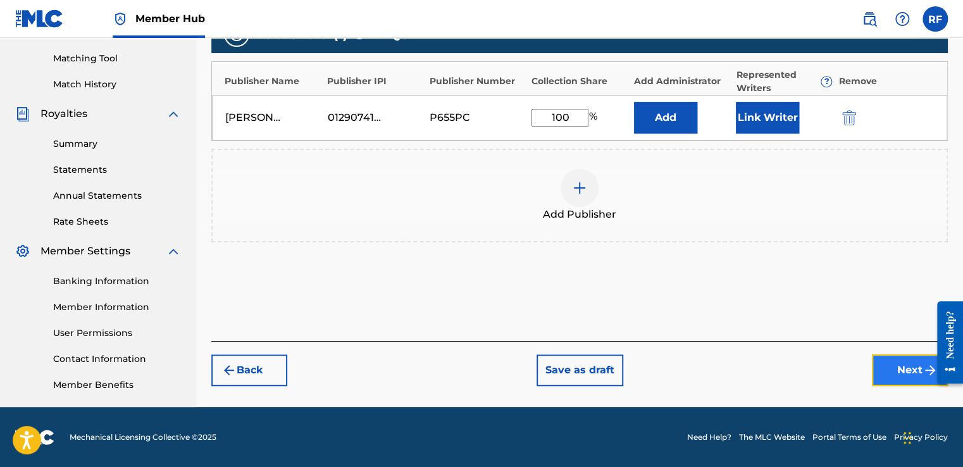
click at [905, 379] on button "Next" at bounding box center [910, 370] width 76 height 32
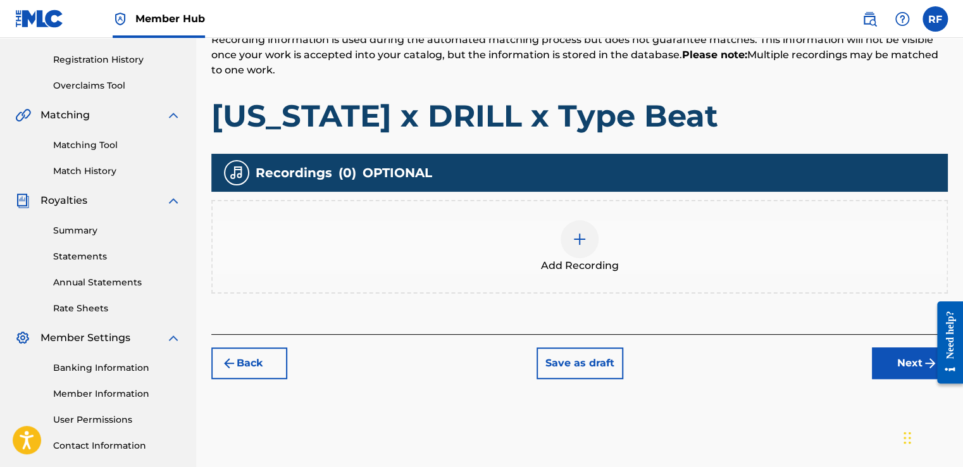
scroll to position [233, 0]
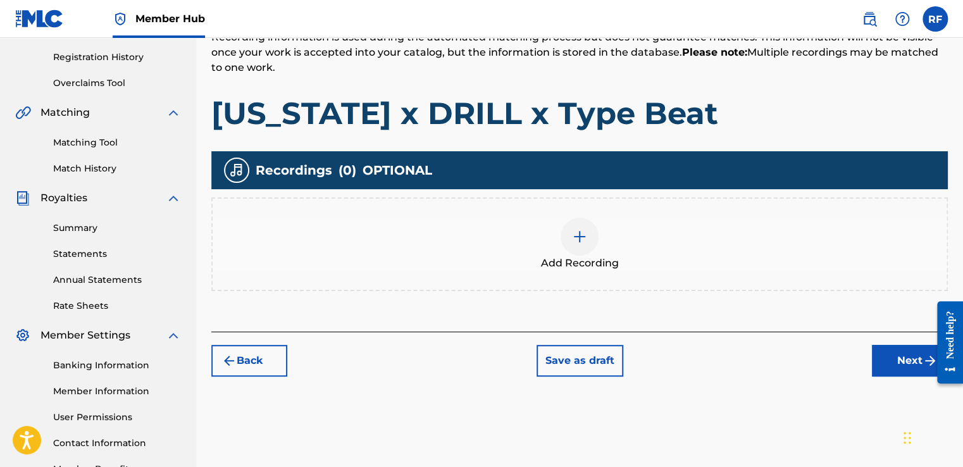
click at [578, 229] on img at bounding box center [579, 236] width 15 height 15
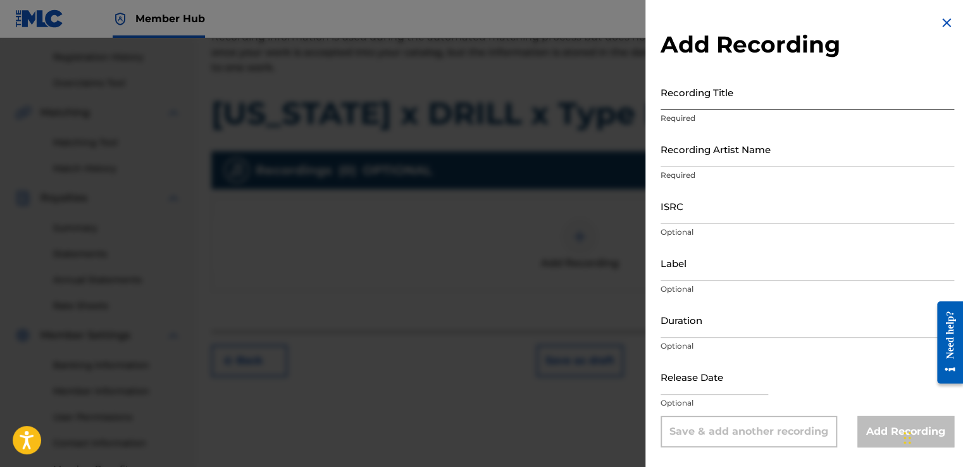
click at [746, 101] on input "Recording Title" at bounding box center [806, 92] width 293 height 36
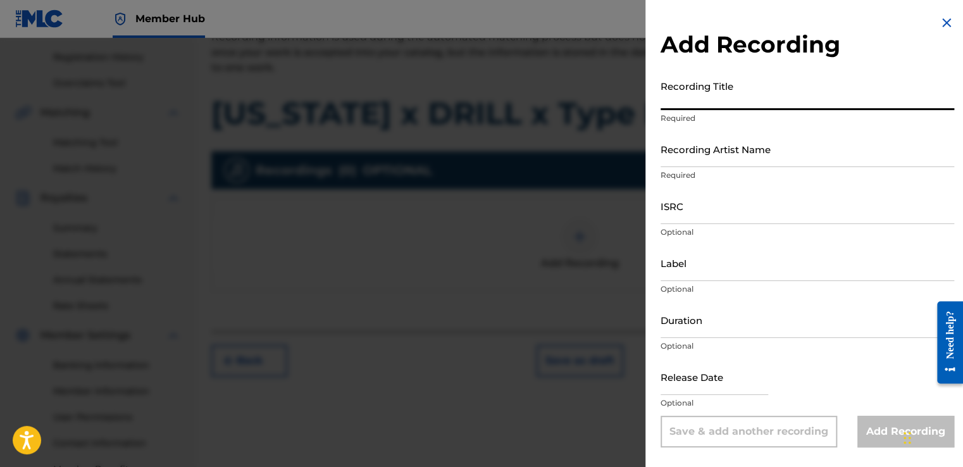
click at [667, 101] on input "Recording Title" at bounding box center [806, 92] width 293 height 36
paste input "[US_STATE] x DRILL x Type Beat"
click at [772, 161] on input "Recording Artist Name" at bounding box center [806, 149] width 293 height 36
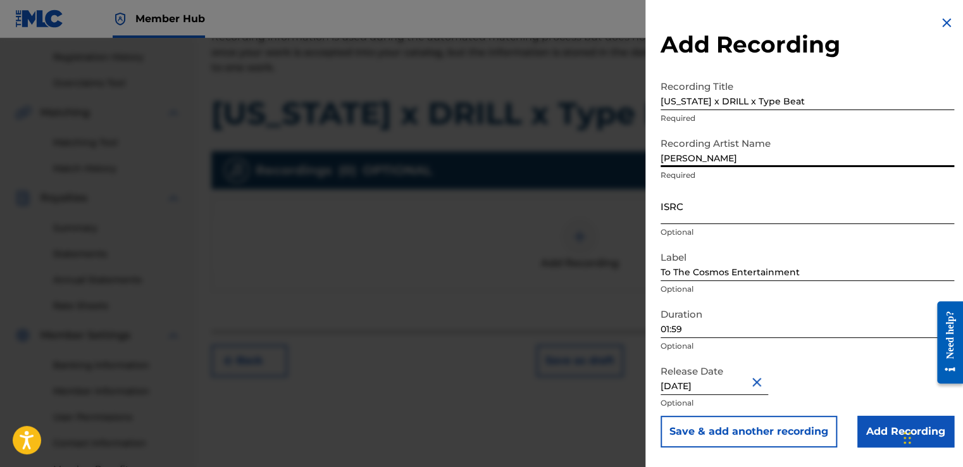
click at [716, 220] on input "ISRC" at bounding box center [806, 206] width 293 height 36
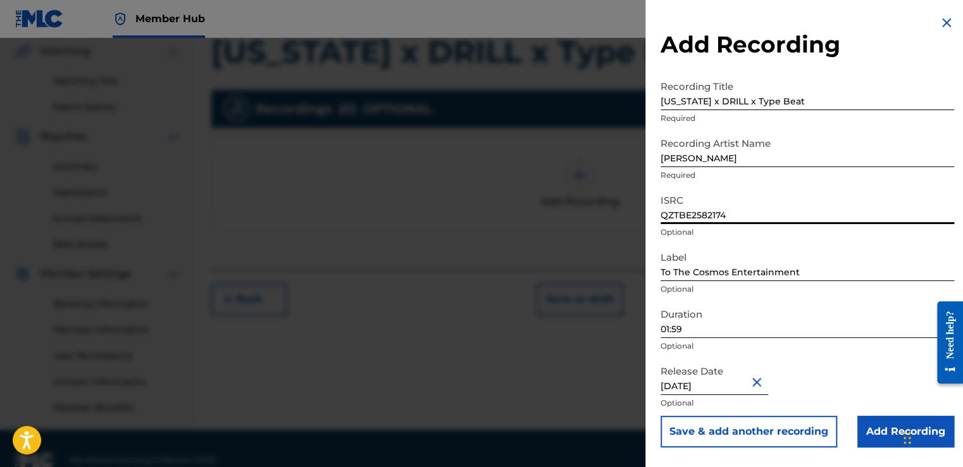
scroll to position [293, 0]
click at [685, 328] on input "01:59" at bounding box center [806, 320] width 293 height 36
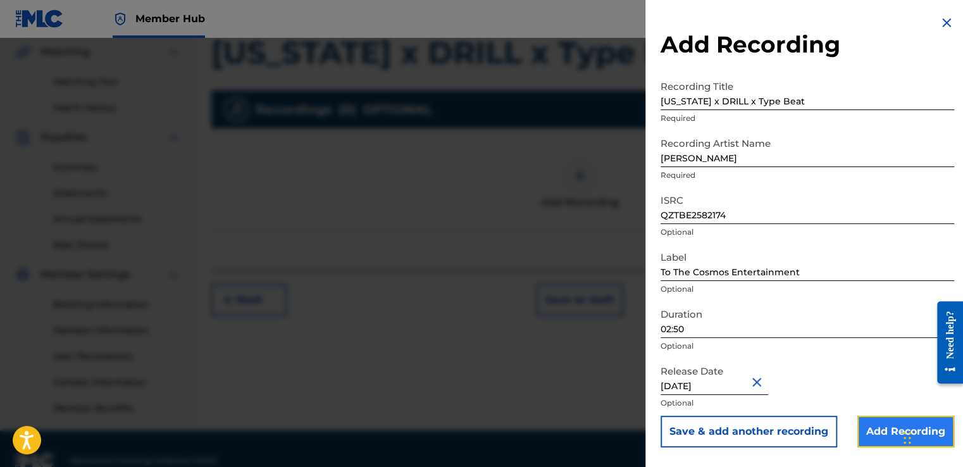
click at [870, 431] on input "Add Recording" at bounding box center [905, 432] width 97 height 32
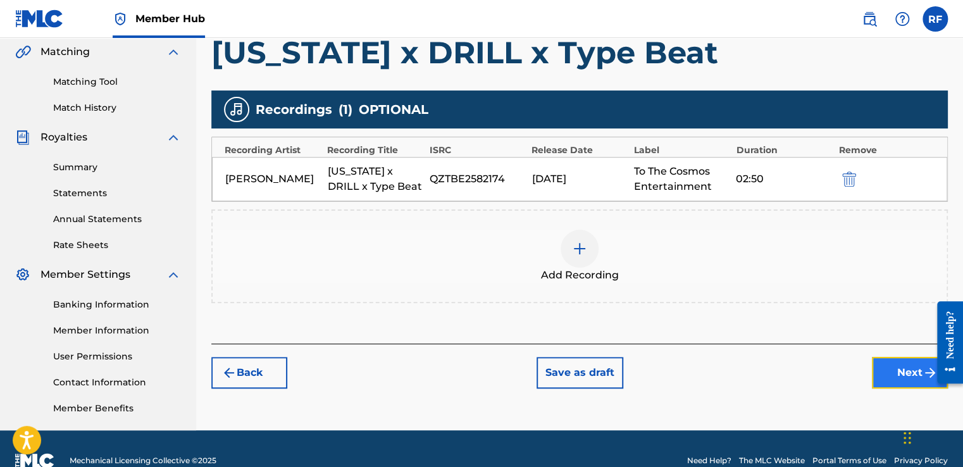
click at [919, 363] on button "Next" at bounding box center [910, 373] width 76 height 32
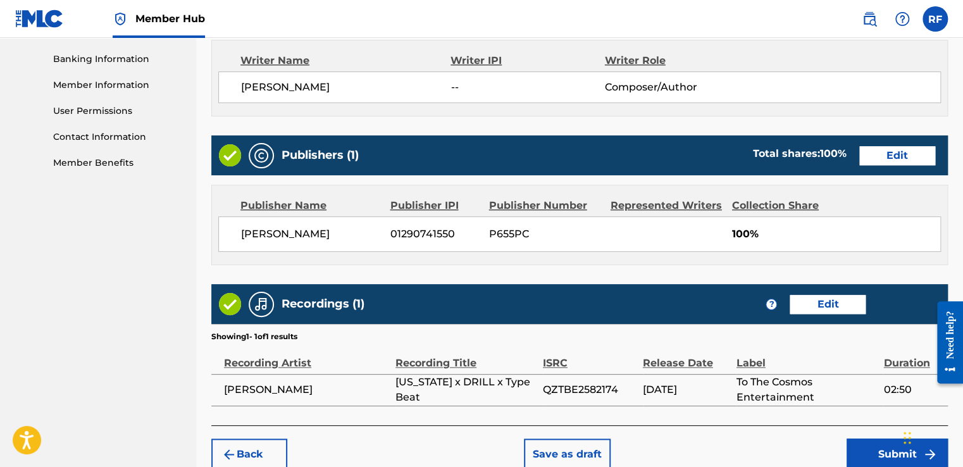
scroll to position [601, 0]
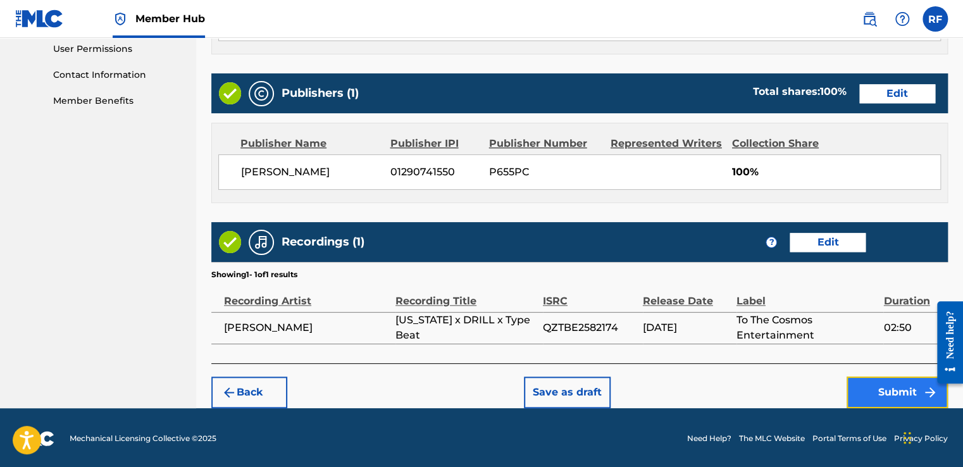
click at [873, 397] on button "Submit" at bounding box center [896, 392] width 101 height 32
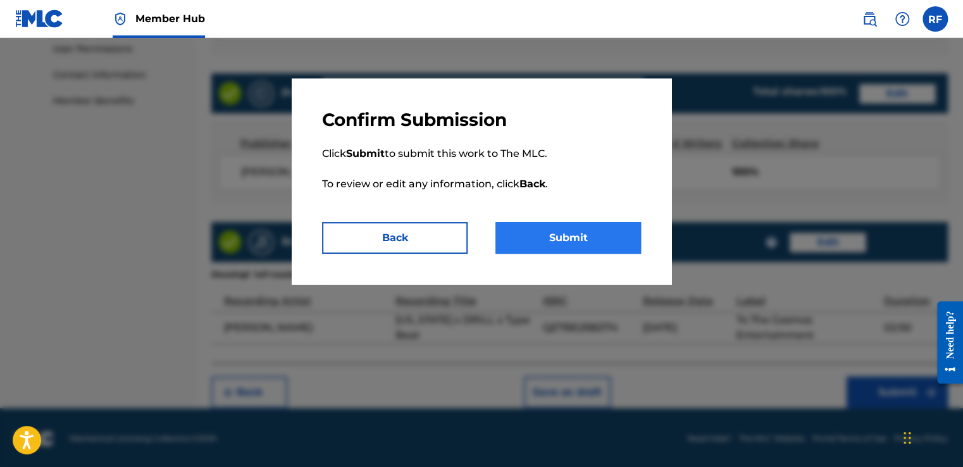
click at [599, 245] on button "Submit" at bounding box center [567, 238] width 145 height 32
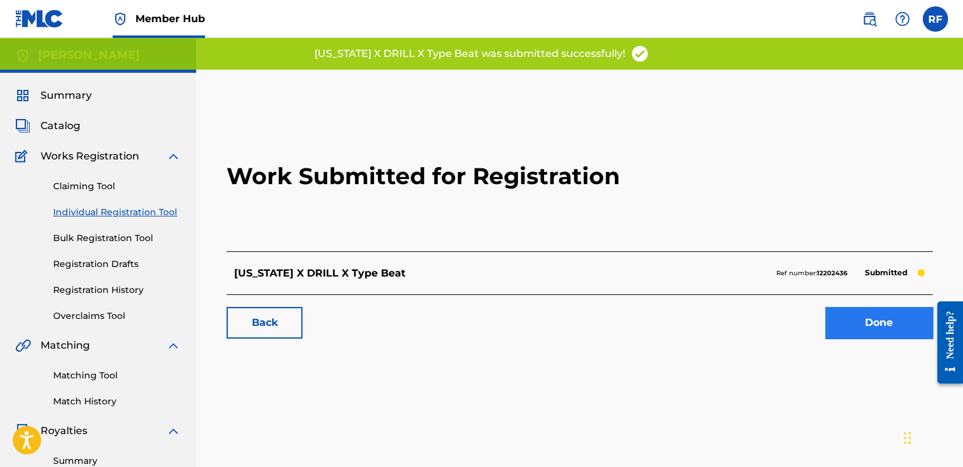
click at [893, 323] on link "Done" at bounding box center [879, 323] width 108 height 32
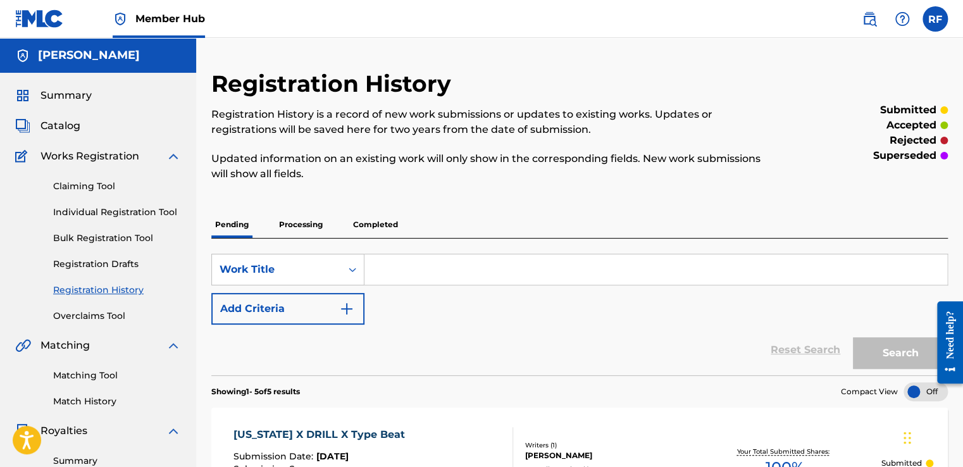
click at [681, 276] on input "Search Form" at bounding box center [655, 269] width 583 height 30
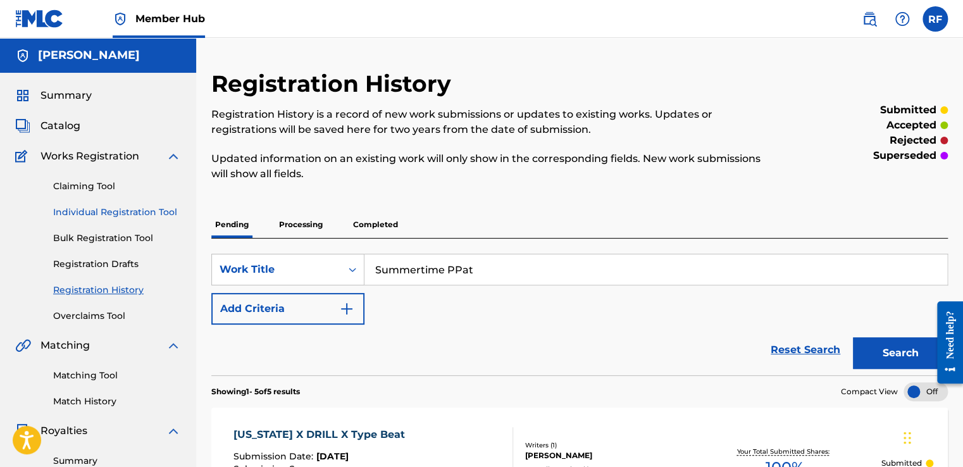
click at [157, 217] on link "Individual Registration Tool" at bounding box center [117, 212] width 128 height 13
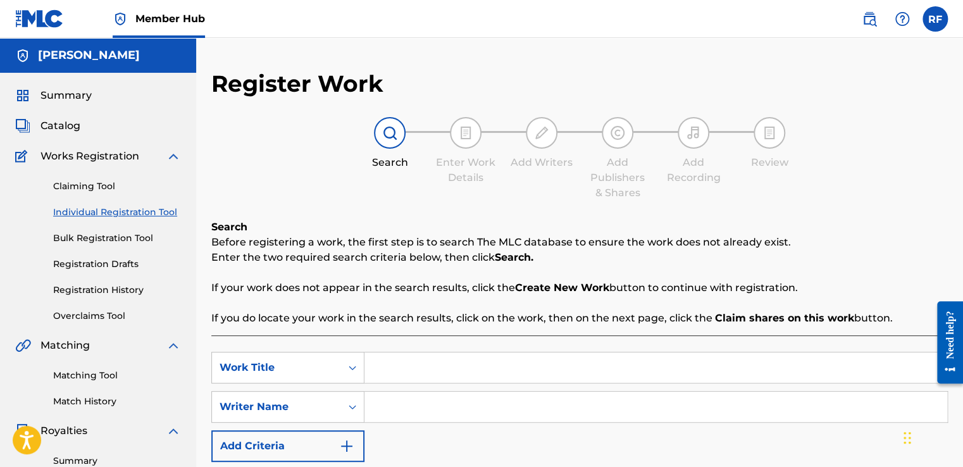
click at [410, 362] on input "Search Form" at bounding box center [655, 367] width 583 height 30
click at [412, 392] on input "Search Form" at bounding box center [655, 407] width 583 height 30
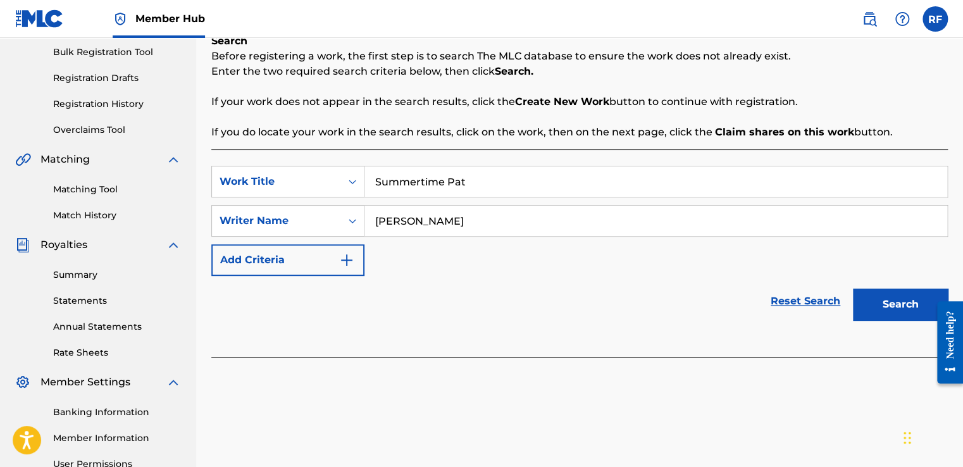
scroll to position [187, 0]
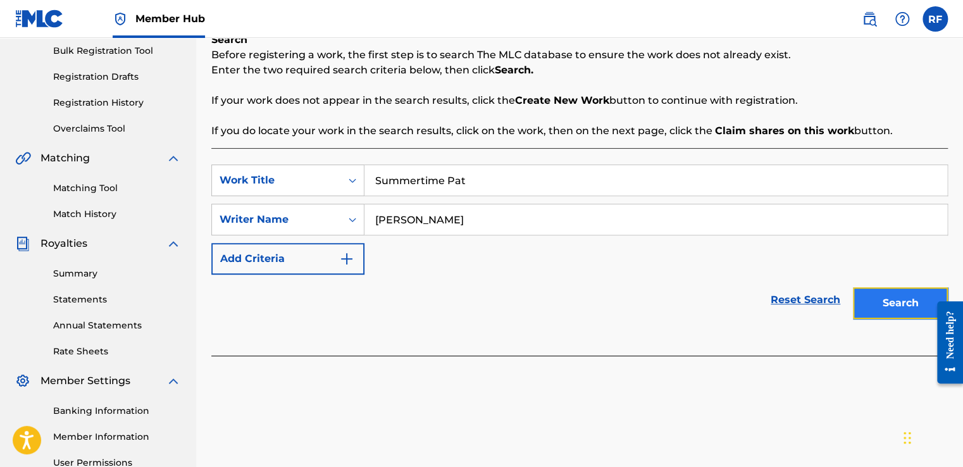
click at [893, 305] on button "Search" at bounding box center [900, 303] width 95 height 32
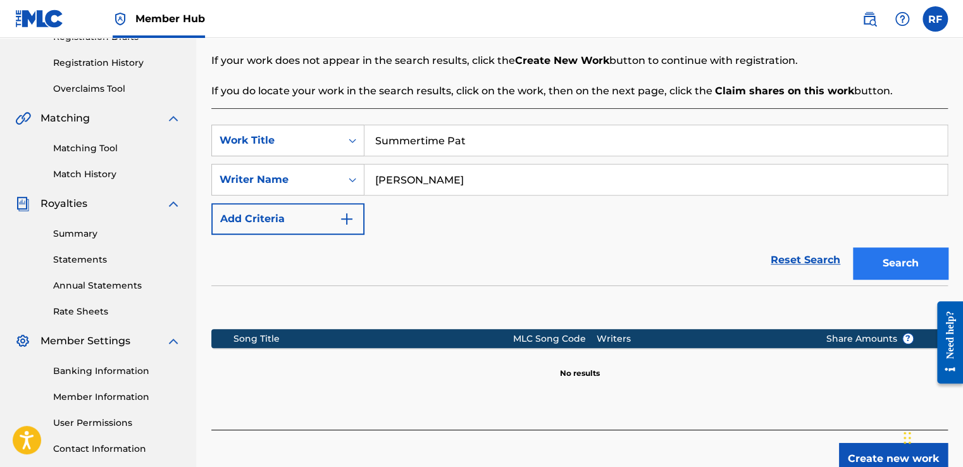
scroll to position [317, 0]
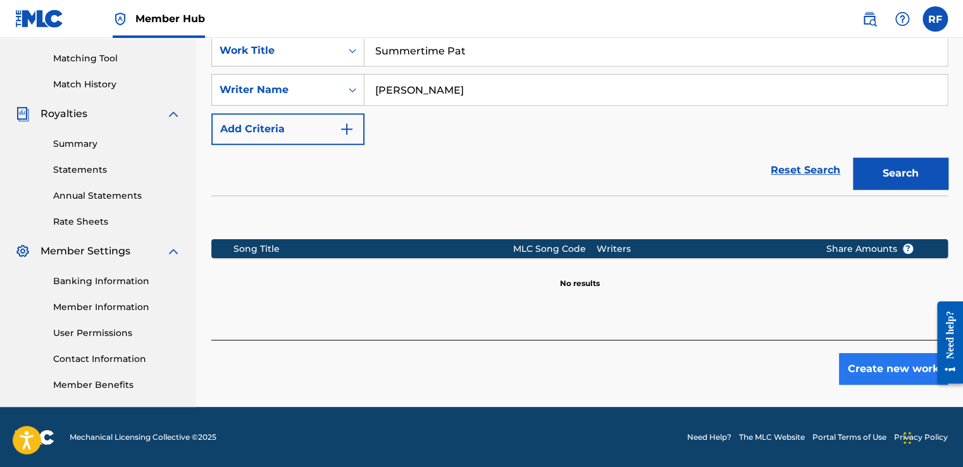
click at [860, 374] on button "Create new work" at bounding box center [893, 369] width 109 height 32
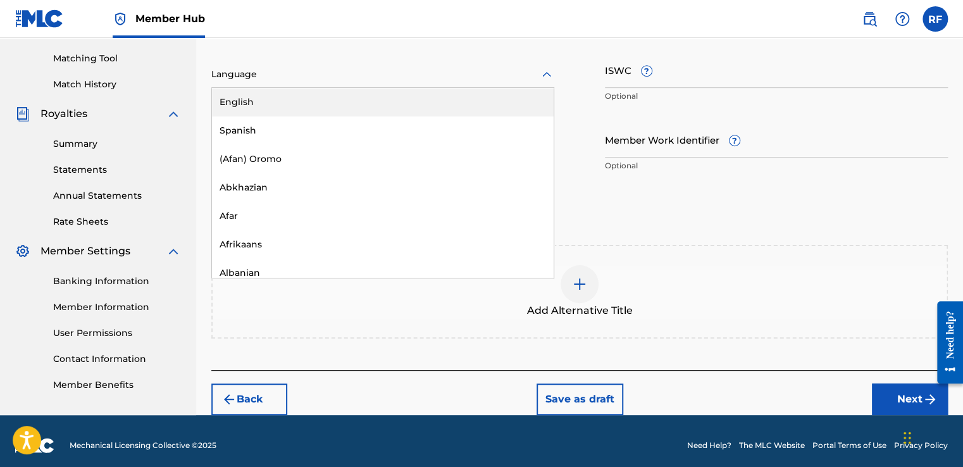
click at [419, 106] on div "English" at bounding box center [383, 102] width 342 height 28
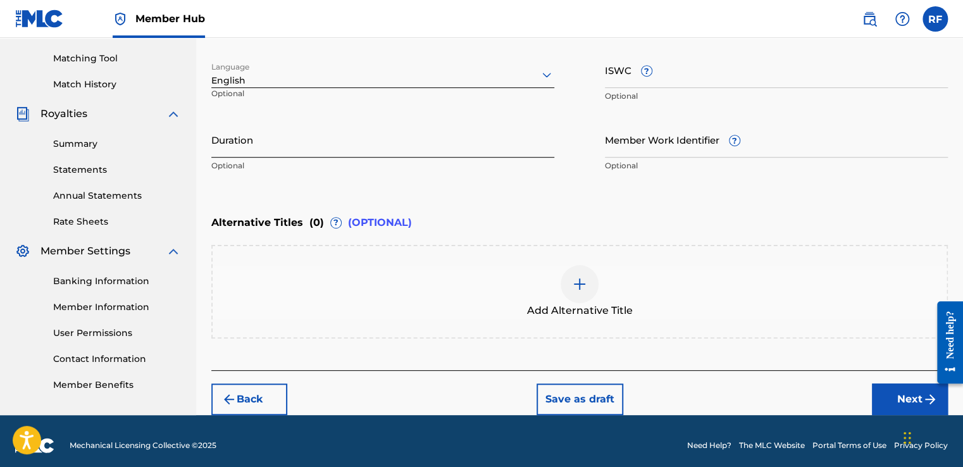
click at [402, 151] on input "Duration" at bounding box center [382, 139] width 343 height 36
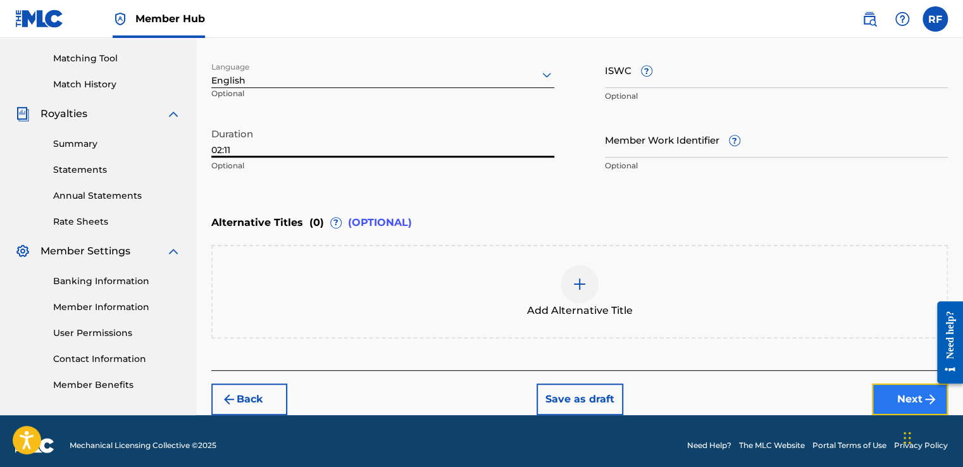
click at [879, 397] on button "Next" at bounding box center [910, 399] width 76 height 32
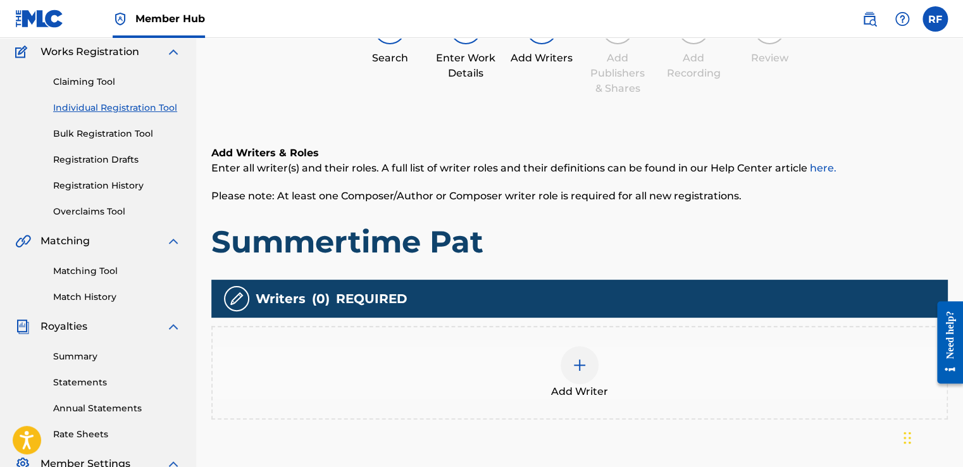
scroll to position [57, 0]
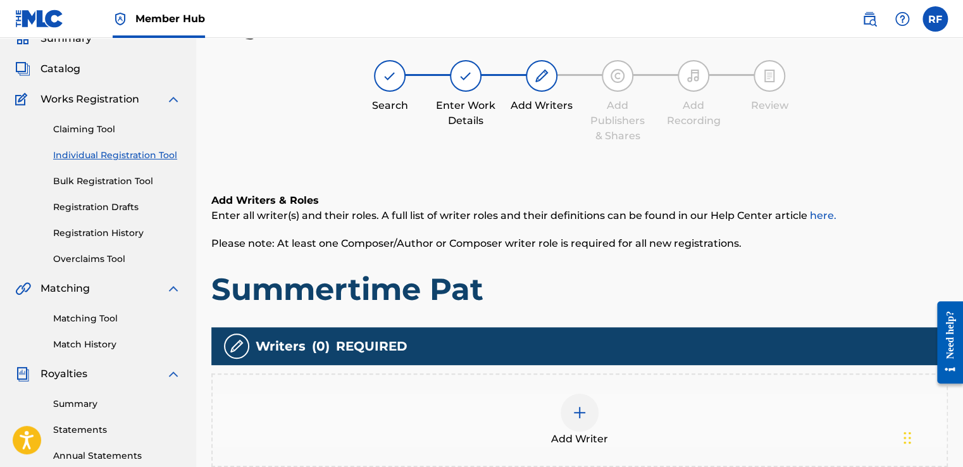
click at [571, 403] on div at bounding box center [579, 412] width 38 height 38
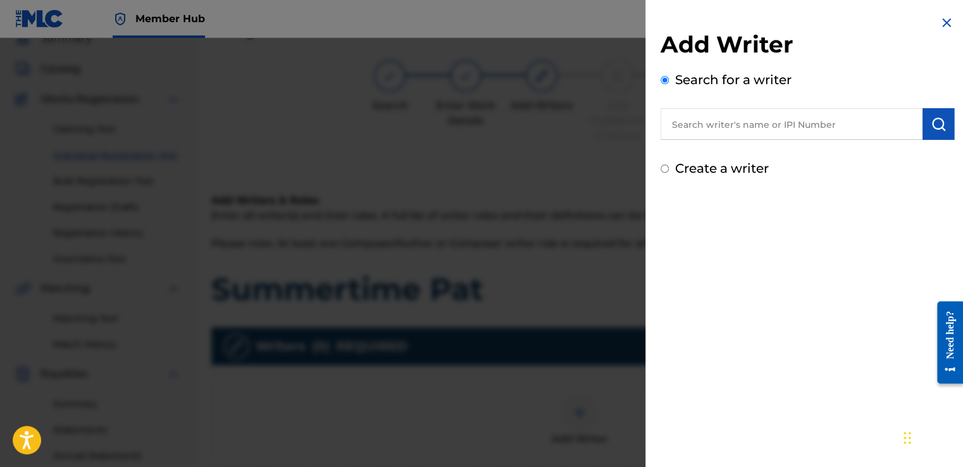
click at [940, 28] on img at bounding box center [946, 22] width 15 height 15
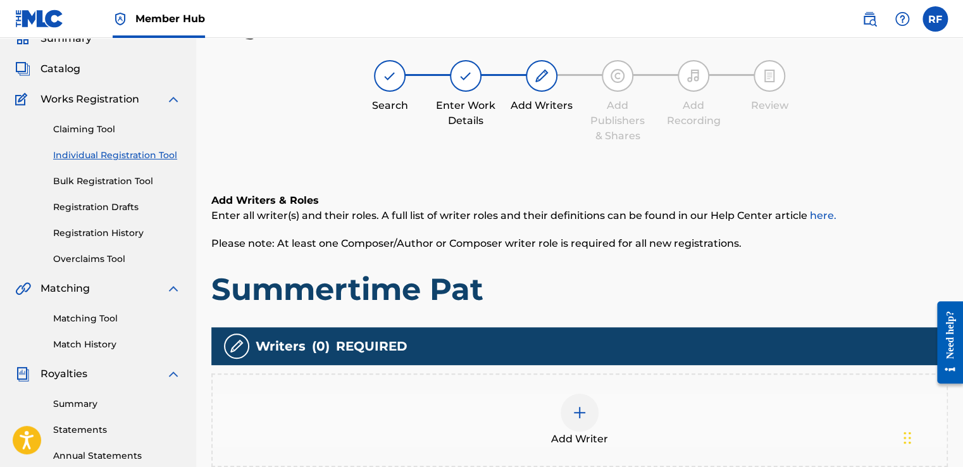
click at [571, 410] on div at bounding box center [579, 412] width 38 height 38
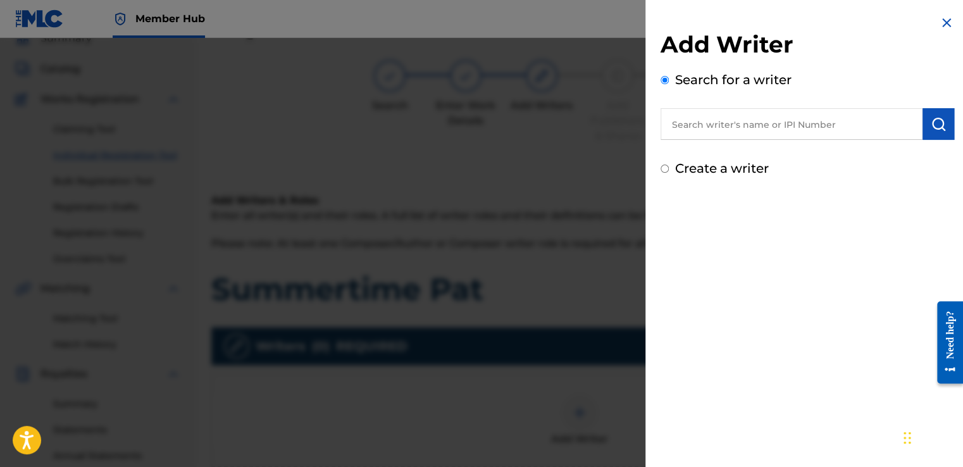
click at [740, 131] on input "text" at bounding box center [791, 124] width 262 height 32
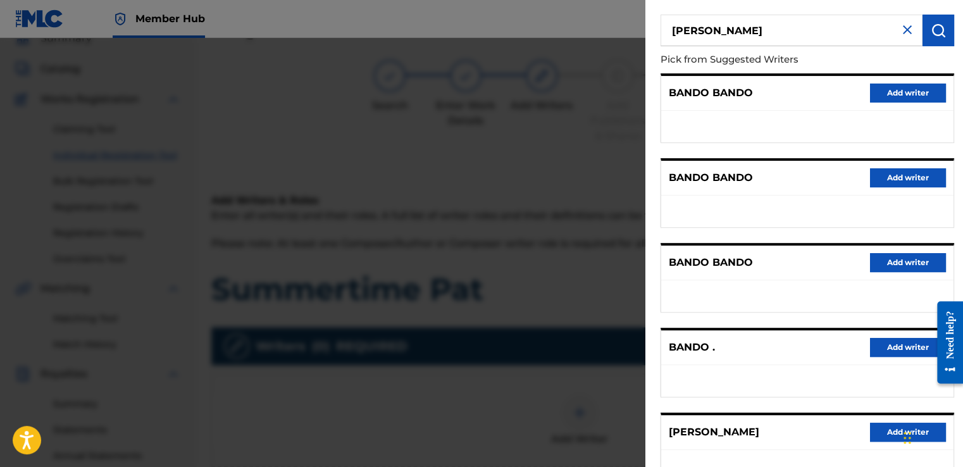
scroll to position [187, 0]
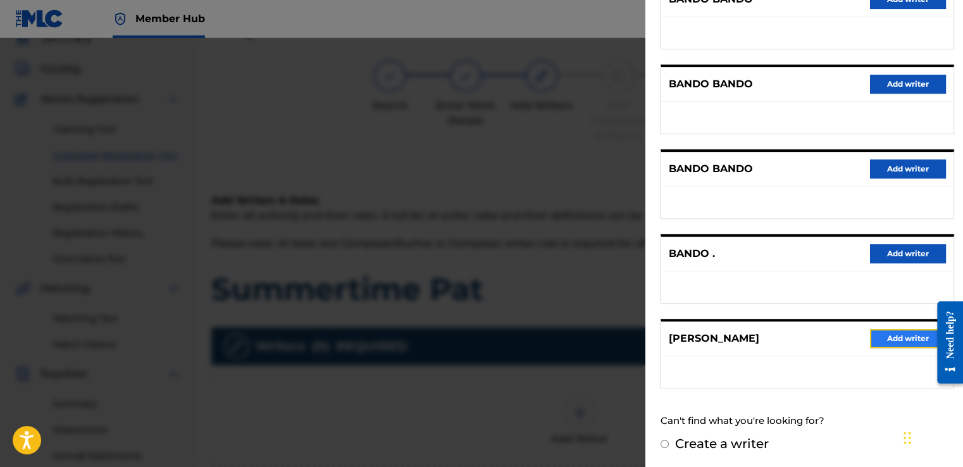
click at [885, 342] on button "Add writer" at bounding box center [908, 338] width 76 height 19
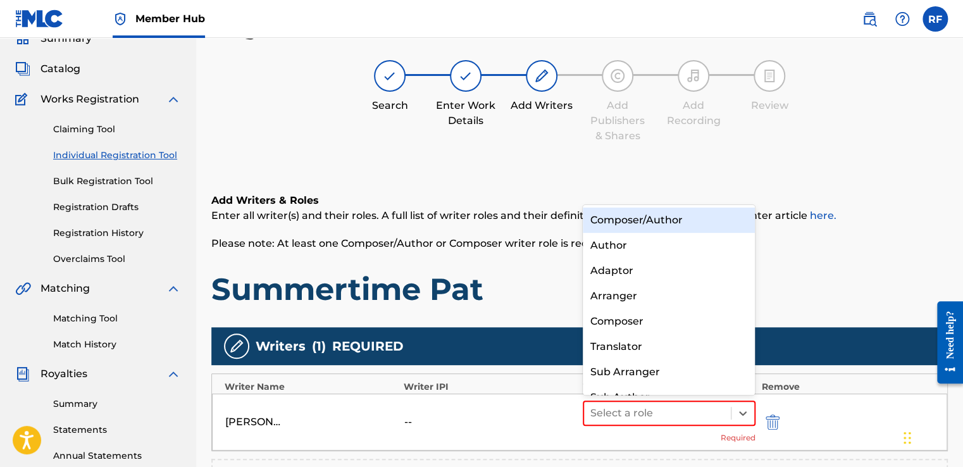
click at [684, 225] on div "Composer/Author" at bounding box center [669, 219] width 173 height 25
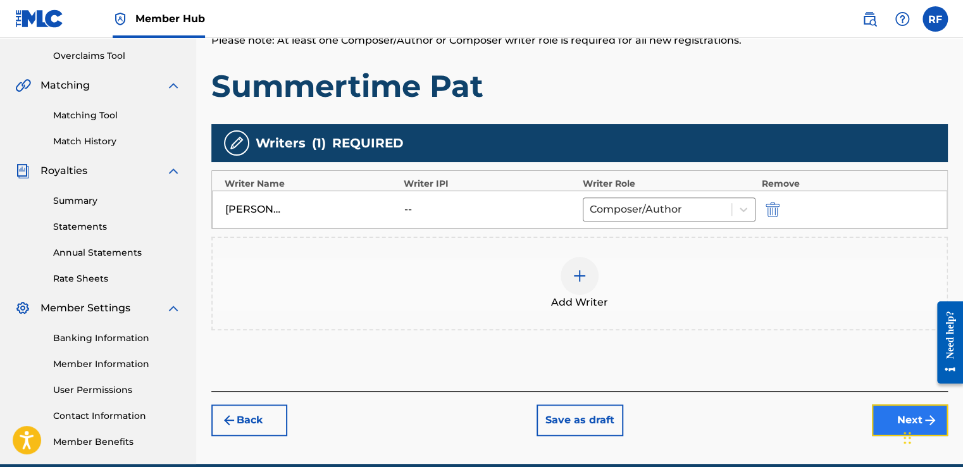
click at [881, 416] on button "Next" at bounding box center [910, 420] width 76 height 32
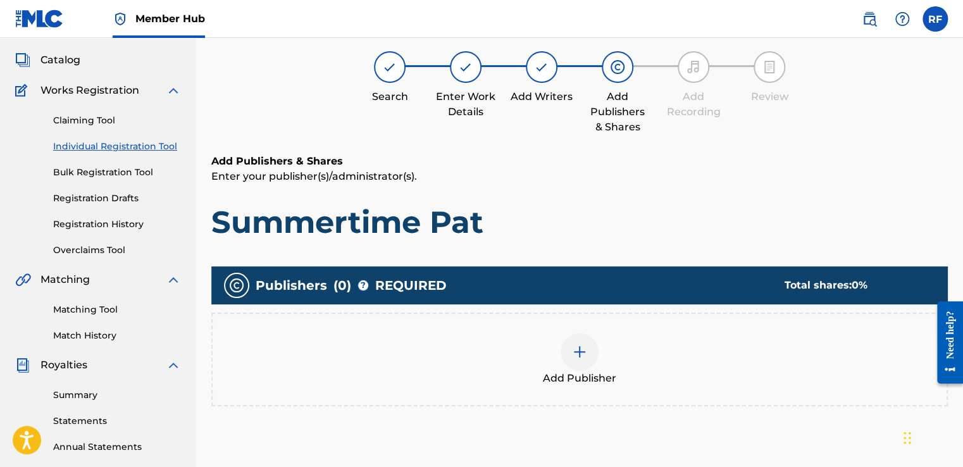
scroll to position [57, 0]
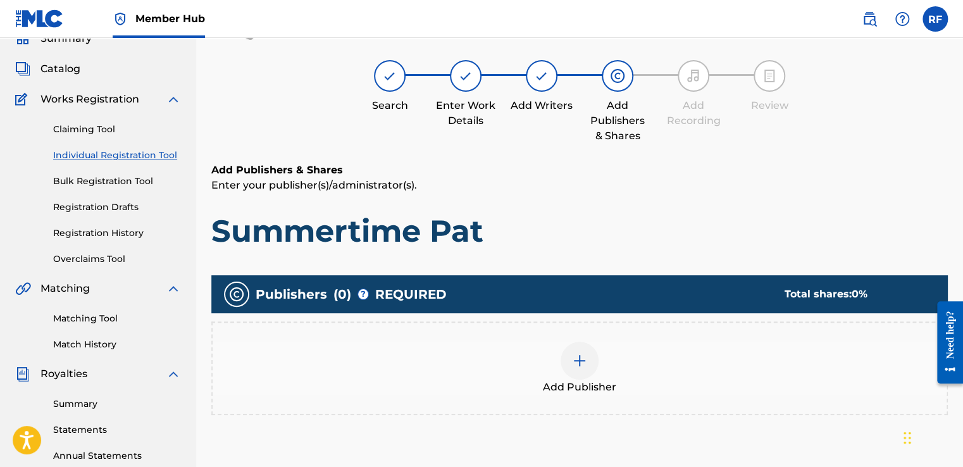
click at [586, 374] on div at bounding box center [579, 361] width 38 height 38
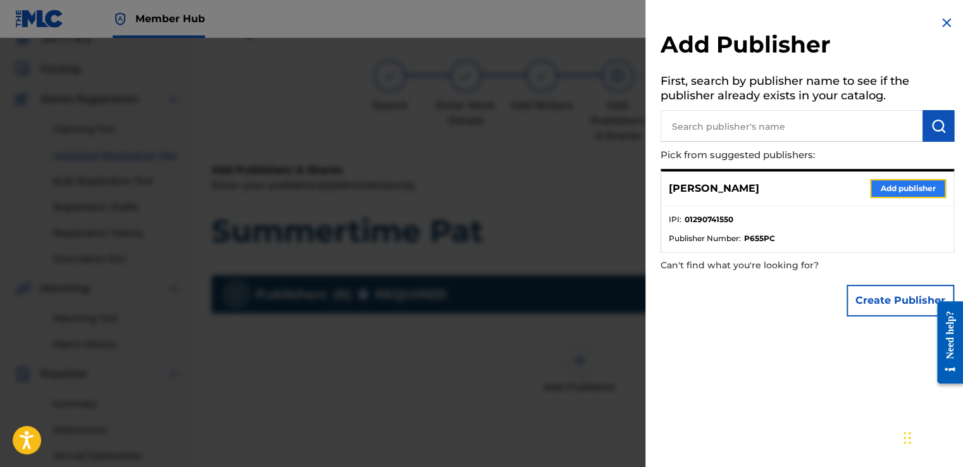
click at [925, 190] on button "Add publisher" at bounding box center [908, 188] width 76 height 19
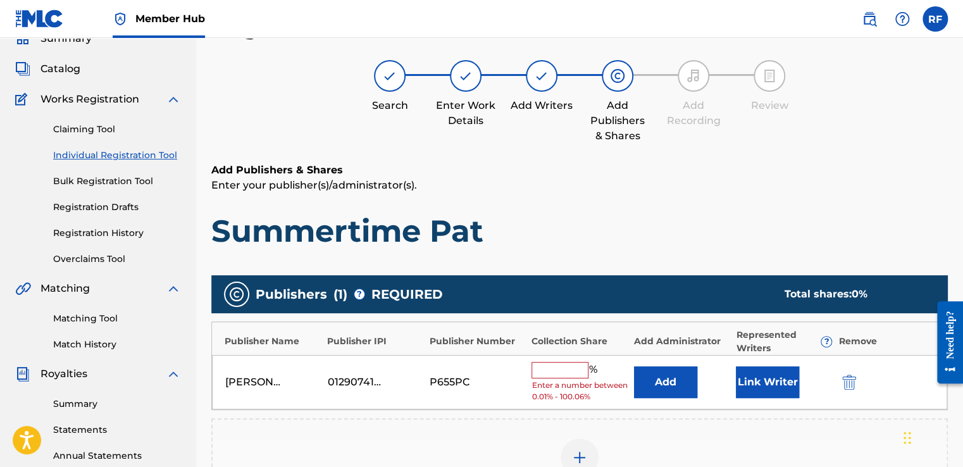
click at [566, 372] on input "text" at bounding box center [559, 370] width 57 height 16
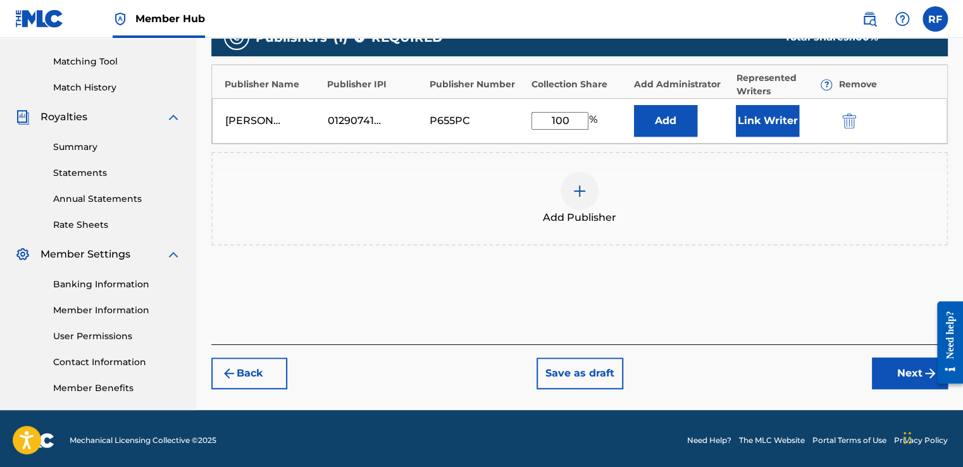
scroll to position [317, 0]
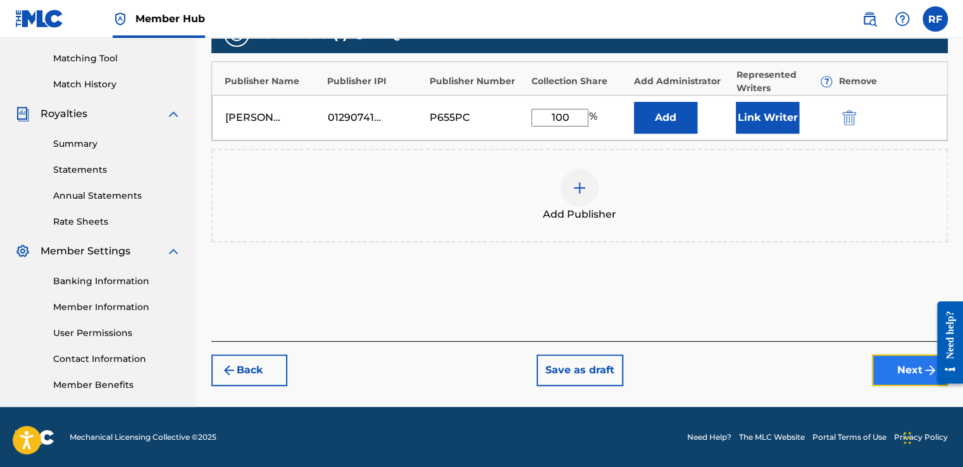
click at [887, 368] on button "Next" at bounding box center [910, 370] width 76 height 32
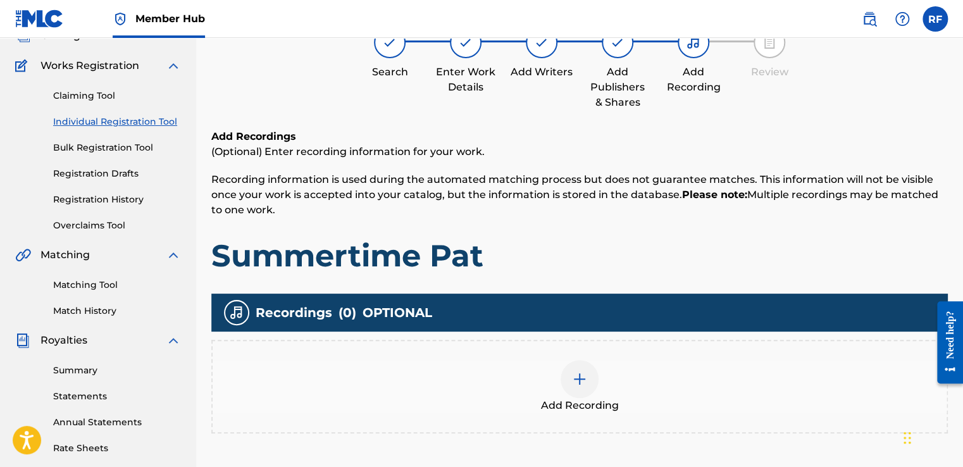
scroll to position [57, 0]
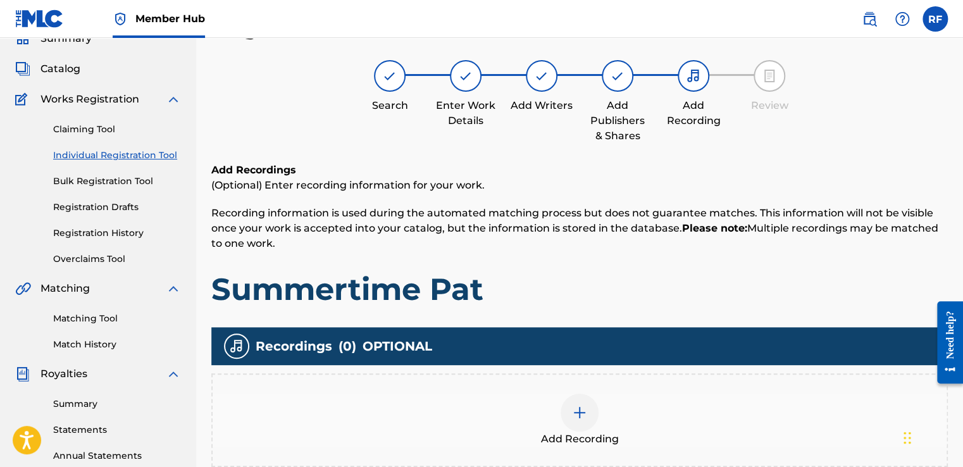
click at [582, 424] on div at bounding box center [579, 412] width 38 height 38
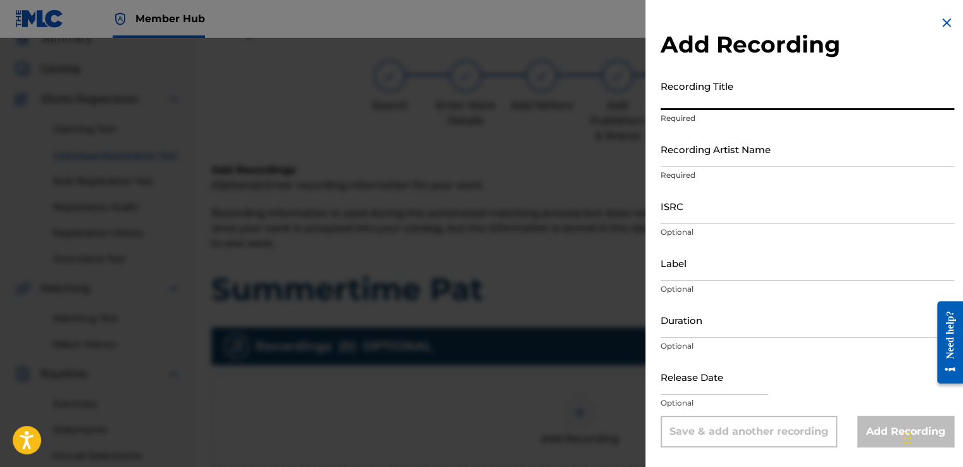
click at [744, 104] on input "Recording Title" at bounding box center [806, 92] width 293 height 36
click at [748, 106] on input "Recording Title" at bounding box center [806, 92] width 293 height 36
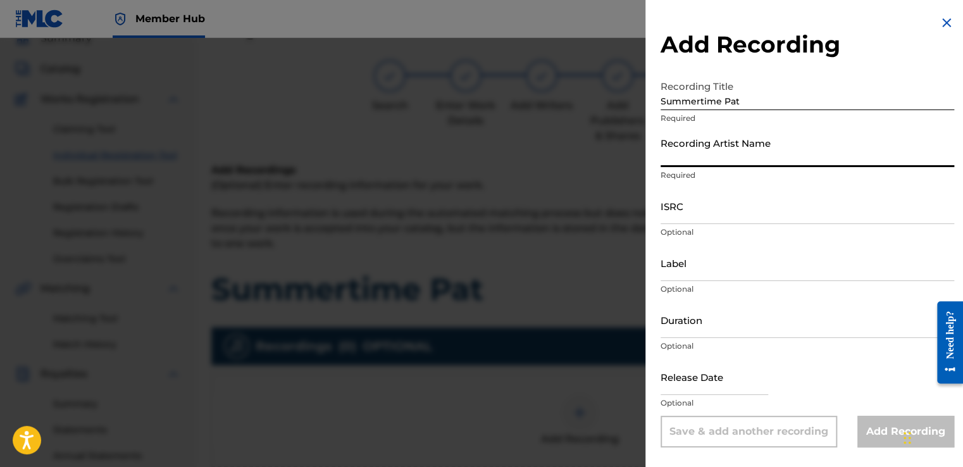
click at [715, 156] on input "Recording Artist Name" at bounding box center [806, 149] width 293 height 36
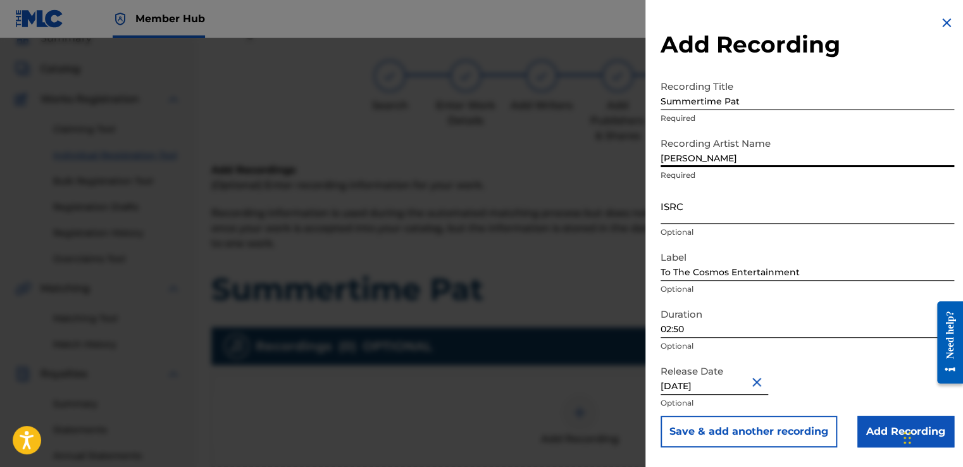
click at [716, 209] on input "ISRC" at bounding box center [806, 206] width 293 height 36
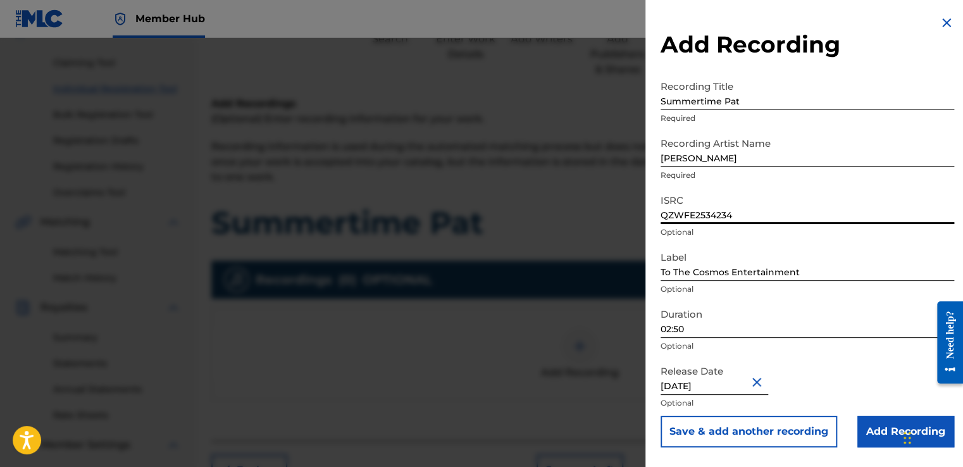
scroll to position [128, 0]
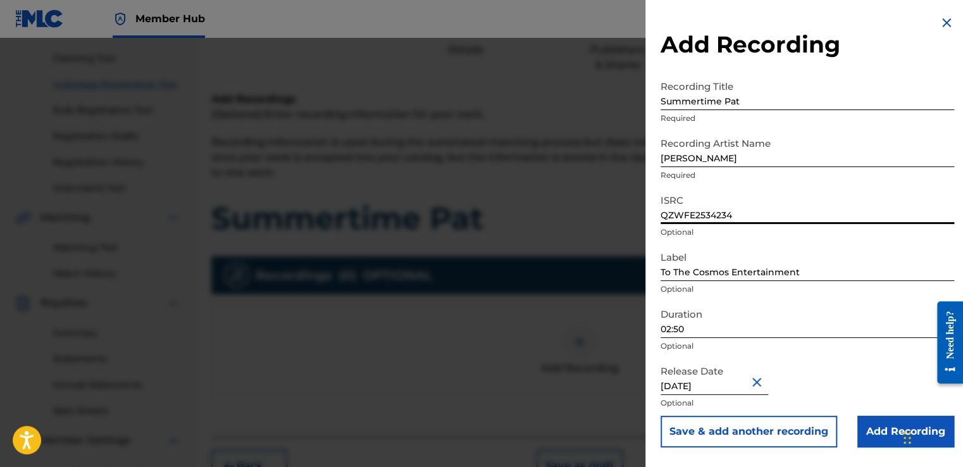
click at [782, 326] on input "02:50" at bounding box center [806, 320] width 293 height 36
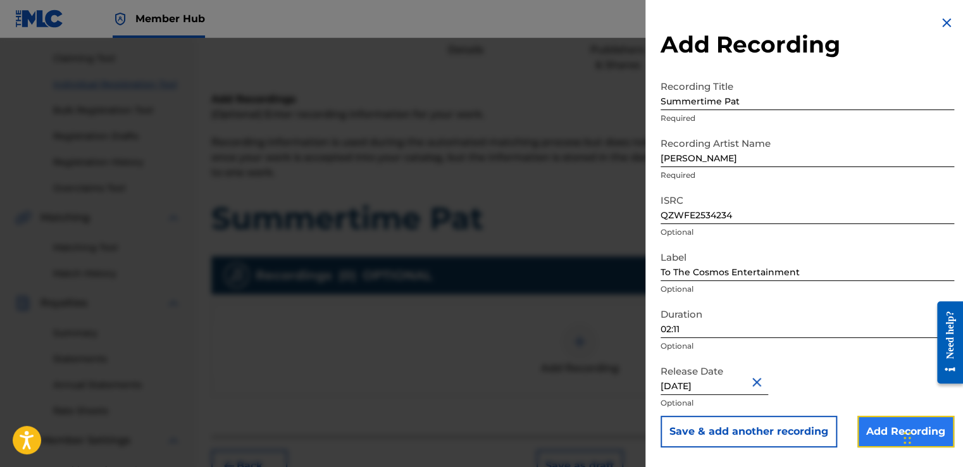
click at [879, 442] on input "Add Recording" at bounding box center [905, 432] width 97 height 32
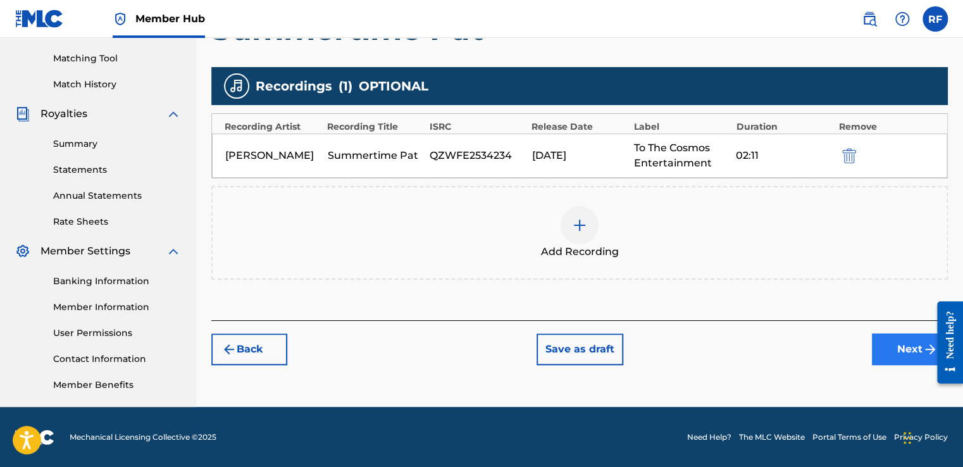
click at [891, 354] on button "Next" at bounding box center [910, 349] width 76 height 32
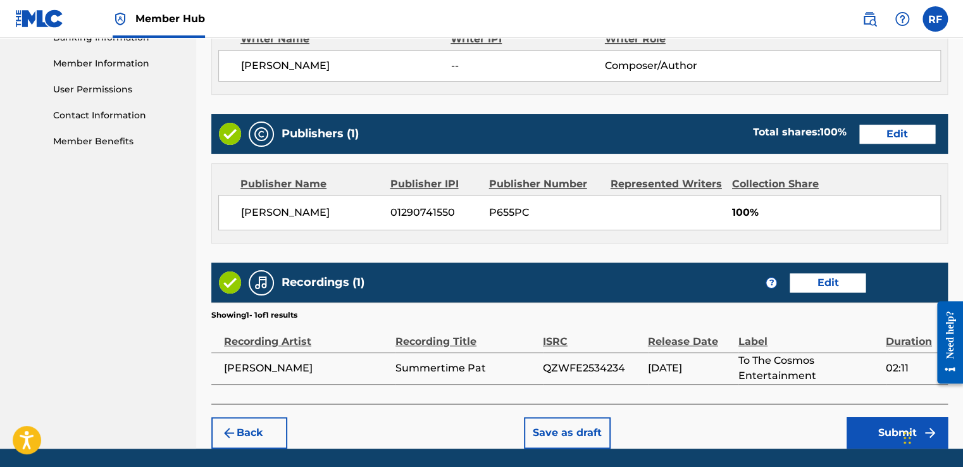
scroll to position [601, 0]
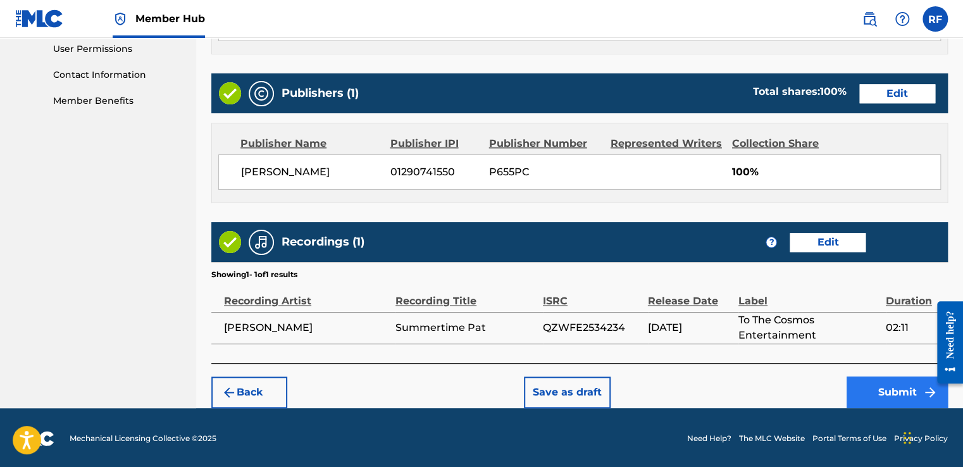
click at [879, 390] on button "Submit" at bounding box center [896, 392] width 101 height 32
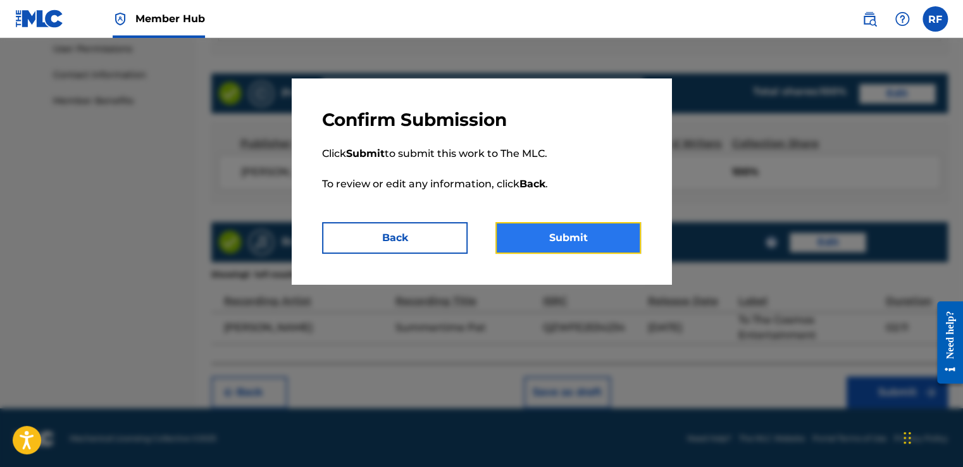
click at [612, 247] on button "Submit" at bounding box center [567, 238] width 145 height 32
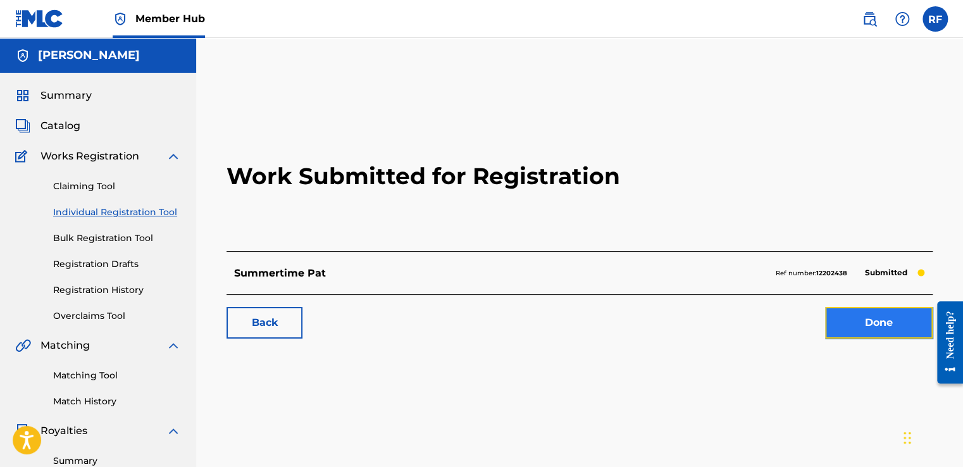
click at [832, 319] on link "Done" at bounding box center [879, 323] width 108 height 32
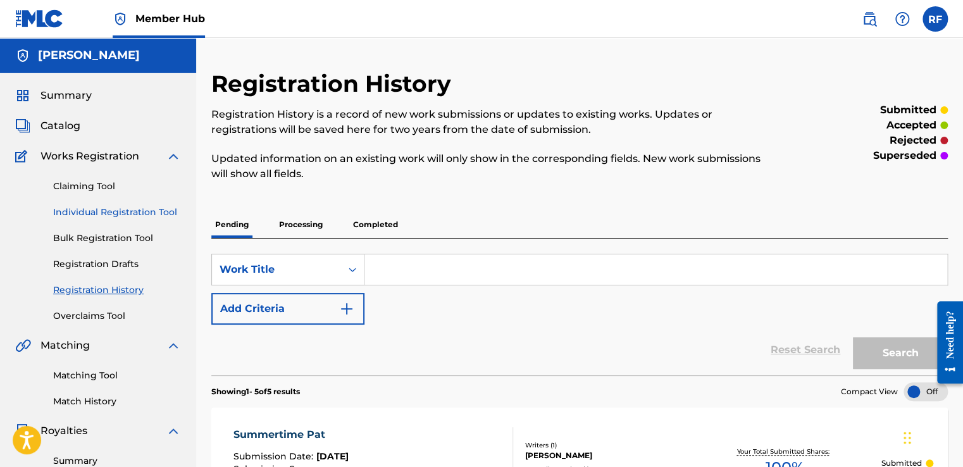
click at [118, 214] on link "Individual Registration Tool" at bounding box center [117, 212] width 128 height 13
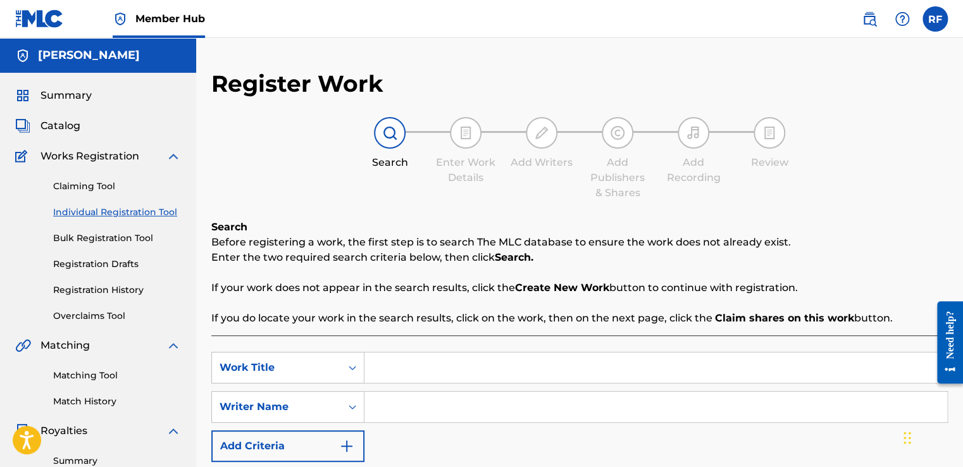
click at [420, 373] on input "Search Form" at bounding box center [655, 367] width 583 height 30
click at [486, 400] on input "Search Form" at bounding box center [655, 407] width 583 height 30
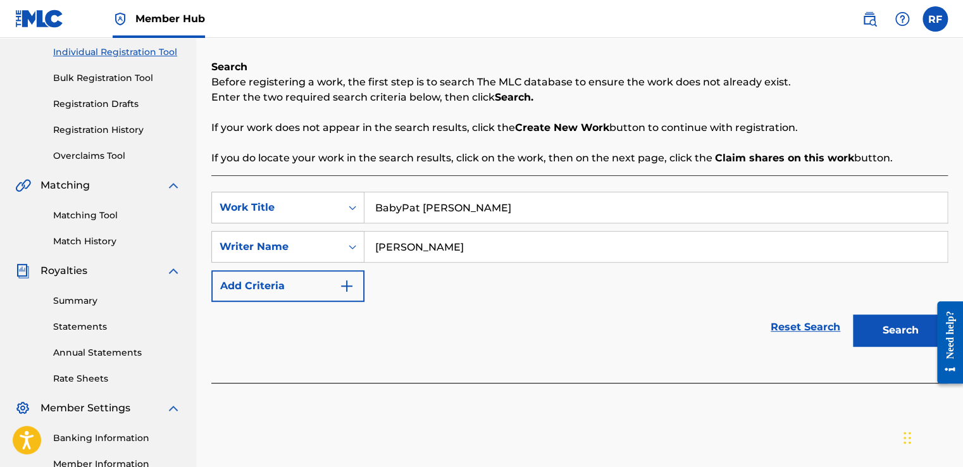
scroll to position [163, 0]
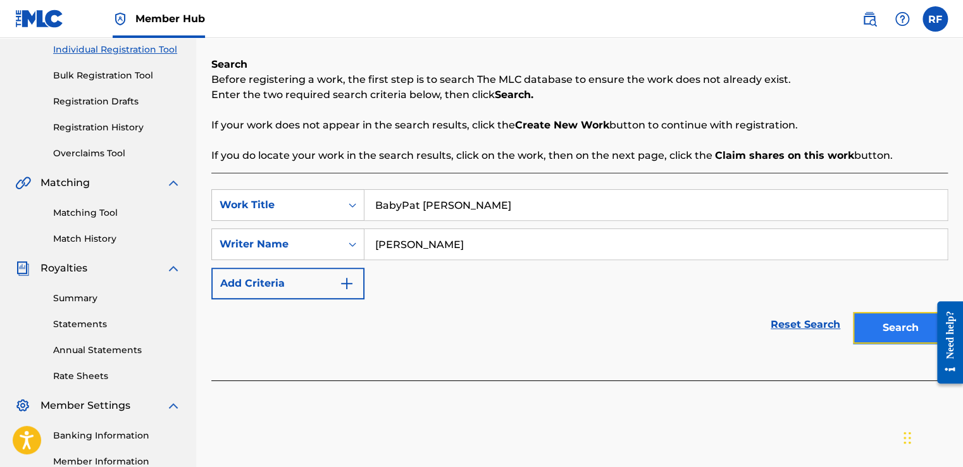
click at [888, 334] on button "Search" at bounding box center [900, 328] width 95 height 32
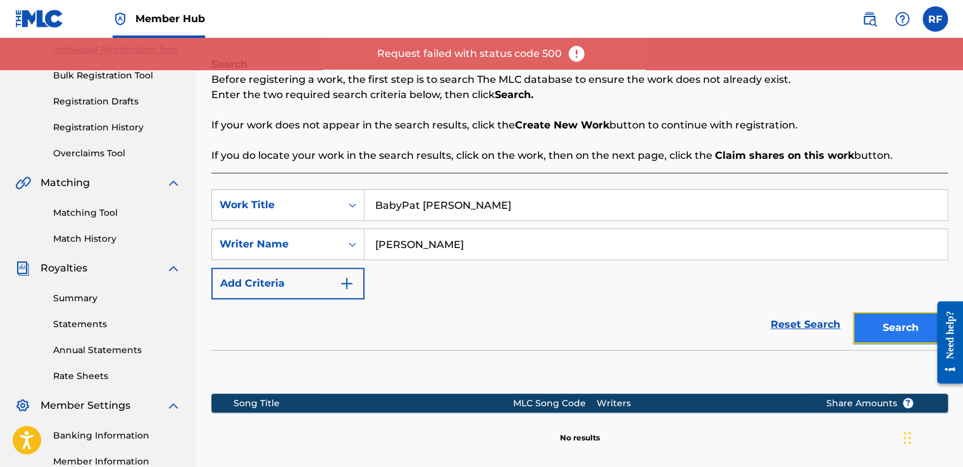
click at [862, 333] on button "Search" at bounding box center [900, 328] width 95 height 32
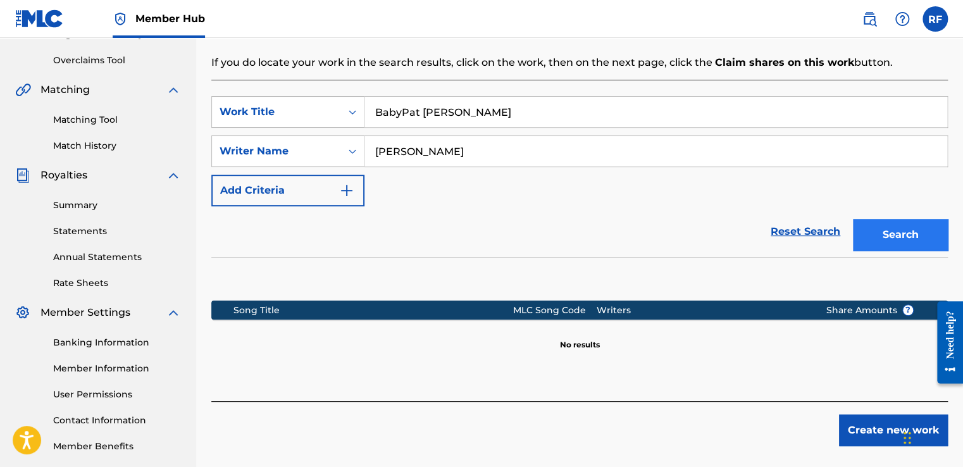
scroll to position [317, 0]
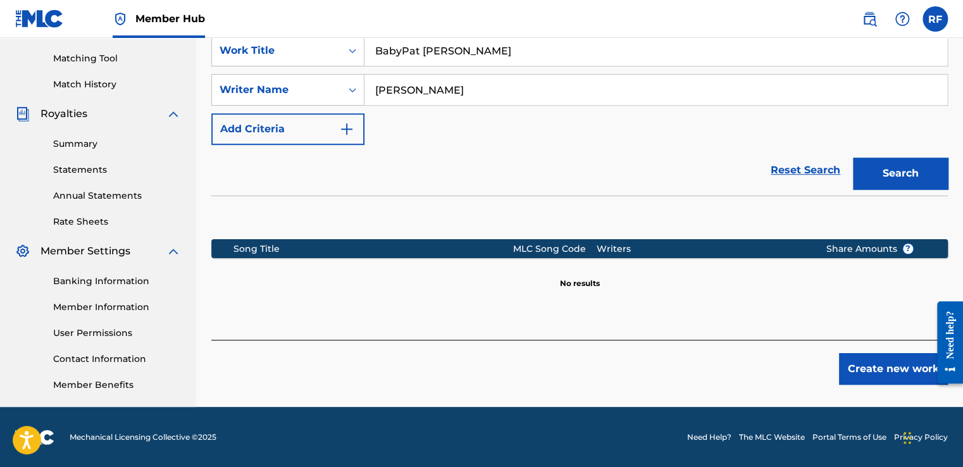
click at [428, 54] on input "BabyPat [PERSON_NAME]" at bounding box center [655, 50] width 583 height 30
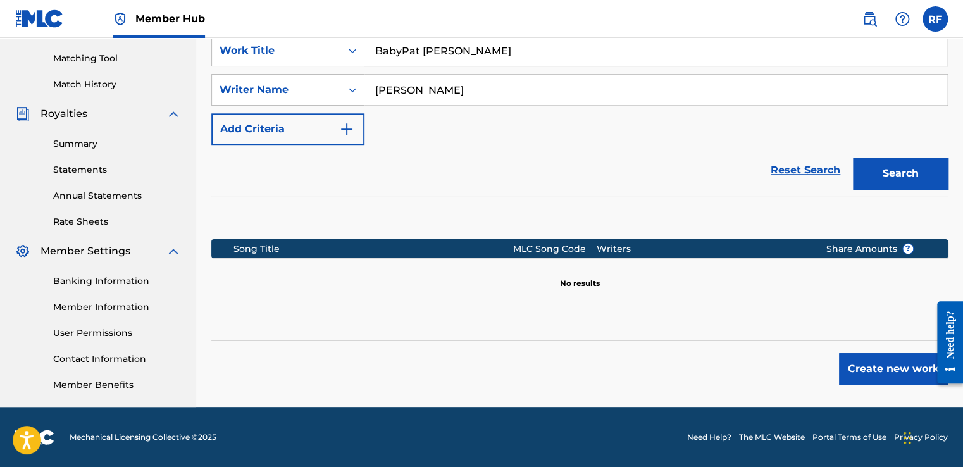
click at [428, 54] on input "BabyPat [PERSON_NAME]" at bounding box center [655, 50] width 583 height 30
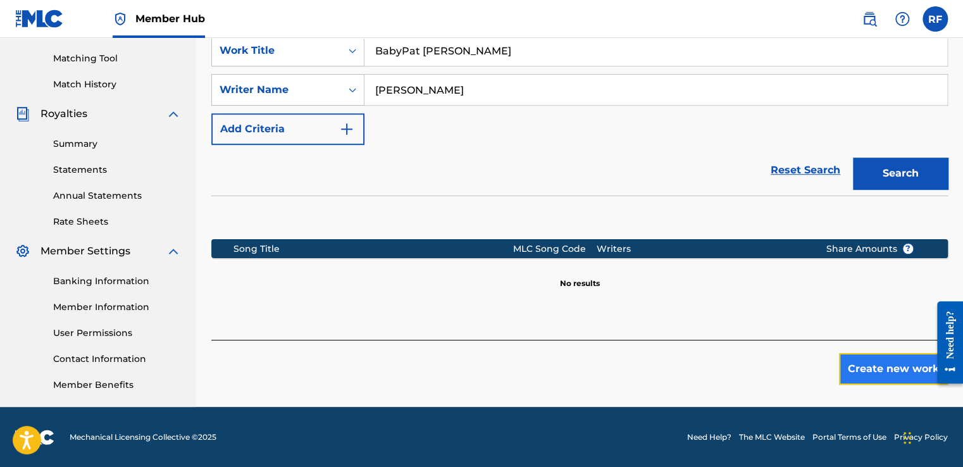
click at [885, 362] on button "Create new work" at bounding box center [893, 369] width 109 height 32
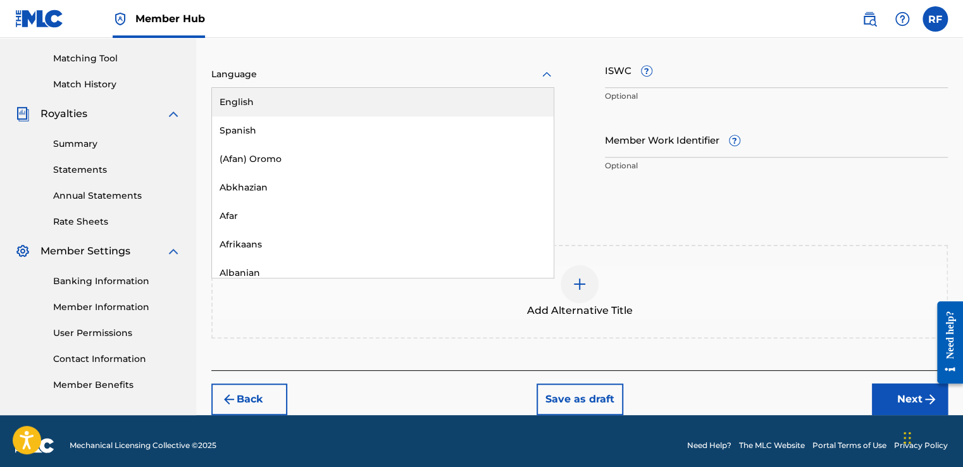
click at [541, 80] on icon at bounding box center [546, 74] width 15 height 15
click at [462, 106] on div "English" at bounding box center [383, 102] width 342 height 28
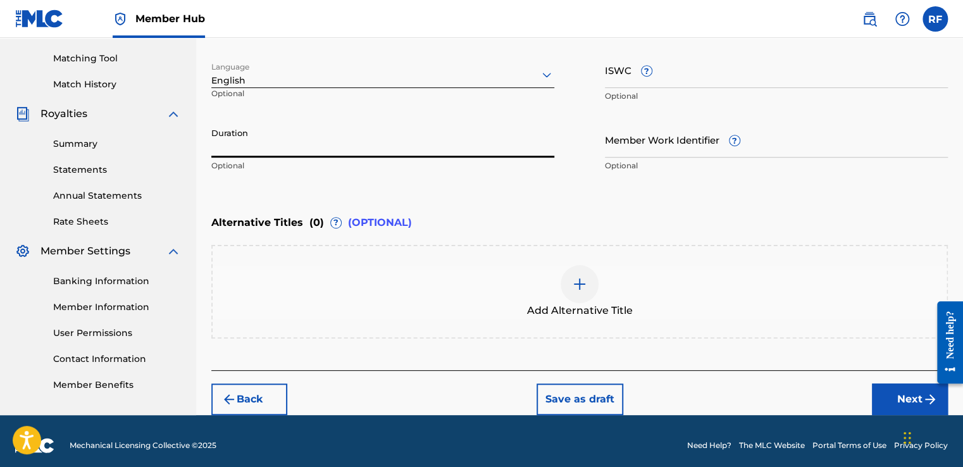
click at [414, 146] on input "Duration" at bounding box center [382, 139] width 343 height 36
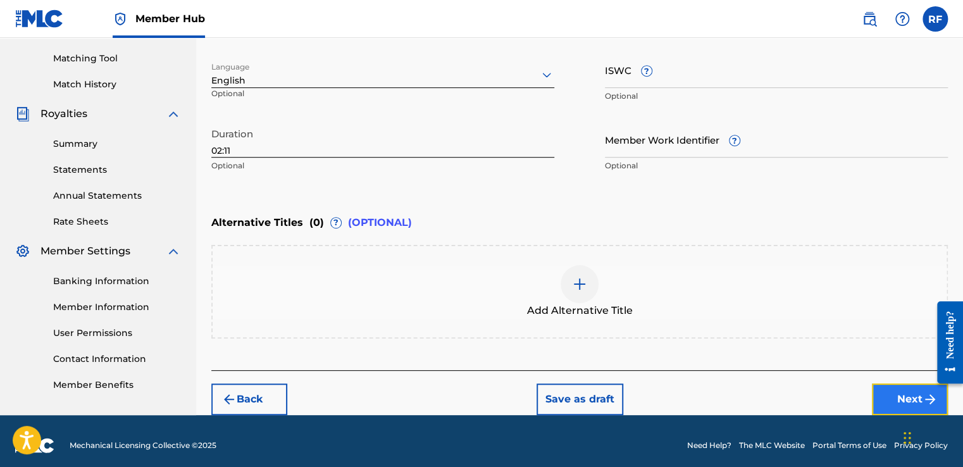
click at [887, 403] on button "Next" at bounding box center [910, 399] width 76 height 32
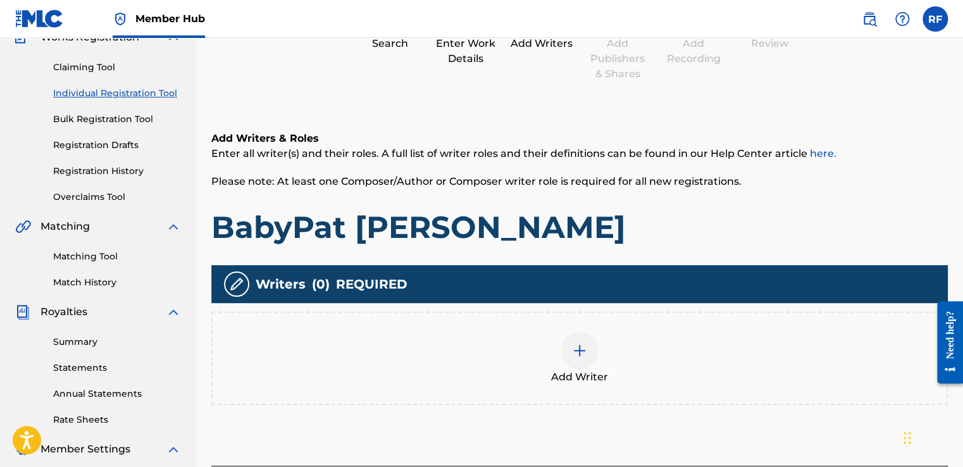
scroll to position [57, 0]
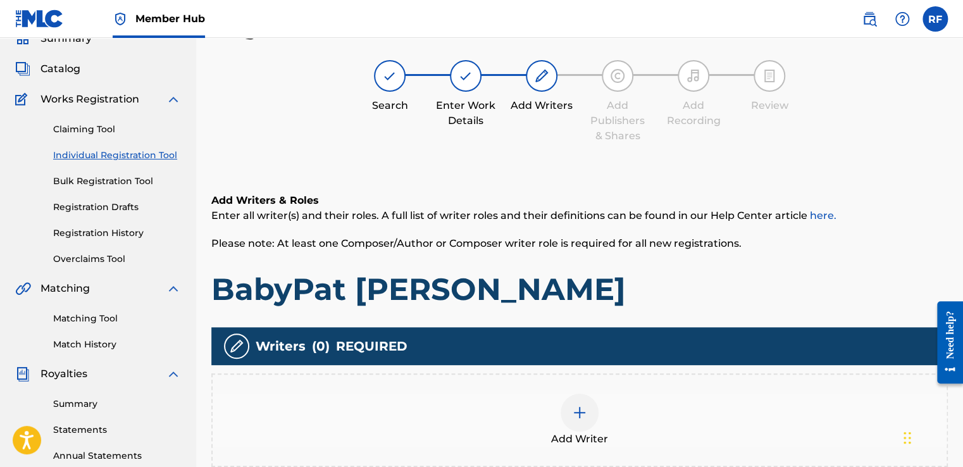
click at [577, 419] on div at bounding box center [579, 412] width 38 height 38
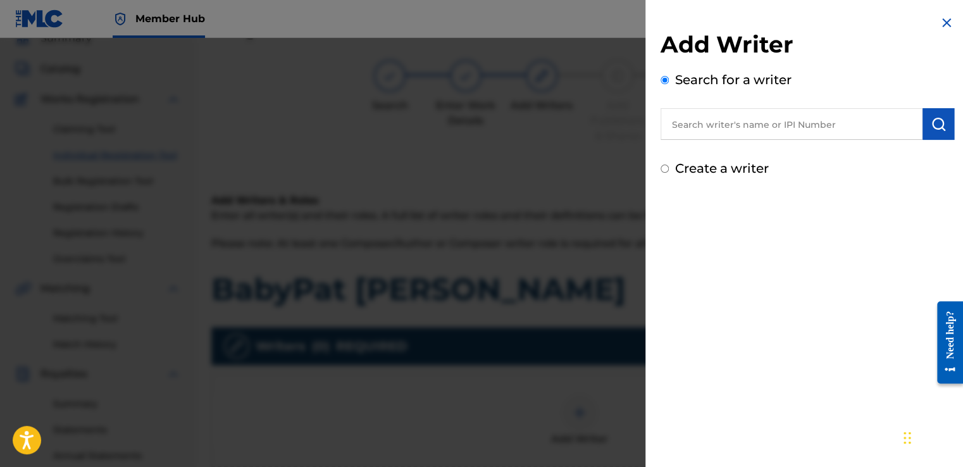
click at [720, 119] on input "text" at bounding box center [791, 124] width 262 height 32
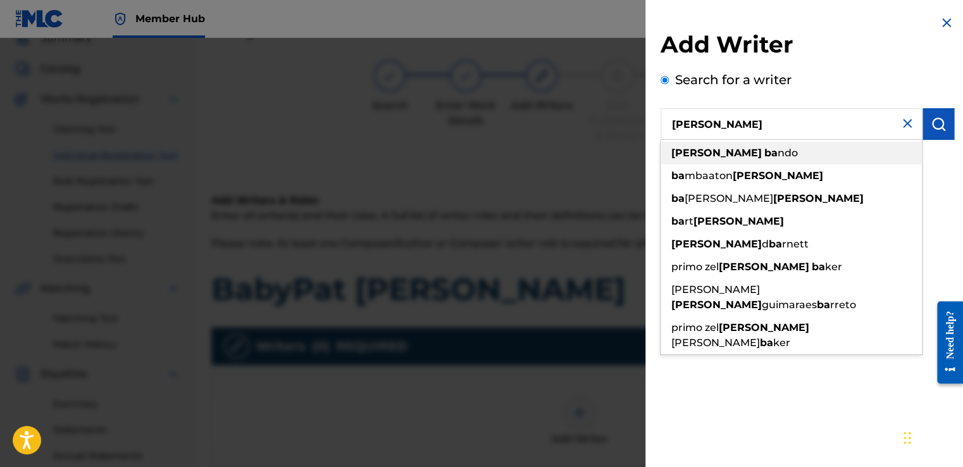
click at [777, 148] on span "ndo" at bounding box center [787, 153] width 20 height 12
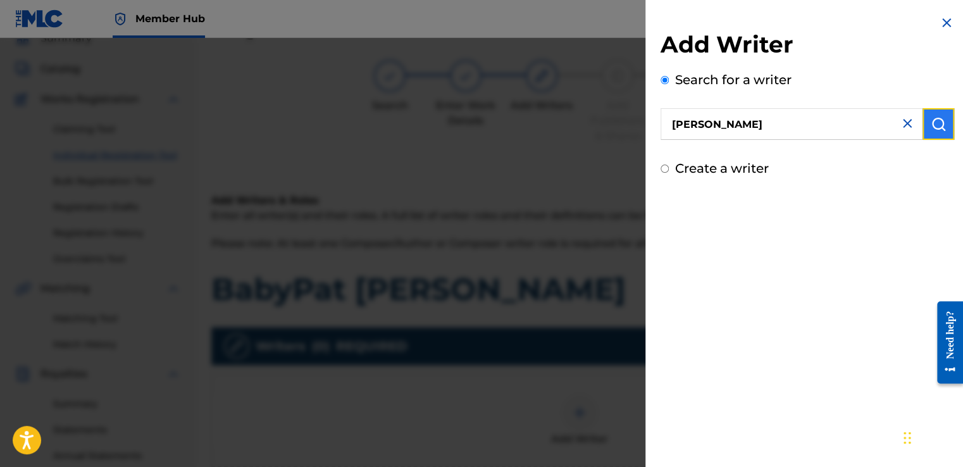
click at [941, 125] on img "submit" at bounding box center [937, 123] width 15 height 15
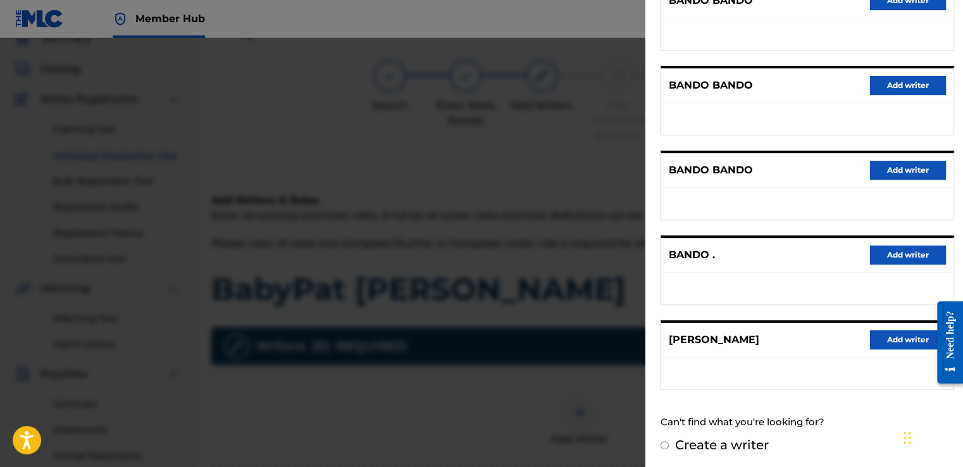
scroll to position [187, 0]
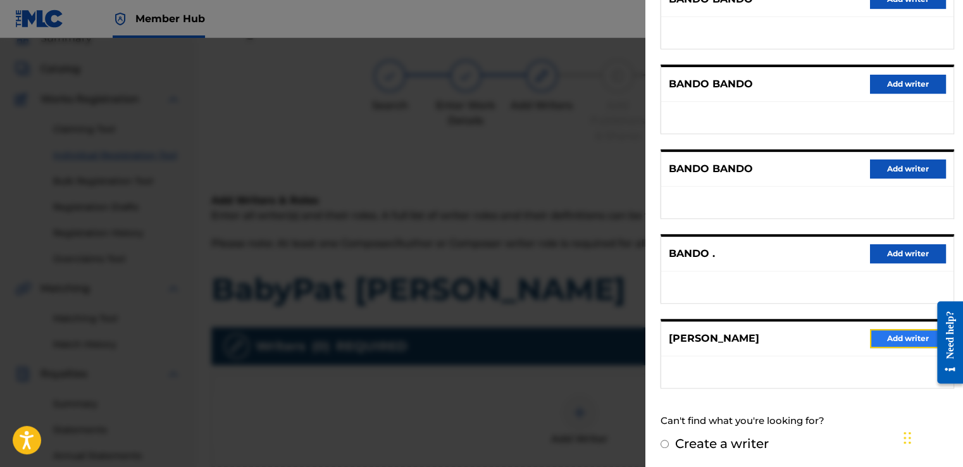
click at [896, 341] on button "Add writer" at bounding box center [908, 338] width 76 height 19
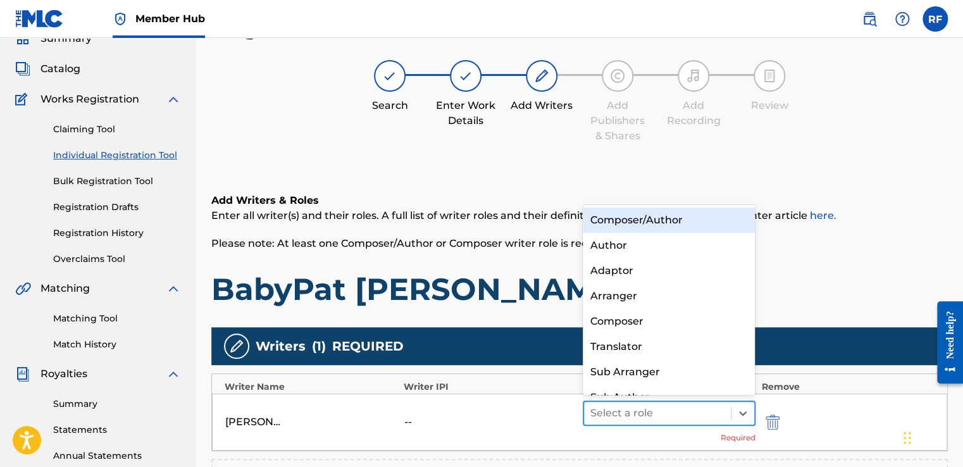
click at [686, 414] on div at bounding box center [657, 413] width 134 height 18
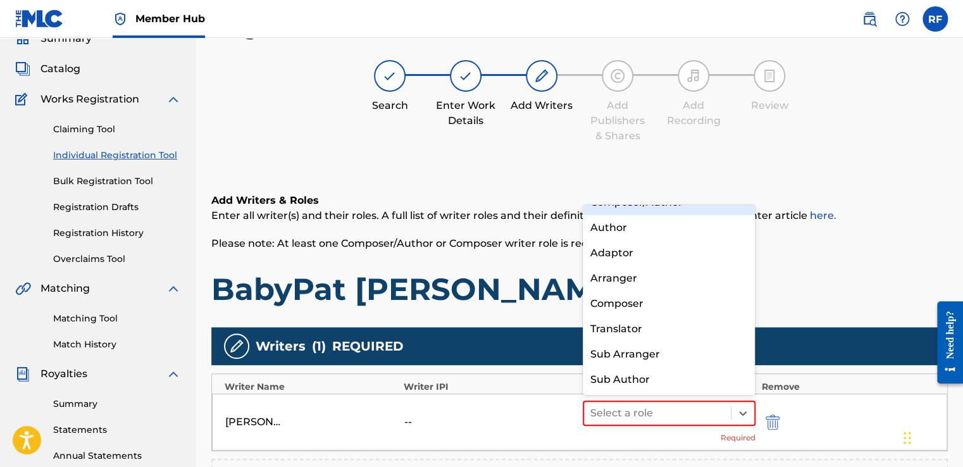
click at [683, 214] on div "Composer/Author" at bounding box center [669, 202] width 173 height 25
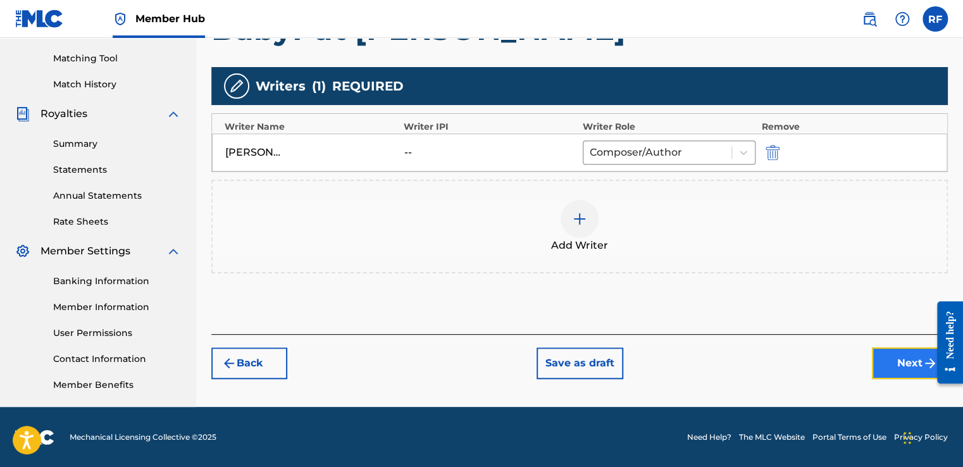
click at [894, 369] on button "Next" at bounding box center [910, 363] width 76 height 32
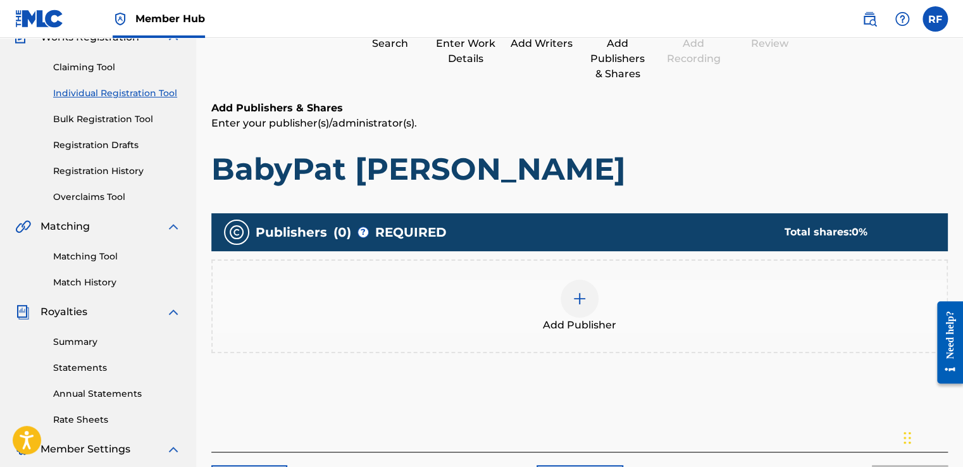
scroll to position [57, 0]
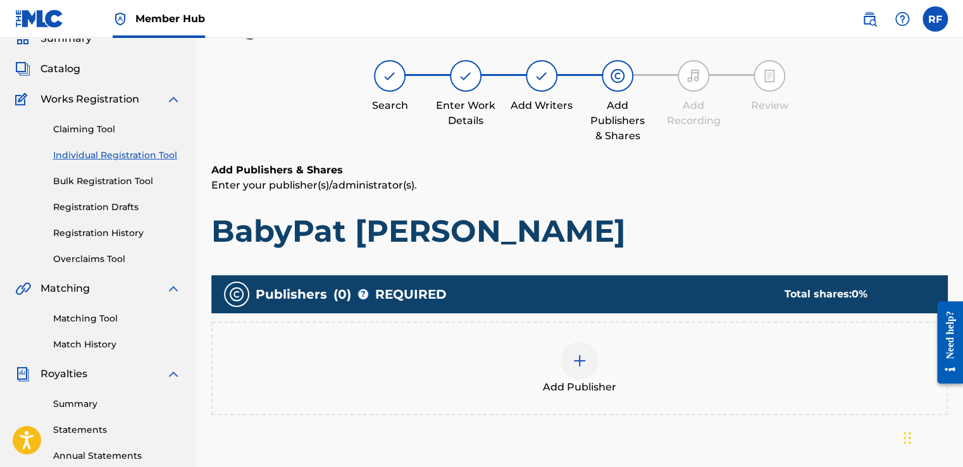
click at [582, 353] on img at bounding box center [579, 360] width 15 height 15
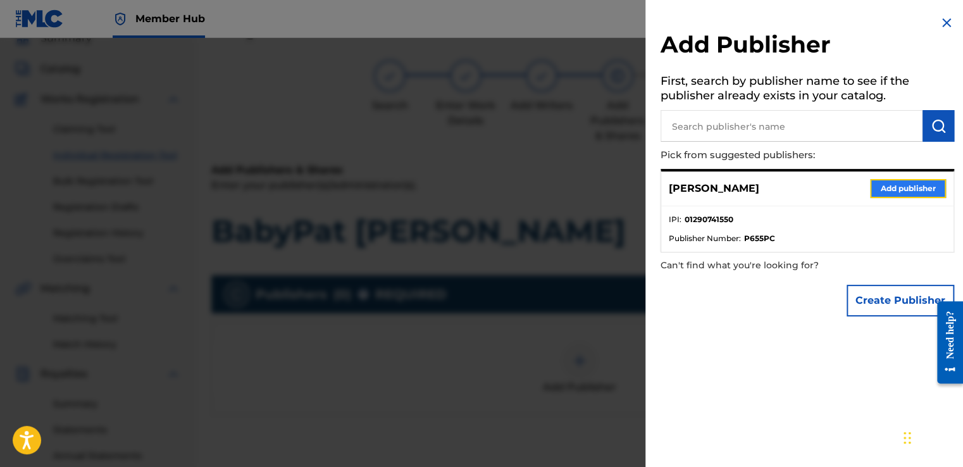
click at [881, 188] on button "Add publisher" at bounding box center [908, 188] width 76 height 19
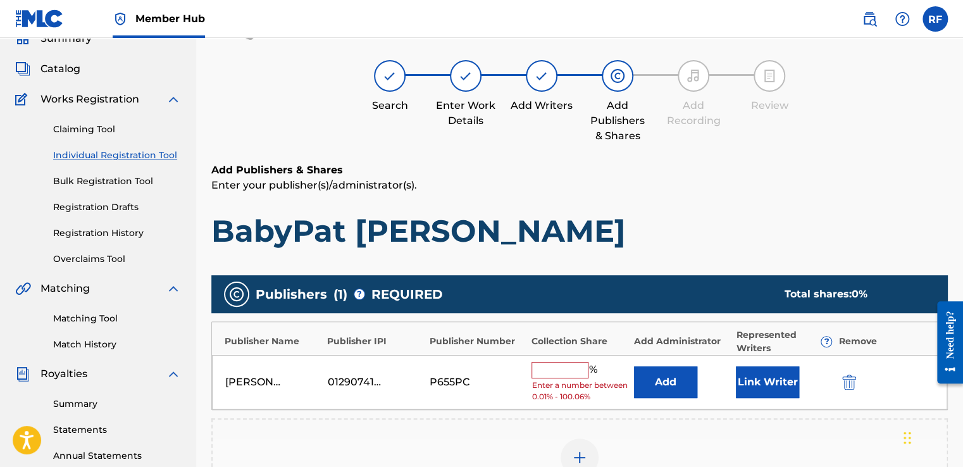
click at [575, 368] on input "text" at bounding box center [559, 370] width 57 height 16
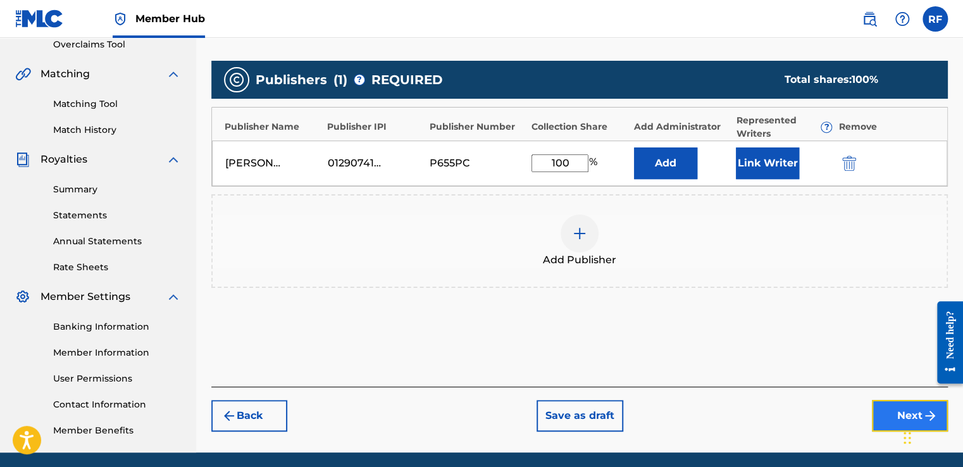
click at [881, 419] on button "Next" at bounding box center [910, 416] width 76 height 32
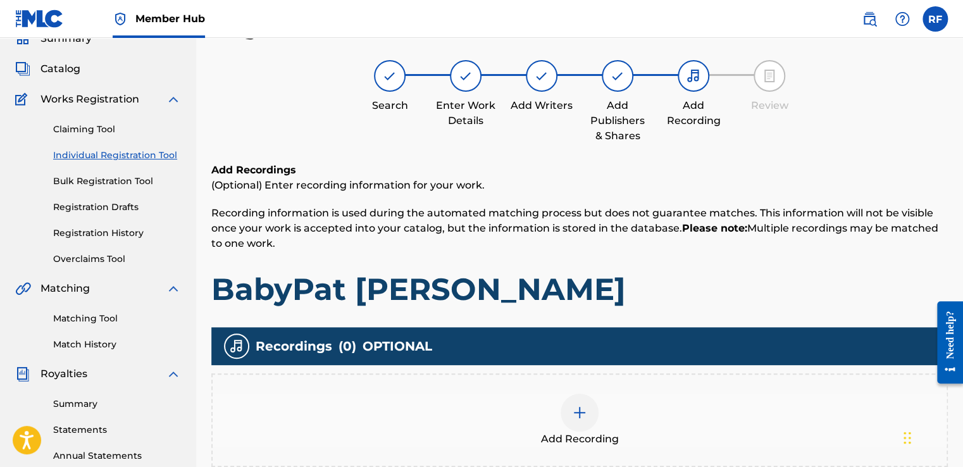
click at [584, 426] on div at bounding box center [579, 412] width 38 height 38
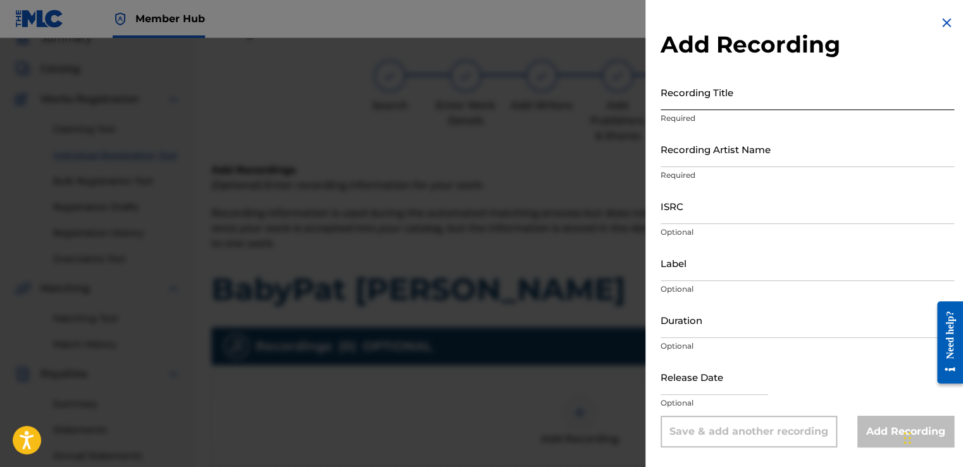
click at [721, 96] on input "Recording Title" at bounding box center [806, 92] width 293 height 36
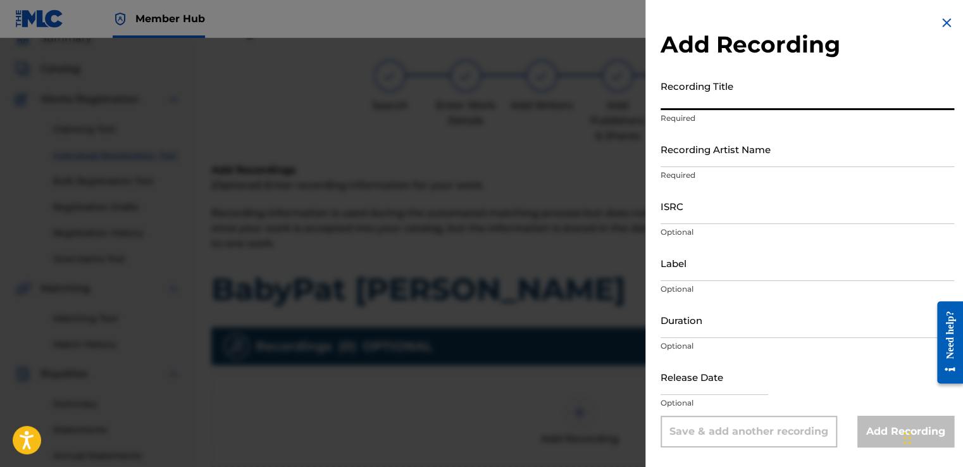
paste input "BabyPat [PERSON_NAME]"
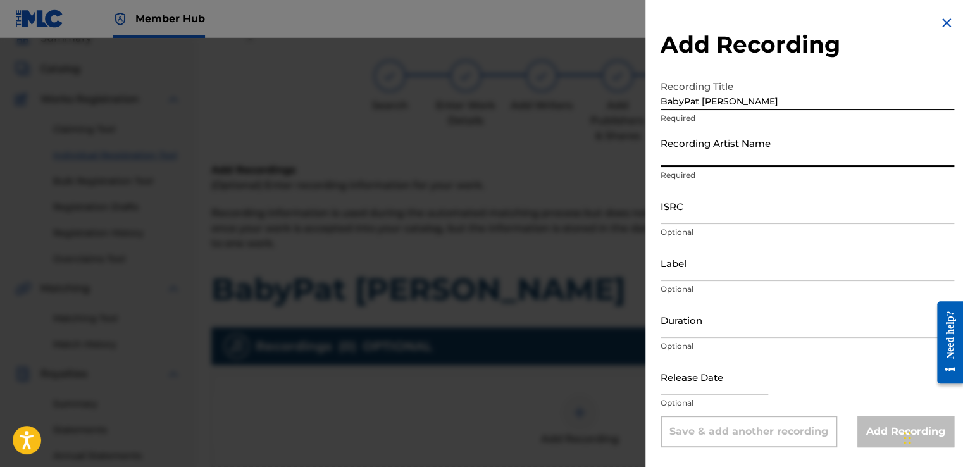
click at [765, 163] on input "Recording Artist Name" at bounding box center [806, 149] width 293 height 36
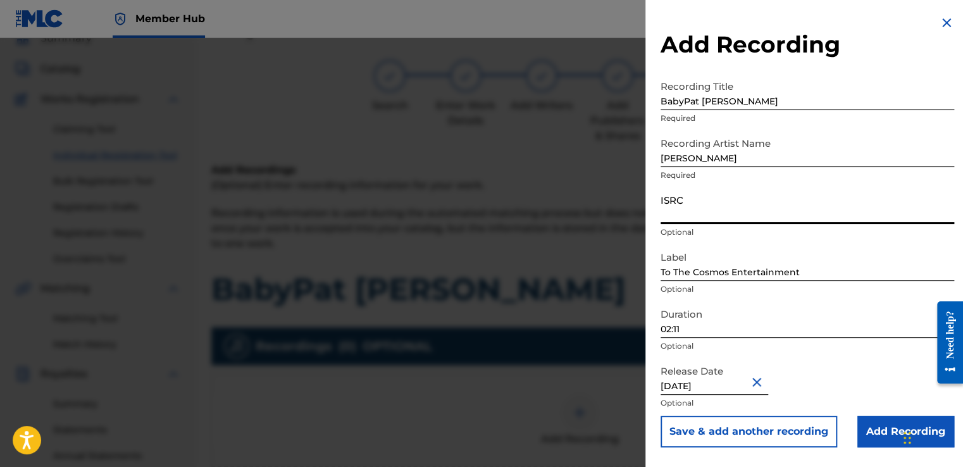
click at [750, 218] on input "ISRC" at bounding box center [806, 206] width 293 height 36
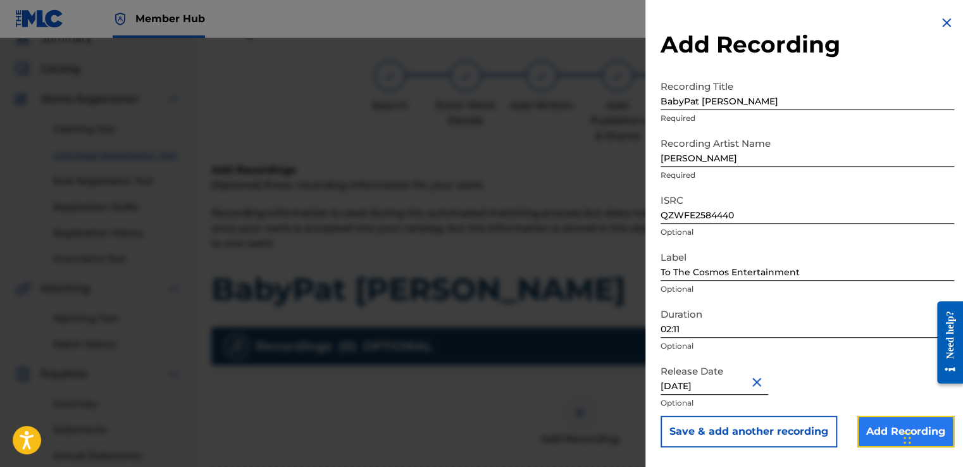
click at [875, 424] on input "Add Recording" at bounding box center [905, 432] width 97 height 32
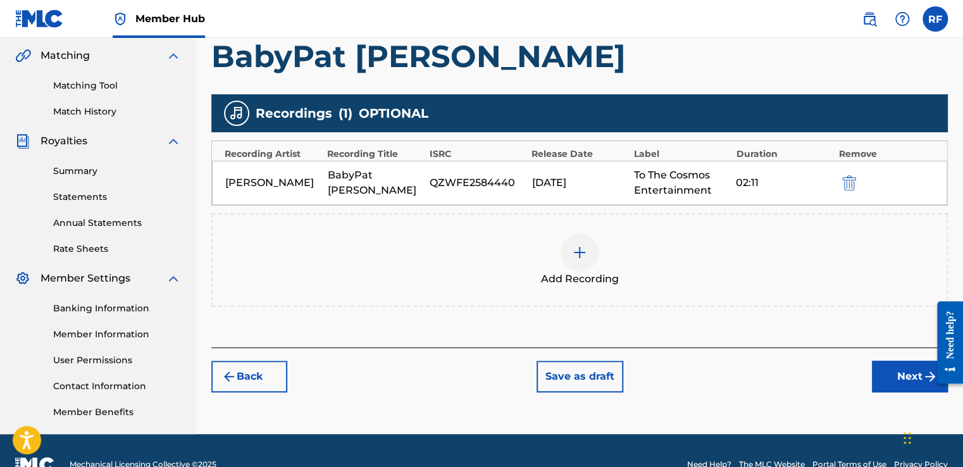
scroll to position [317, 0]
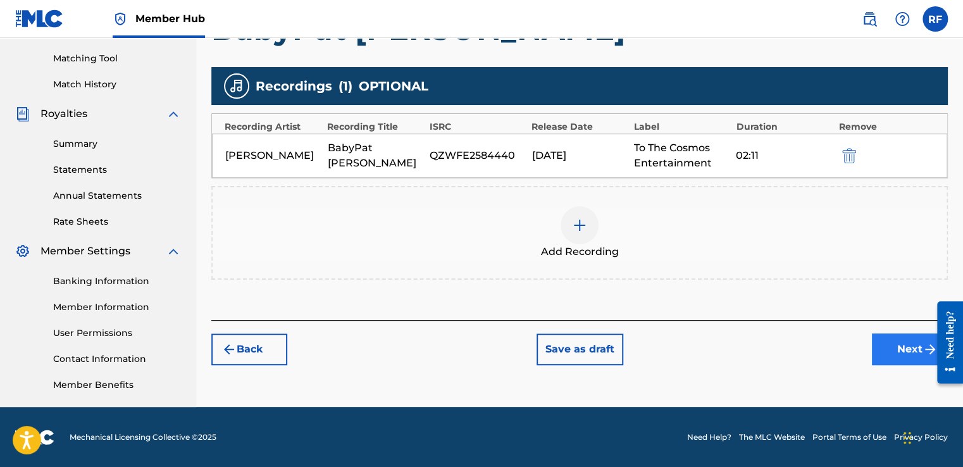
click at [894, 355] on button "Next" at bounding box center [910, 349] width 76 height 32
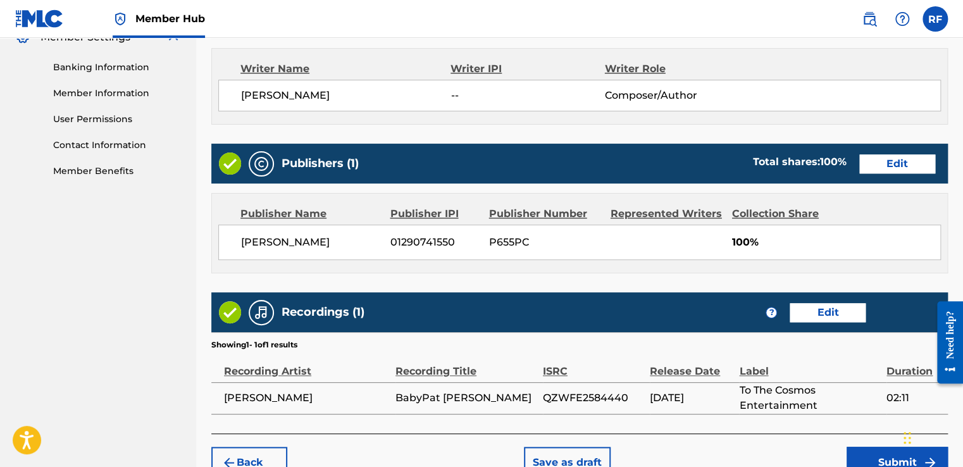
scroll to position [536, 0]
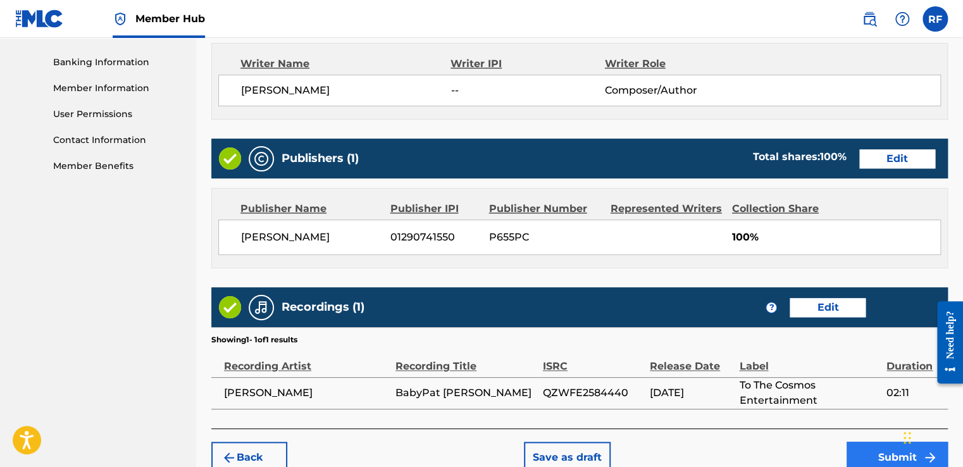
click at [864, 444] on button "Submit" at bounding box center [896, 457] width 101 height 32
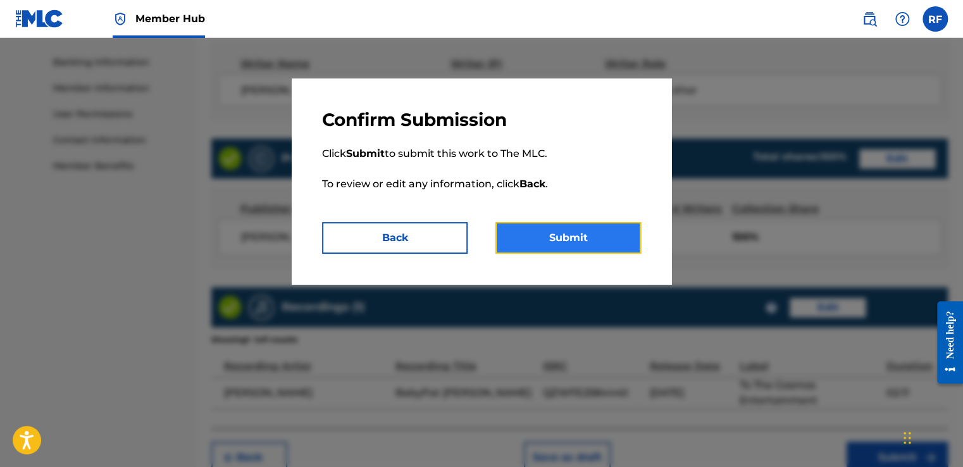
click at [602, 242] on button "Submit" at bounding box center [567, 238] width 145 height 32
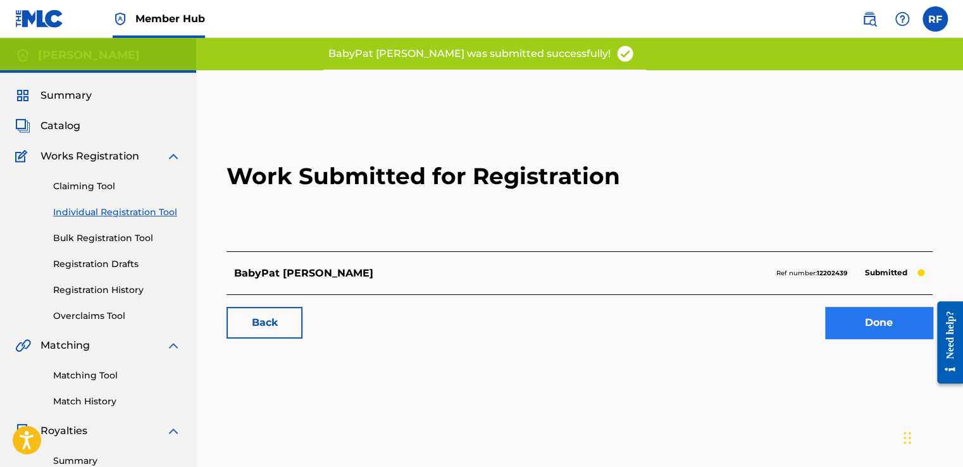
click at [870, 328] on link "Done" at bounding box center [879, 323] width 108 height 32
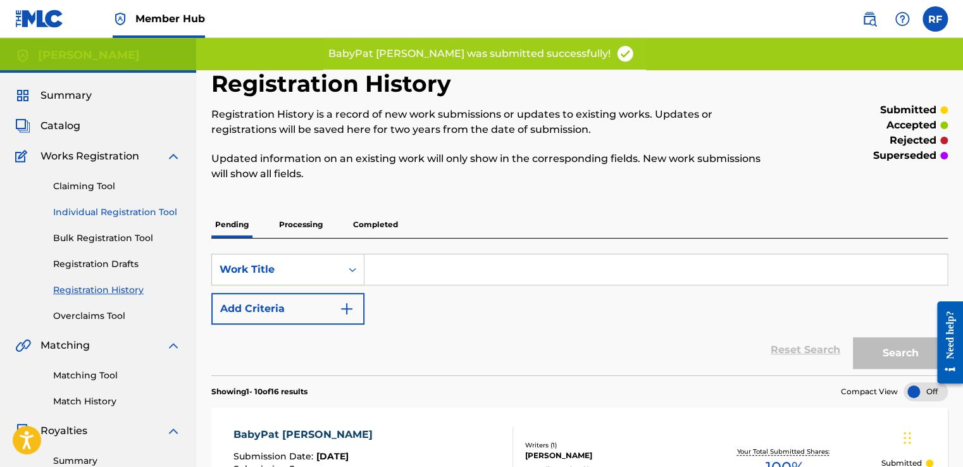
click at [164, 215] on link "Individual Registration Tool" at bounding box center [117, 212] width 128 height 13
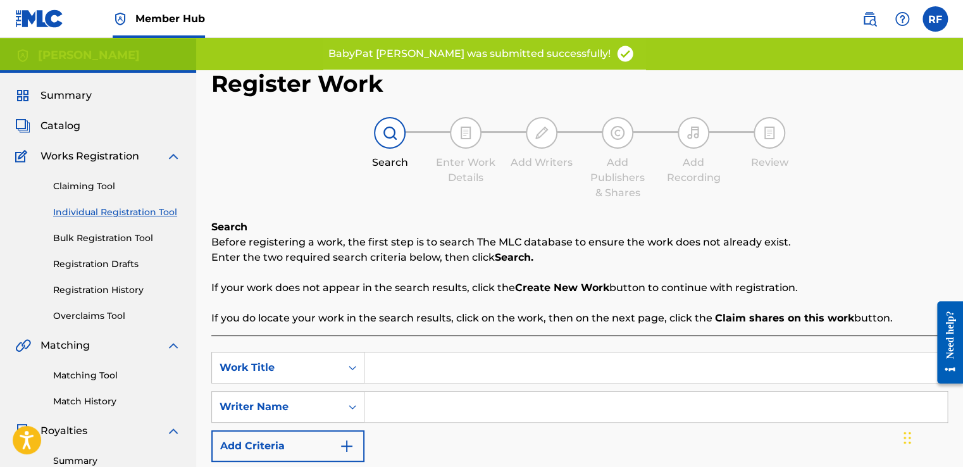
click at [465, 392] on input "Search Form" at bounding box center [655, 407] width 583 height 30
click at [533, 379] on input "Search Form" at bounding box center [655, 367] width 583 height 30
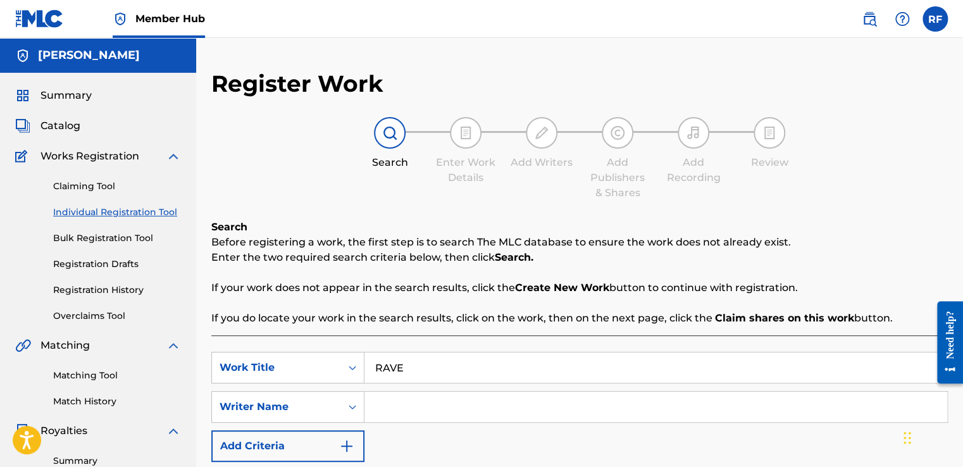
click at [605, 414] on input "Search Form" at bounding box center [655, 407] width 583 height 30
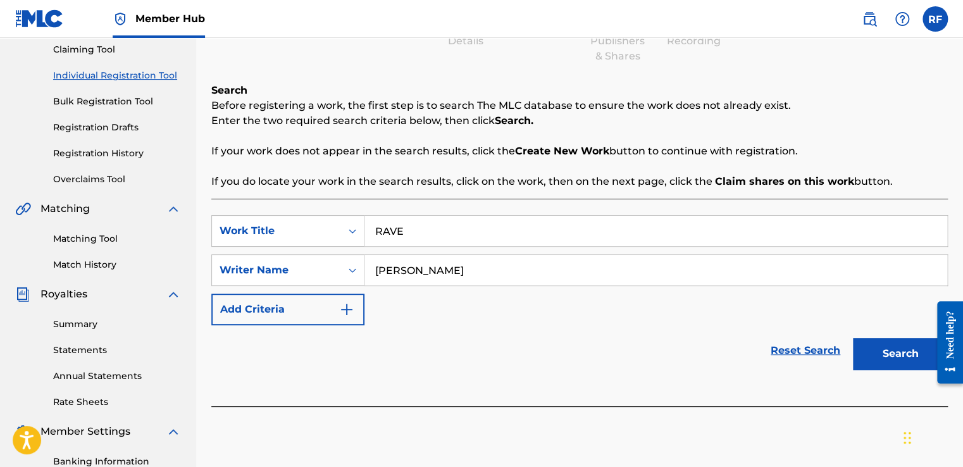
scroll to position [182, 0]
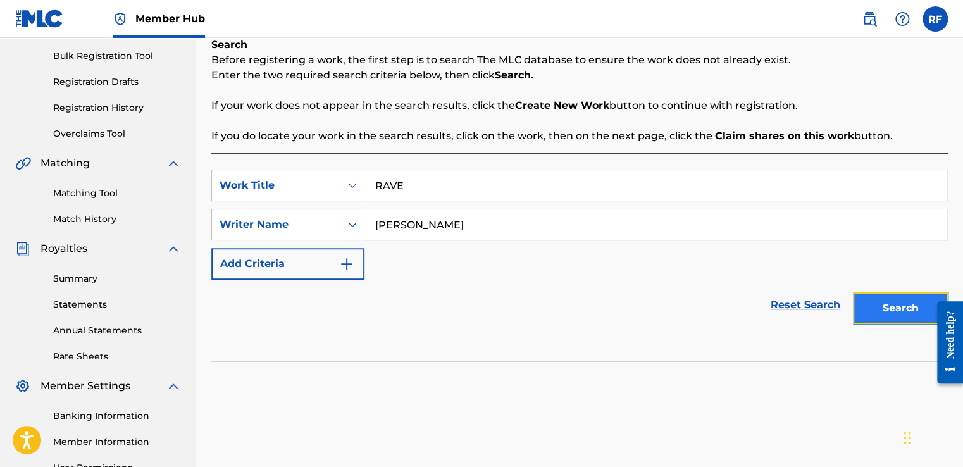
click at [899, 311] on button "Search" at bounding box center [900, 308] width 95 height 32
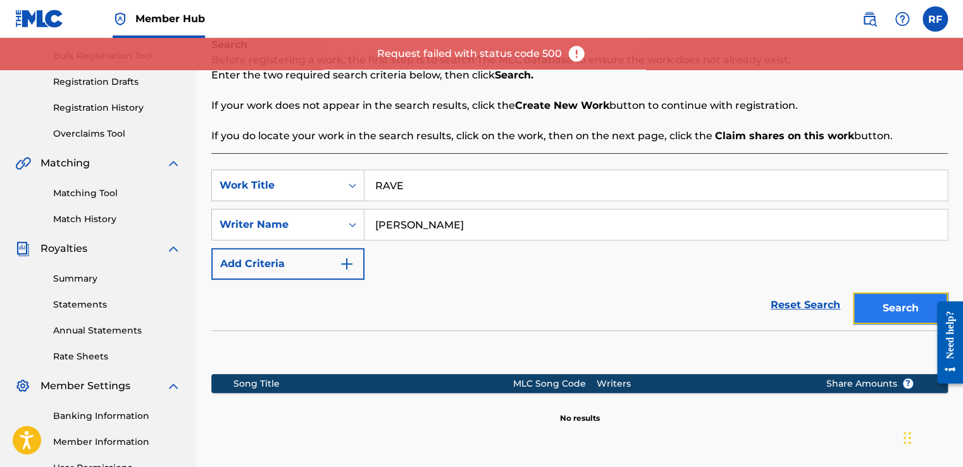
click at [901, 312] on button "Search" at bounding box center [900, 308] width 95 height 32
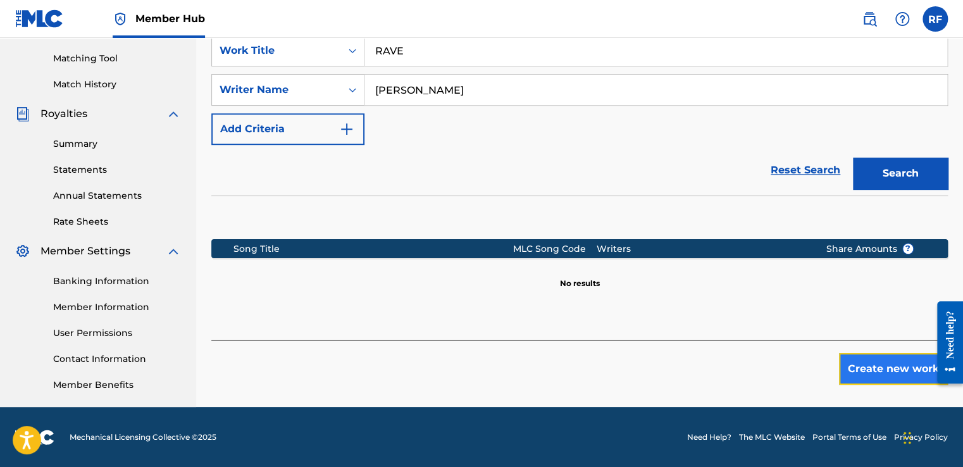
click at [869, 366] on button "Create new work" at bounding box center [893, 369] width 109 height 32
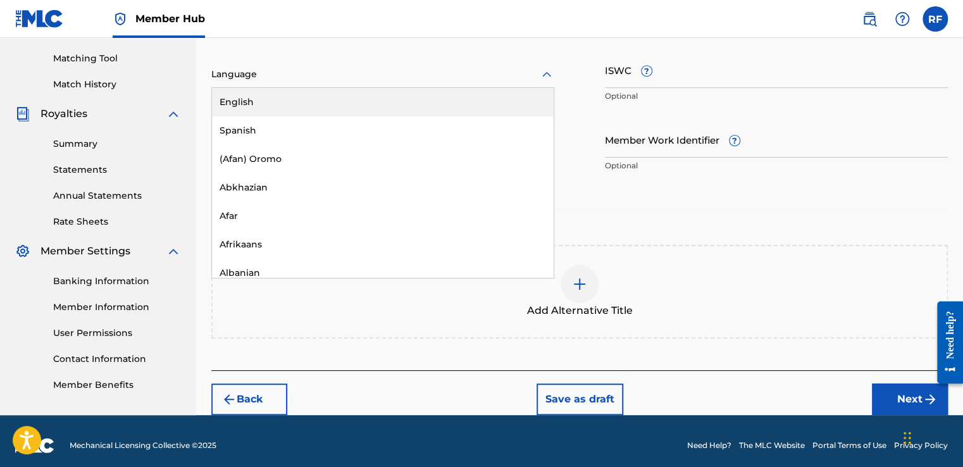
click at [448, 118] on div "Spanish" at bounding box center [383, 130] width 342 height 28
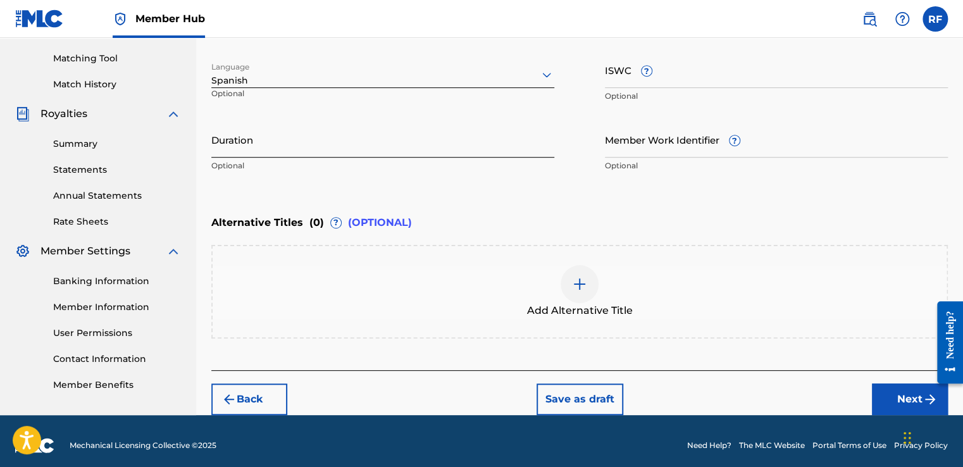
click at [453, 153] on input "Duration" at bounding box center [382, 139] width 343 height 36
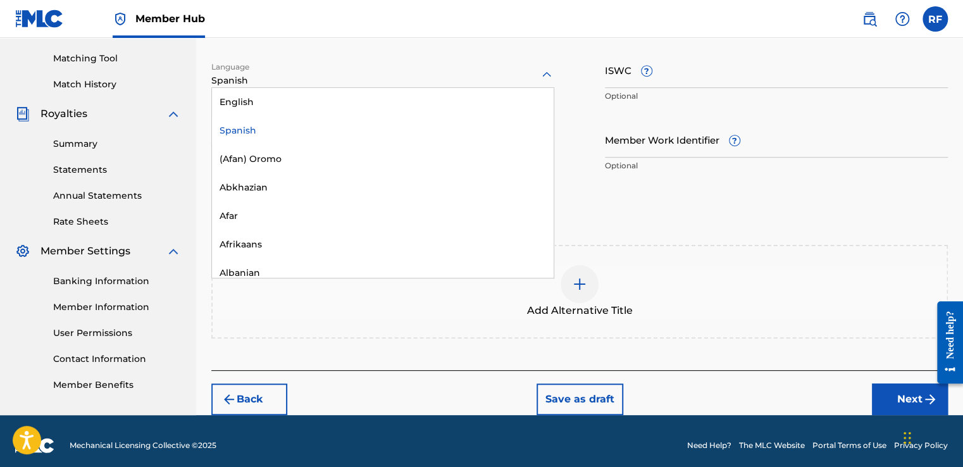
click at [426, 125] on div "Spanish" at bounding box center [383, 130] width 342 height 28
click at [417, 106] on div "English" at bounding box center [383, 102] width 342 height 28
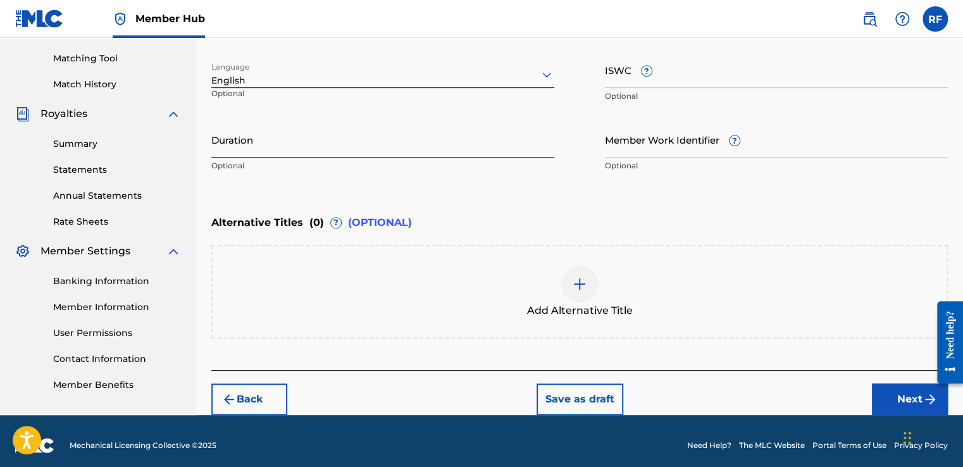
click at [414, 152] on input "Duration" at bounding box center [382, 139] width 343 height 36
click at [882, 393] on button "Next" at bounding box center [910, 399] width 76 height 32
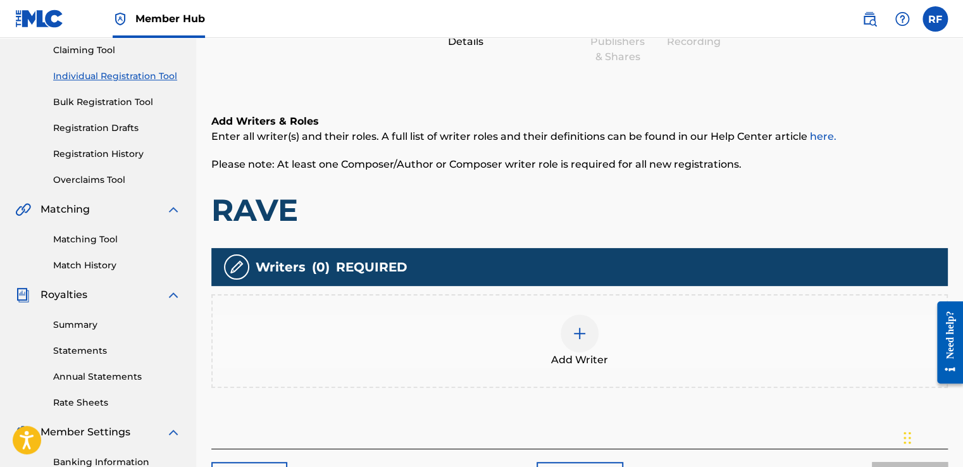
scroll to position [57, 0]
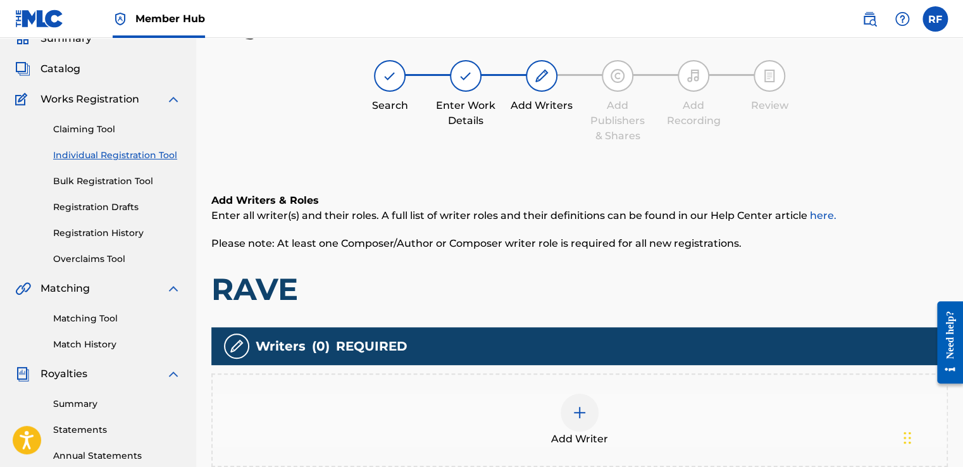
click at [589, 404] on div at bounding box center [579, 412] width 38 height 38
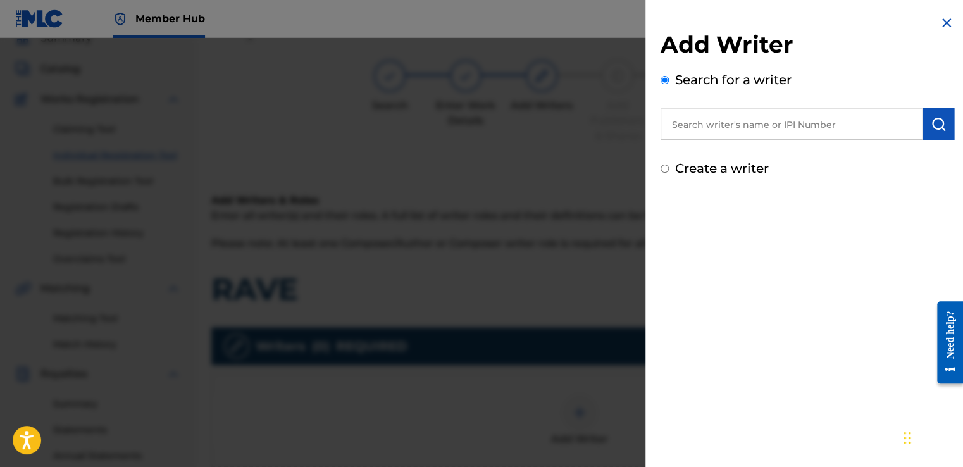
click at [698, 133] on input "text" at bounding box center [791, 124] width 262 height 32
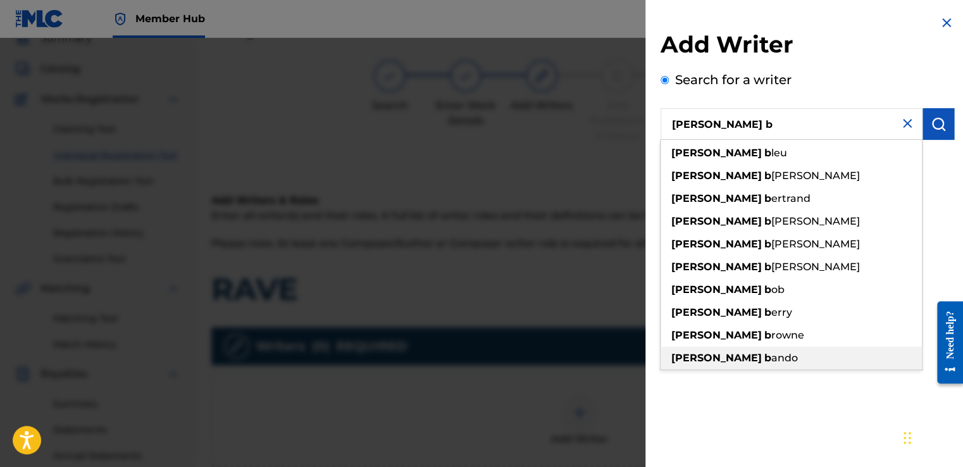
click at [737, 364] on div "[PERSON_NAME] b ando" at bounding box center [790, 358] width 261 height 23
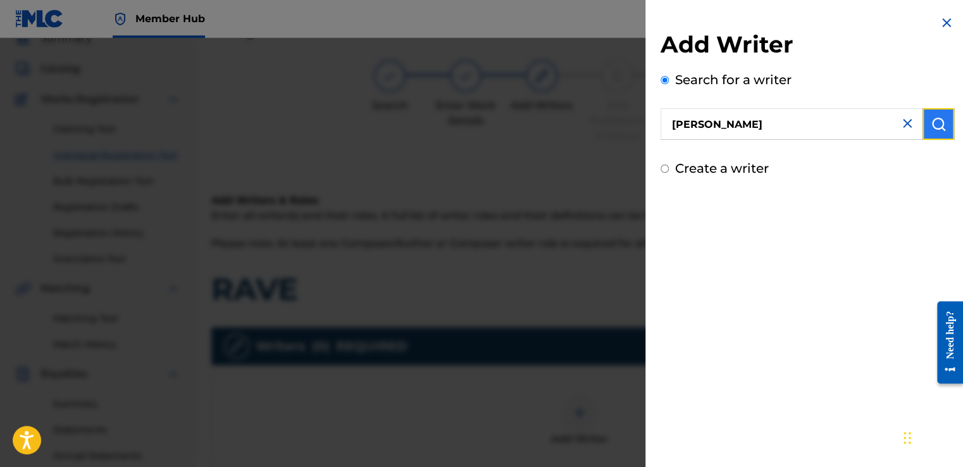
click at [947, 118] on button "submit" at bounding box center [938, 124] width 32 height 32
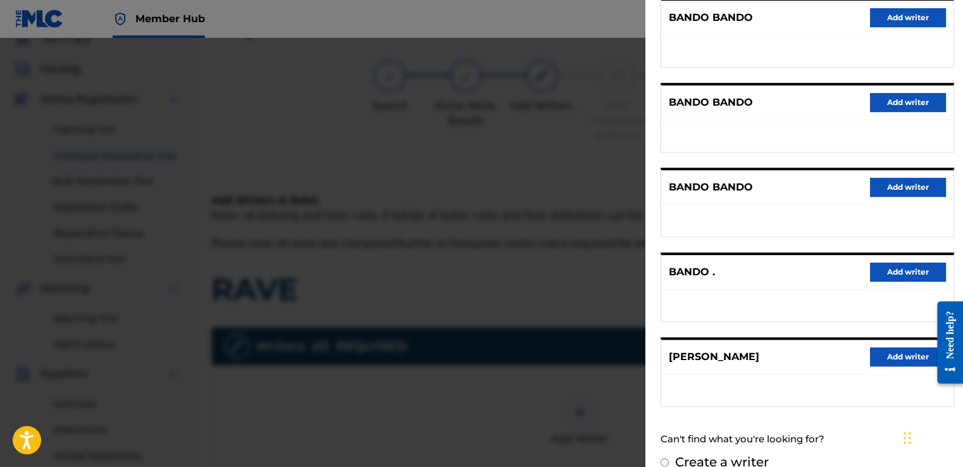
scroll to position [187, 0]
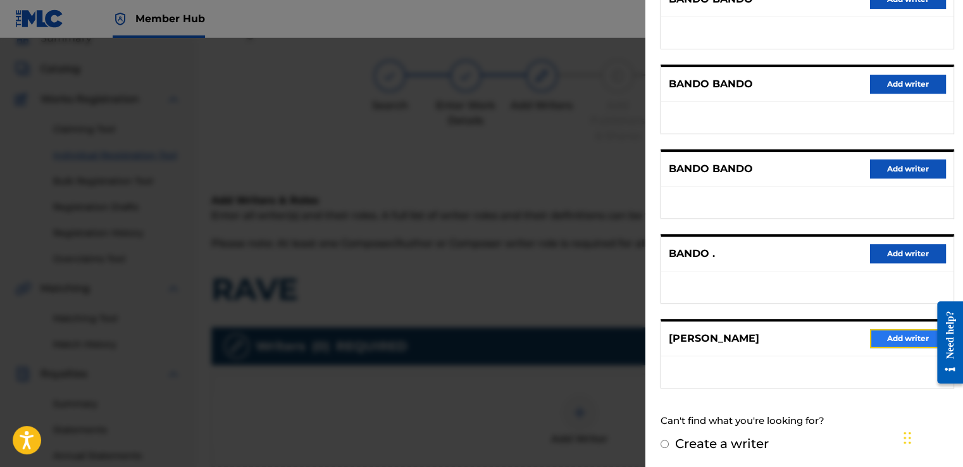
click at [898, 336] on button "Add writer" at bounding box center [908, 338] width 76 height 19
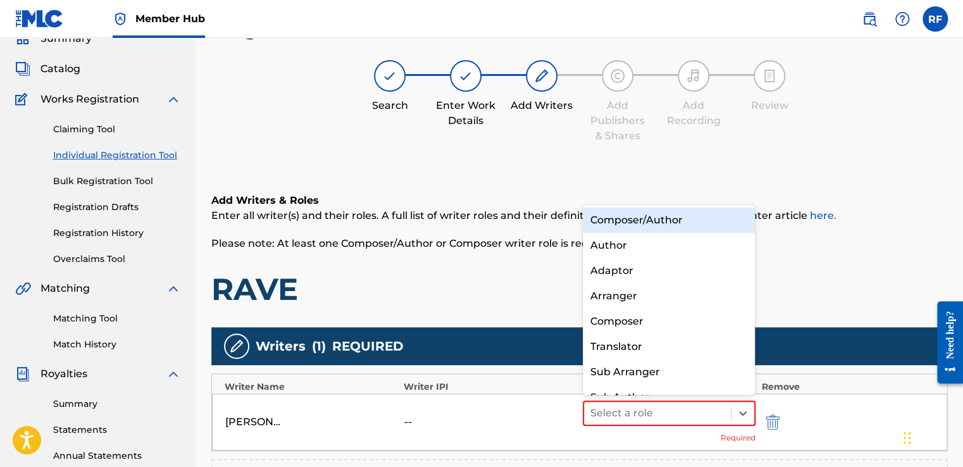
click at [708, 228] on div "Composer/Author" at bounding box center [669, 219] width 173 height 25
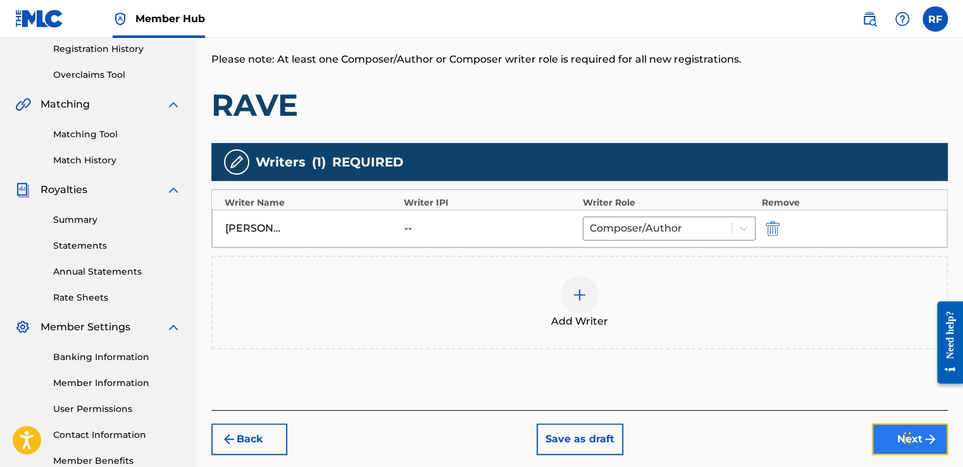
click at [889, 438] on button "Next" at bounding box center [910, 439] width 76 height 32
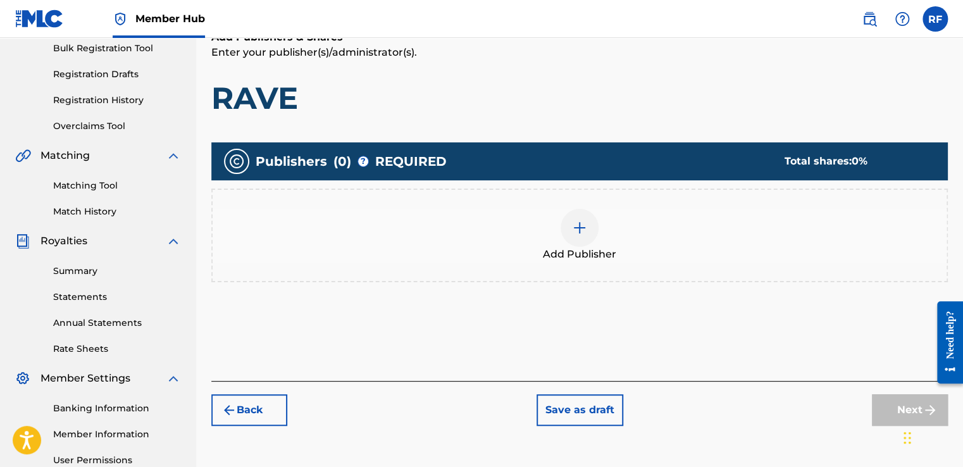
scroll to position [57, 0]
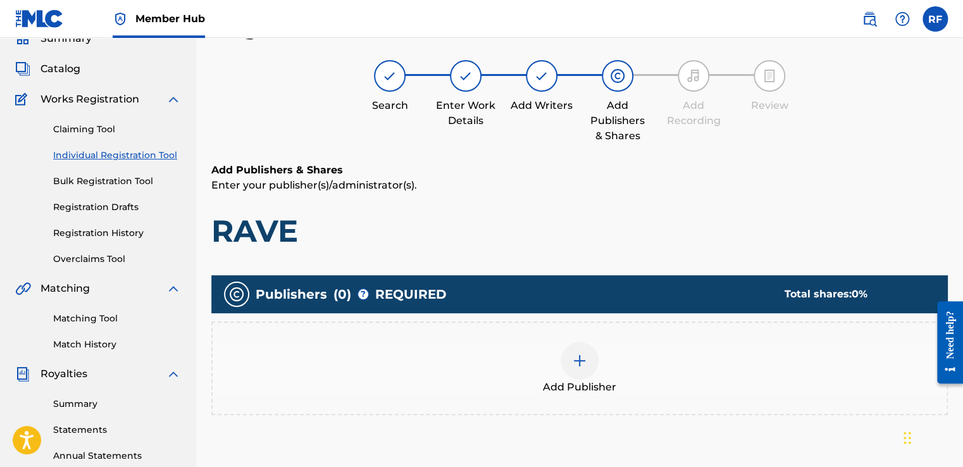
click at [587, 363] on div at bounding box center [579, 361] width 38 height 38
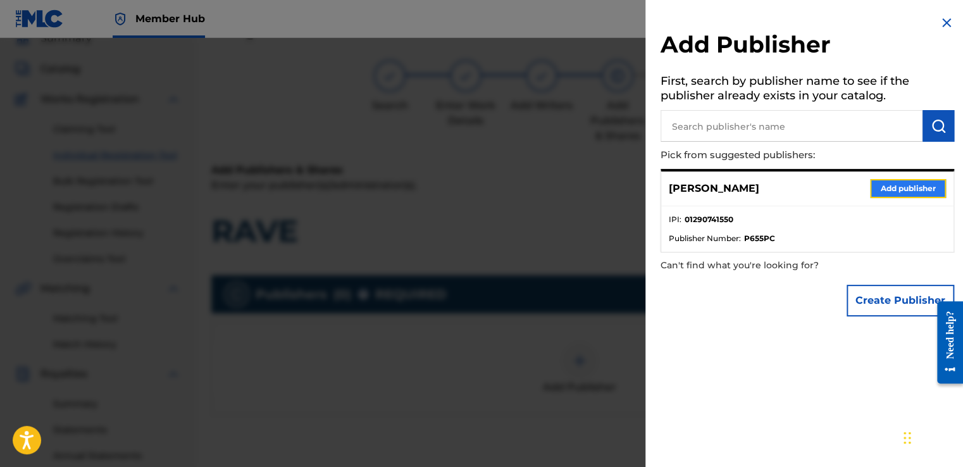
click at [905, 187] on button "Add publisher" at bounding box center [908, 188] width 76 height 19
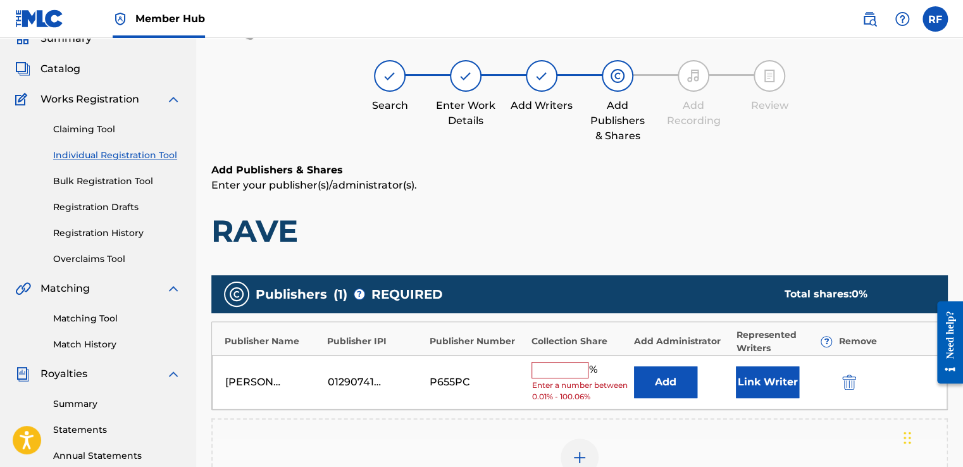
click at [556, 369] on input "text" at bounding box center [559, 370] width 57 height 16
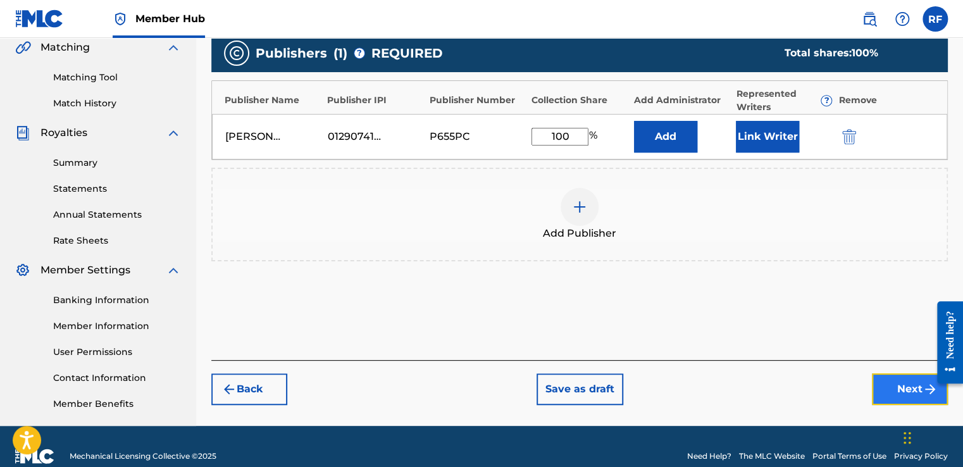
click at [889, 397] on button "Next" at bounding box center [910, 389] width 76 height 32
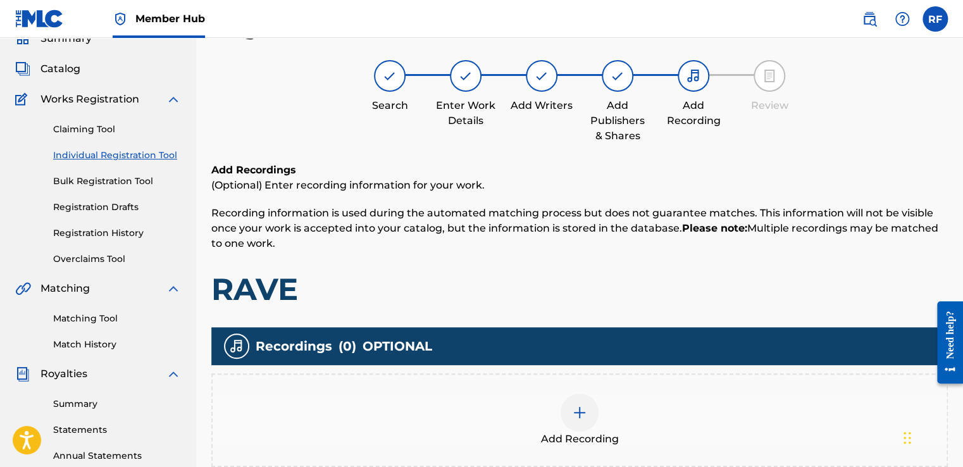
click at [579, 412] on img at bounding box center [579, 412] width 15 height 15
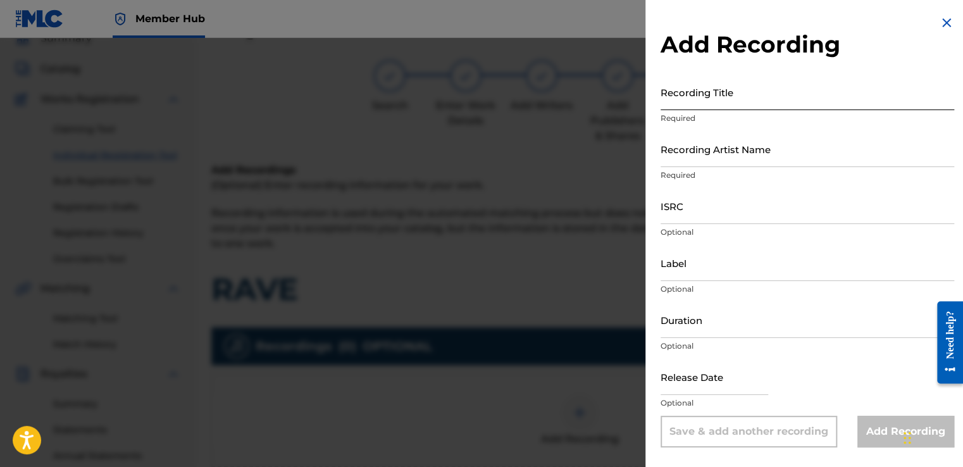
click at [756, 102] on input "Recording Title" at bounding box center [806, 92] width 293 height 36
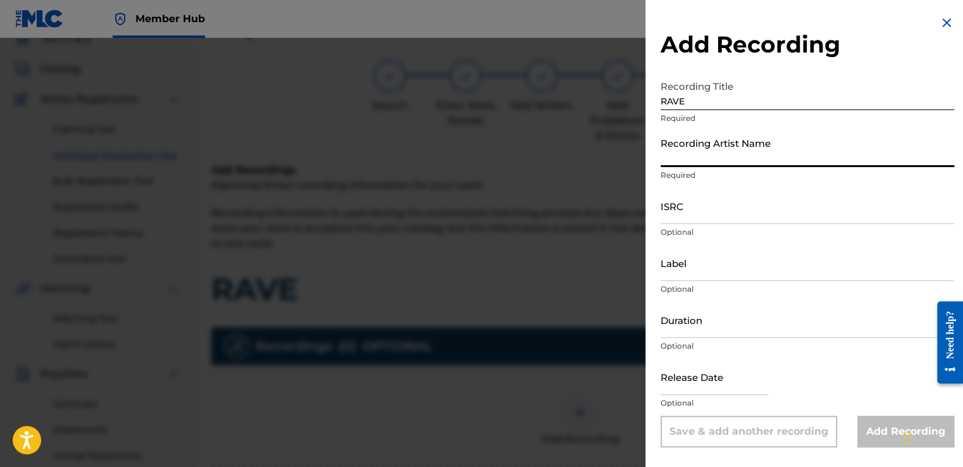
click at [711, 156] on input "Recording Artist Name" at bounding box center [806, 149] width 293 height 36
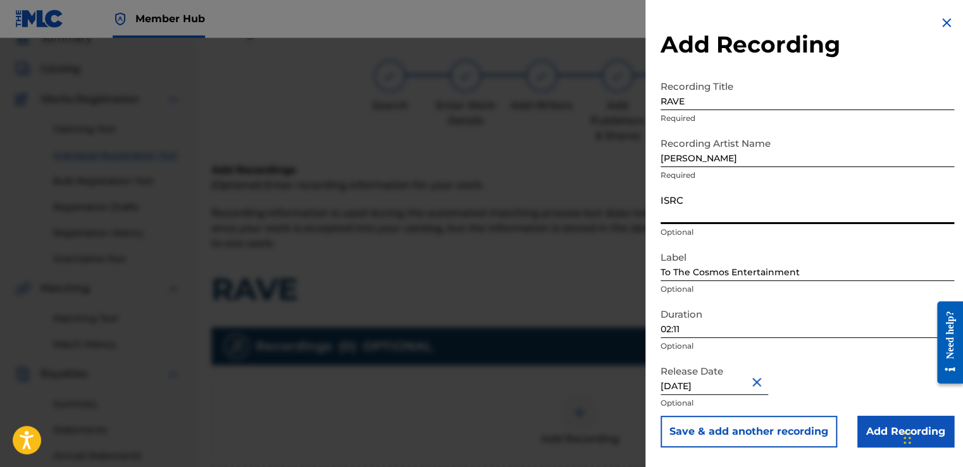
click at [720, 214] on input "ISRC" at bounding box center [806, 206] width 293 height 36
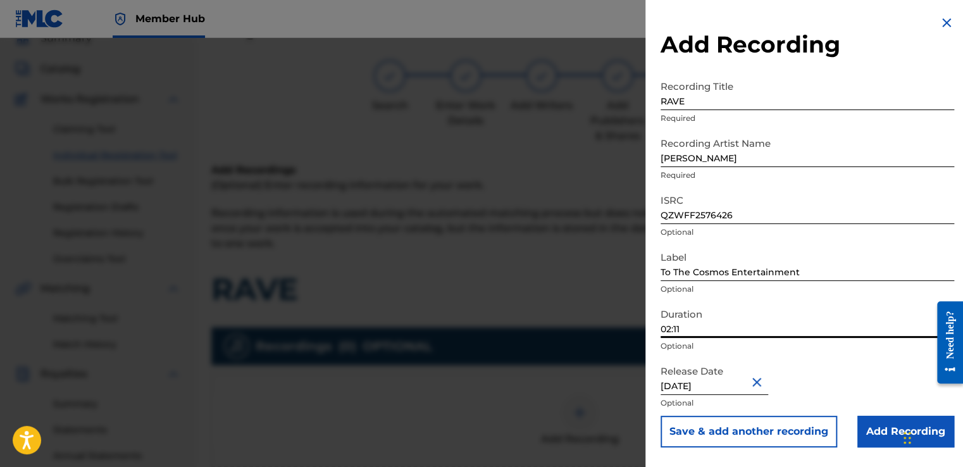
click at [693, 335] on input "02:11" at bounding box center [806, 320] width 293 height 36
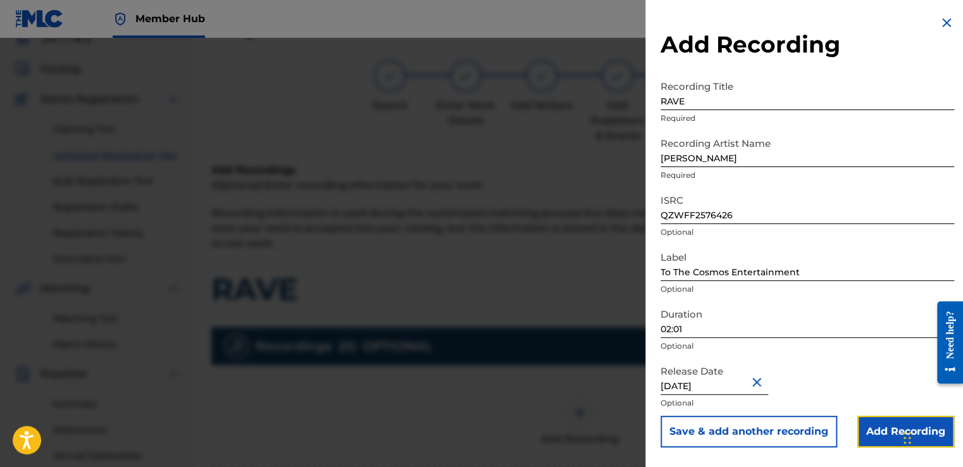
click at [885, 435] on input "Add Recording" at bounding box center [905, 432] width 97 height 32
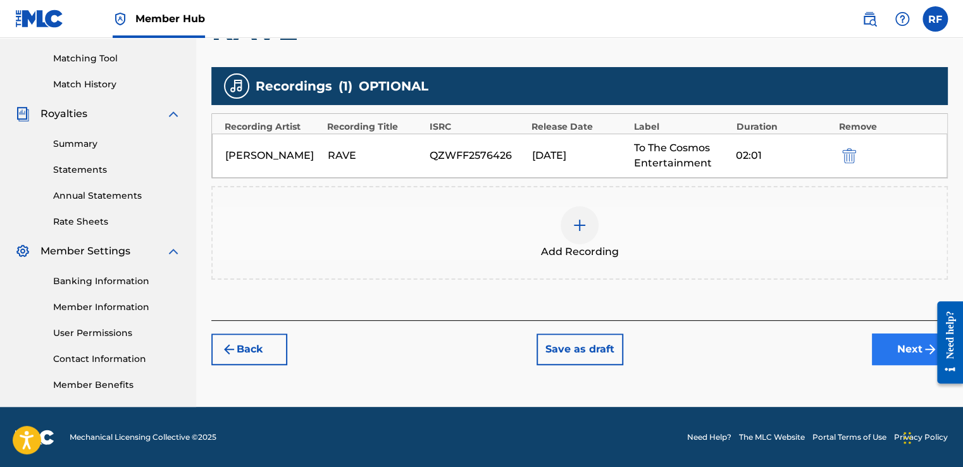
click at [886, 358] on button "Next" at bounding box center [910, 349] width 76 height 32
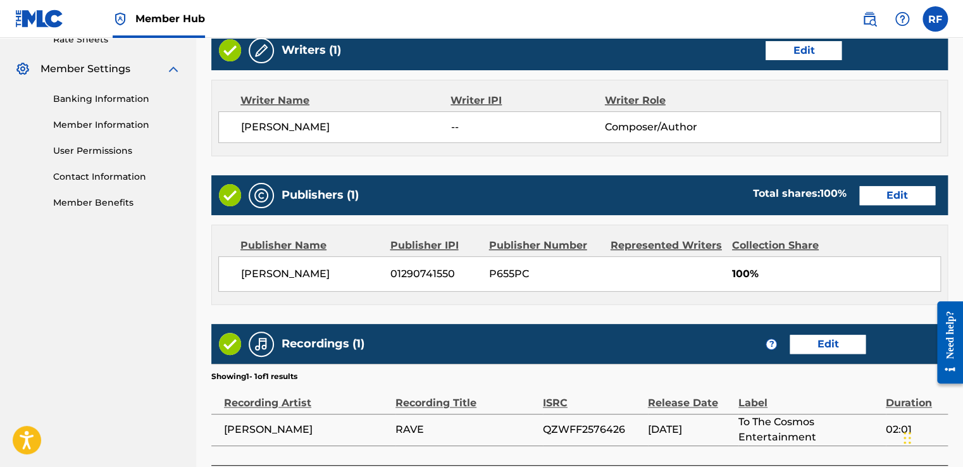
scroll to position [601, 0]
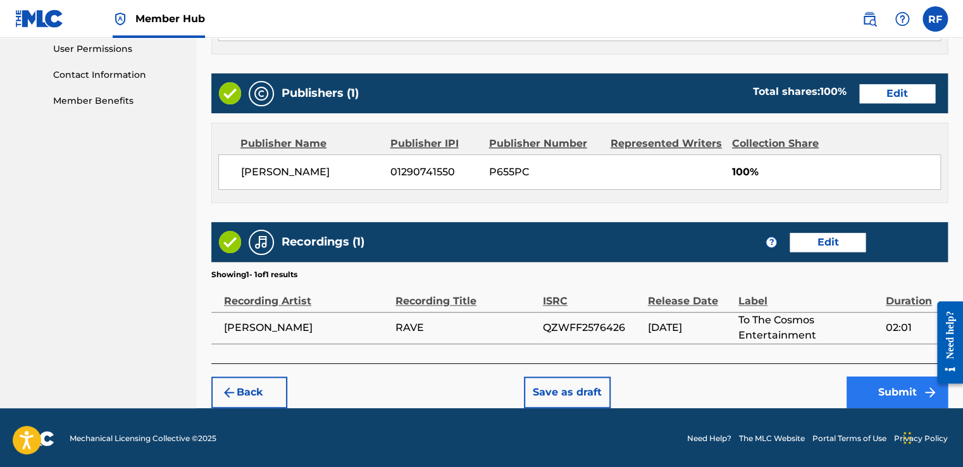
click at [878, 395] on button "Submit" at bounding box center [896, 392] width 101 height 32
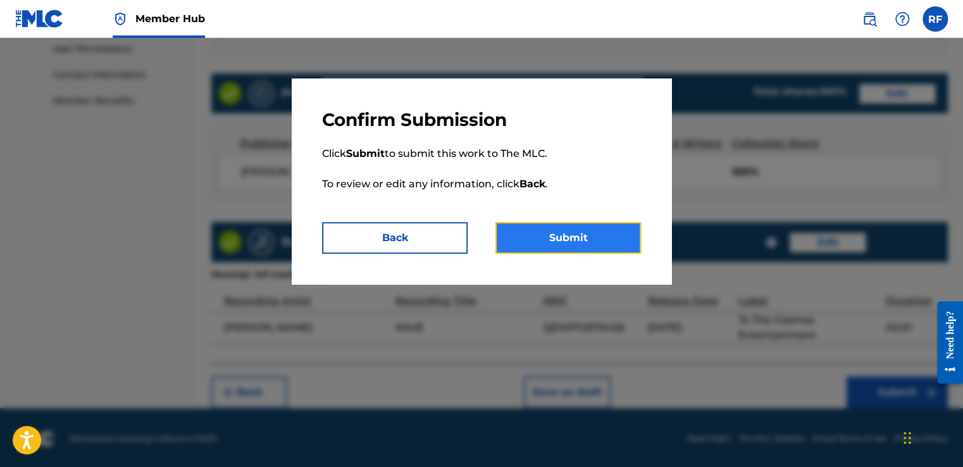
click at [602, 242] on button "Submit" at bounding box center [567, 238] width 145 height 32
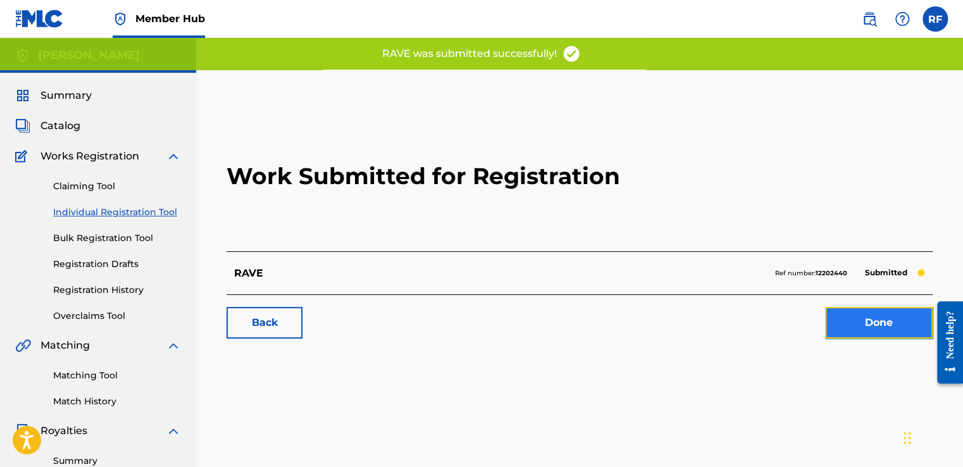
click at [860, 328] on link "Done" at bounding box center [879, 323] width 108 height 32
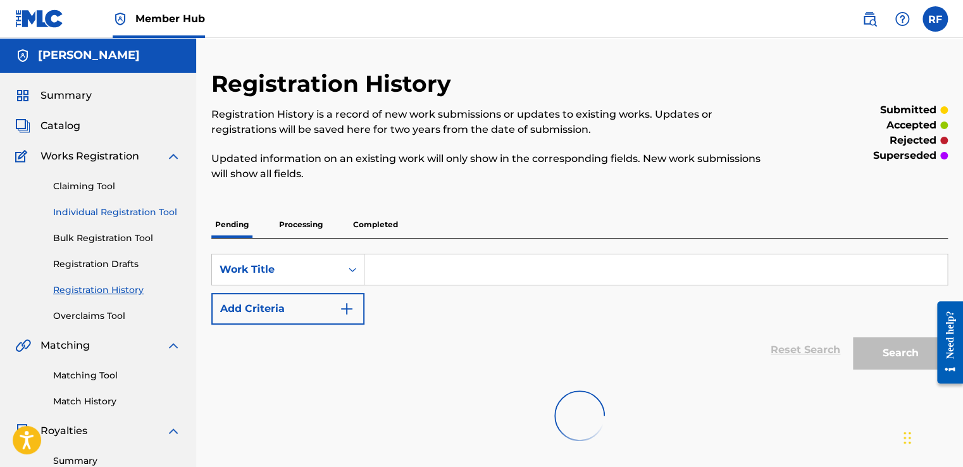
click at [63, 211] on link "Individual Registration Tool" at bounding box center [117, 212] width 128 height 13
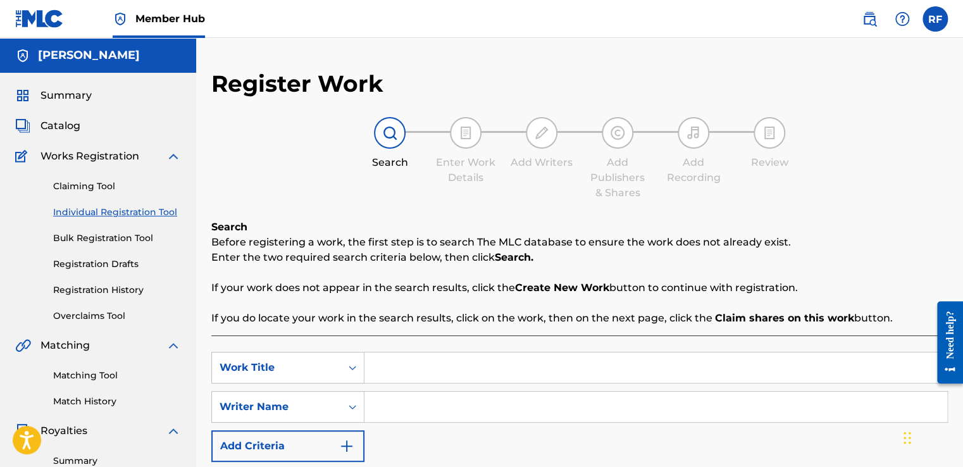
click at [413, 367] on input "Search Form" at bounding box center [655, 367] width 583 height 30
click at [421, 403] on input "Search Form" at bounding box center [655, 407] width 583 height 30
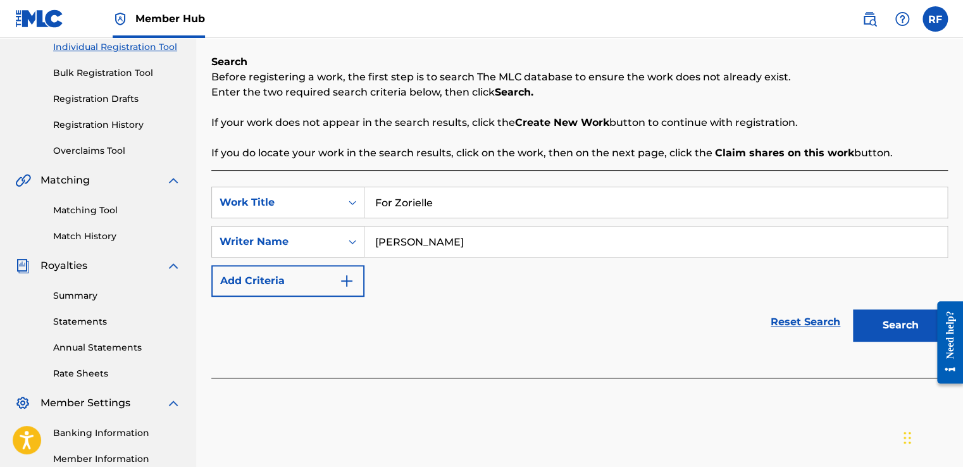
scroll to position [168, 0]
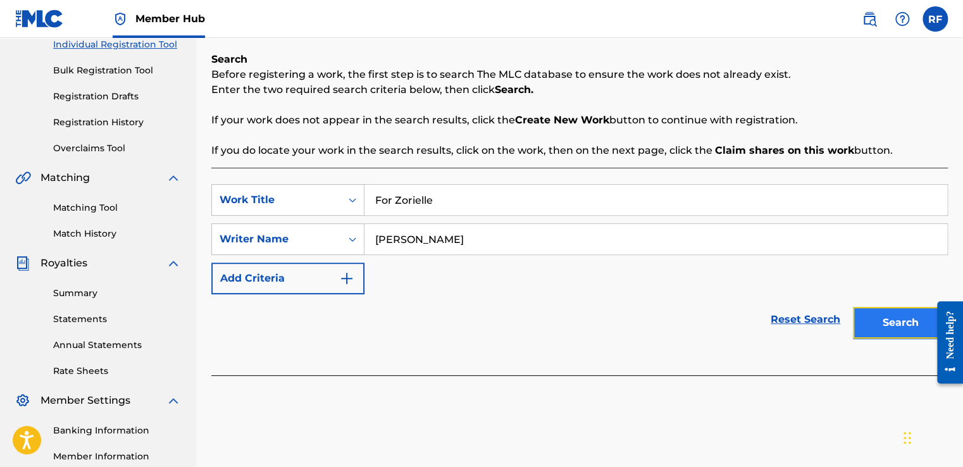
click at [891, 328] on button "Search" at bounding box center [900, 323] width 95 height 32
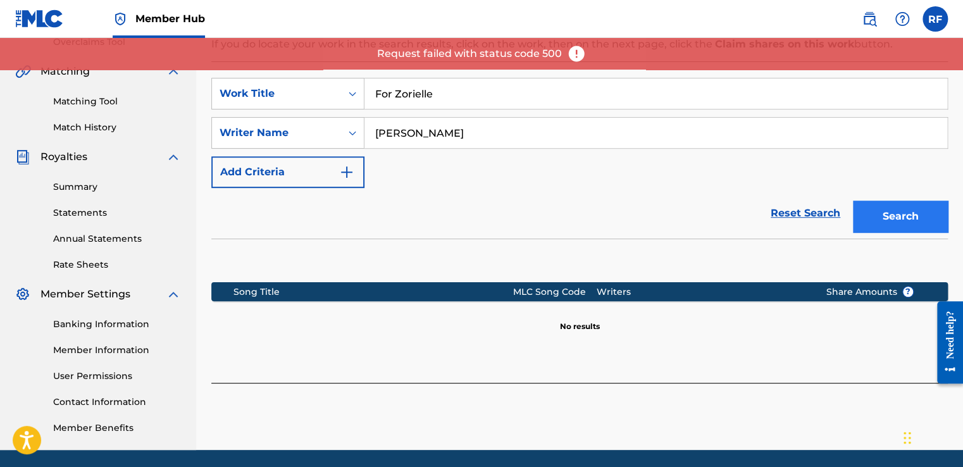
scroll to position [317, 0]
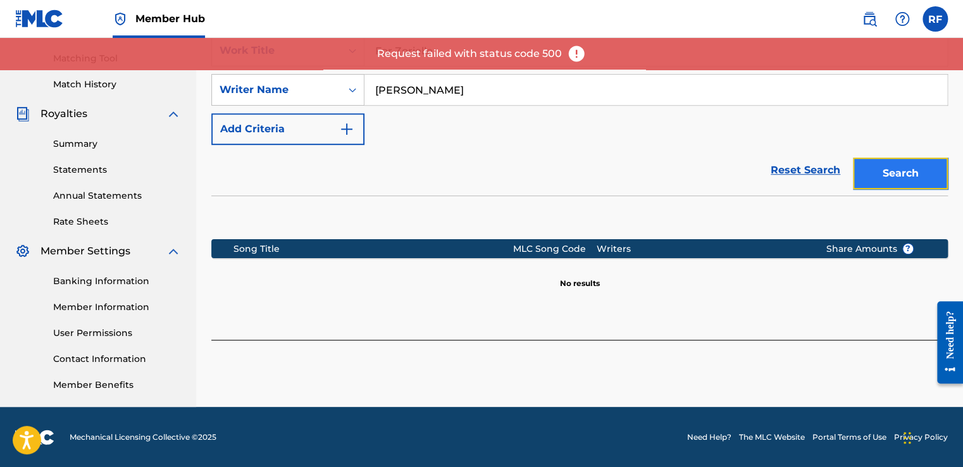
click at [898, 184] on button "Search" at bounding box center [900, 173] width 95 height 32
click at [865, 172] on button "Search" at bounding box center [900, 173] width 95 height 32
click at [574, 57] on img at bounding box center [576, 53] width 19 height 19
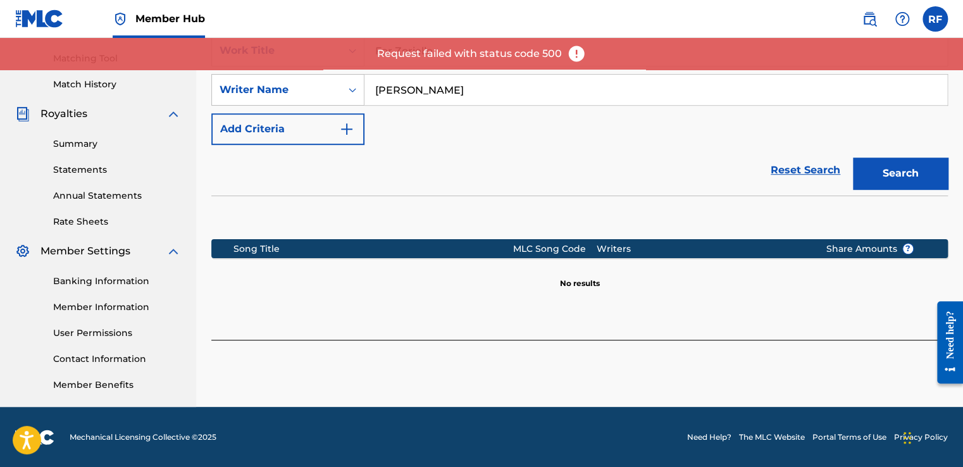
click at [574, 57] on img at bounding box center [576, 53] width 19 height 19
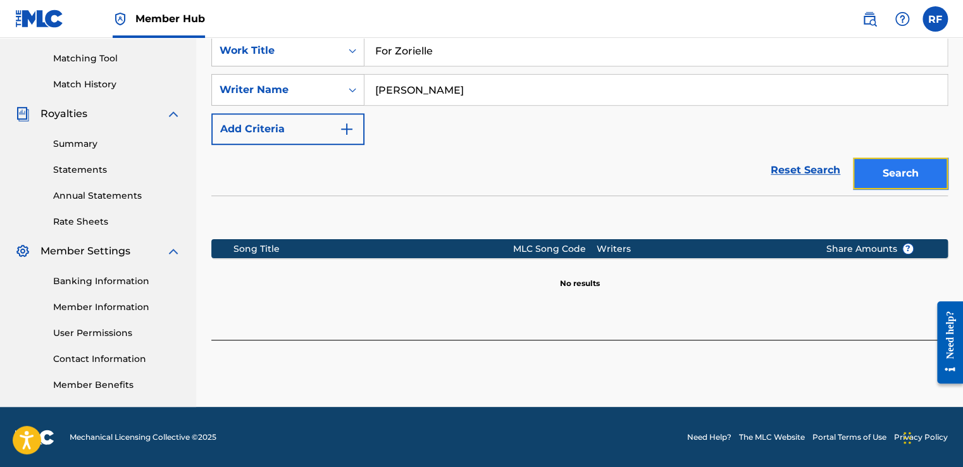
click at [872, 166] on button "Search" at bounding box center [900, 173] width 95 height 32
